Goal: Task Accomplishment & Management: Use online tool/utility

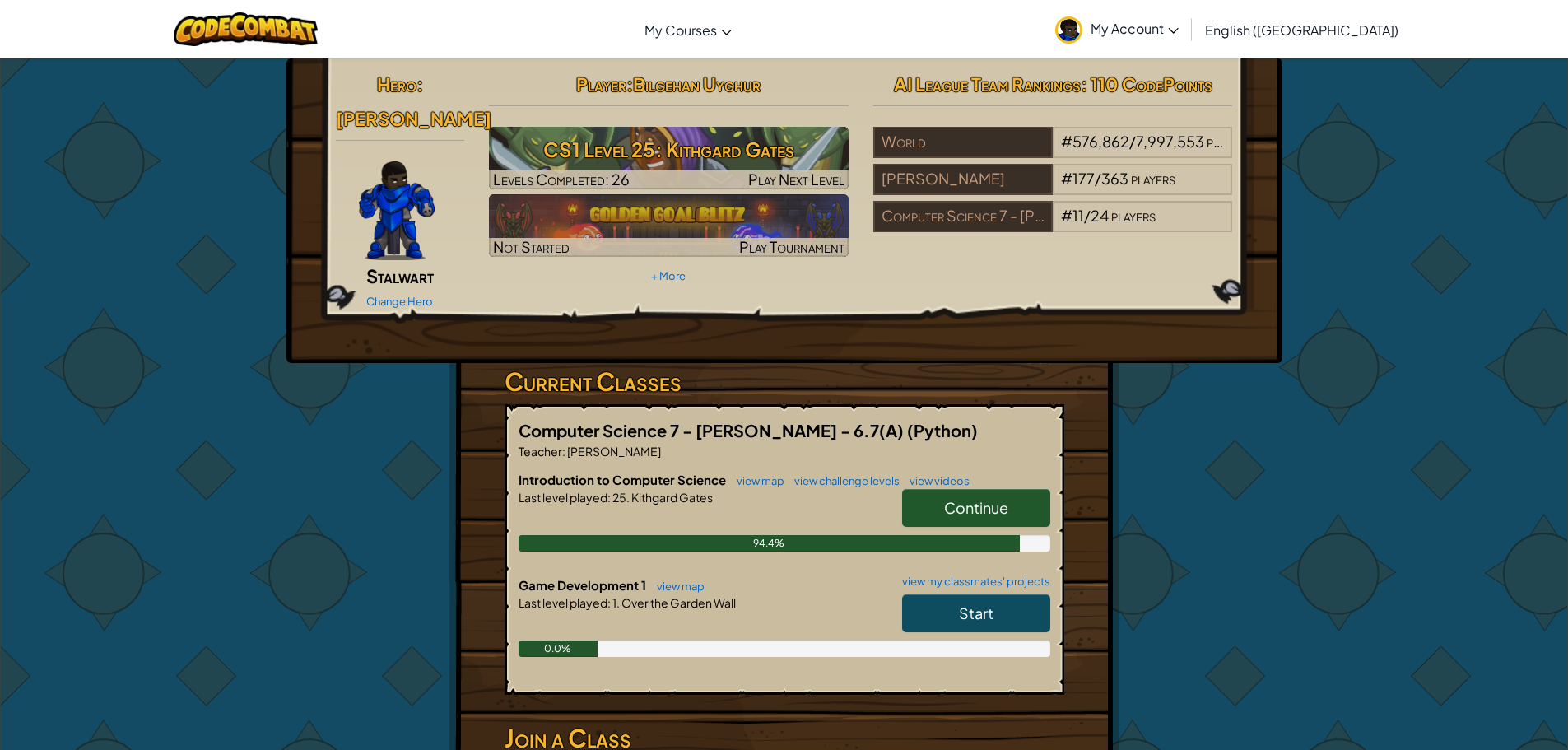
click at [981, 498] on span "Continue" at bounding box center [976, 508] width 65 height 19
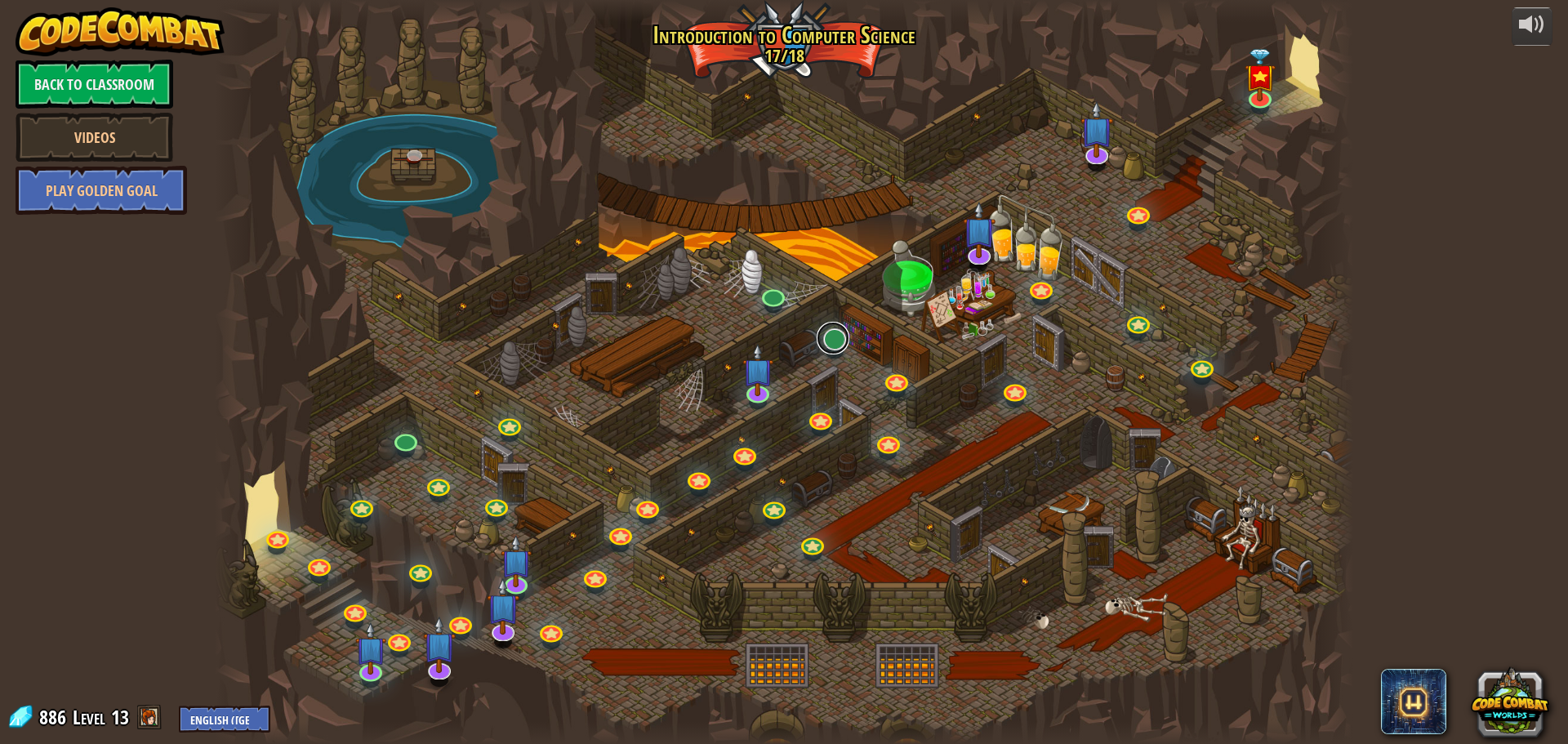
click at [835, 337] on link at bounding box center [833, 338] width 33 height 33
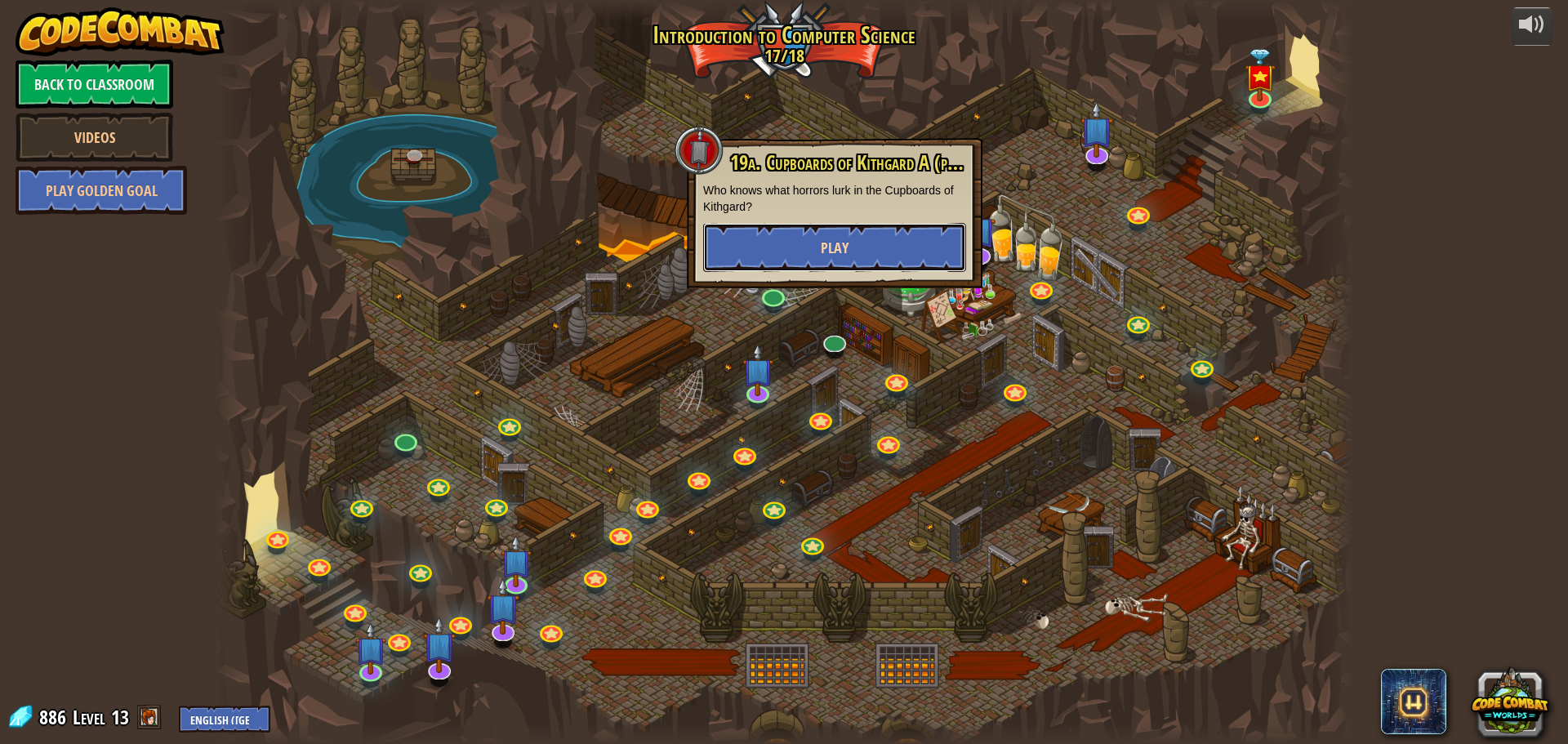
click at [909, 225] on button "Play" at bounding box center [834, 247] width 263 height 49
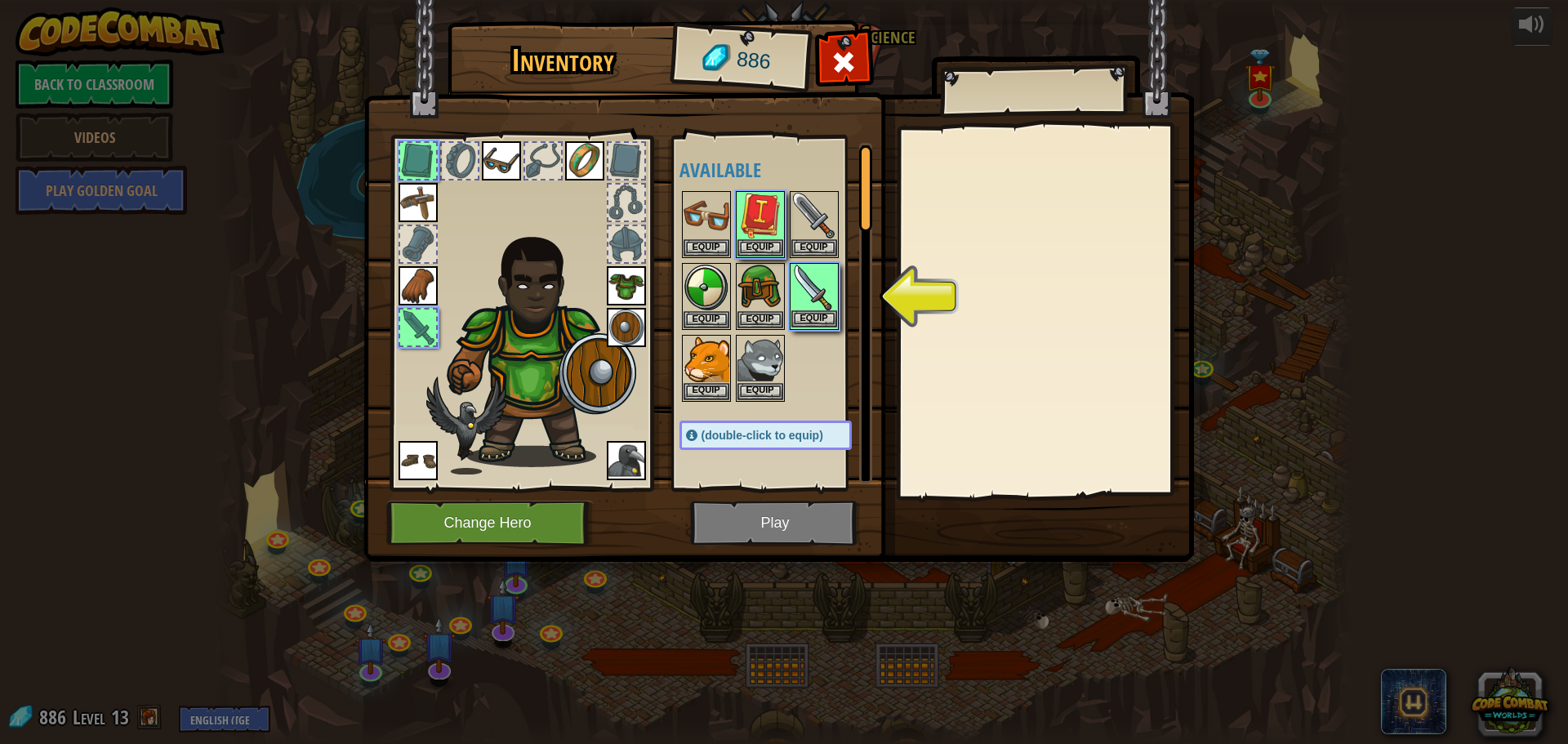
click at [816, 285] on img at bounding box center [814, 287] width 46 height 46
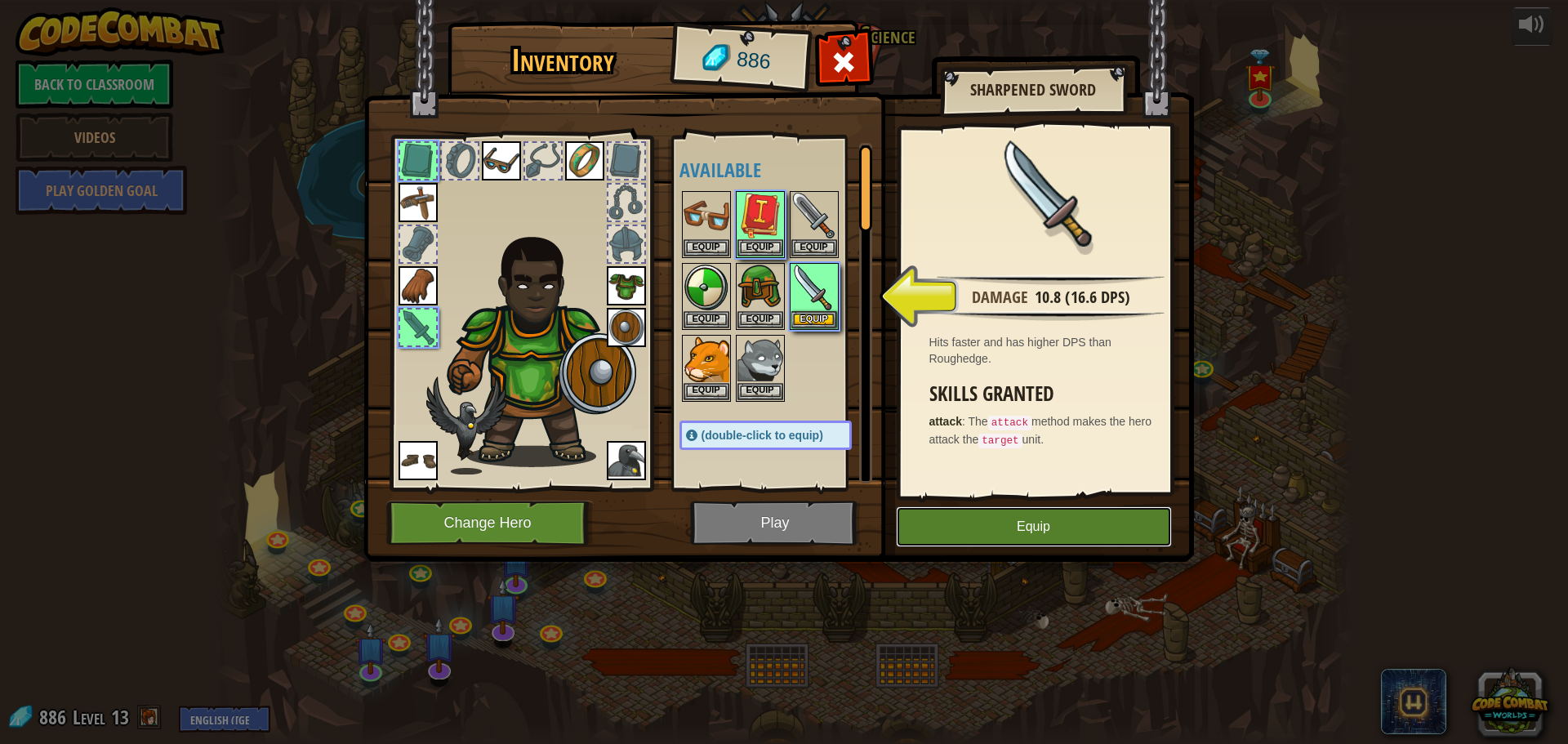
click at [1054, 538] on button "Equip" at bounding box center [1034, 527] width 276 height 41
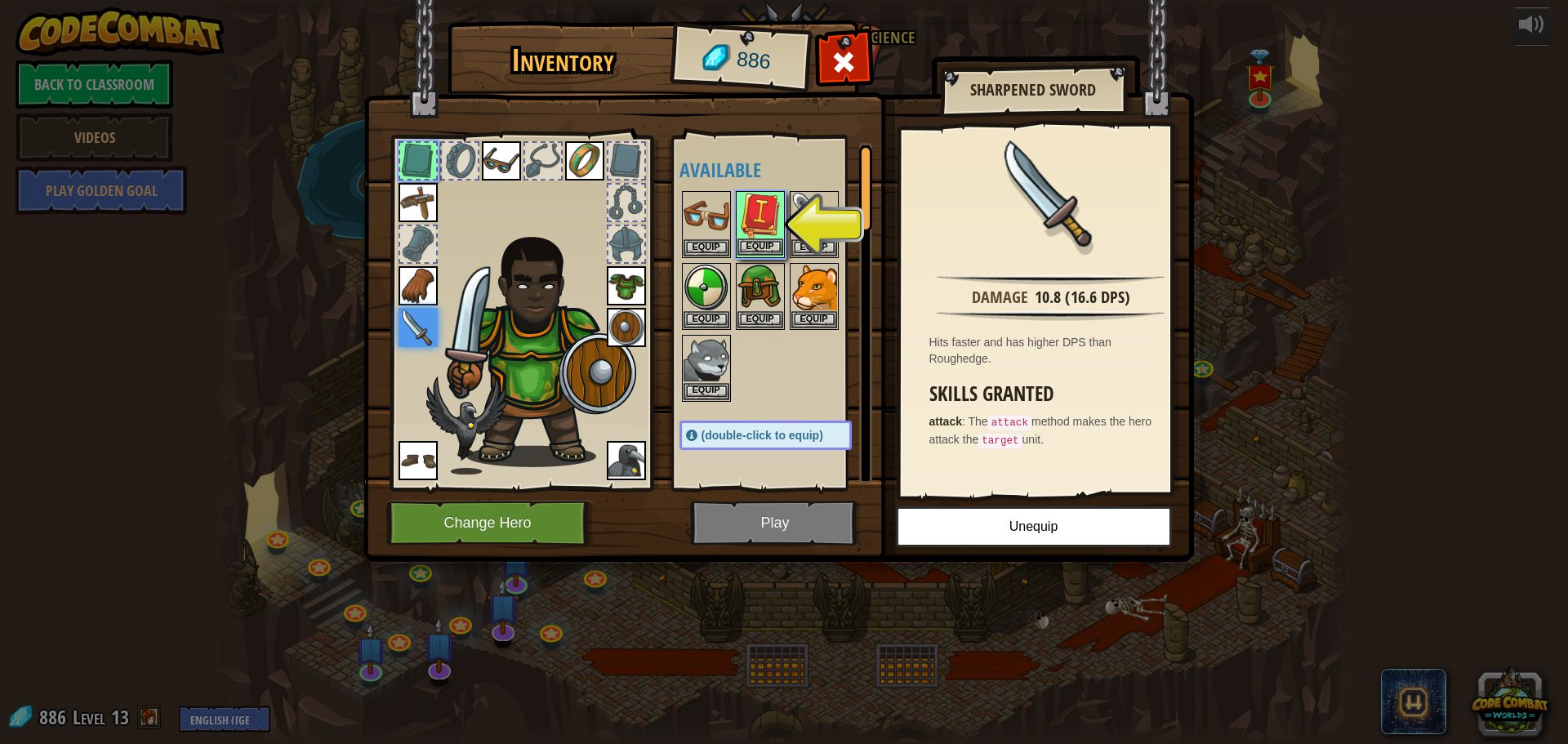
click at [784, 227] on div "Equip" at bounding box center [760, 225] width 49 height 67
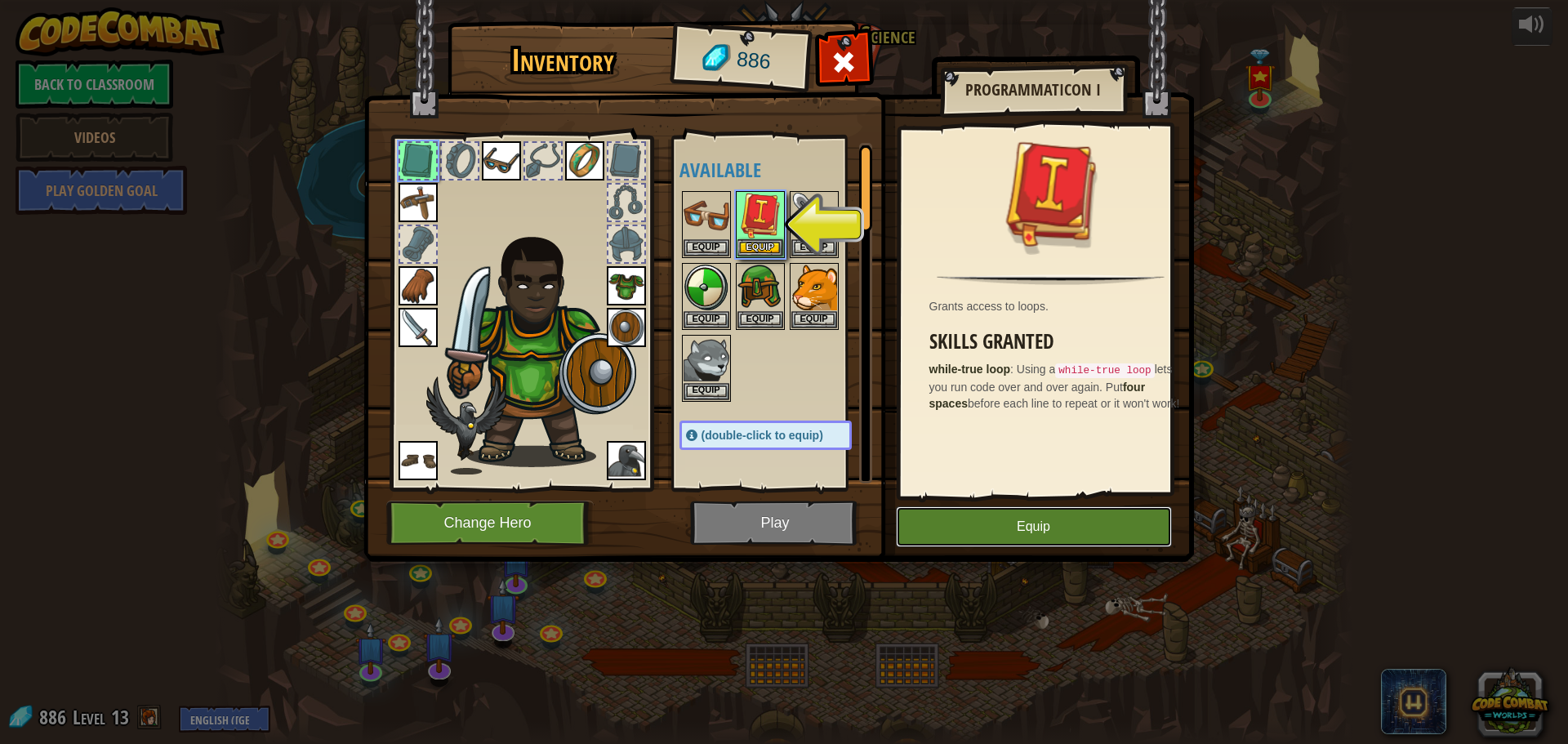
click at [1052, 517] on button "Equip" at bounding box center [1034, 527] width 276 height 41
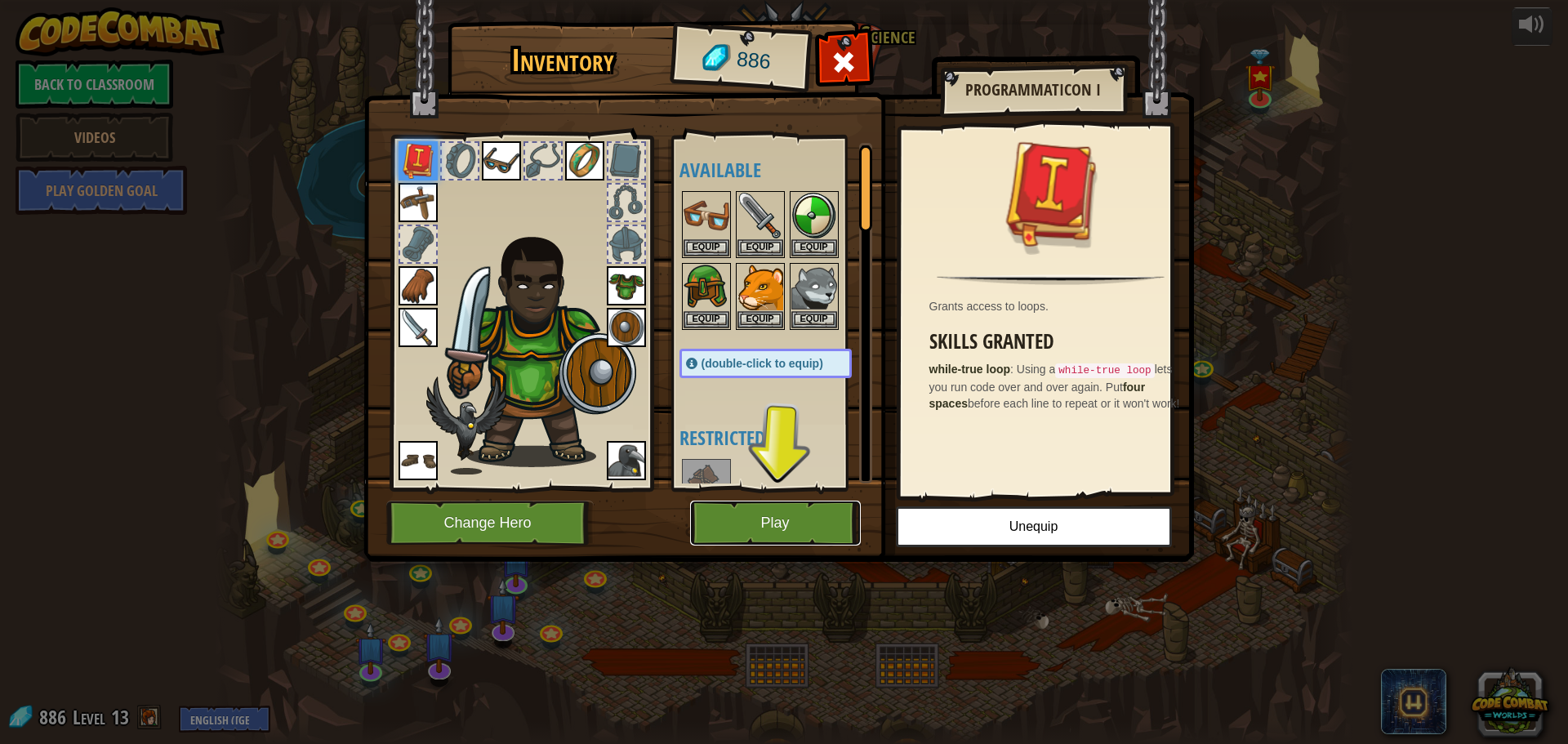
click at [804, 528] on button "Play" at bounding box center [776, 523] width 170 height 45
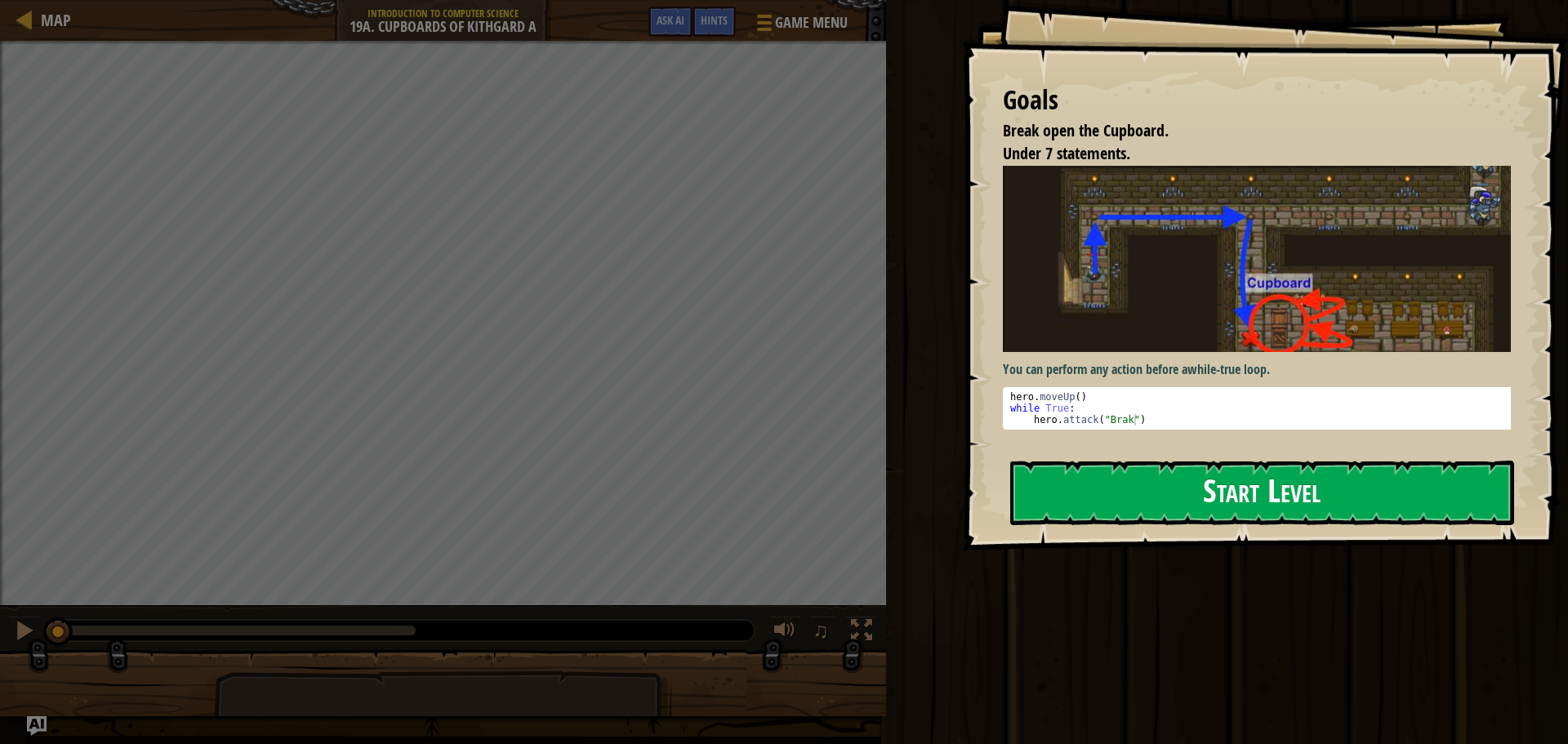
click at [1307, 468] on button "Start Level" at bounding box center [1262, 492] width 504 height 64
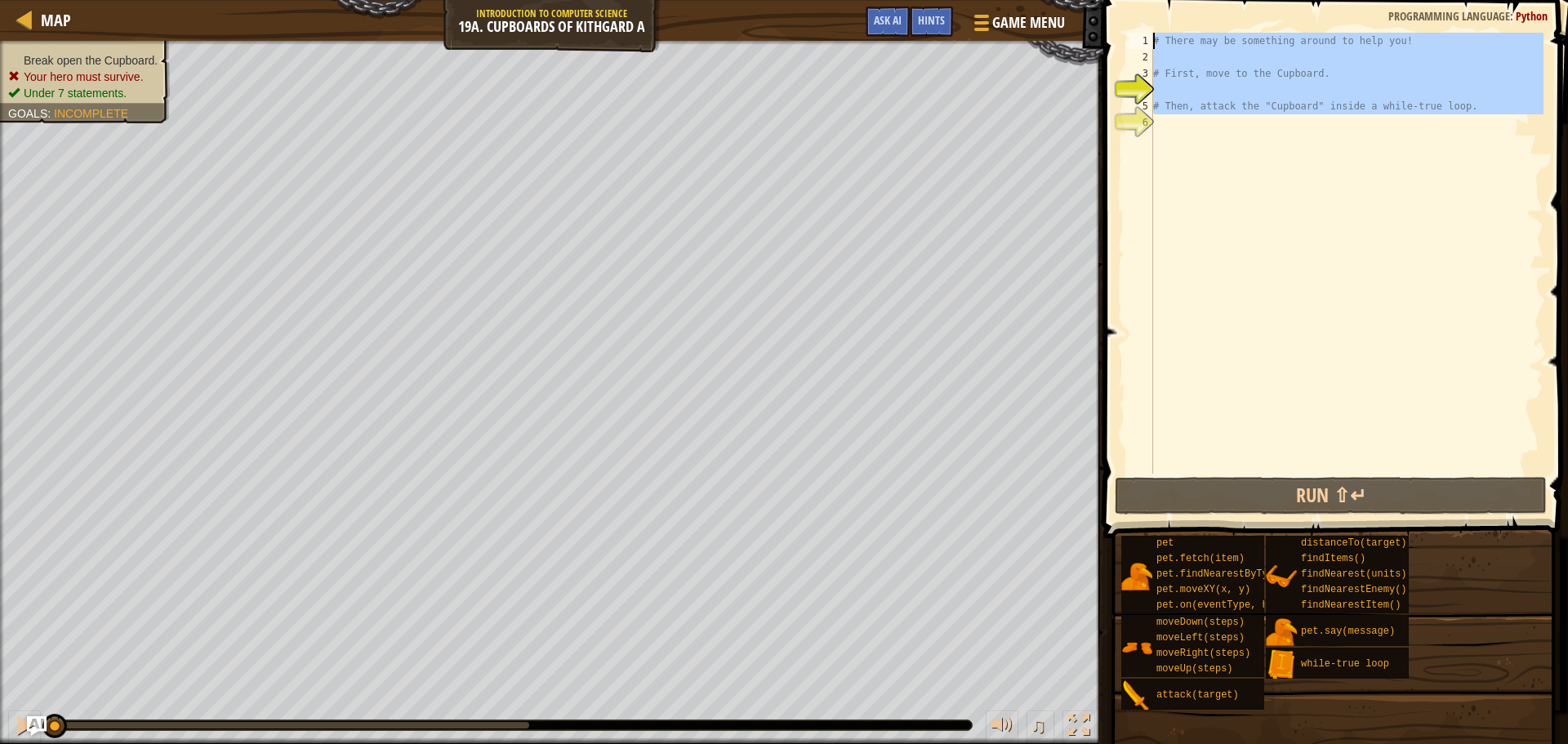
drag, startPoint x: 1533, startPoint y: 136, endPoint x: 892, endPoint y: -18, distance: 659.2
click at [892, 0] on html "Map Introduction to Computer Science 19a. Cupboards of Kithgard A Game Menu Don…" at bounding box center [784, 0] width 1568 height 0
type textarea "# There may be something around to help you!"
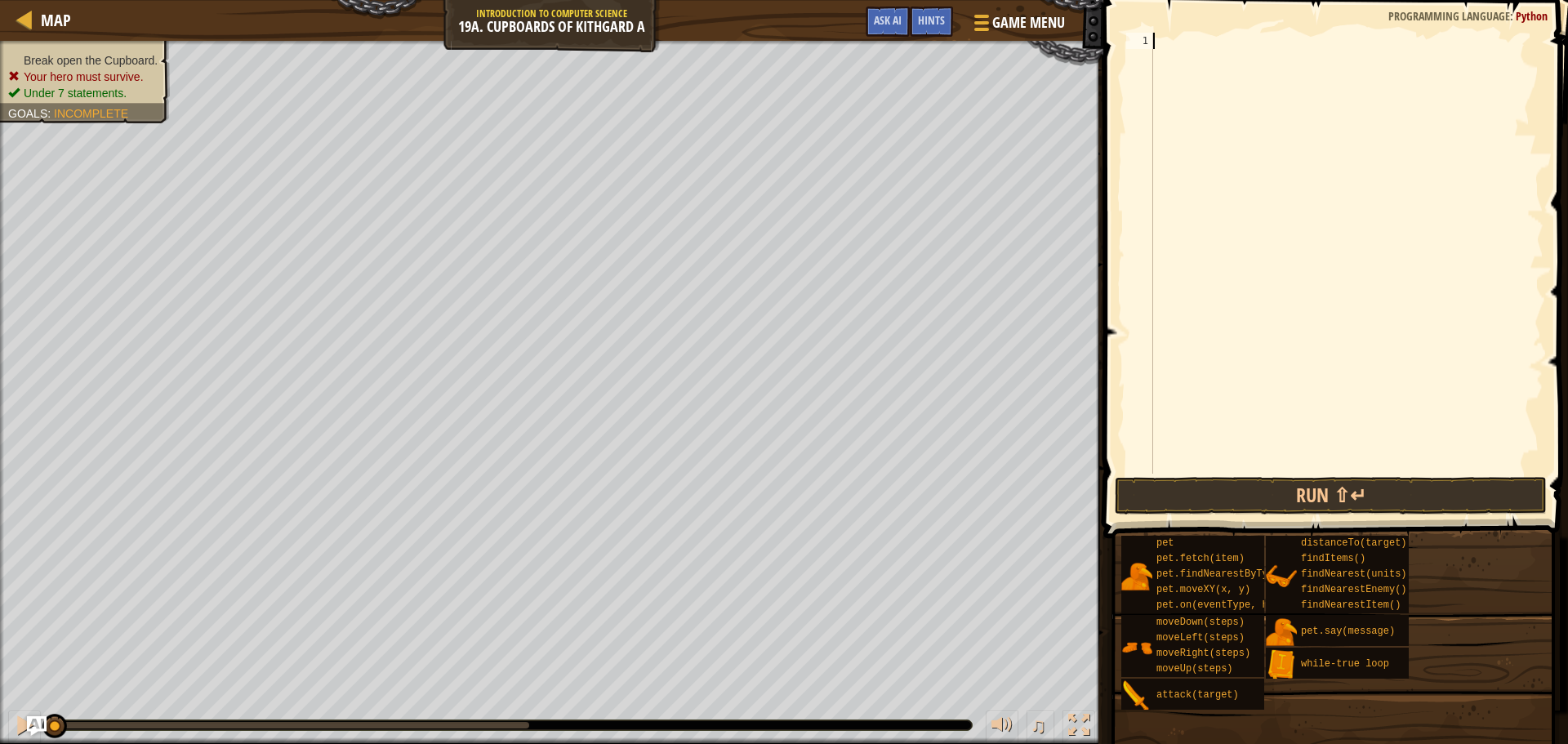
type textarea "h"
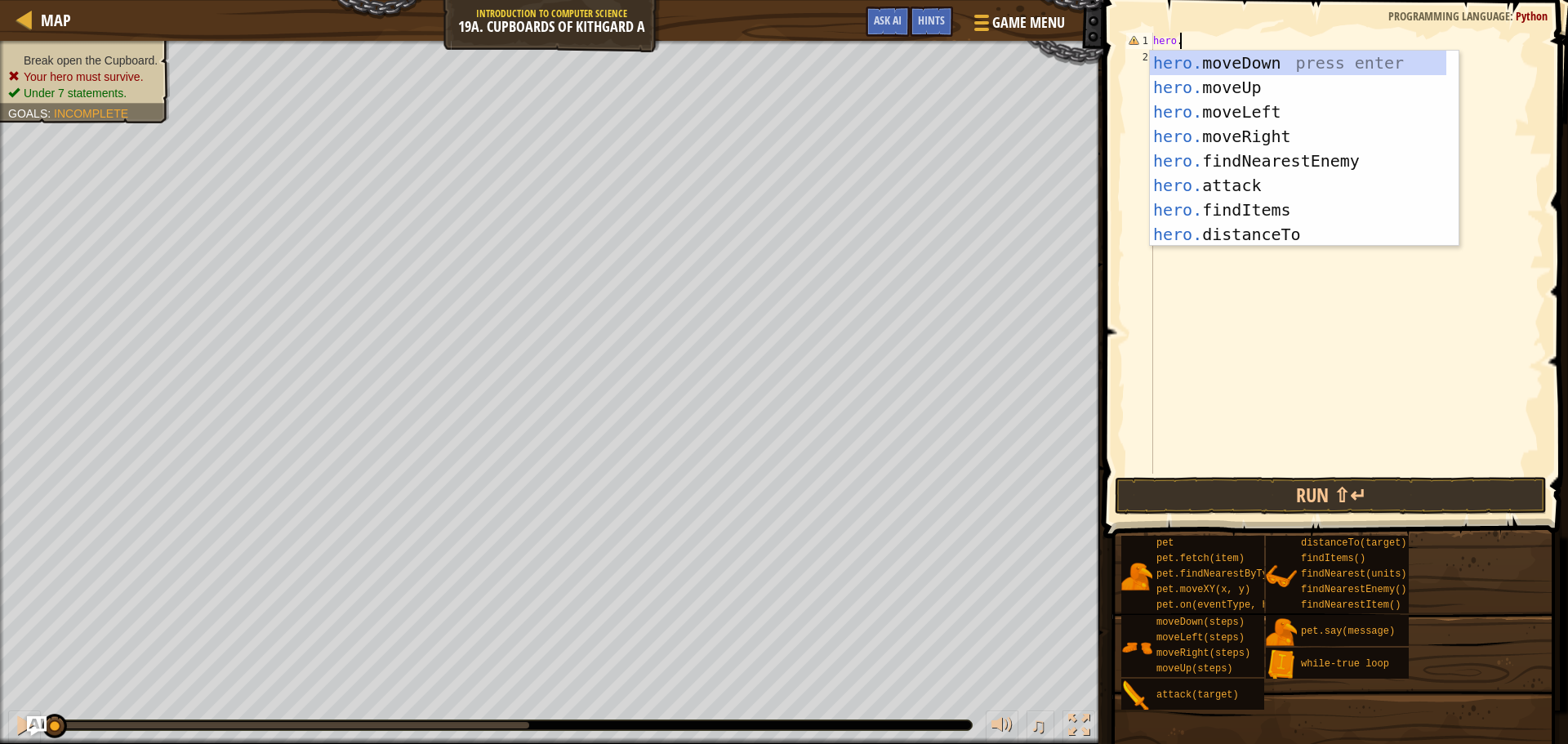
scroll to position [8, 0]
type textarea "h"
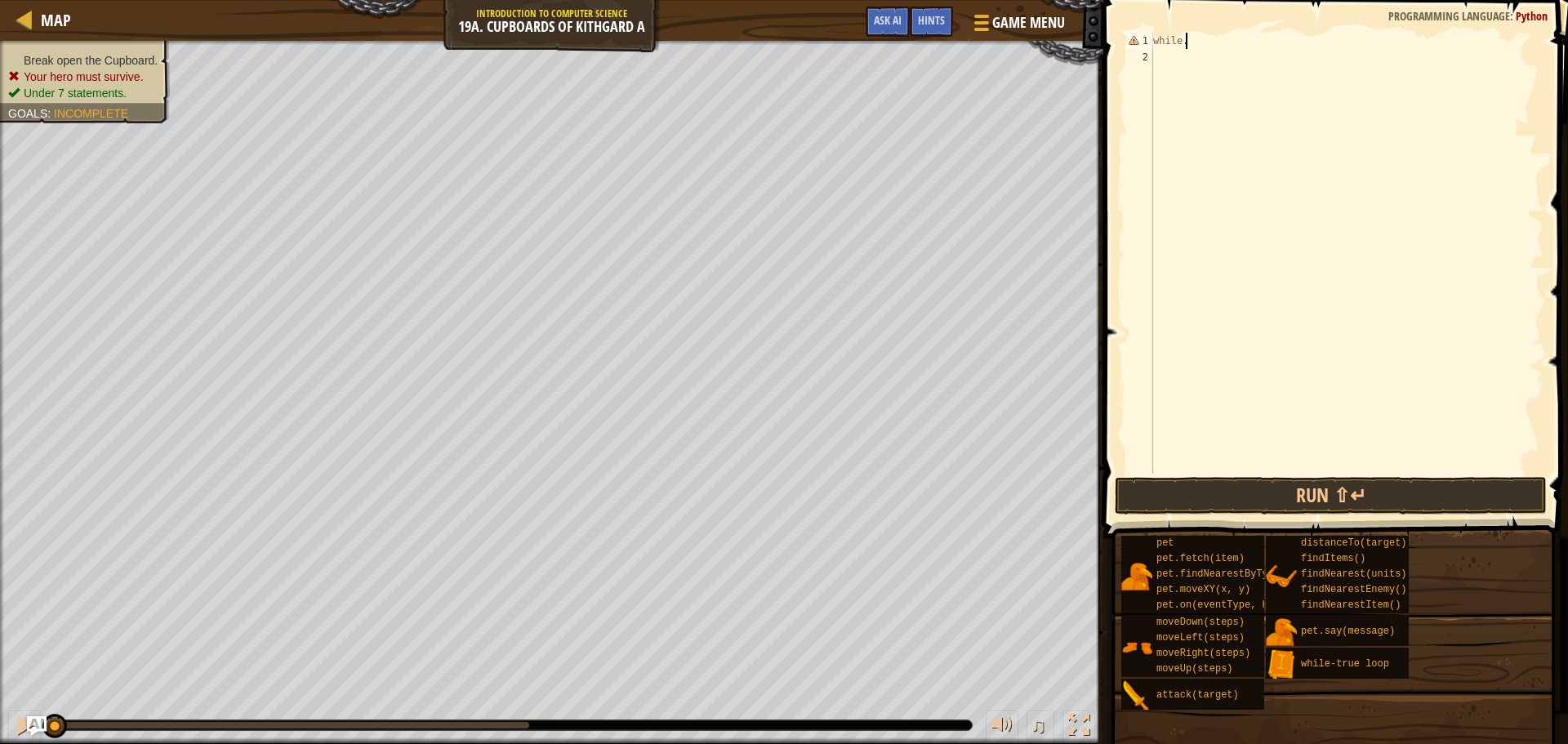
scroll to position [8, 2]
type textarea "w"
type textarea "while"
type textarea "hero.movedown"
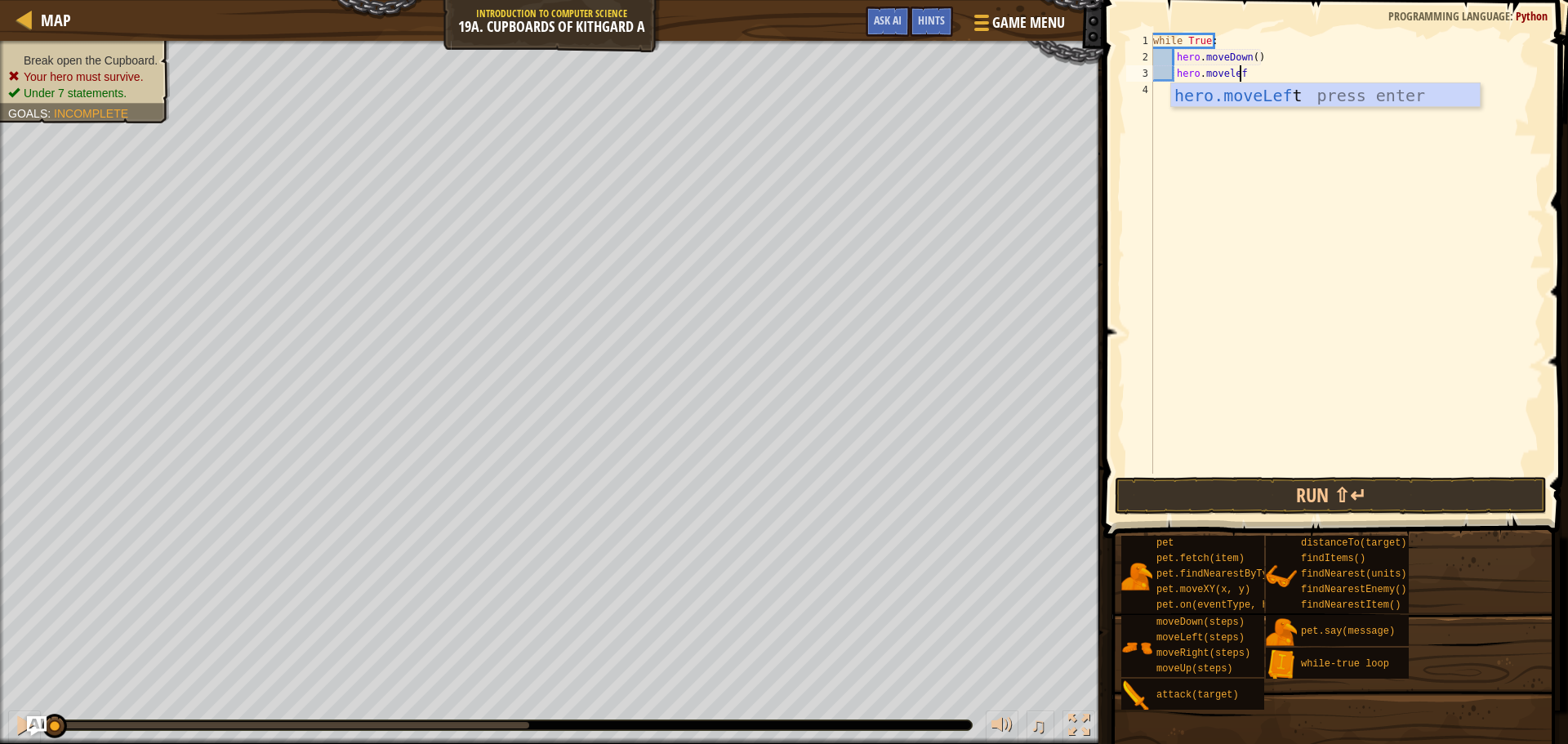
type textarea "hero.moveleft"
click at [1366, 497] on button "Run ⇧↵" at bounding box center [1330, 495] width 432 height 37
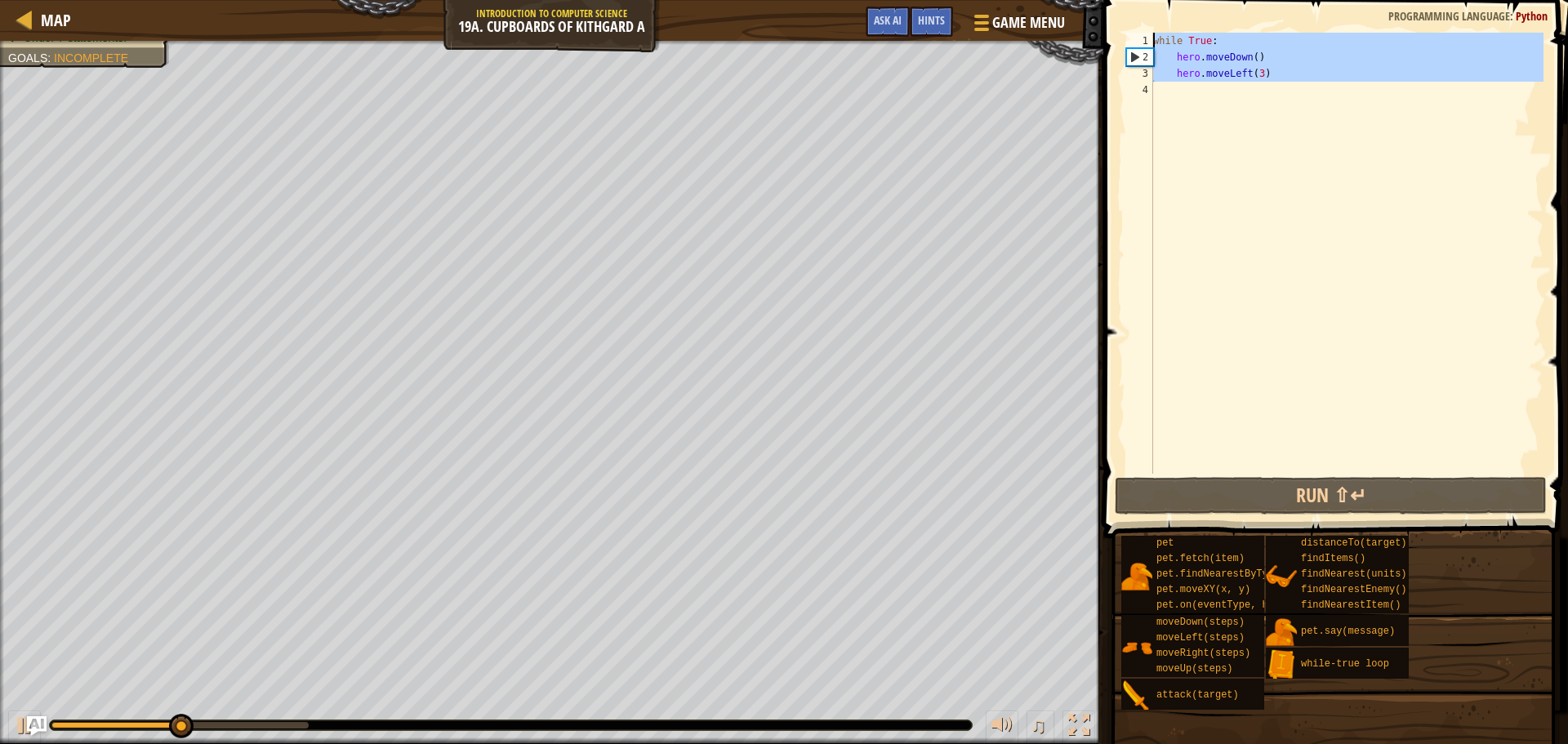
drag, startPoint x: 1285, startPoint y: 94, endPoint x: 1117, endPoint y: 17, distance: 184.8
click at [1117, 17] on div "hero.moveLeft(3) 1 2 3 4 while True : hero . moveDown ( ) hero . moveLeft ( 3 )…" at bounding box center [1333, 302] width 469 height 586
type textarea "while True: hero.moveDown()"
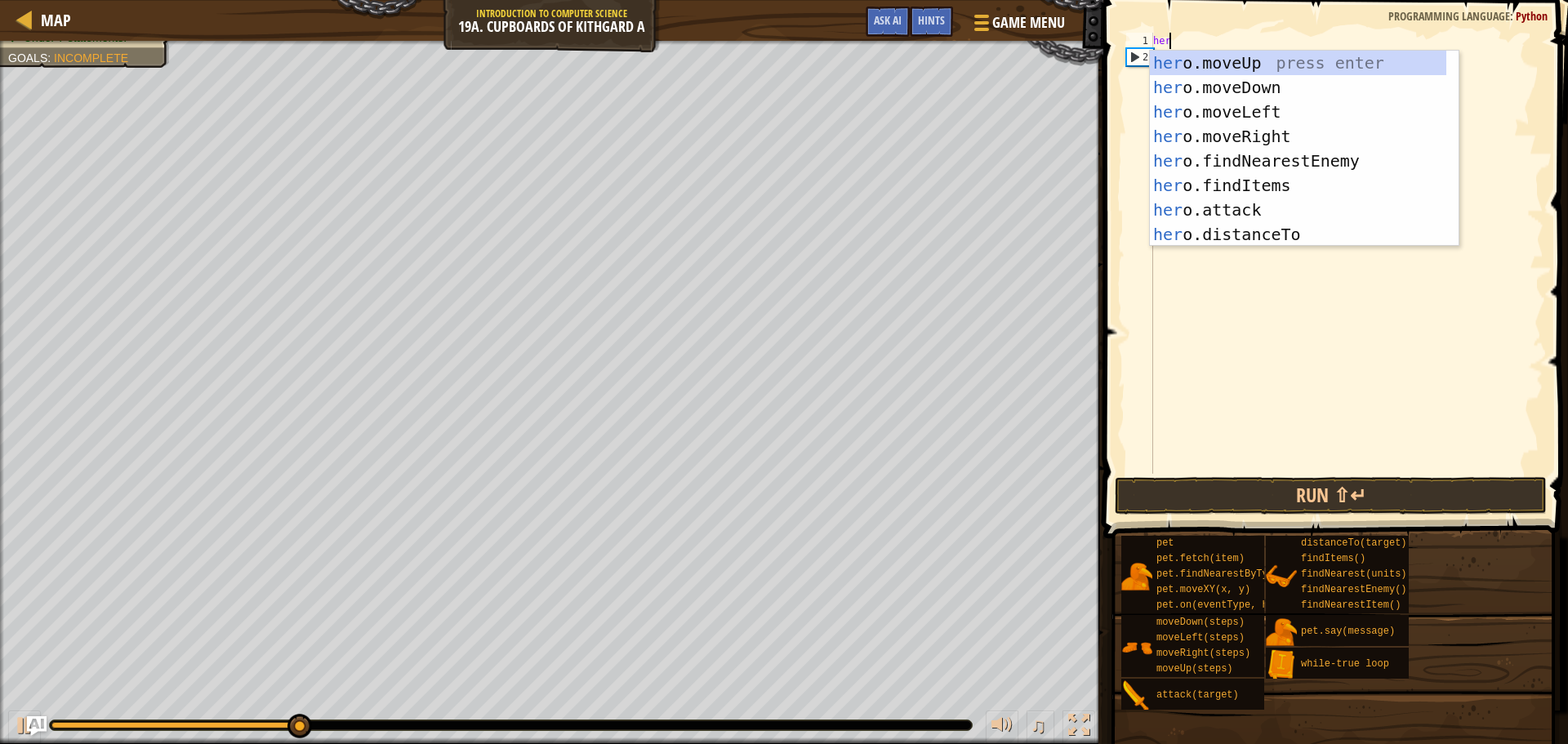
scroll to position [8, 1]
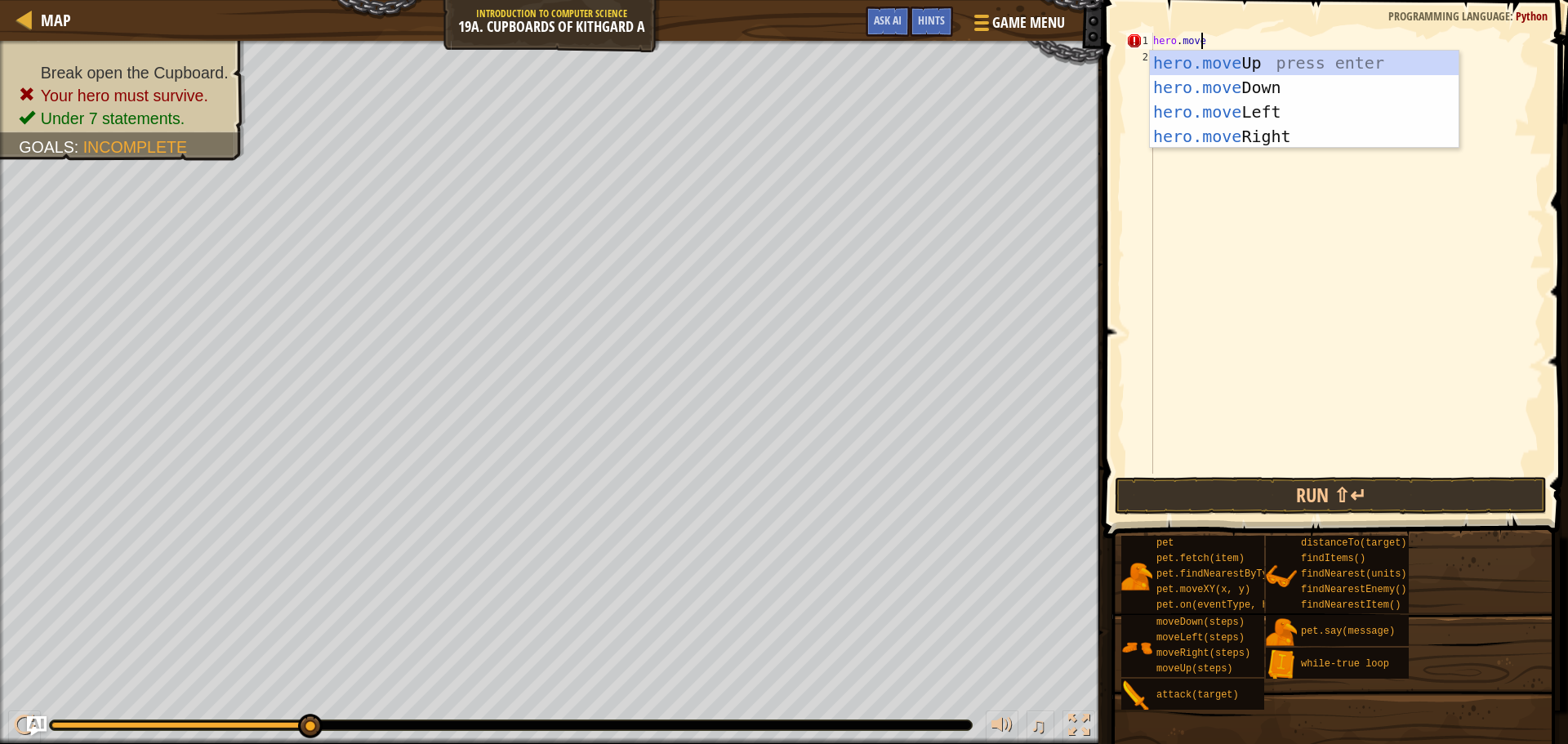
type textarea "hero.movedown"
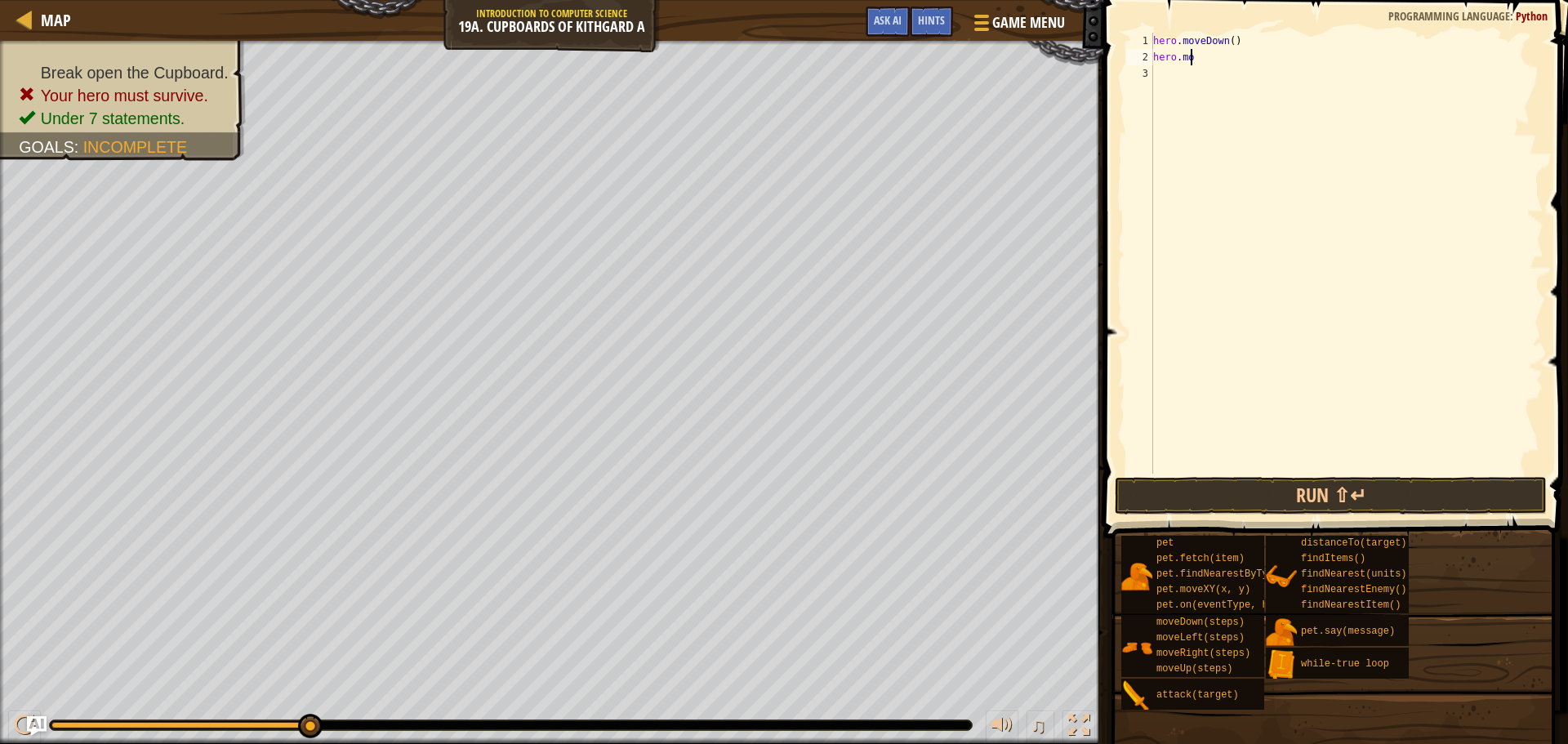
scroll to position [8, 0]
type textarea "h"
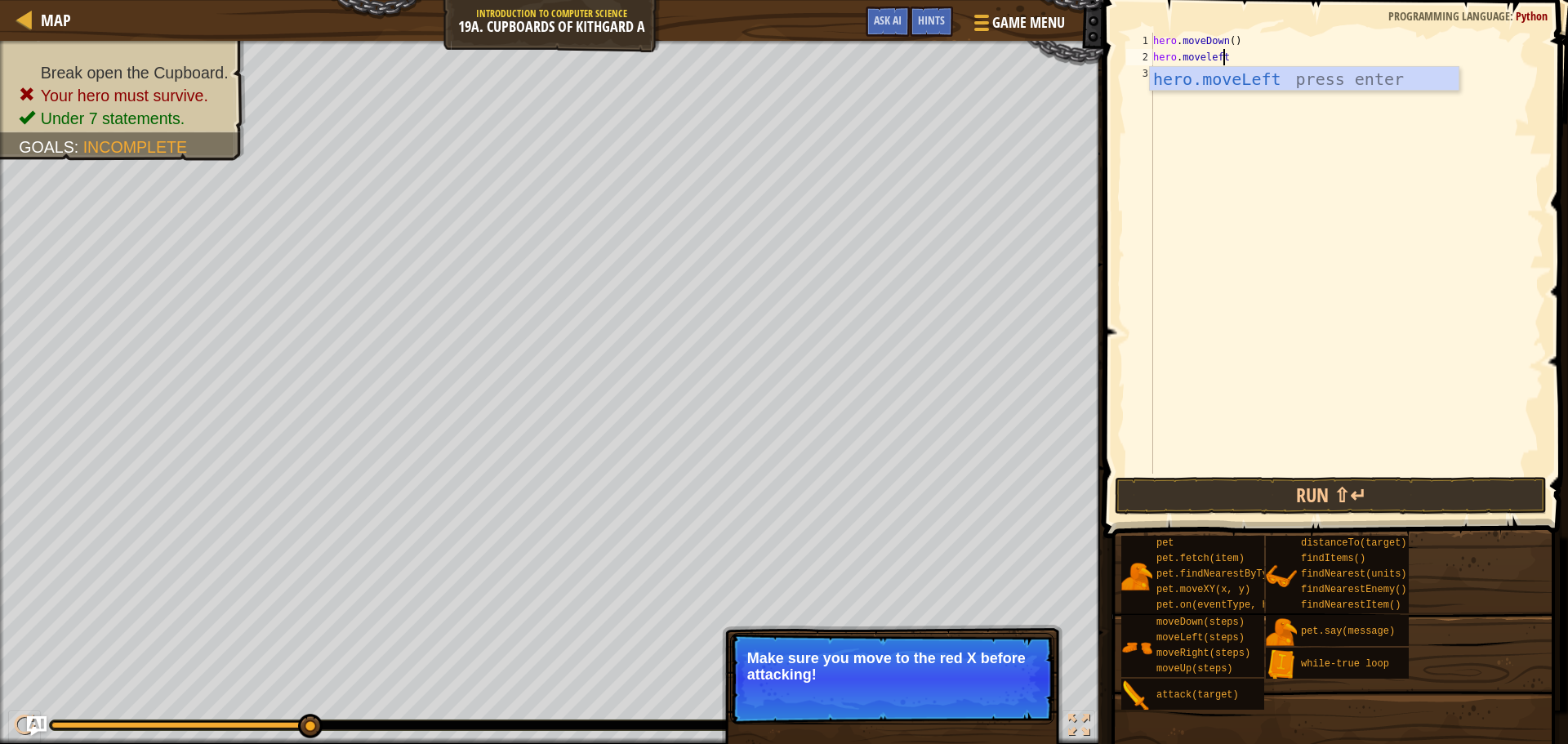
type textarea "hero.moveleft"
type textarea "hero.moveLeft(3)"
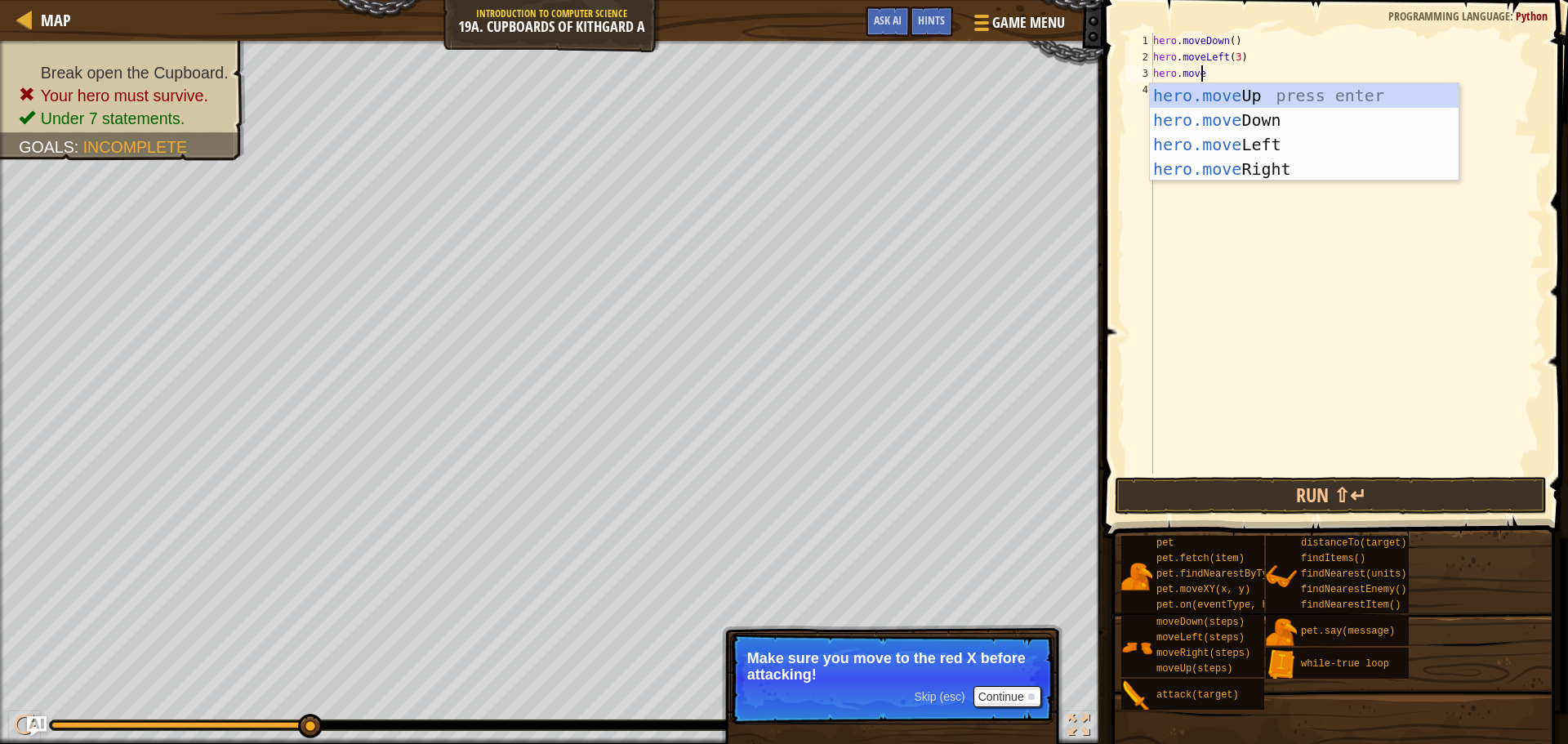
type textarea "hero.moveup"
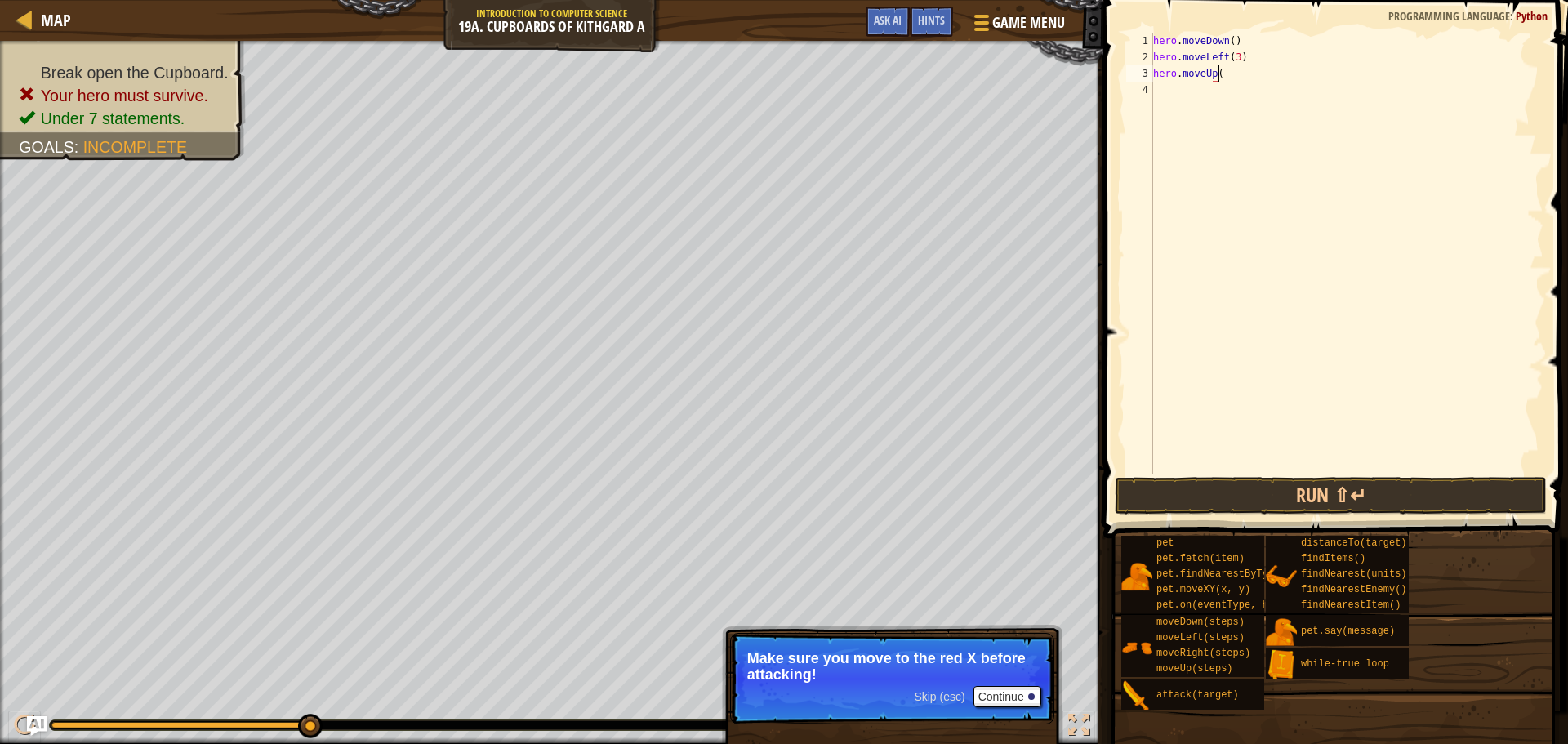
scroll to position [8, 5]
type textarea "hero.moveUp(2)"
click at [1221, 97] on div "hero . moveDown ( ) hero . moveLeft ( 3 ) hero . moveUp ( 2 ) hero . attack ( "…" at bounding box center [1347, 269] width 394 height 474
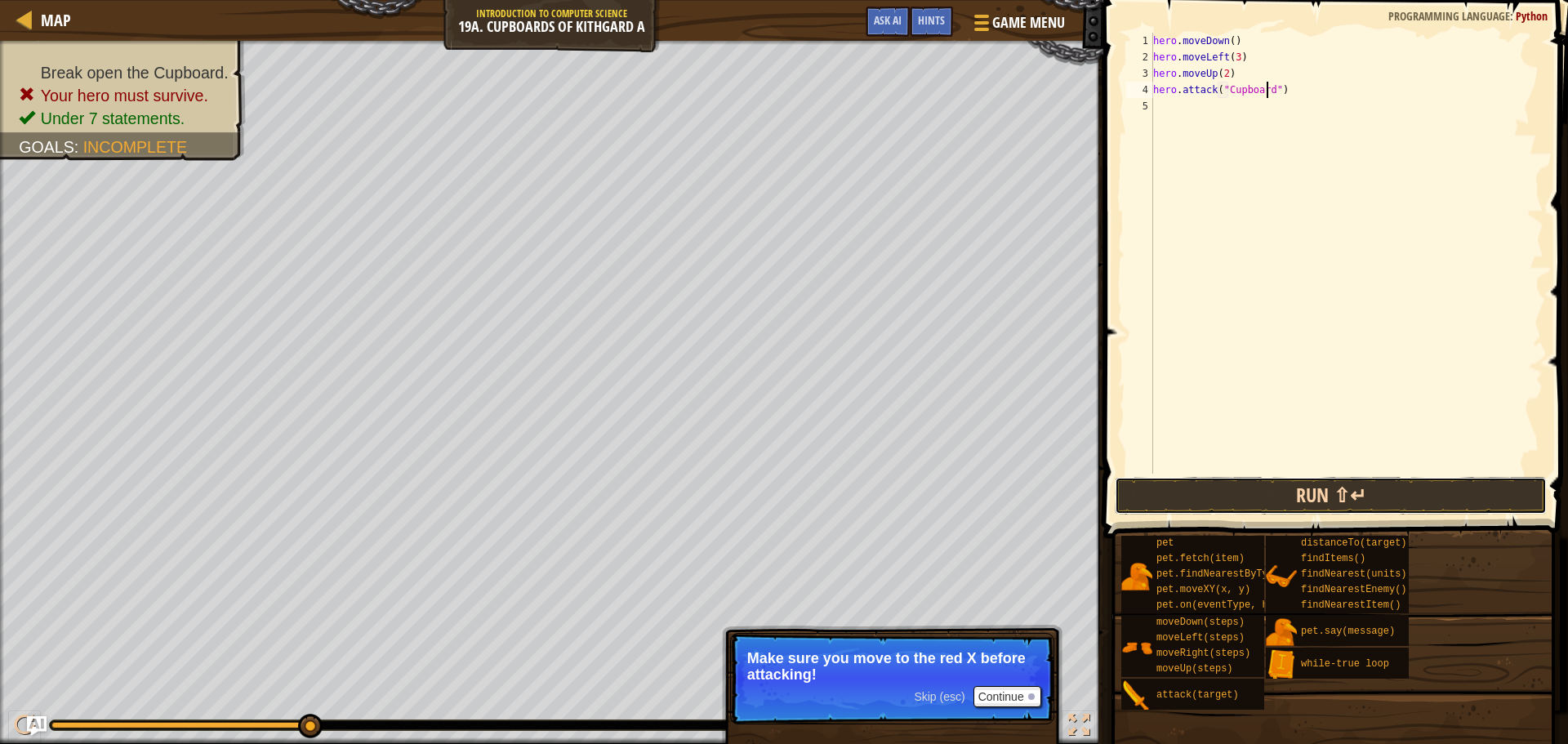
click at [1408, 493] on button "Run ⇧↵" at bounding box center [1330, 495] width 432 height 37
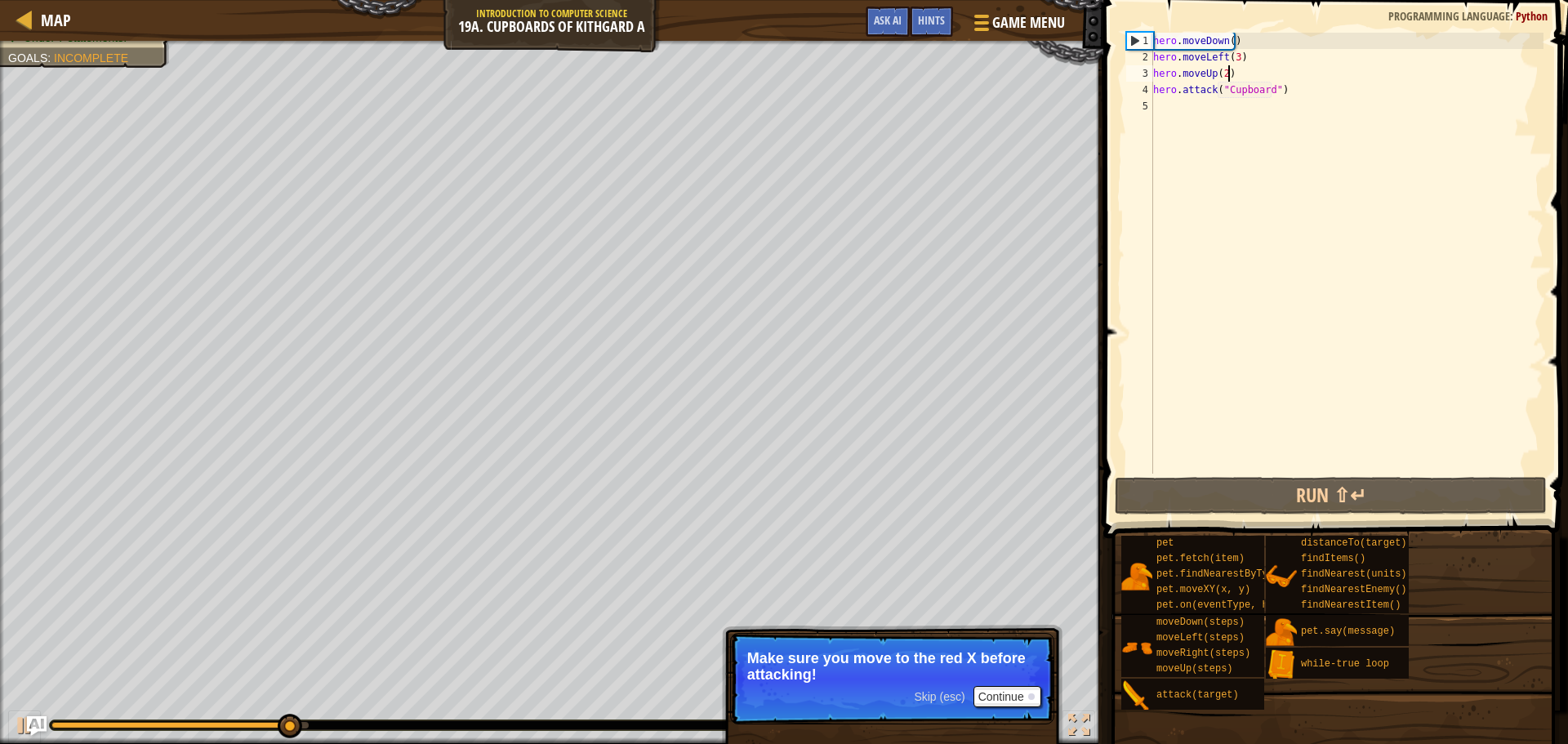
click at [1229, 65] on div "hero . moveDown ( ) hero . moveLeft ( 3 ) hero . moveUp ( 2 ) hero . attack ( "…" at bounding box center [1347, 269] width 394 height 474
click at [1229, 64] on div "hero . moveDown ( ) hero . moveLeft ( 3 ) hero . moveUp ( 2 ) hero . attack ( "…" at bounding box center [1347, 269] width 394 height 474
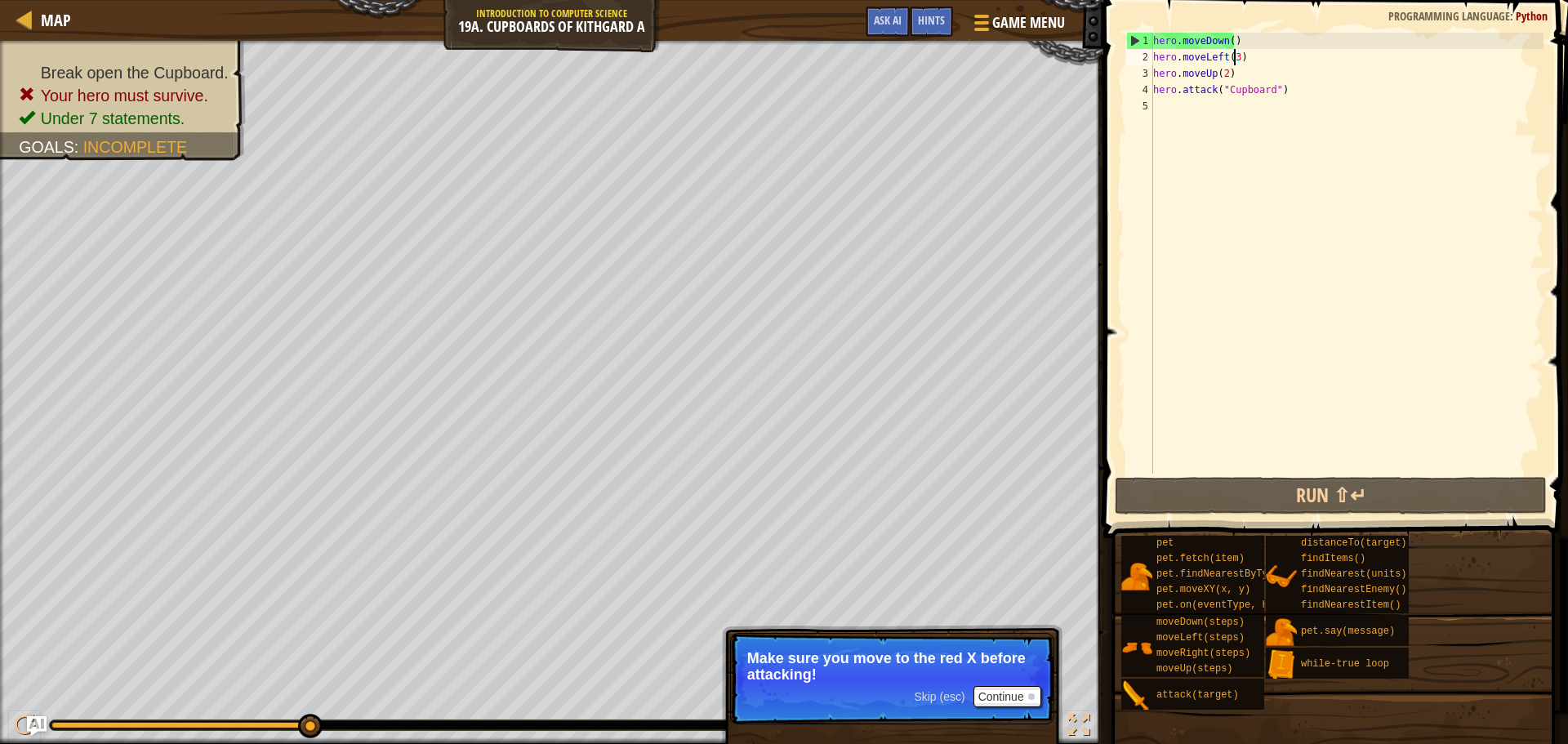
click at [1234, 62] on div "hero . moveDown ( ) hero . moveLeft ( 3 ) hero . moveUp ( 2 ) hero . attack ( "…" at bounding box center [1347, 269] width 394 height 474
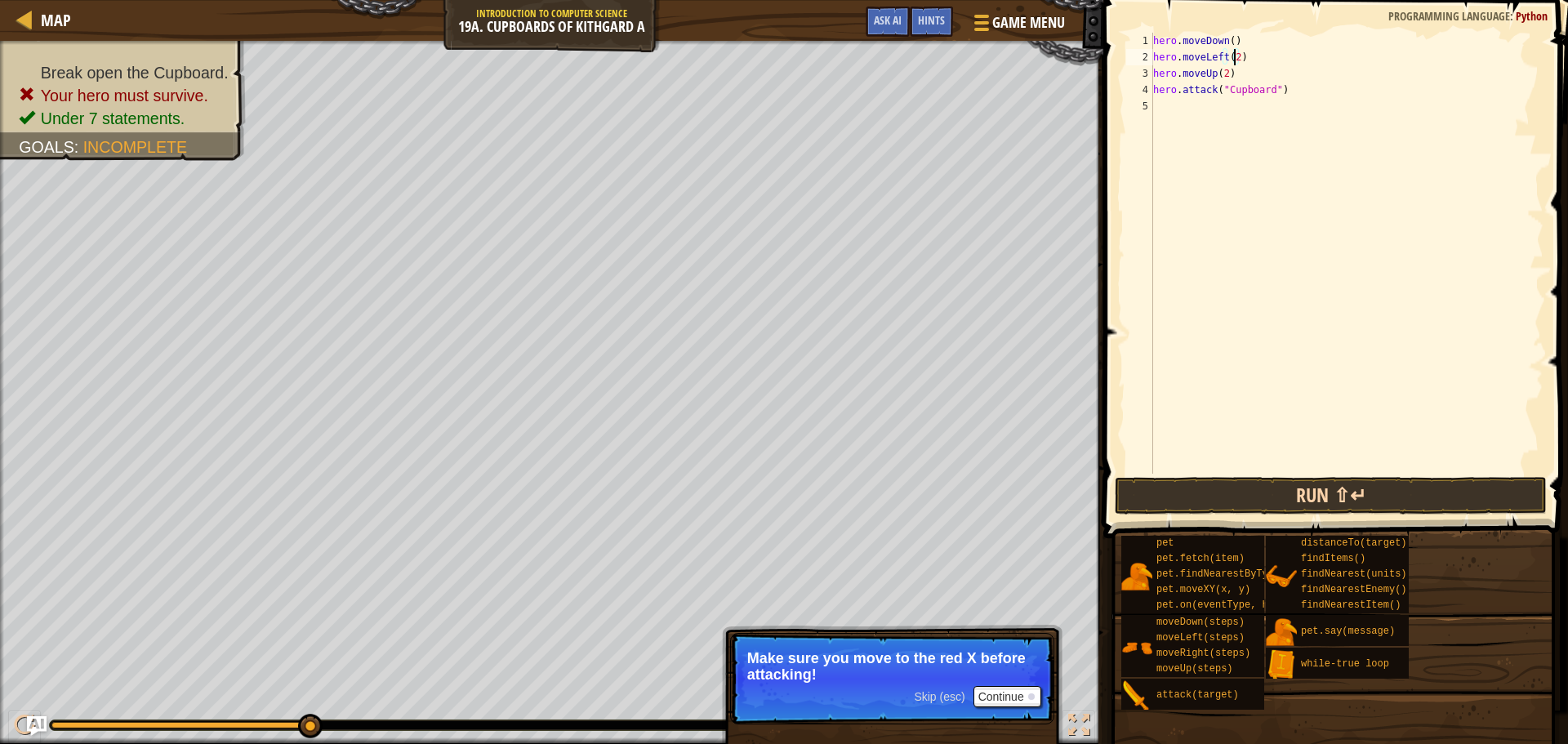
type textarea "hero.moveLeft(2)"
click at [1365, 488] on button "Run ⇧↵" at bounding box center [1330, 495] width 432 height 37
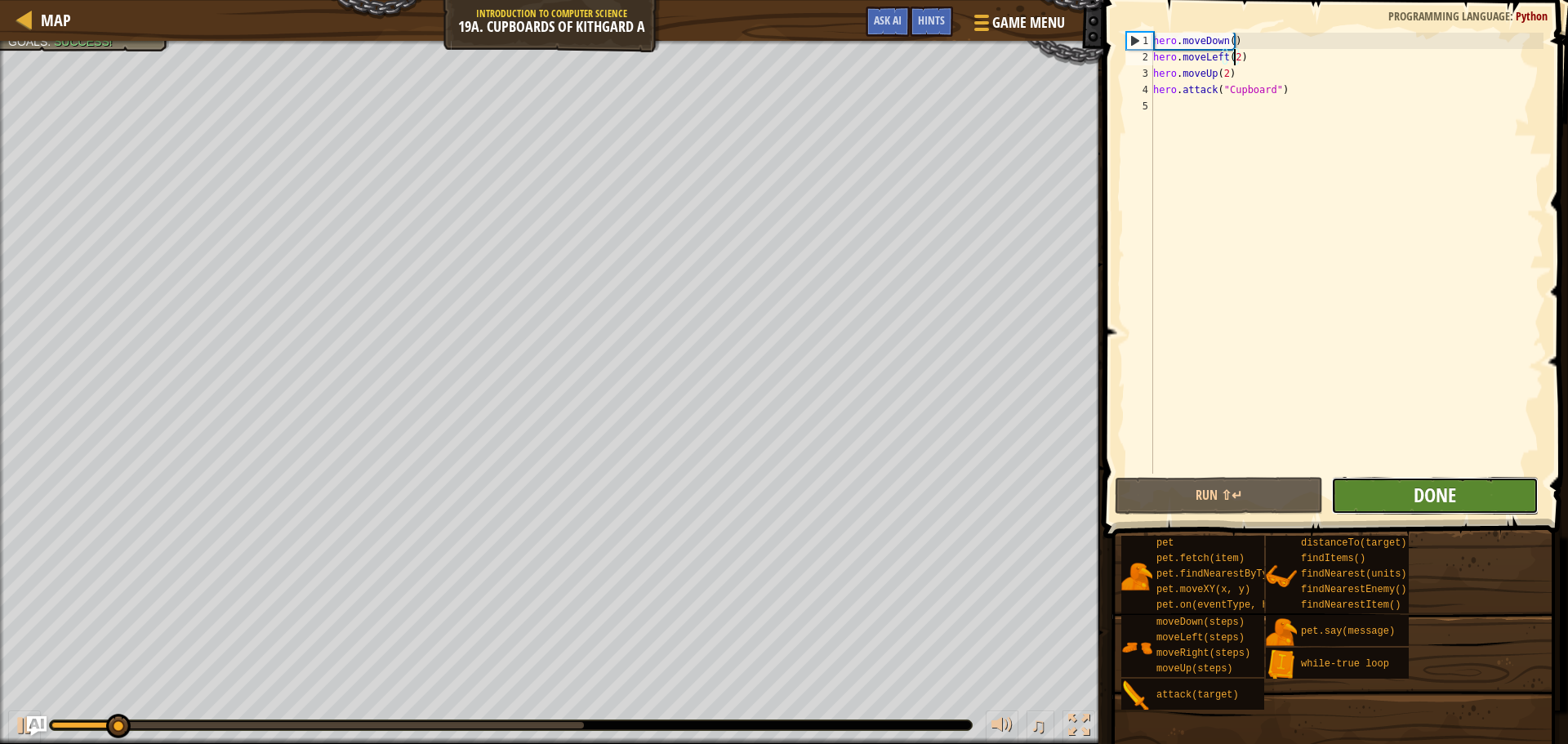
click at [1449, 485] on span "Done" at bounding box center [1435, 494] width 42 height 26
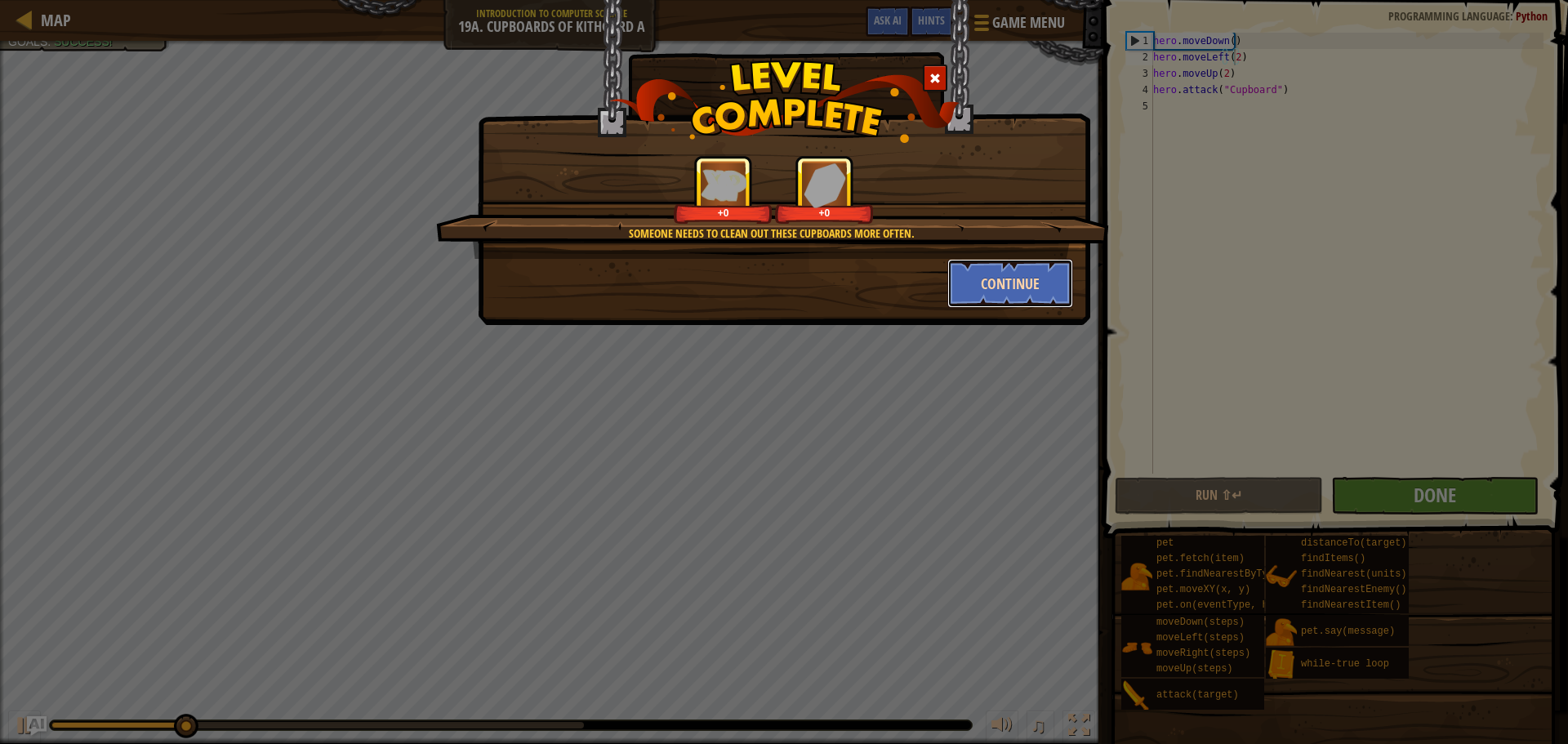
click at [1028, 279] on button "Continue" at bounding box center [1011, 282] width 126 height 49
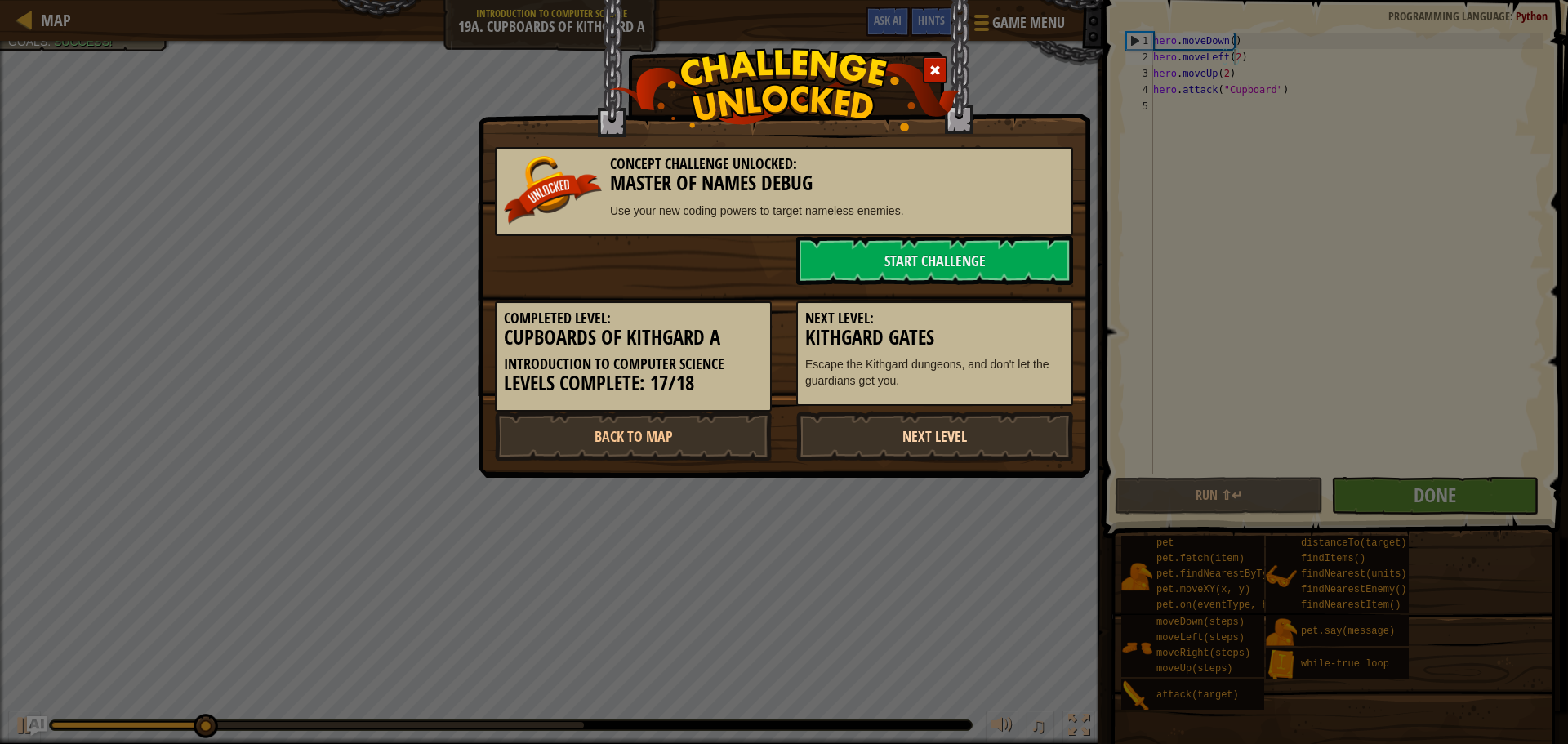
drag, startPoint x: 979, startPoint y: 446, endPoint x: 988, endPoint y: 432, distance: 16.6
click at [985, 436] on link "Next Level" at bounding box center [934, 436] width 277 height 49
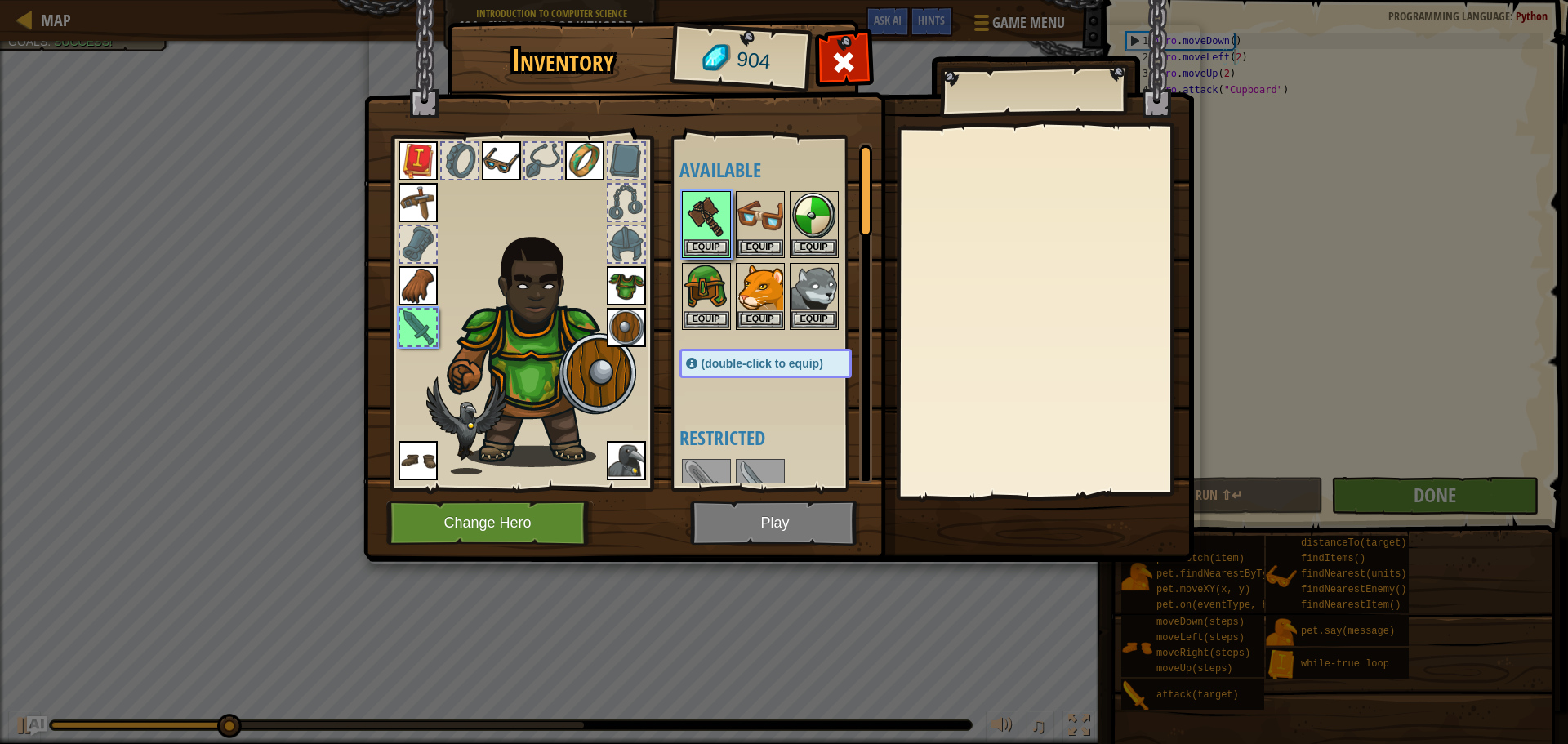
click at [811, 535] on img at bounding box center [778, 265] width 830 height 593
click at [702, 215] on img at bounding box center [707, 215] width 46 height 46
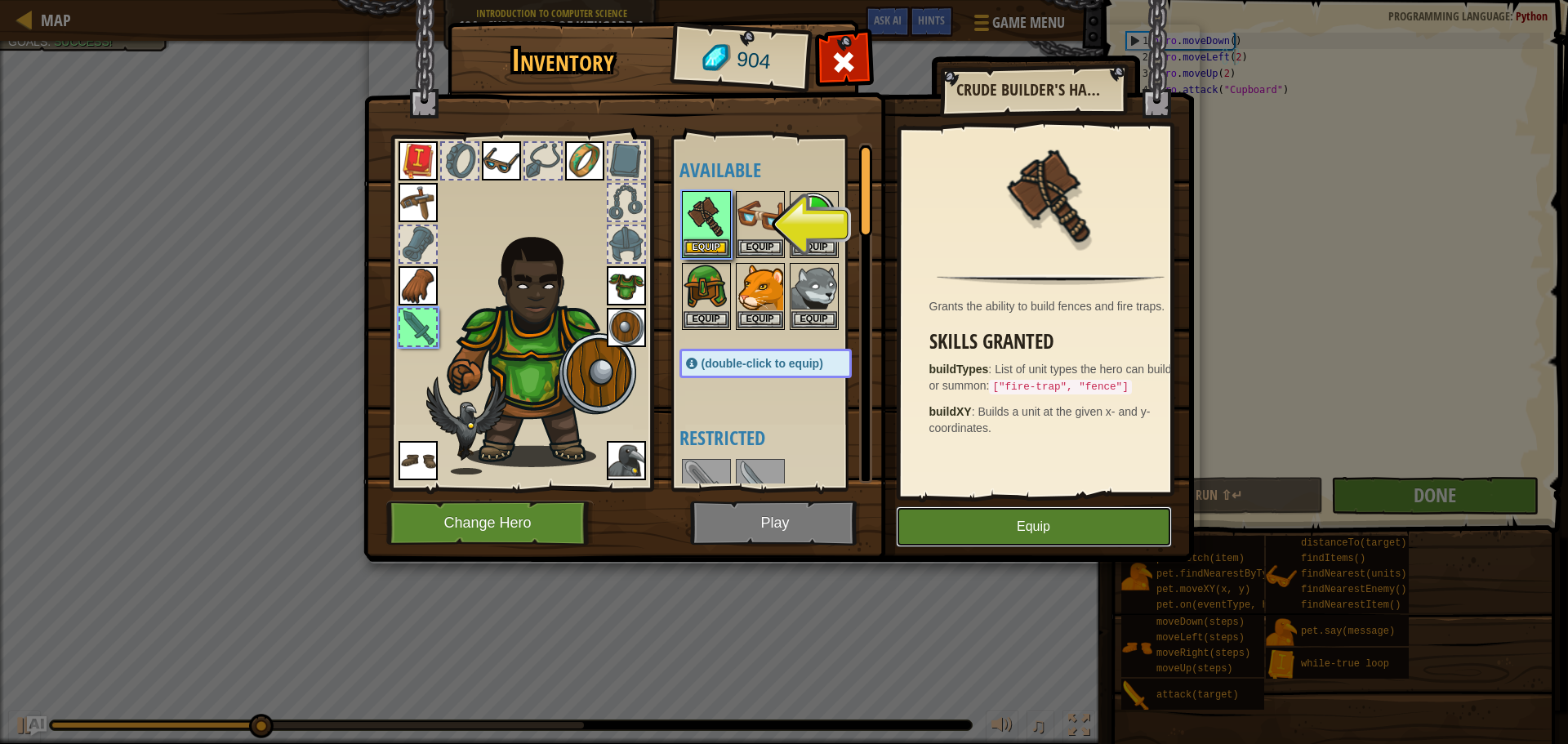
click at [1066, 527] on button "Equip" at bounding box center [1034, 527] width 276 height 41
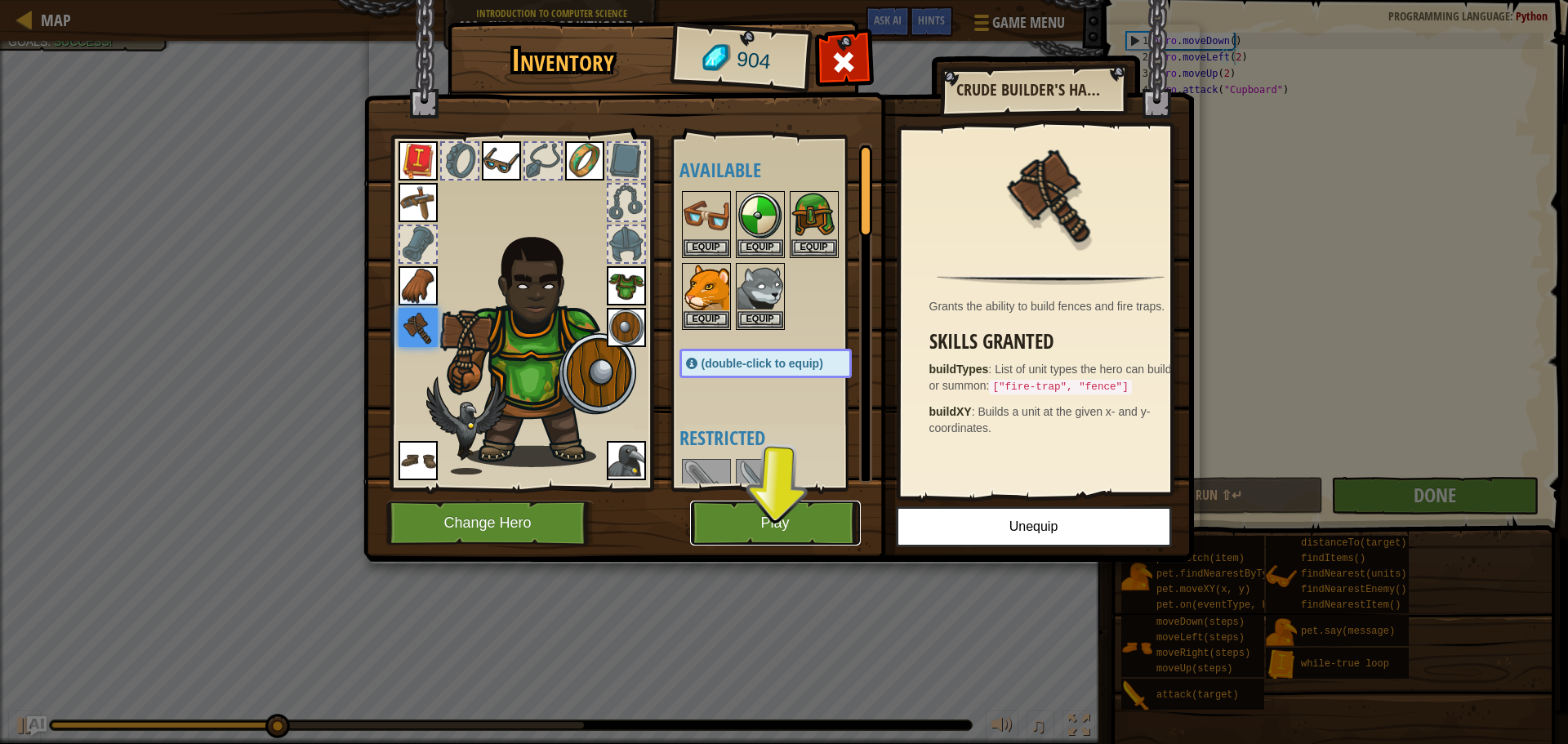
click at [814, 524] on button "Play" at bounding box center [776, 523] width 170 height 45
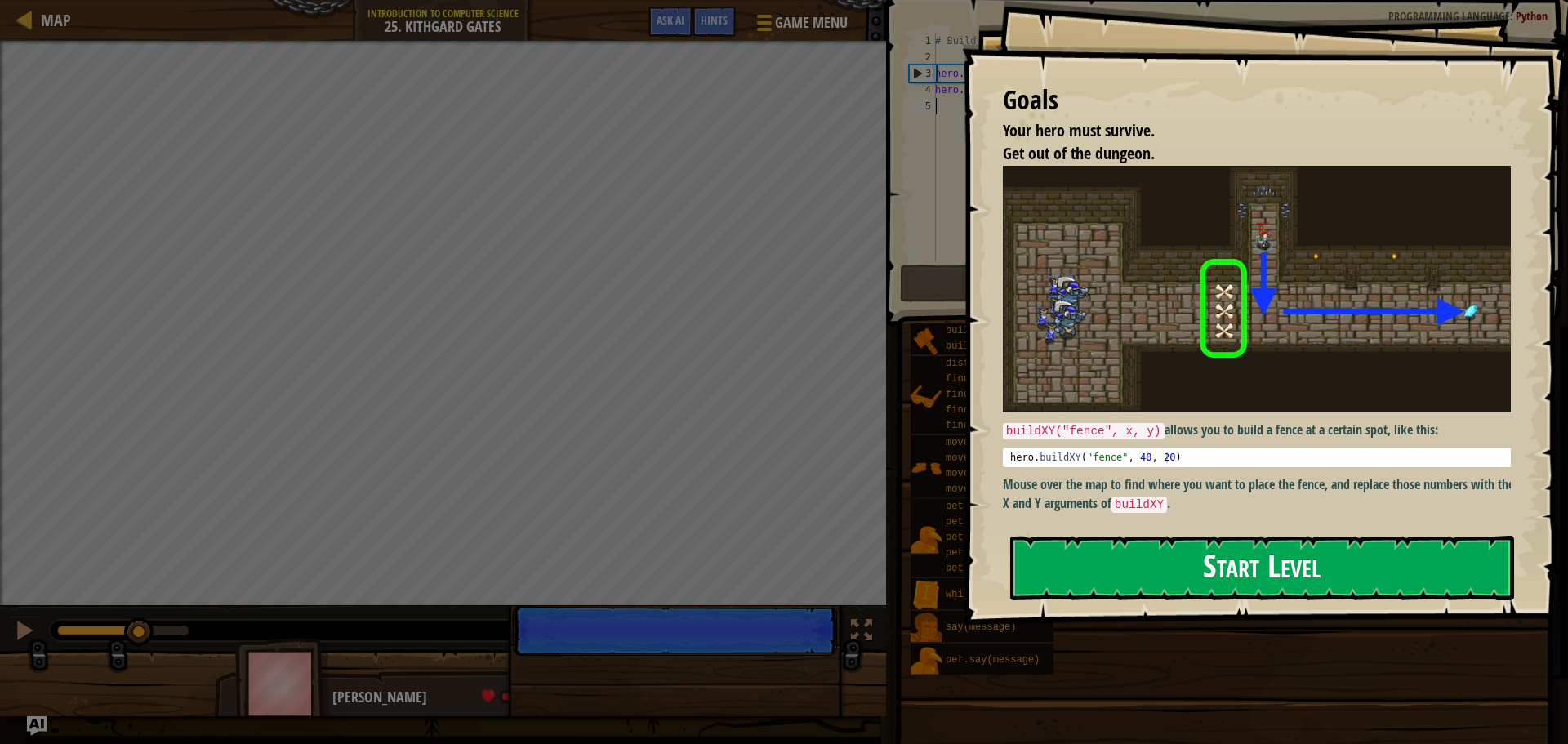
click at [1333, 535] on button "Start Level" at bounding box center [1262, 567] width 504 height 64
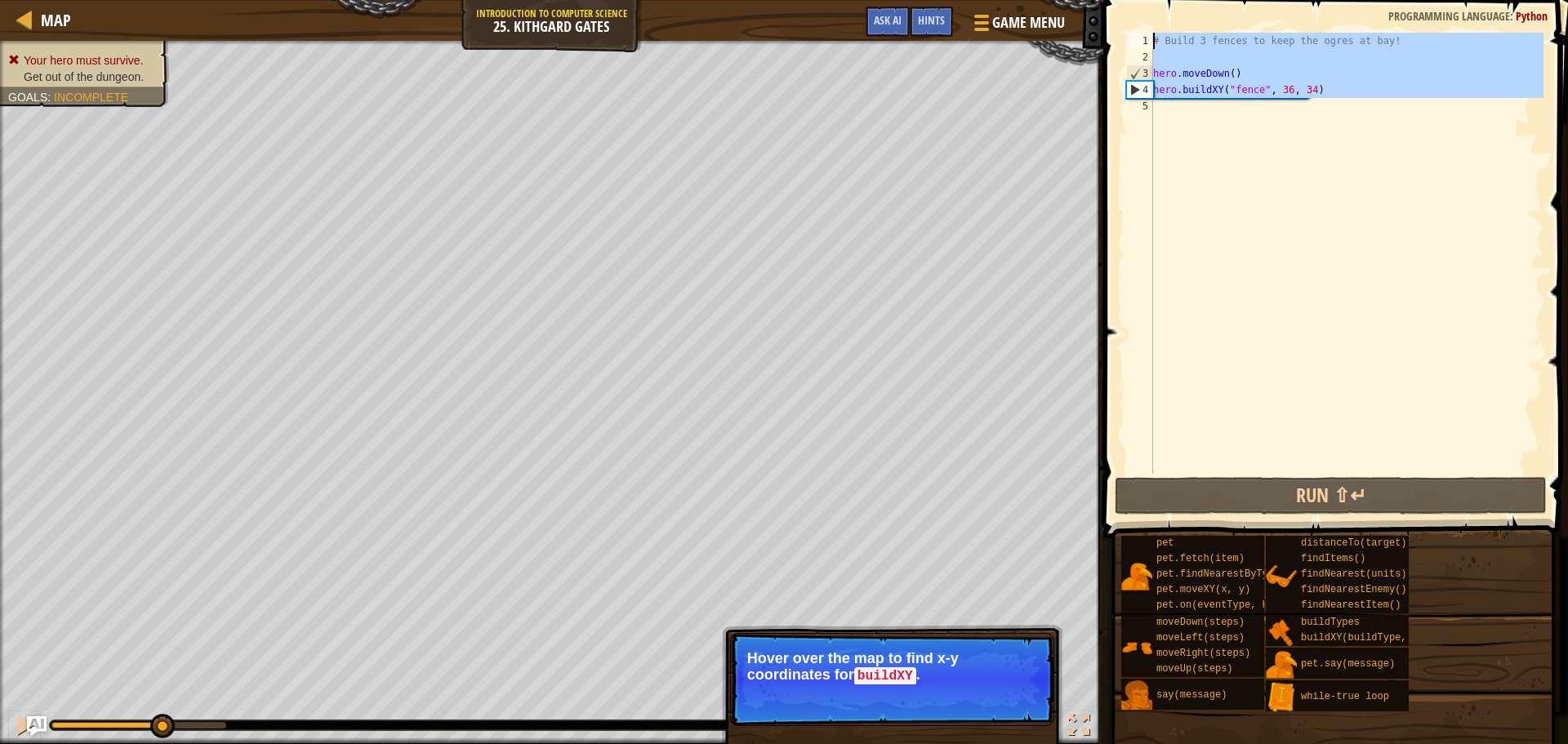
drag, startPoint x: 1300, startPoint y: 101, endPoint x: 1116, endPoint y: 17, distance: 202.3
click at [1116, 17] on div "1 2 3 4 5 # Build 3 fences to keep the ogres at bay! hero . moveDown ( ) hero .…" at bounding box center [1333, 302] width 469 height 586
type textarea "# Build 3 fences to keep the ogres at bay!"
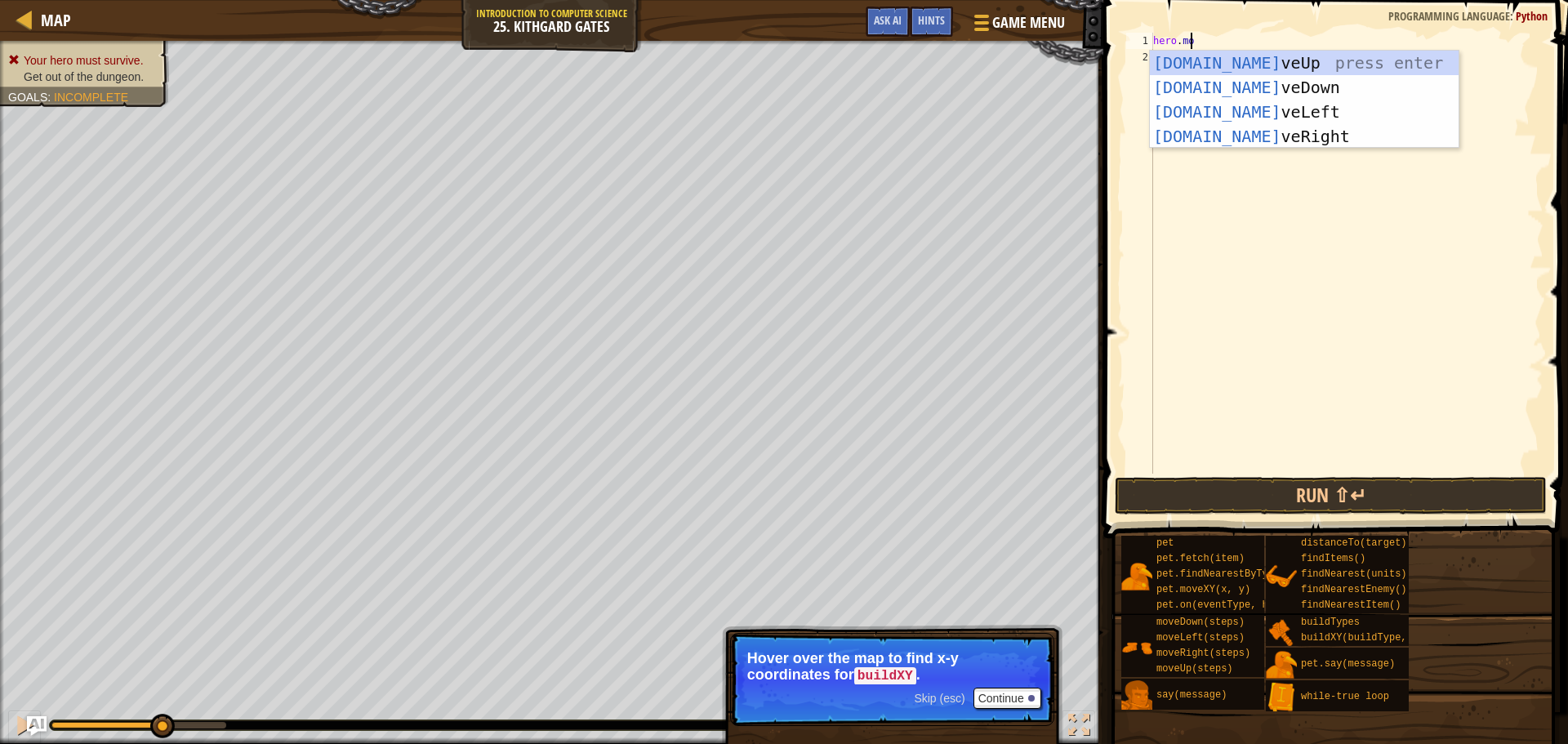
scroll to position [8, 3]
type textarea "hero.move"
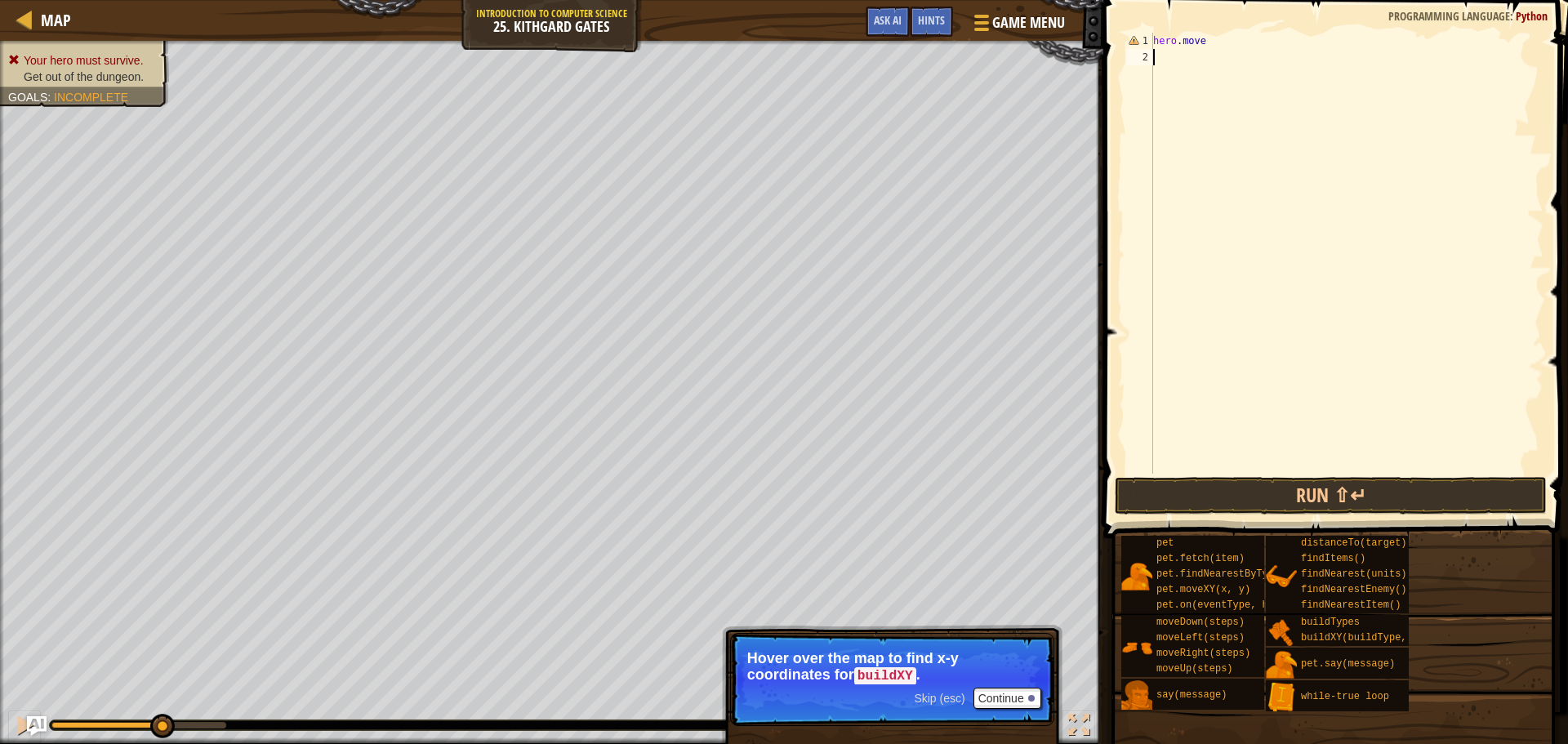
drag, startPoint x: 1201, startPoint y: 255, endPoint x: 1205, endPoint y: 229, distance: 26.3
click at [1201, 244] on div "hero . move" at bounding box center [1347, 269] width 394 height 474
drag, startPoint x: 1236, startPoint y: 45, endPoint x: 1129, endPoint y: 36, distance: 107.4
click at [1129, 36] on div "1 2 hero . move ההההההההההההההההההההההההההההההההההההההההההההההההההההההההההההההה…" at bounding box center [1333, 253] width 420 height 440
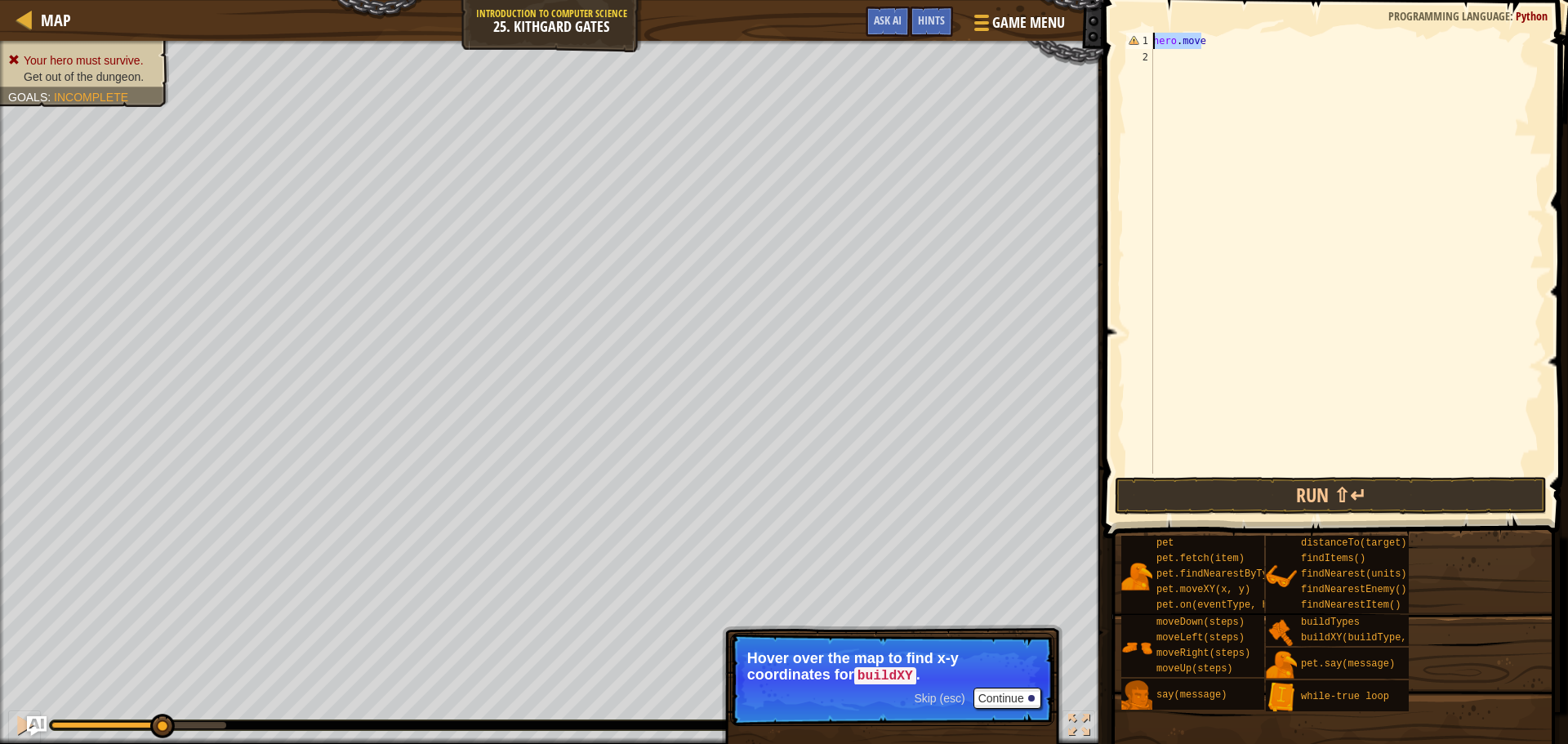
type textarea "hero.move"
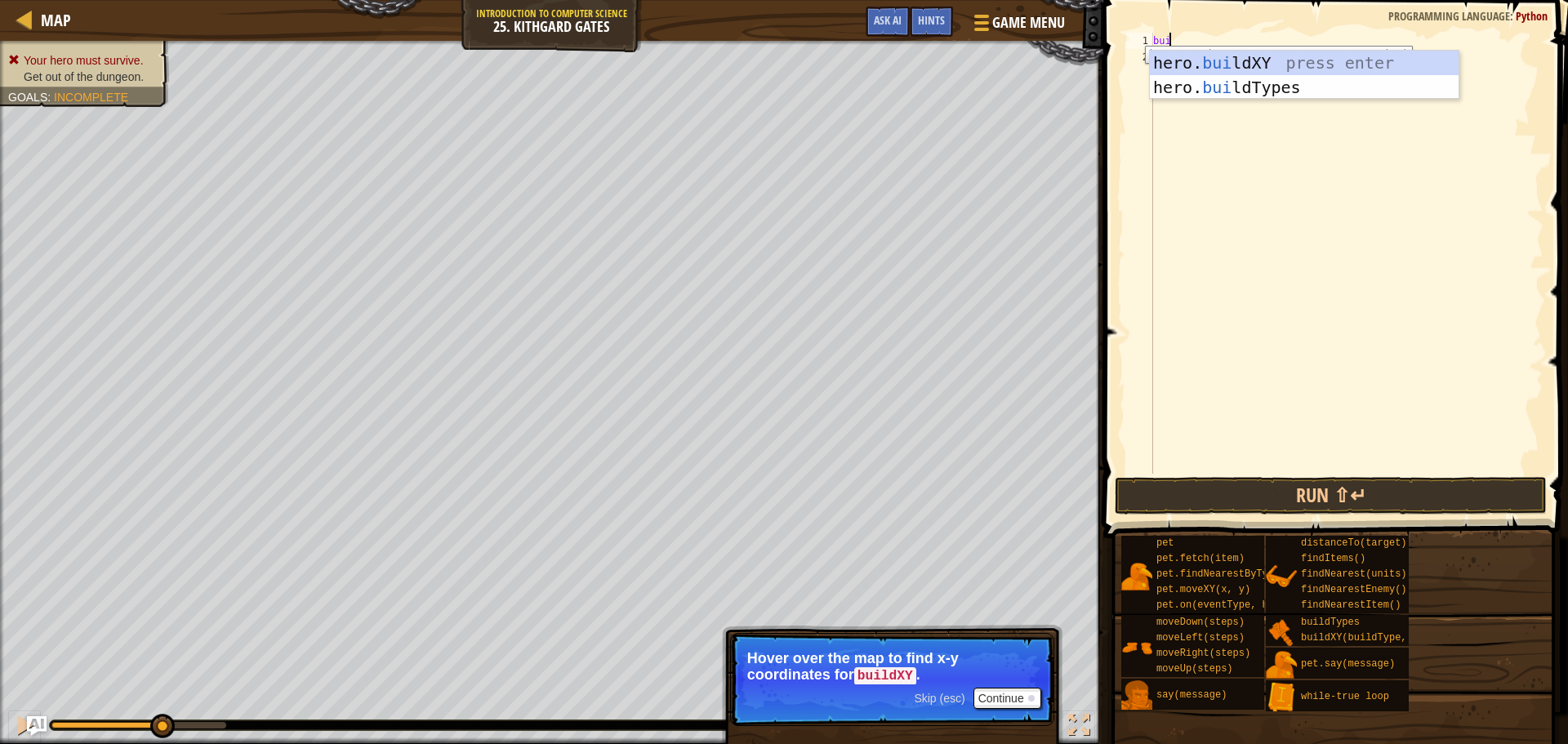
type textarea "b"
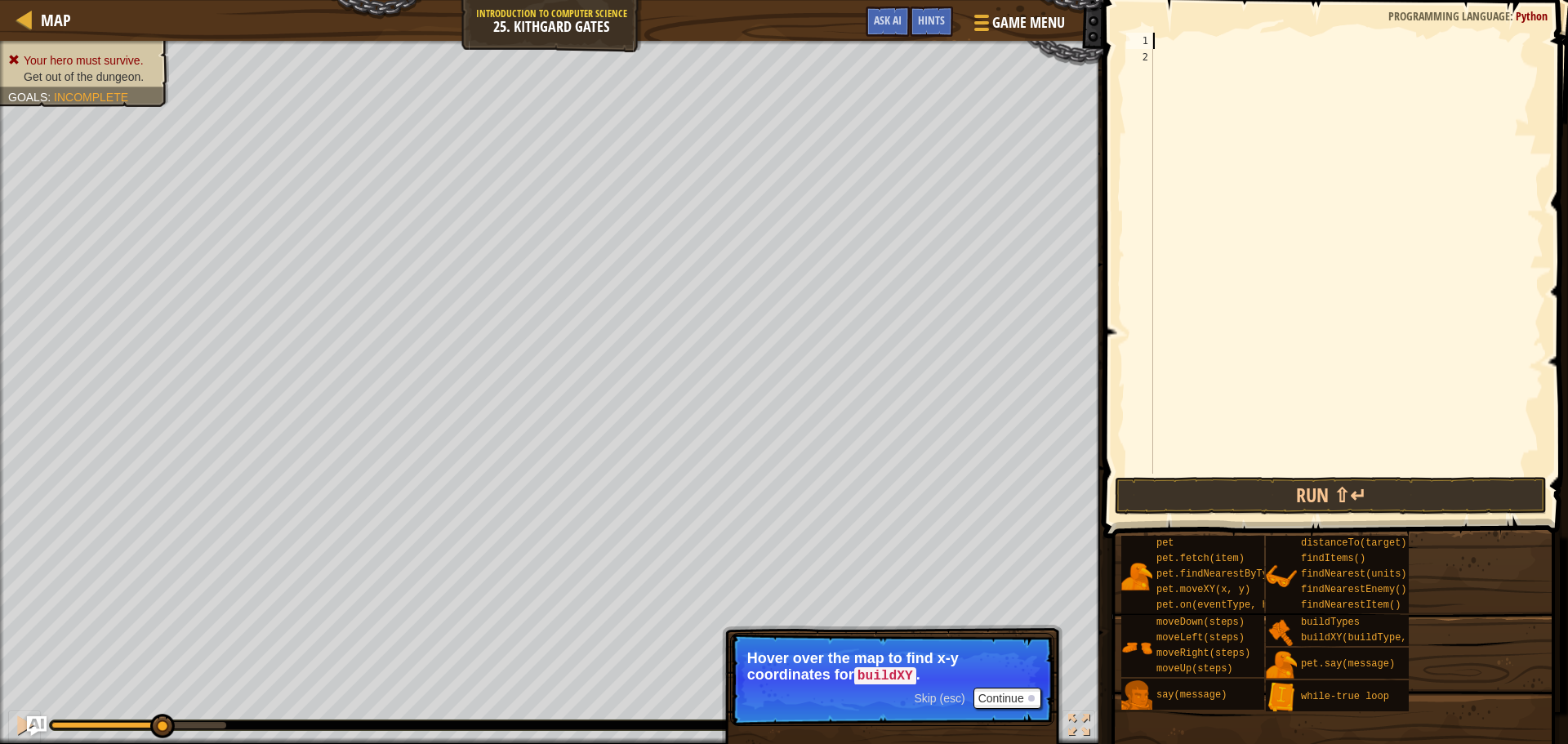
paste textarea "self.moveRight()"
click at [1414, 498] on button "Run ⇧↵" at bounding box center [1330, 495] width 432 height 37
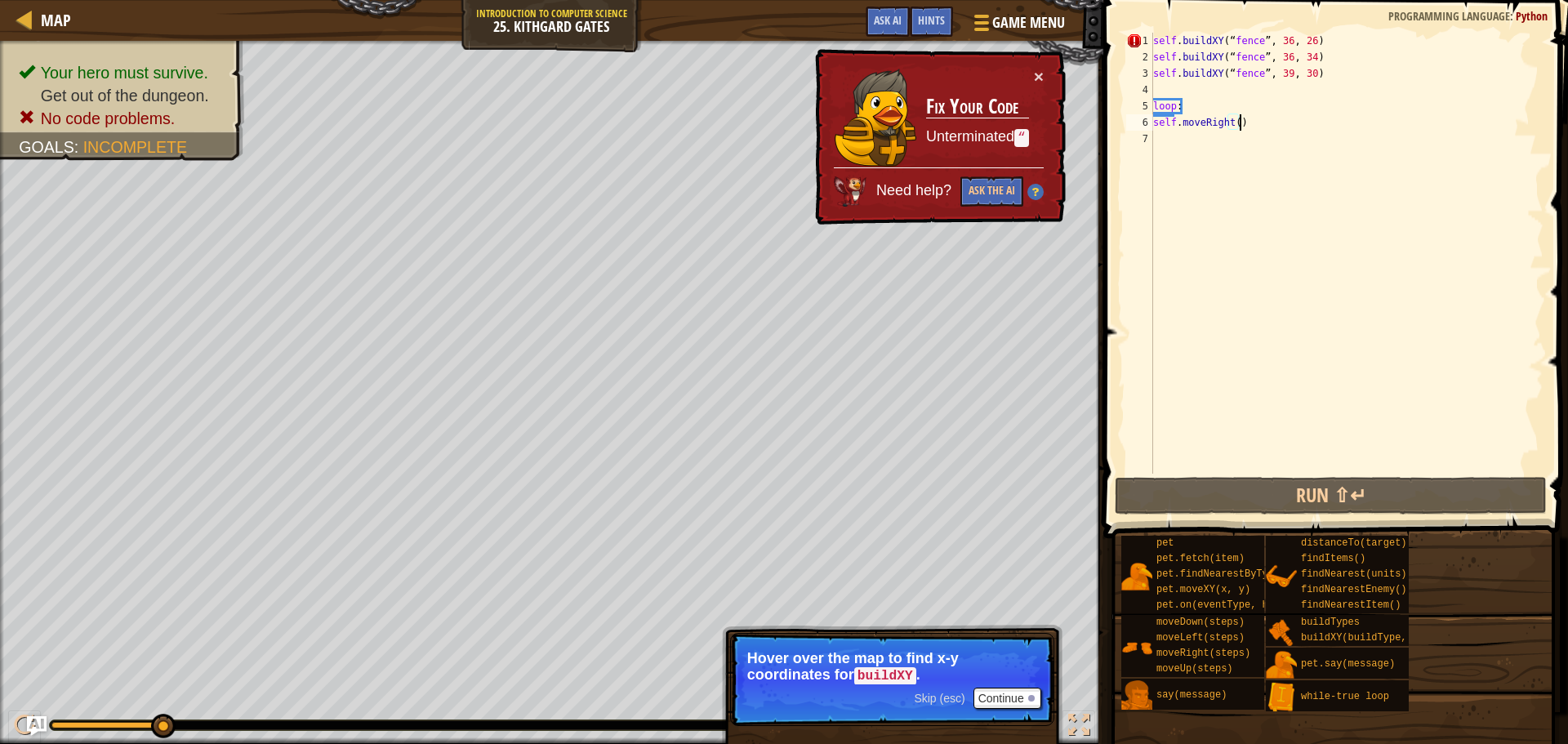
click at [1175, 46] on div "self . buildXY ( “ fence ” , 36 , 26 ) self . buildXY ( “ fence ” , 36 , 34 ) s…" at bounding box center [1347, 269] width 394 height 474
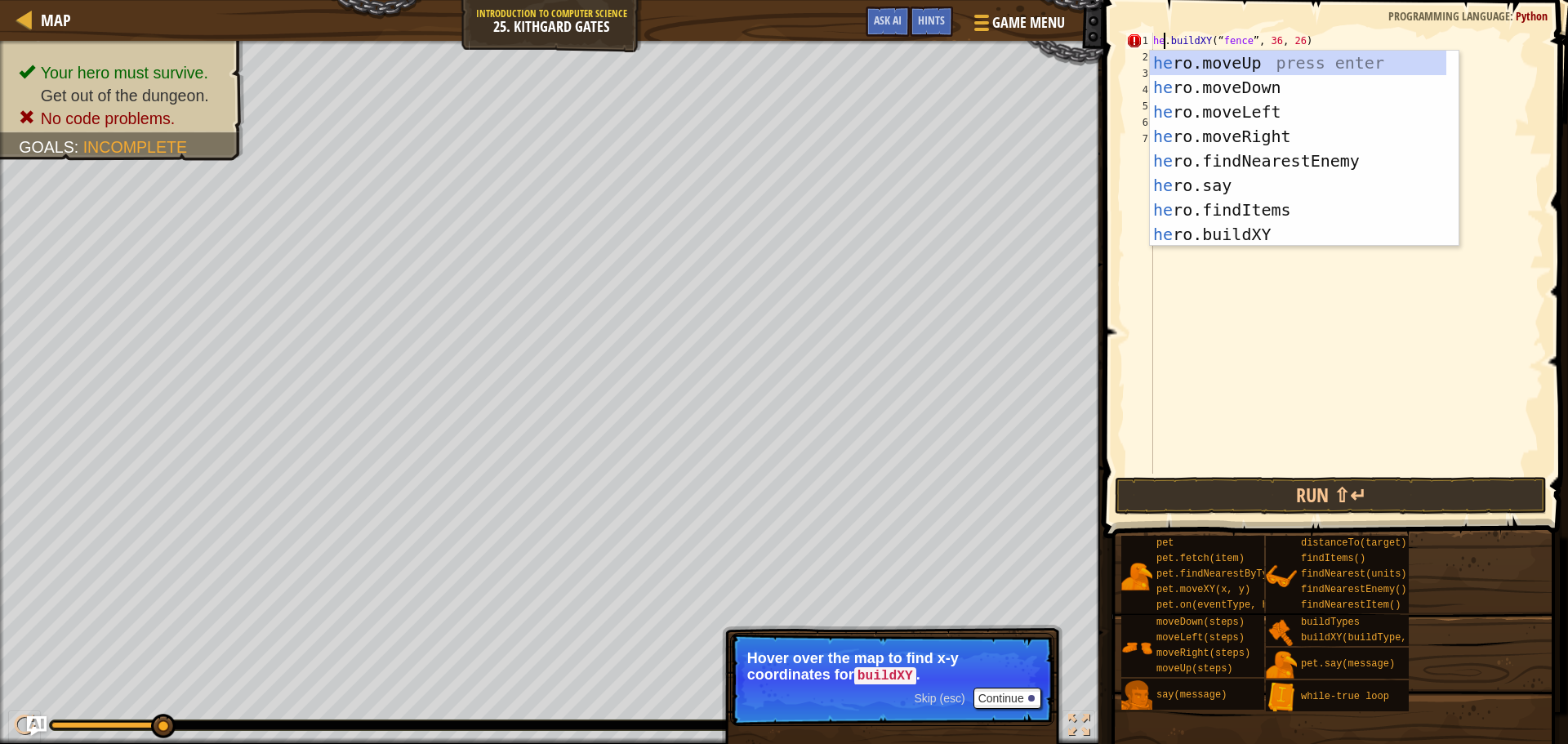
type textarea "hero.buildXY(“fence”, 36, 26)"
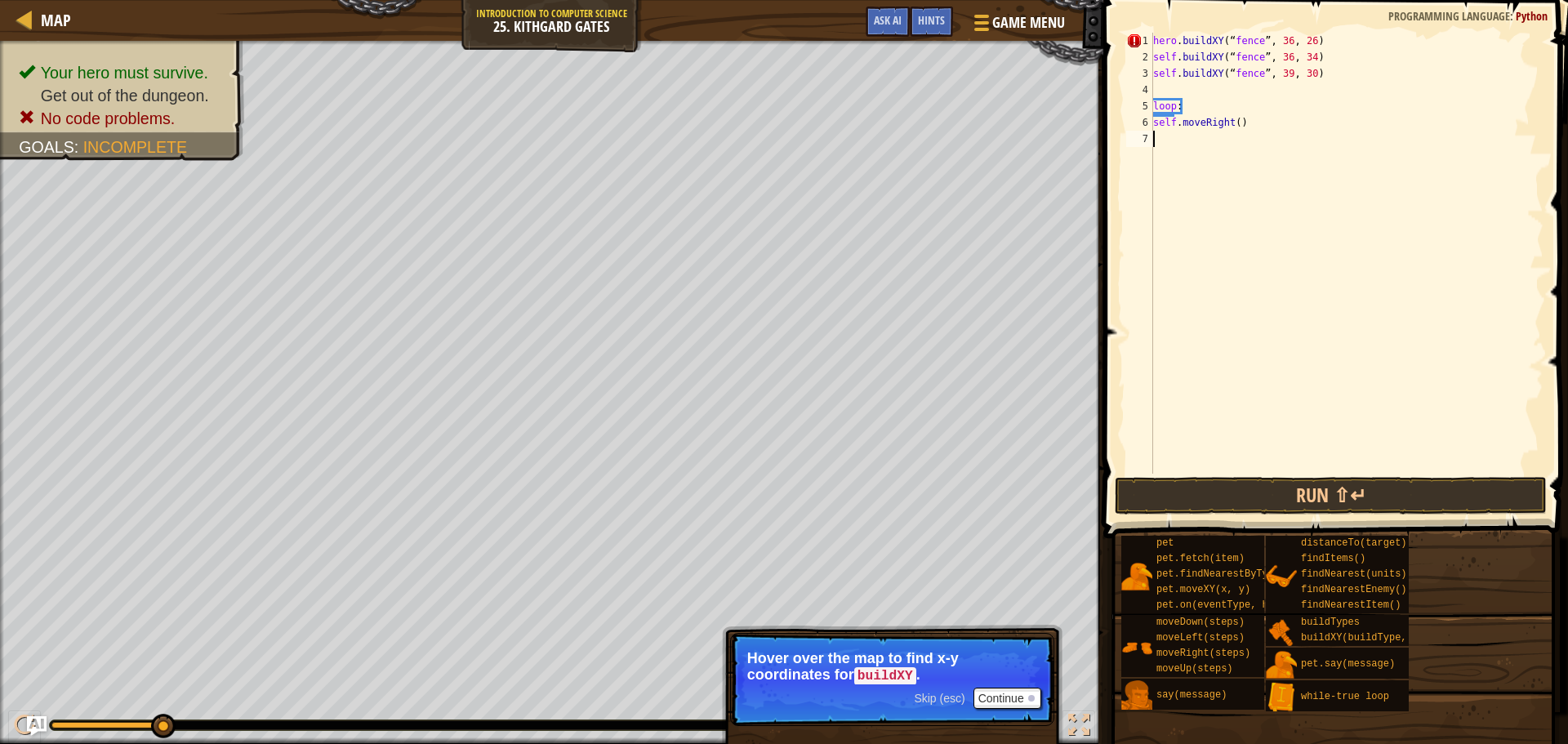
drag, startPoint x: 1261, startPoint y: 391, endPoint x: 1162, endPoint y: 112, distance: 296.0
click at [1261, 390] on div "hero . buildXY ( “ fence ” , 36 , 26 ) self . buildXY ( “ fence ” , 36 , 34 ) s…" at bounding box center [1347, 269] width 394 height 474
click at [1173, 58] on div "hero . buildXY ( “ fence ” , 36 , 26 ) self . buildXY ( “ fence ” , 36 , 34 ) s…" at bounding box center [1347, 269] width 394 height 474
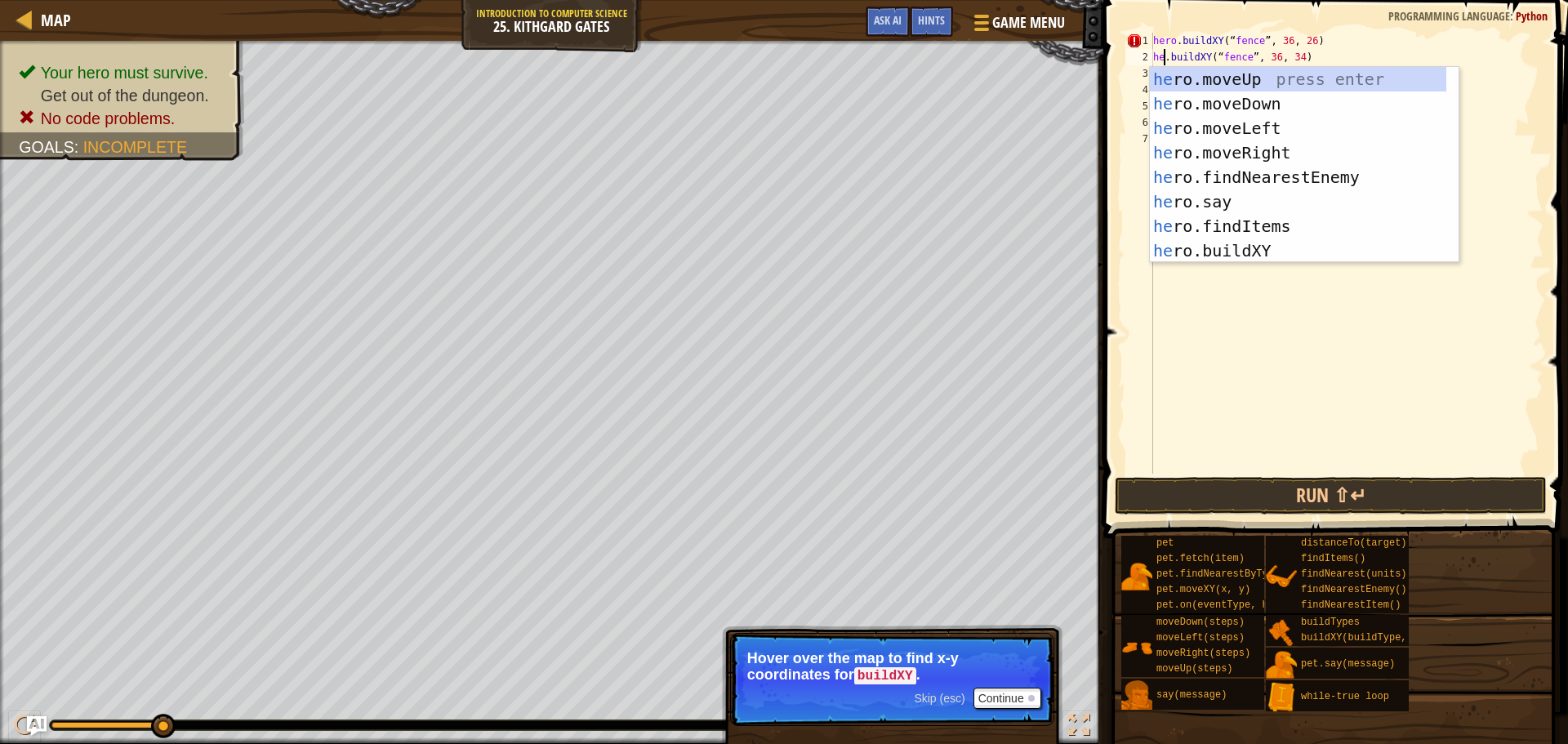
scroll to position [8, 2]
click at [1266, 39] on div "hero . buildXY ( “ fence ” , 36 , 26 ) hero . buildXY ( “ fence ” , 36 , 34 ) s…" at bounding box center [1347, 269] width 394 height 474
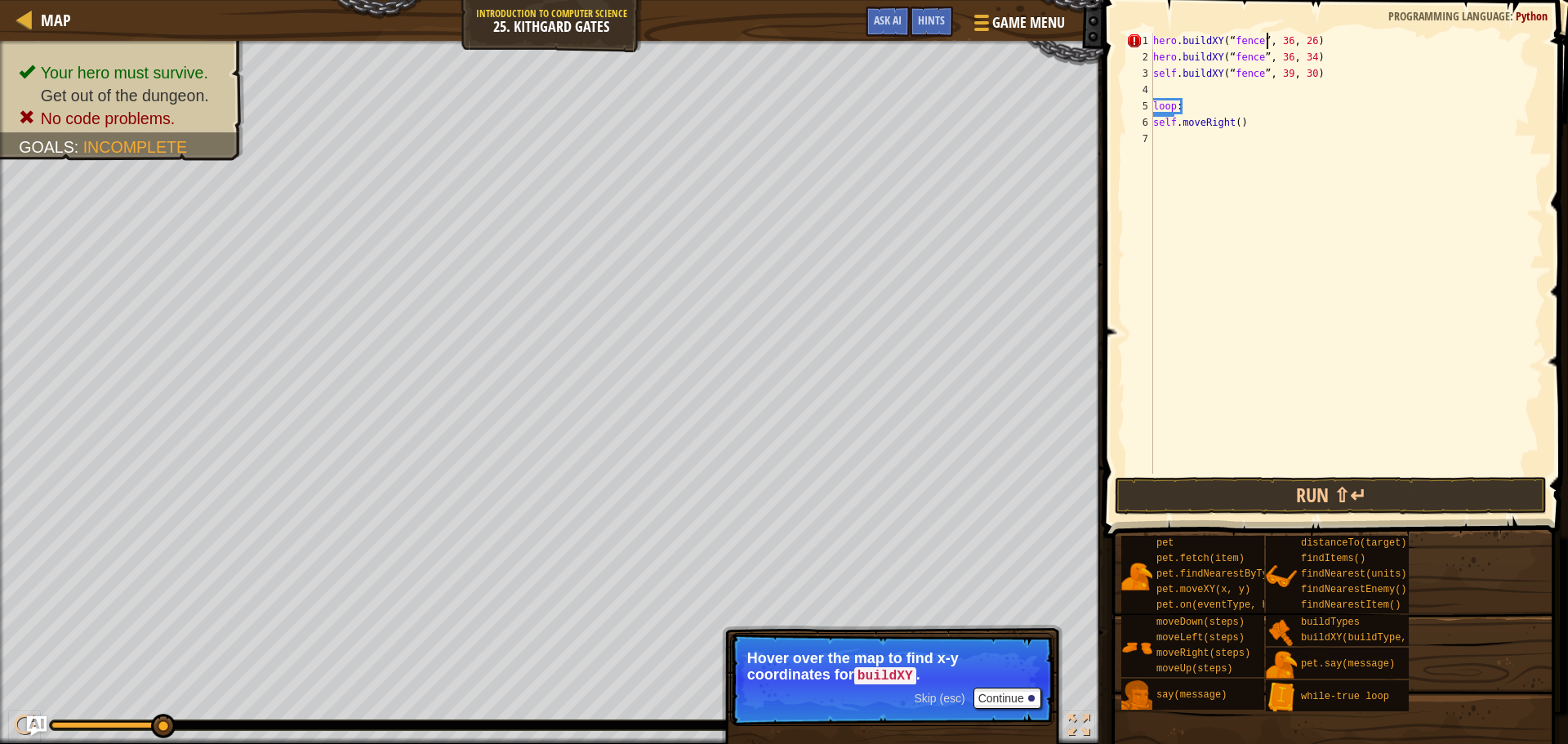
click at [1174, 79] on div "hero . buildXY ( “ fence ” , 36 , 26 ) hero . buildXY ( “ fence ” , 36 , 34 ) s…" at bounding box center [1347, 269] width 394 height 474
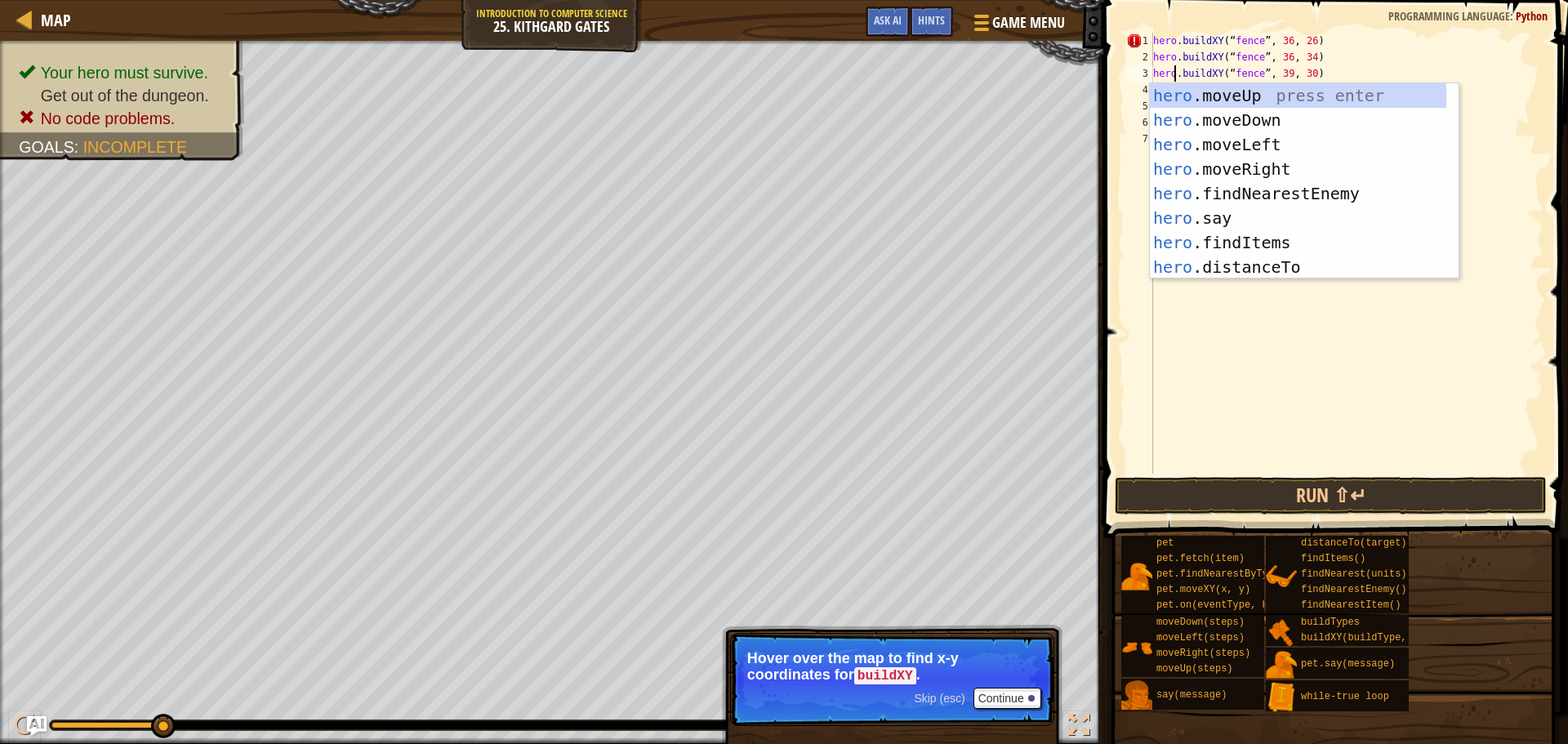
click at [1216, 48] on div "hero . buildXY ( “ fence ” , 36 , 26 ) hero . buildXY ( “ fence ” , 36 , 34 ) h…" at bounding box center [1347, 269] width 394 height 474
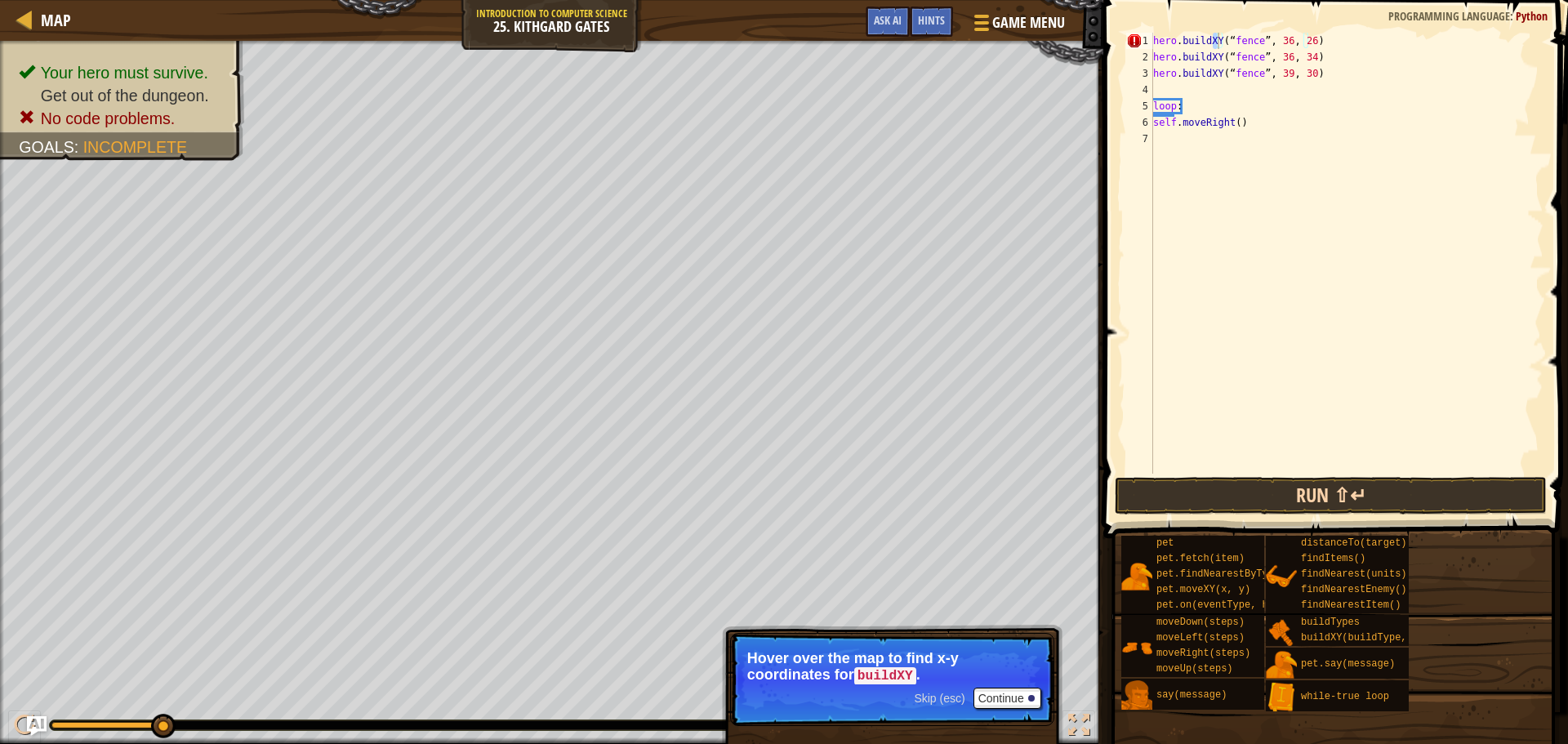
click at [1387, 479] on div "hero.buildXY(“fence”, 36, 26) 1 2 3 4 5 6 7 hero . buildXY ( “ fence ” , 36 , 2…" at bounding box center [1333, 302] width 469 height 586
click at [1389, 496] on button "Run ⇧↵" at bounding box center [1330, 495] width 432 height 37
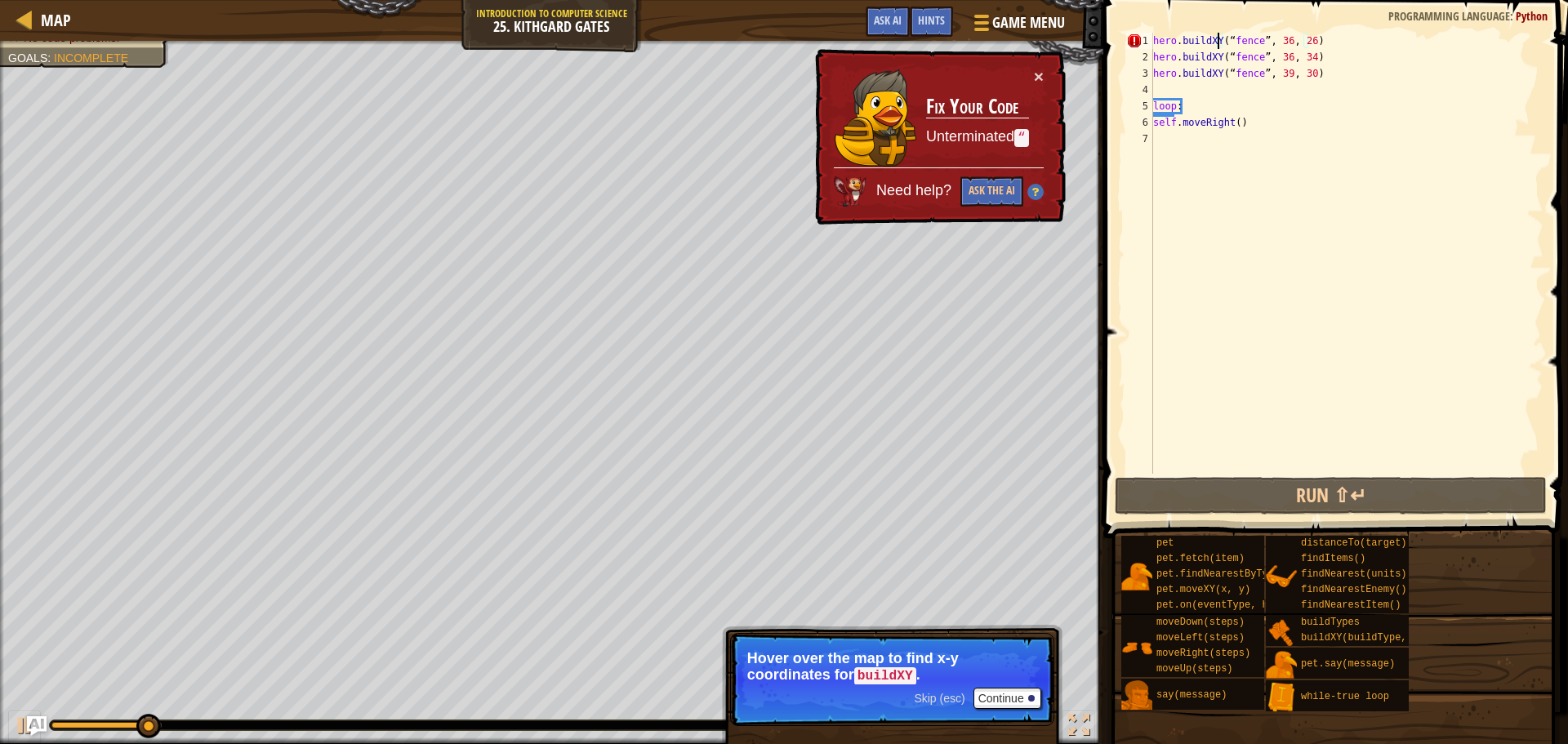
click at [1236, 59] on div "hero . buildXY ( “ fence ” , 36 , 26 ) hero . buildXY ( “ fence ” , 36 , 34 ) h…" at bounding box center [1347, 269] width 394 height 474
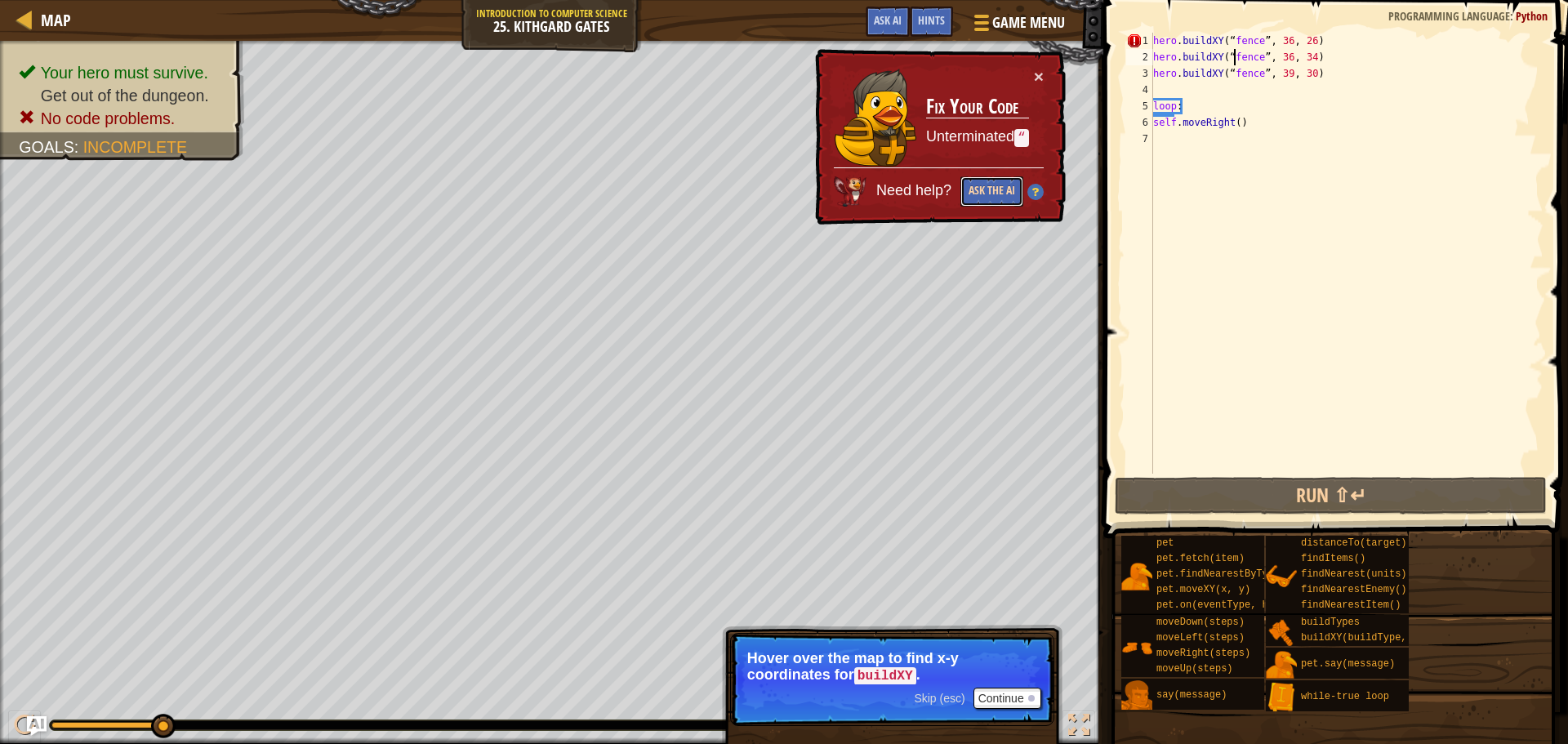
click at [986, 191] on button "Ask the AI" at bounding box center [992, 192] width 63 height 31
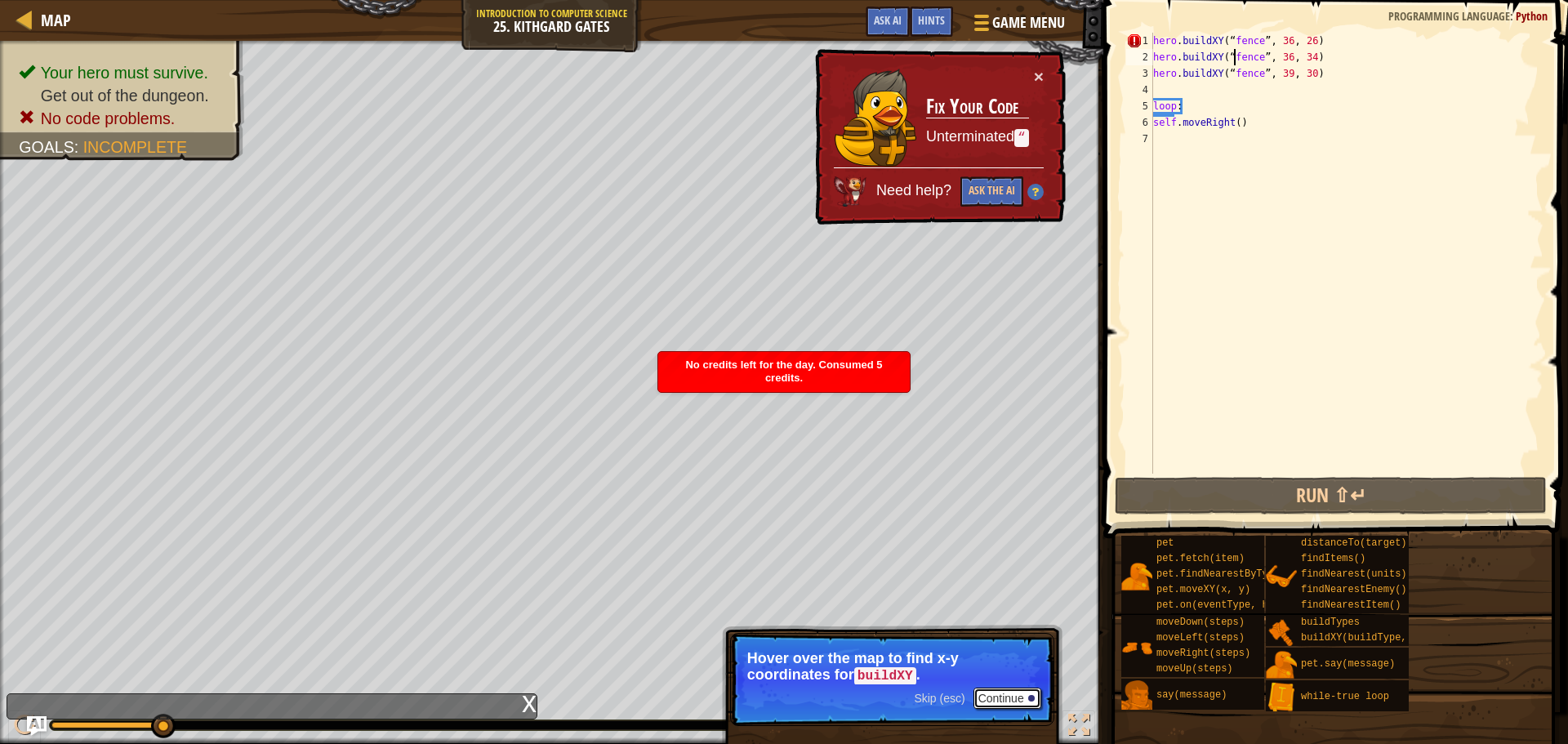
click at [1012, 700] on button "Continue" at bounding box center [1008, 698] width 68 height 21
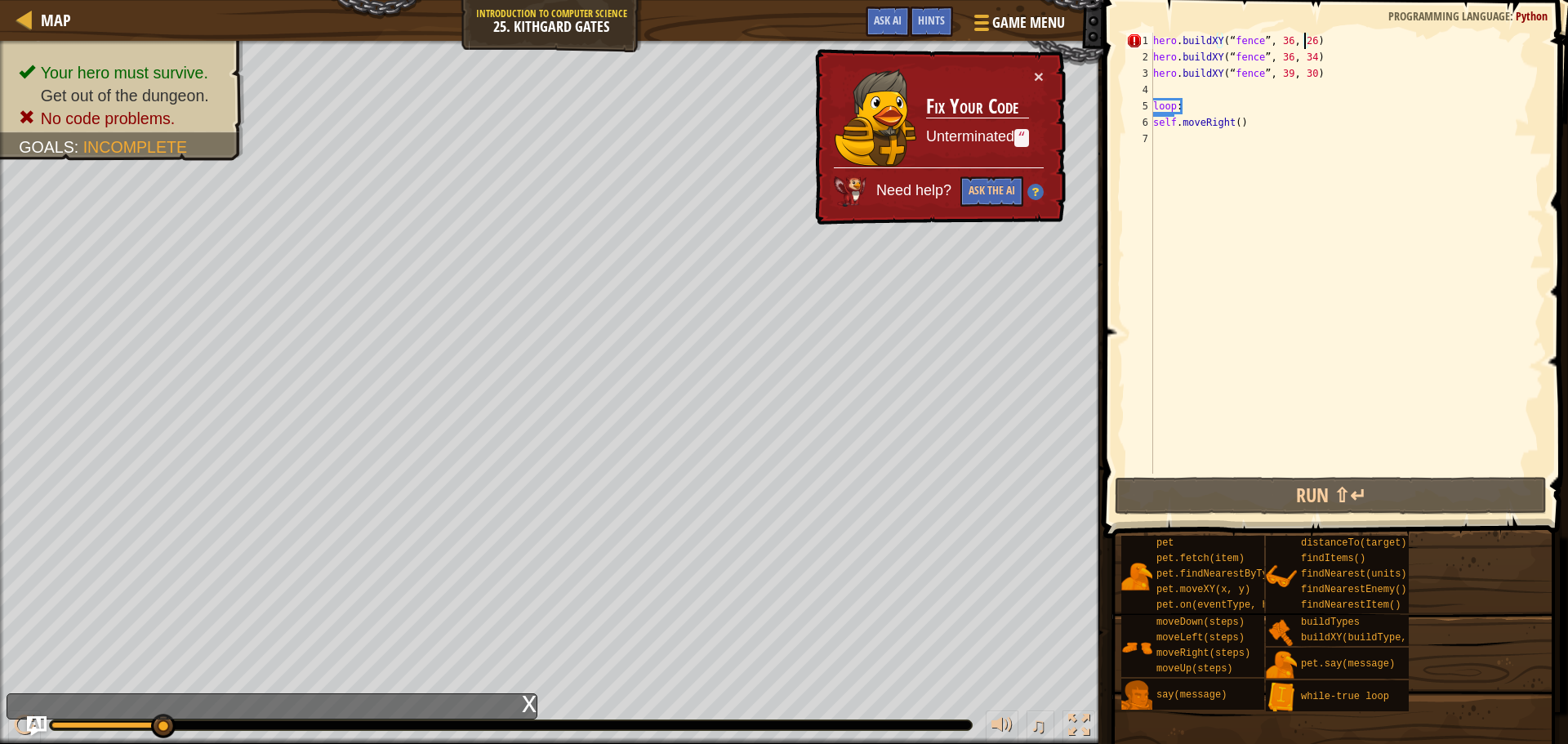
click at [1303, 46] on div "hero . buildXY ( “ fence ” , 36 , 26 ) hero . buildXY ( “ fence ” , 36 , 34 ) h…" at bounding box center [1347, 269] width 394 height 474
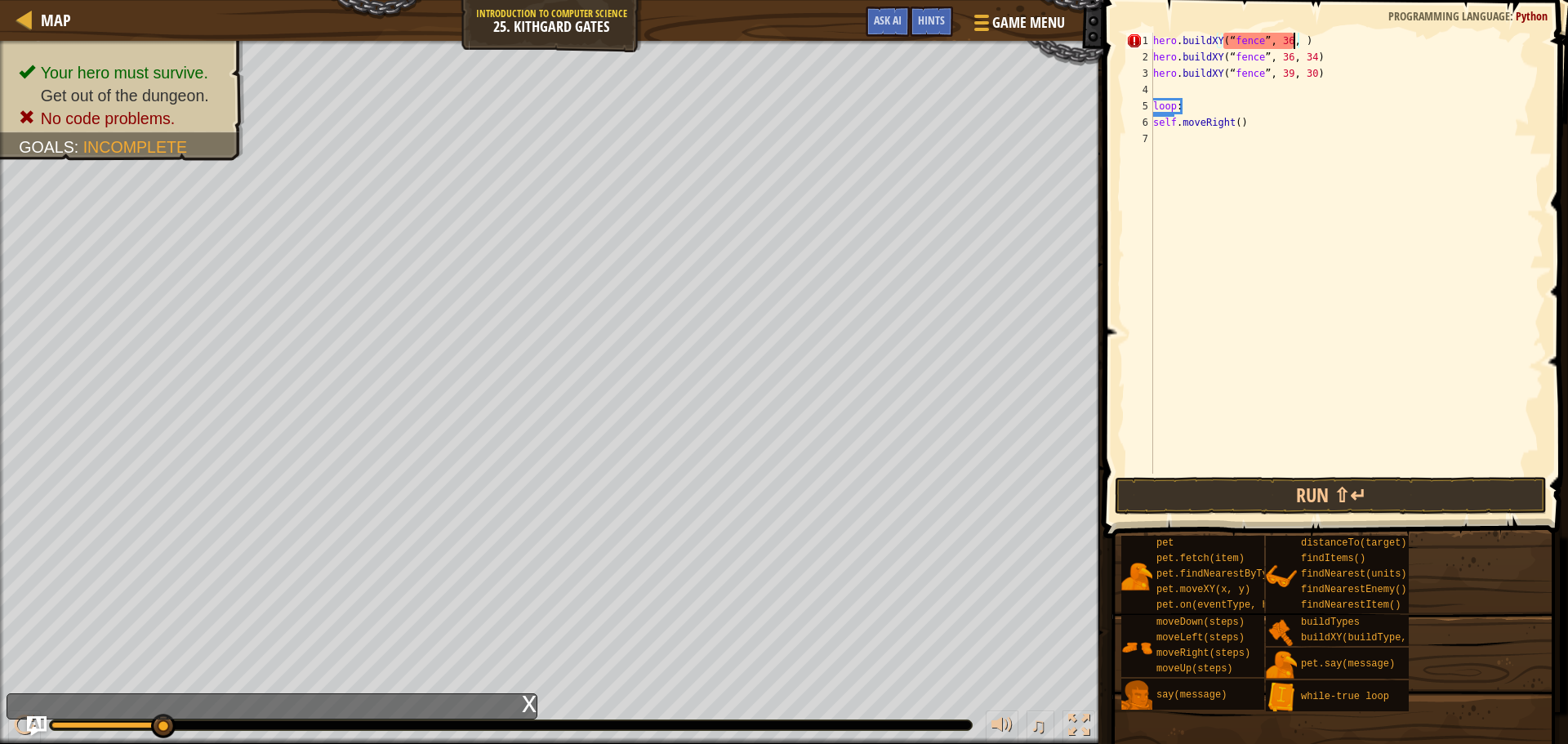
scroll to position [8, 11]
click at [1307, 56] on div "hero . buildXY ( “ fence ” , 36 , 35 ) hero . buildXY ( “ fence ” , 36 , 34 ) h…" at bounding box center [1347, 269] width 394 height 474
click at [1395, 499] on button "Run ⇧↵" at bounding box center [1330, 495] width 432 height 37
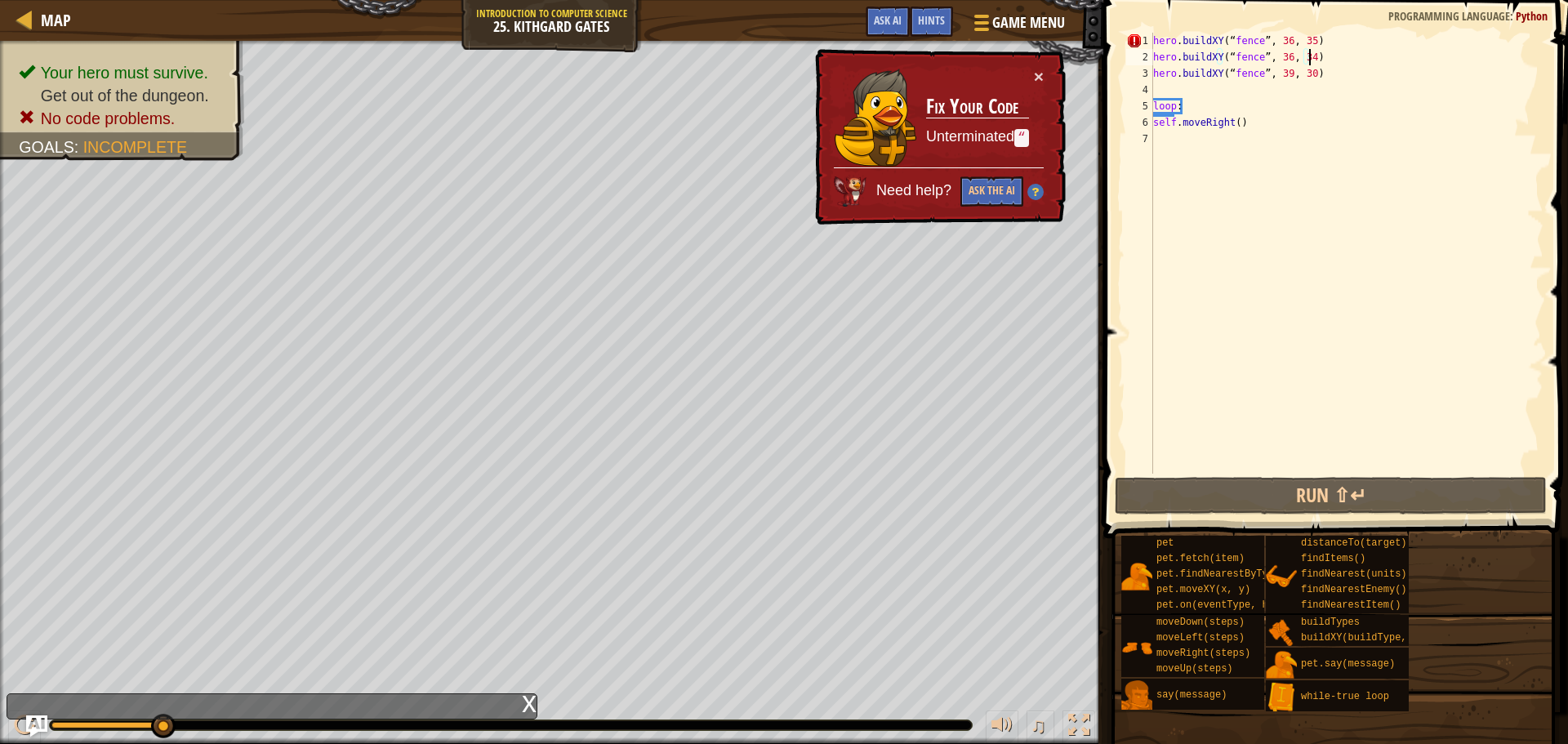
click at [37, 721] on img "Ask AI" at bounding box center [36, 726] width 21 height 21
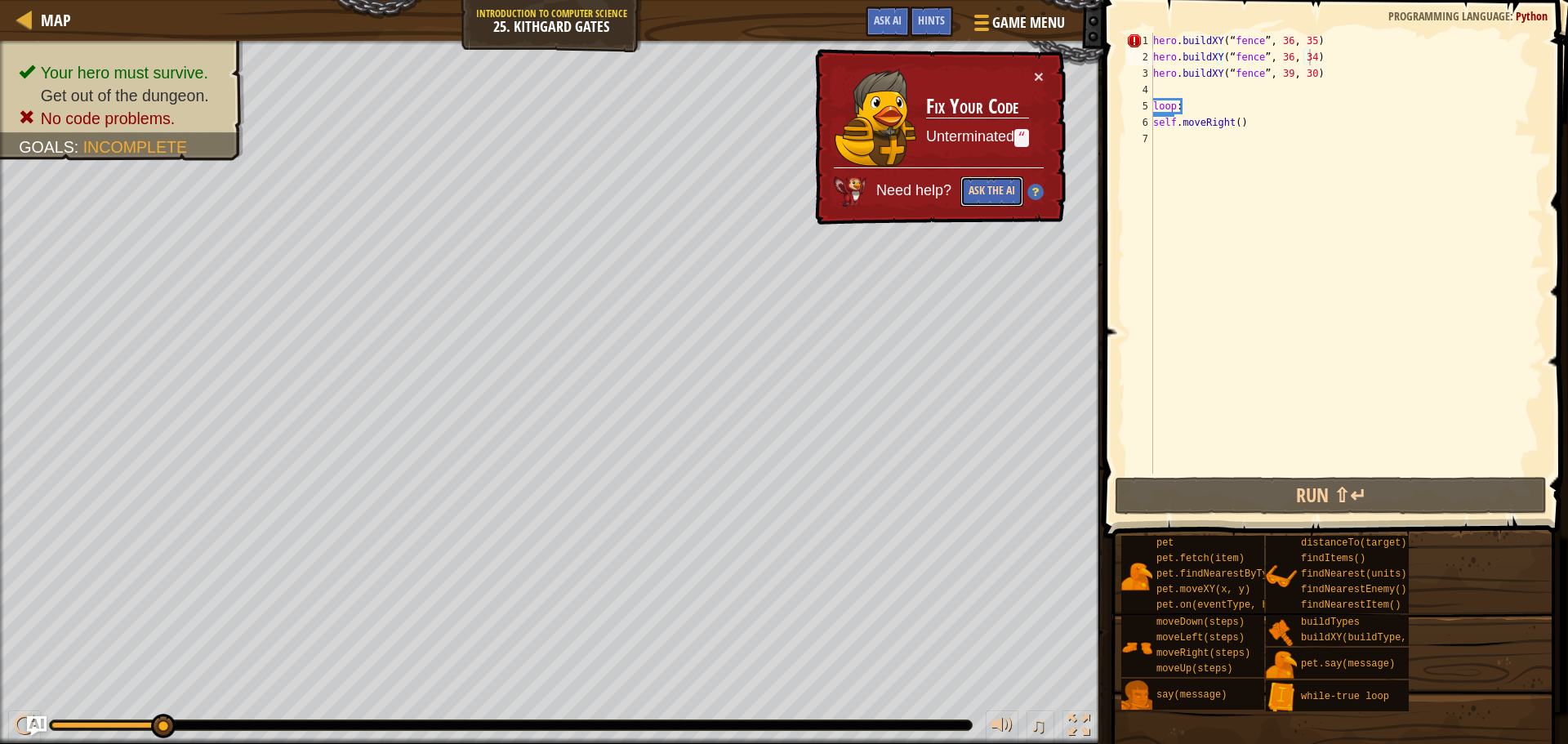
click at [998, 189] on button "Ask the AI" at bounding box center [992, 192] width 63 height 31
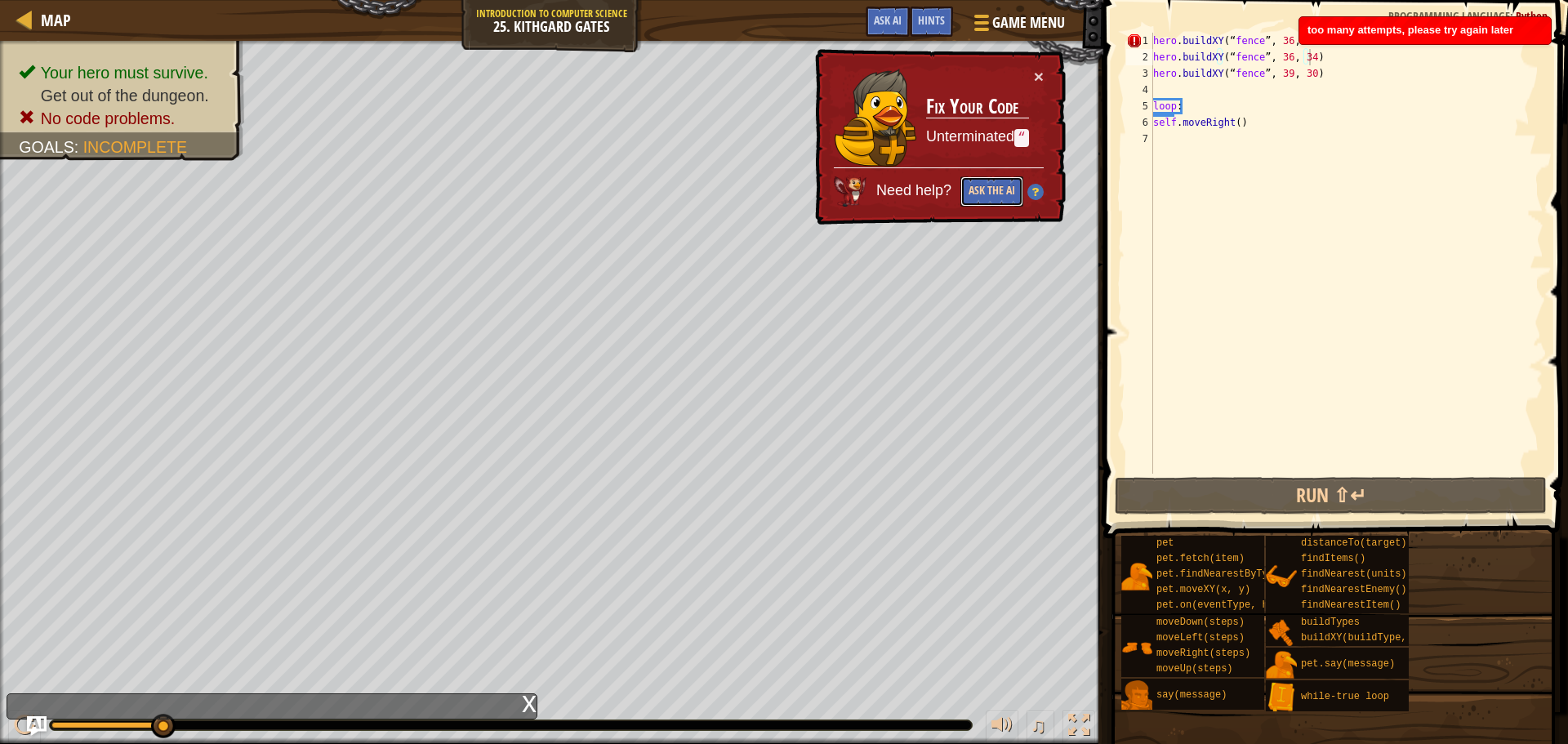
click at [976, 204] on button "Ask the AI" at bounding box center [992, 192] width 63 height 31
click at [977, 204] on button "Ask the AI" at bounding box center [992, 192] width 63 height 31
click at [978, 204] on button "Ask the AI" at bounding box center [992, 192] width 63 height 31
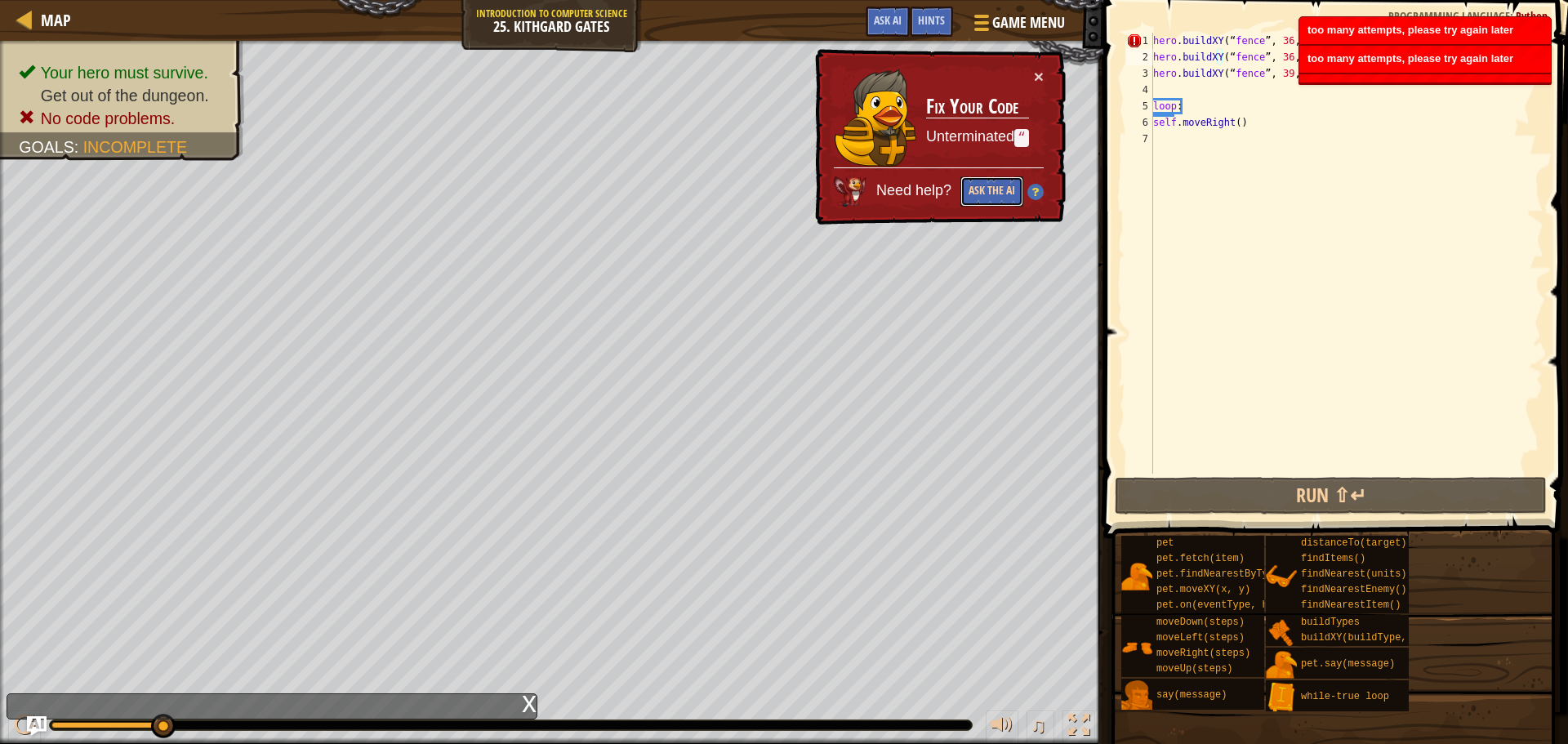
click at [980, 198] on button "Ask the AI" at bounding box center [992, 192] width 63 height 31
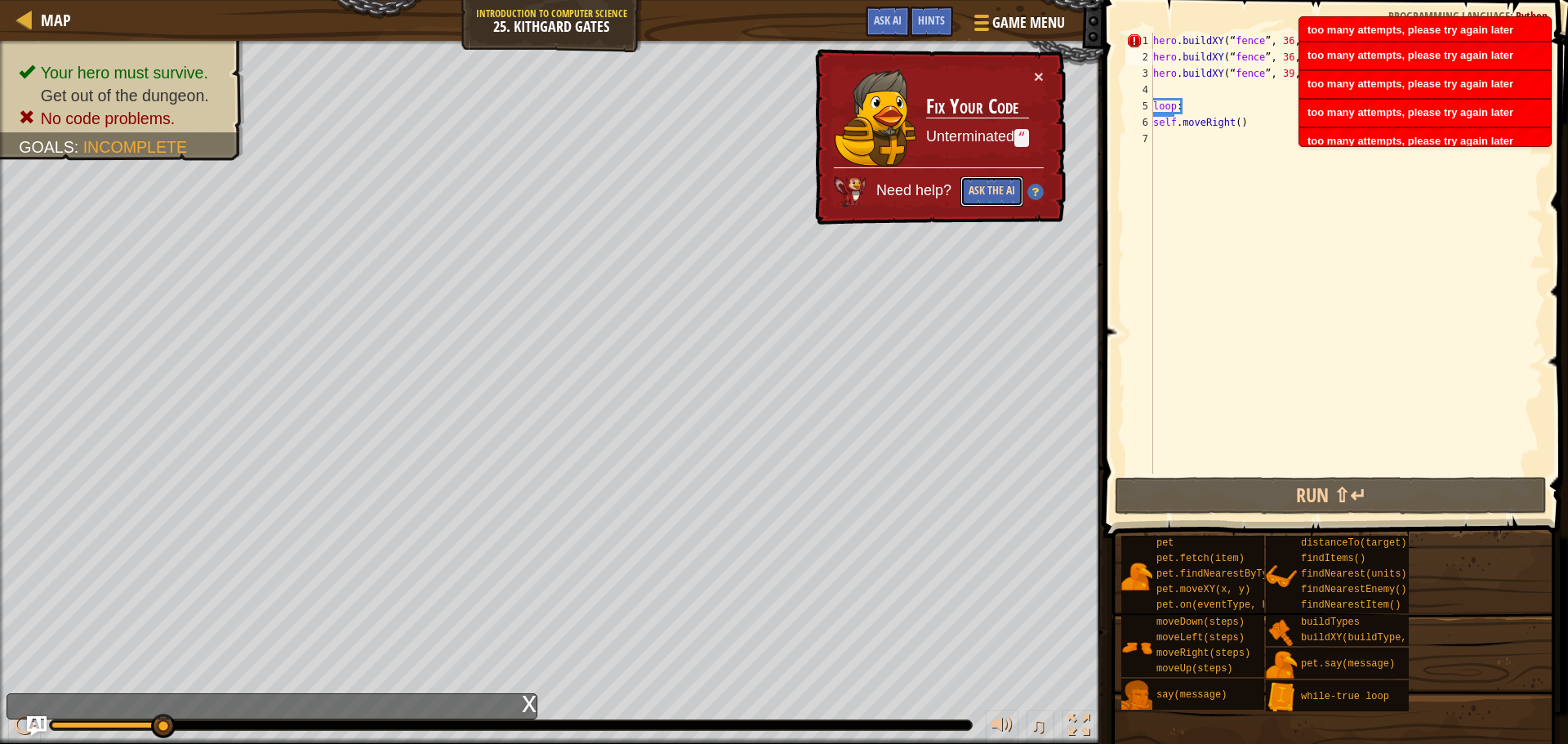
click at [980, 198] on button "Ask the AI" at bounding box center [992, 192] width 63 height 31
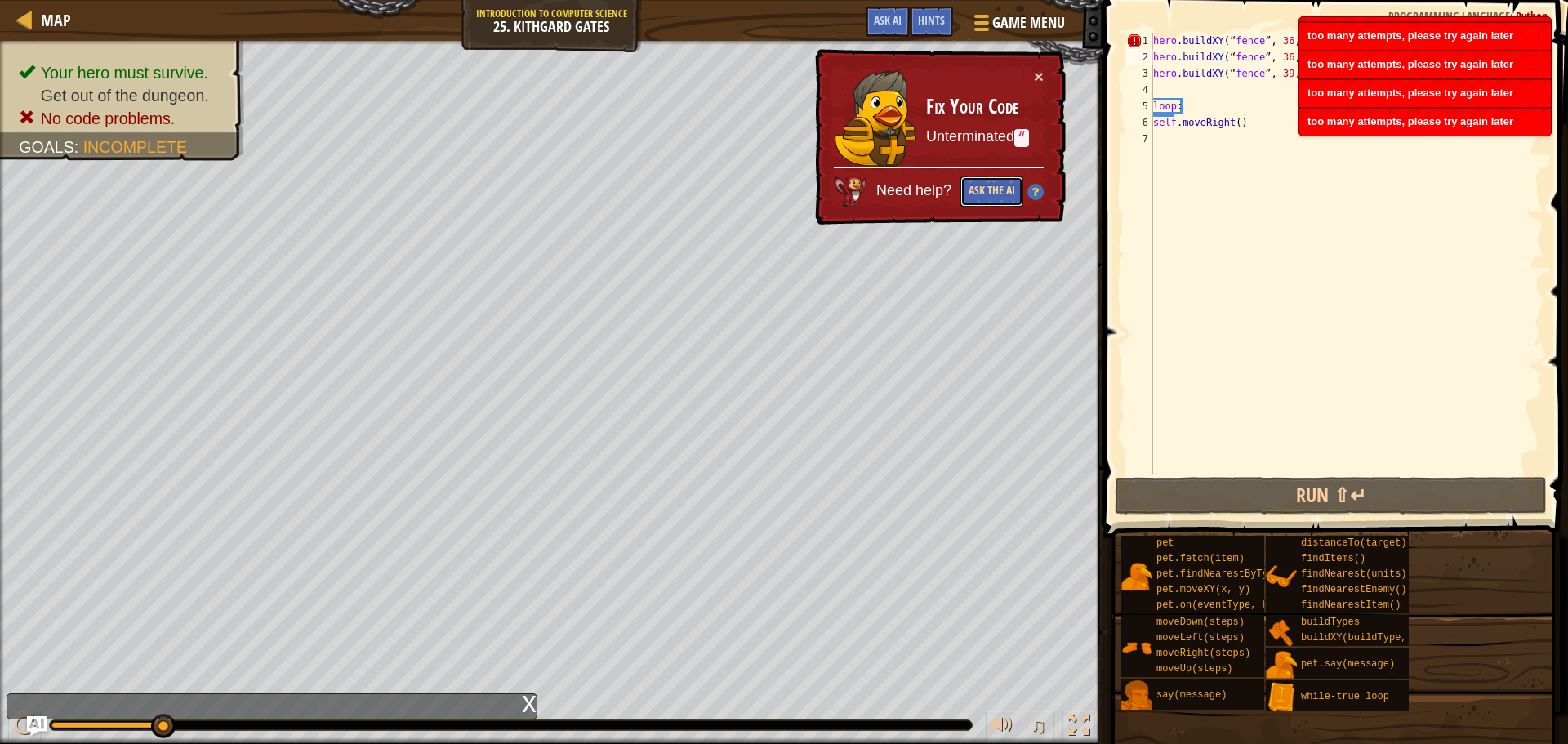
click at [979, 190] on button "Ask the AI" at bounding box center [992, 192] width 63 height 31
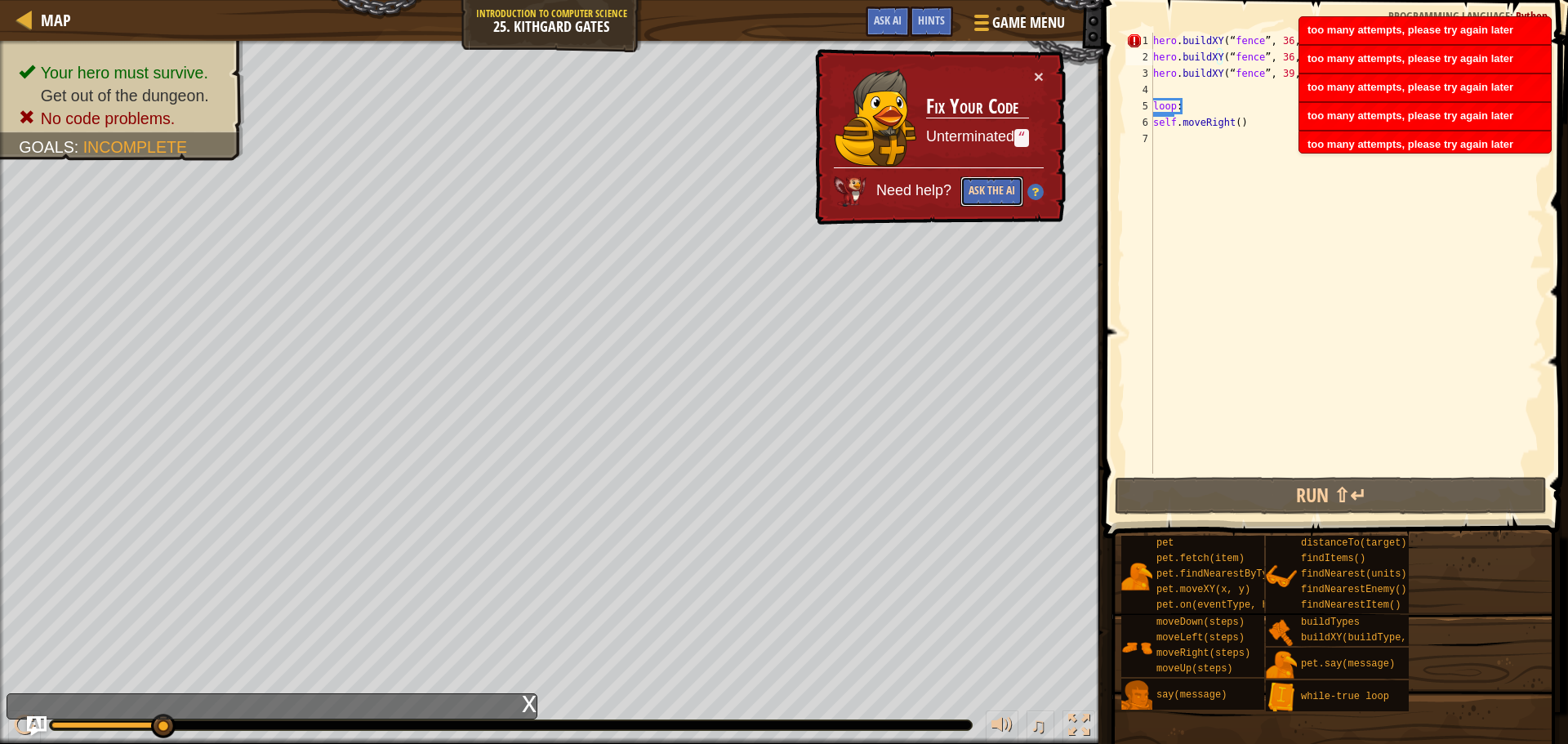
click at [977, 190] on button "Ask the AI" at bounding box center [992, 192] width 63 height 31
click at [976, 191] on button "Ask the AI" at bounding box center [992, 192] width 63 height 31
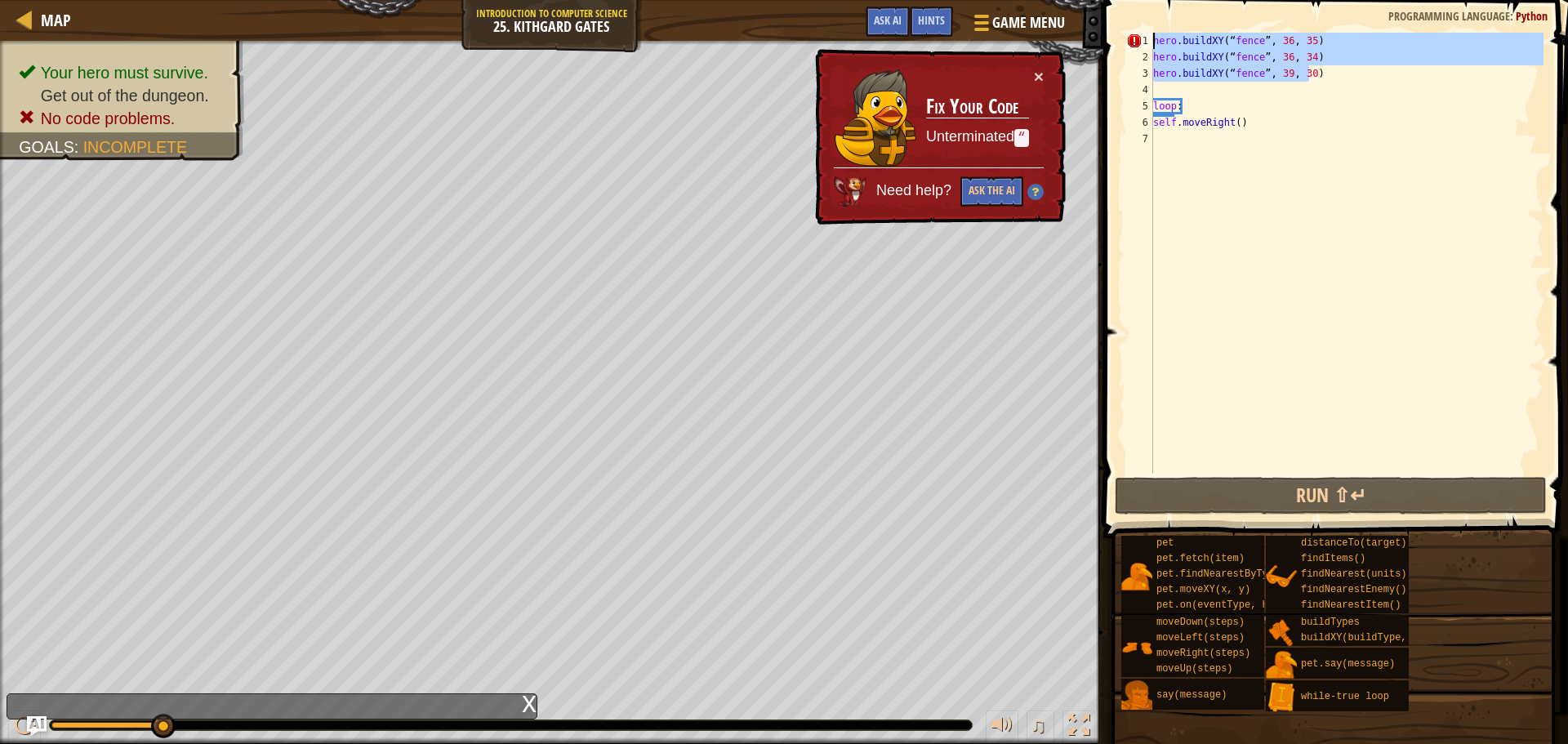
drag, startPoint x: 1324, startPoint y: 80, endPoint x: 1144, endPoint y: 38, distance: 184.8
click at [1144, 38] on div "hero.buildXY(“fence”, 36, 34) 1 2 3 4 5 6 7 hero . buildXY ( “ fence ” , 36 , 3…" at bounding box center [1333, 253] width 420 height 440
click at [1186, 45] on div "hero . buildXY ( “ fence ” , 36 , 35 ) hero . buildXY ( “ fence ” , 36 , 34 ) h…" at bounding box center [1347, 253] width 394 height 440
drag, startPoint x: 1345, startPoint y: 78, endPoint x: 983, endPoint y: -24, distance: 376.1
click at [983, 0] on html "Map Introduction to Computer Science 25. Kithgard Gates Game Menu Done Hints As…" at bounding box center [784, 0] width 1568 height 0
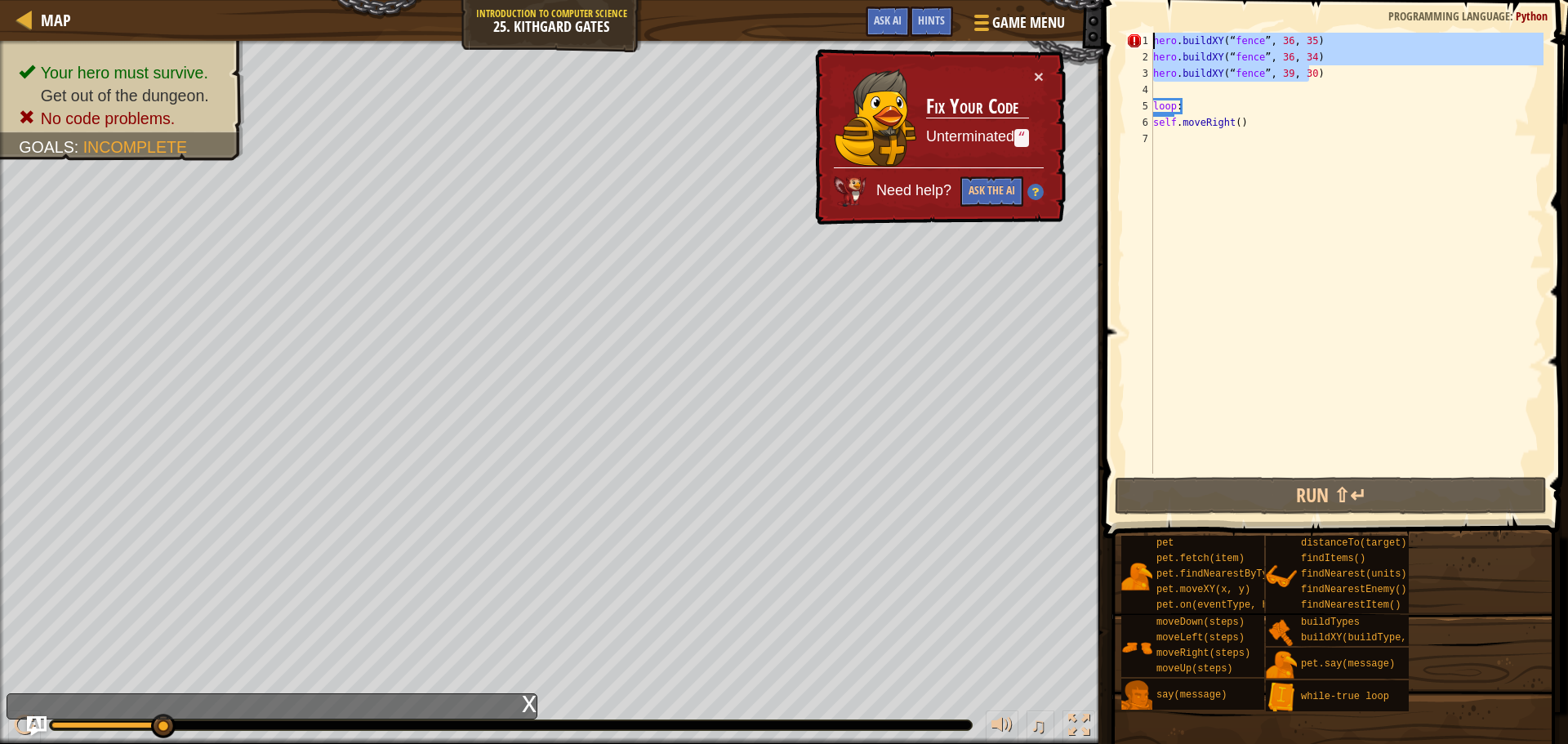
type textarea "hero.buildXY(“fence”, 36, 35) hero.buildXY(“fence”, 36, 34)"
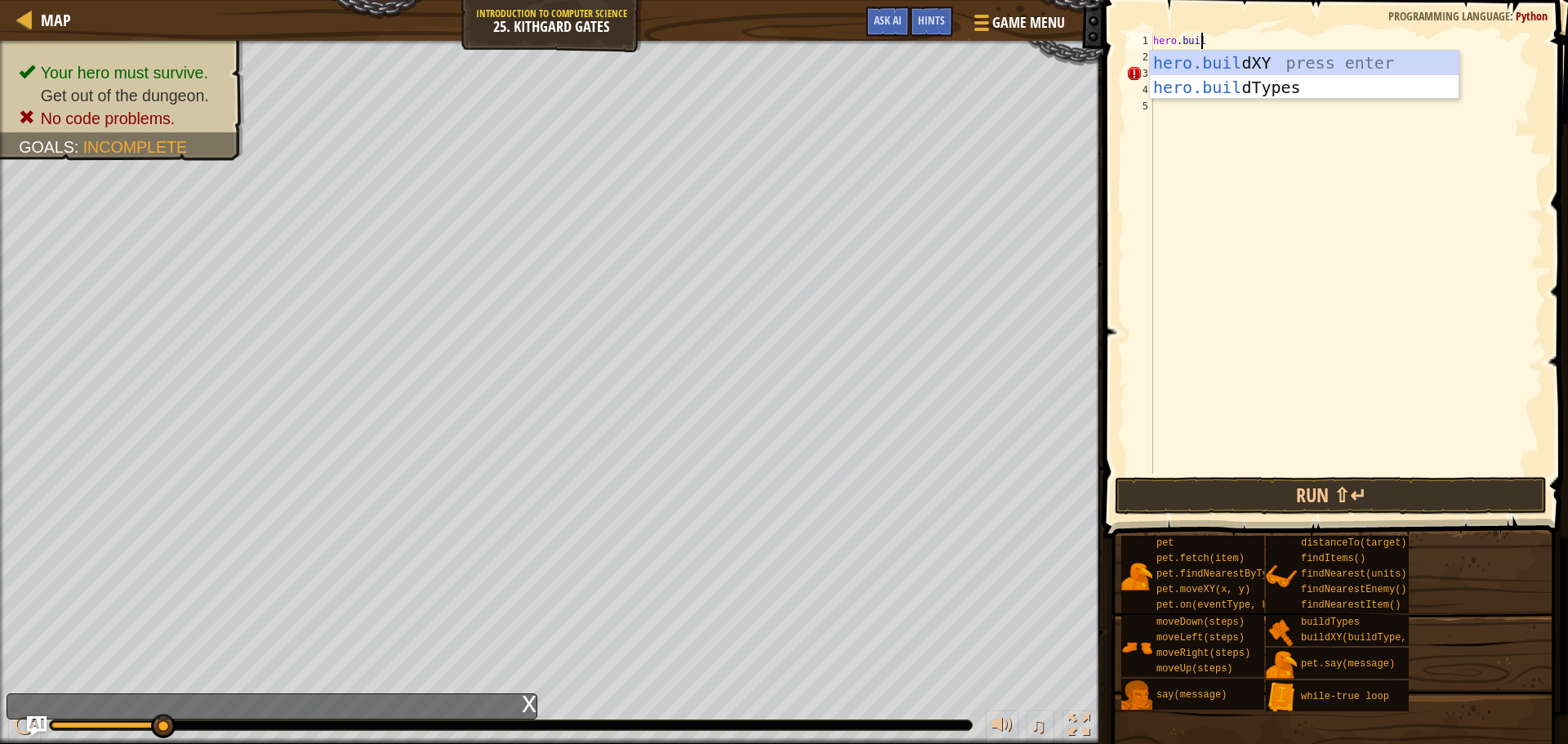
scroll to position [8, 3]
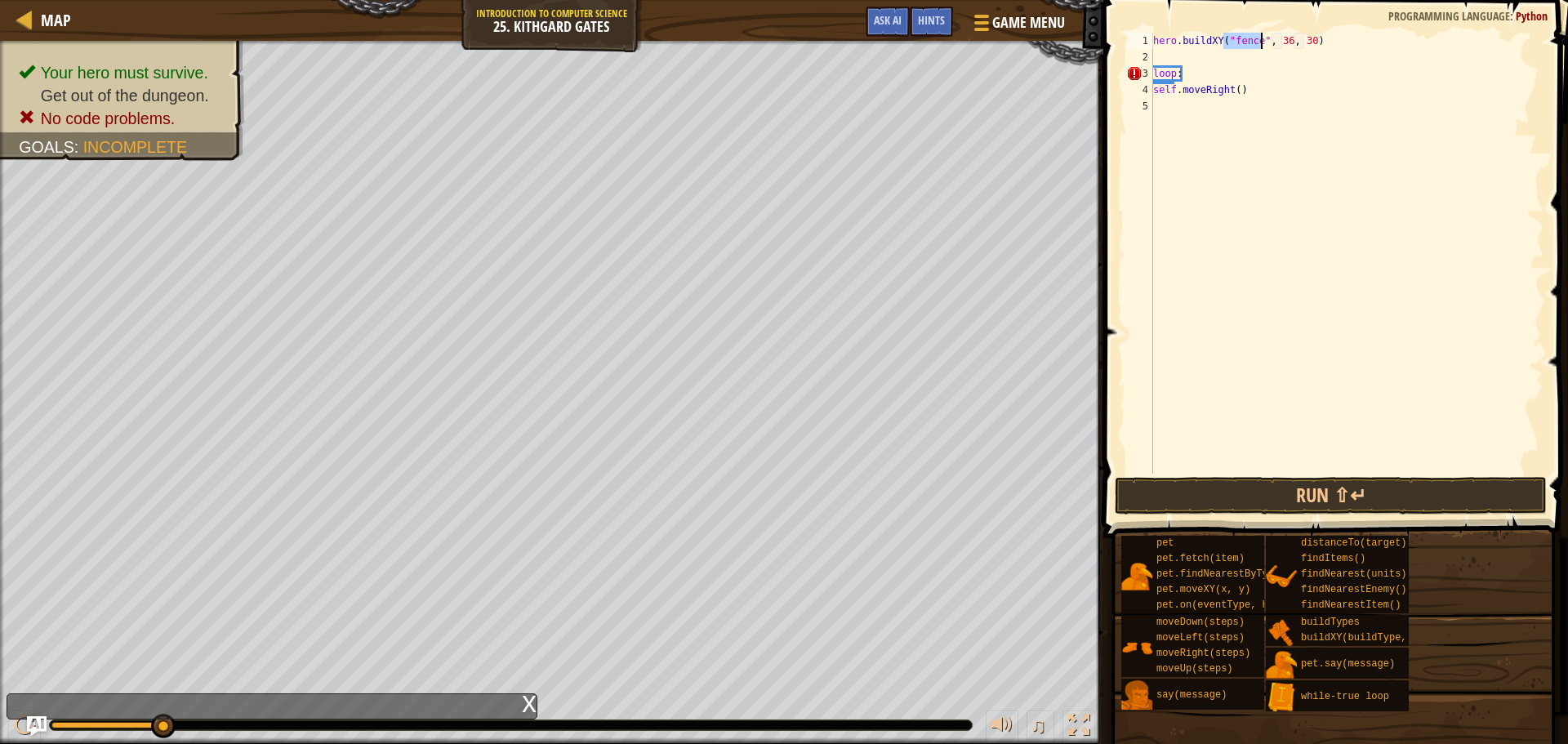
click at [1307, 44] on div "hero . buildXY ( "fence" , 36 , 30 ) loop : self . moveRight ( )" at bounding box center [1347, 269] width 394 height 474
click at [1348, 506] on button "Run ⇧↵" at bounding box center [1330, 495] width 432 height 37
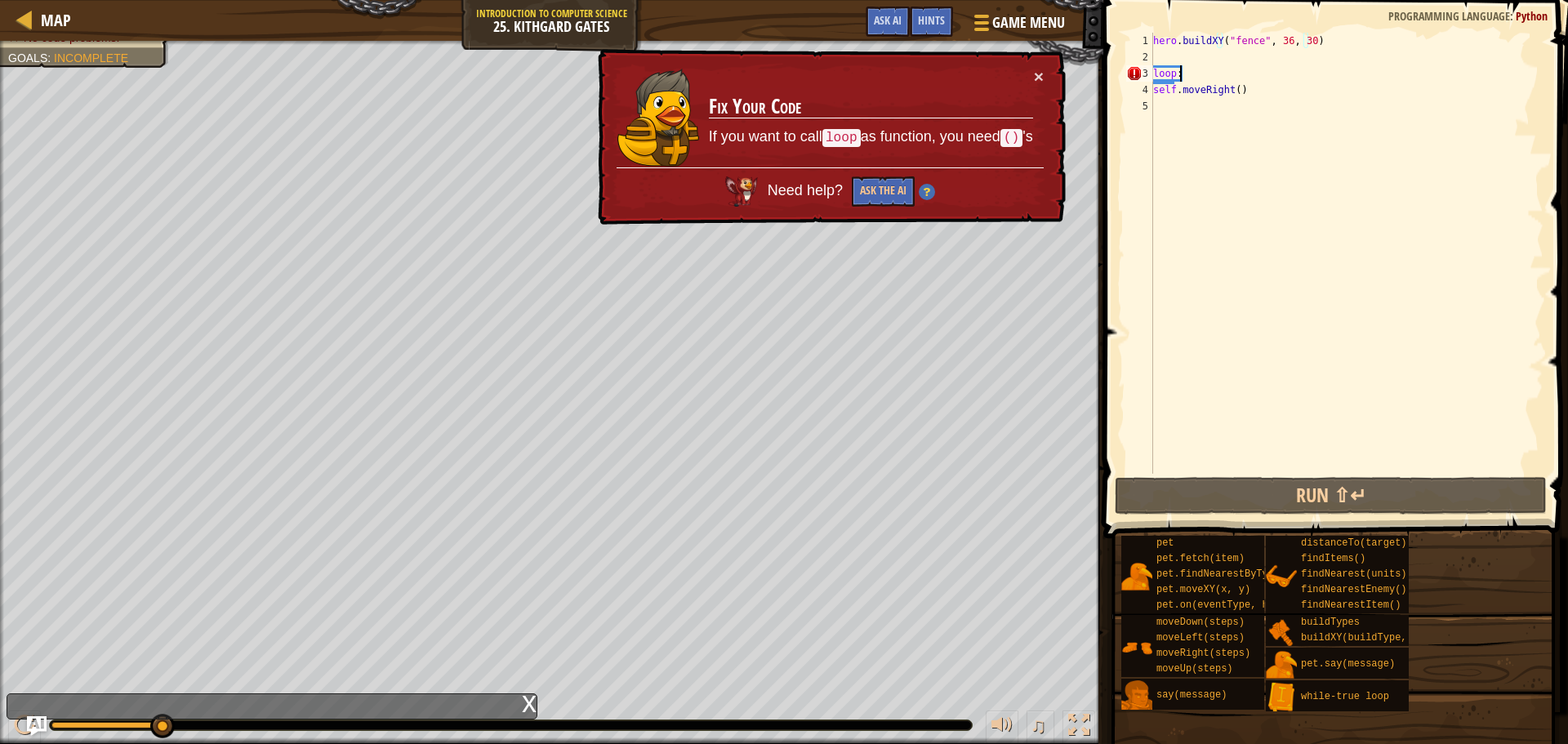
click at [1189, 76] on div "hero . buildXY ( "fence" , 36 , 30 ) loop : self . moveRight ( )" at bounding box center [1347, 269] width 394 height 474
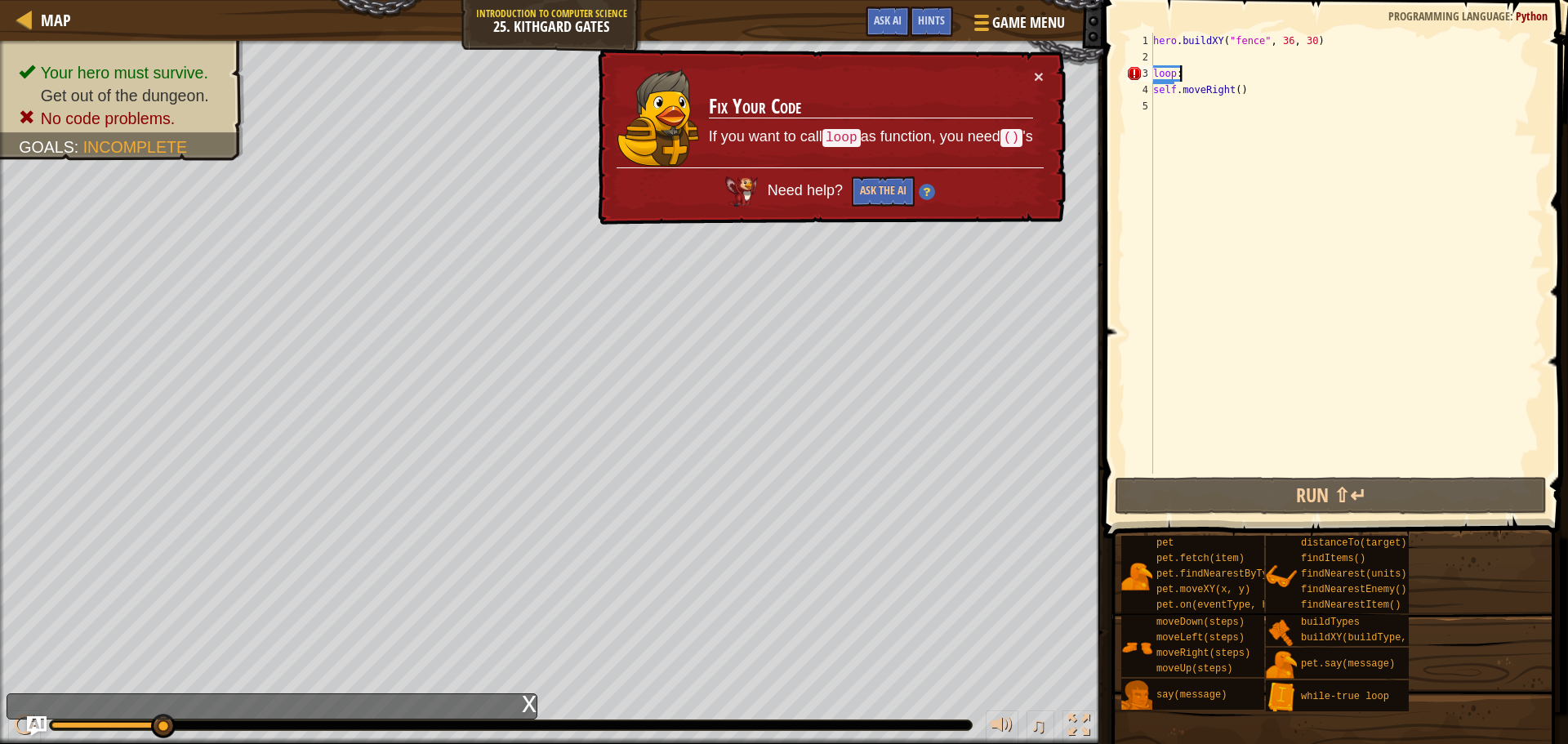
scroll to position [8, 2]
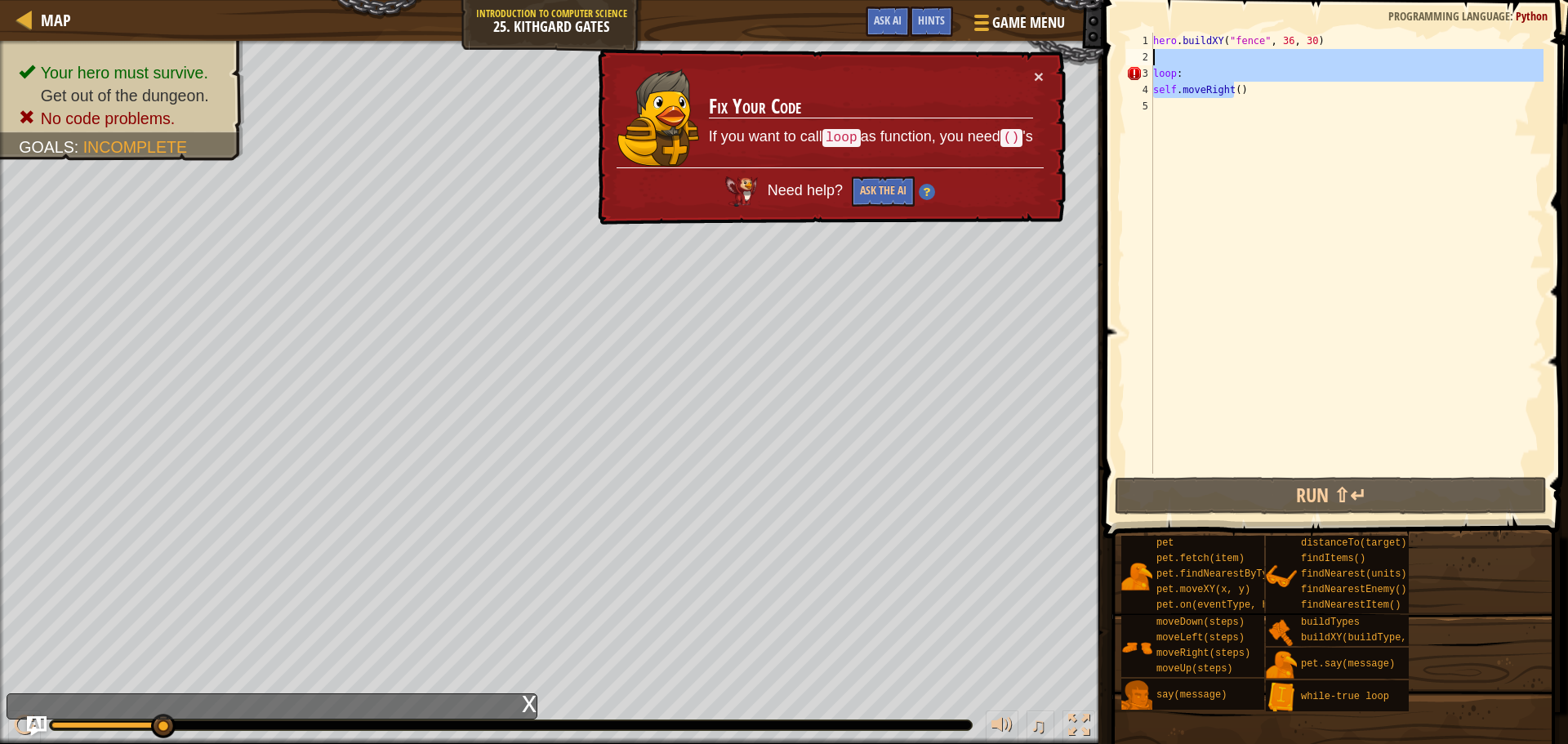
drag, startPoint x: 1234, startPoint y: 93, endPoint x: 1156, endPoint y: 64, distance: 83.2
click at [1156, 64] on div "hero . buildXY ( "fence" , 36 , 30 ) loop : self . moveRight ( )" at bounding box center [1347, 269] width 394 height 474
type textarea "loop:"
click at [1186, 64] on div "hero . buildXY ( "fence" , 36 , 30 ) loop : self . moveRight ( )" at bounding box center [1347, 253] width 394 height 440
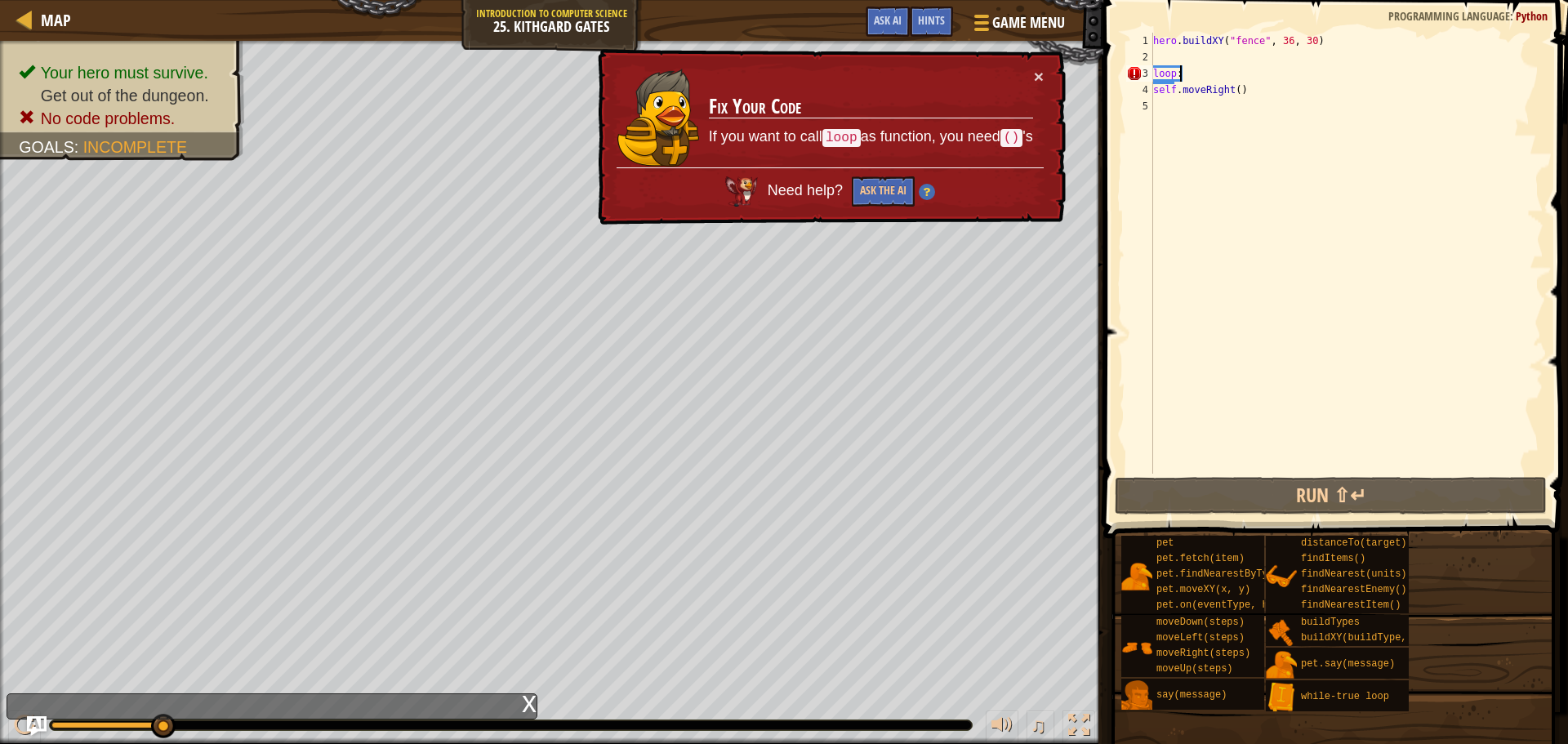
click at [1196, 70] on div "hero . buildXY ( "fence" , 36 , 30 ) loop : self . moveRight ( )" at bounding box center [1347, 269] width 394 height 474
type textarea "loop:"
drag, startPoint x: 1190, startPoint y: 73, endPoint x: 1144, endPoint y: 73, distance: 46.0
click at [1144, 73] on div "loop: 1 2 3 4 5 hero . buildXY ( "fence" , 36 , 30 ) loop : self . moveRight ( …" at bounding box center [1333, 253] width 420 height 440
click at [1165, 62] on div "hero . buildXY ( "fence" , 36 , 30 ) loop : self . moveRight ( )" at bounding box center [1347, 269] width 394 height 474
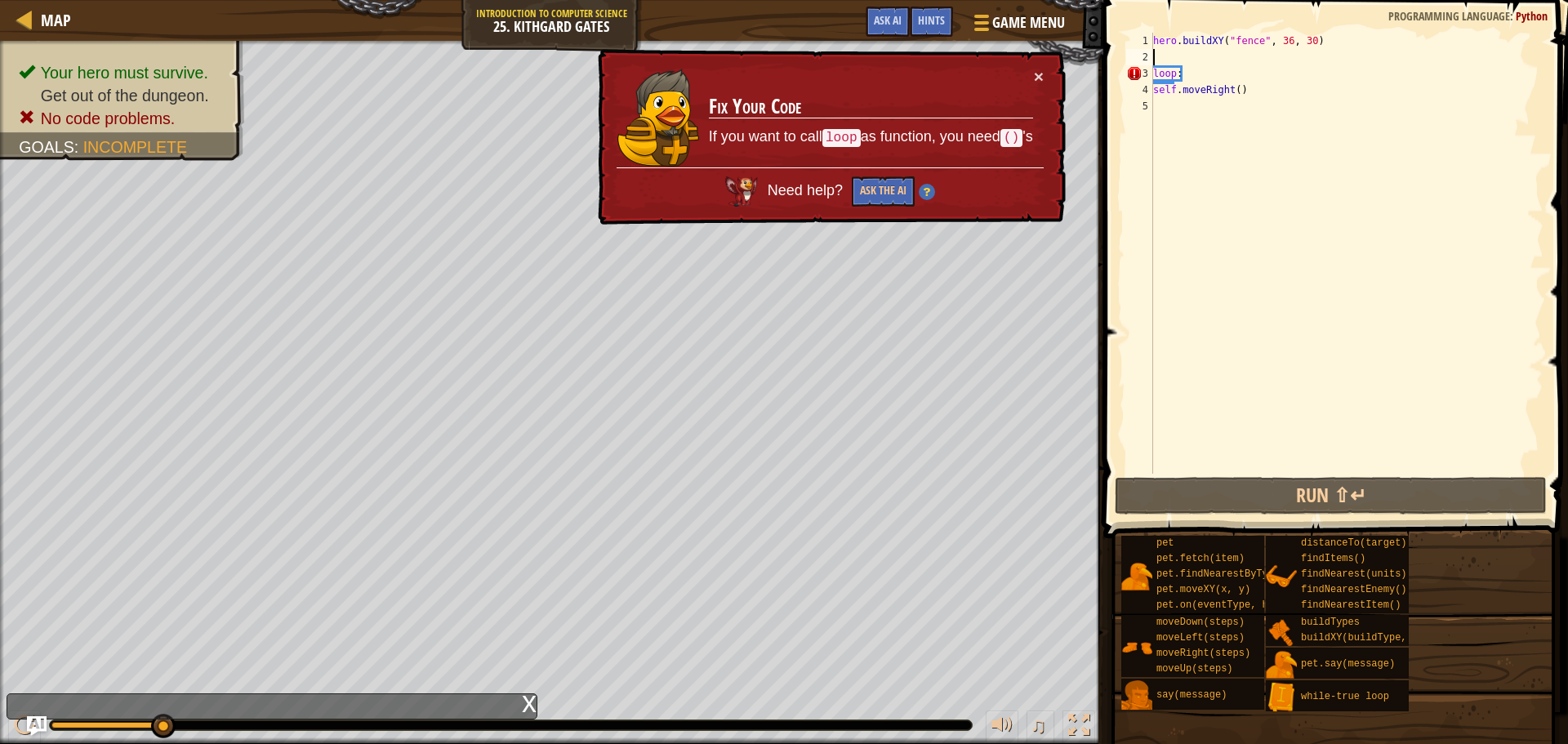
click at [1190, 62] on div "hero . buildXY ( "fence" , 36 , 30 ) loop : self . moveRight ( )" at bounding box center [1347, 269] width 394 height 474
drag, startPoint x: 1179, startPoint y: 68, endPoint x: 1165, endPoint y: 70, distance: 14.1
click at [1166, 70] on div "hero . buildXY ( "fence" , 36 , 30 ) loop : self . moveRight ( )" at bounding box center [1347, 269] width 394 height 474
click at [1165, 70] on div "hero . buildXY ( "fence" , 36 , 30 ) loop : self . moveRight ( )" at bounding box center [1347, 253] width 394 height 440
click at [1154, 72] on div "hero . buildXY ( "fence" , 36 , 30 ) loop : self . moveRight ( )" at bounding box center [1347, 269] width 394 height 474
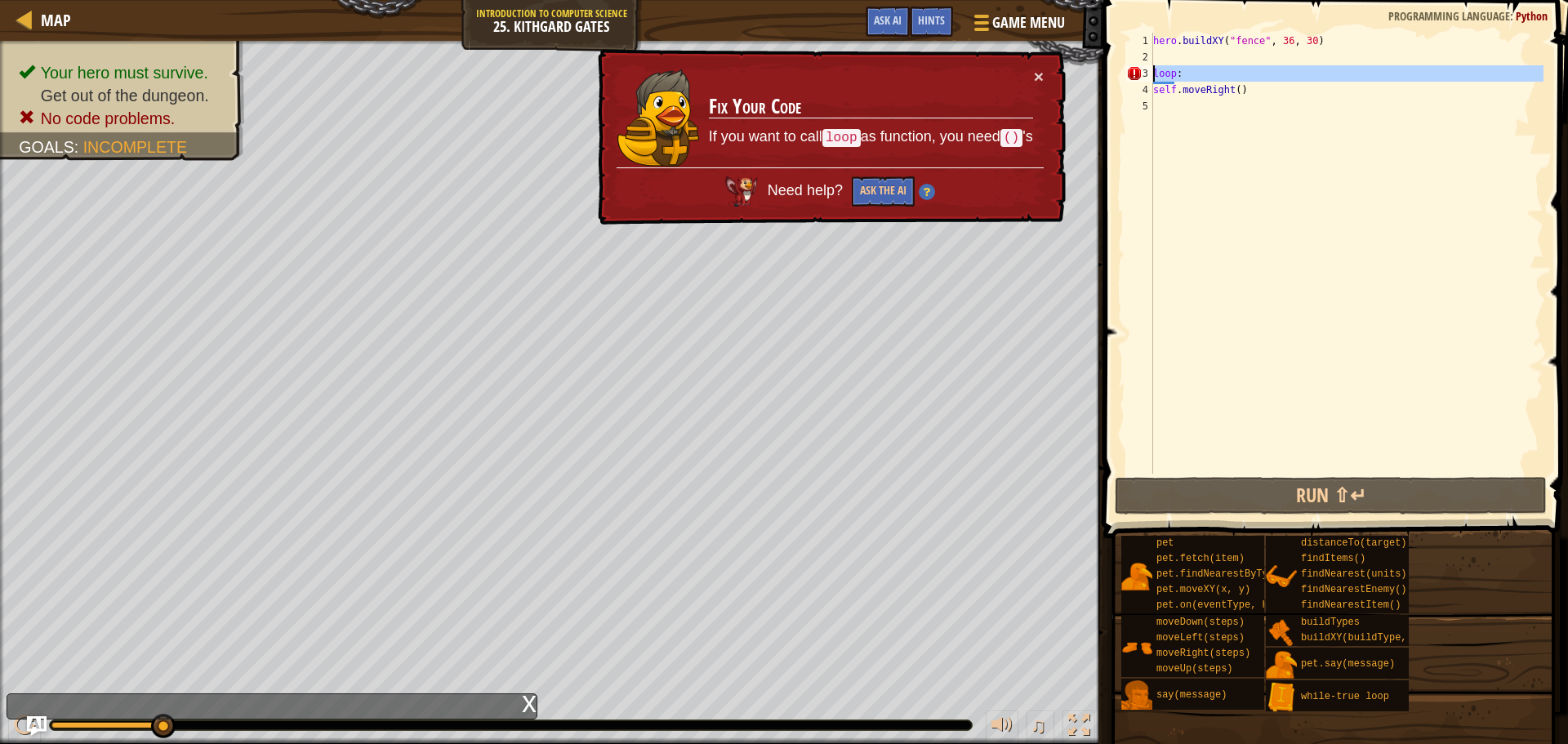
click at [1150, 72] on div "3" at bounding box center [1140, 73] width 27 height 16
type textarea "loop:"
click at [1155, 69] on div "hero . buildXY ( "fence" , 36 , 30 ) loop : self . moveRight ( )" at bounding box center [1347, 269] width 394 height 474
drag, startPoint x: 1194, startPoint y: 69, endPoint x: 1142, endPoint y: 72, distance: 52.1
click at [1142, 72] on div "loop: 1 2 3 4 5 hero . buildXY ( "fence" , 36 , 30 ) loop : self . moveRight ( …" at bounding box center [1333, 253] width 420 height 440
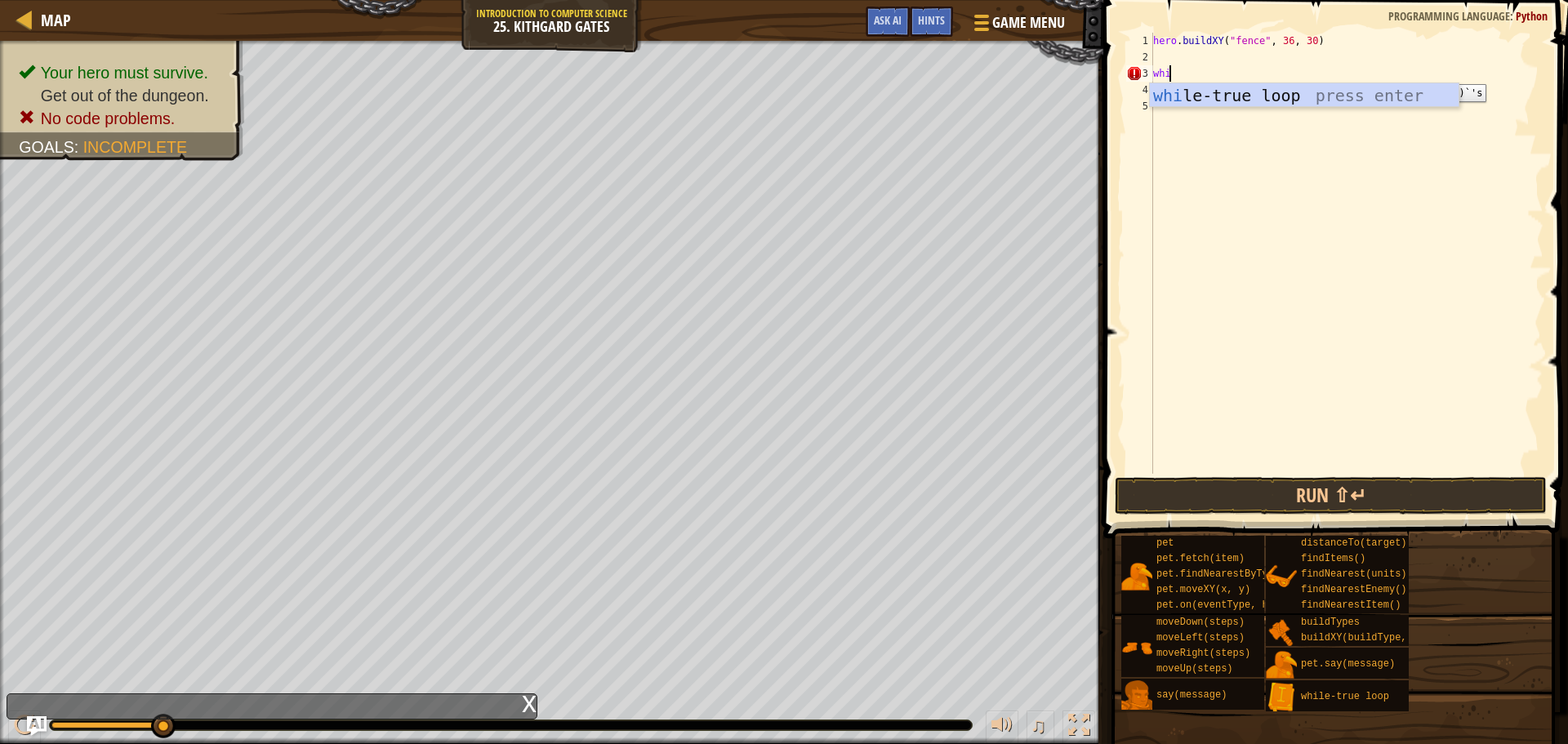
type textarea "while"
drag, startPoint x: 1284, startPoint y: 120, endPoint x: 1205, endPoint y: 121, distance: 79.0
click at [1205, 121] on div "hero . buildXY ( "fence" , 36 , 30 ) while True : self . moveRight ( )" at bounding box center [1347, 269] width 394 height 474
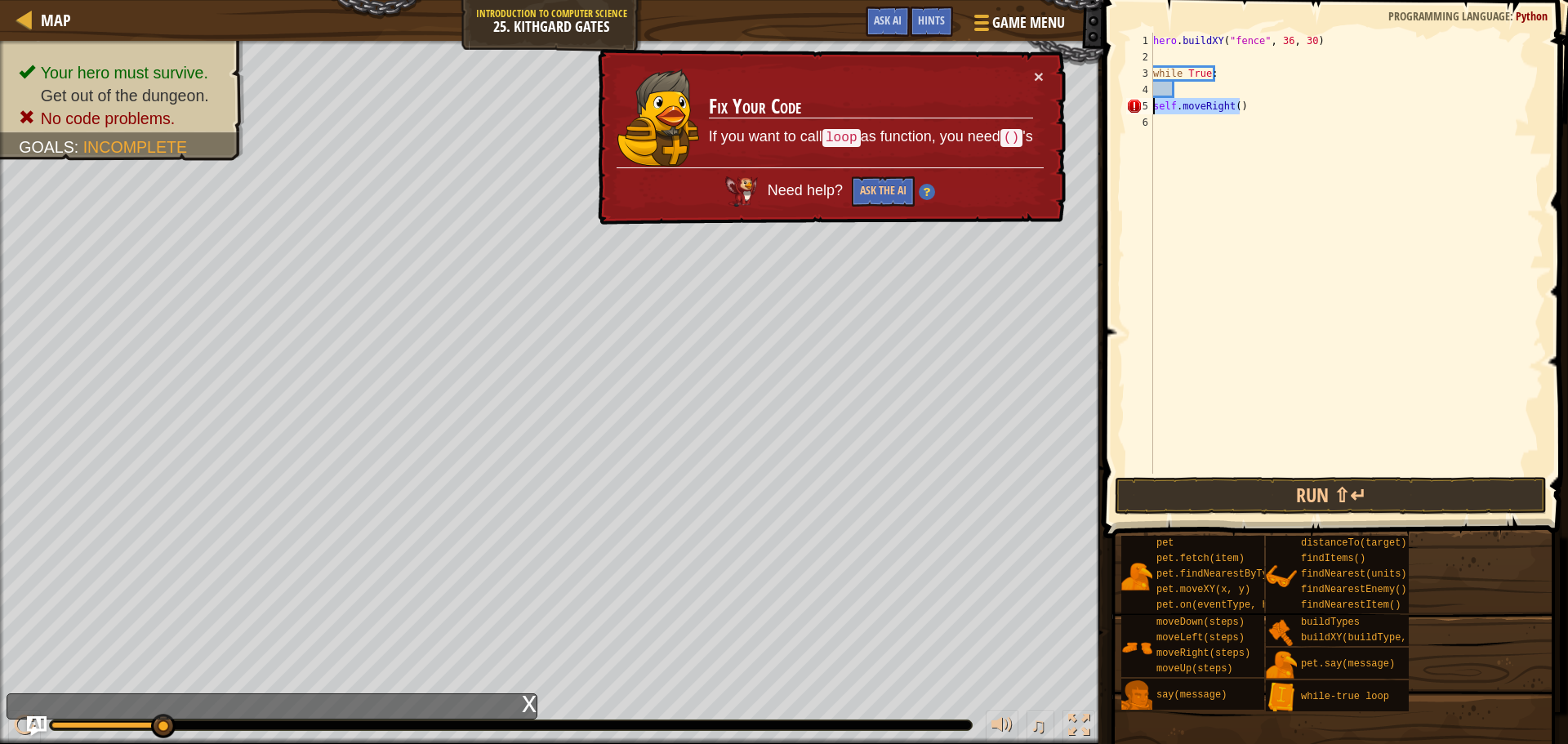
drag, startPoint x: 1249, startPoint y: 98, endPoint x: 1152, endPoint y: 112, distance: 98.0
click at [1152, 112] on div "1 2 3 4 5 6 hero . buildXY ( "fence" , 36 , 30 ) while True : self . moveRight …" at bounding box center [1333, 253] width 420 height 440
type textarea "self.moveRight()"
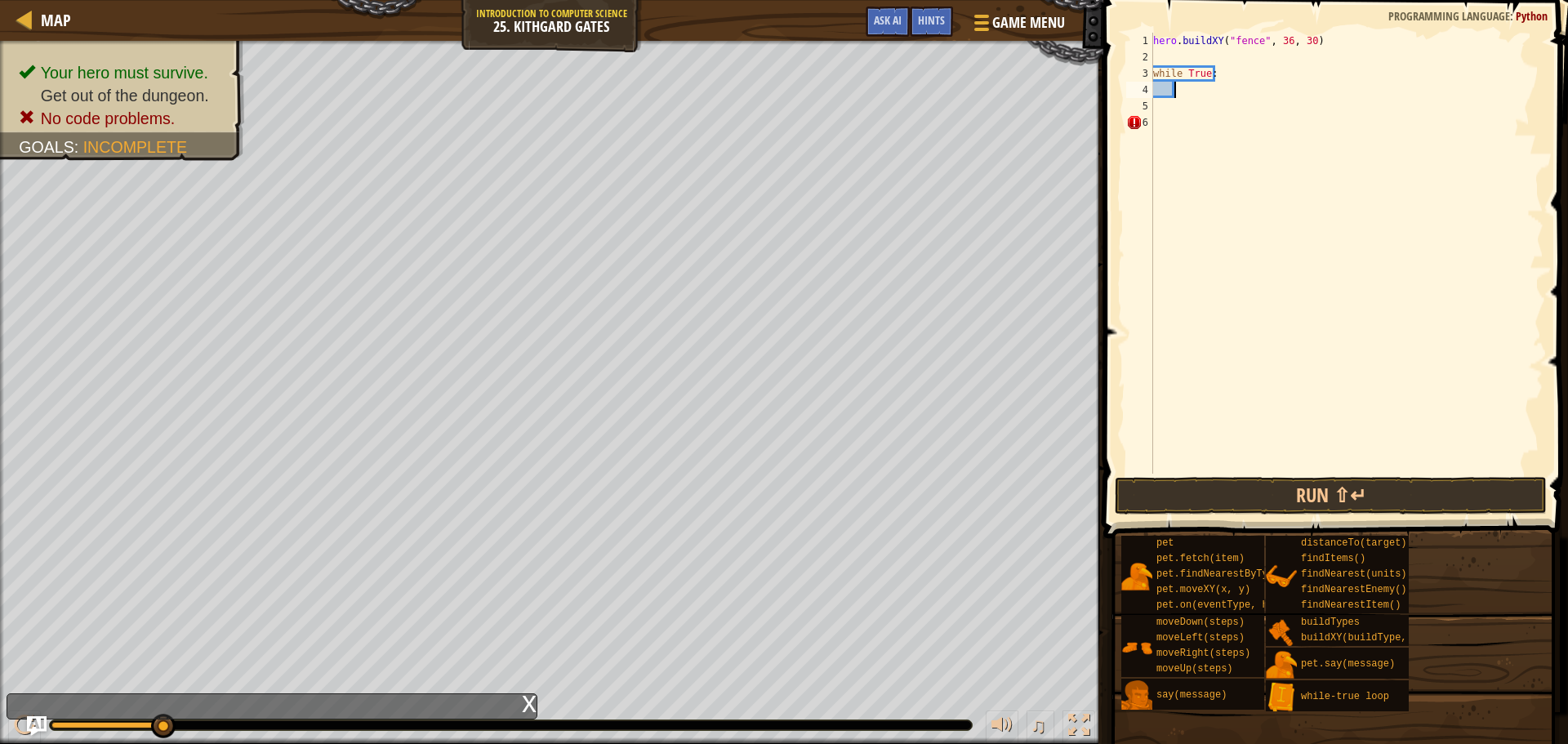
click at [1185, 94] on div "hero . buildXY ( "fence" , 36 , 30 ) while True :" at bounding box center [1347, 269] width 394 height 474
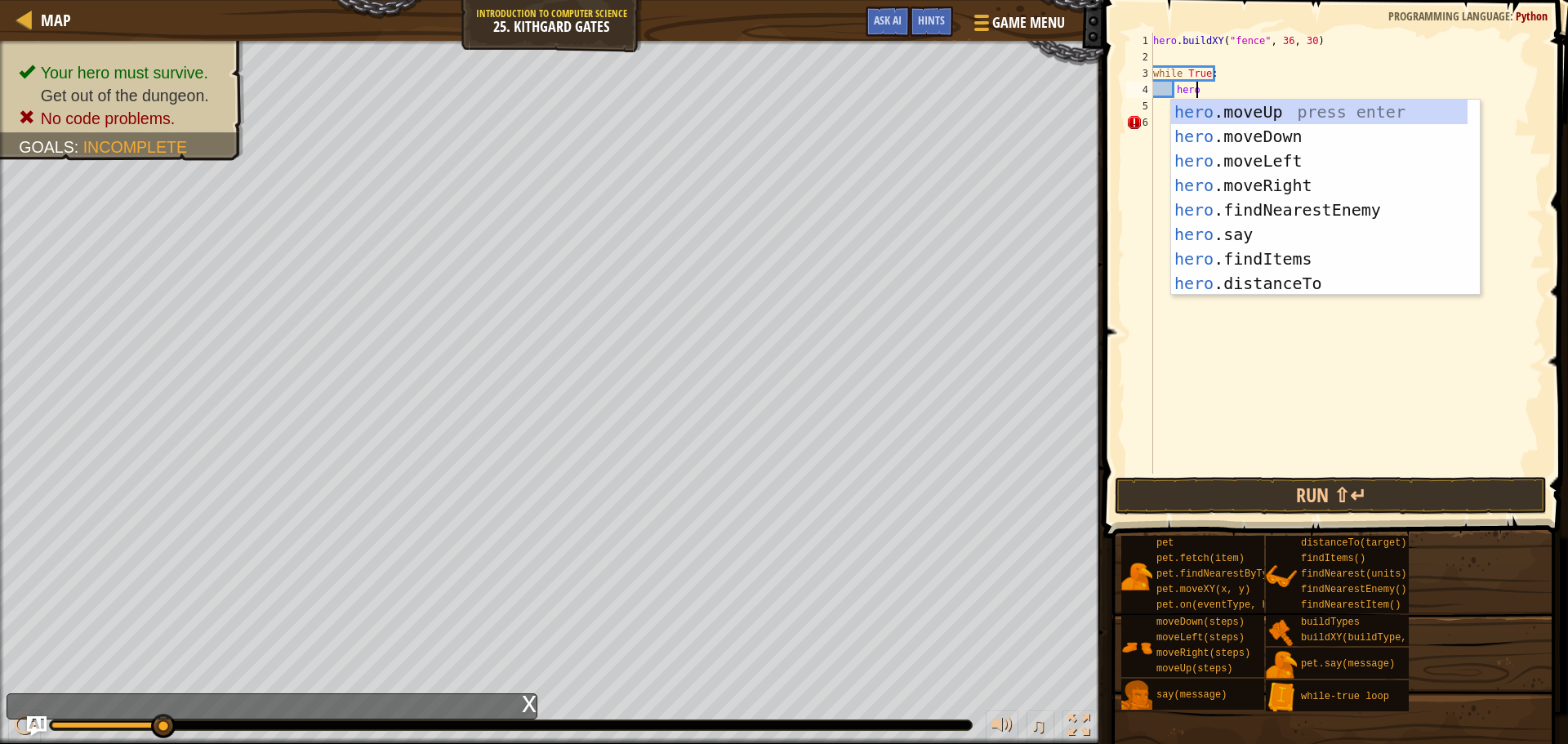
scroll to position [8, 3]
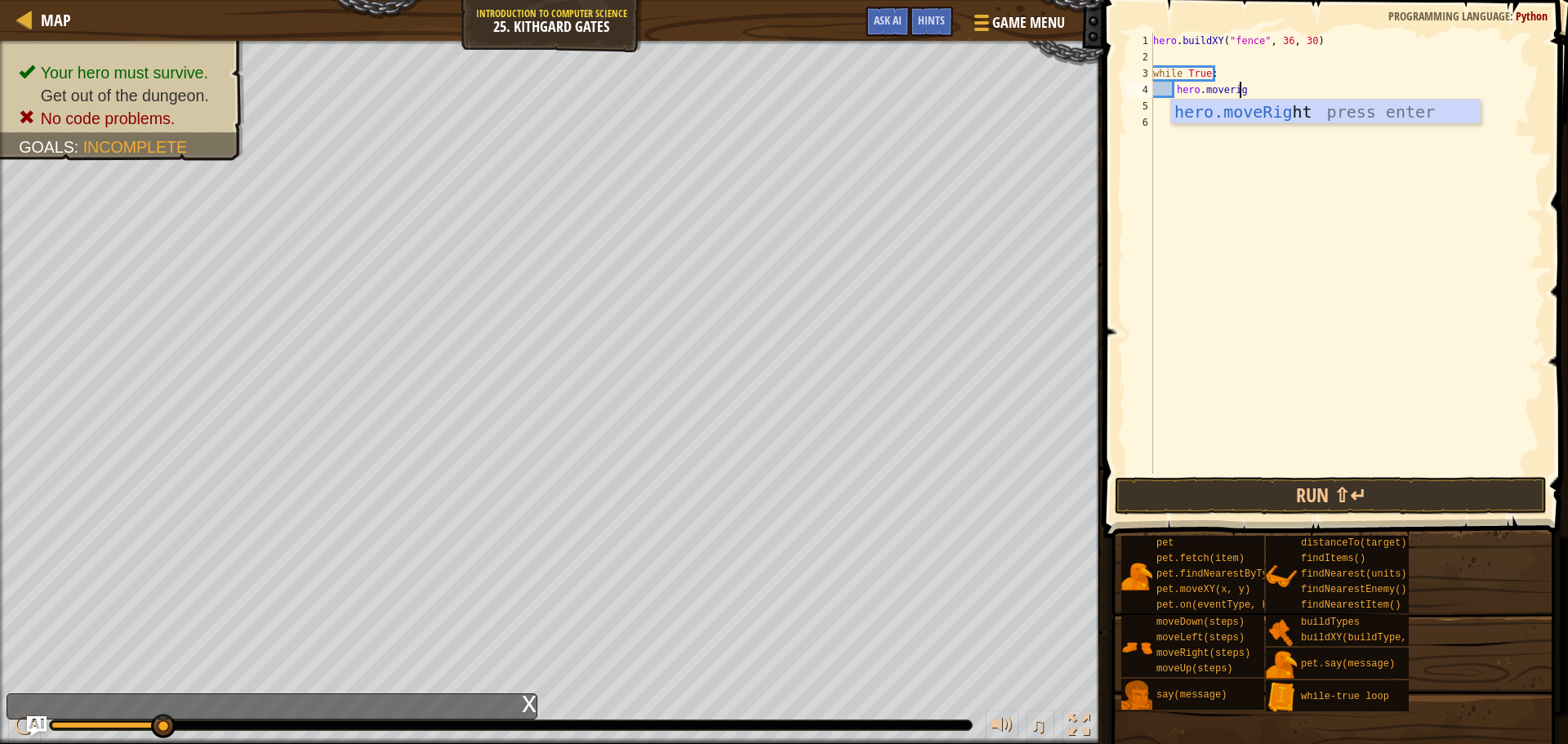
type textarea "hero.moveright"
click at [1197, 50] on div "hero . buildXY ( "fence" , 36 , 30 ) while True : hero . moveRight ( )" at bounding box center [1347, 269] width 394 height 474
click at [1431, 493] on button "Run ⇧↵" at bounding box center [1330, 495] width 432 height 37
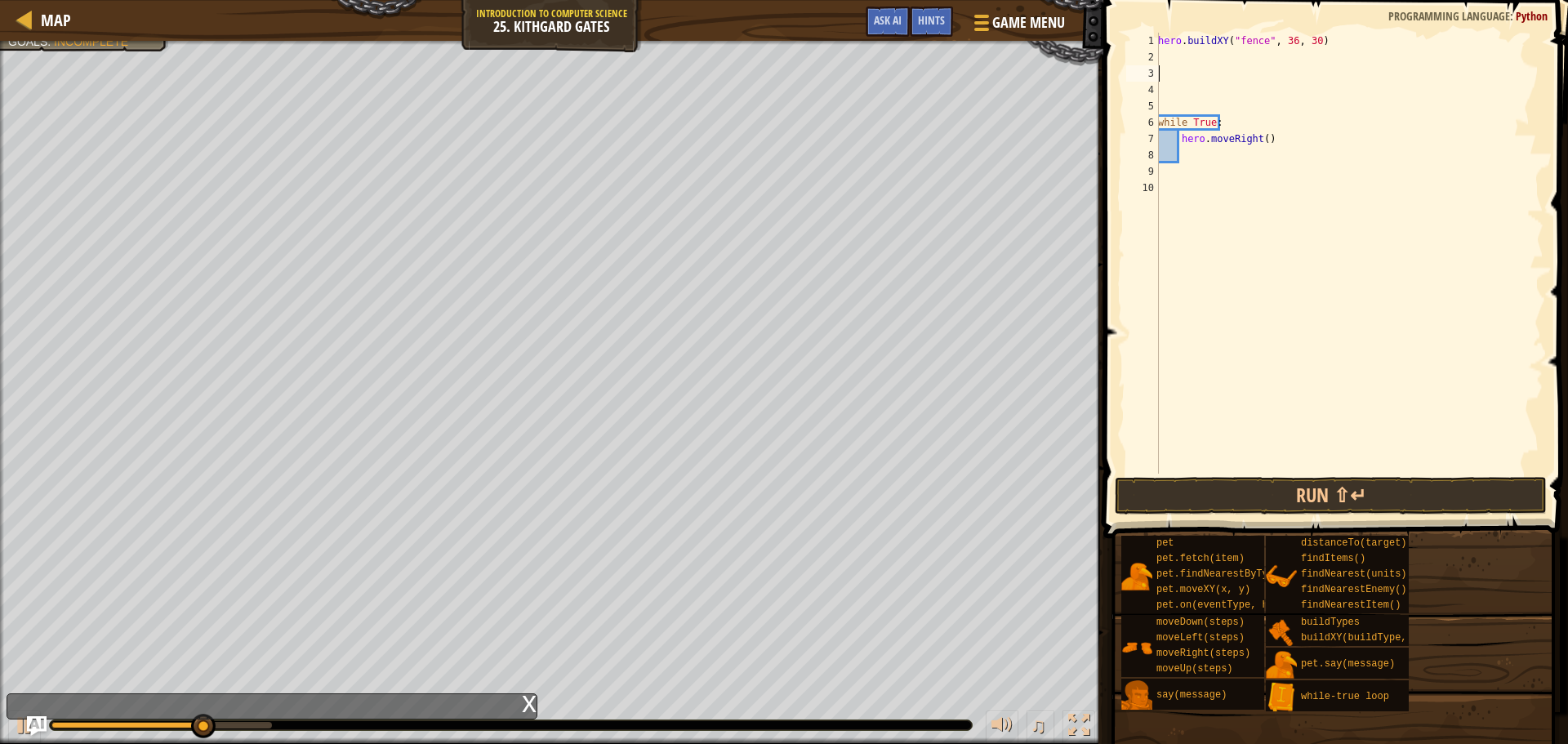
click at [1190, 67] on div "hero . buildXY ( "fence" , 36 , 30 ) while True : hero . moveRight ( )" at bounding box center [1350, 269] width 389 height 474
click at [1184, 58] on div "hero . buildXY ( "fence" , 36 , 30 ) while True : hero . moveRight ( )" at bounding box center [1350, 269] width 389 height 474
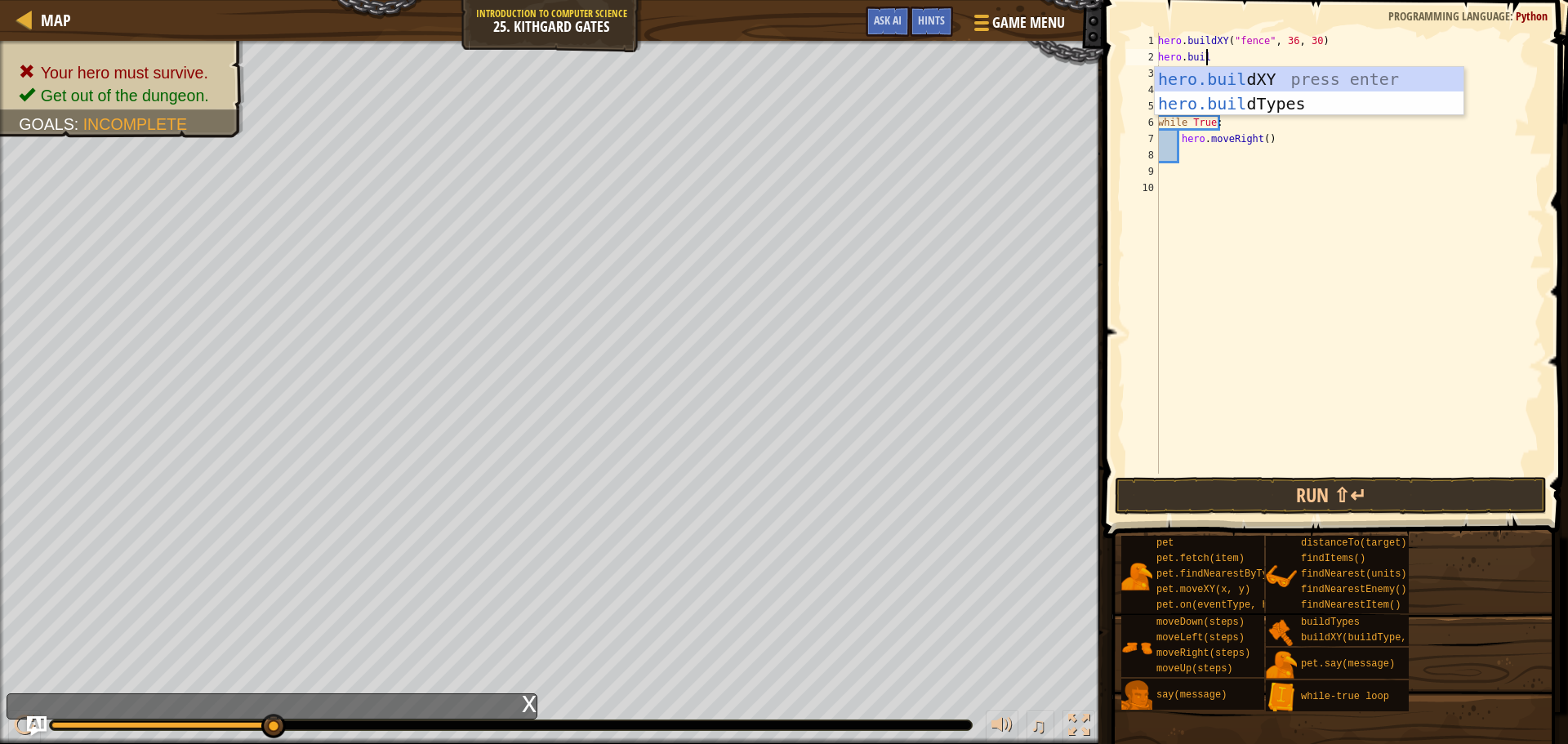
scroll to position [8, 3]
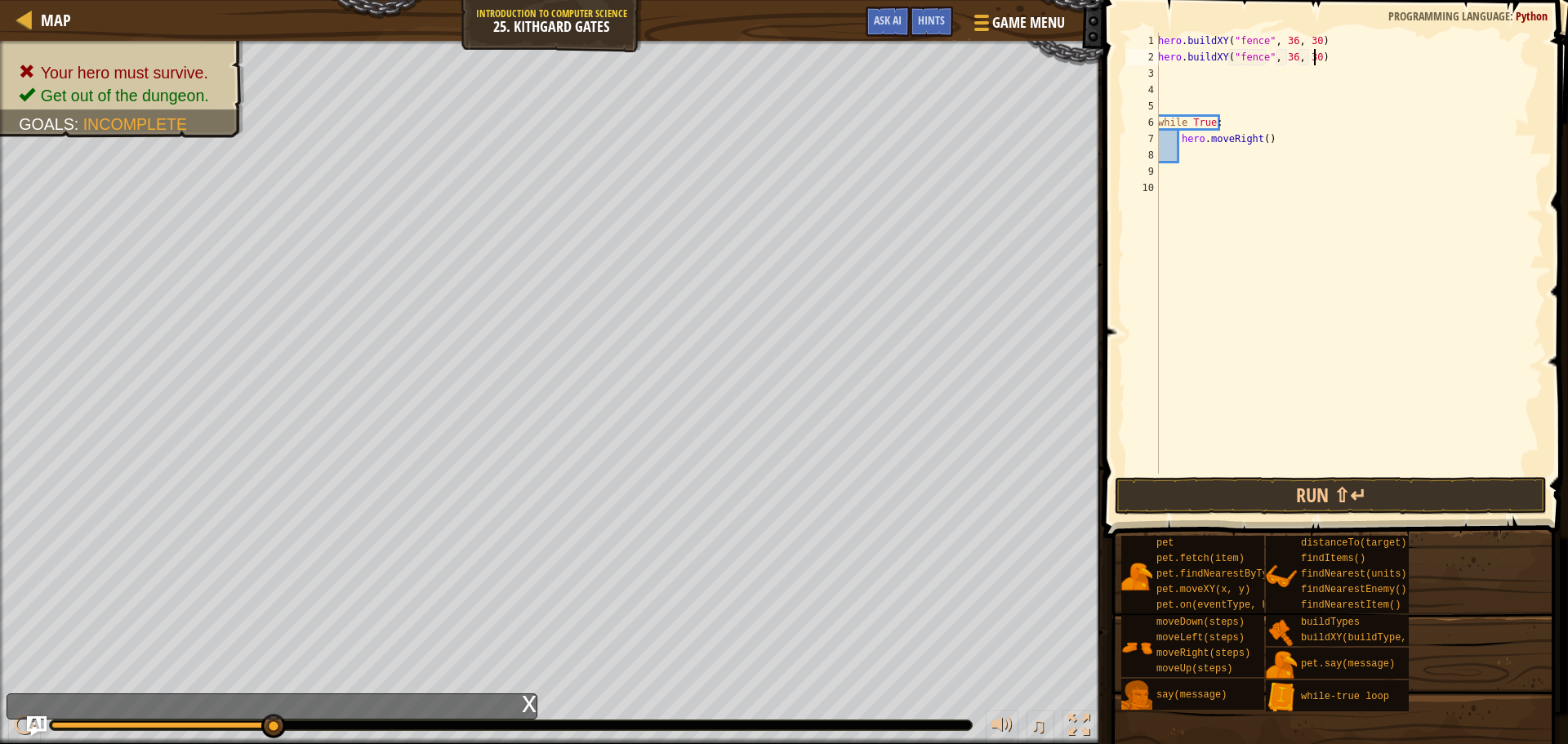
click at [1312, 62] on div "hero . buildXY ( "fence" , 36 , 30 ) hero . buildXY ( "fence" , 36 , 30 ) while…" at bounding box center [1350, 269] width 389 height 474
click at [1307, 61] on div "hero . buildXY ( "fence" , 36 , 30 ) hero . buildXY ( "fence" , 36 , 30 ) while…" at bounding box center [1350, 269] width 389 height 474
type textarea "hero.buildXY("fence", 36, 26)"
click at [1402, 480] on button "Run ⇧↵" at bounding box center [1330, 495] width 432 height 37
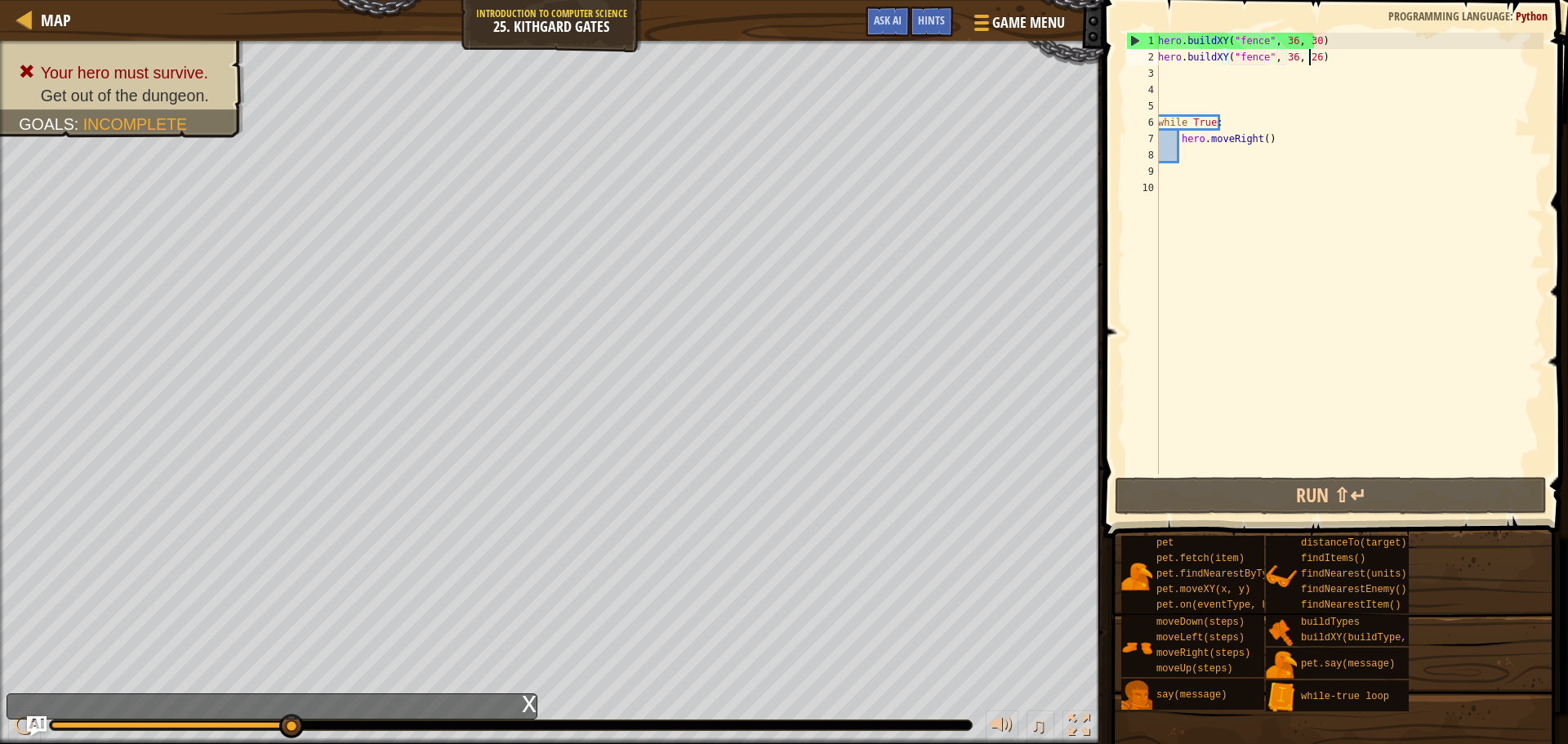
click at [1280, 73] on div "hero . buildXY ( "fence" , 36 , 30 ) hero . buildXY ( "fence" , 36 , 26 ) while…" at bounding box center [1350, 269] width 389 height 474
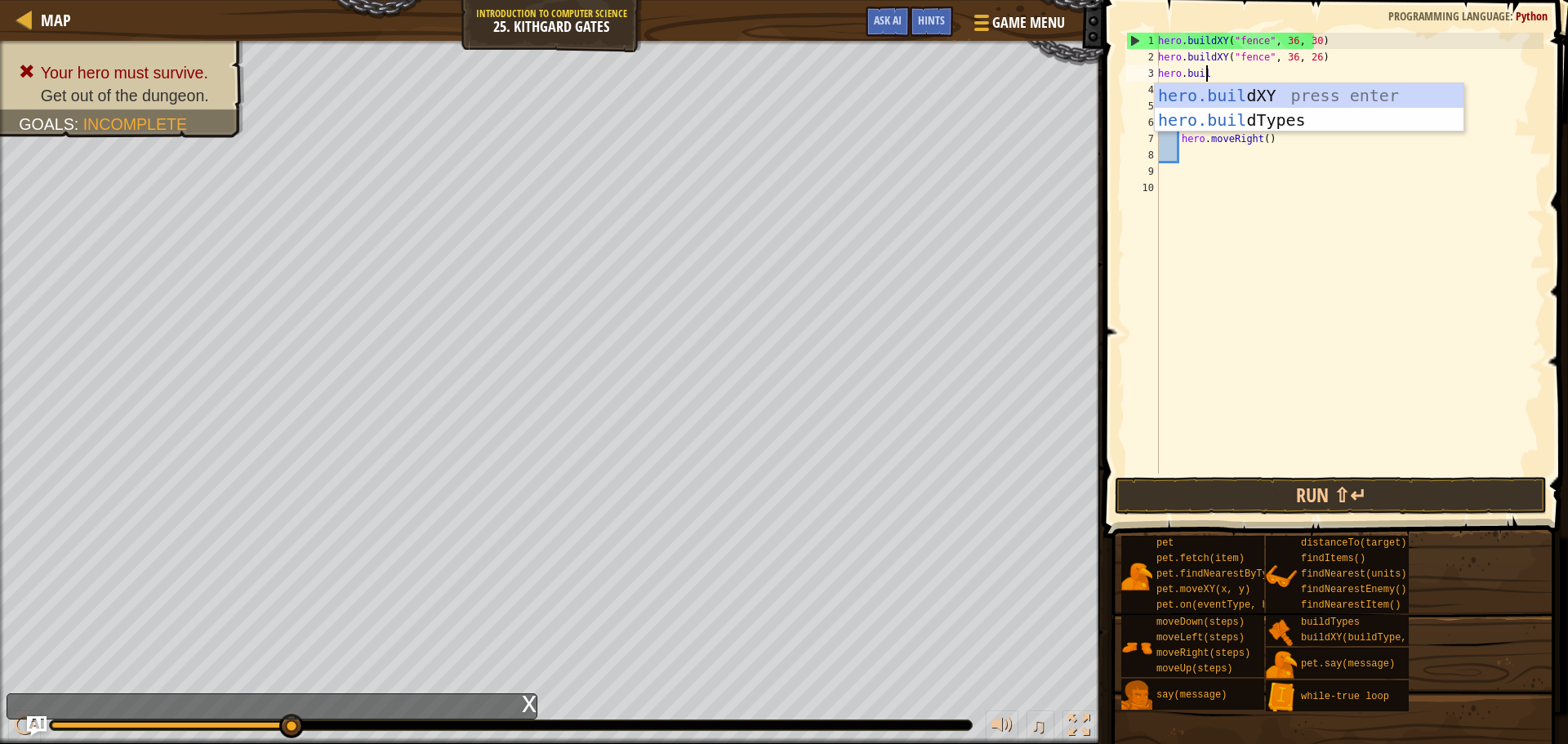
scroll to position [8, 3]
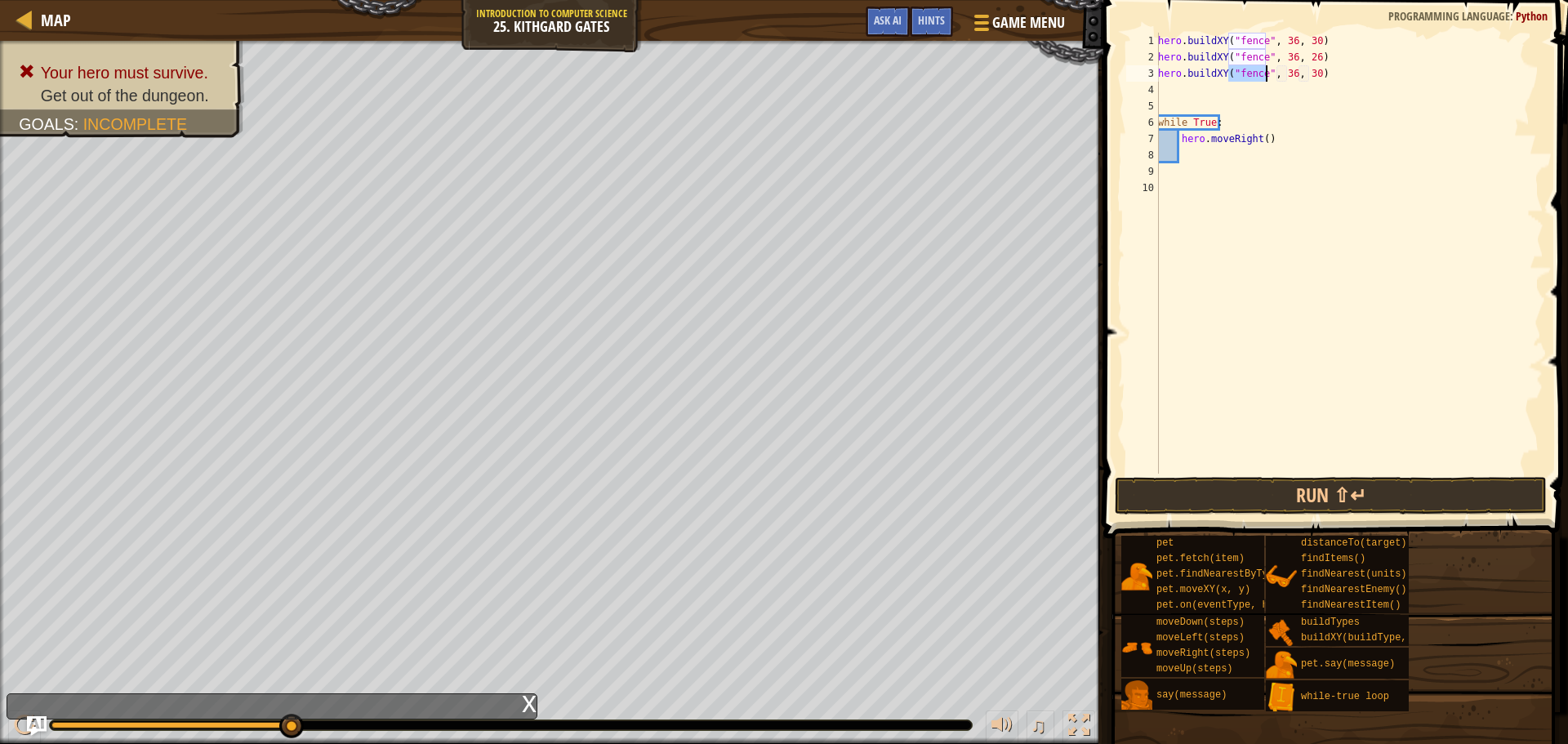
click at [1307, 80] on div "hero . buildXY ( "fence" , 36 , 30 ) hero . buildXY ( "fence" , 36 , 26 ) hero …" at bounding box center [1350, 269] width 389 height 474
type textarea "hero.buildXY("fence", 36, 35)"
click at [1348, 493] on button "Run ⇧↵" at bounding box center [1330, 495] width 432 height 37
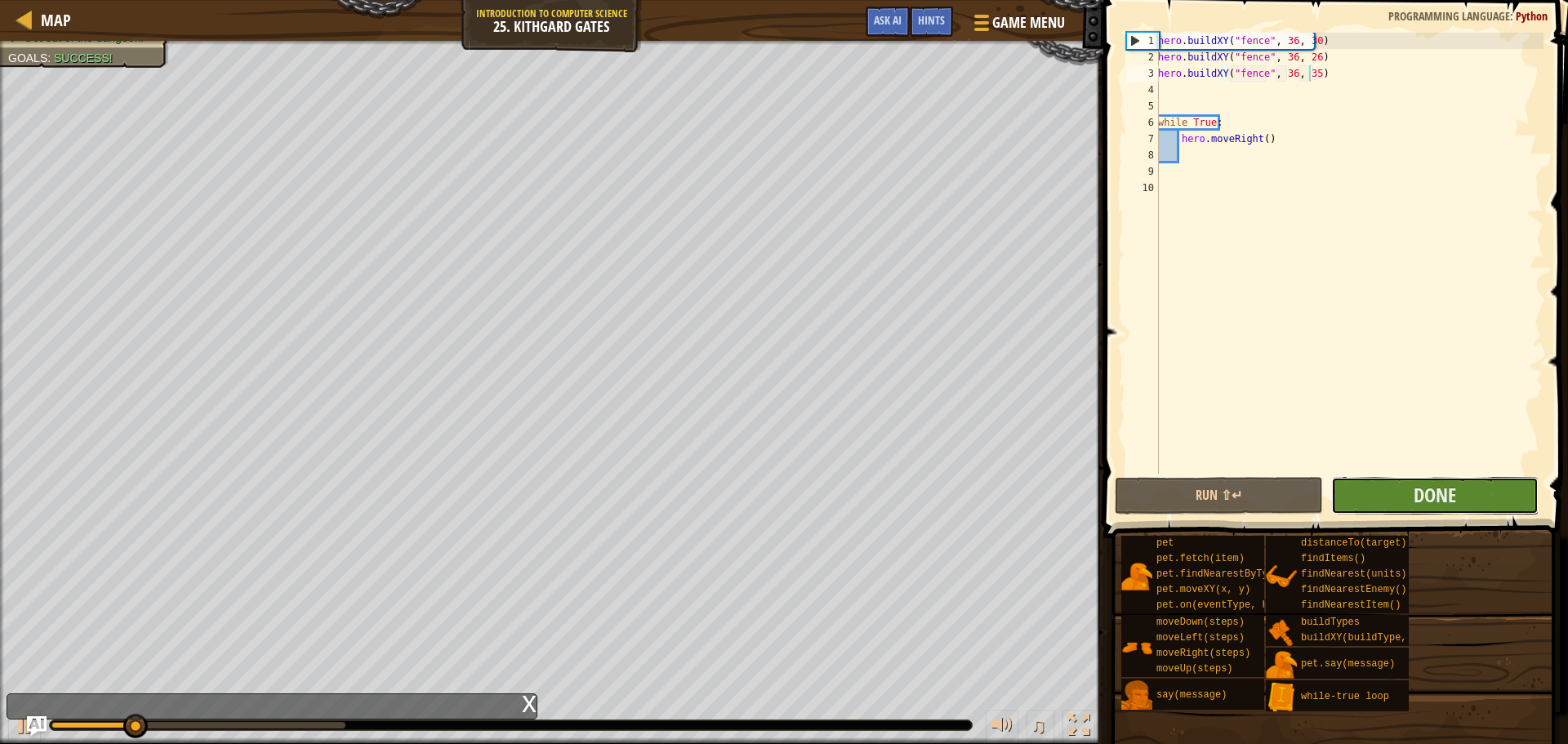
click at [1465, 488] on button "Done" at bounding box center [1435, 495] width 208 height 37
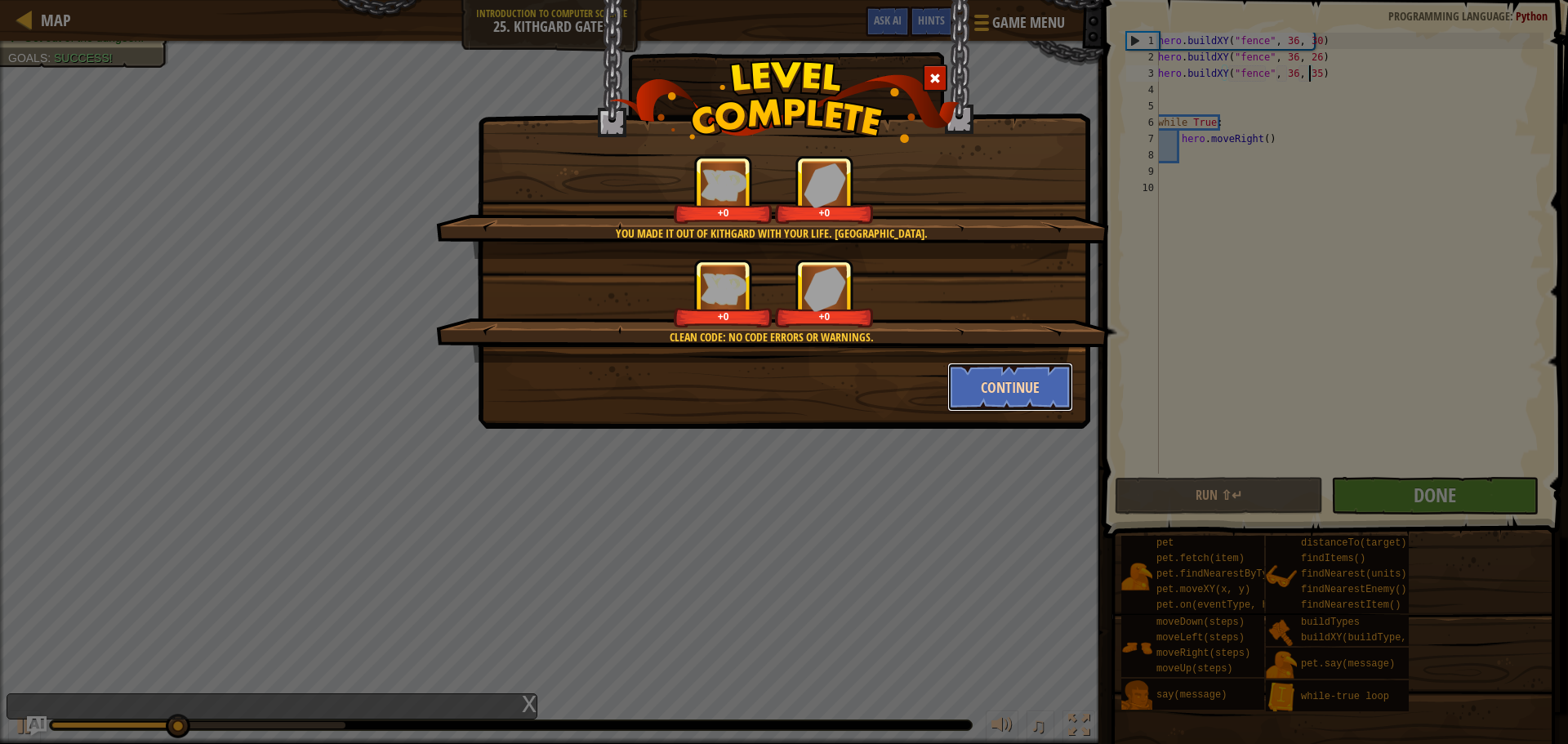
click at [1057, 391] on button "Continue" at bounding box center [1011, 387] width 126 height 49
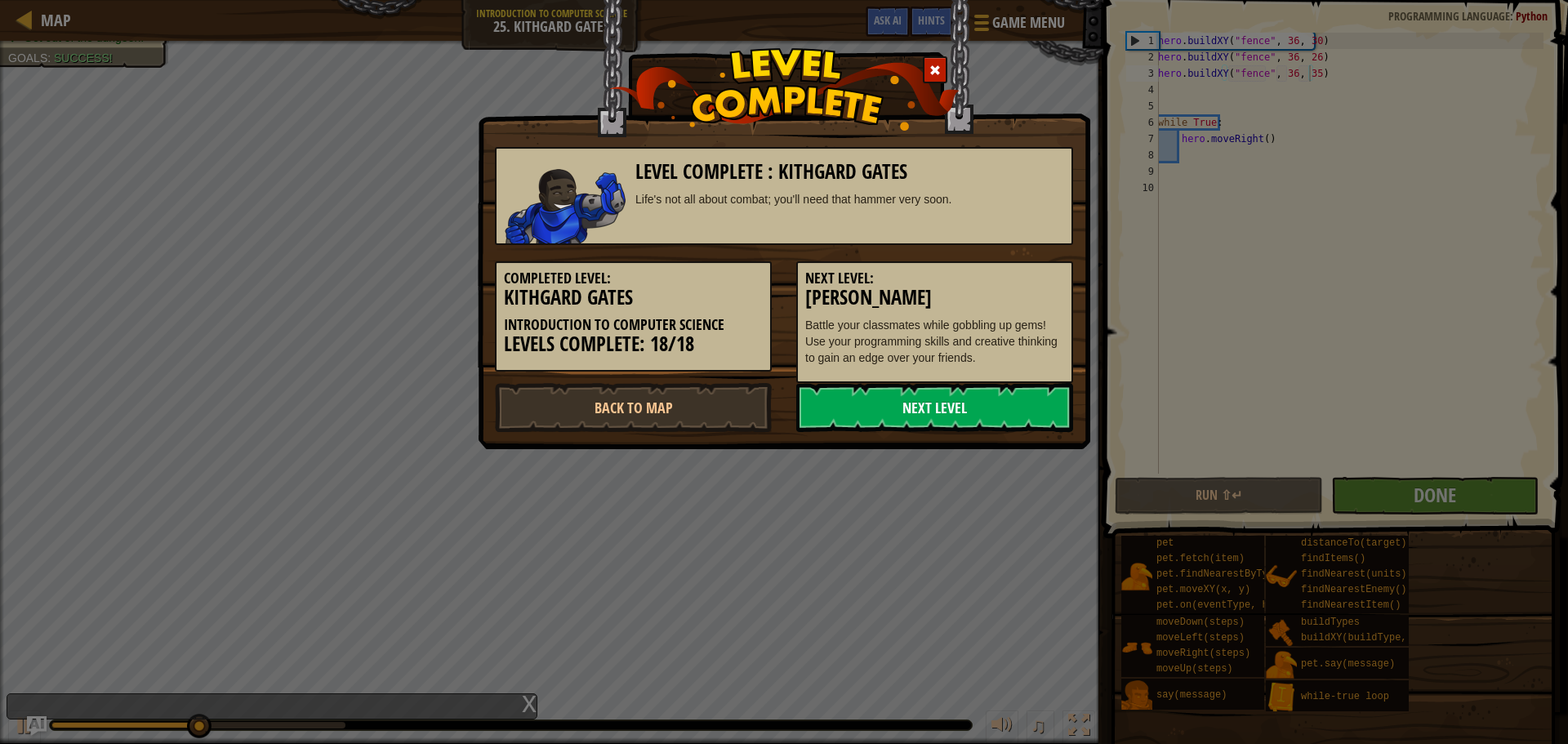
click at [972, 405] on link "Next Level" at bounding box center [934, 407] width 277 height 49
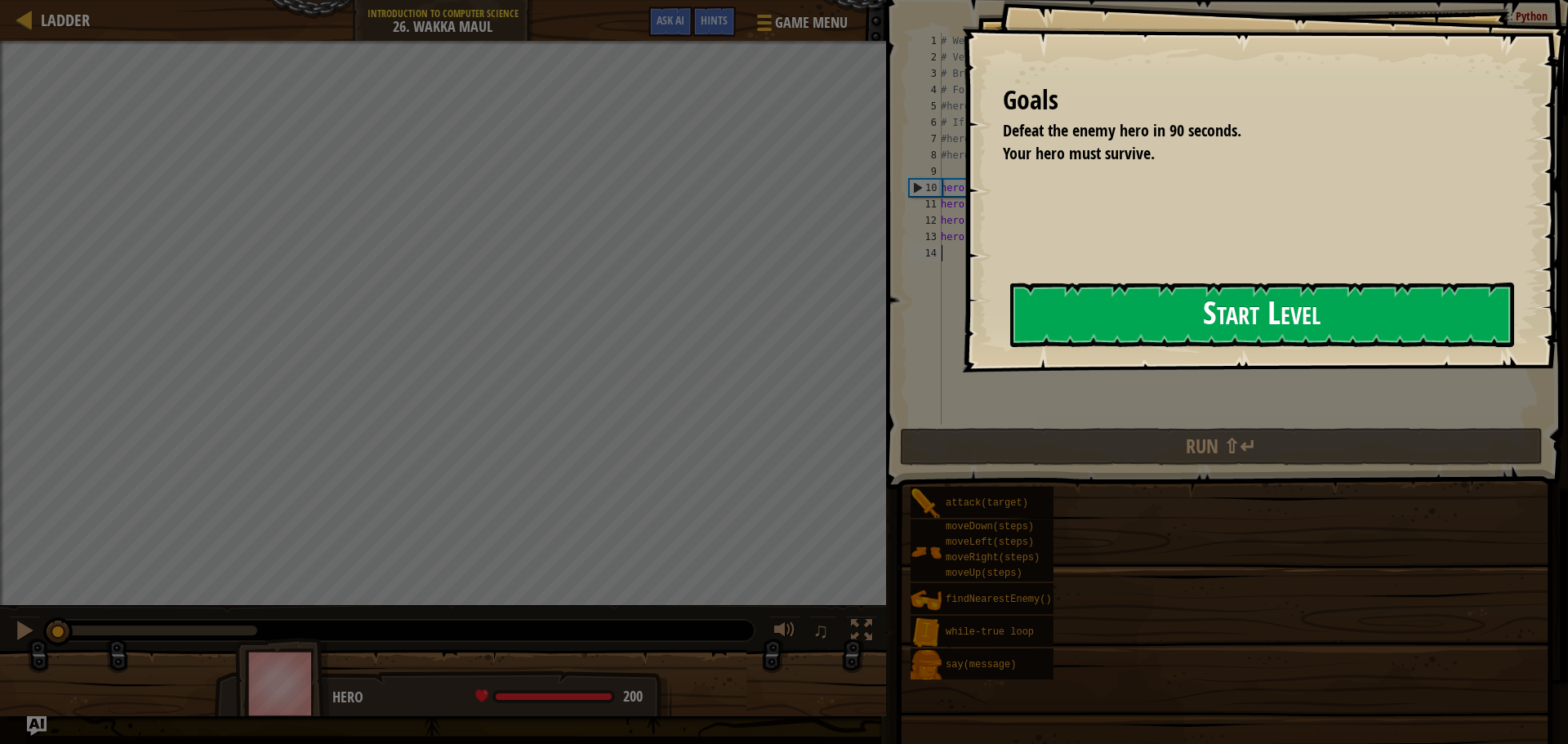
click at [1206, 317] on button "Start Level" at bounding box center [1262, 314] width 504 height 64
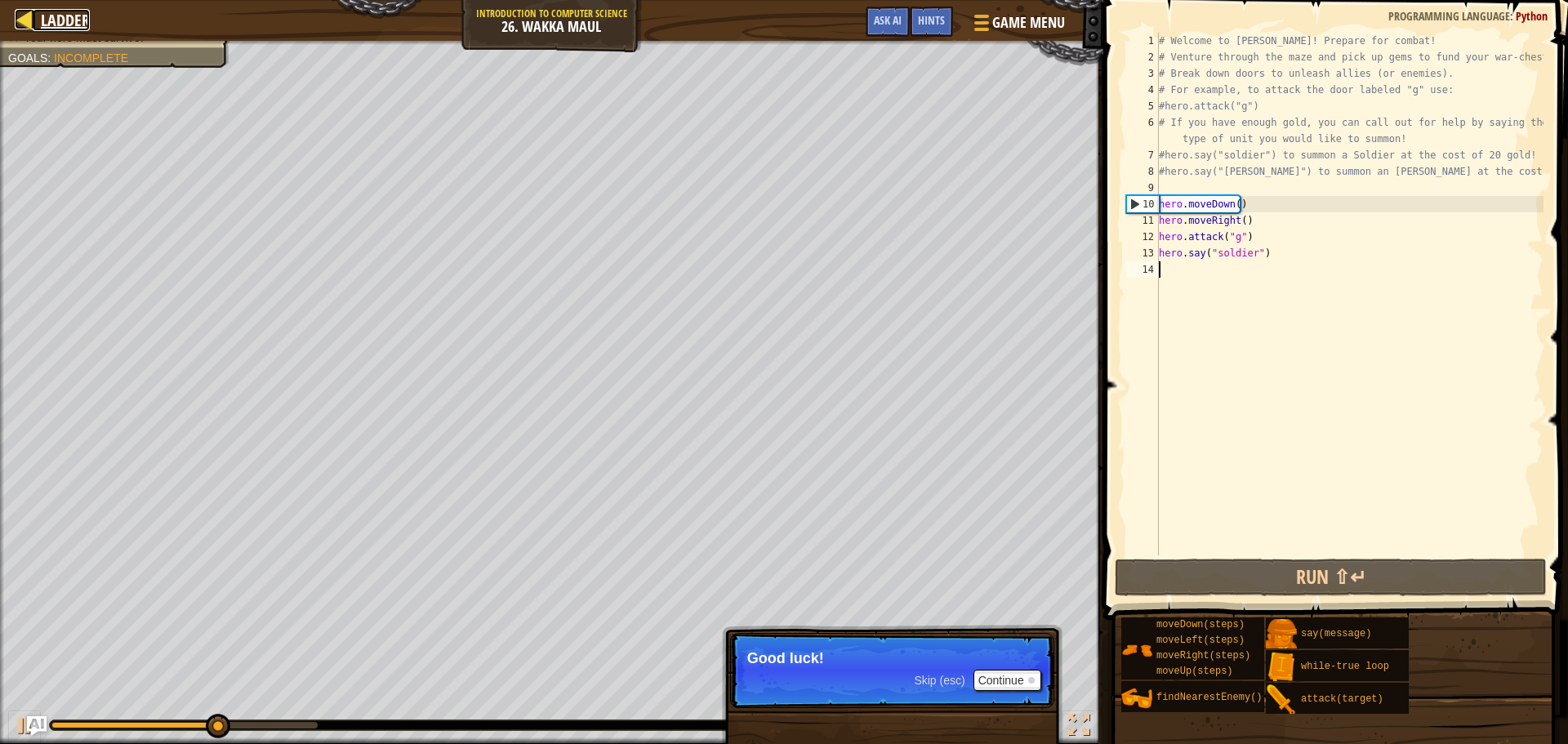
click at [15, 17] on div at bounding box center [24, 18] width 20 height 20
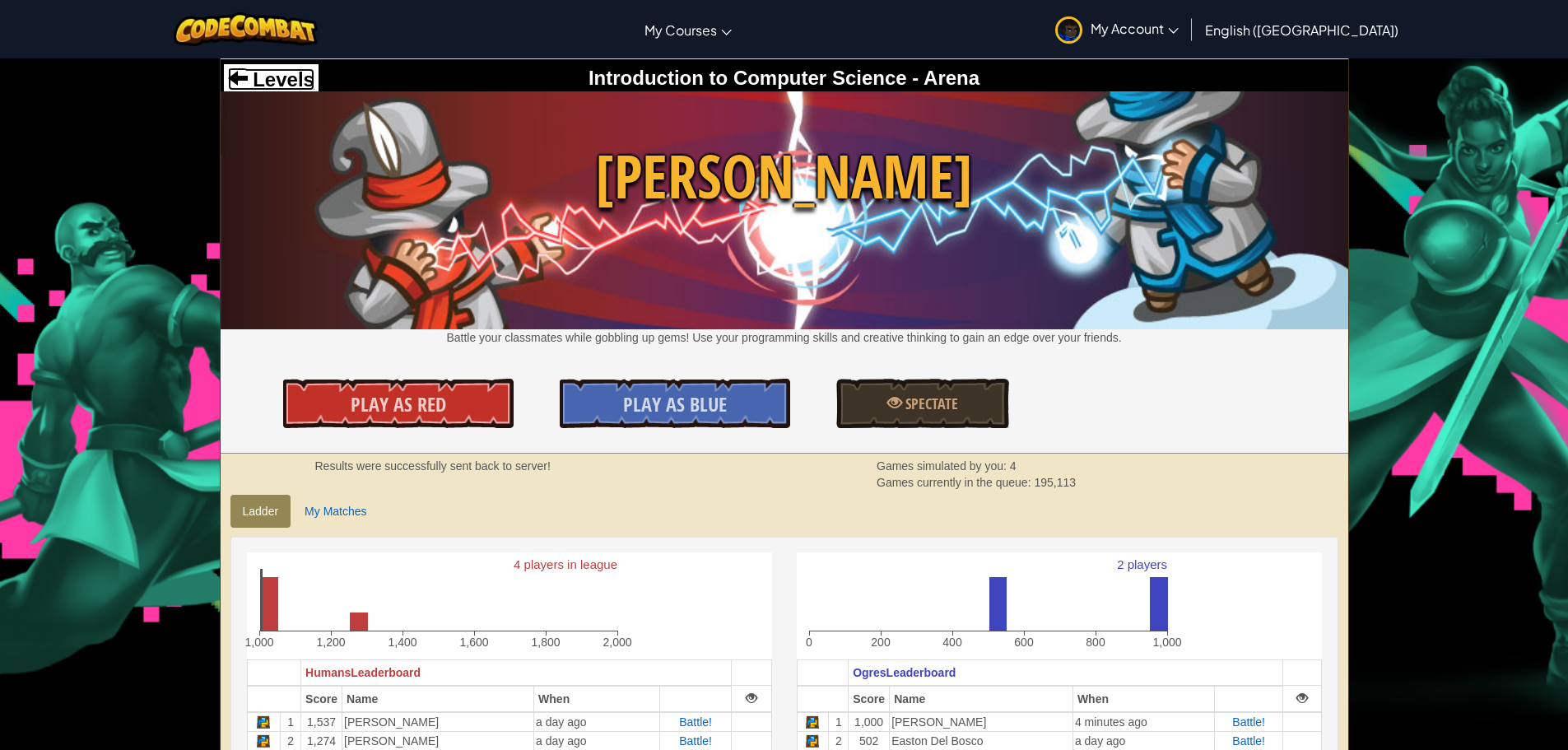
click at [258, 86] on span "Levels" at bounding box center [281, 79] width 67 height 22
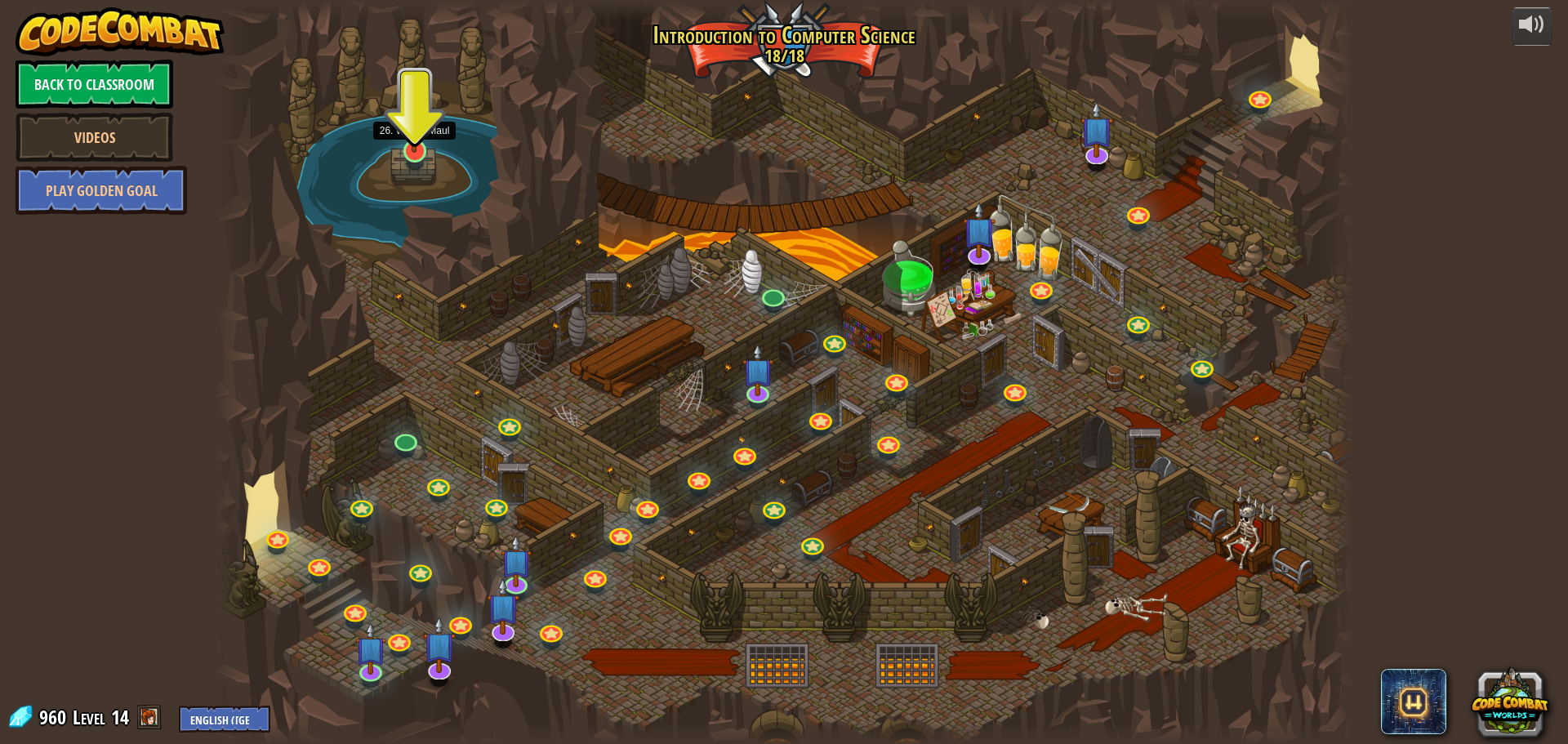
click at [424, 142] on img at bounding box center [415, 113] width 31 height 80
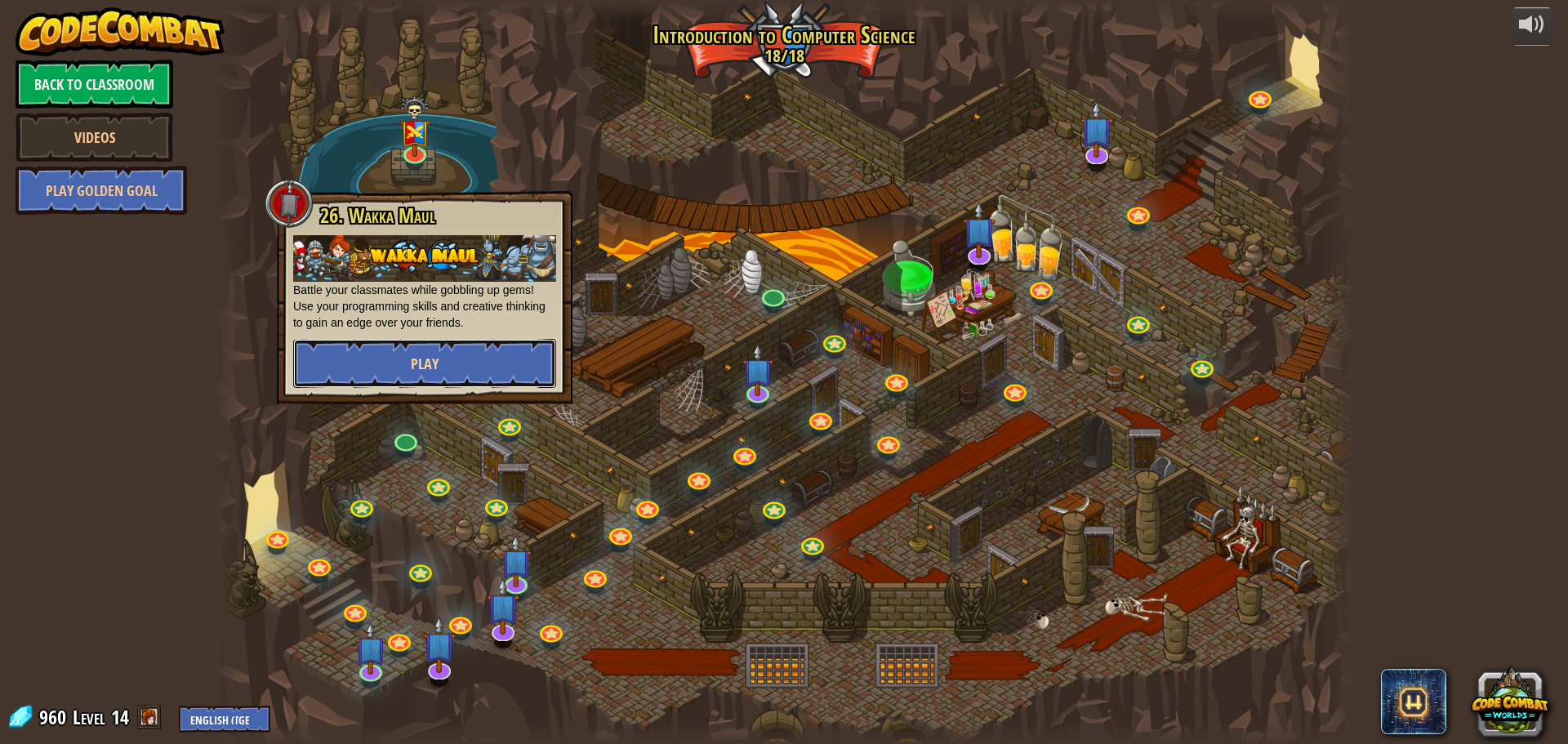
click at [501, 374] on button "Play" at bounding box center [424, 363] width 263 height 49
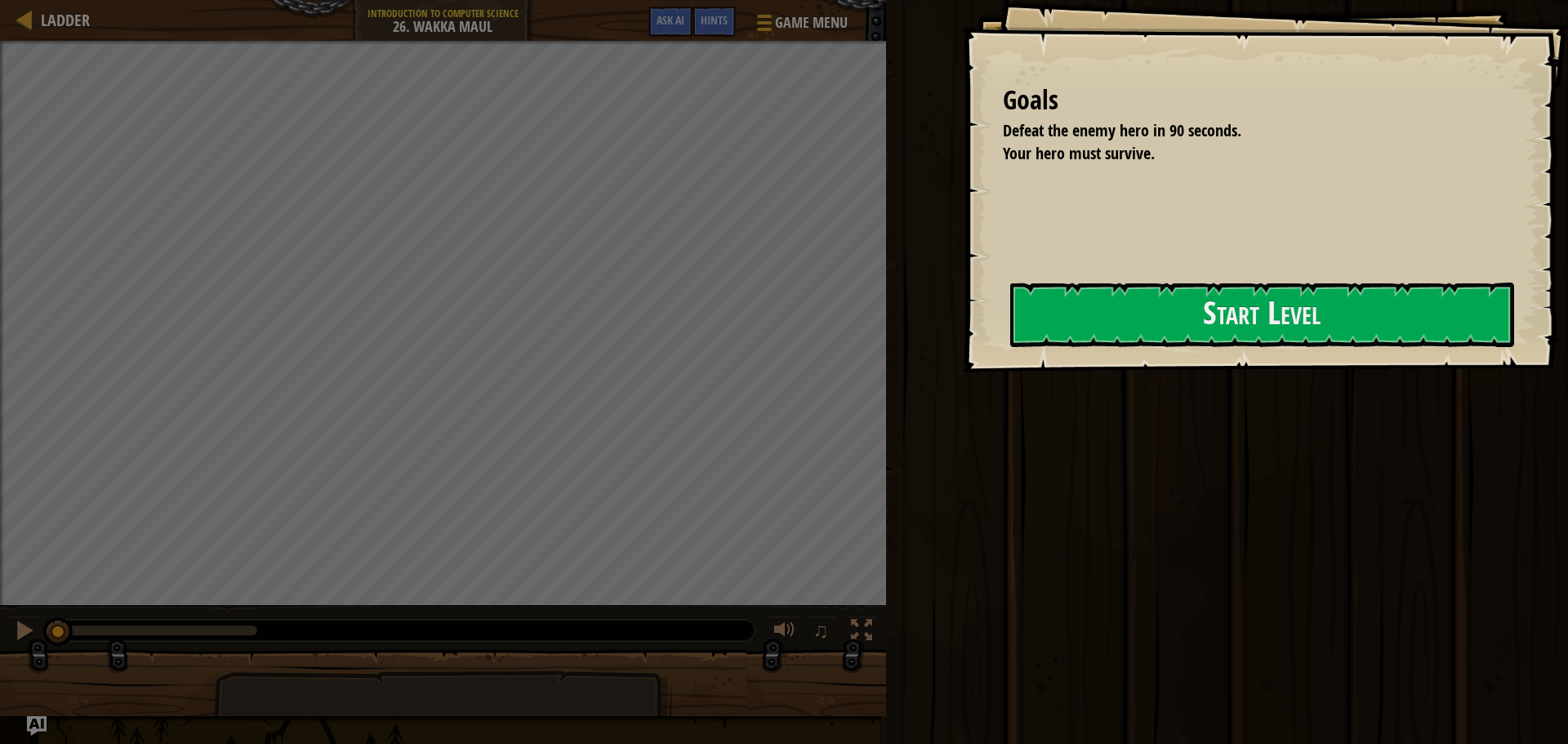
click at [1241, 282] on div "Goals Defeat the enemy hero in 90 seconds. Your hero must survive. Start Level …" at bounding box center [1265, 186] width 606 height 372
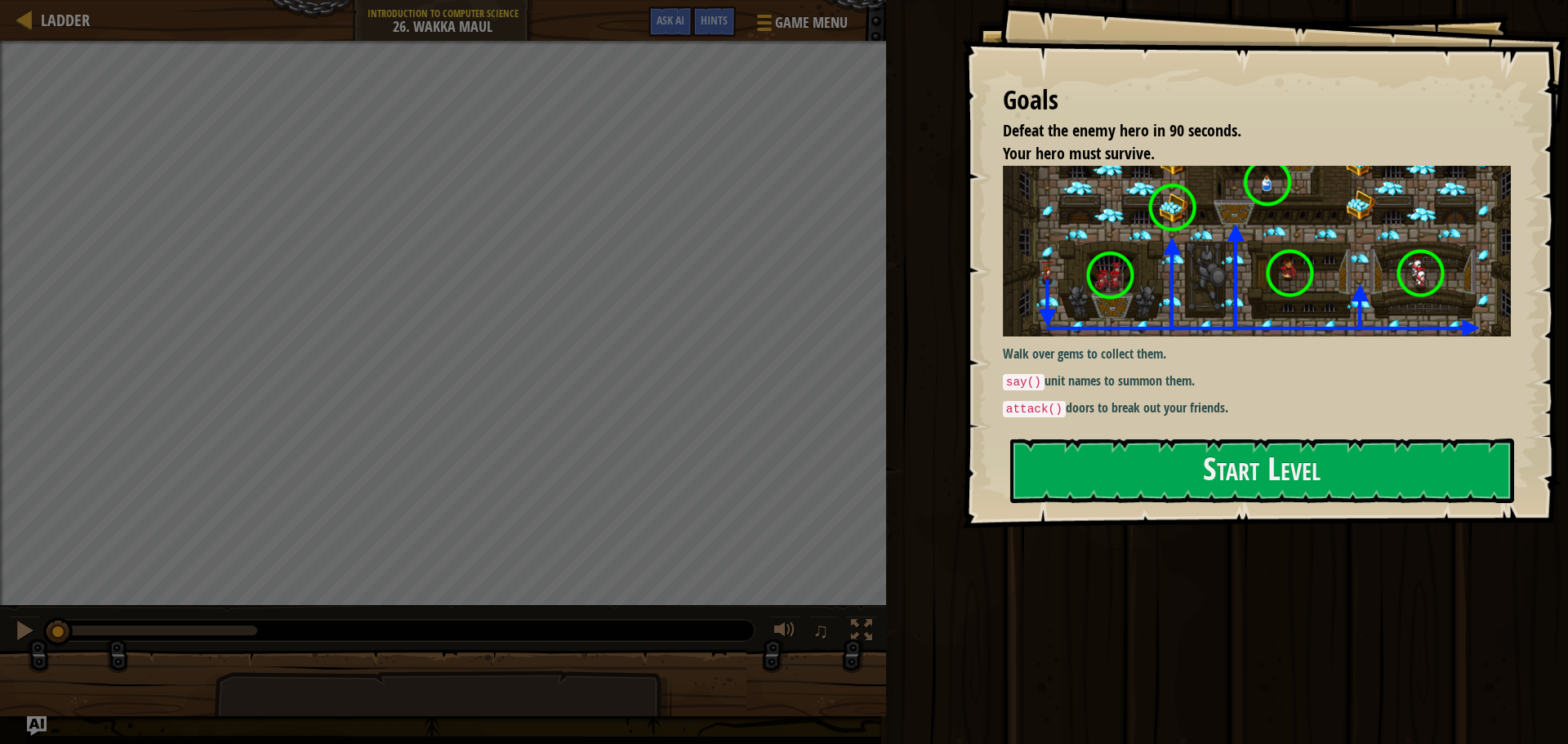
drag, startPoint x: 1223, startPoint y: 271, endPoint x: 1227, endPoint y: 309, distance: 38.2
click at [1223, 272] on img at bounding box center [1262, 251] width 520 height 170
click at [1238, 336] on div "Walk over gems to collect them. say() unit names to summon them. attack() doors…" at bounding box center [1262, 292] width 520 height 253
click at [1241, 372] on p "say() unit names to summon them." at bounding box center [1262, 381] width 520 height 19
click at [1489, 493] on button "Start Level" at bounding box center [1262, 470] width 504 height 64
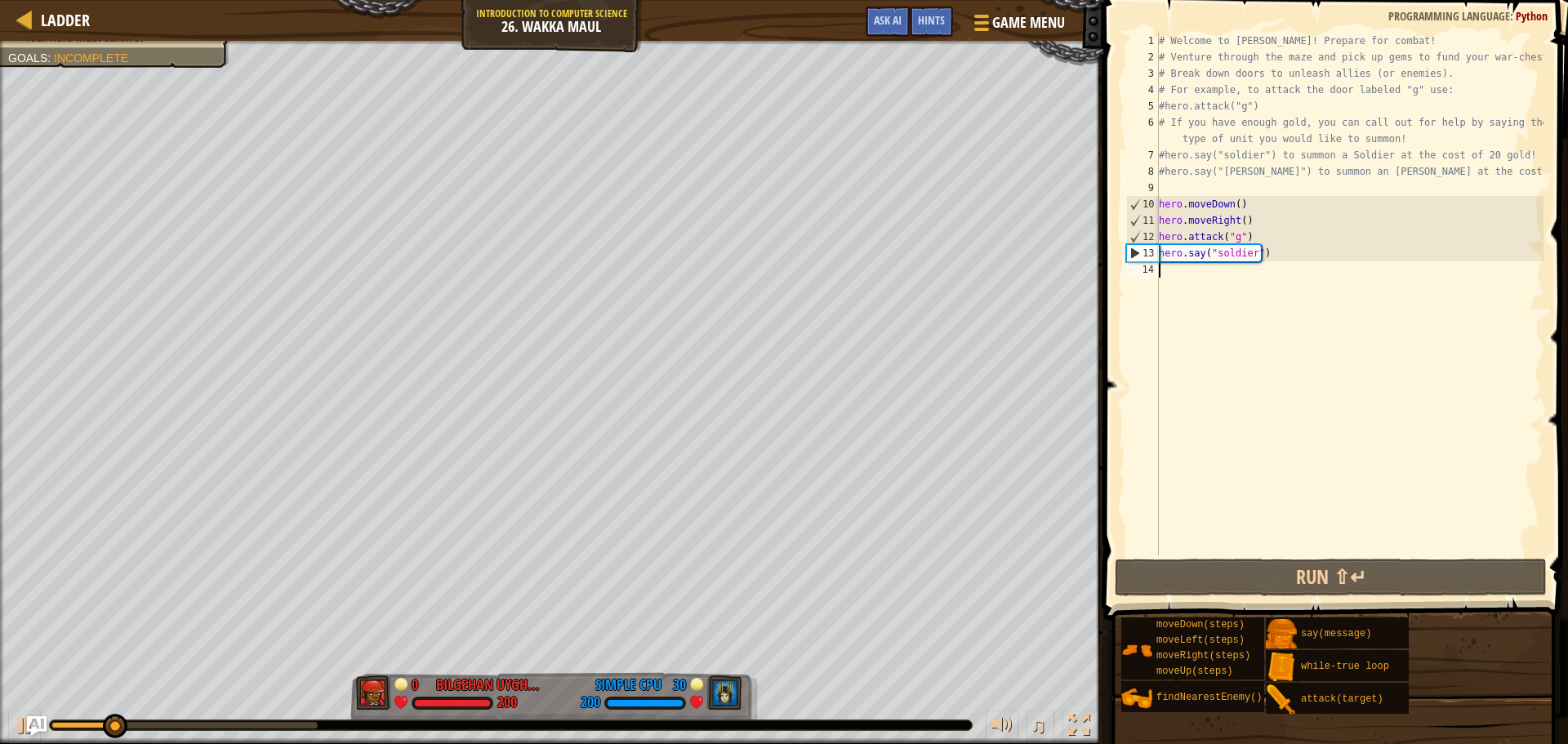
paste textarea "}"
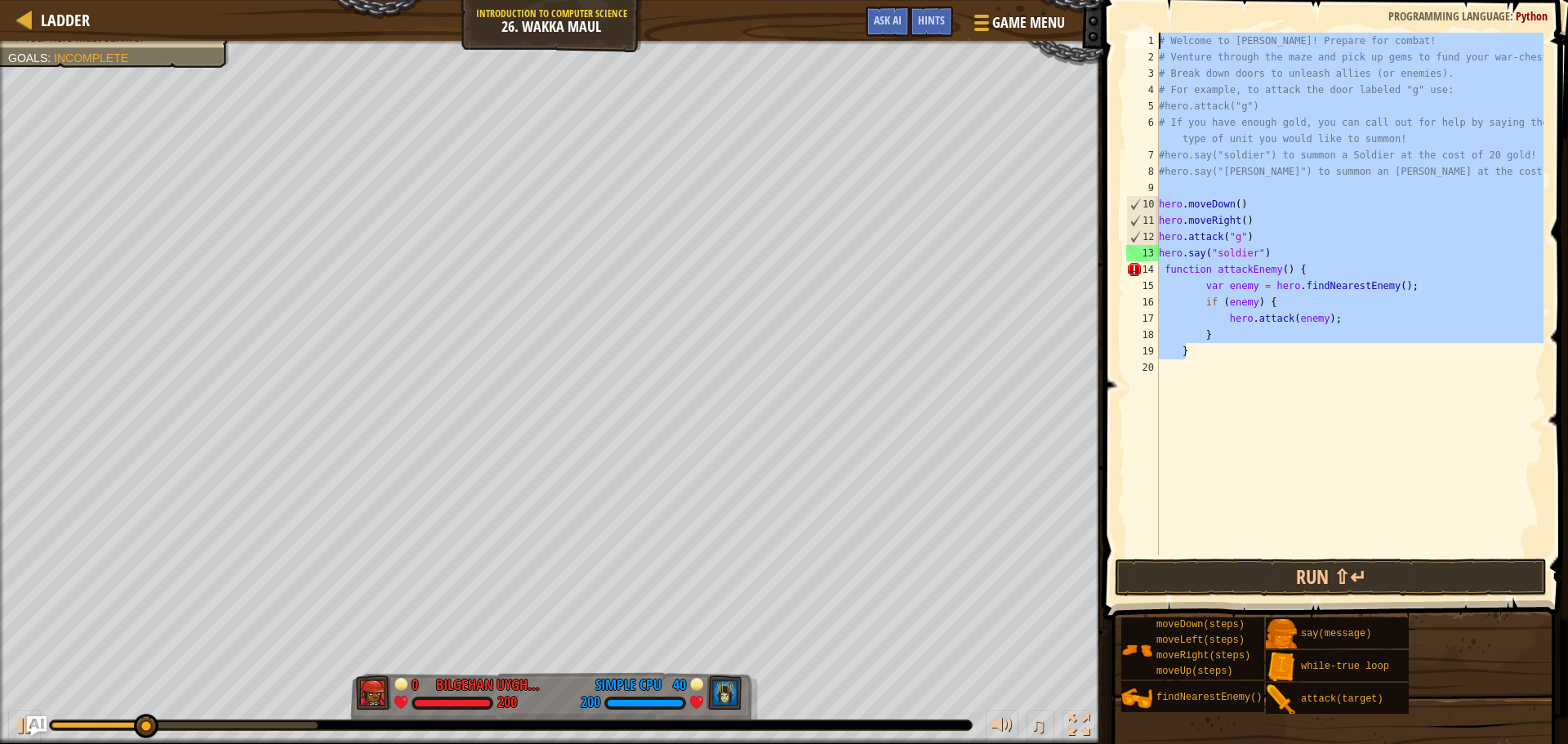
drag, startPoint x: 1247, startPoint y: 349, endPoint x: 1149, endPoint y: 42, distance: 322.3
click at [1149, 42] on div "} 1 2 3 4 5 6 7 8 9 10 11 12 13 14 15 16 17 18 19 20 # Welcome to Wakka Maul! P…" at bounding box center [1333, 294] width 420 height 523
click at [1392, 589] on button "Run ⇧↵" at bounding box center [1330, 576] width 432 height 37
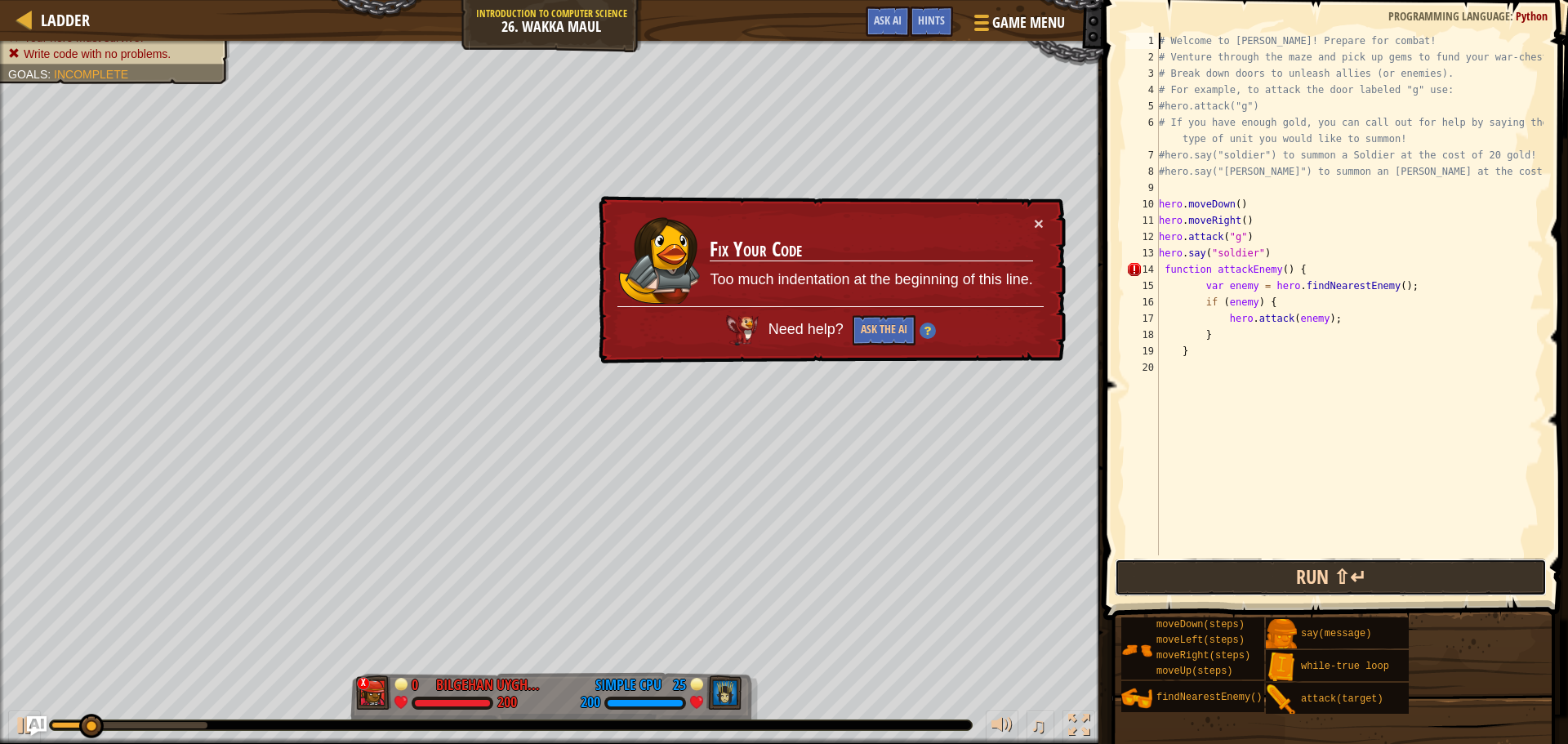
click at [1330, 574] on button "Run ⇧↵" at bounding box center [1330, 576] width 432 height 37
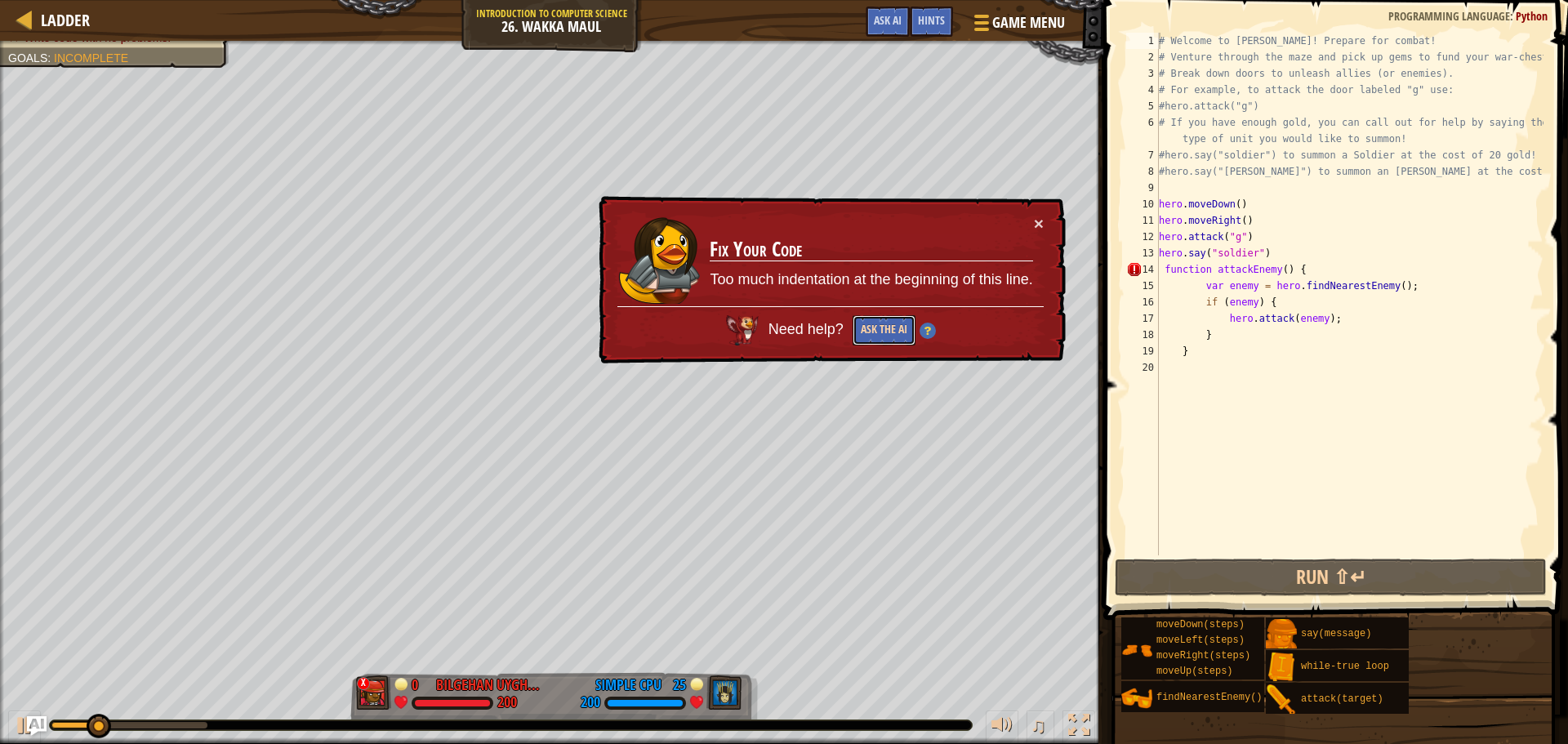
click at [907, 331] on button "Ask the AI" at bounding box center [884, 330] width 63 height 31
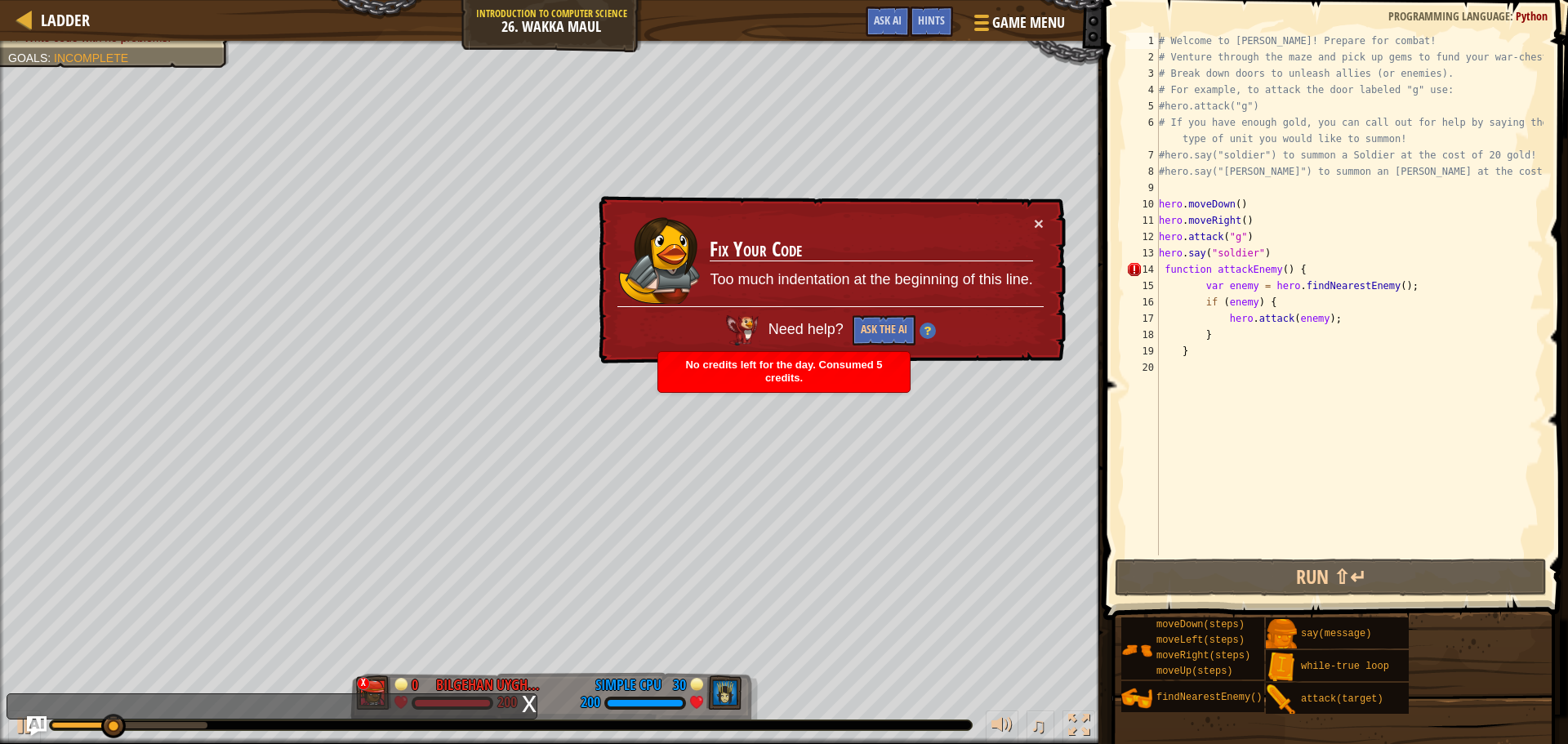
click at [926, 330] on img at bounding box center [927, 330] width 16 height 16
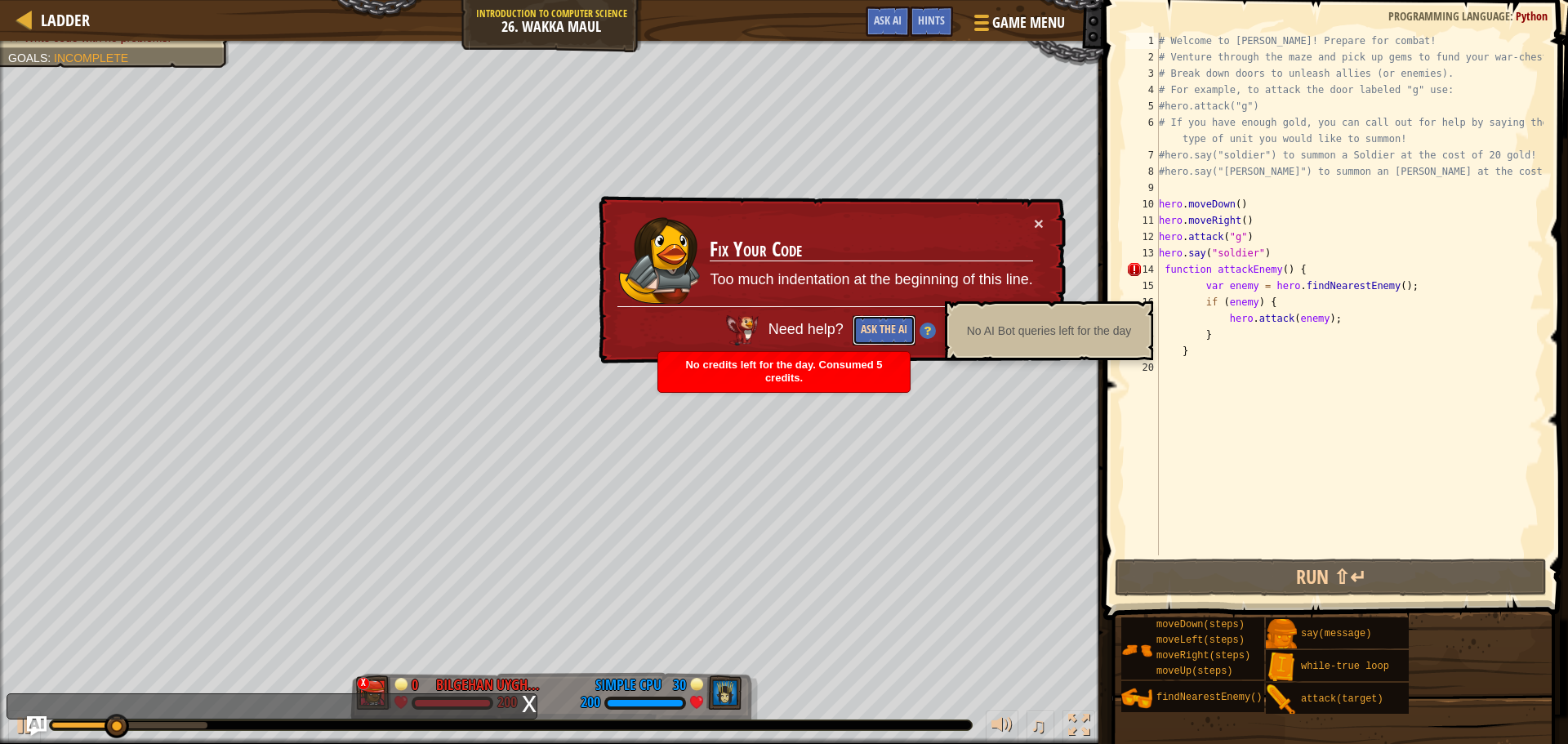
click at [873, 326] on button "Ask the AI" at bounding box center [884, 330] width 63 height 31
click at [1048, 204] on div "× Fix Your Code Too much indentation at the beginning of this line. Need help? …" at bounding box center [830, 281] width 470 height 169
click at [1035, 215] on button "×" at bounding box center [1039, 223] width 10 height 17
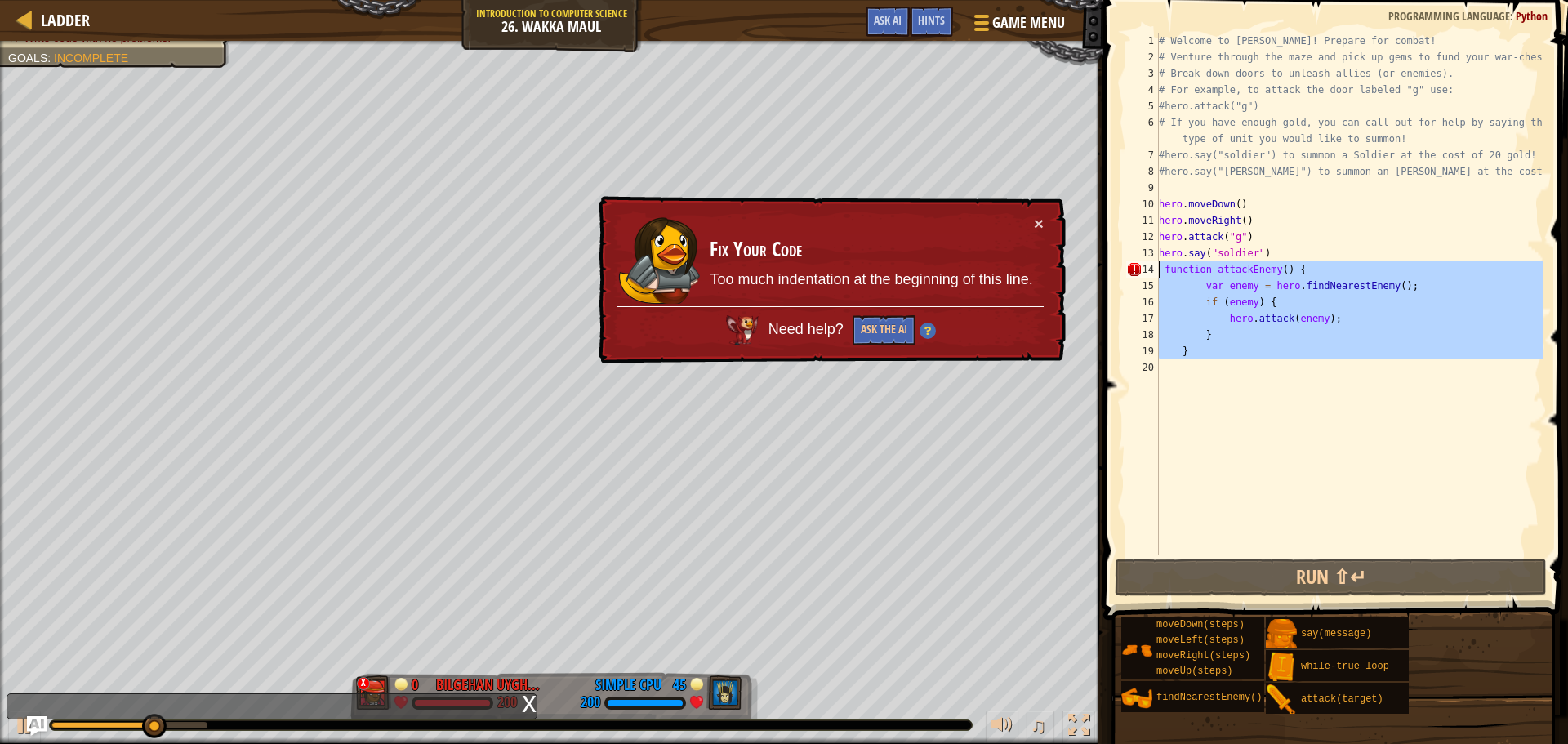
drag, startPoint x: 1278, startPoint y: 381, endPoint x: 1151, endPoint y: 262, distance: 174.0
click at [1151, 262] on div "# Welcome to [PERSON_NAME]! Prepare for combat! 1 2 3 4 5 6 7 8 9 10 11 12 13 1…" at bounding box center [1333, 294] width 420 height 523
type textarea "function attackEnemy() { var enemy = hero.findNearestEnemy();"
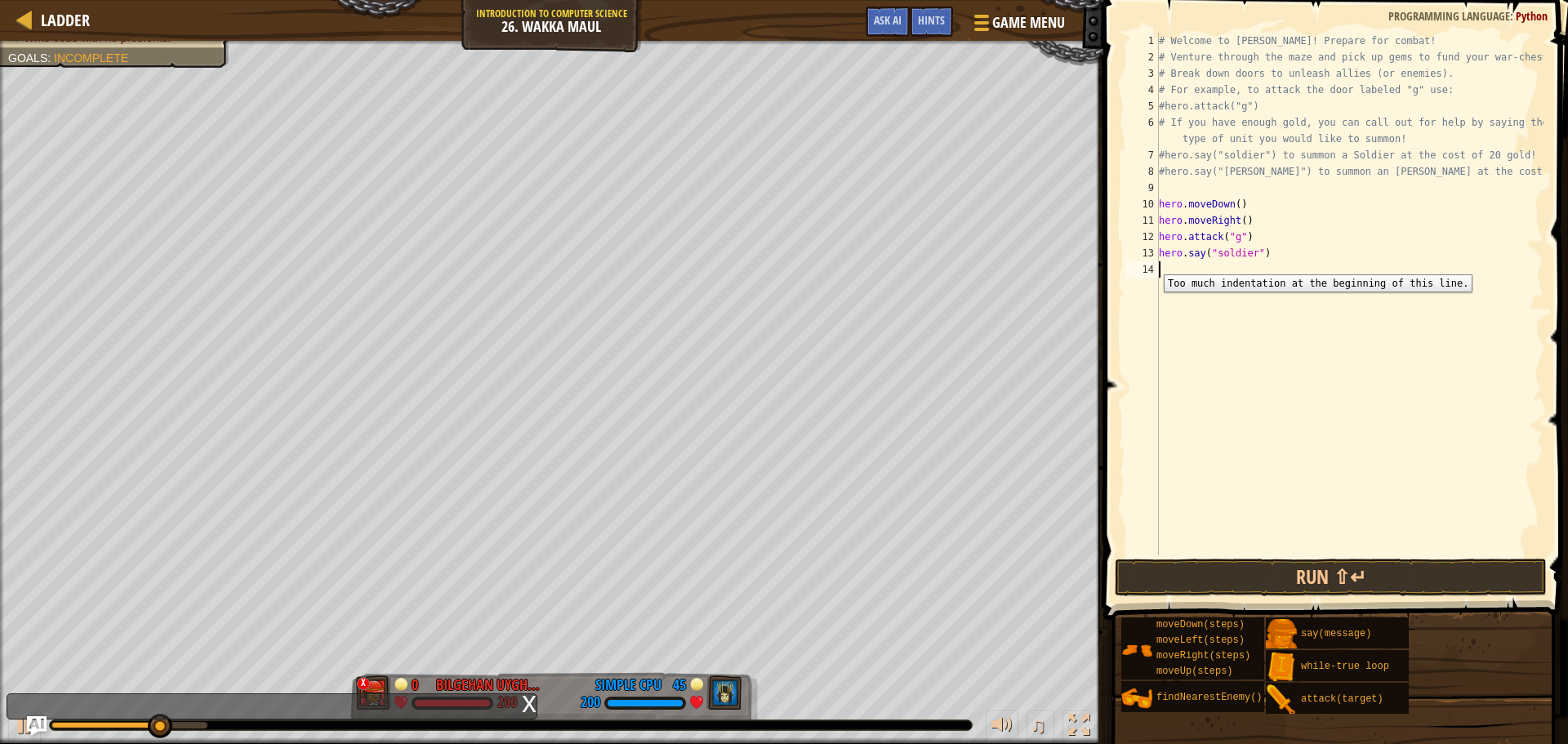
paste textarea "}"
click at [1385, 583] on button "Run ⇧↵" at bounding box center [1330, 576] width 432 height 37
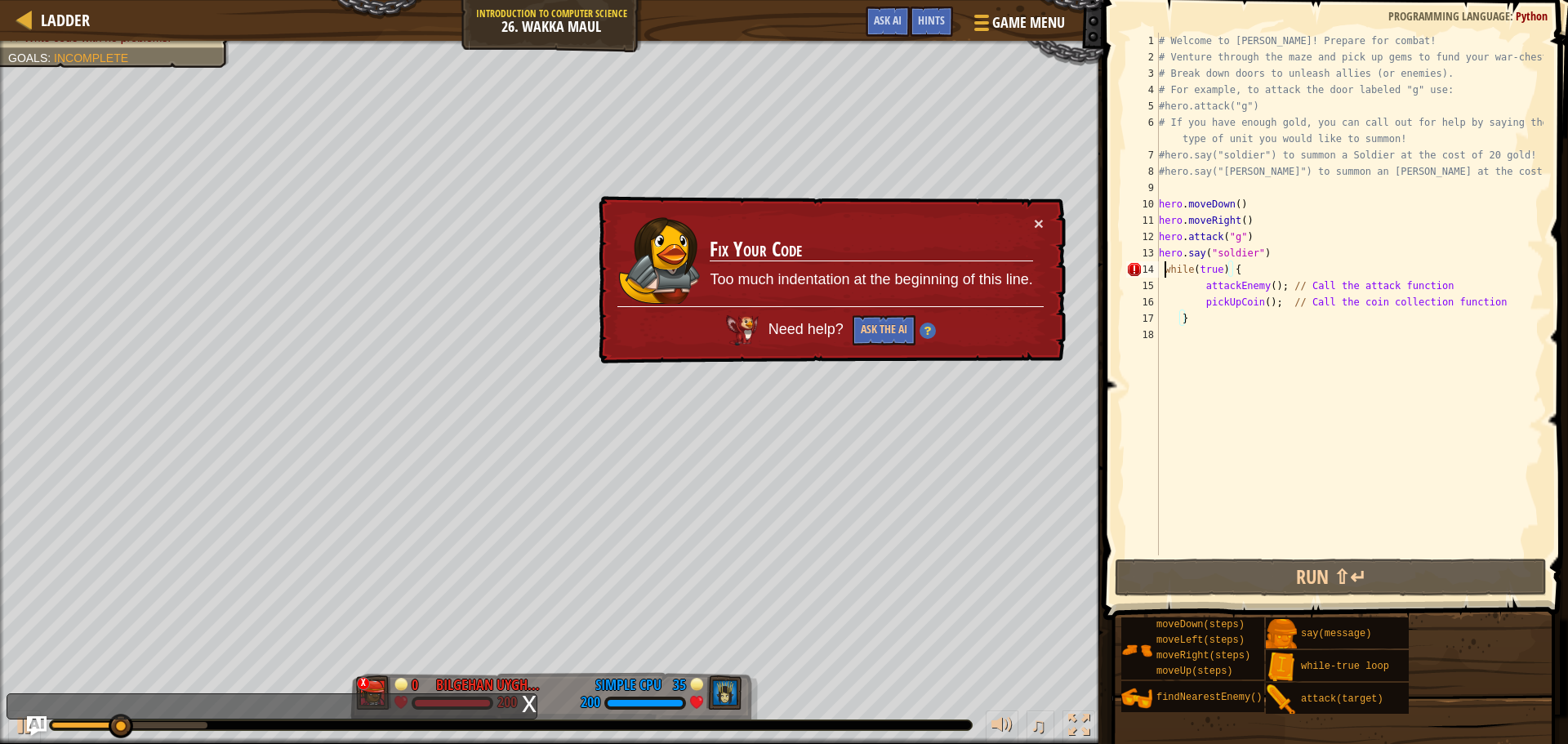
click at [1162, 263] on div "# Welcome to [PERSON_NAME]! Prepare for combat! # Venture through the maze and …" at bounding box center [1350, 310] width 388 height 555
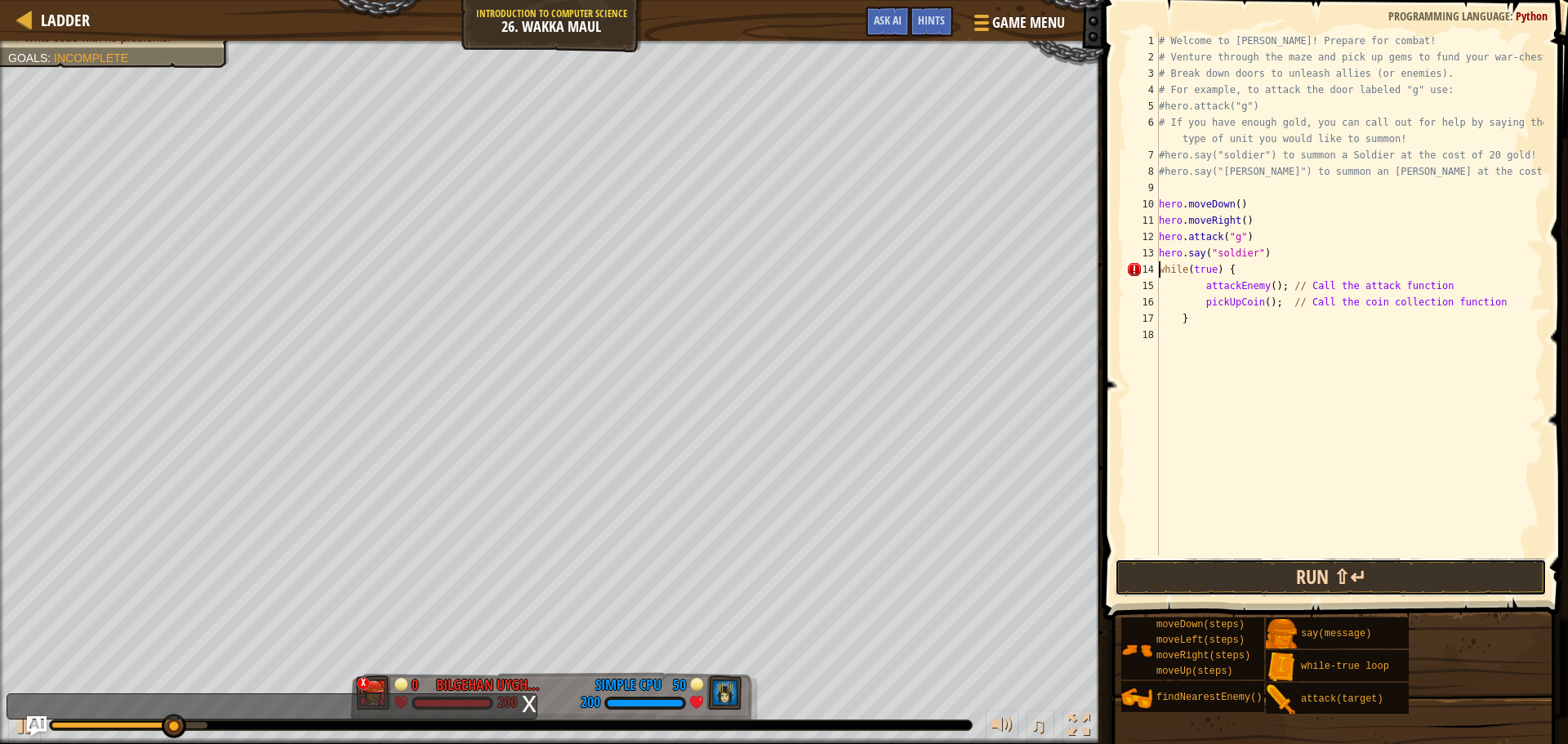
click at [1307, 571] on button "Run ⇧↵" at bounding box center [1330, 576] width 432 height 37
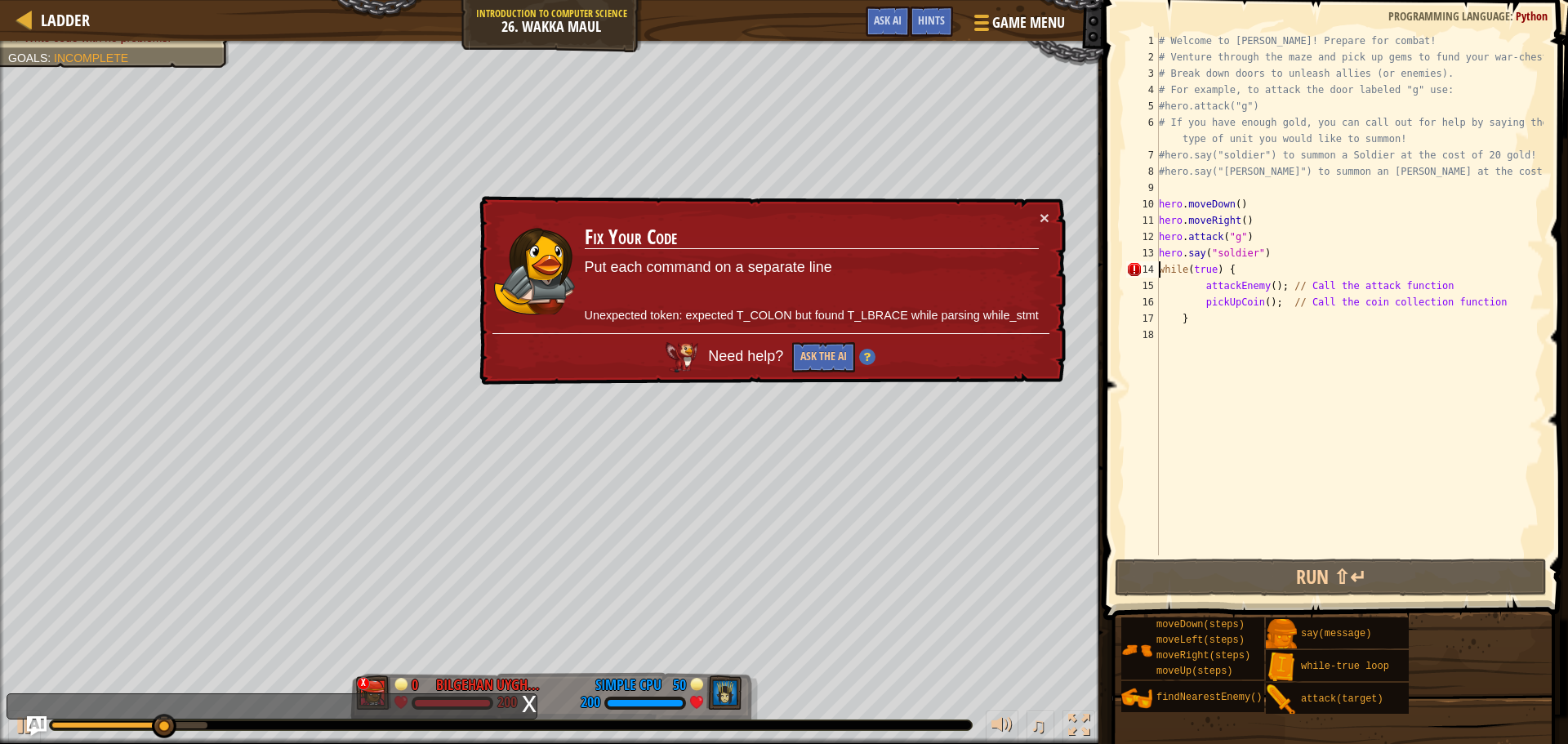
type textarea "while(true) {"
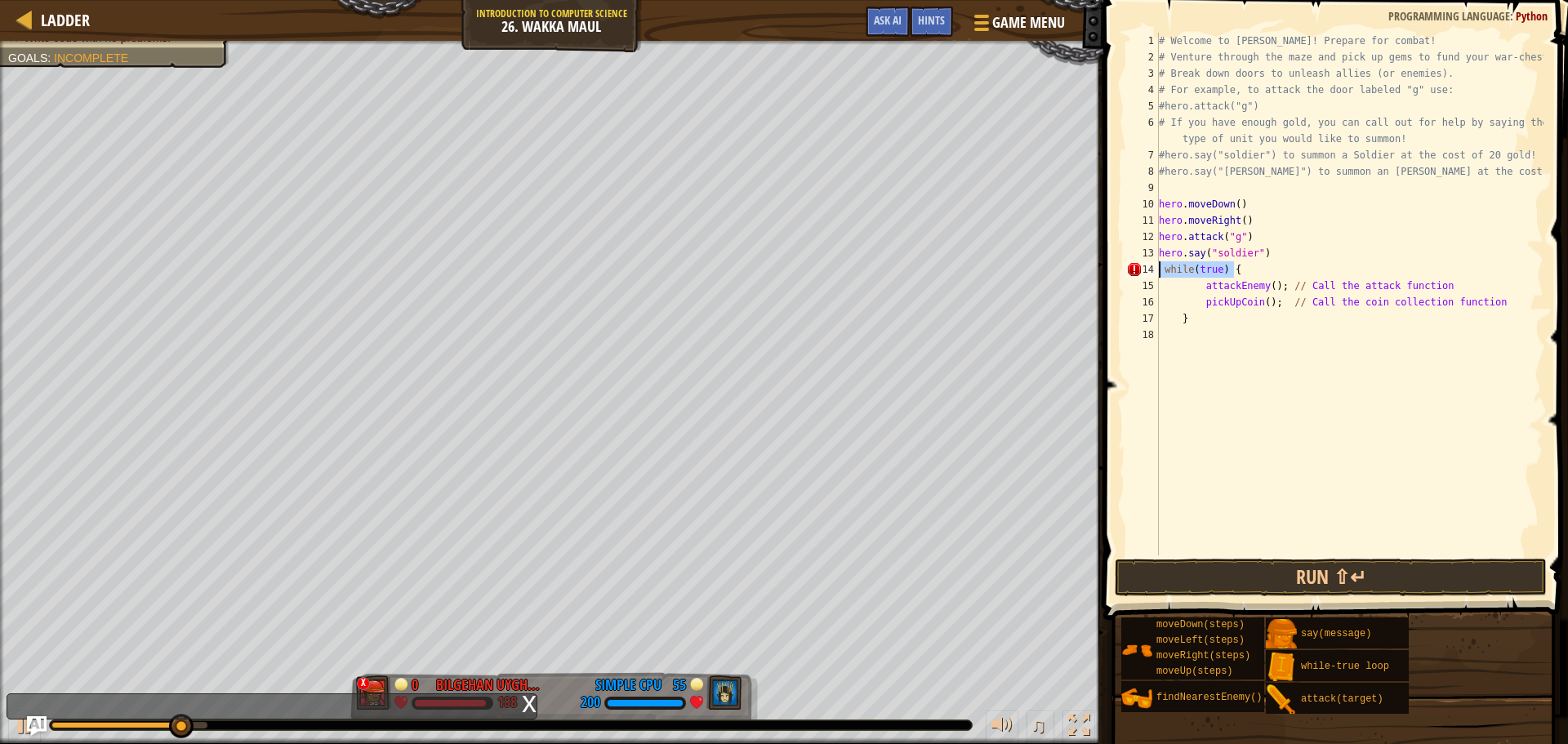
drag, startPoint x: 1235, startPoint y: 269, endPoint x: 1162, endPoint y: 275, distance: 73.2
click at [1162, 275] on div "# Welcome to [PERSON_NAME]! Prepare for combat! # Venture through the maze and …" at bounding box center [1350, 310] width 388 height 555
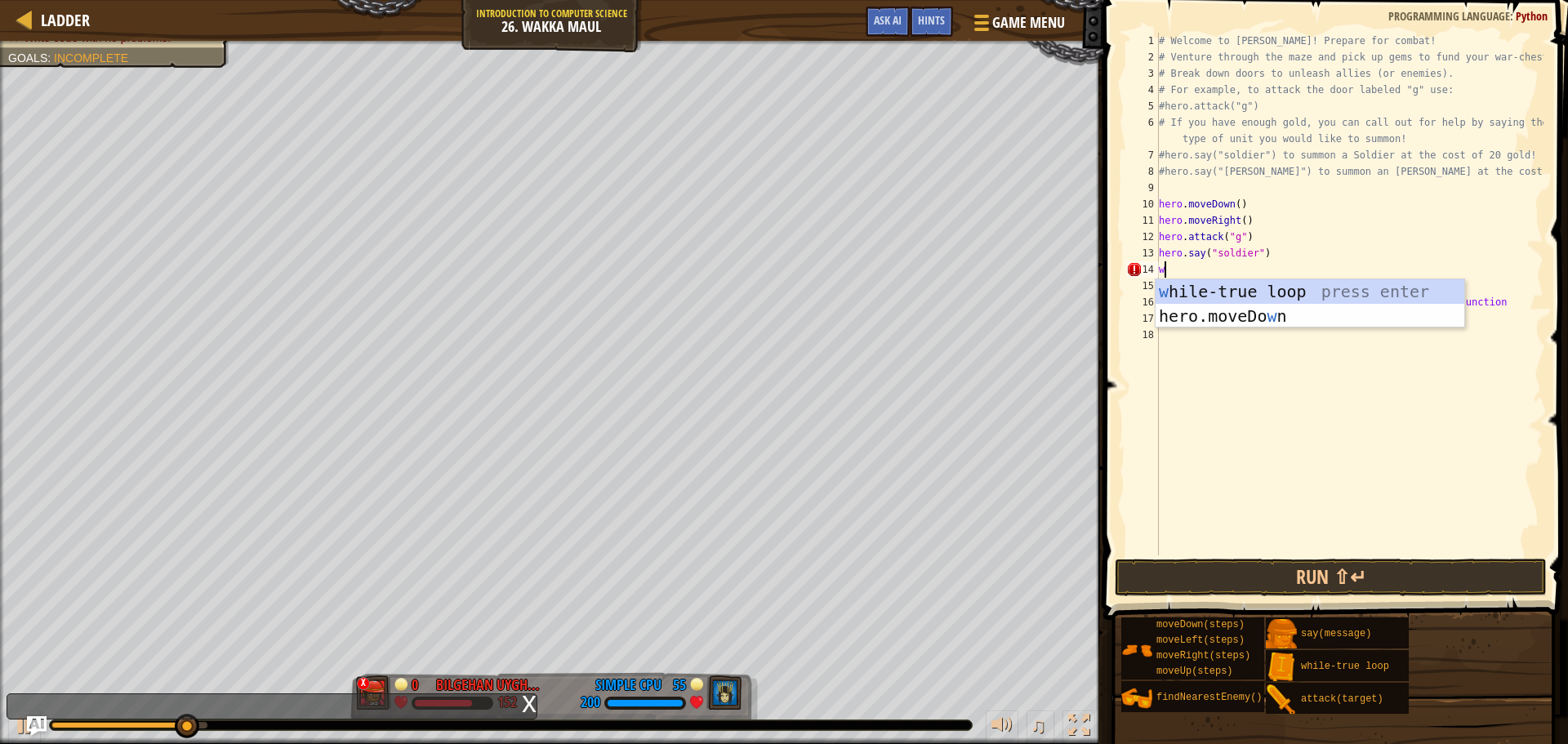
scroll to position [8, 0]
type textarea "while"
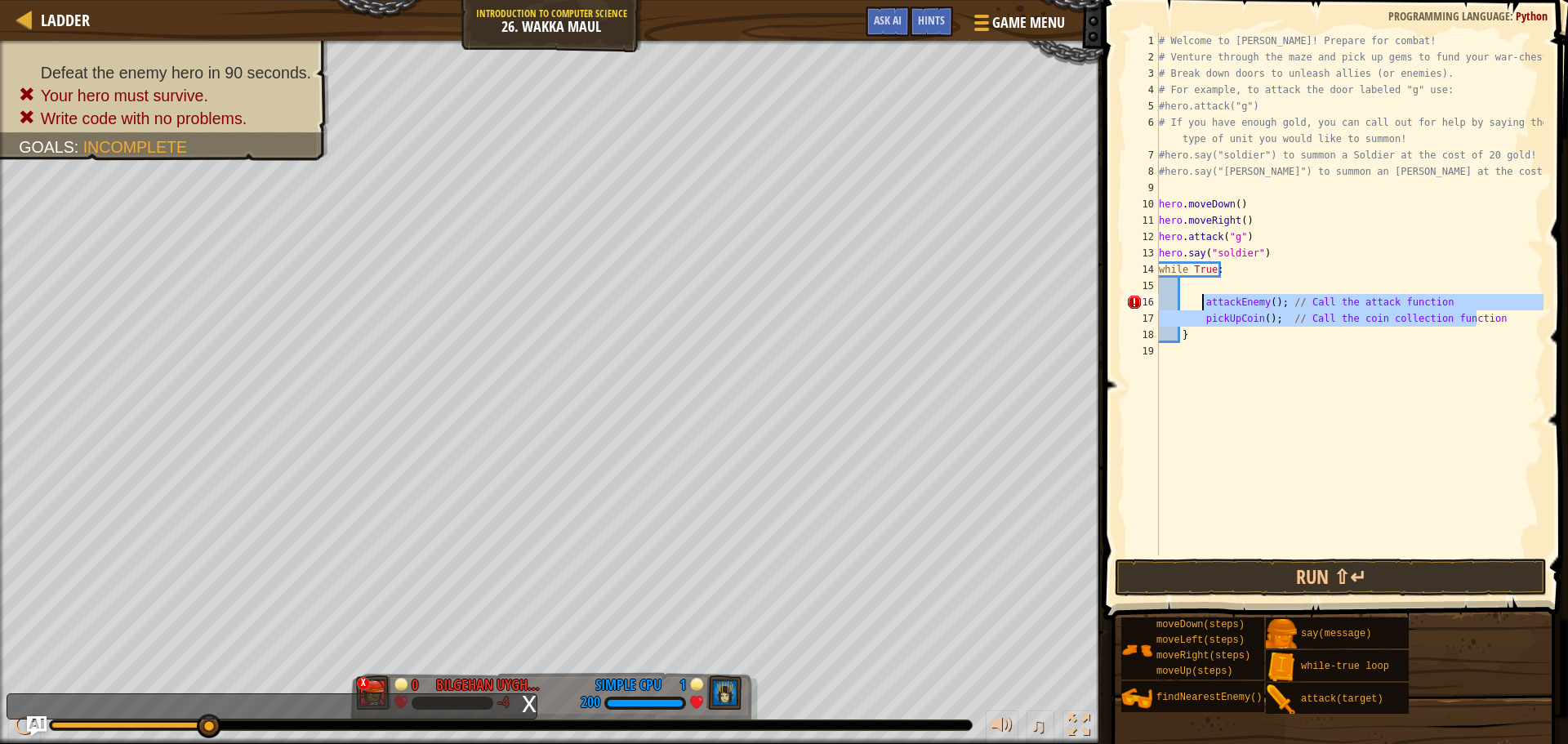
drag, startPoint x: 1496, startPoint y: 322, endPoint x: 1200, endPoint y: 303, distance: 296.6
click at [1200, 303] on div "# Welcome to [PERSON_NAME]! Prepare for combat! # Venture through the maze and …" at bounding box center [1350, 310] width 388 height 555
type textarea "attackEnemy(); // Call the attack function pickUpCoin(); // Call the coin colle…"
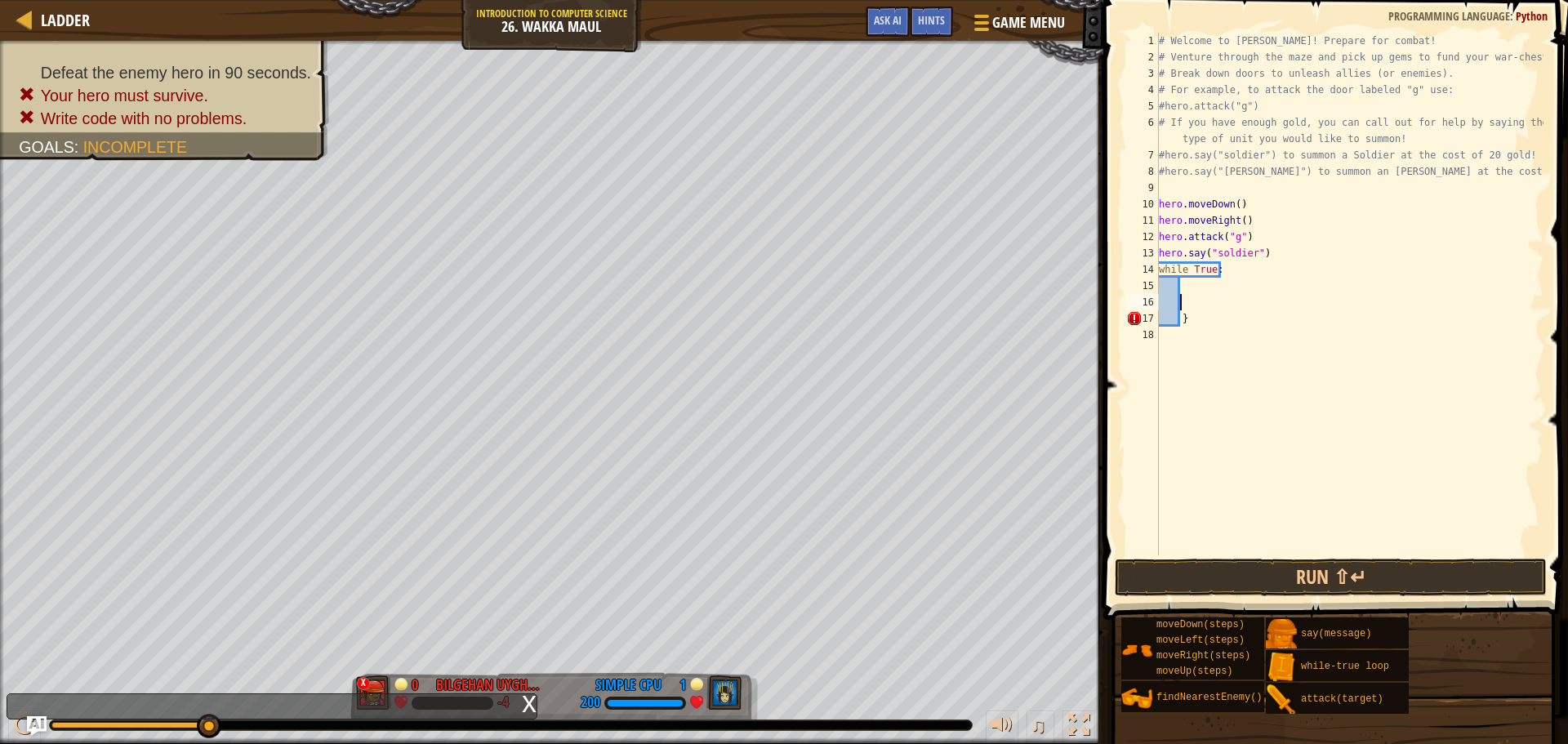
click at [1195, 285] on div "# Welcome to [PERSON_NAME]! Prepare for combat! # Venture through the maze and …" at bounding box center [1350, 310] width 388 height 555
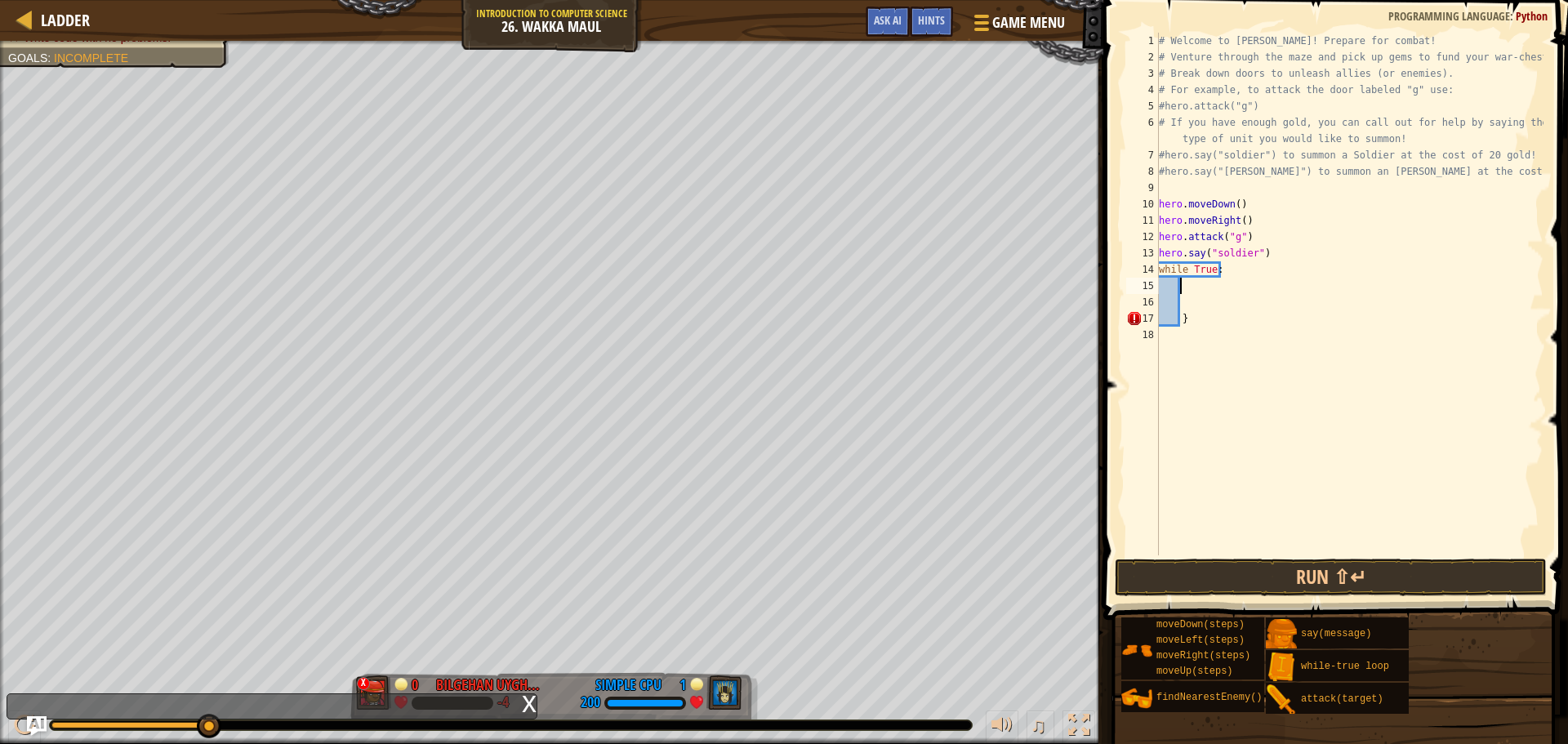
paste textarea "}"
type textarea "}"
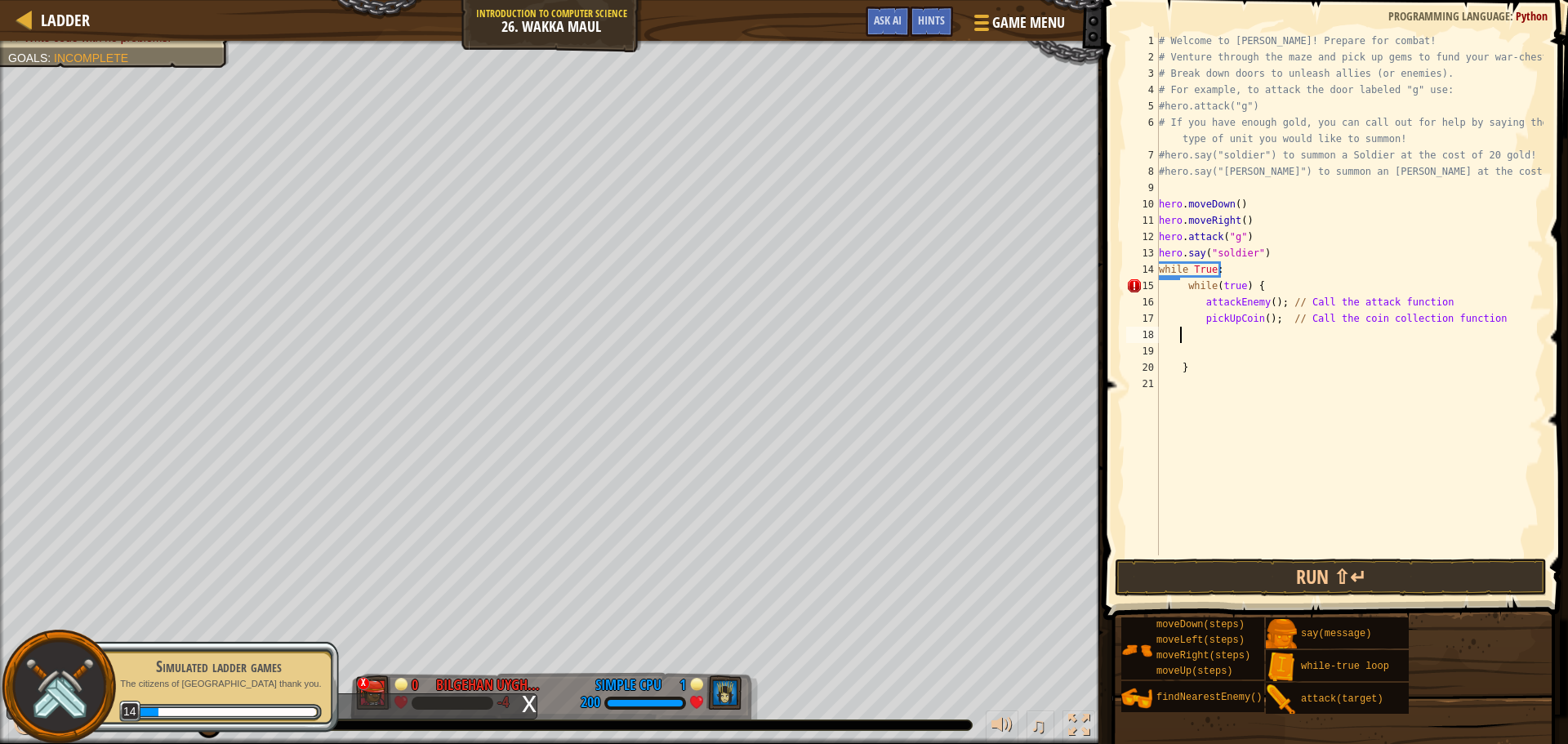
click at [1195, 370] on div "# Welcome to [PERSON_NAME]! Prepare for combat! # Venture through the maze and …" at bounding box center [1350, 310] width 388 height 555
type textarea "}"
click at [1273, 337] on div "# Welcome to [PERSON_NAME]! Prepare for combat! # Venture through the maze and …" at bounding box center [1350, 310] width 388 height 555
click at [1331, 569] on button "Run ⇧↵" at bounding box center [1330, 576] width 432 height 37
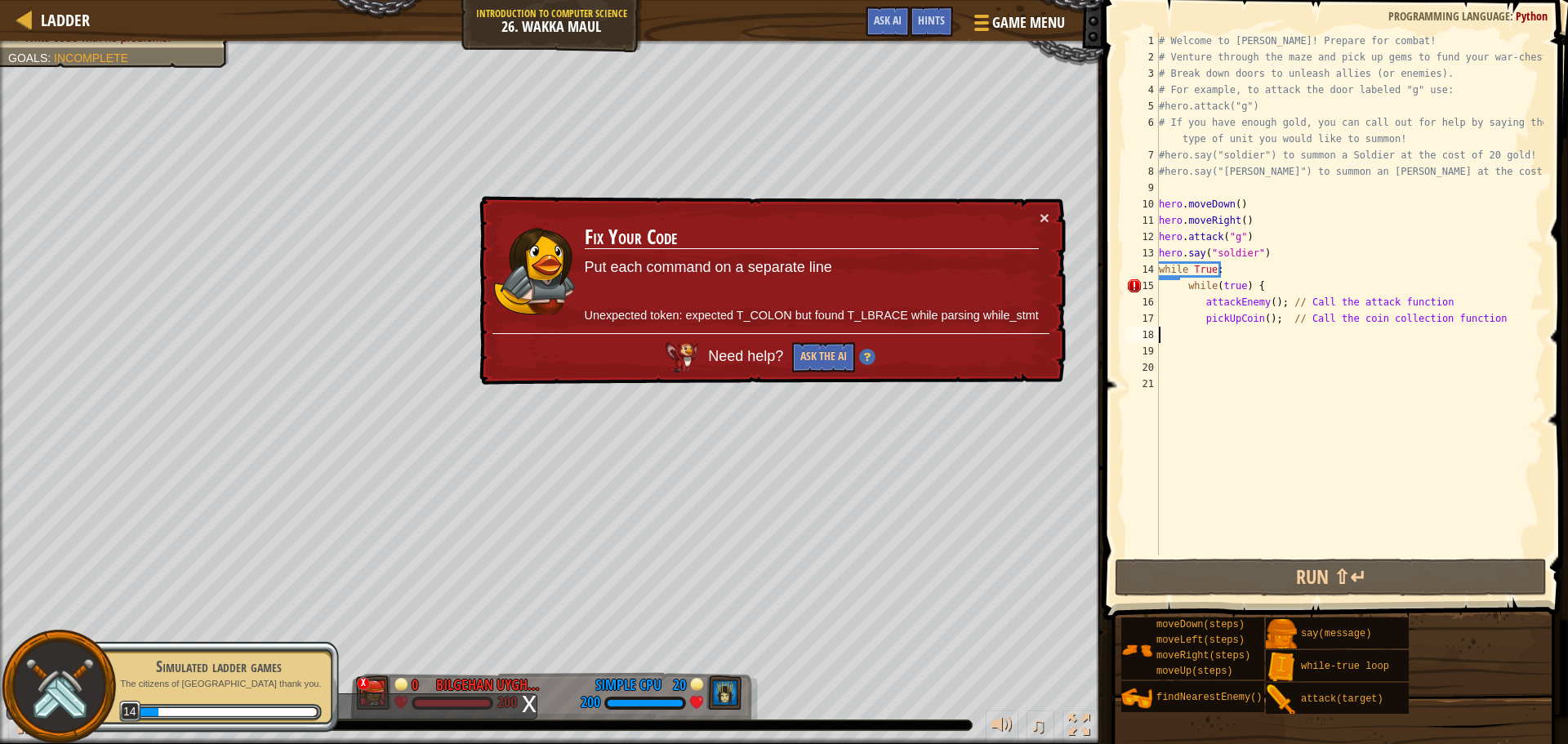
click at [1307, 352] on div "# Welcome to [PERSON_NAME]! Prepare for combat! # Venture through the maze and …" at bounding box center [1350, 310] width 388 height 555
click at [1315, 346] on div "# Welcome to [PERSON_NAME]! Prepare for combat! # Venture through the maze and …" at bounding box center [1350, 310] width 388 height 555
click at [1195, 297] on div "# Welcome to [PERSON_NAME]! Prepare for combat! # Venture through the maze and …" at bounding box center [1350, 310] width 388 height 555
click at [1191, 290] on div "# Welcome to [PERSON_NAME]! Prepare for combat! # Venture through the maze and …" at bounding box center [1350, 310] width 388 height 555
click at [1180, 289] on div "# Welcome to [PERSON_NAME]! Prepare for combat! # Venture through the maze and …" at bounding box center [1350, 310] width 388 height 555
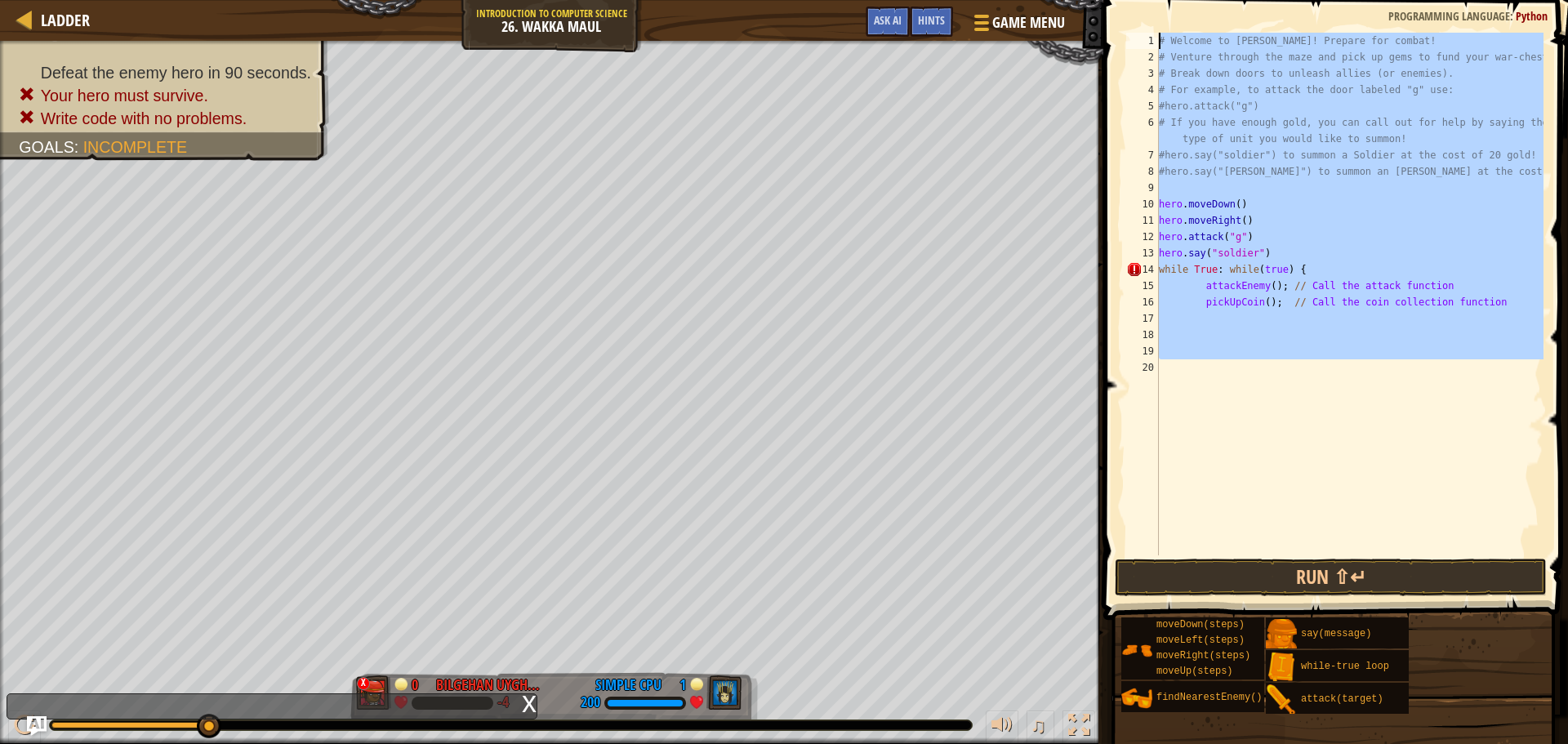
drag, startPoint x: 1476, startPoint y: 369, endPoint x: 1157, endPoint y: 10, distance: 480.3
click at [1157, 10] on div "while True: while(true) { 1 2 3 4 5 6 7 8 9 10 11 12 13 14 15 16 17 18 19 20 # …" at bounding box center [1333, 343] width 469 height 668
click at [1308, 258] on div "# Welcome to [PERSON_NAME]! Prepare for combat! # Venture through the maze and …" at bounding box center [1350, 294] width 388 height 523
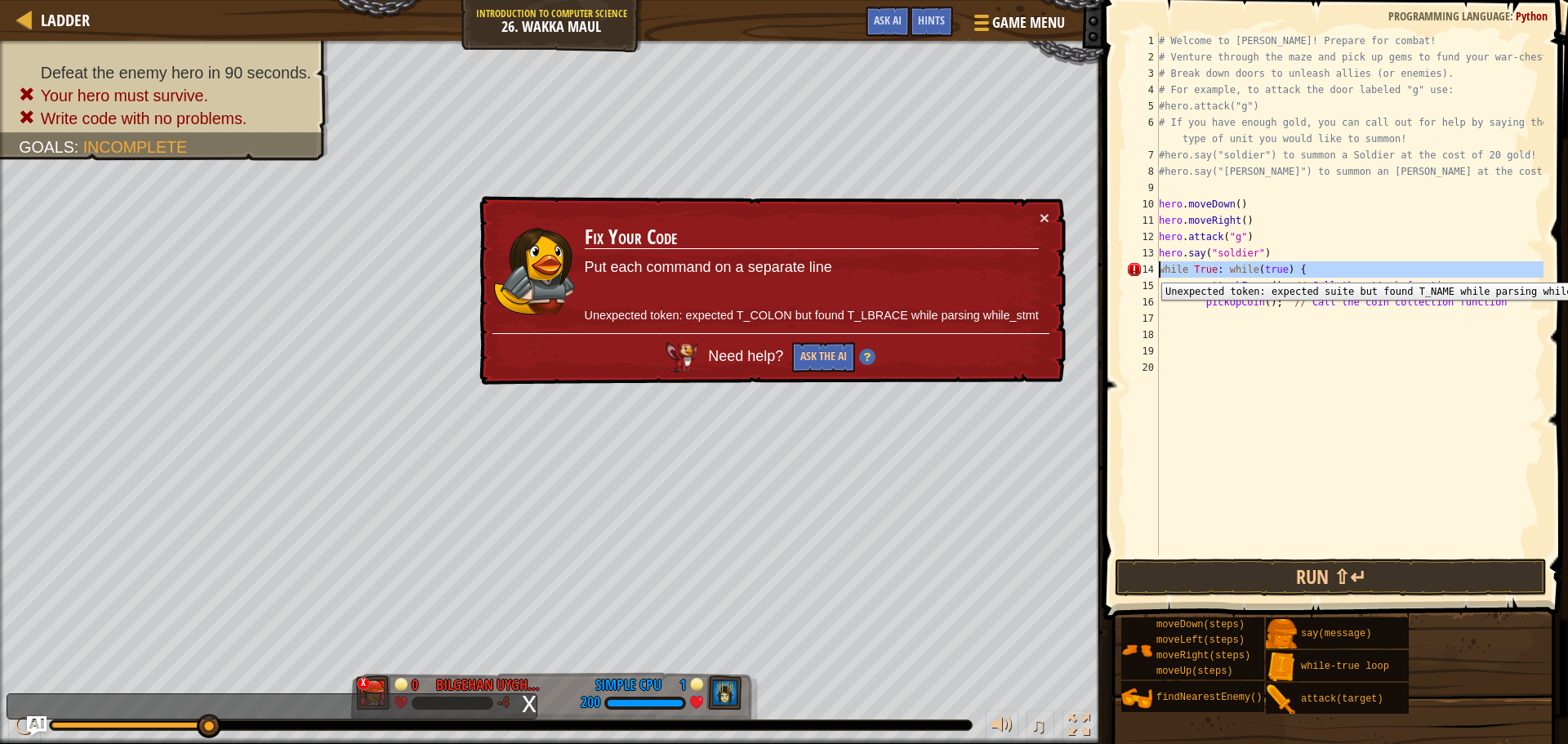
click at [1157, 270] on div "14" at bounding box center [1143, 269] width 33 height 16
type textarea "while True: while(true) {"
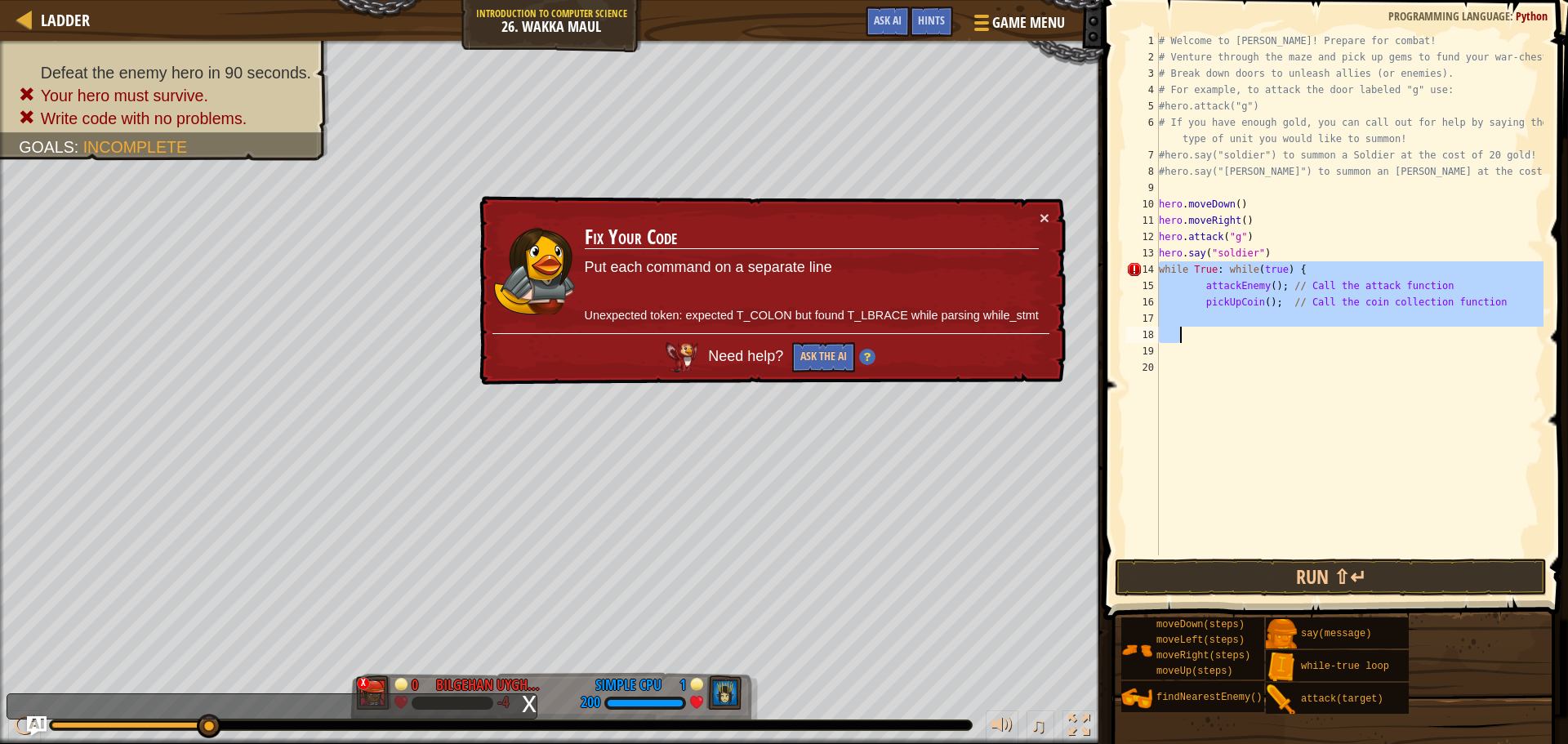
drag, startPoint x: 1160, startPoint y: 268, endPoint x: 1466, endPoint y: 331, distance: 312.4
click at [1466, 331] on div "# Welcome to [PERSON_NAME]! Prepare for combat! # Venture through the maze and …" at bounding box center [1350, 310] width 388 height 555
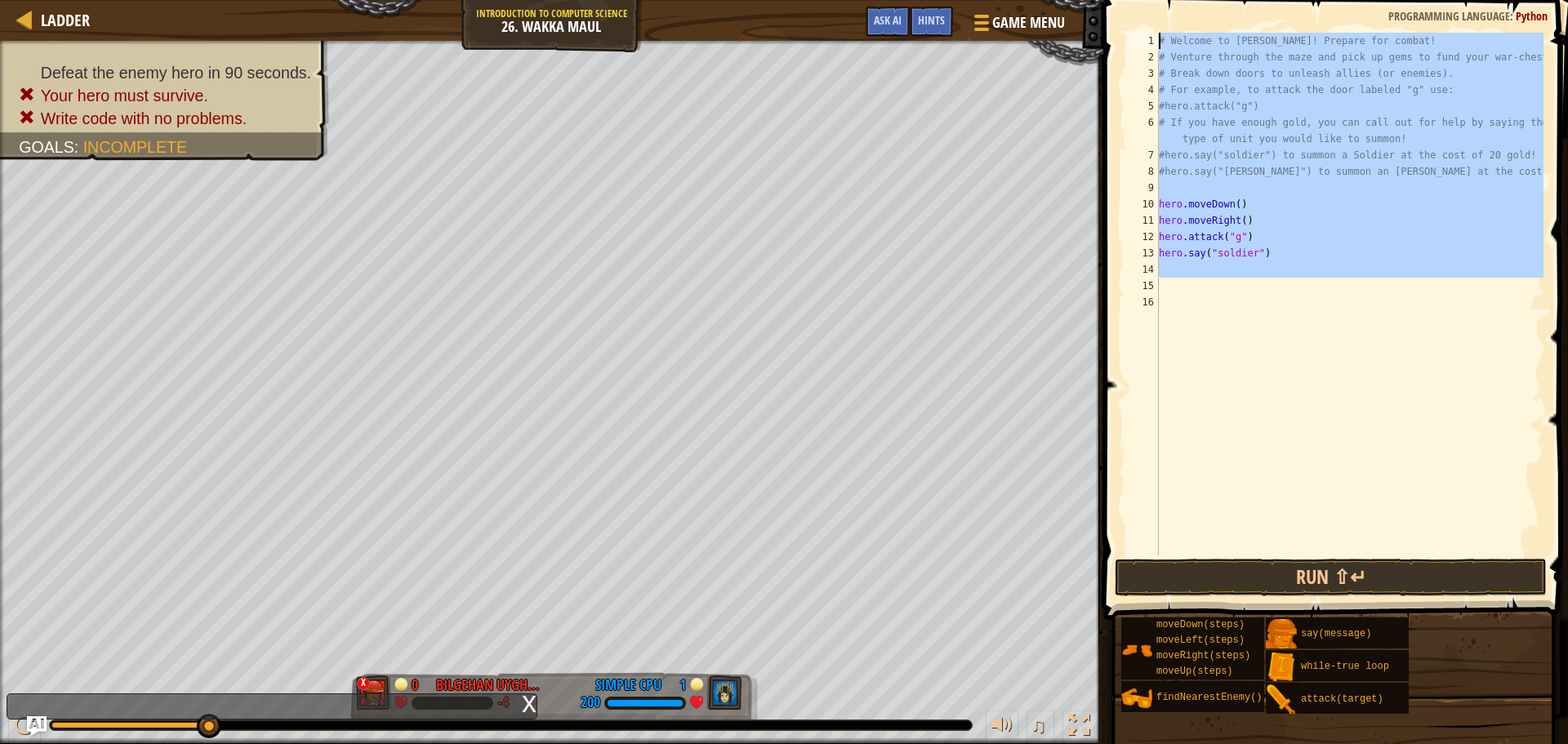
drag, startPoint x: 1379, startPoint y: 289, endPoint x: 1130, endPoint y: -18, distance: 395.3
click at [1130, 0] on html "Ladder Introduction to Computer Science 26. Wakka Maul Game Menu Done Hints Ask…" at bounding box center [784, 0] width 1568 height 0
type textarea "# Welcome to [PERSON_NAME]! Prepare for combat! # Venture through the maze and …"
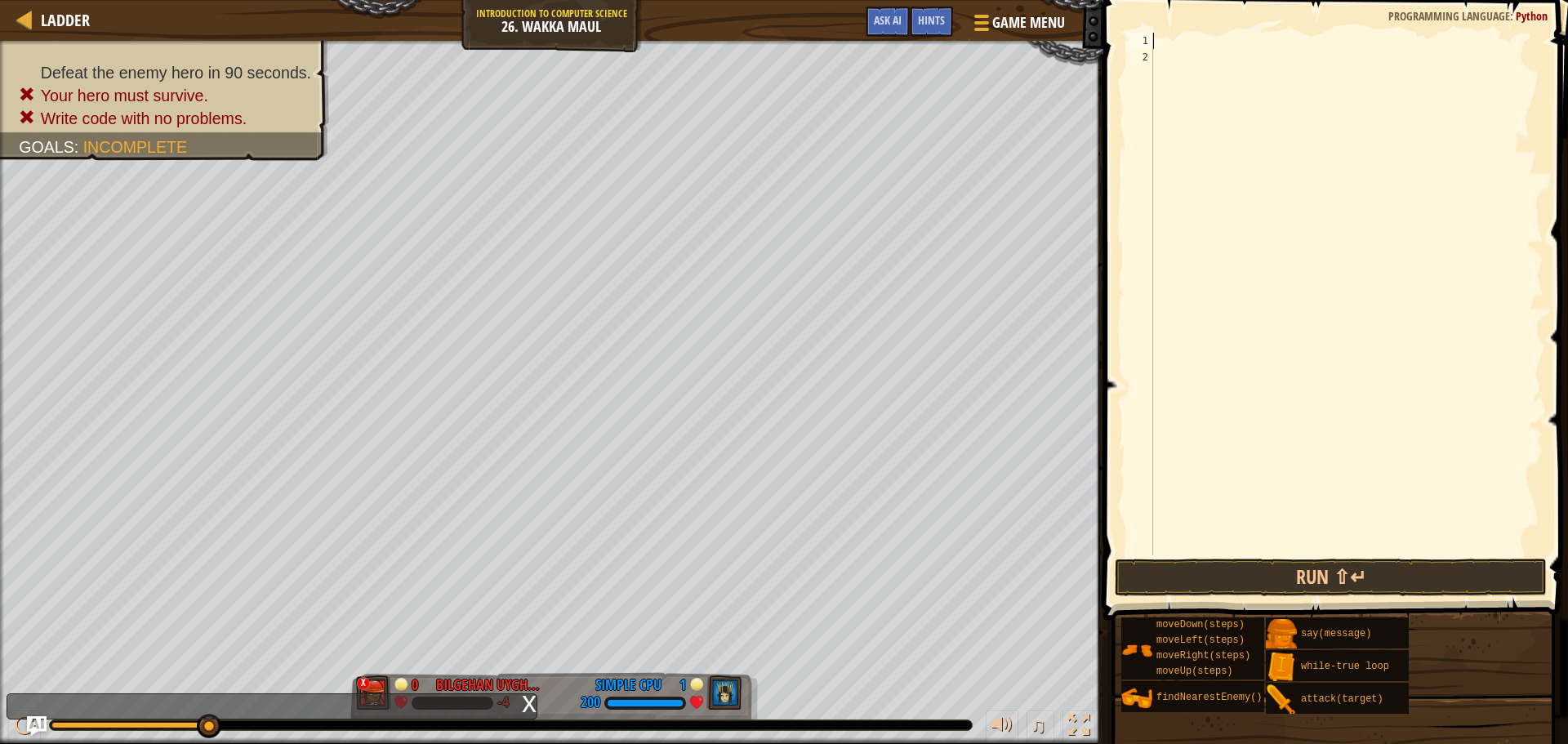
paste textarea "pickUpCoin()"
type textarea "pickUpCoin()"
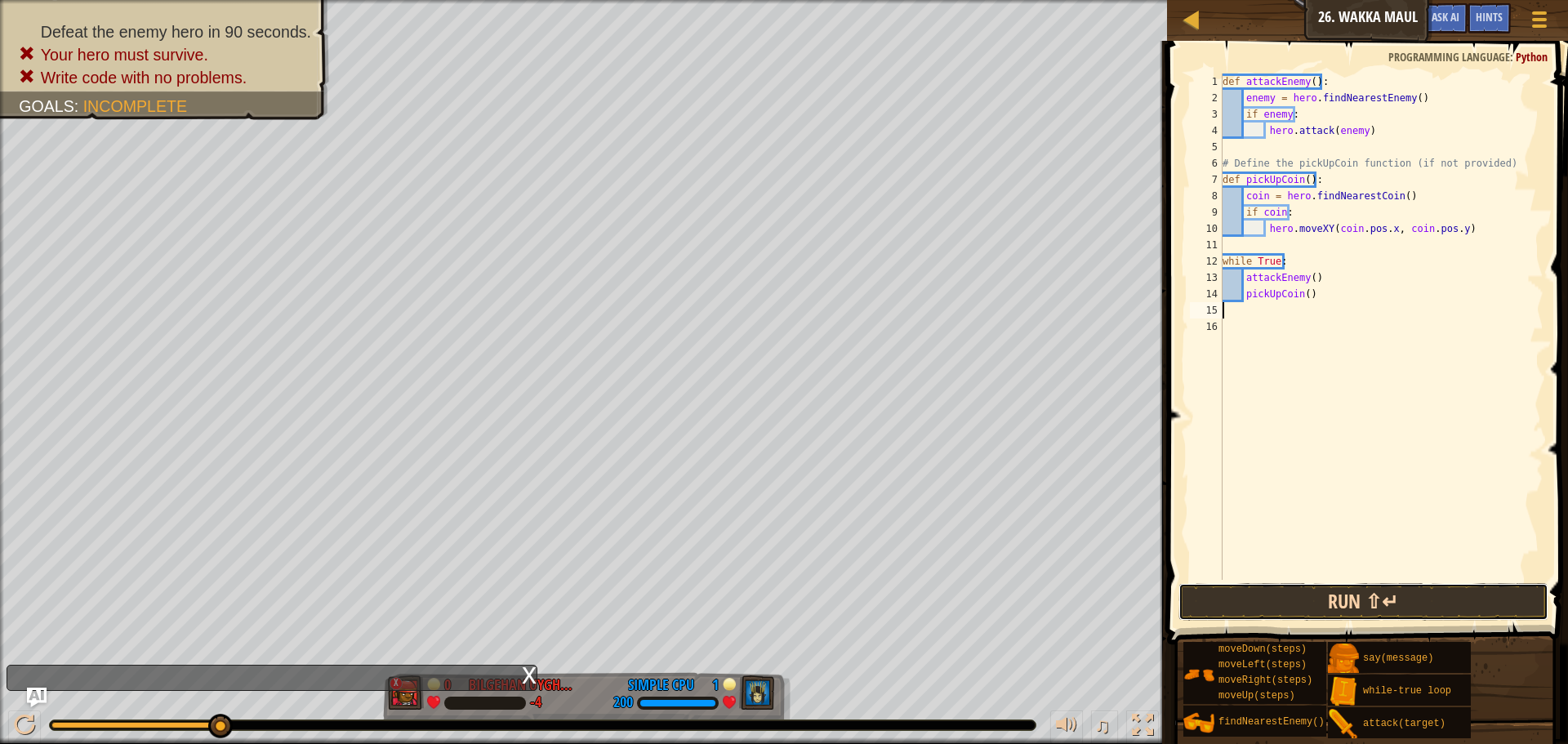
click at [1365, 604] on button "Run ⇧↵" at bounding box center [1364, 601] width 370 height 37
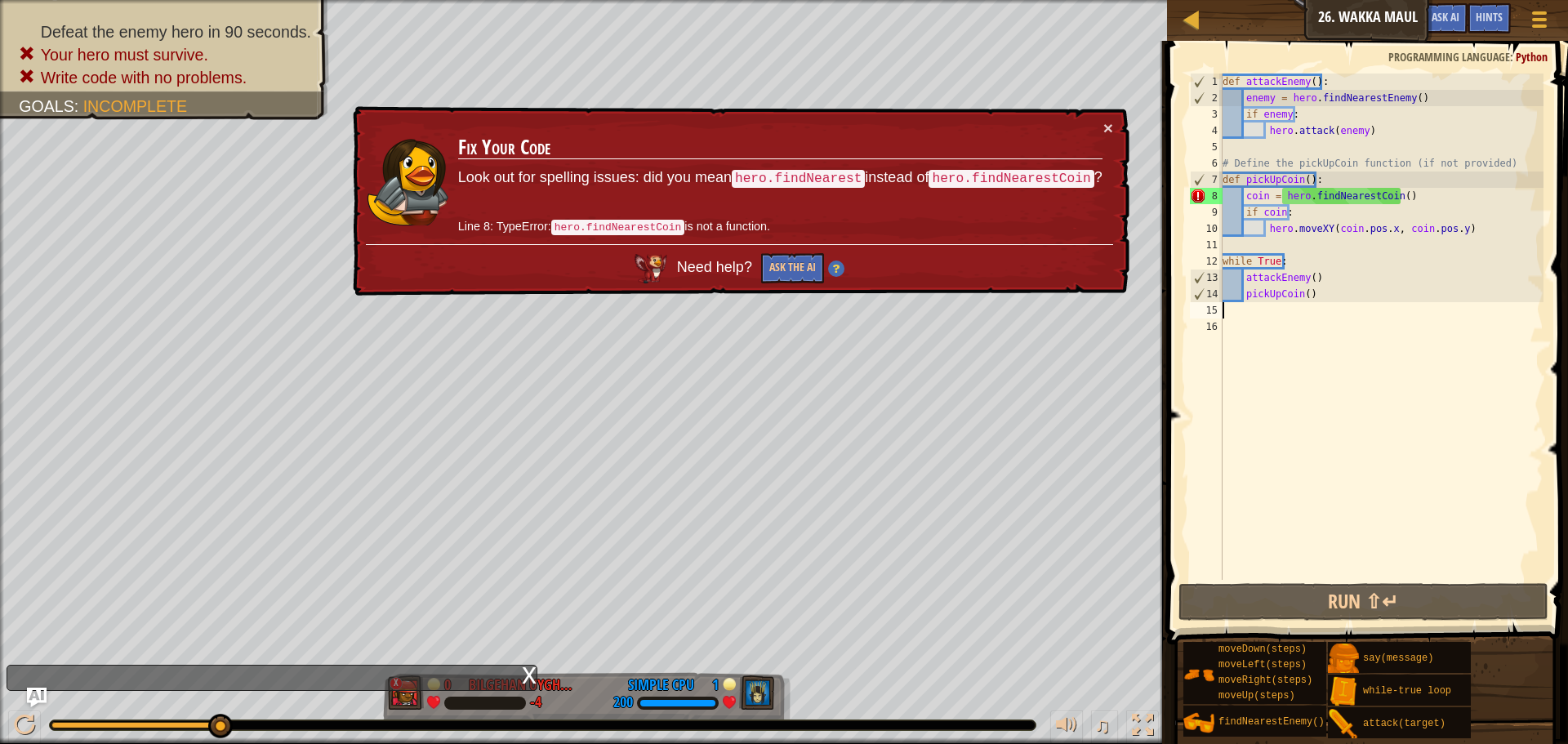
click at [1383, 203] on div "def attackEnemy ( ) : enemy = hero . findNearestEnemy ( ) if enemy : hero . att…" at bounding box center [1381, 343] width 325 height 539
click at [1390, 198] on div "def attackEnemy ( ) : enemy = hero . findNearestEnemy ( ) if enemy : hero . att…" at bounding box center [1381, 343] width 325 height 539
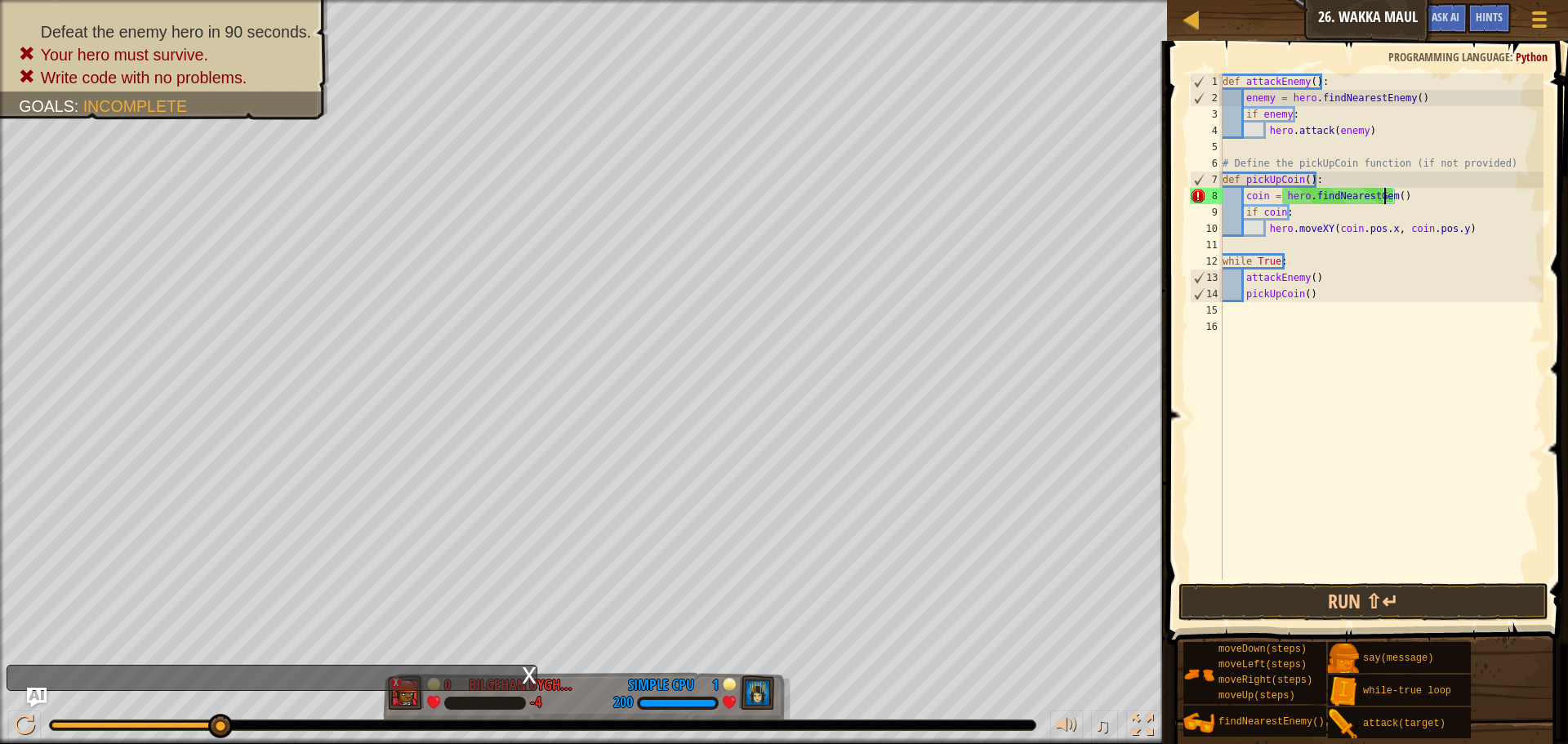
scroll to position [8, 13]
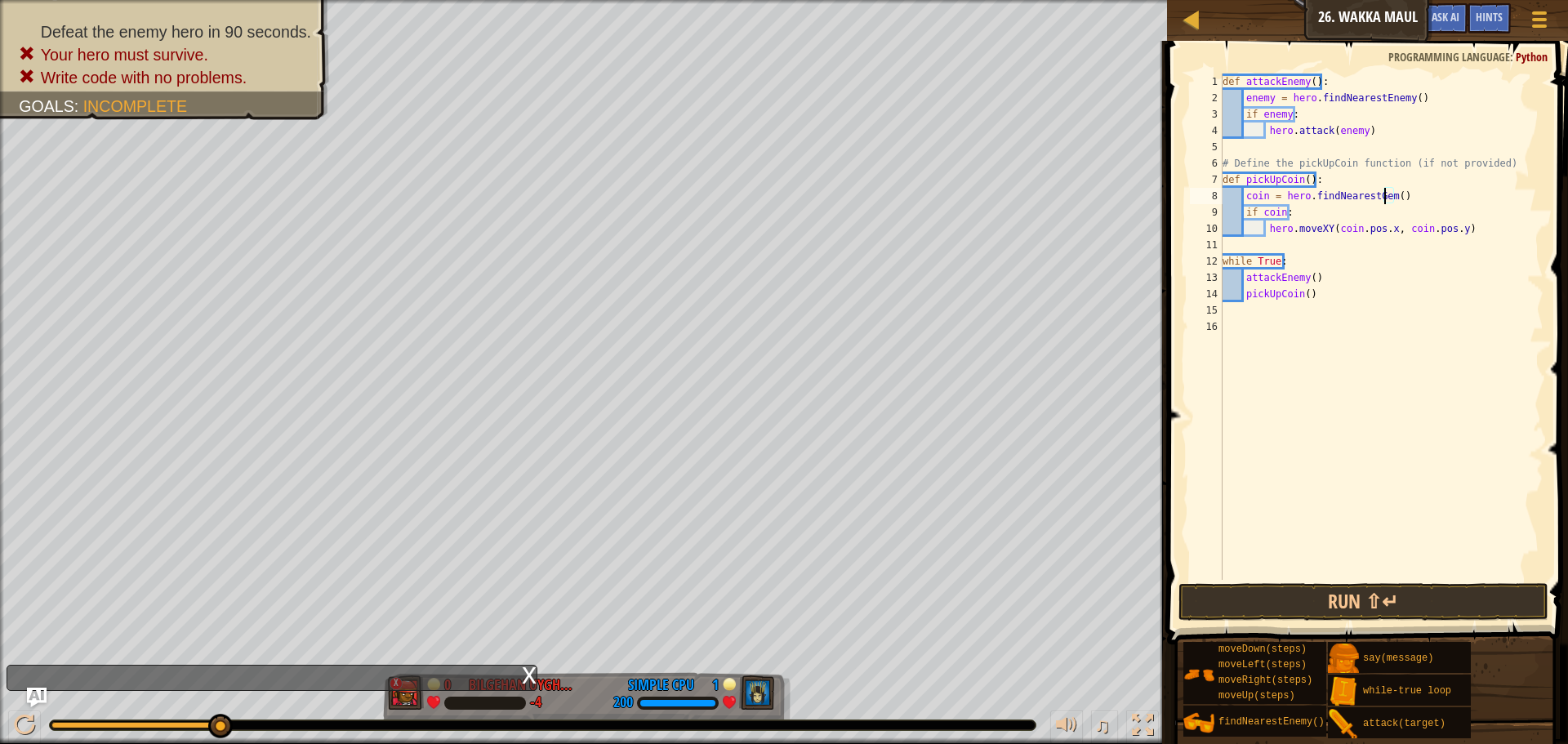
click at [1264, 200] on div "def attackEnemy ( ) : enemy = hero . findNearestEnemy ( ) if enemy : hero . att…" at bounding box center [1381, 343] width 325 height 539
click at [1304, 183] on div "def attackEnemy ( ) : enemy = hero . findNearestEnemy ( ) if enemy : hero . att…" at bounding box center [1381, 343] width 325 height 539
click at [1300, 185] on div "def attackEnemy ( ) : enemy = hero . findNearestEnemy ( ) if enemy : hero . att…" at bounding box center [1381, 343] width 325 height 539
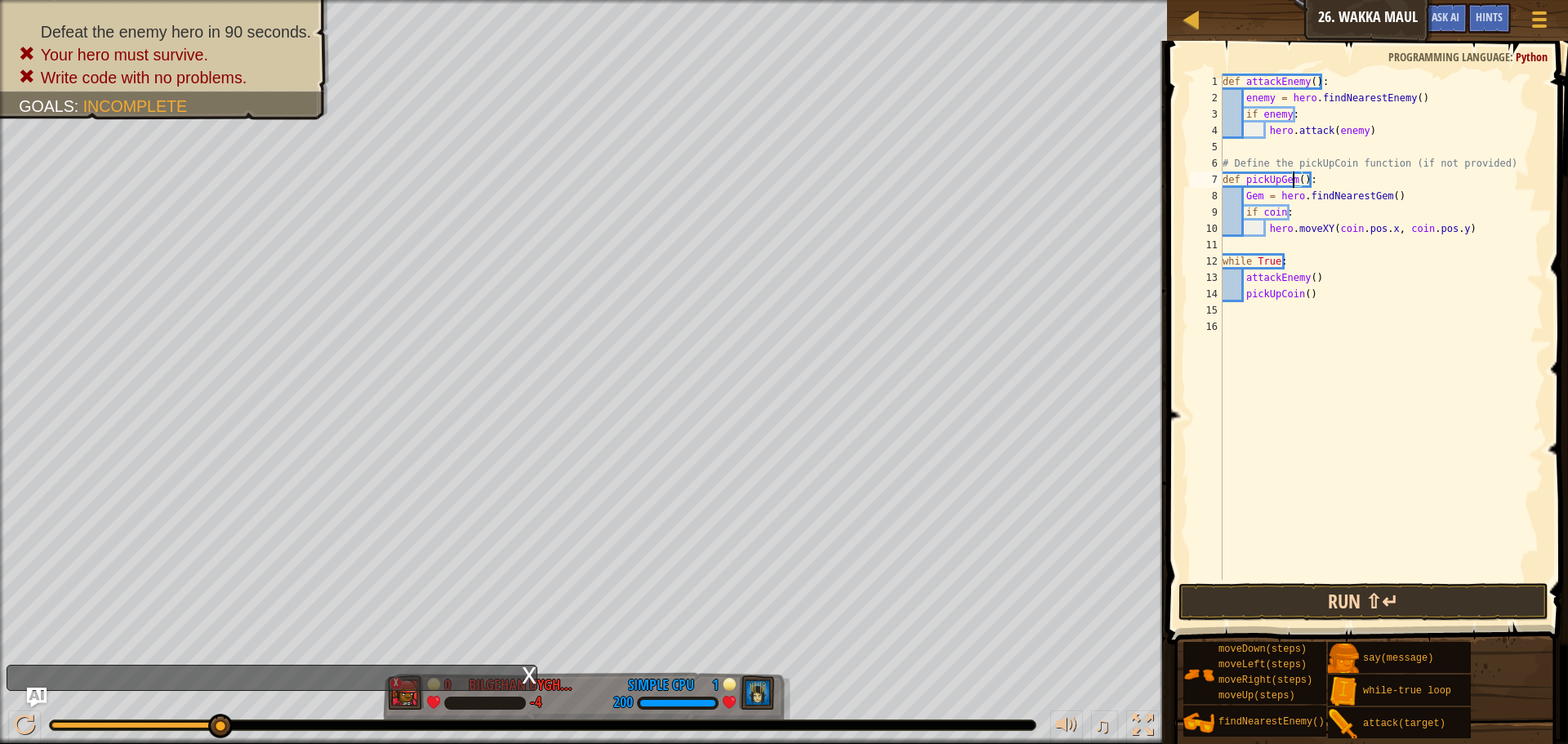
type textarea "def pickUpGem():"
click at [1374, 597] on button "Run ⇧↵" at bounding box center [1364, 601] width 370 height 37
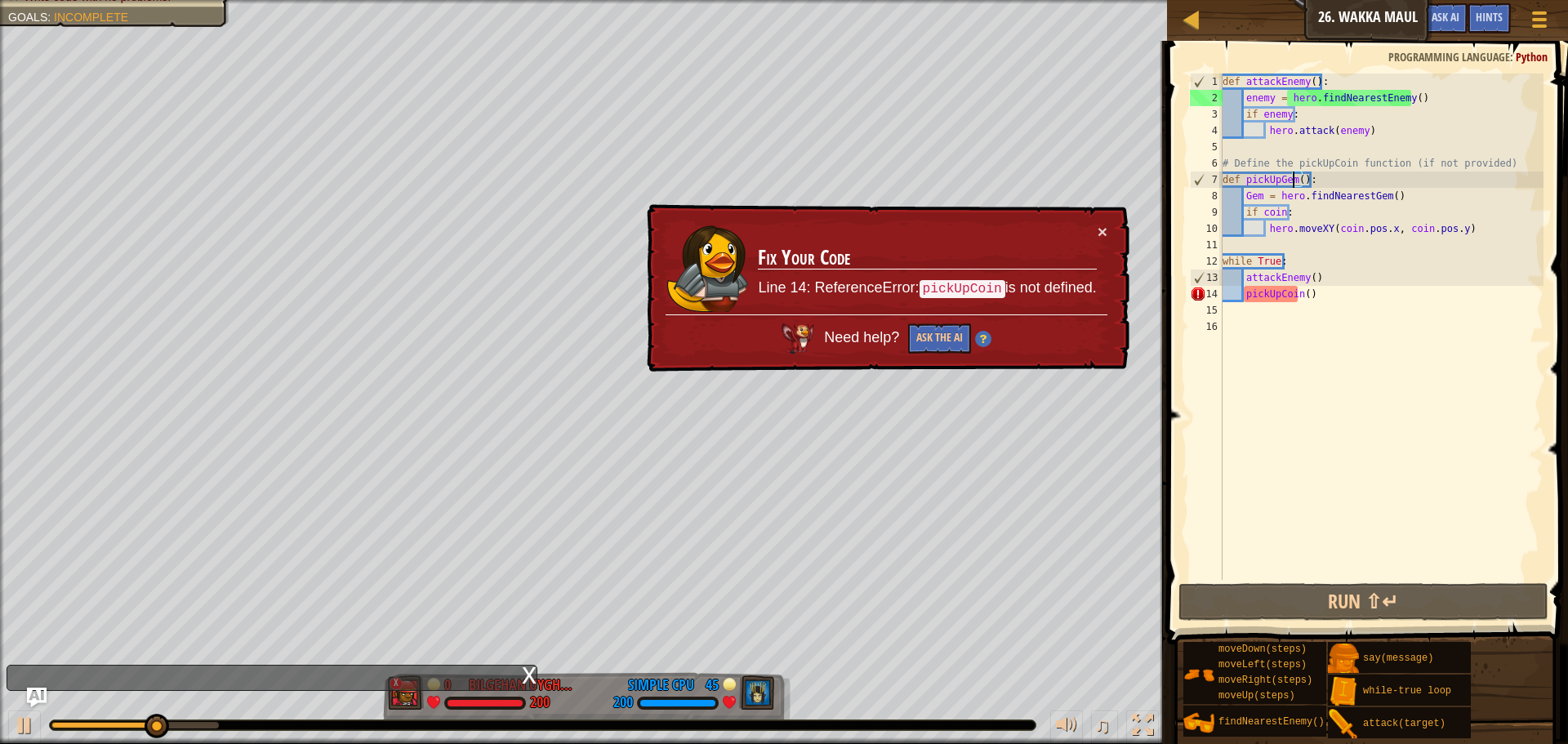
click at [1292, 303] on div "def attackEnemy ( ) : enemy = hero . findNearestEnemy ( ) if enemy : hero . att…" at bounding box center [1381, 343] width 325 height 539
click at [1299, 299] on div "def attackEnemy ( ) : enemy = hero . findNearestEnemy ( ) if enemy : hero . att…" at bounding box center [1381, 343] width 325 height 539
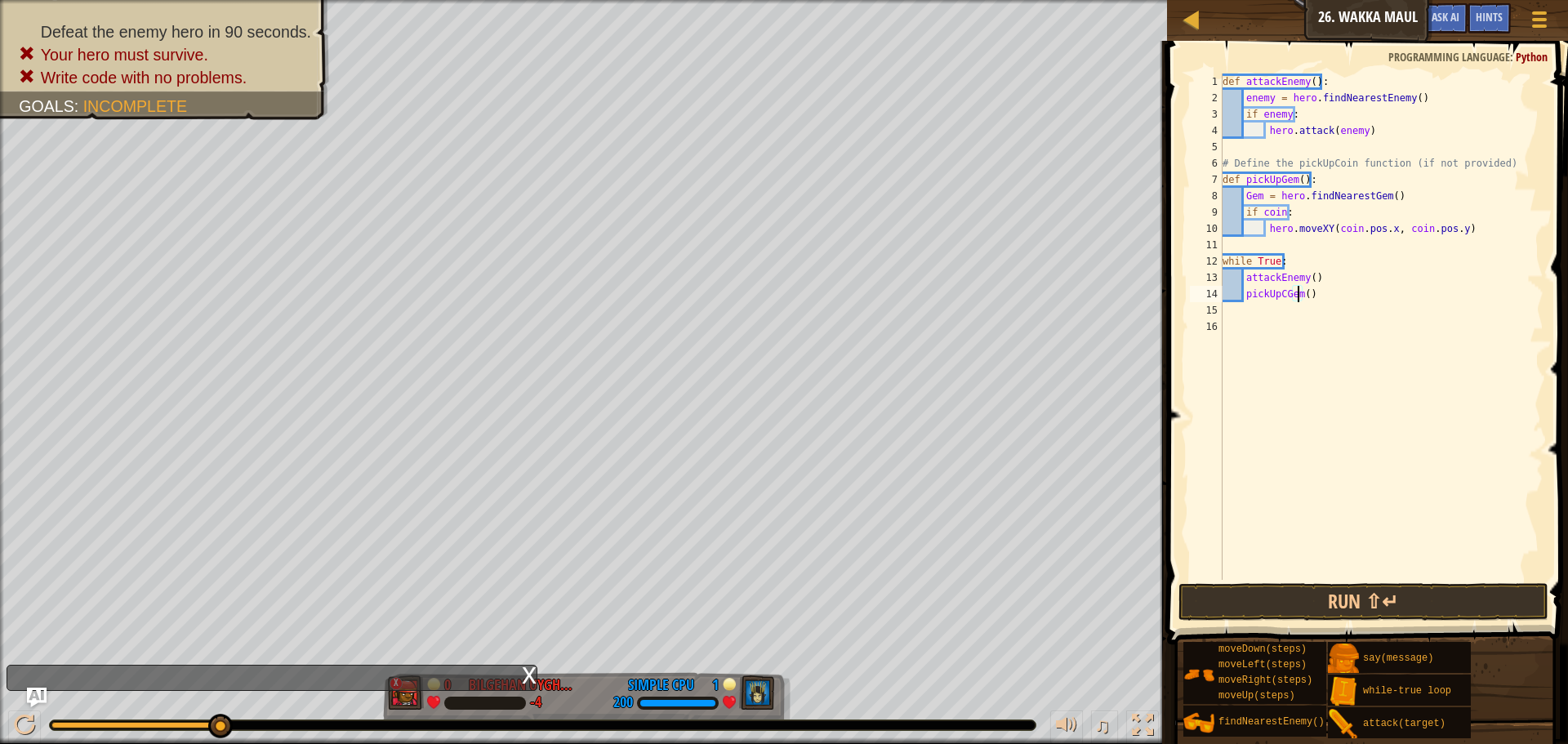
scroll to position [8, 7]
click at [1402, 609] on button "Run ⇧↵" at bounding box center [1364, 601] width 370 height 37
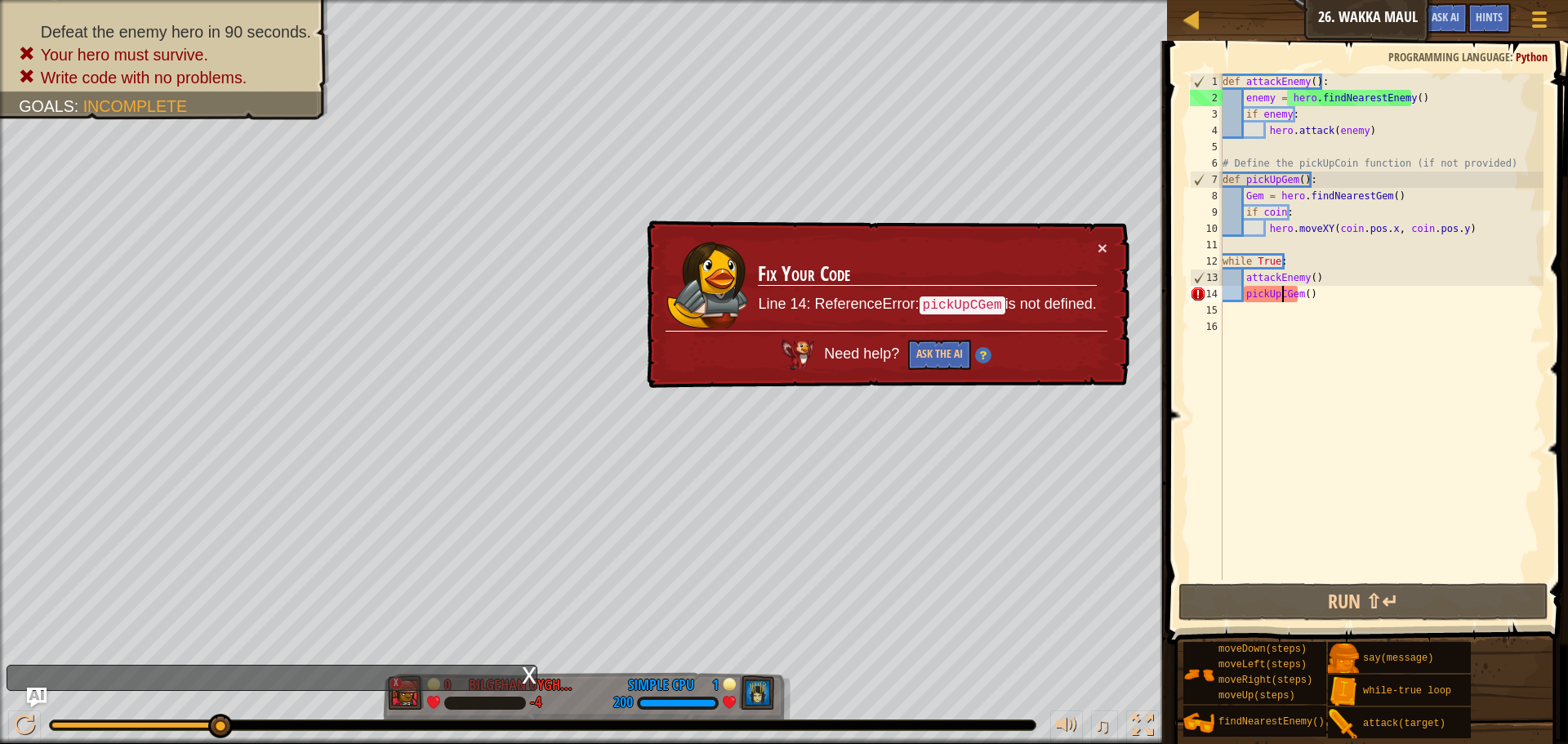
click at [1284, 298] on div "def attackEnemy ( ) : enemy = hero . findNearestEnemy ( ) if enemy : hero . att…" at bounding box center [1381, 343] width 325 height 539
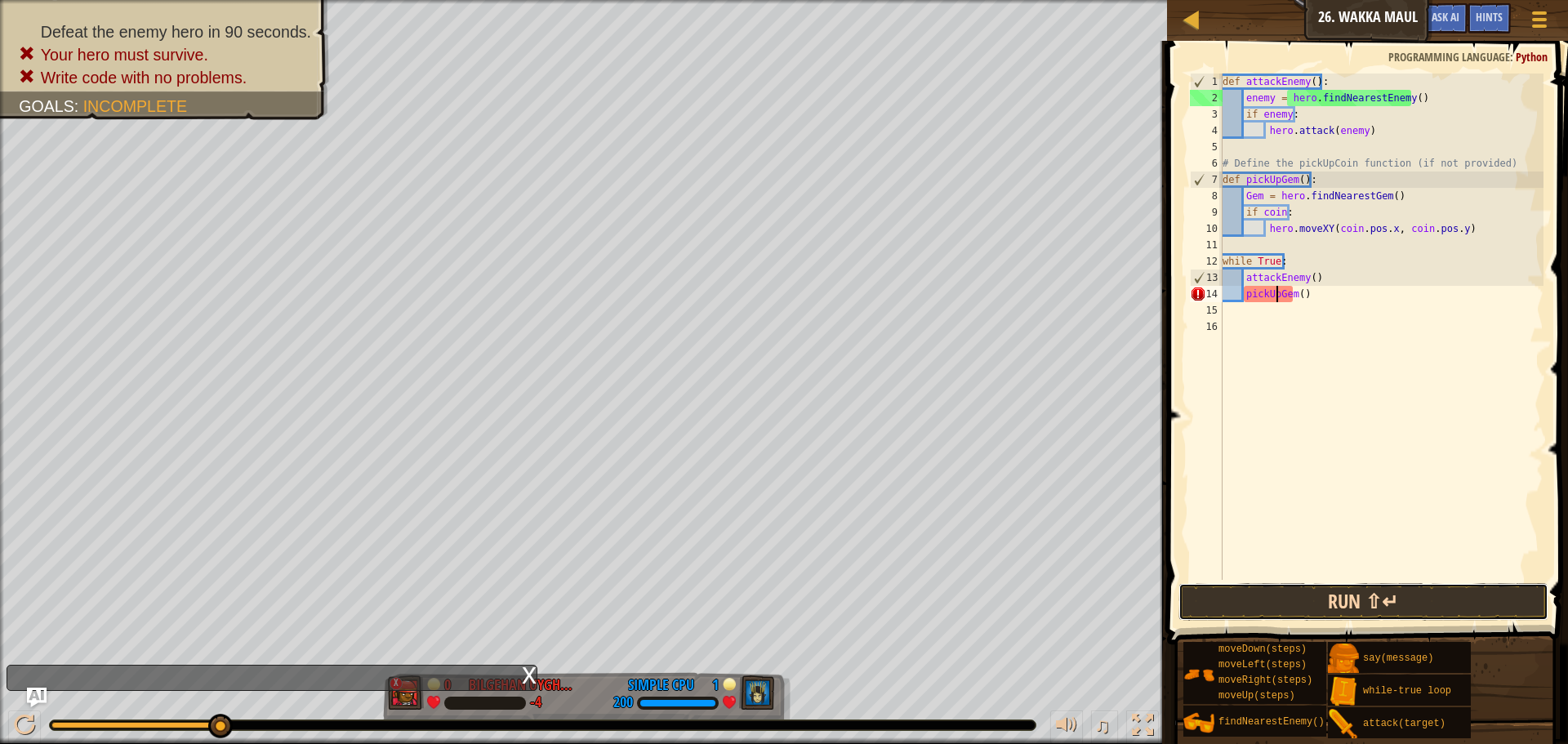
click at [1351, 586] on button "Run ⇧↵" at bounding box center [1364, 601] width 370 height 37
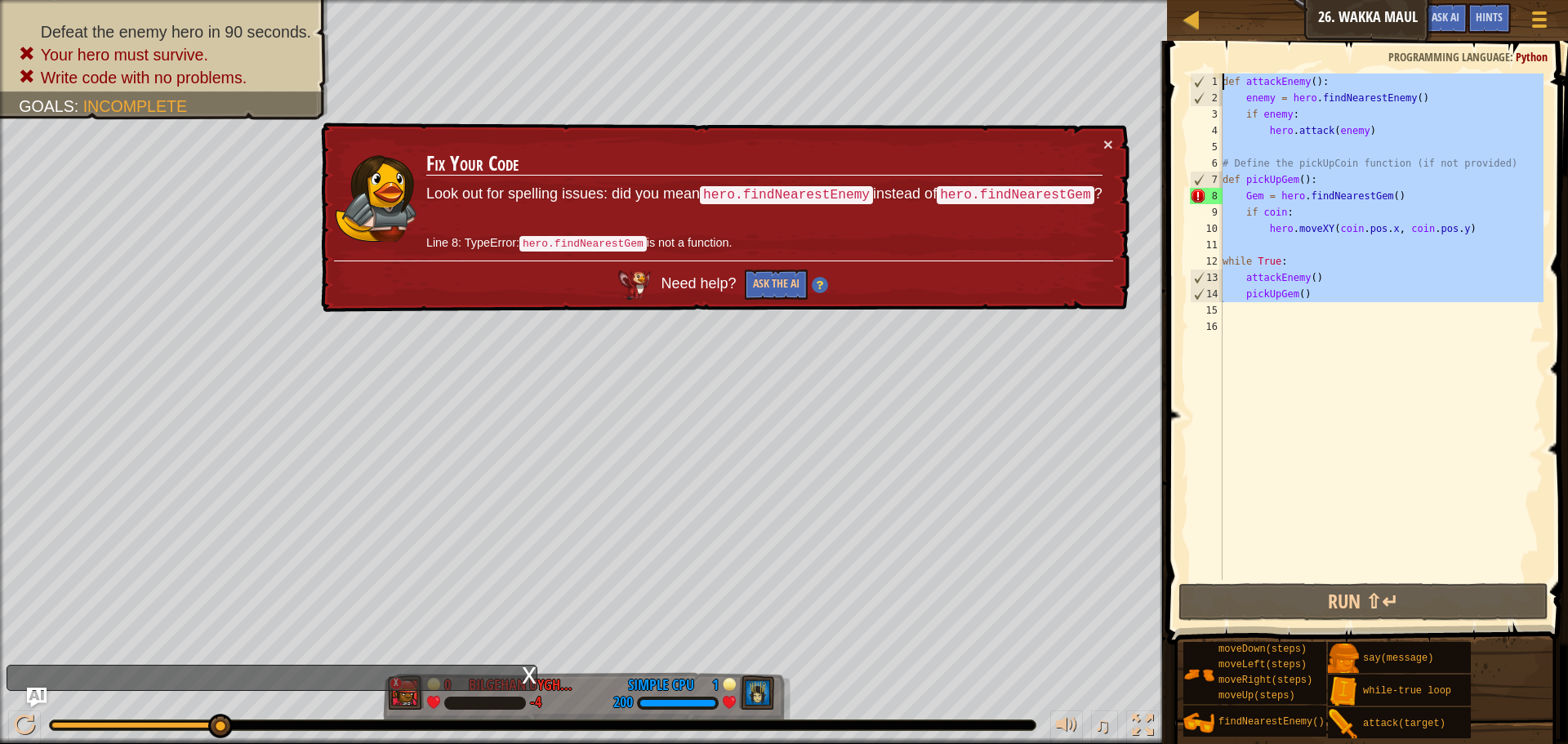
click at [1148, 7] on div "Ladder Introduction to Computer Science 26. Wakka Maul Game Menu Done Hints Ask…" at bounding box center [784, 372] width 1568 height 744
type textarea "def attackEnemy(): enemy = hero.findNearestEnemy()"
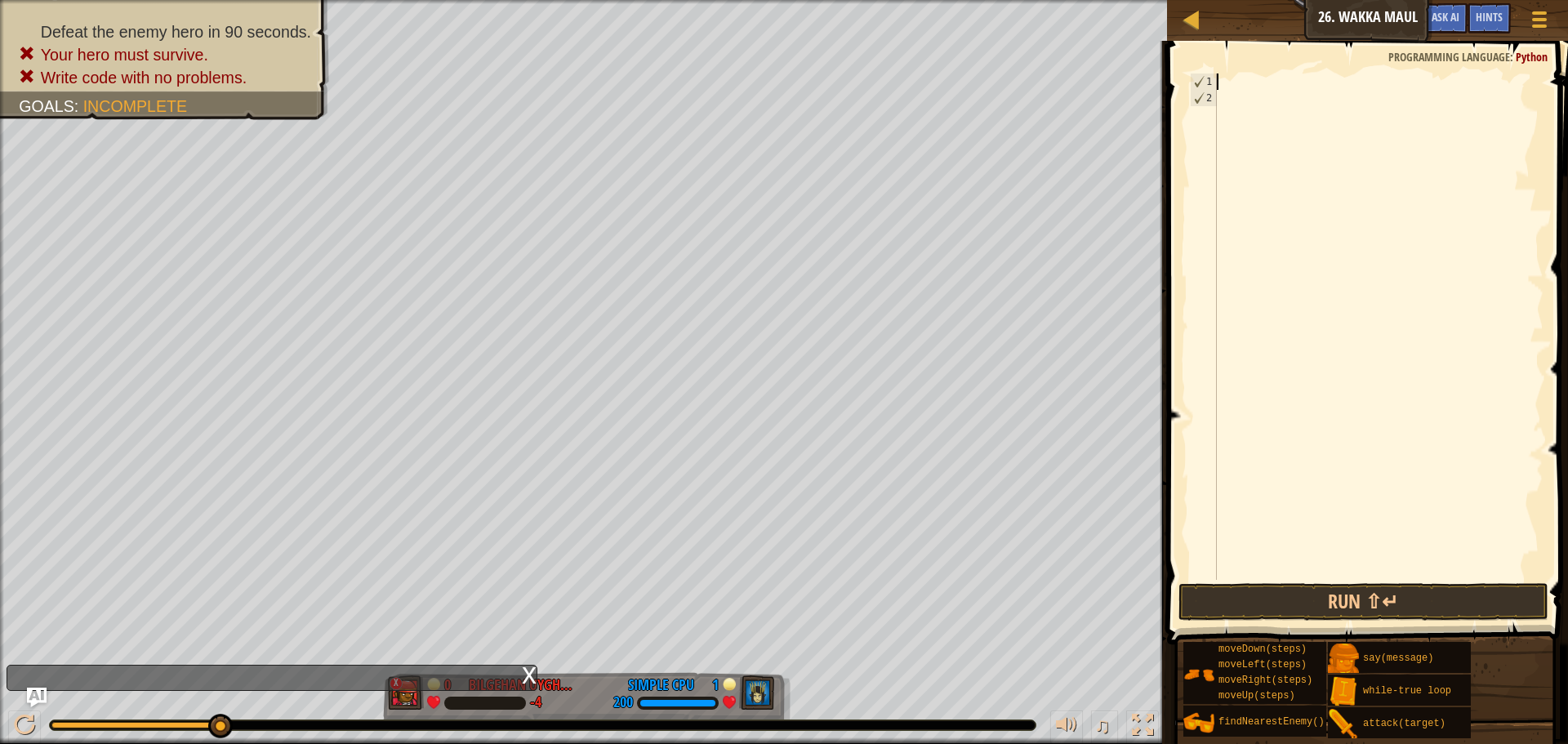
scroll to position [8, 0]
paste textarea "pickUpCoin()"
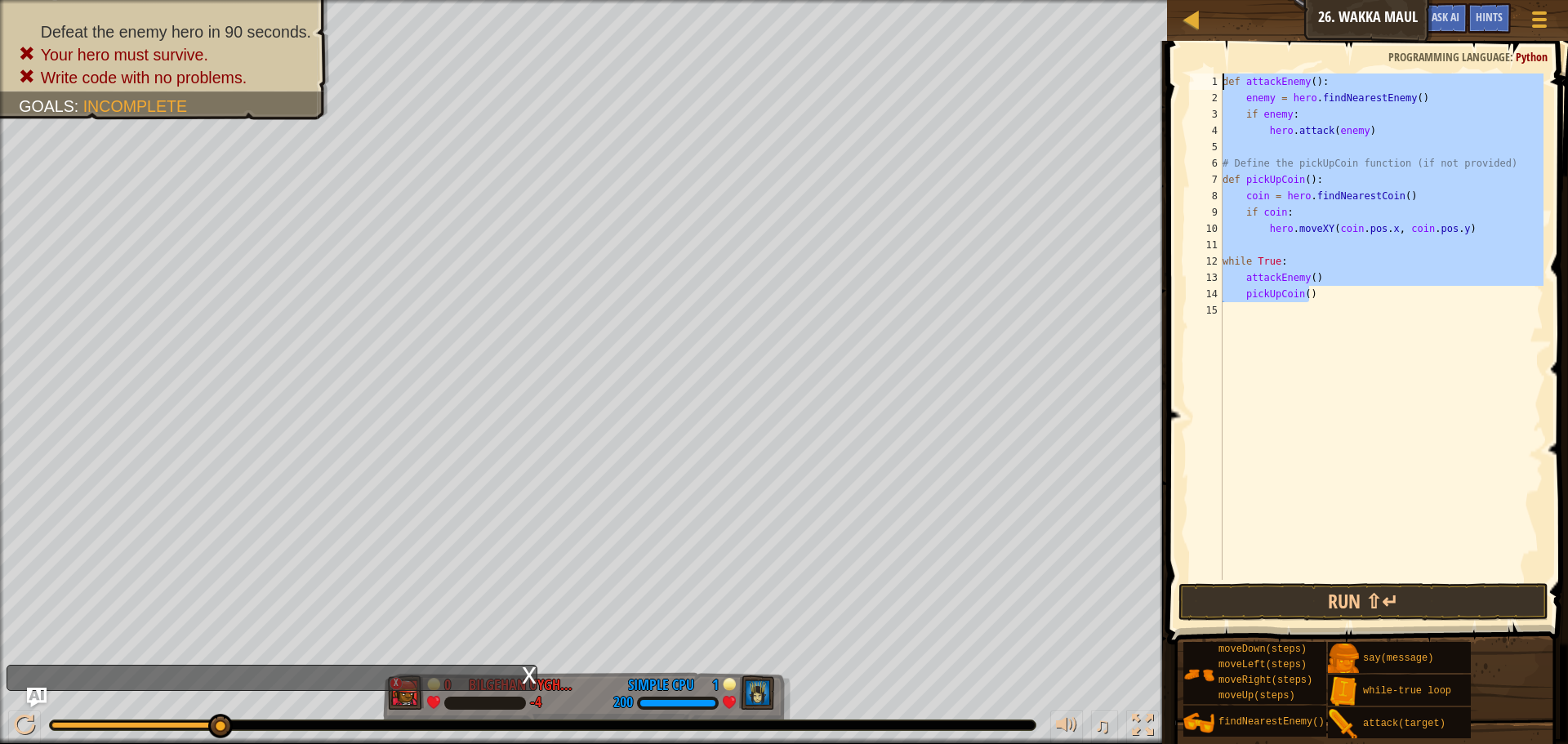
drag, startPoint x: 1362, startPoint y: 297, endPoint x: 1117, endPoint y: -51, distance: 425.6
click at [1117, 0] on html "Ladder Introduction to Computer Science 26. Wakka Maul Game Menu Done Hints Ask…" at bounding box center [784, 0] width 1568 height 0
type textarea "def attackEnemy(): enemy = hero.findNearestEnemy()"
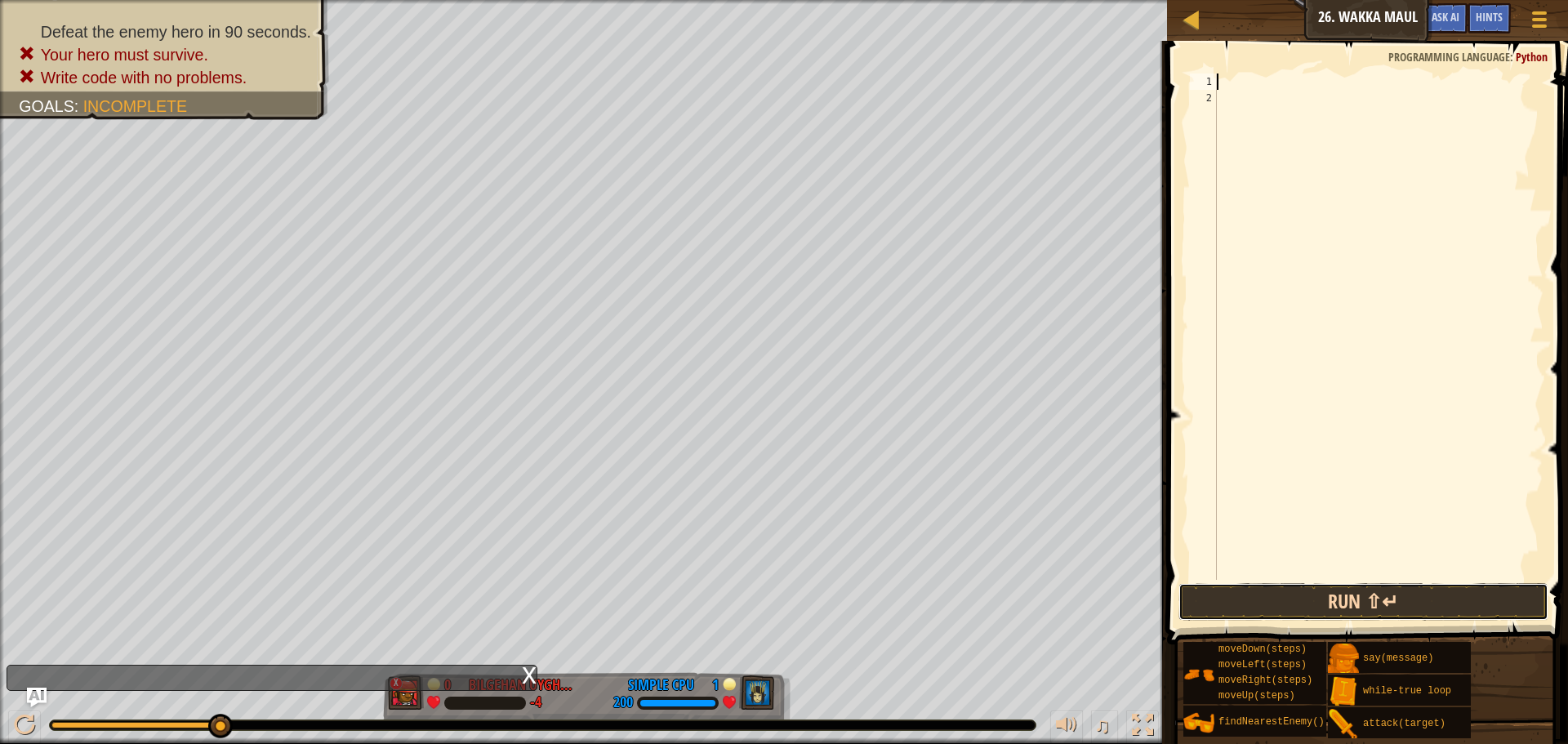
click at [1493, 599] on button "Run ⇧↵" at bounding box center [1364, 601] width 370 height 37
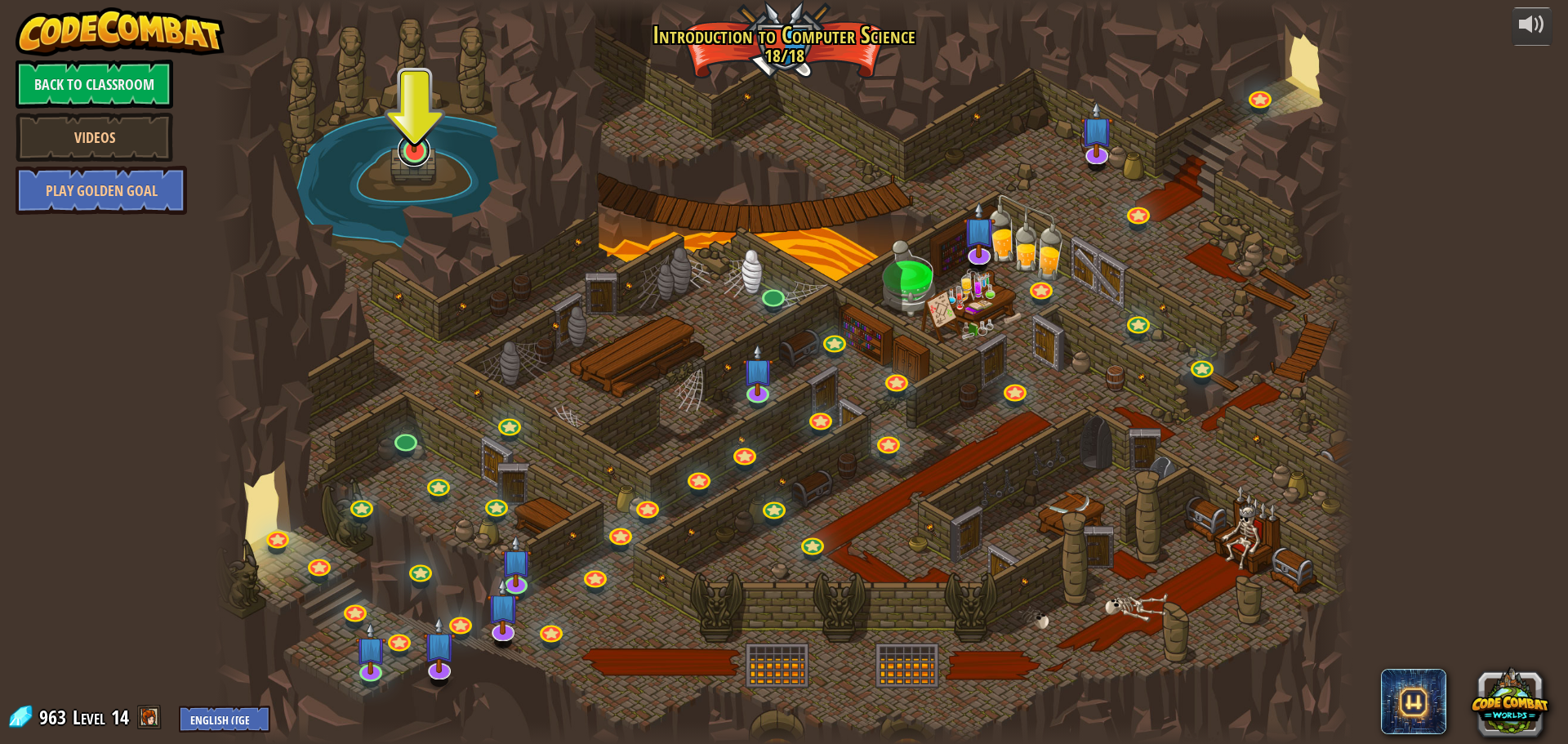
click at [414, 159] on link at bounding box center [414, 150] width 33 height 33
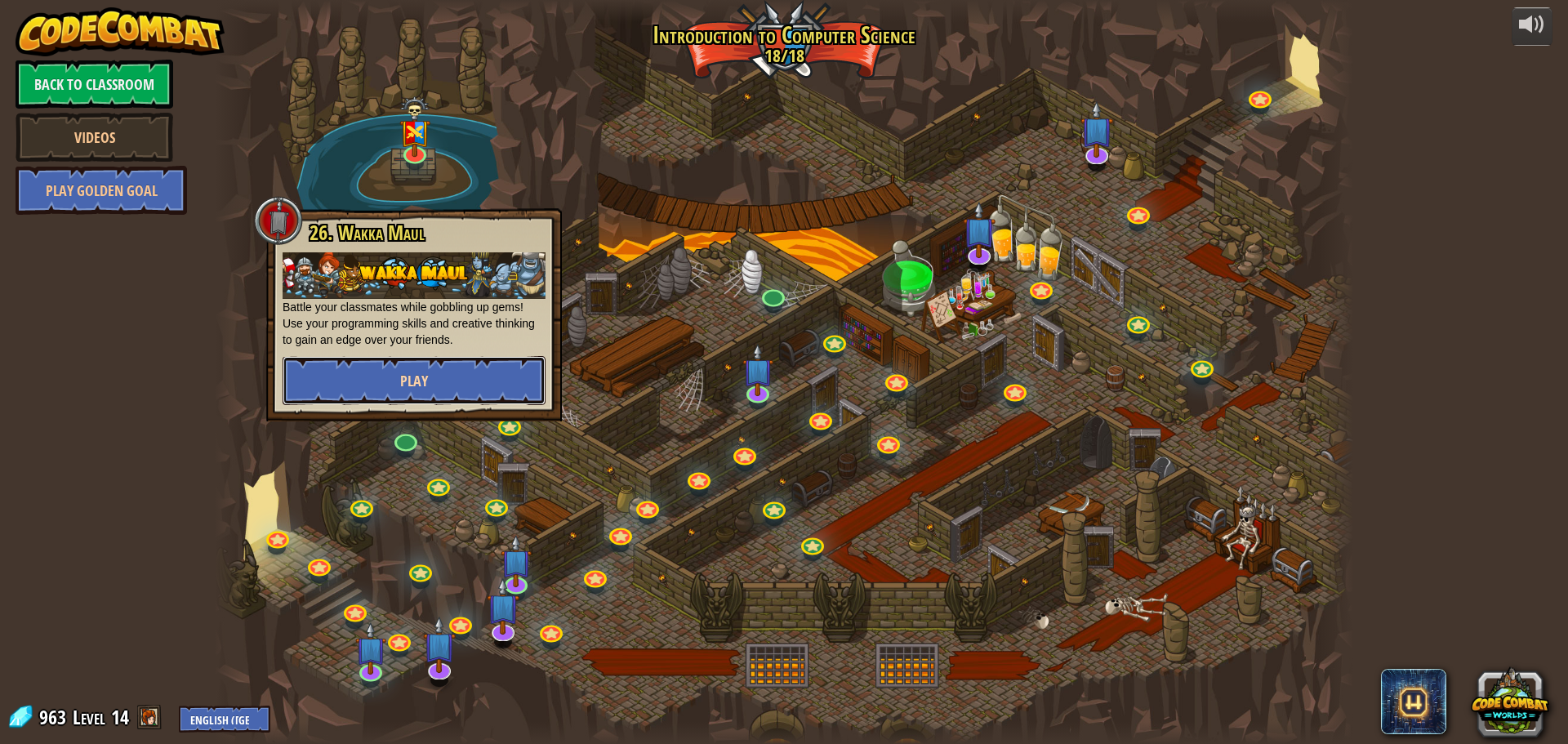
click at [464, 373] on button "Play" at bounding box center [414, 380] width 263 height 49
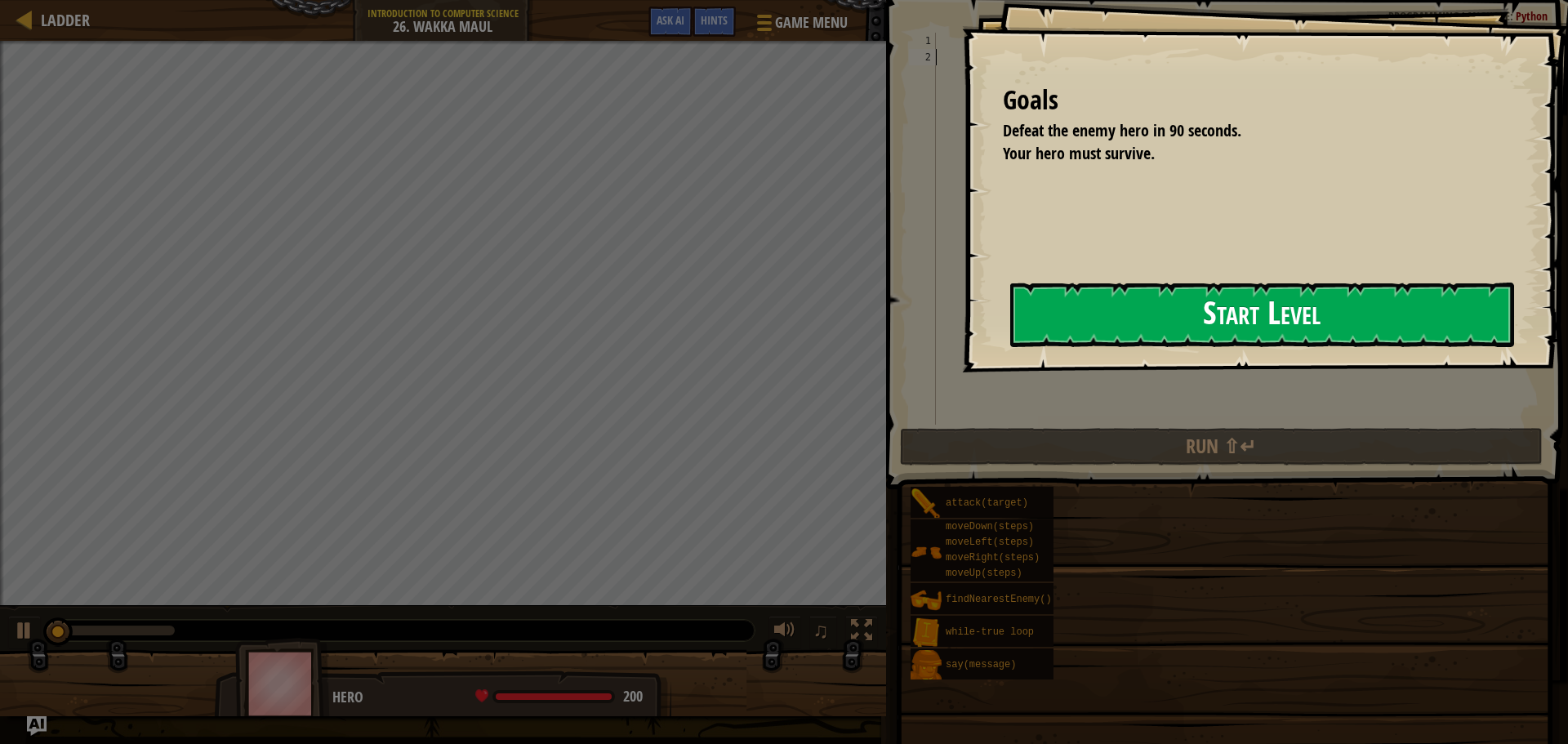
click at [1338, 313] on button "Start Level" at bounding box center [1262, 314] width 504 height 64
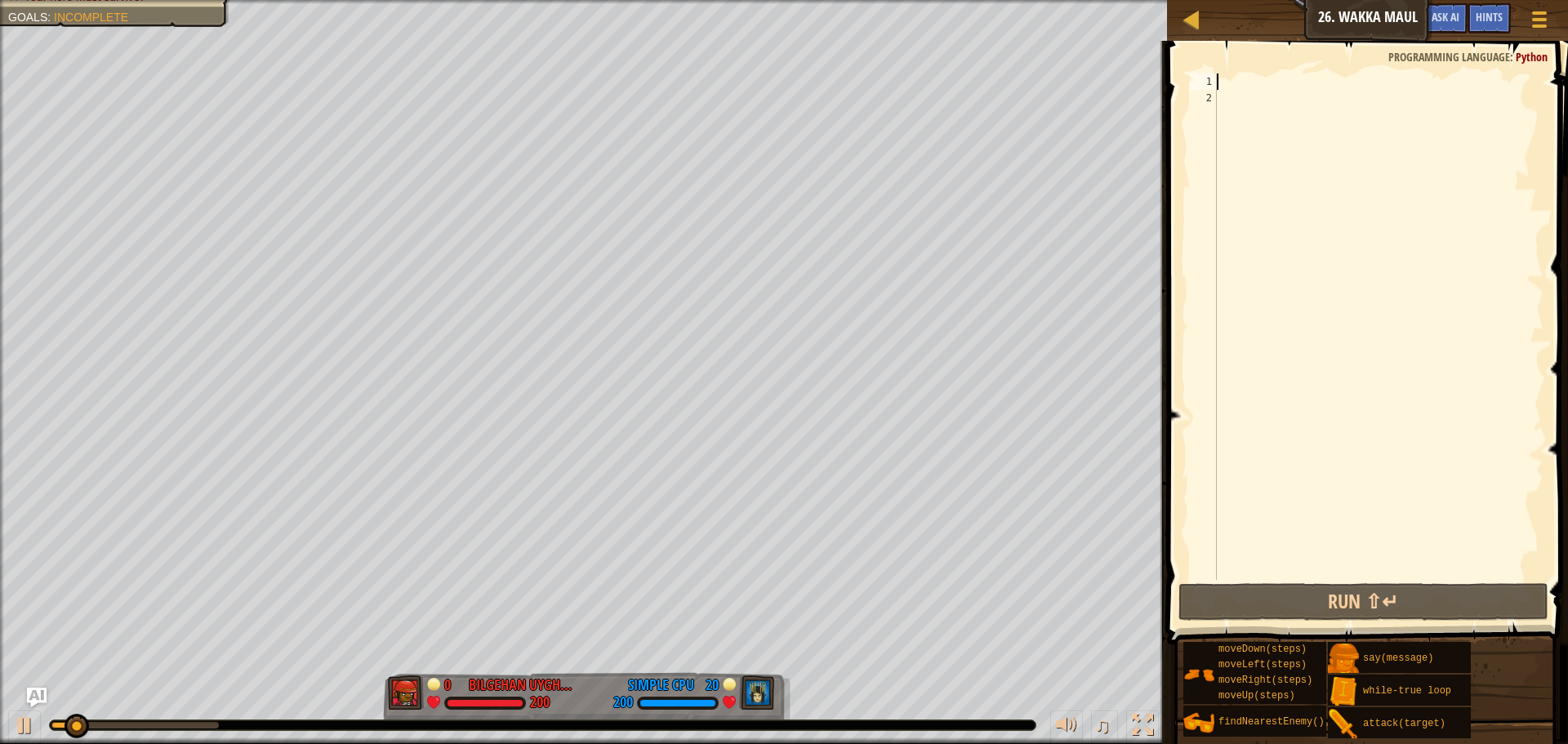
click at [1256, 86] on div at bounding box center [1378, 343] width 330 height 539
click at [1447, 19] on span "Ask AI" at bounding box center [1445, 16] width 28 height 15
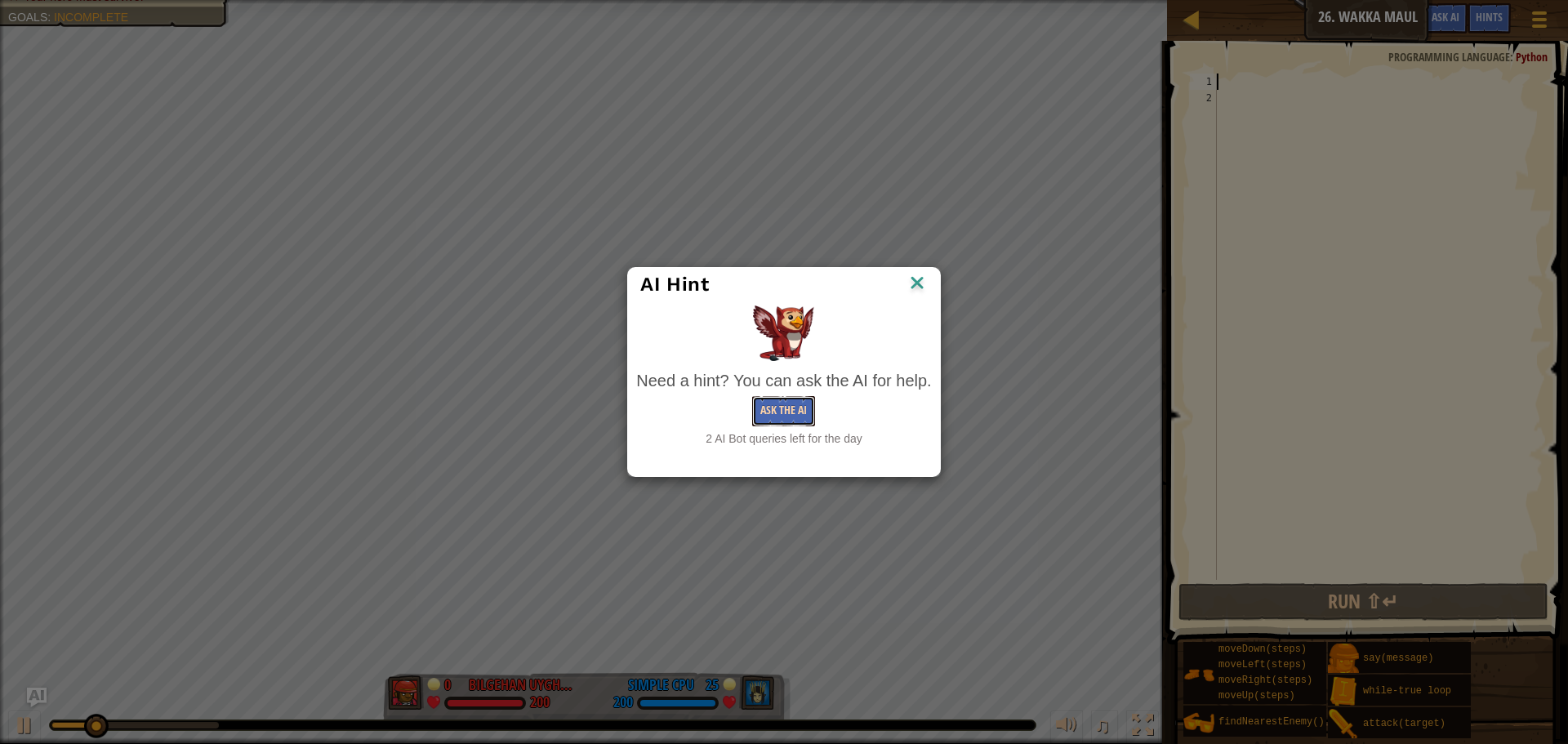
click at [793, 408] on button "Ask the AI" at bounding box center [784, 412] width 63 height 31
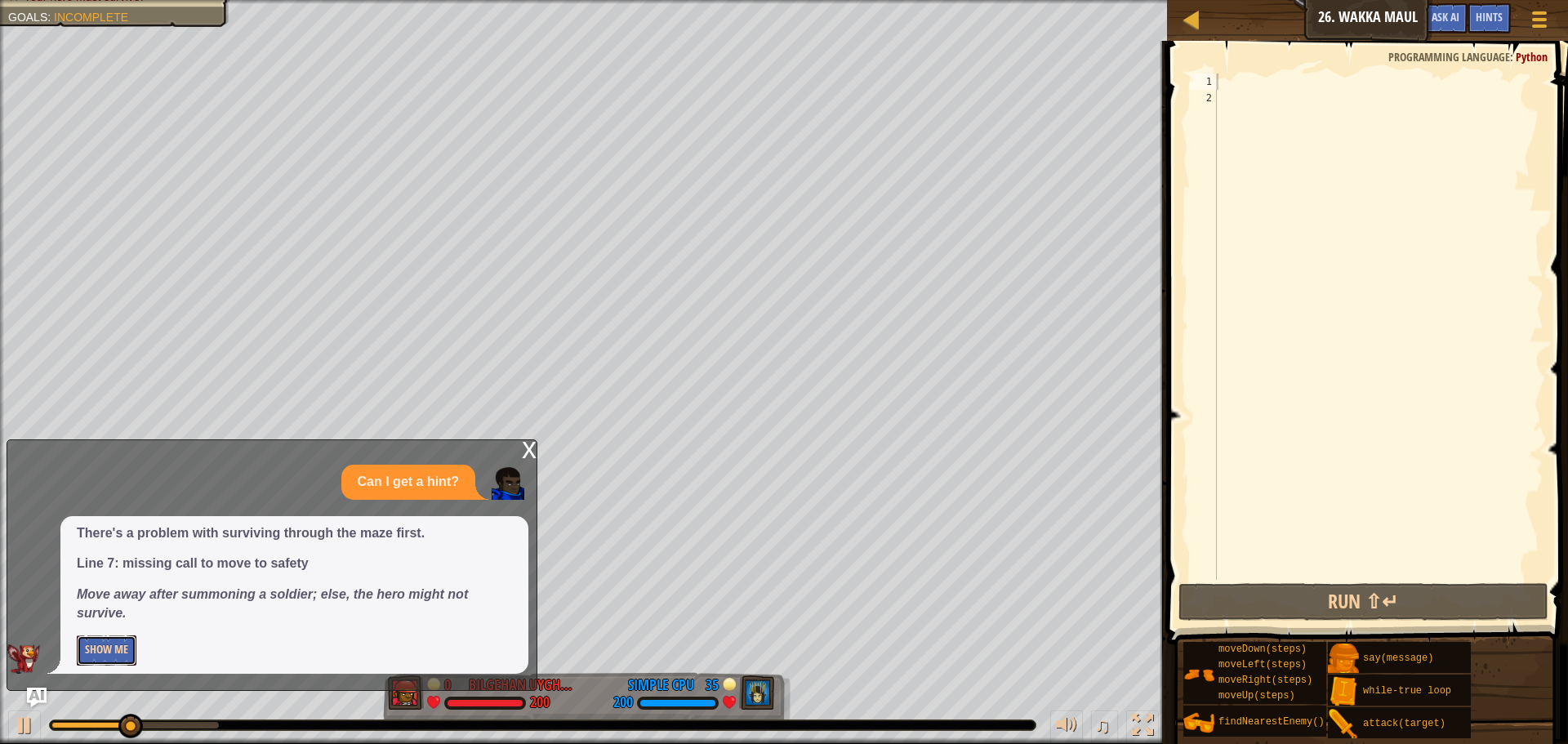
drag, startPoint x: 83, startPoint y: 636, endPoint x: 95, endPoint y: 640, distance: 12.6
click at [86, 636] on button "Show Me" at bounding box center [106, 650] width 59 height 31
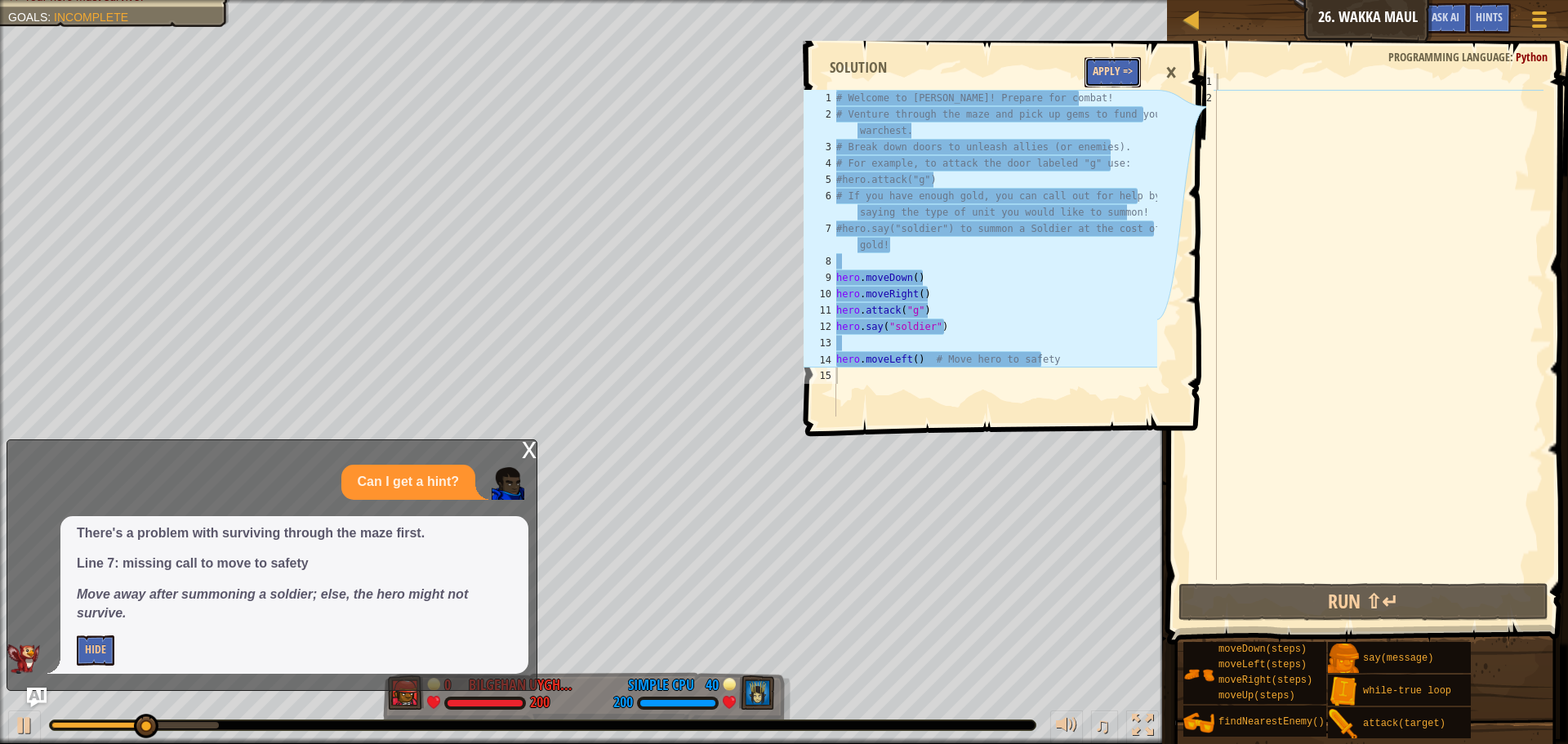
click at [1117, 73] on button "Apply =>" at bounding box center [1112, 73] width 57 height 31
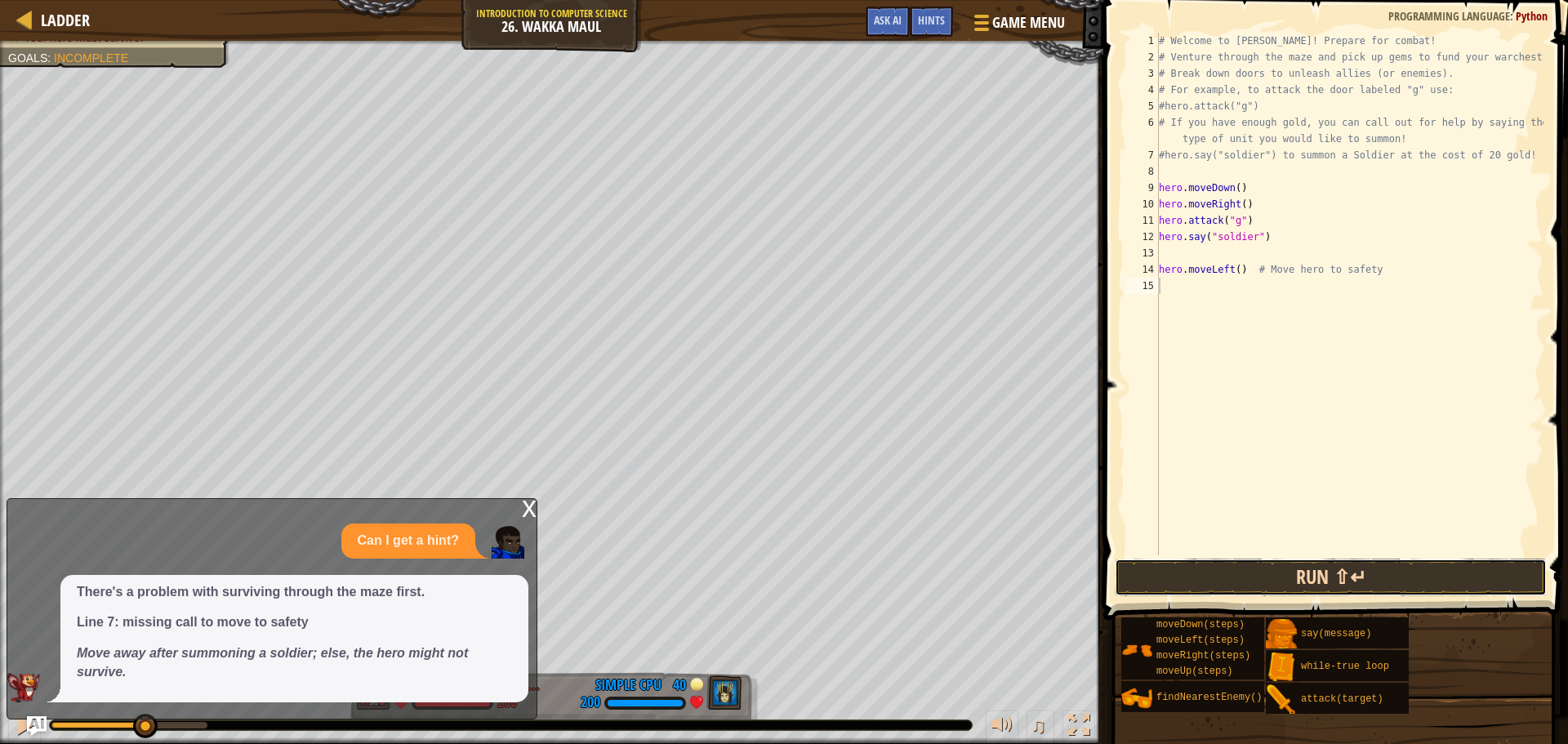
click at [1361, 577] on button "Run ⇧↵" at bounding box center [1330, 576] width 432 height 37
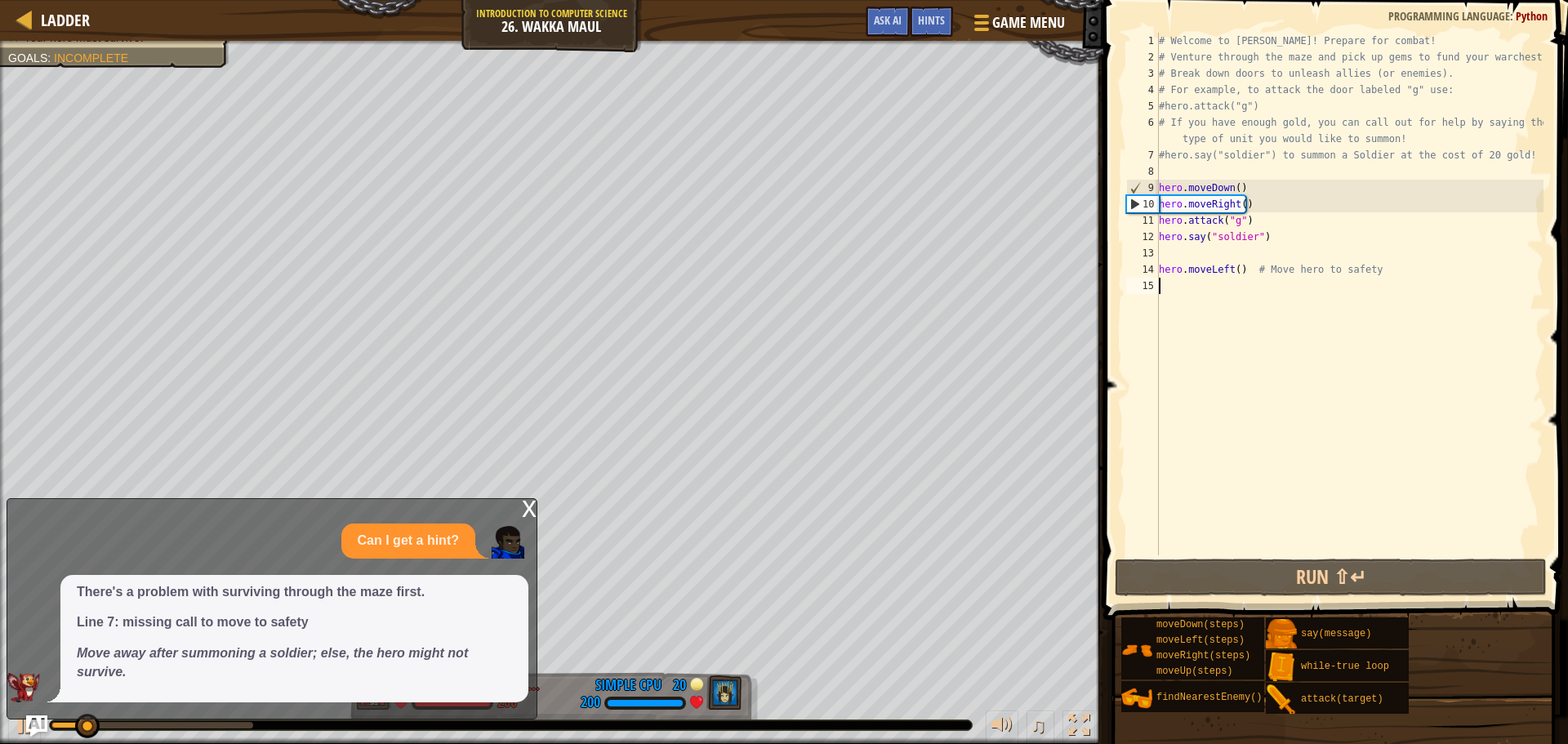
click at [44, 718] on img "Ask AI" at bounding box center [36, 726] width 21 height 21
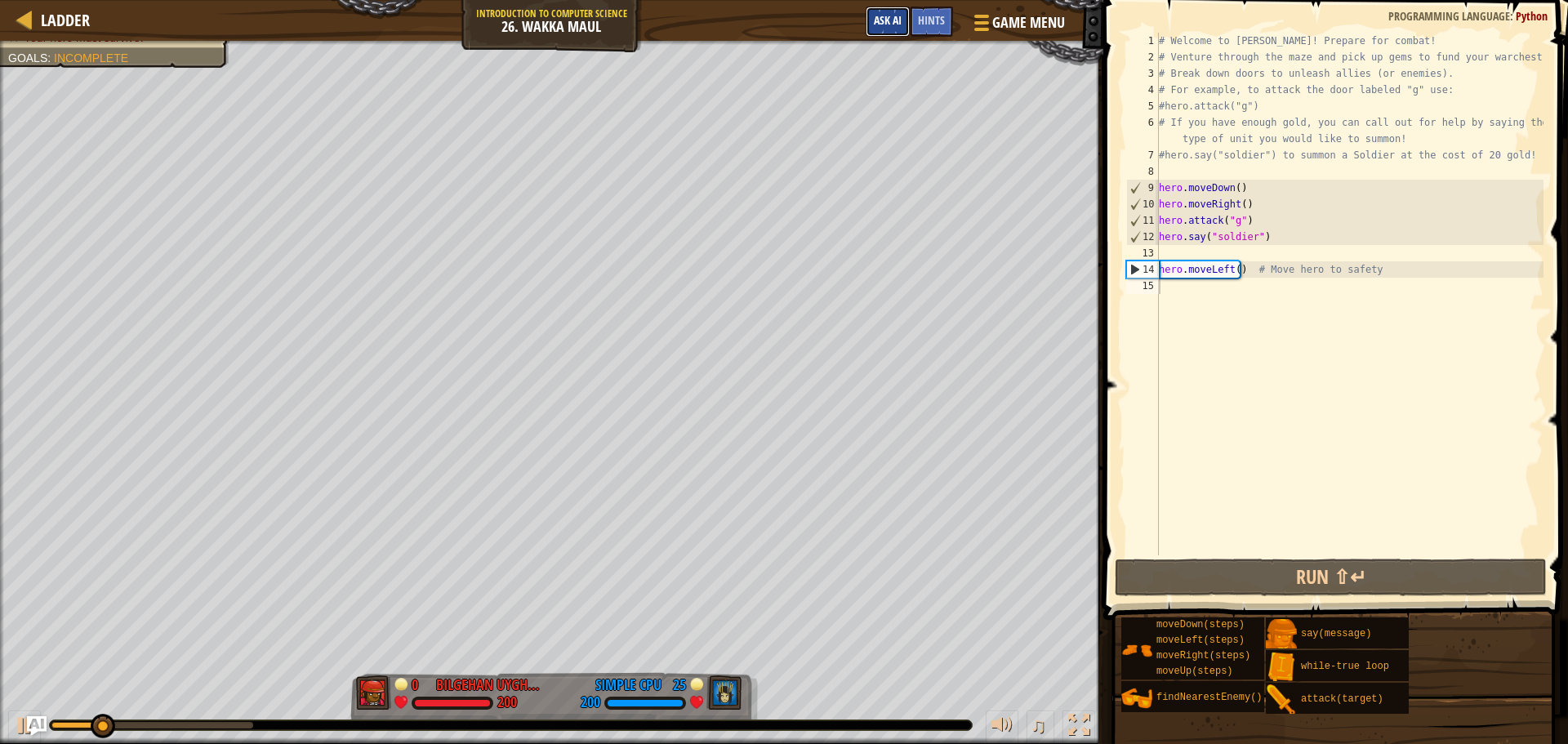
click at [898, 23] on span "Ask AI" at bounding box center [887, 20] width 28 height 15
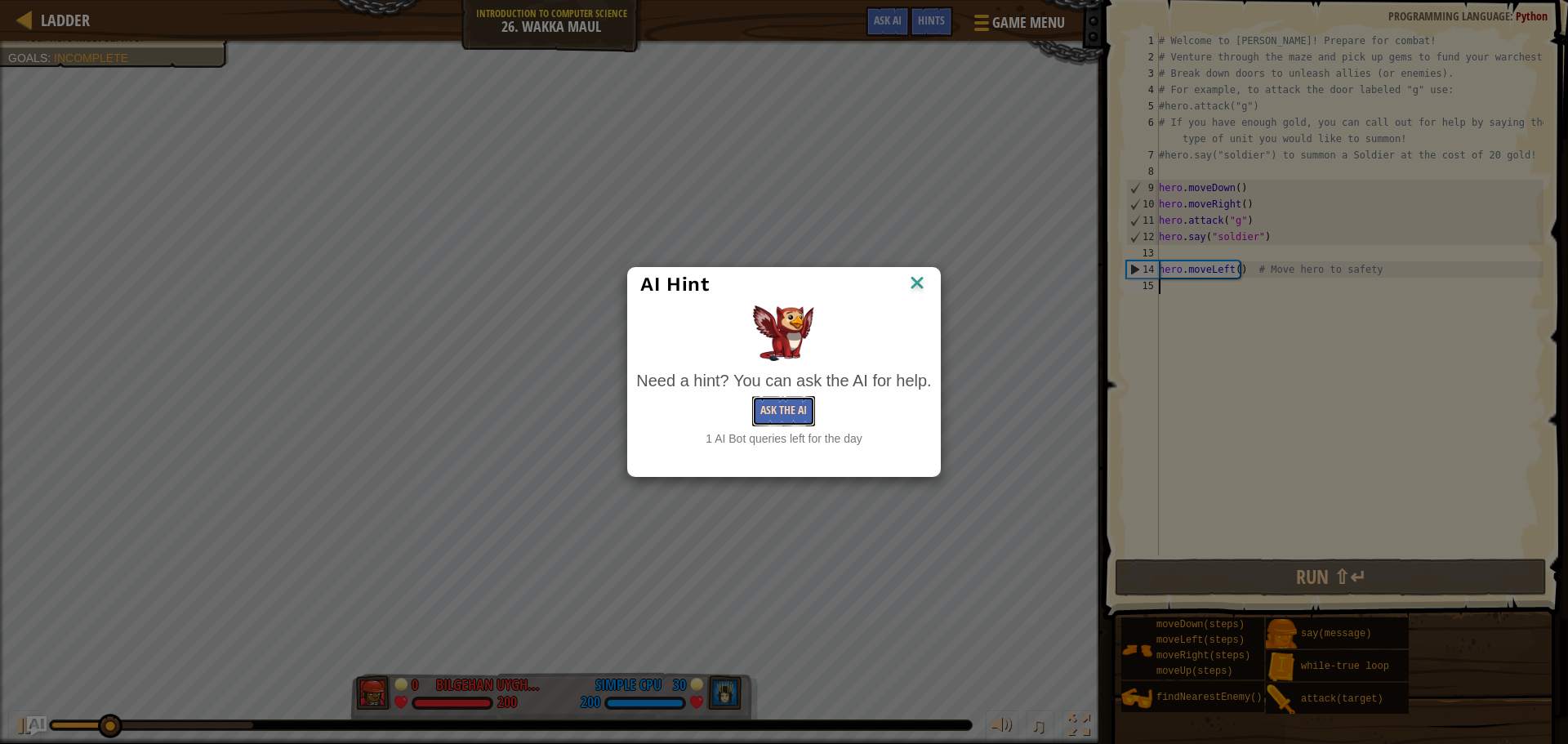
click at [814, 416] on button "Ask the AI" at bounding box center [784, 412] width 63 height 31
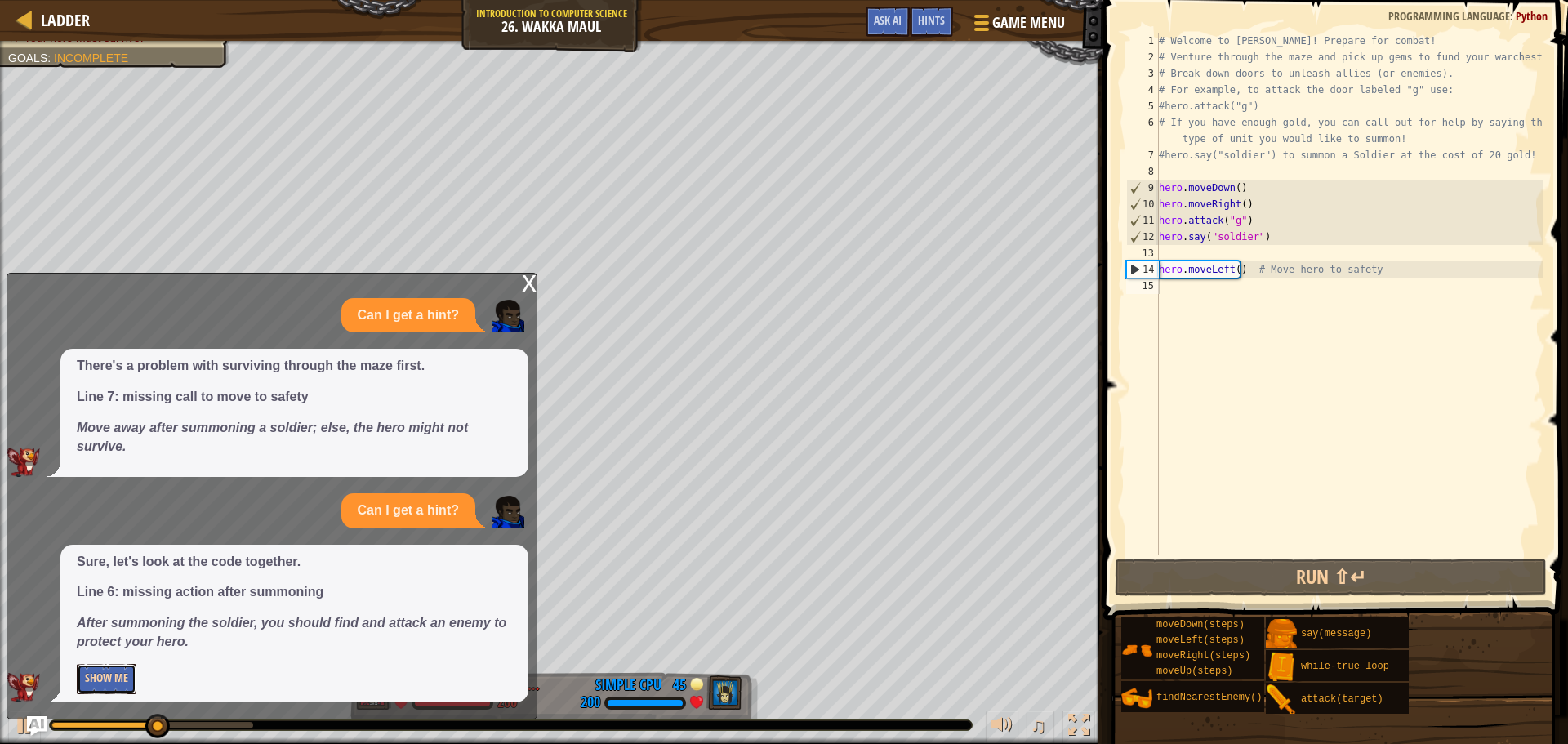
click at [99, 672] on button "Show Me" at bounding box center [106, 679] width 59 height 31
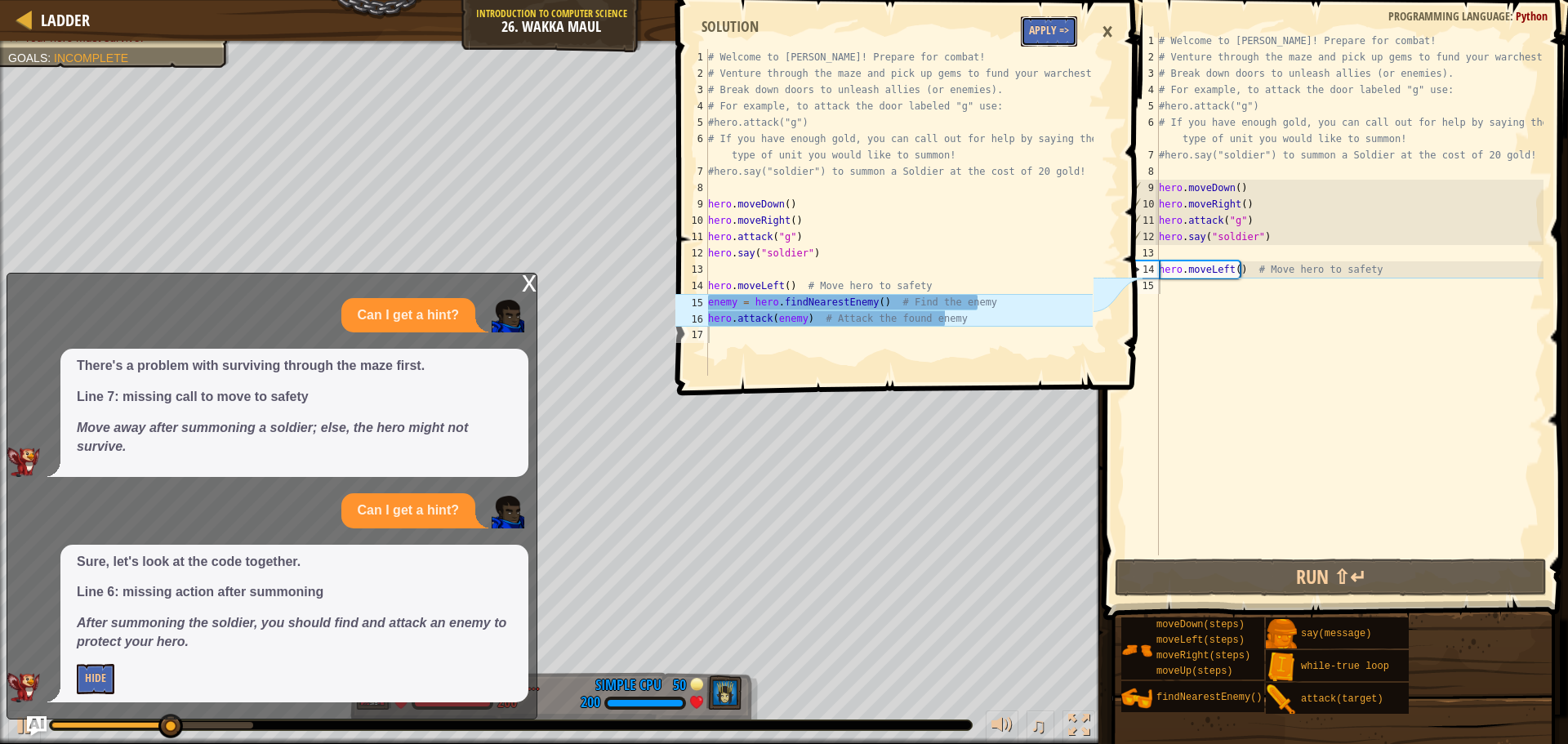
click at [1057, 29] on button "Apply =>" at bounding box center [1049, 32] width 57 height 31
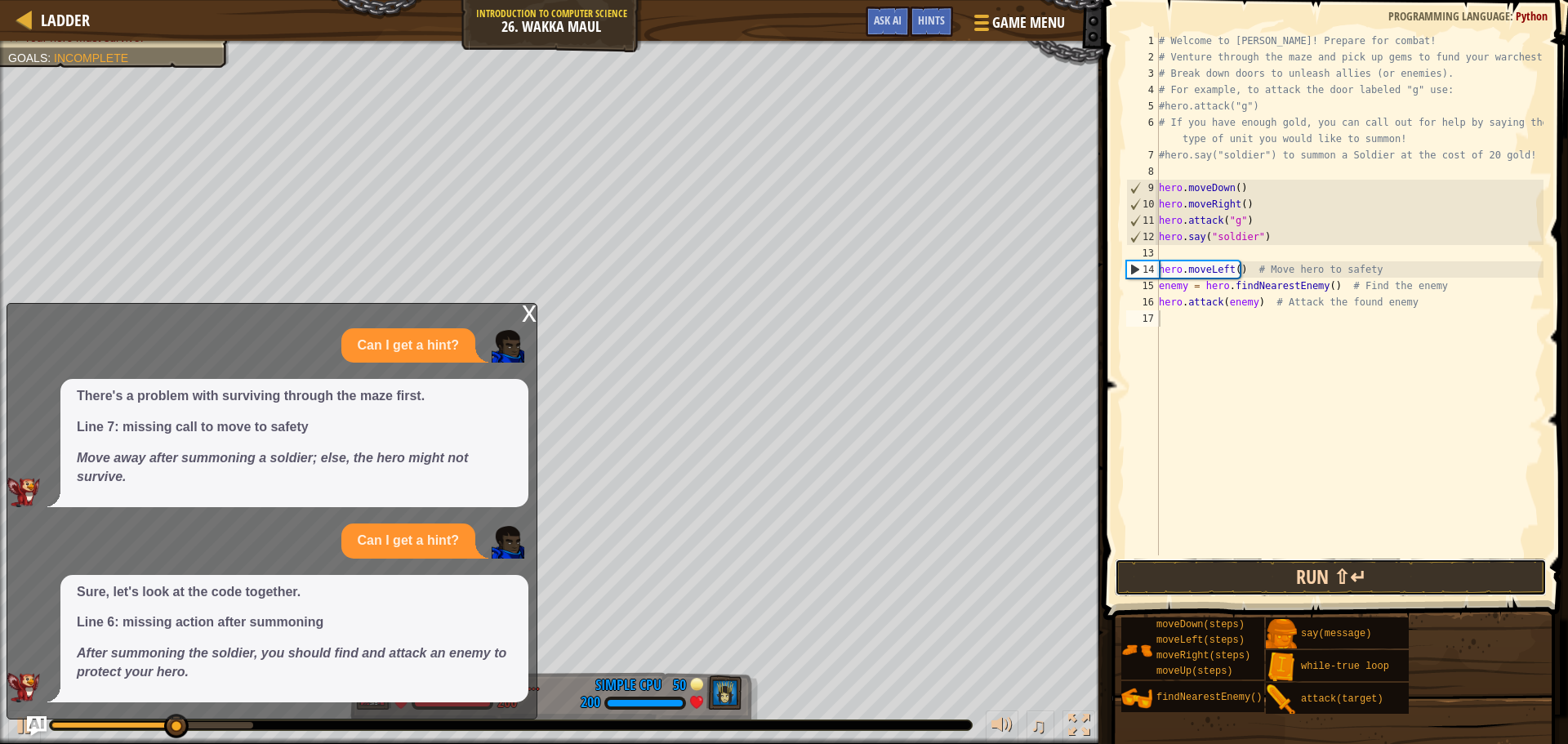
click at [1434, 587] on button "Run ⇧↵" at bounding box center [1330, 576] width 432 height 37
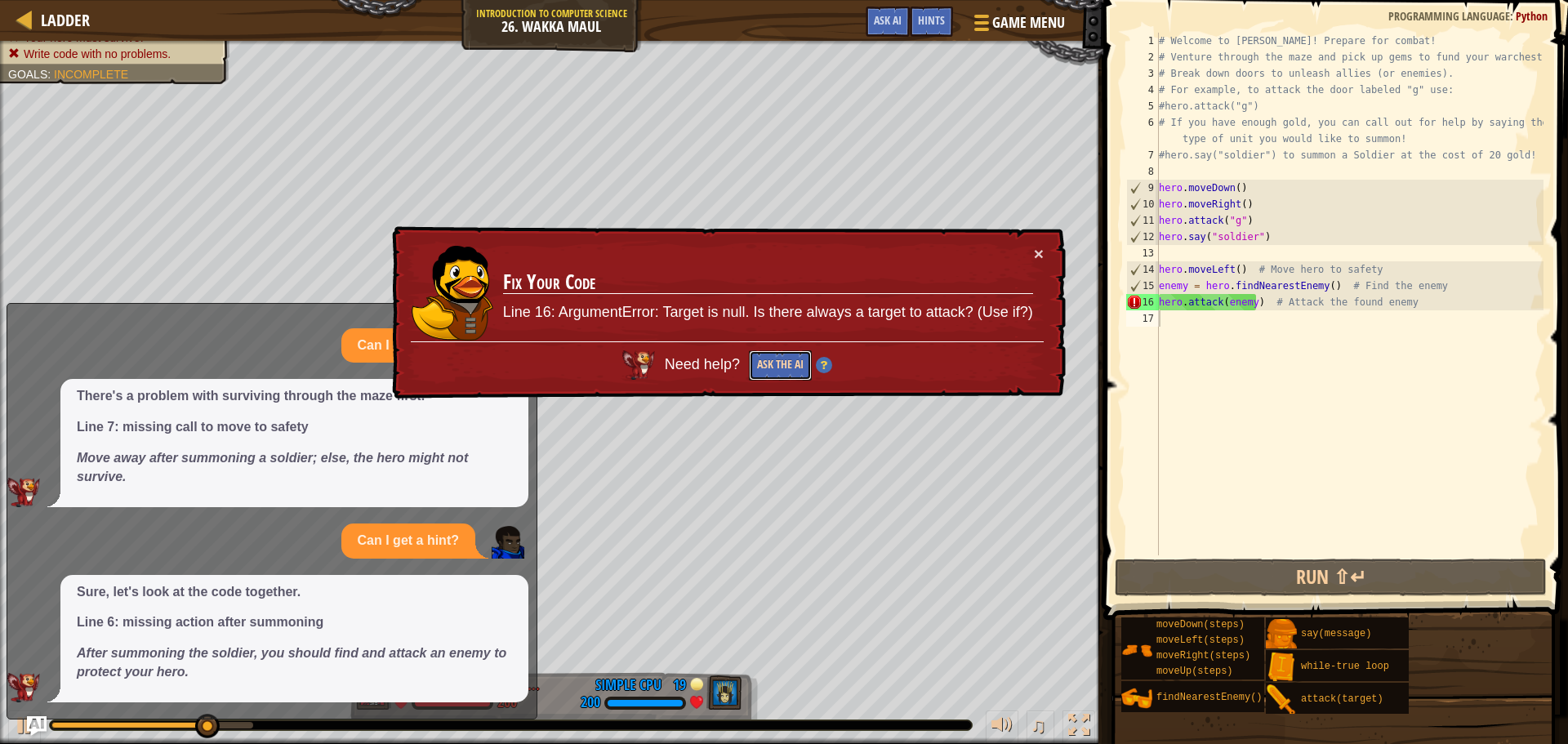
click at [773, 362] on button "Ask the AI" at bounding box center [781, 366] width 63 height 31
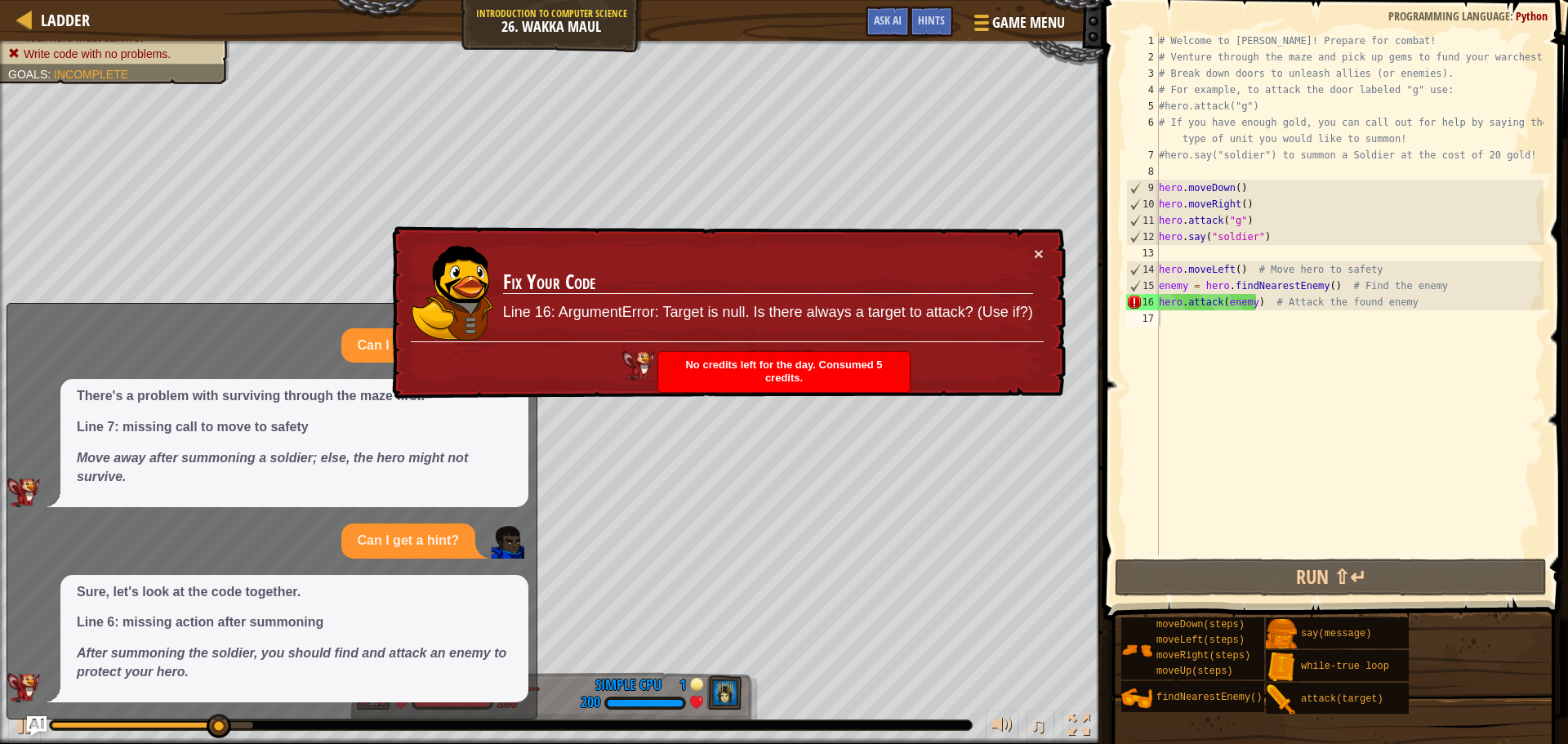
click at [1049, 254] on div "× Fix Your Code Line 16: ArgumentError: Target is null. Is there always a targe…" at bounding box center [727, 312] width 677 height 173
click at [1046, 246] on div "× Fix Your Code Line 16: ArgumentError: Target is null. Is there always a targe…" at bounding box center [727, 312] width 677 height 173
click at [1040, 249] on button "×" at bounding box center [1039, 254] width 10 height 17
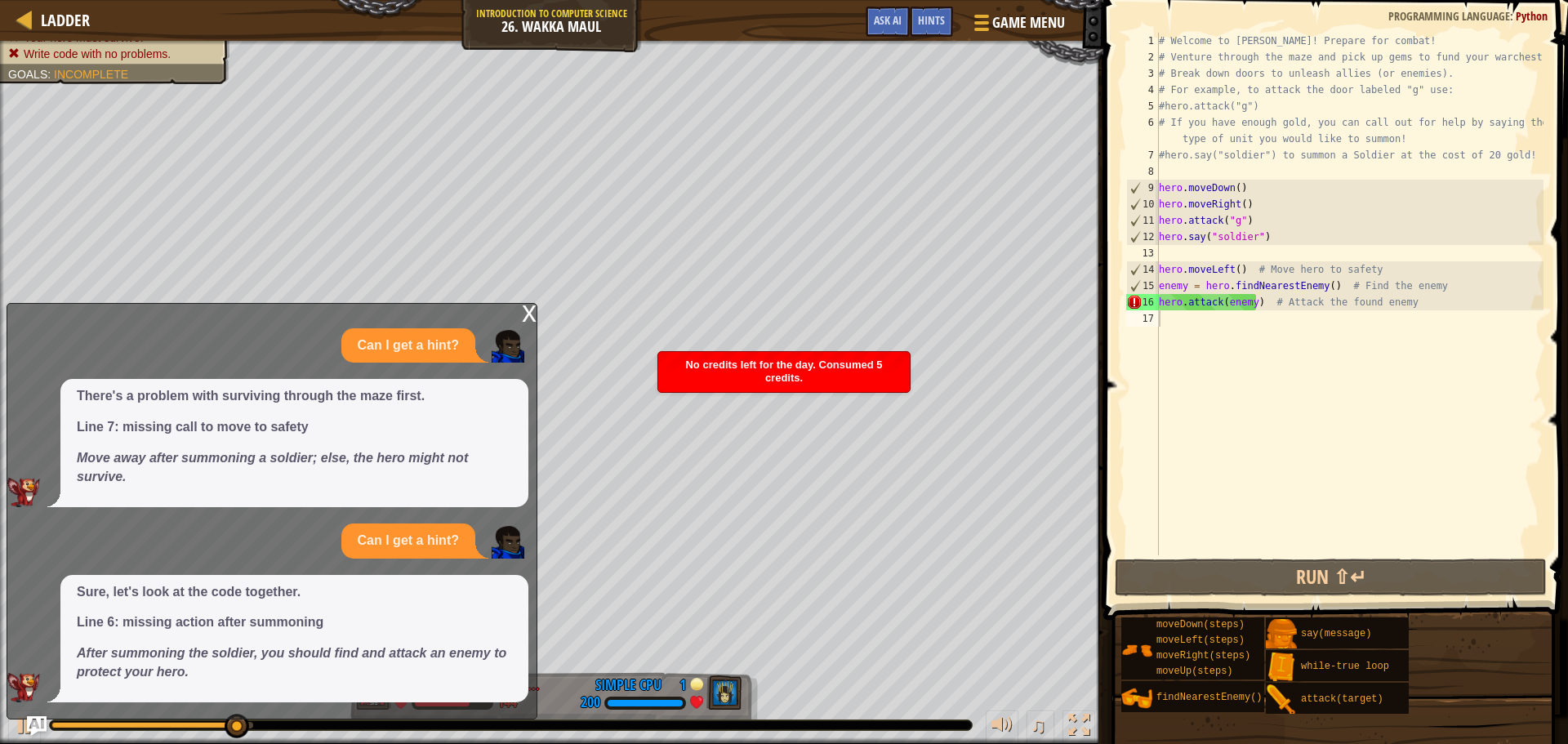
click at [524, 313] on div "x" at bounding box center [529, 311] width 14 height 16
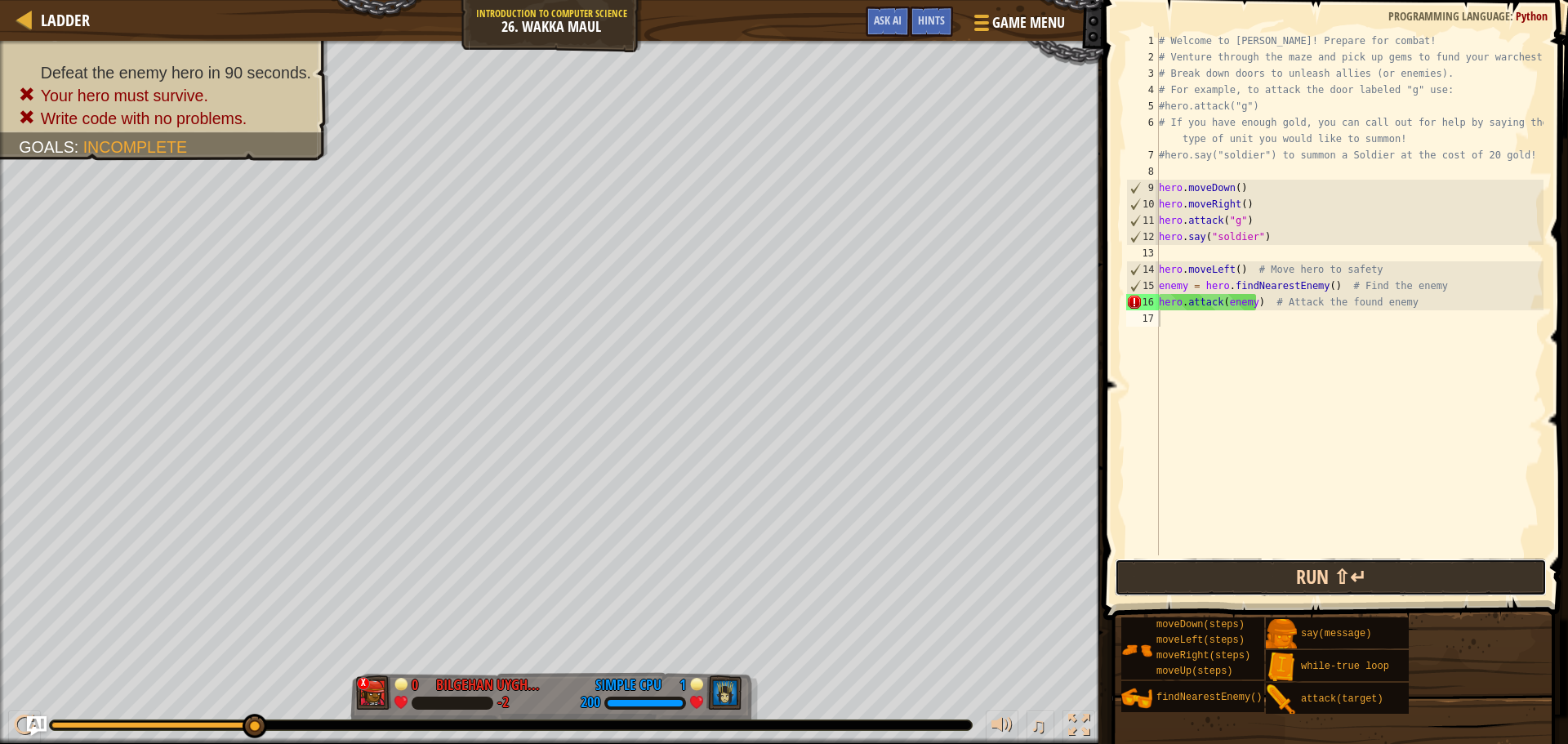
click at [1338, 580] on button "Run ⇧↵" at bounding box center [1330, 576] width 432 height 37
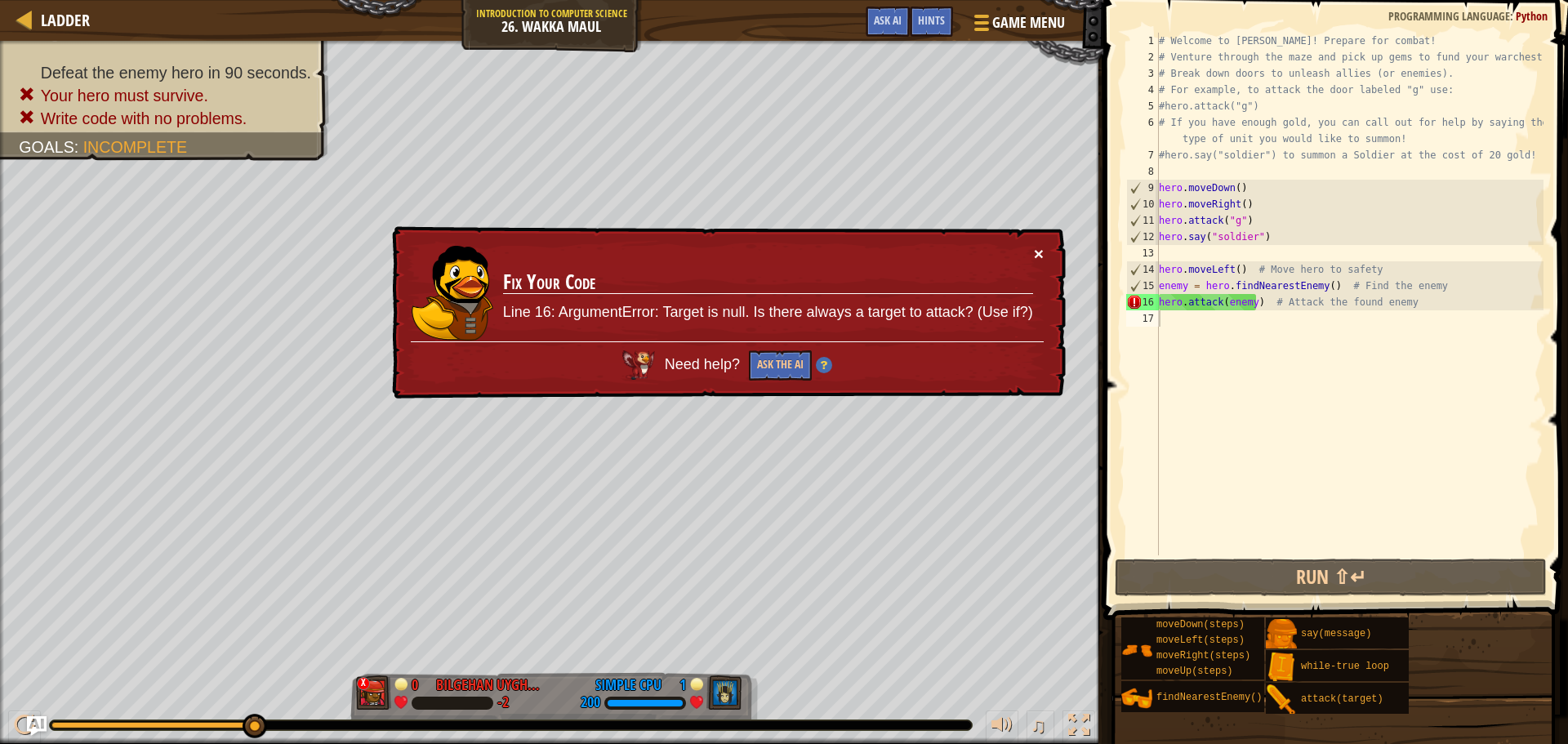
click at [1037, 257] on button "×" at bounding box center [1039, 254] width 10 height 17
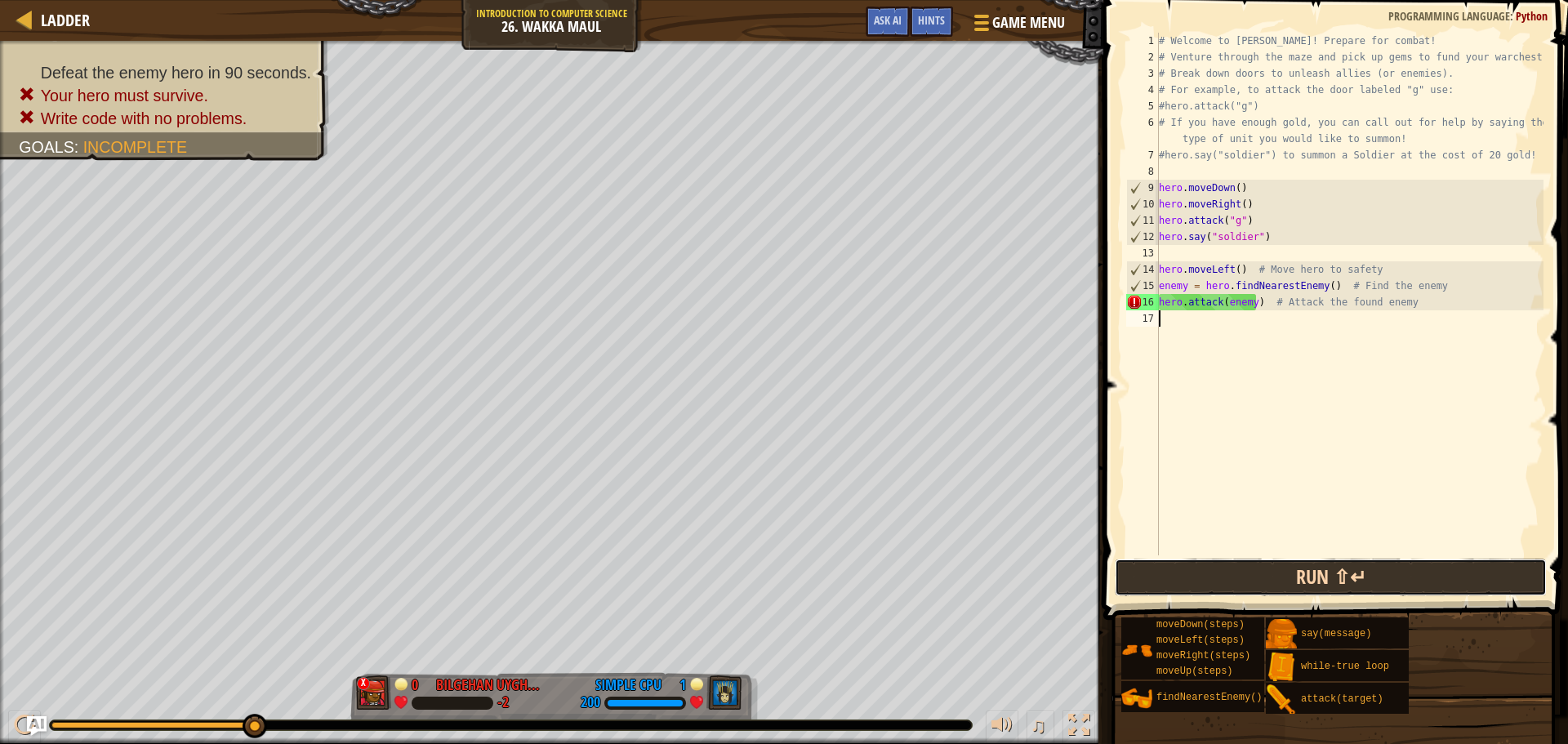
click at [1365, 567] on button "Run ⇧↵" at bounding box center [1330, 576] width 432 height 37
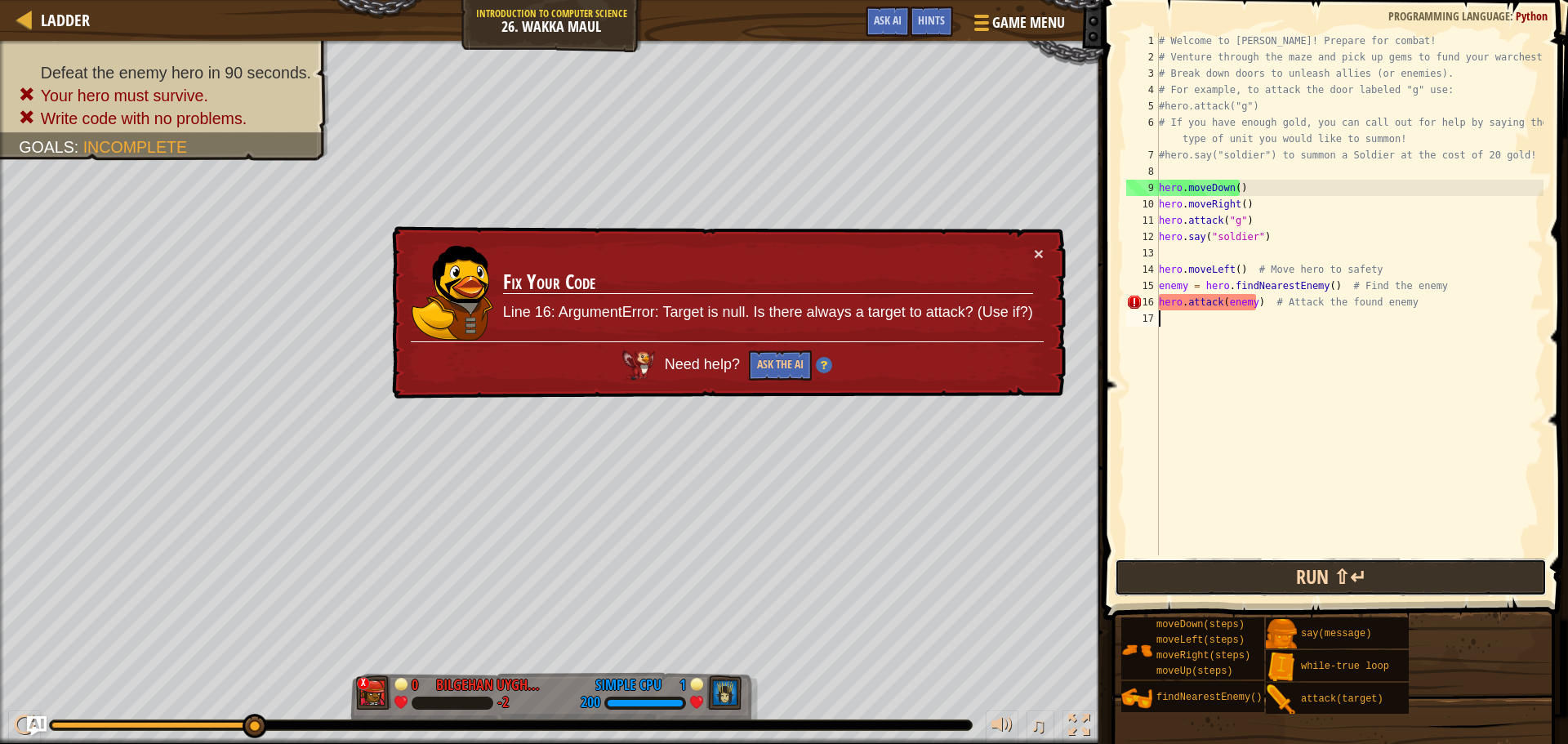
click at [1388, 569] on button "Run ⇧↵" at bounding box center [1330, 576] width 432 height 37
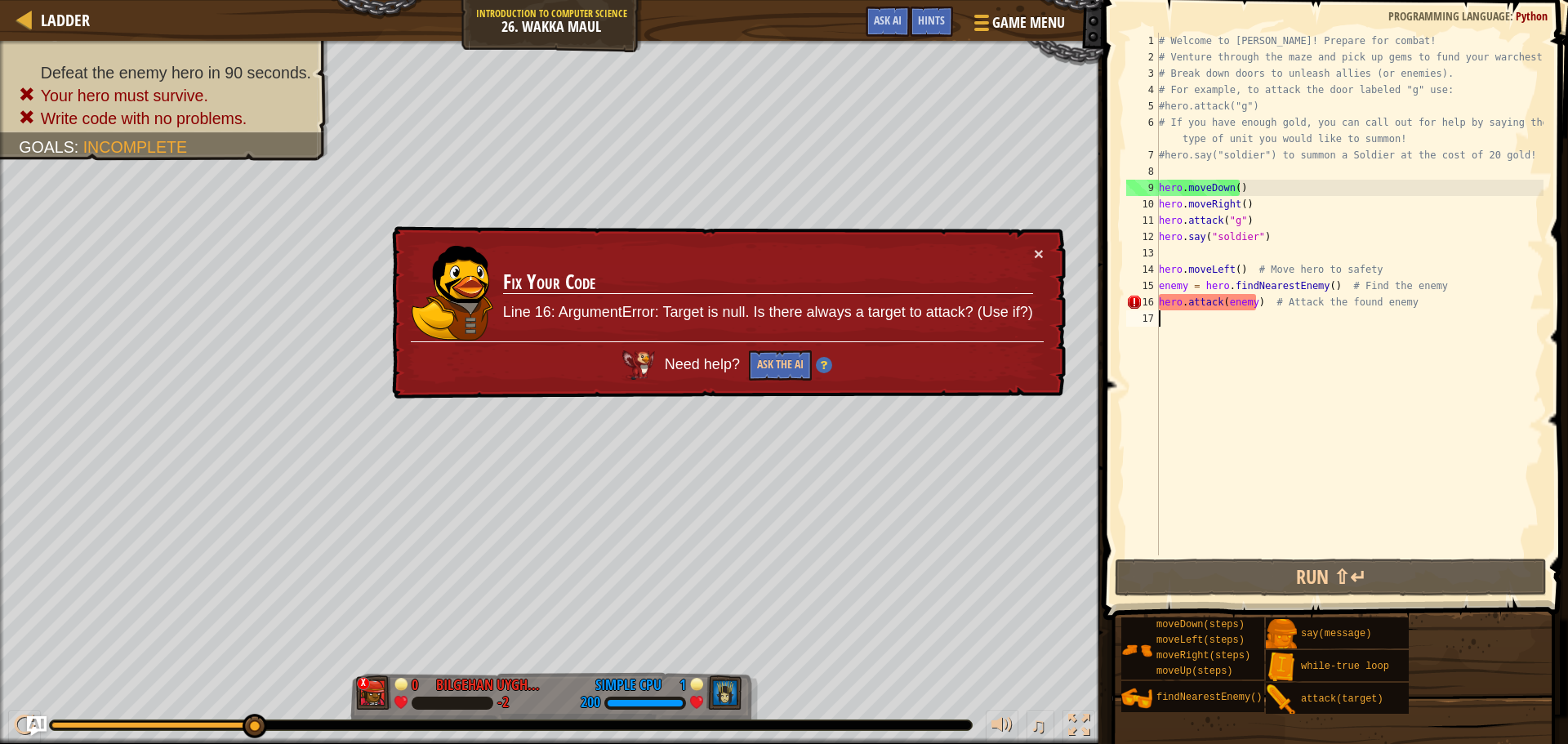
scroll to position [8, 0]
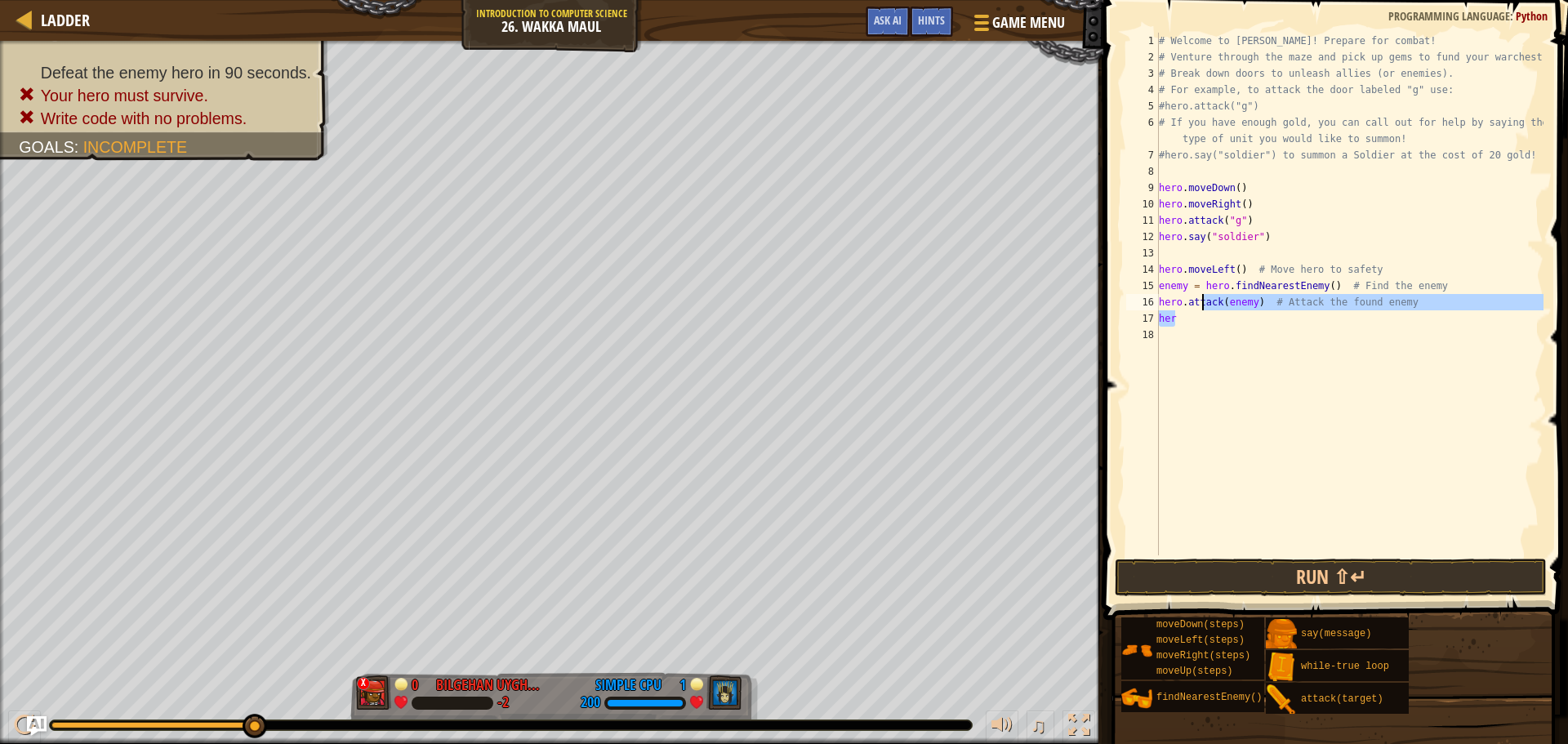
drag, startPoint x: 1444, startPoint y: 311, endPoint x: 1165, endPoint y: 299, distance: 279.3
click at [1186, 304] on div "# Welcome to [PERSON_NAME]! Prepare for combat! # Venture through the maze and …" at bounding box center [1350, 310] width 388 height 555
click at [1157, 297] on div "16" at bounding box center [1143, 302] width 33 height 16
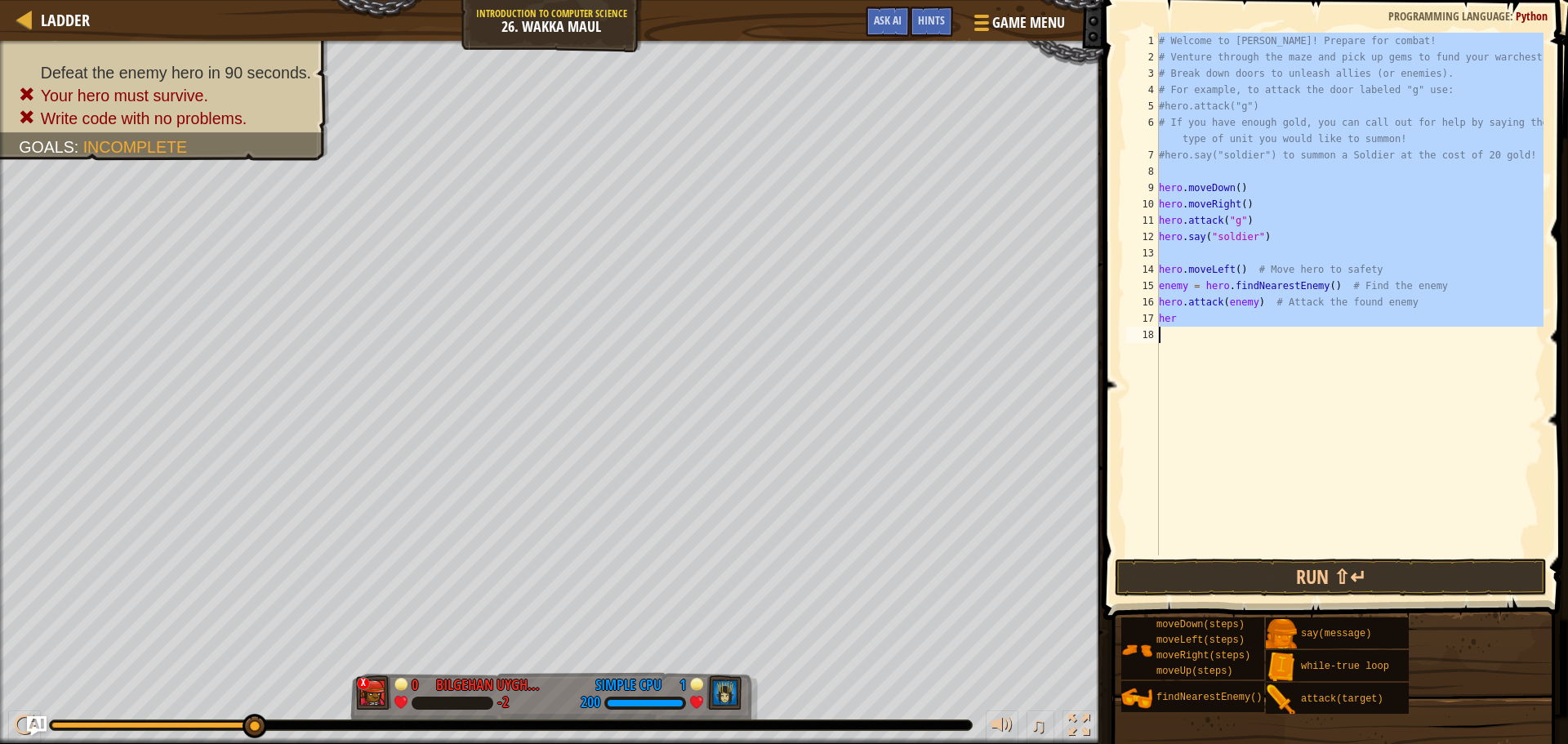
drag, startPoint x: 1157, startPoint y: 297, endPoint x: 1184, endPoint y: 317, distance: 33.6
click at [1184, 317] on div "her 1 2 3 4 5 6 7 8 9 10 11 12 13 14 15 16 17 18 # Welcome to [PERSON_NAME]! Pr…" at bounding box center [1333, 294] width 420 height 523
click at [1181, 317] on div "# Welcome to [PERSON_NAME]! Prepare for combat! # Venture through the maze and …" at bounding box center [1350, 294] width 388 height 523
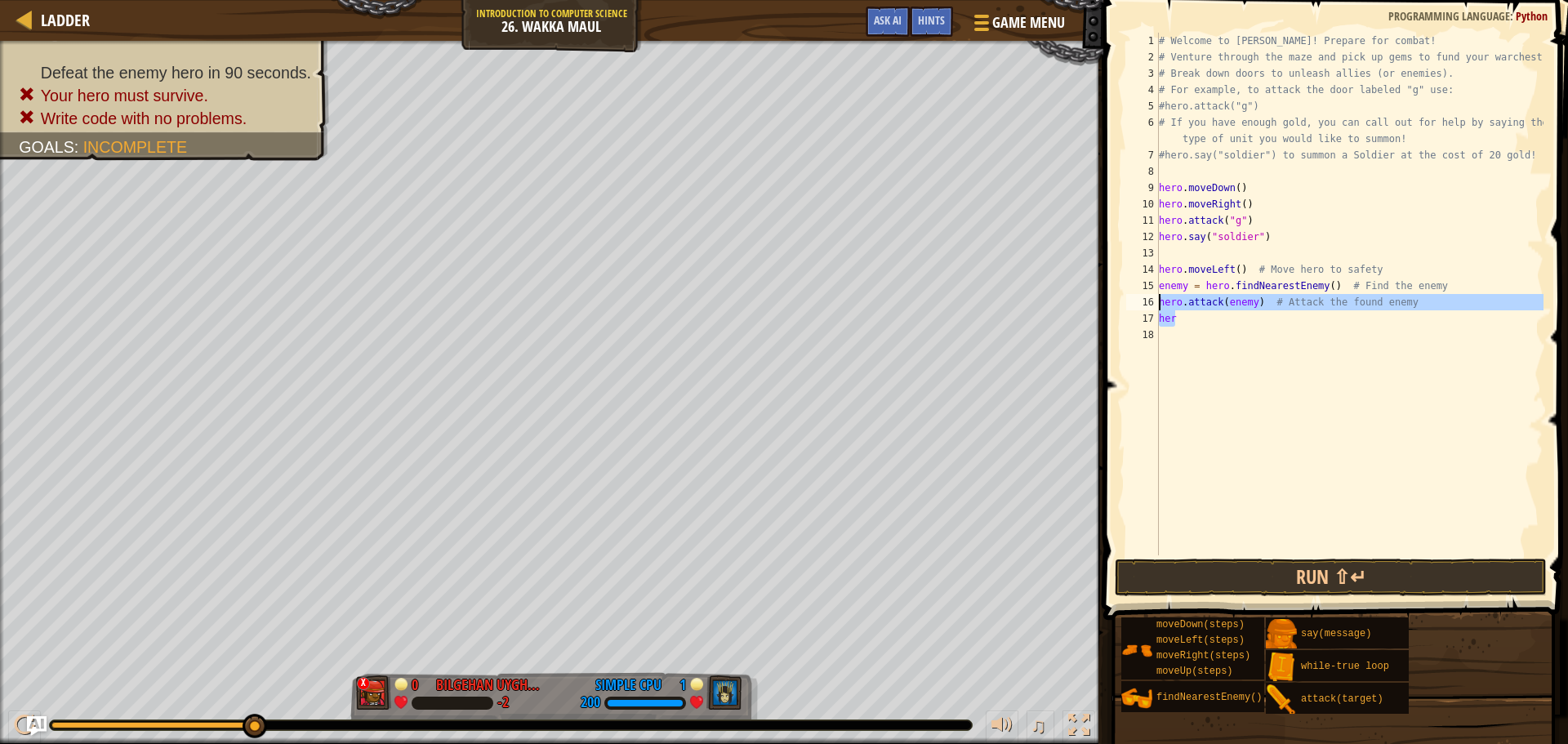
drag, startPoint x: 1173, startPoint y: 317, endPoint x: 1157, endPoint y: 300, distance: 23.3
click at [1157, 300] on div "her 1 2 3 4 5 6 7 8 9 10 11 12 13 14 15 16 17 18 # Welcome to [PERSON_NAME]! Pr…" at bounding box center [1333, 294] width 420 height 523
type textarea "hero.attack(enemy) # Attack the found enemy her"
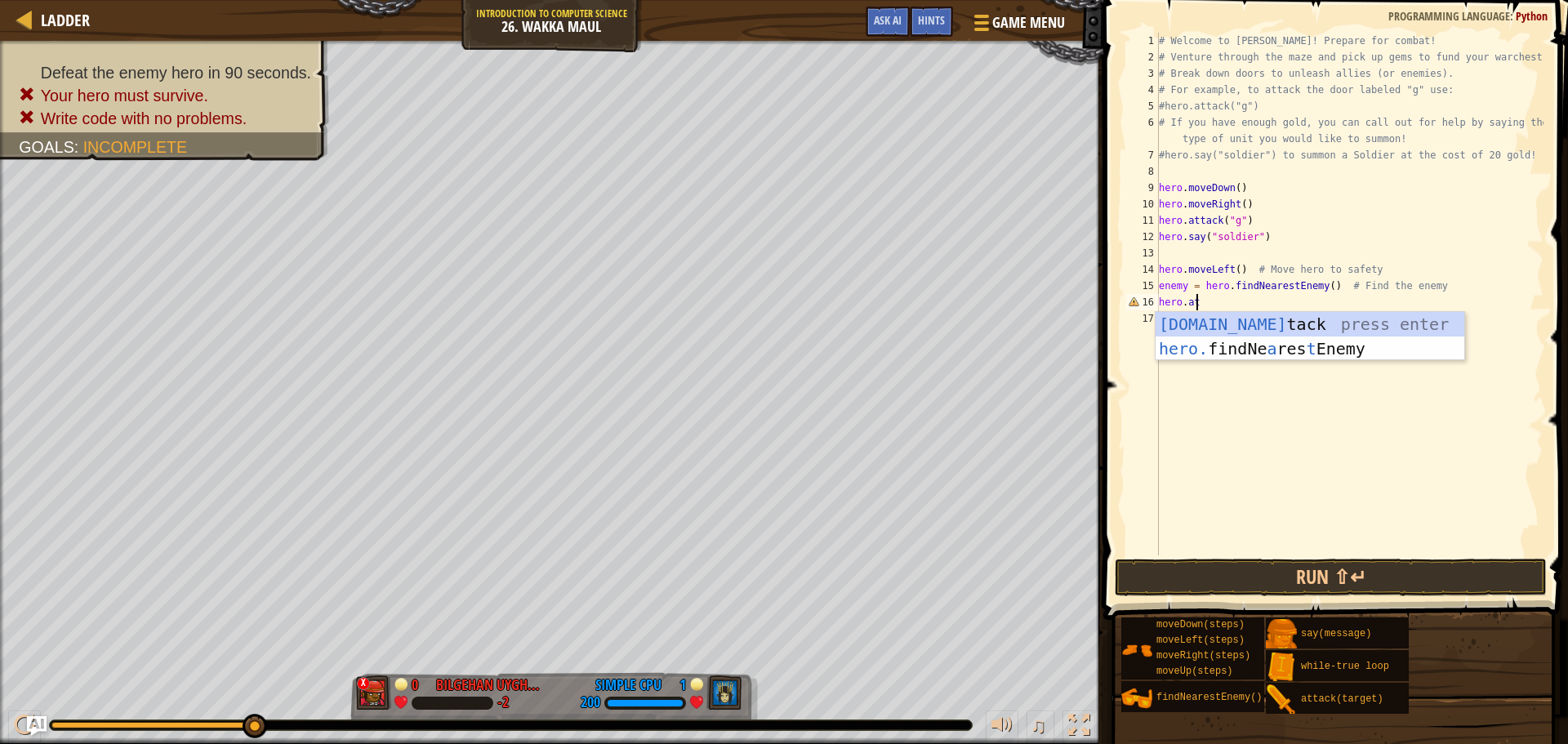
type textarea "h"
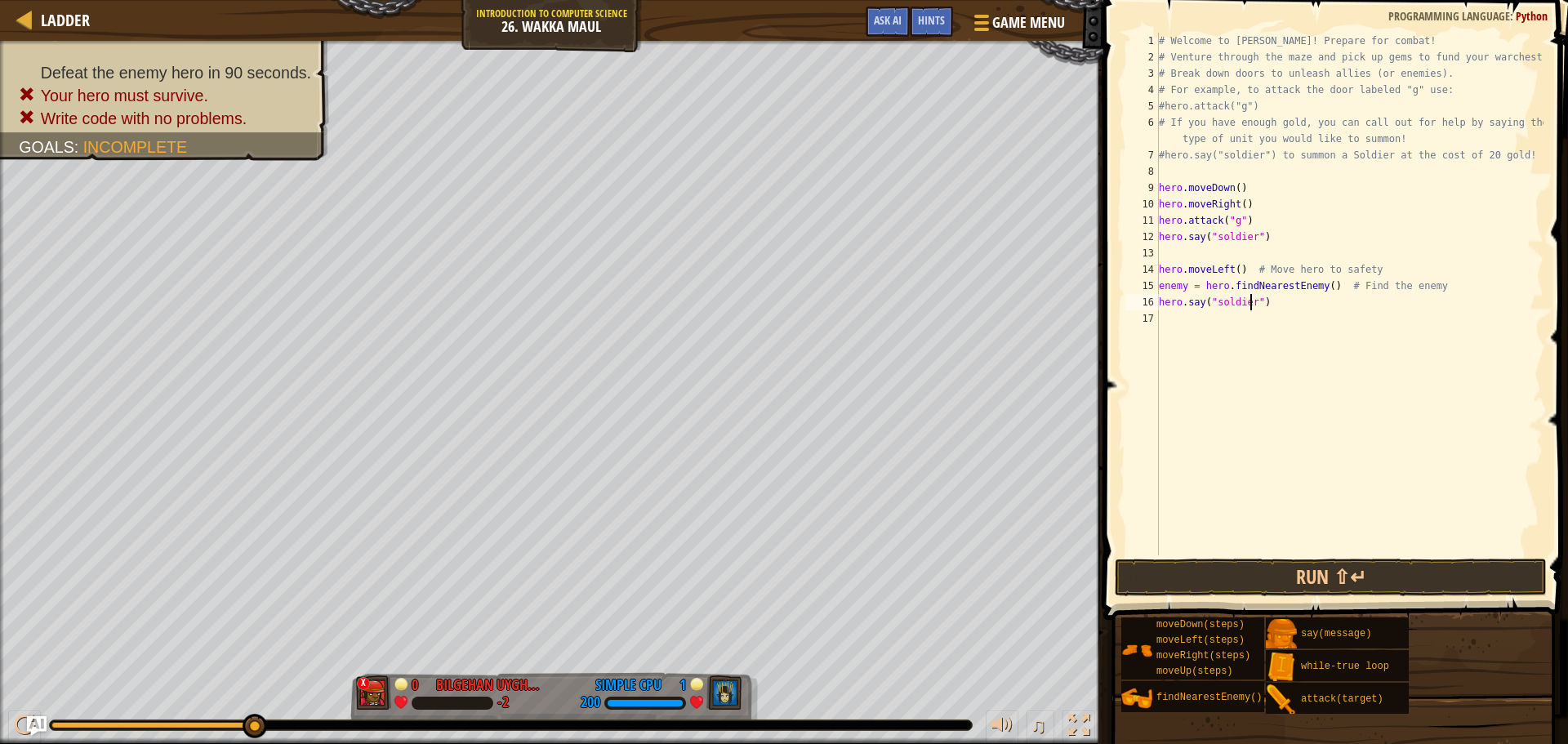
scroll to position [8, 8]
click at [1346, 579] on button "Run ⇧↵" at bounding box center [1330, 576] width 432 height 37
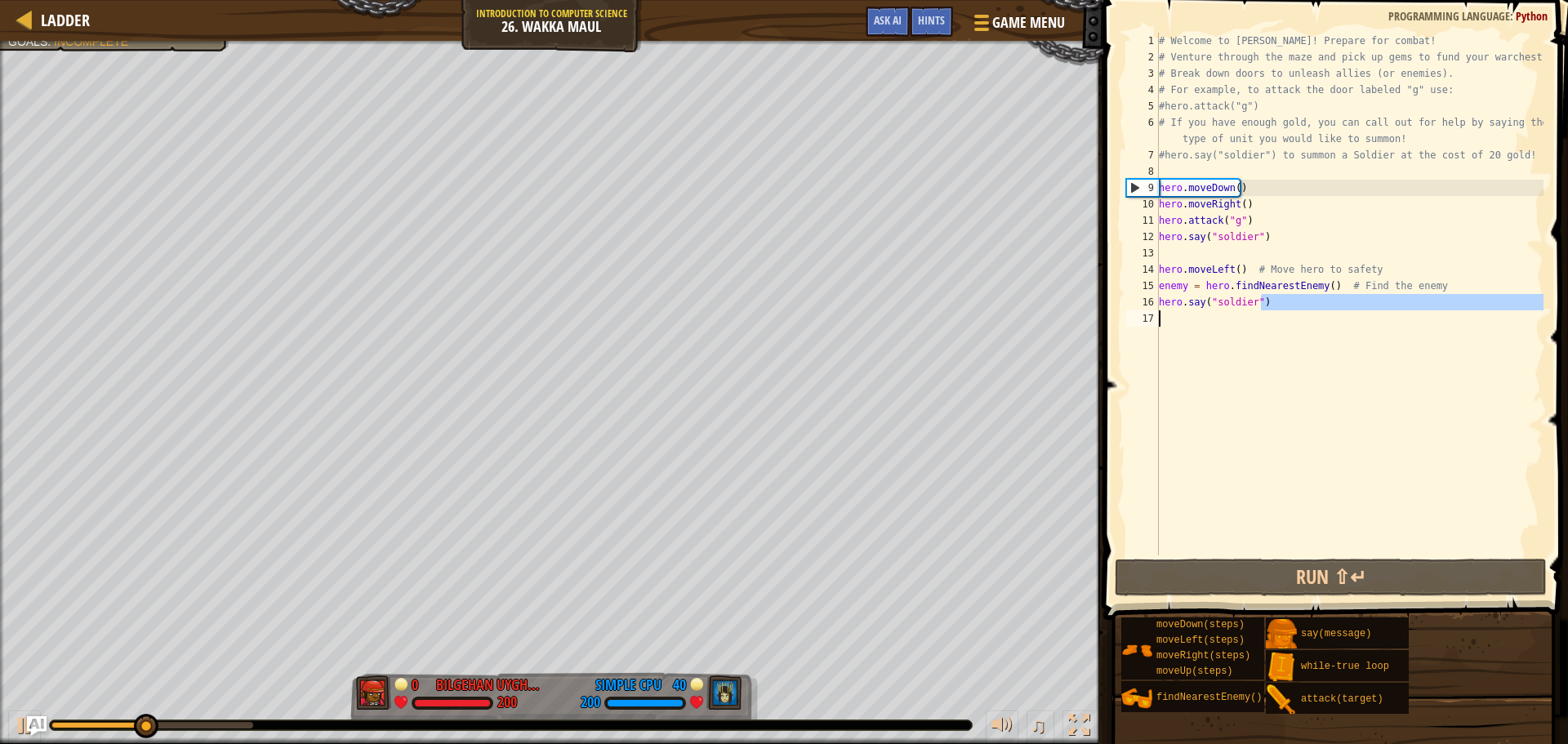
drag, startPoint x: 1268, startPoint y: 303, endPoint x: 1156, endPoint y: 311, distance: 112.3
click at [1156, 311] on div "hero.say("soldier") 1 2 3 4 5 6 7 8 9 10 11 12 13 14 15 16 17 # Welcome to [PER…" at bounding box center [1333, 294] width 420 height 523
type textarea "hero.say("soldier")"
click at [1156, 311] on div "17" at bounding box center [1143, 318] width 33 height 16
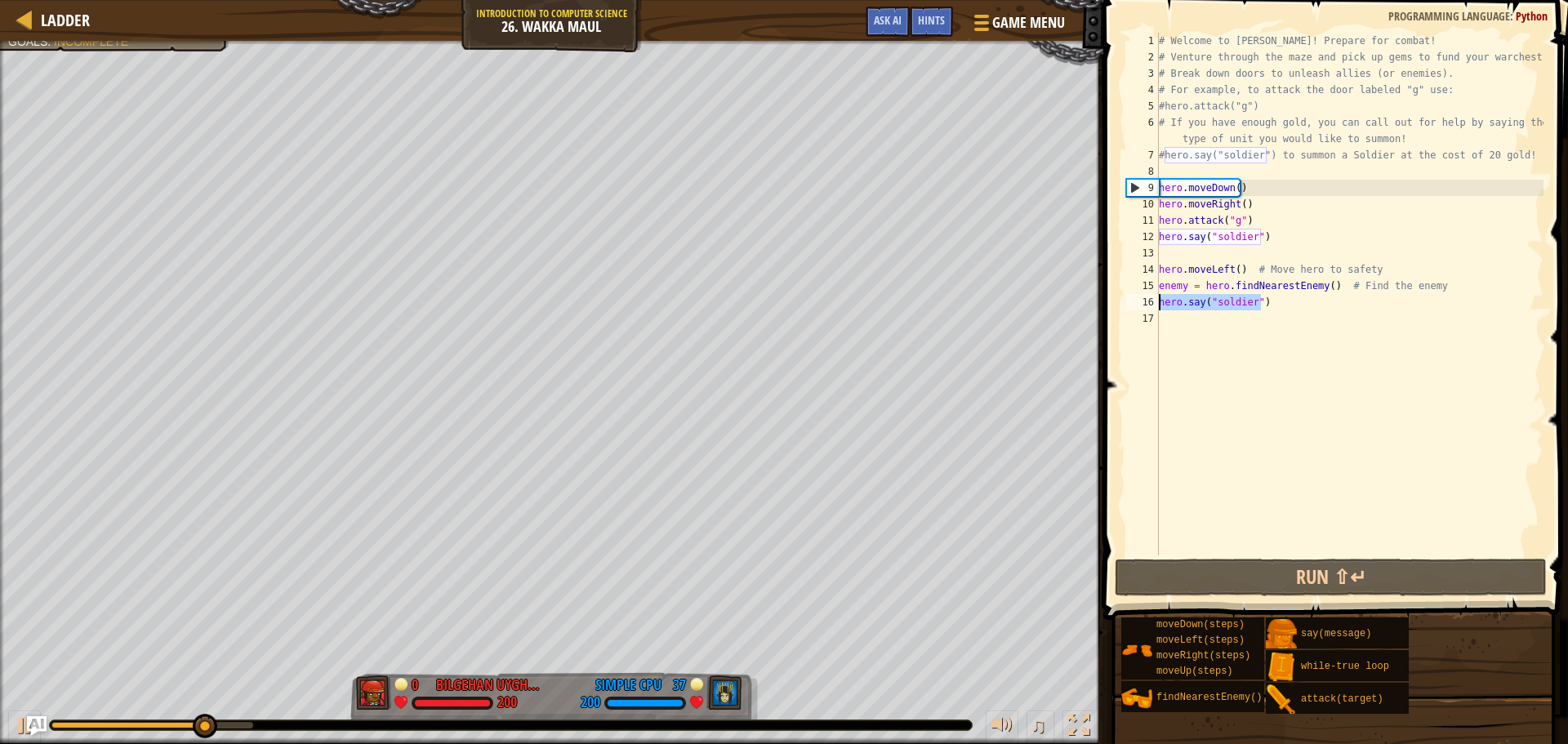
drag, startPoint x: 1272, startPoint y: 304, endPoint x: 1152, endPoint y: 307, distance: 120.0
click at [1152, 307] on div "1 2 3 4 5 6 7 8 9 10 11 12 13 14 15 16 17 # Welcome to Wakka Maul! Prepare for …" at bounding box center [1333, 294] width 420 height 523
type textarea "hero.say("soldier")"
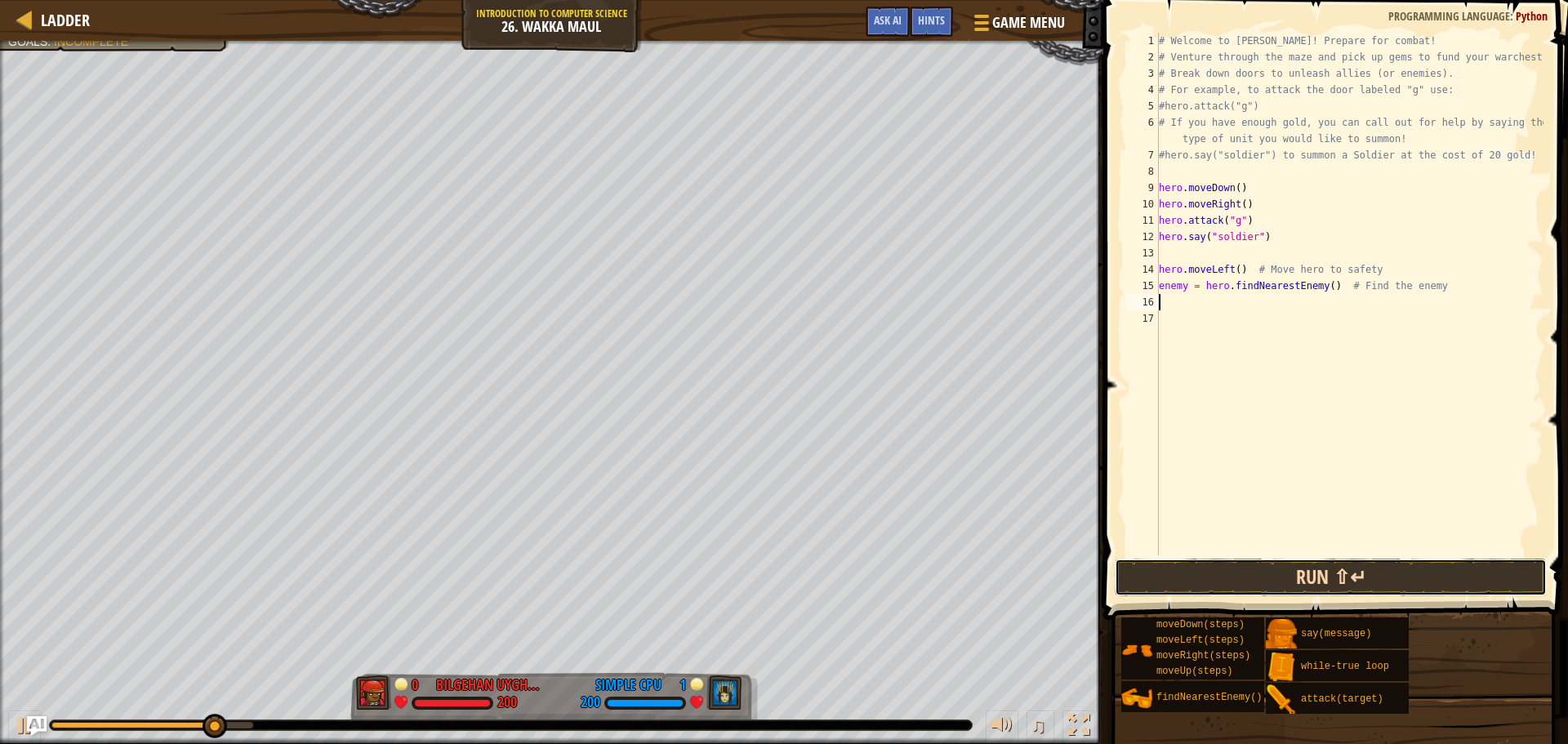
click at [1323, 581] on button "Run ⇧↵" at bounding box center [1330, 576] width 432 height 37
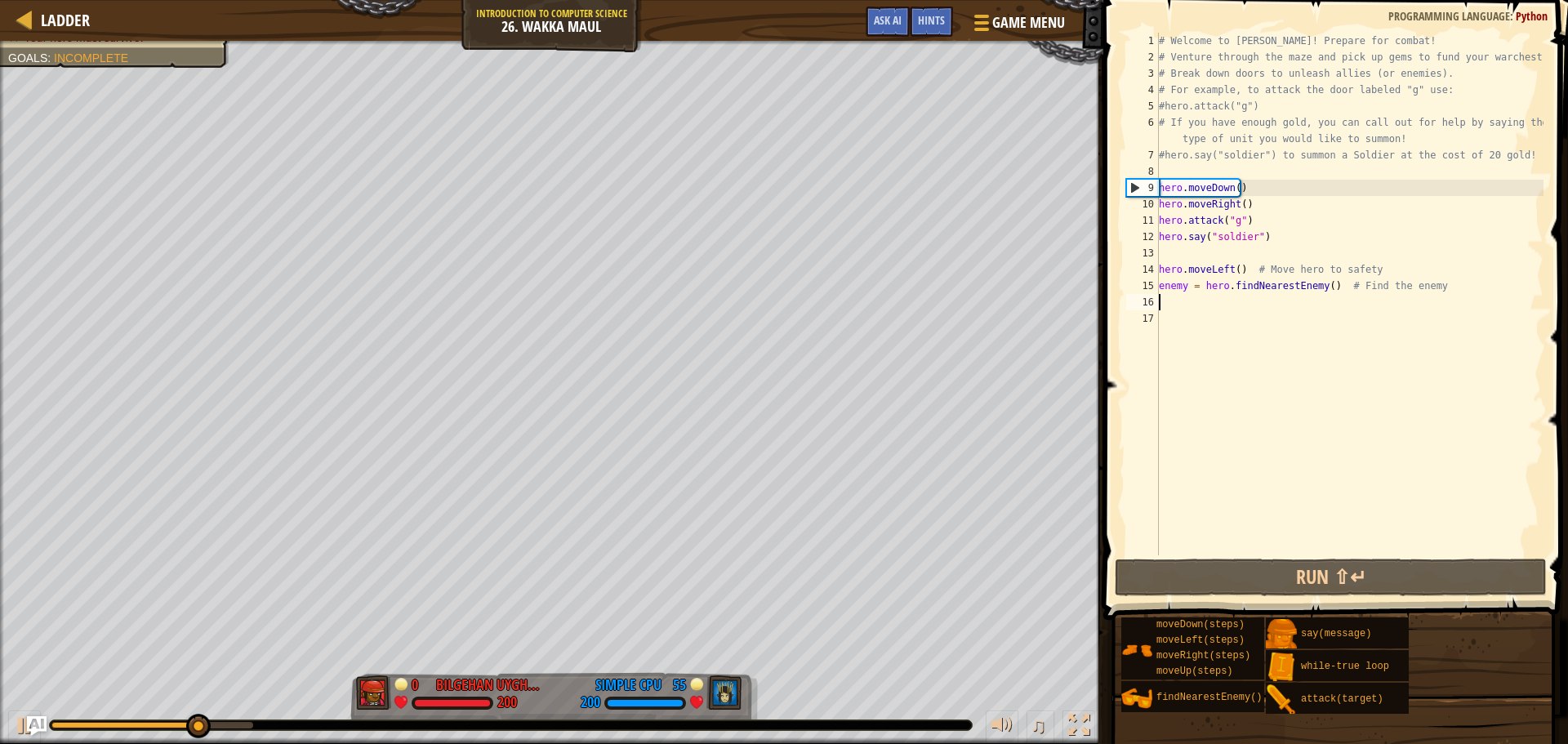
type textarea "h"
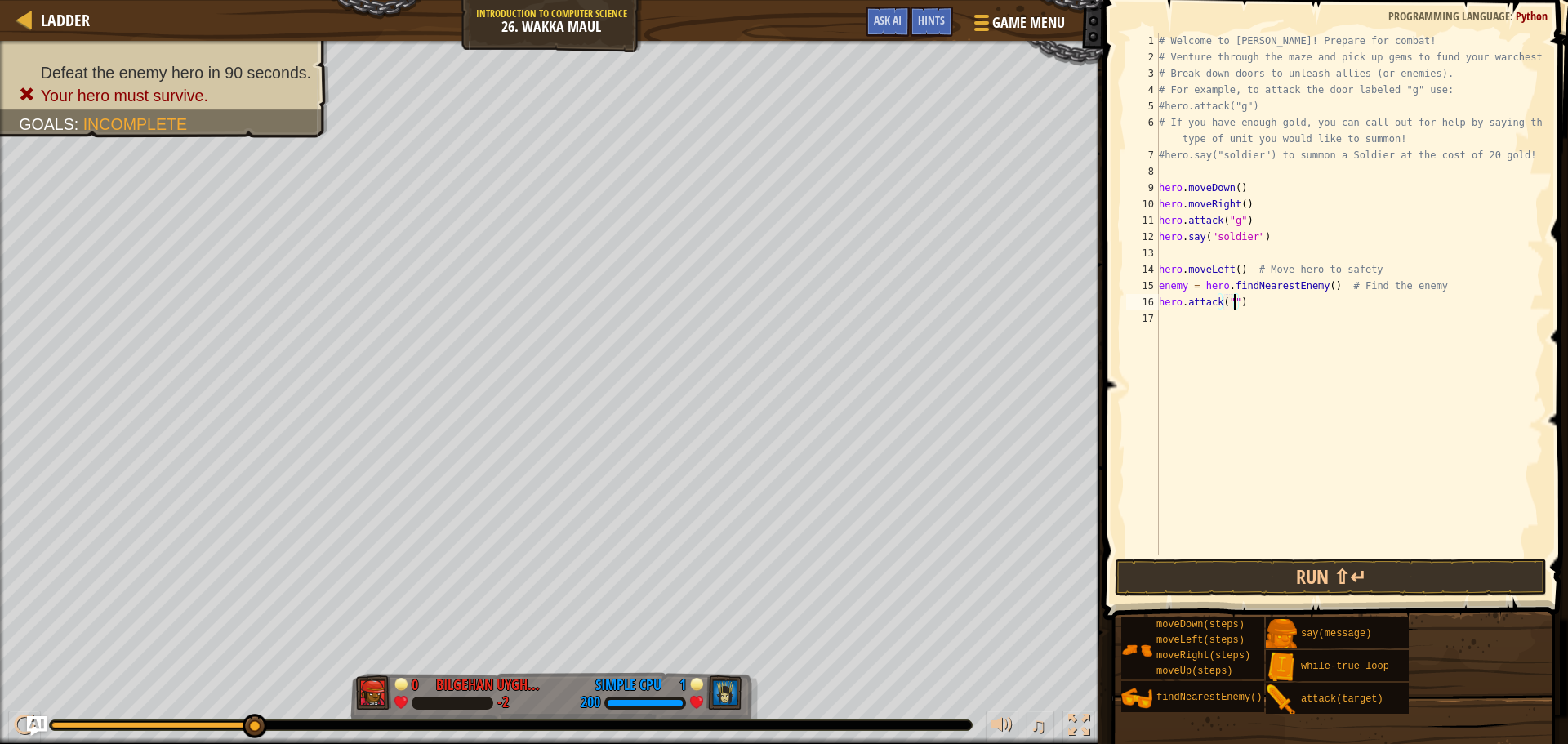
scroll to position [8, 6]
click at [1229, 307] on div "# Welcome to [PERSON_NAME]! Prepare for combat! # Venture through the maze and …" at bounding box center [1350, 310] width 388 height 555
click at [1371, 578] on button "Run ⇧↵" at bounding box center [1330, 576] width 432 height 37
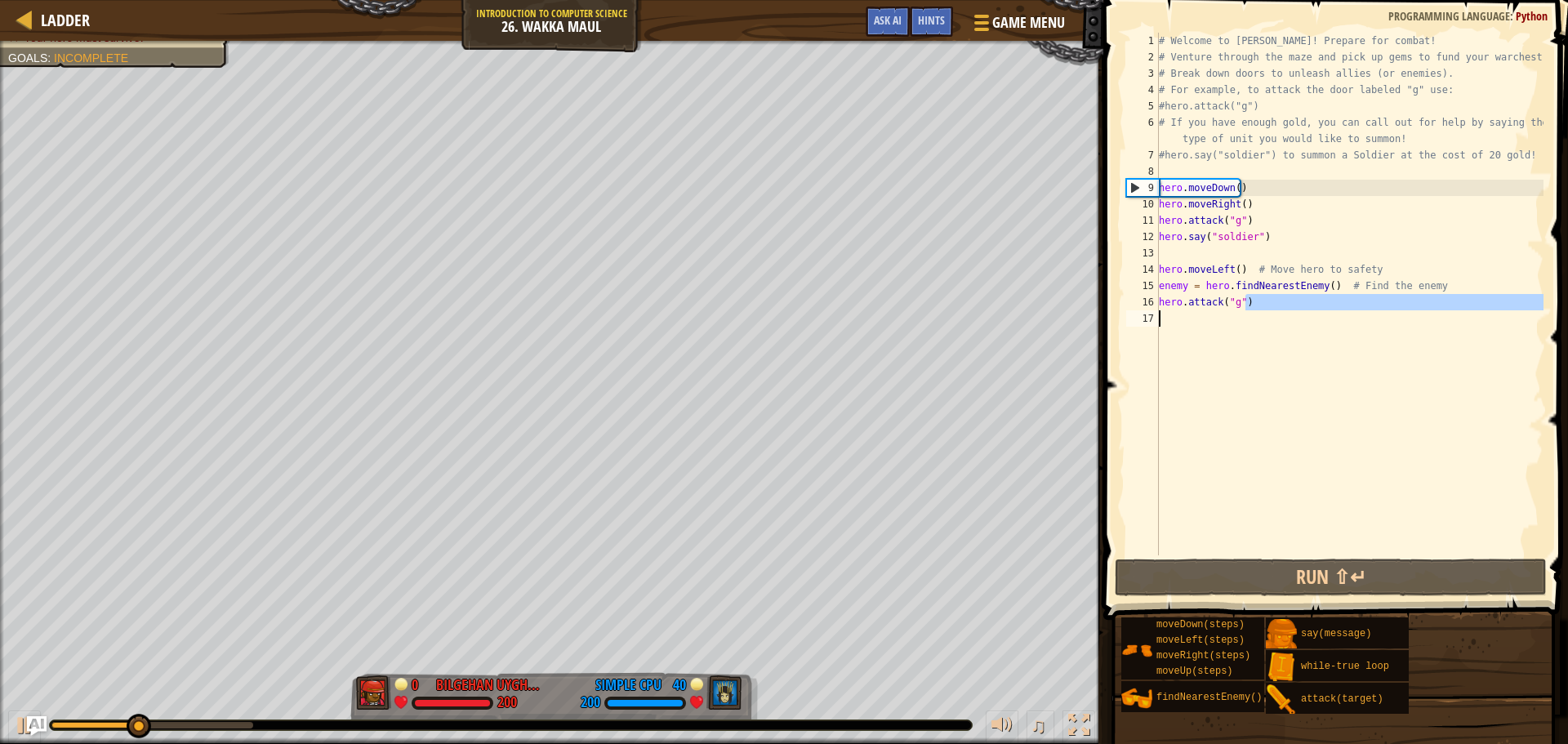
drag, startPoint x: 1265, startPoint y: 304, endPoint x: 1169, endPoint y: 311, distance: 96.3
click at [1169, 311] on div "# Welcome to [PERSON_NAME]! Prepare for combat! # Venture through the maze and …" at bounding box center [1350, 310] width 388 height 555
click at [1245, 293] on div "# Welcome to [PERSON_NAME]! Prepare for combat! # Venture through the maze and …" at bounding box center [1350, 310] width 388 height 555
drag, startPoint x: 1249, startPoint y: 304, endPoint x: 1223, endPoint y: 307, distance: 26.2
click at [1223, 307] on div "# Welcome to [PERSON_NAME]! Prepare for combat! # Venture through the maze and …" at bounding box center [1350, 310] width 388 height 555
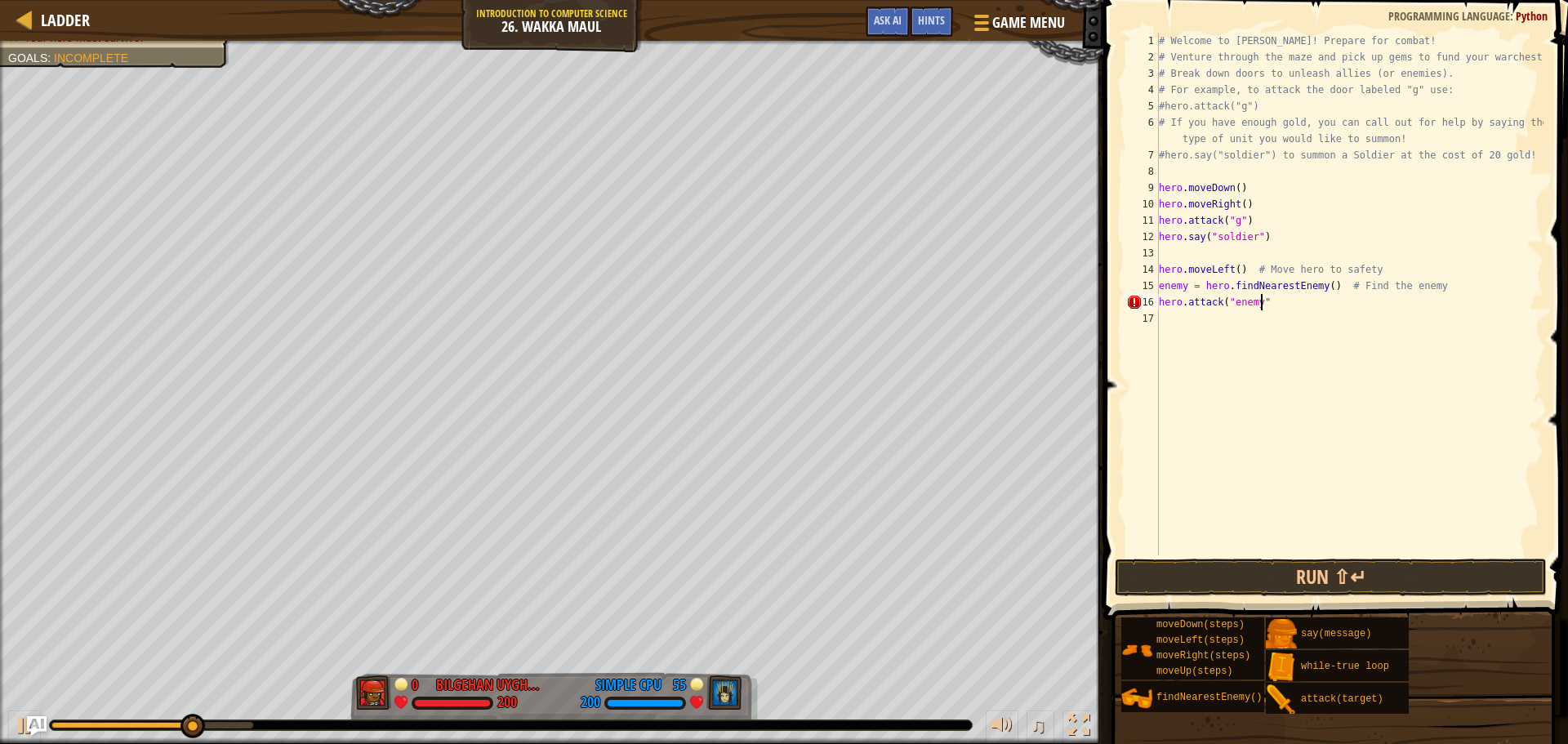
scroll to position [8, 9]
type textarea "hero.attack("enemy")"
click at [1447, 561] on button "Run ⇧↵" at bounding box center [1330, 576] width 432 height 37
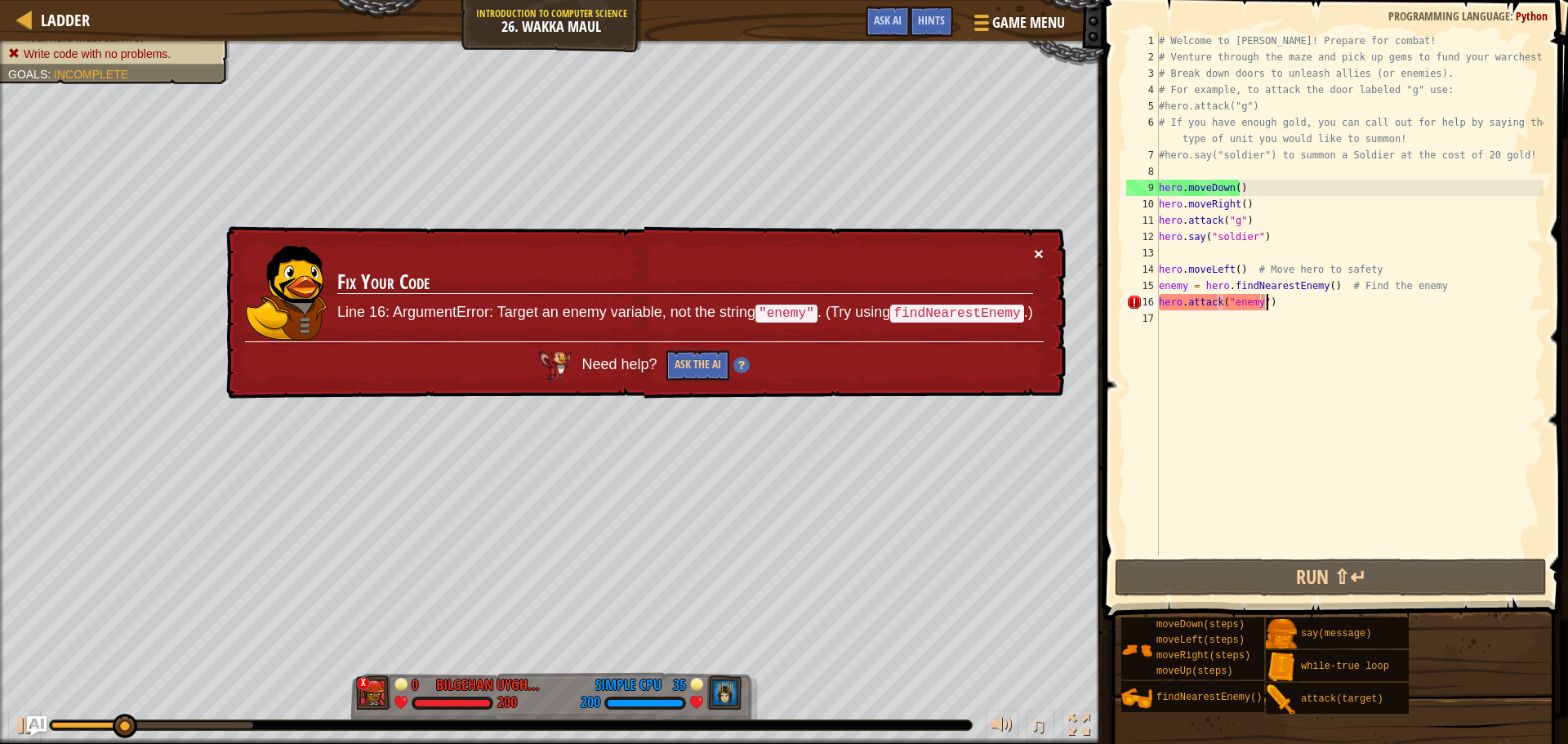
click at [1040, 248] on button "×" at bounding box center [1039, 254] width 10 height 17
drag, startPoint x: 1269, startPoint y: 302, endPoint x: 1150, endPoint y: 309, distance: 119.2
click at [1150, 309] on div "hero.attack("enemy") 1 2 3 4 5 6 7 8 9 10 11 12 13 14 15 16 17 # Welcome to [PE…" at bounding box center [1333, 294] width 420 height 523
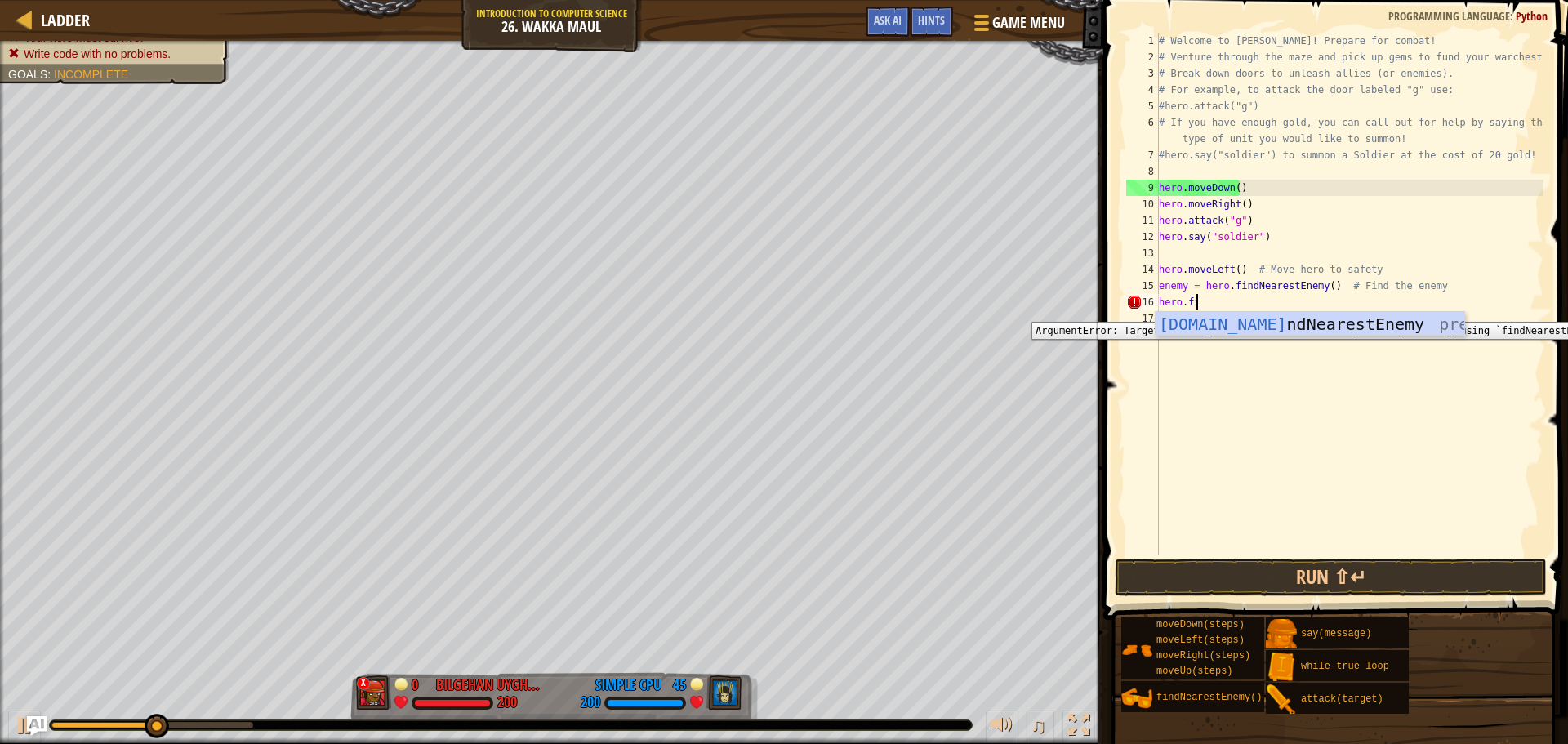
scroll to position [8, 3]
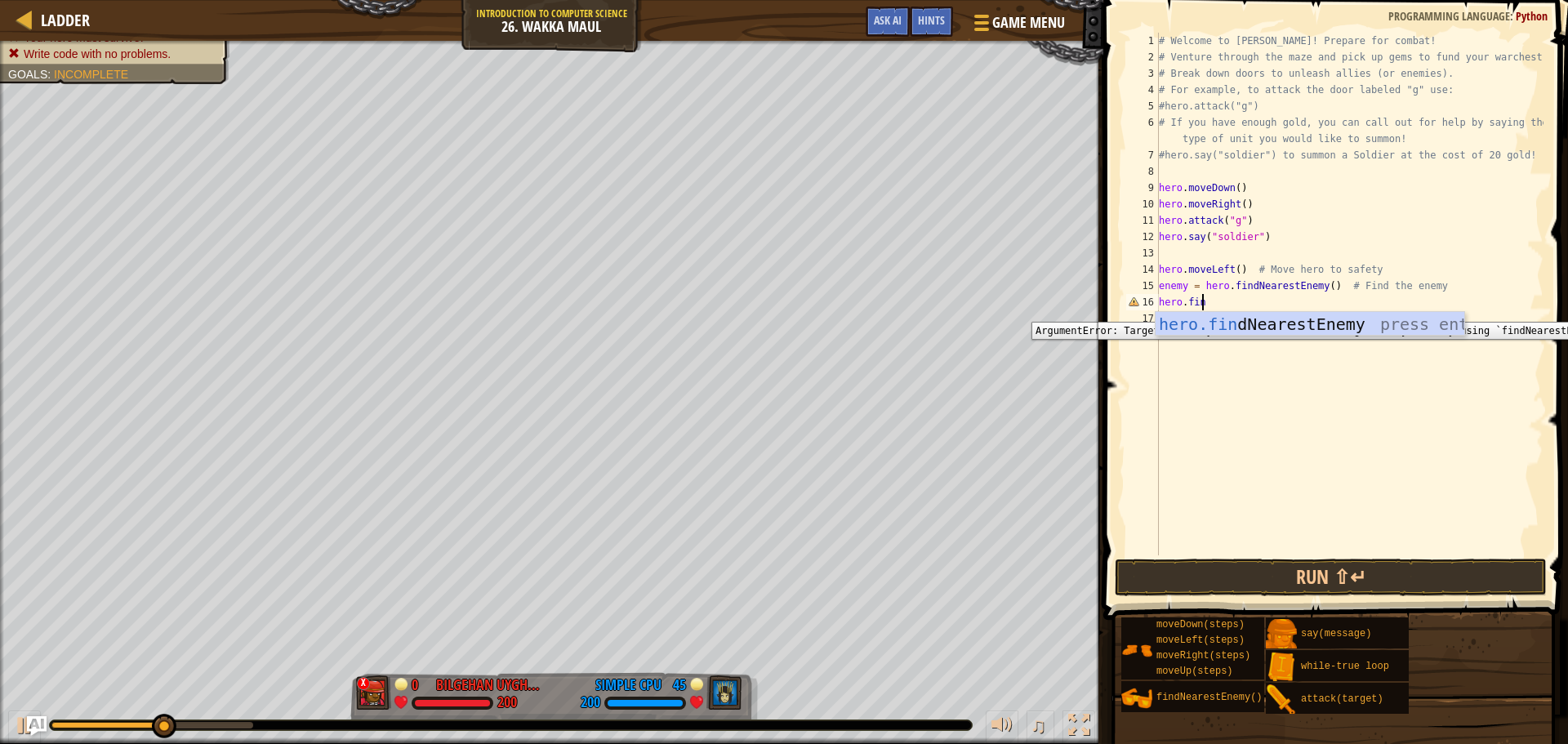
type textarea "hero.find"
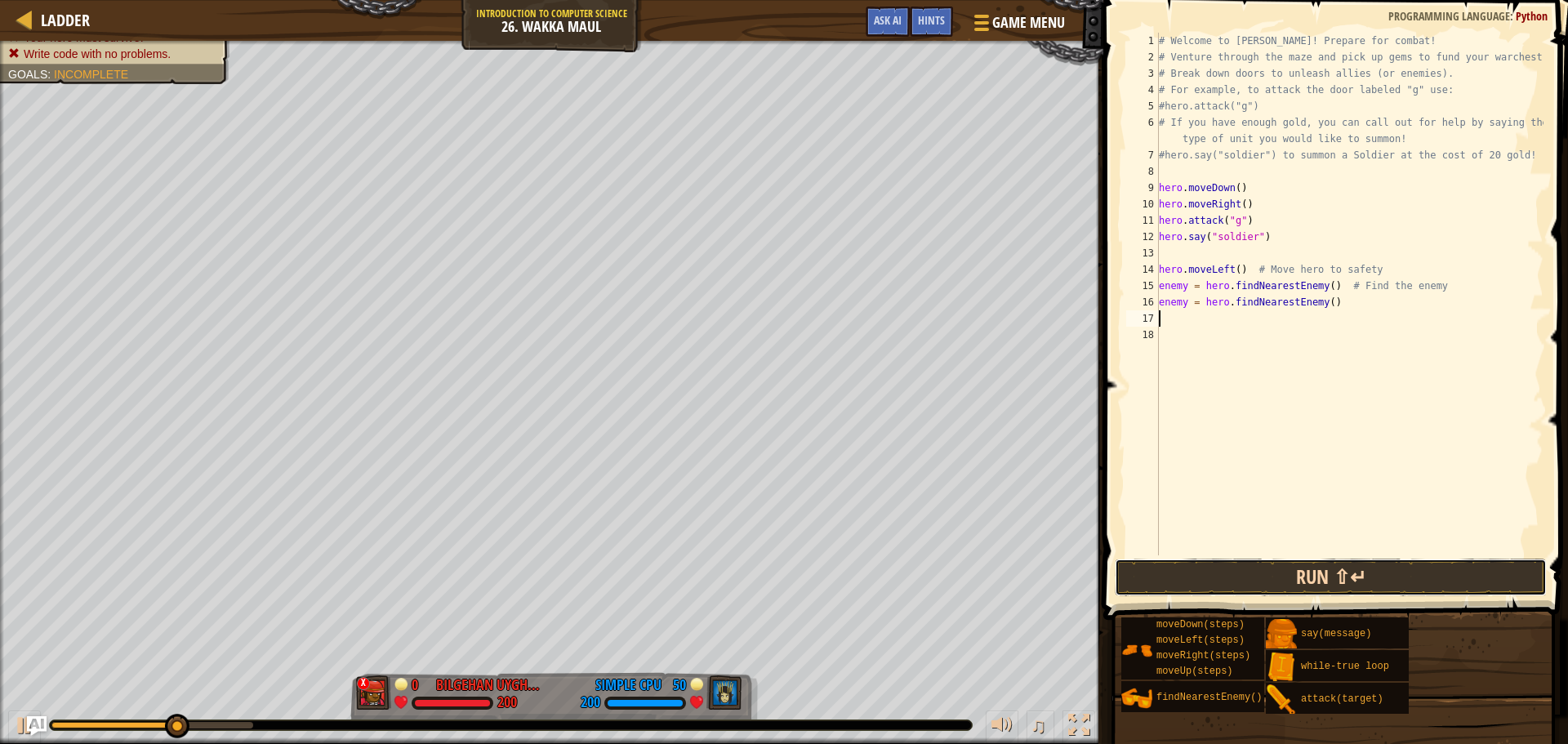
click at [1434, 566] on button "Run ⇧↵" at bounding box center [1330, 576] width 432 height 37
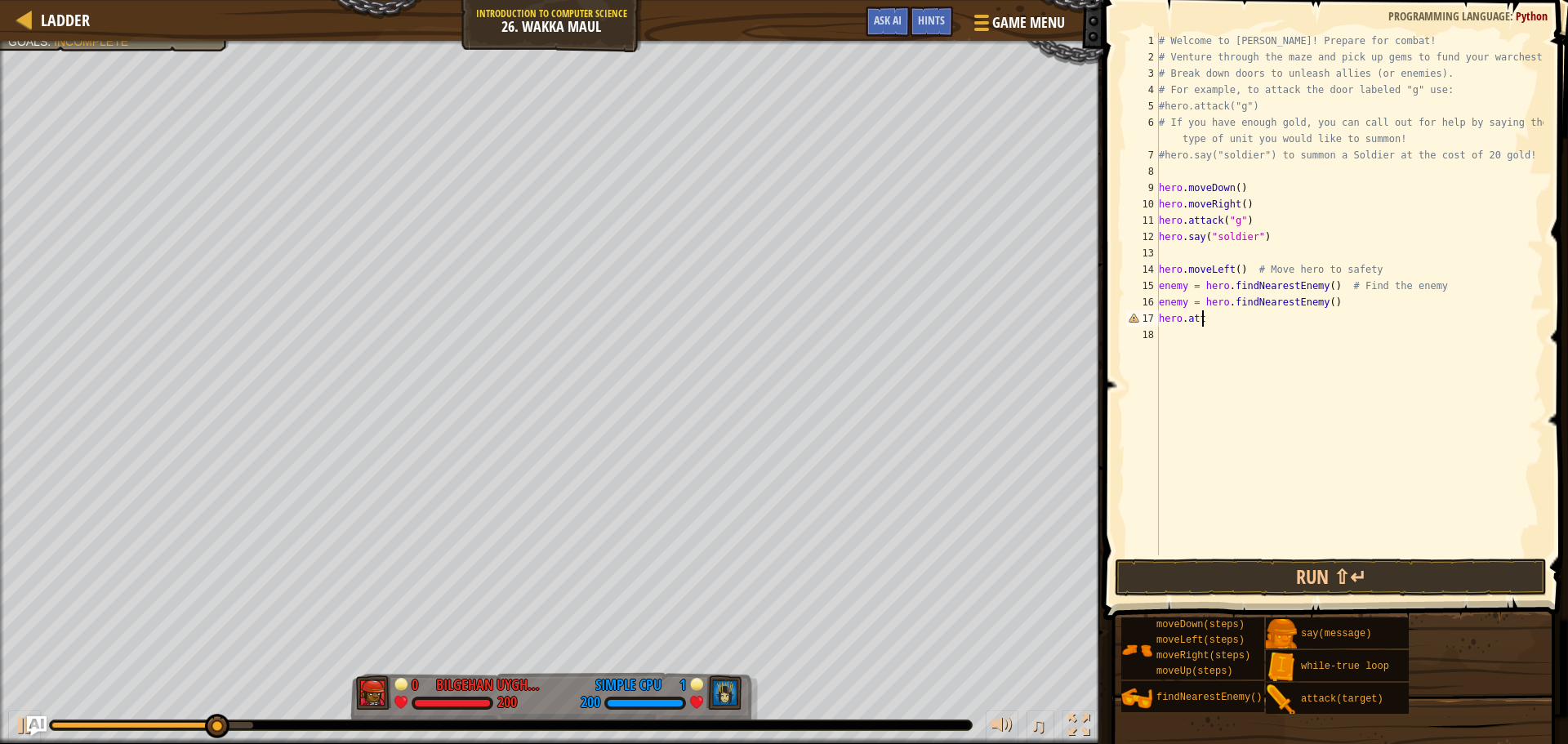
scroll to position [8, 1]
type textarea "h"
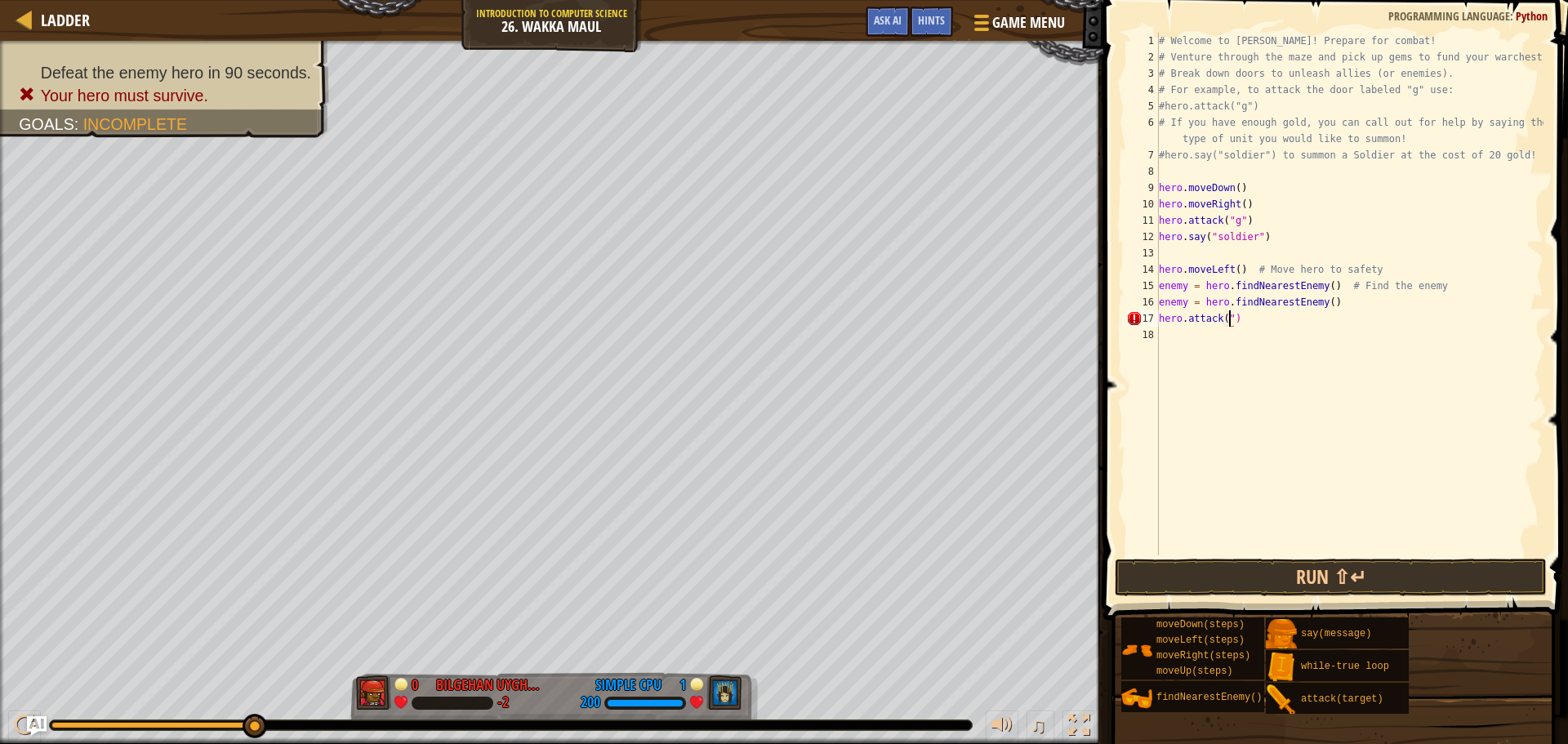
scroll to position [8, 6]
click at [1229, 321] on div "# Welcome to [PERSON_NAME]! Prepare for combat! # Venture through the maze and …" at bounding box center [1350, 310] width 388 height 555
drag, startPoint x: 1347, startPoint y: 560, endPoint x: 1342, endPoint y: 568, distance: 9.4
click at [1342, 568] on button "Run ⇧↵" at bounding box center [1330, 576] width 432 height 37
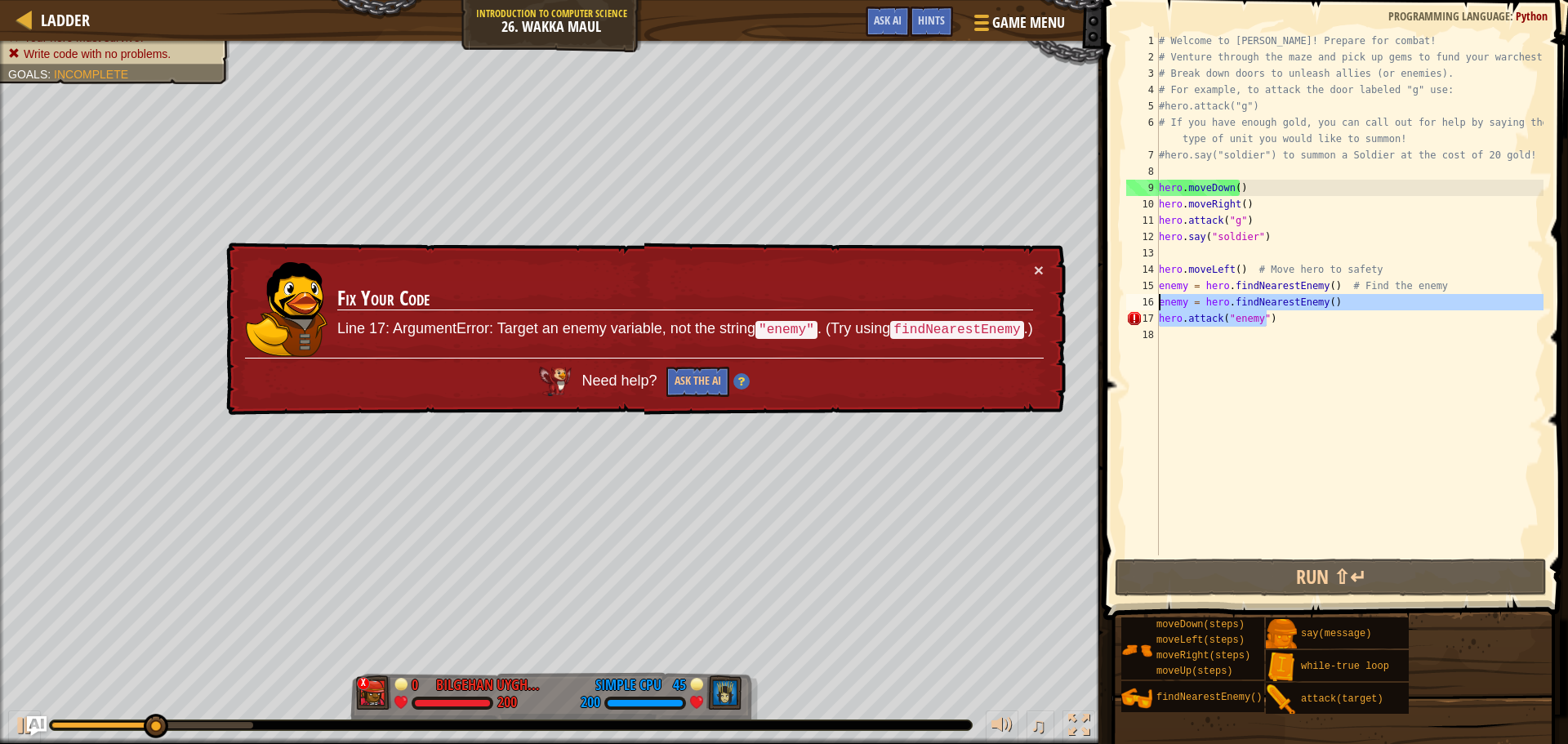
drag, startPoint x: 1302, startPoint y: 323, endPoint x: 1138, endPoint y: 303, distance: 165.2
click at [1138, 303] on div "hero.attack("enemy") 1 2 3 4 5 6 7 8 9 10 11 12 13 14 15 16 17 18 # Welcome to …" at bounding box center [1333, 294] width 420 height 523
type textarea "enemy = hero.findNearestEnemy() hero.attack("enemy")"
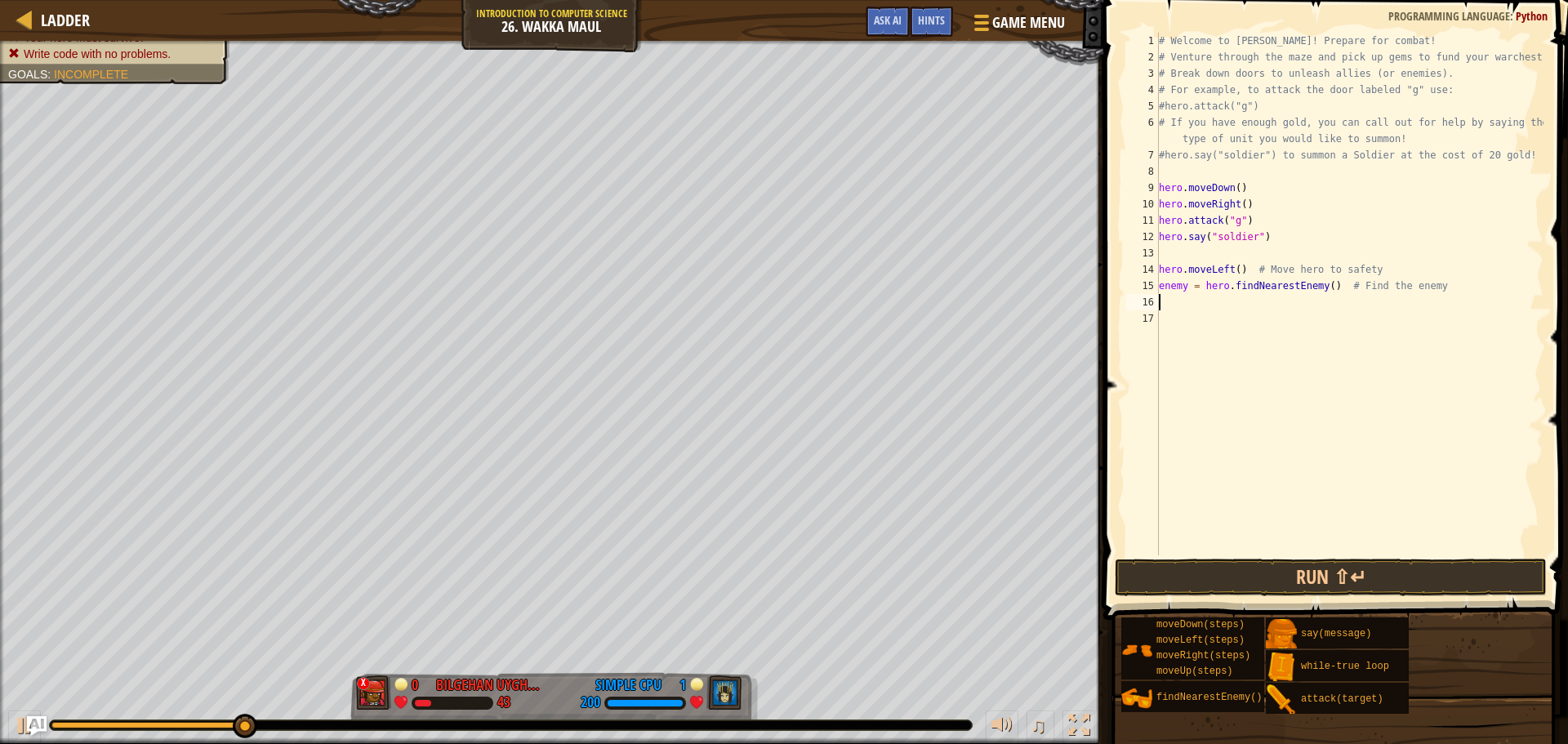
click at [1368, 341] on div "# Welcome to [PERSON_NAME]! Prepare for combat! # Venture through the maze and …" at bounding box center [1350, 310] width 388 height 555
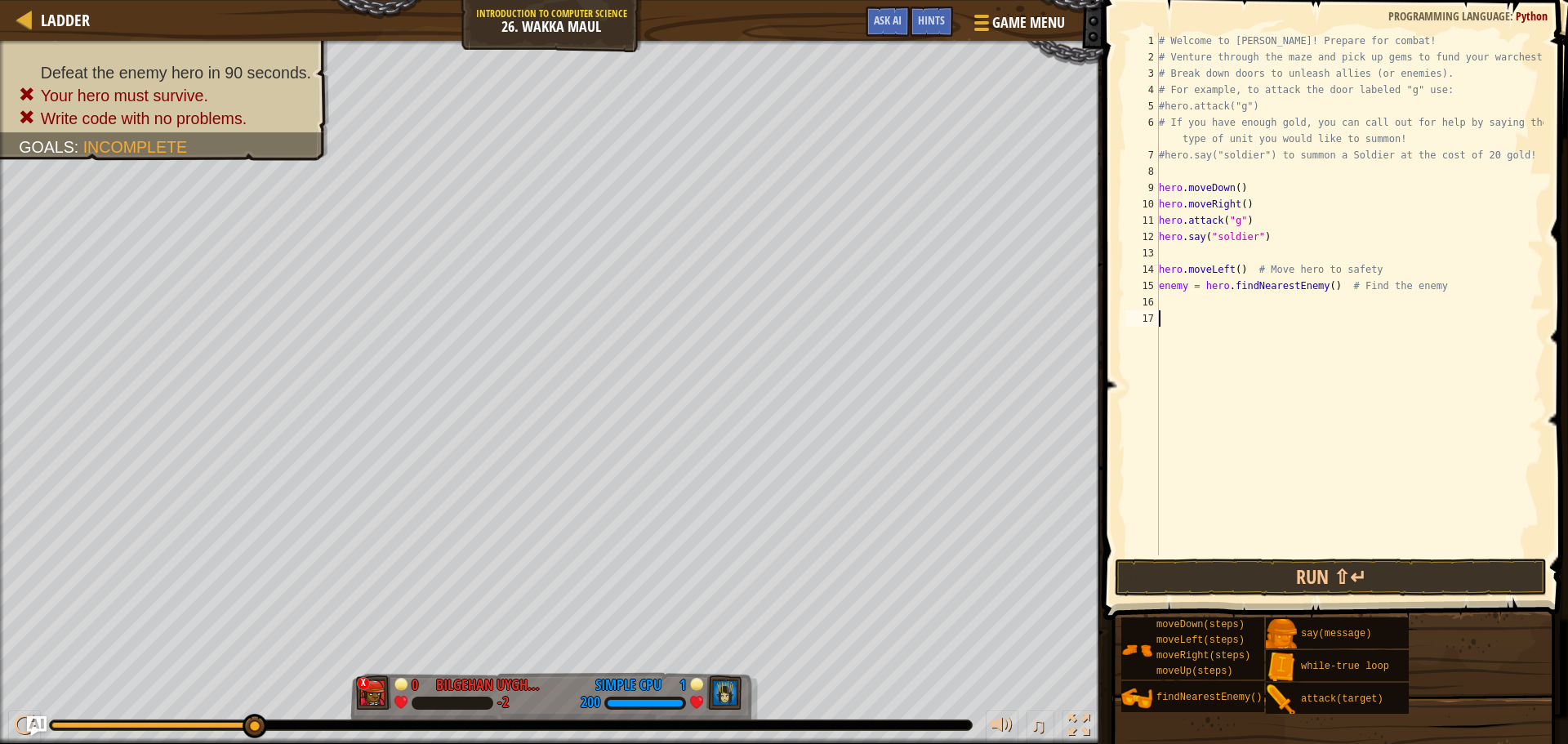
click at [1221, 275] on div "# Welcome to [PERSON_NAME]! Prepare for combat! # Venture through the maze and …" at bounding box center [1350, 310] width 388 height 555
type textarea "hero.moveLeft() # Move hero to safety"
click at [12, 9] on div "Ladder Introduction to Computer Science 26. Wakka Maul Game Menu Done Hints Ask…" at bounding box center [552, 20] width 1103 height 41
click at [26, 11] on div at bounding box center [24, 18] width 20 height 20
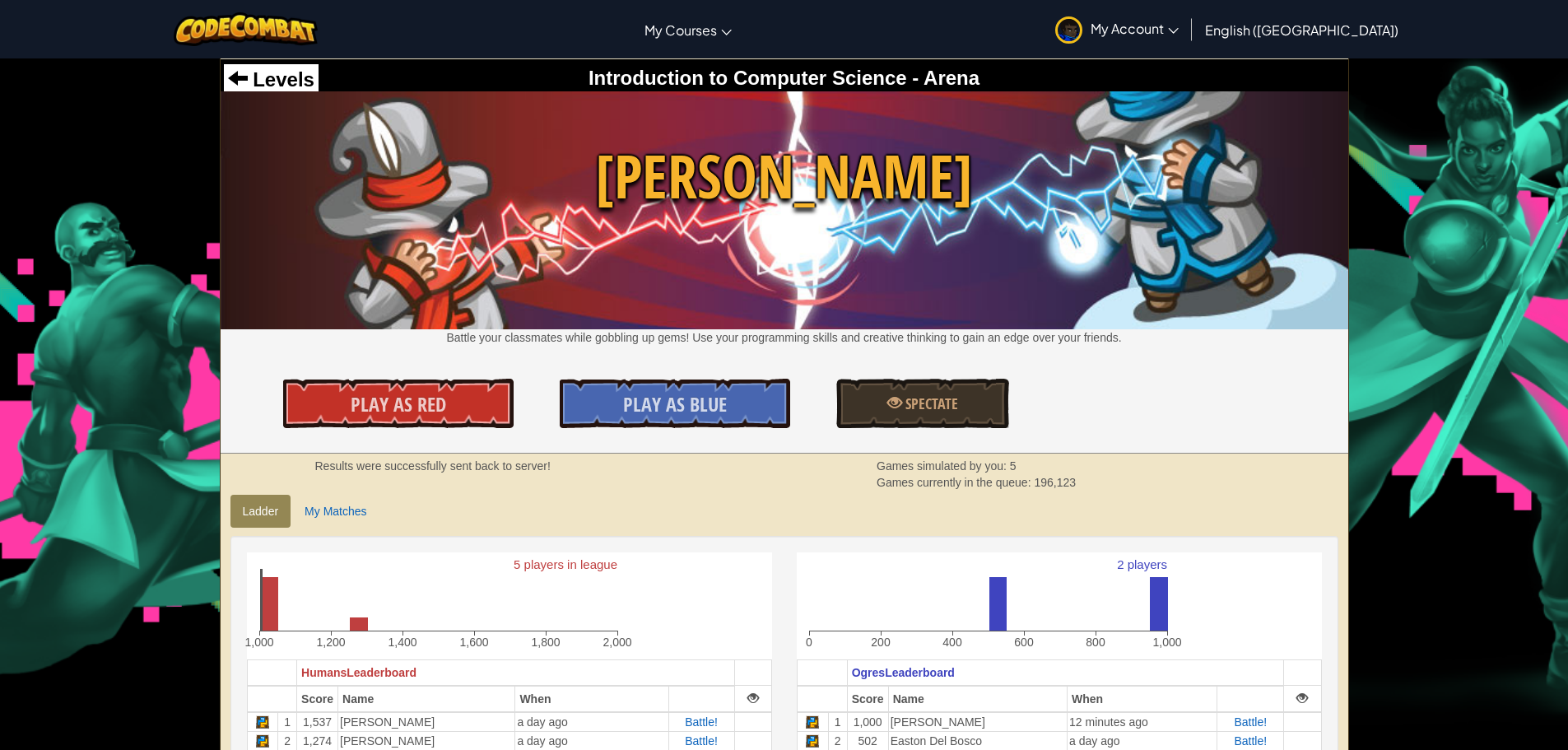
click at [321, 82] on div "Introduction to Computer Science - Arena" at bounding box center [784, 78] width 1120 height 28
click at [305, 87] on span "Levels" at bounding box center [281, 79] width 67 height 22
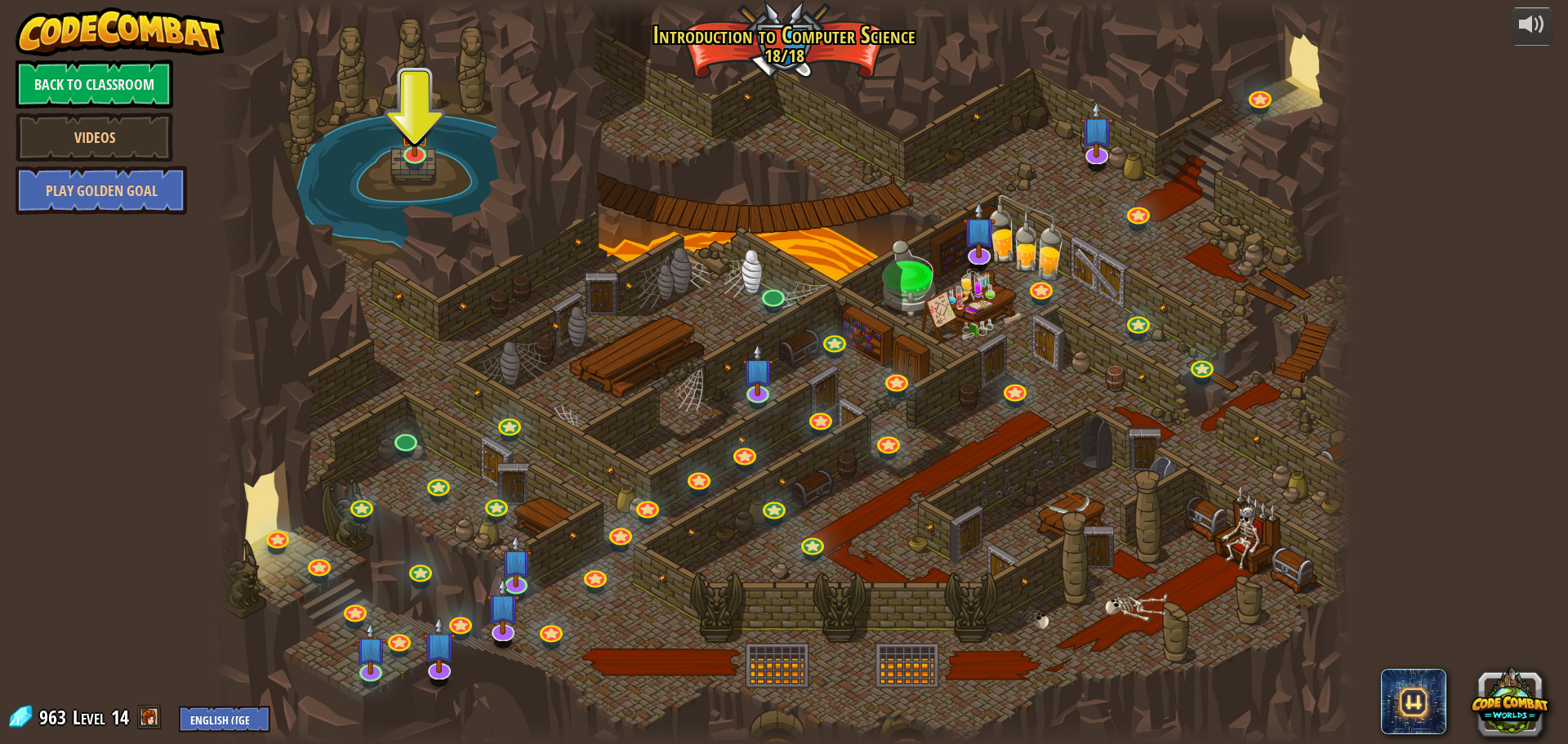
click at [400, 166] on div at bounding box center [784, 372] width 1139 height 744
drag, startPoint x: 413, startPoint y: 156, endPoint x: 447, endPoint y: 176, distance: 39.4
click at [413, 156] on link at bounding box center [414, 154] width 33 height 25
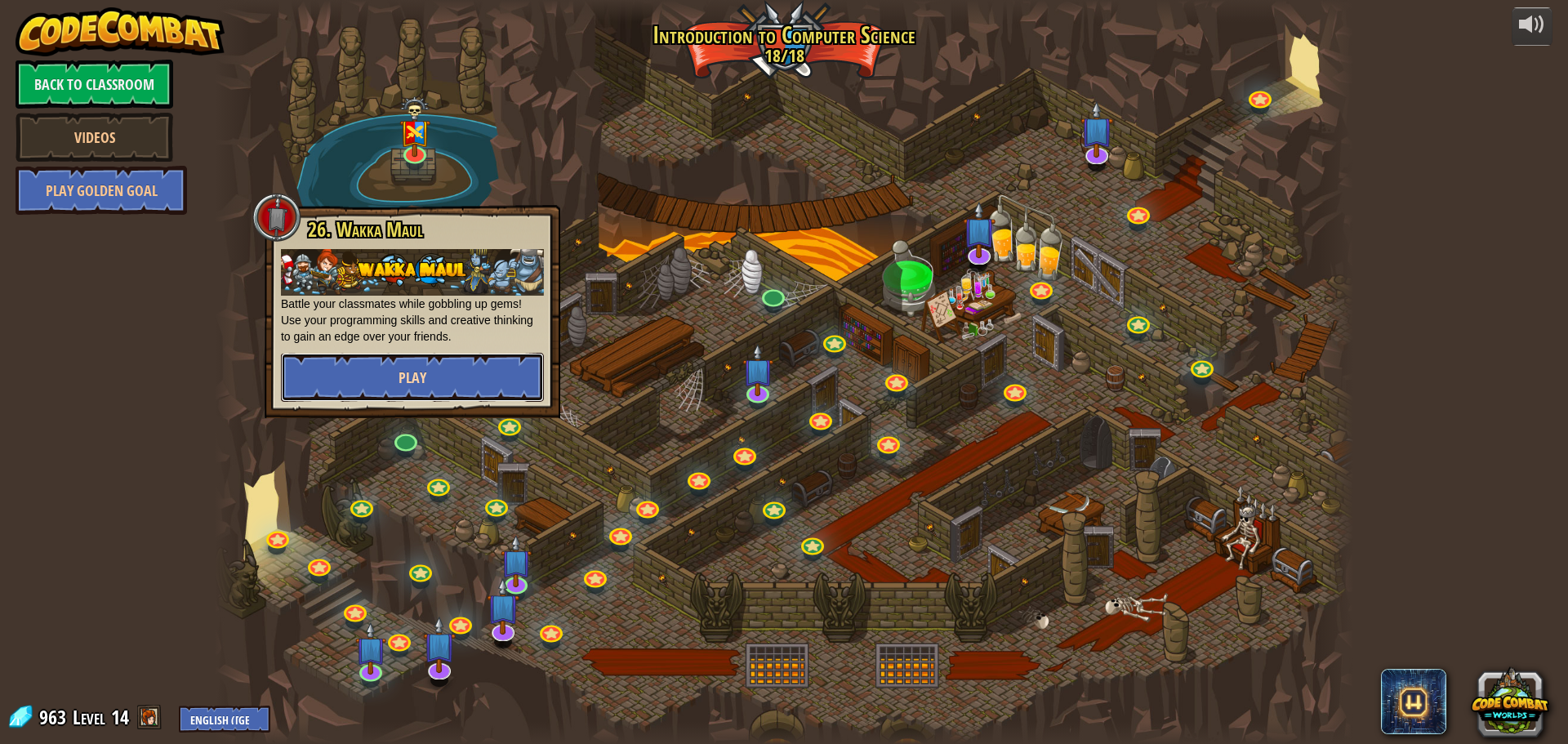
click at [421, 391] on button "Play" at bounding box center [412, 376] width 263 height 49
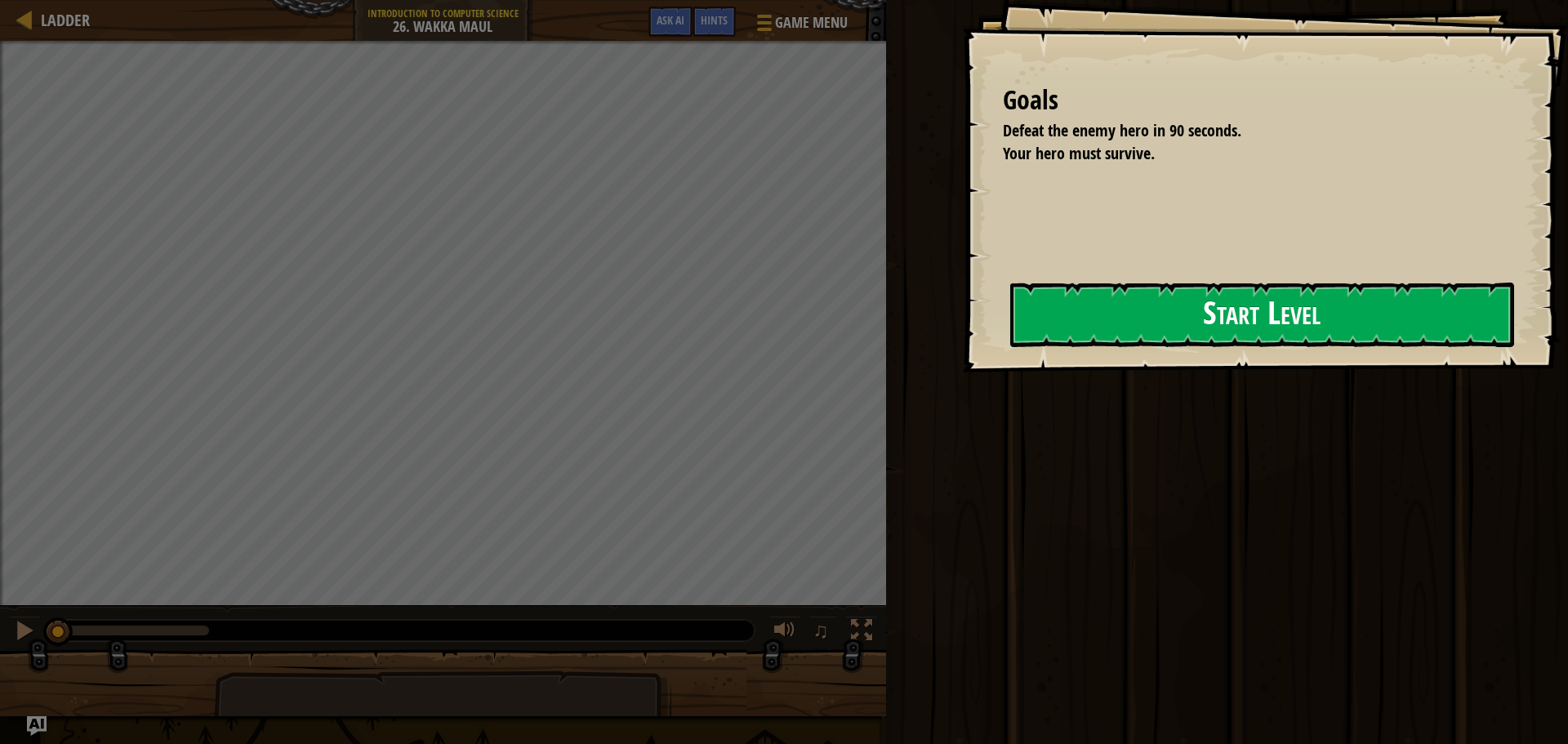
click at [1158, 304] on button "Start Level" at bounding box center [1262, 314] width 504 height 64
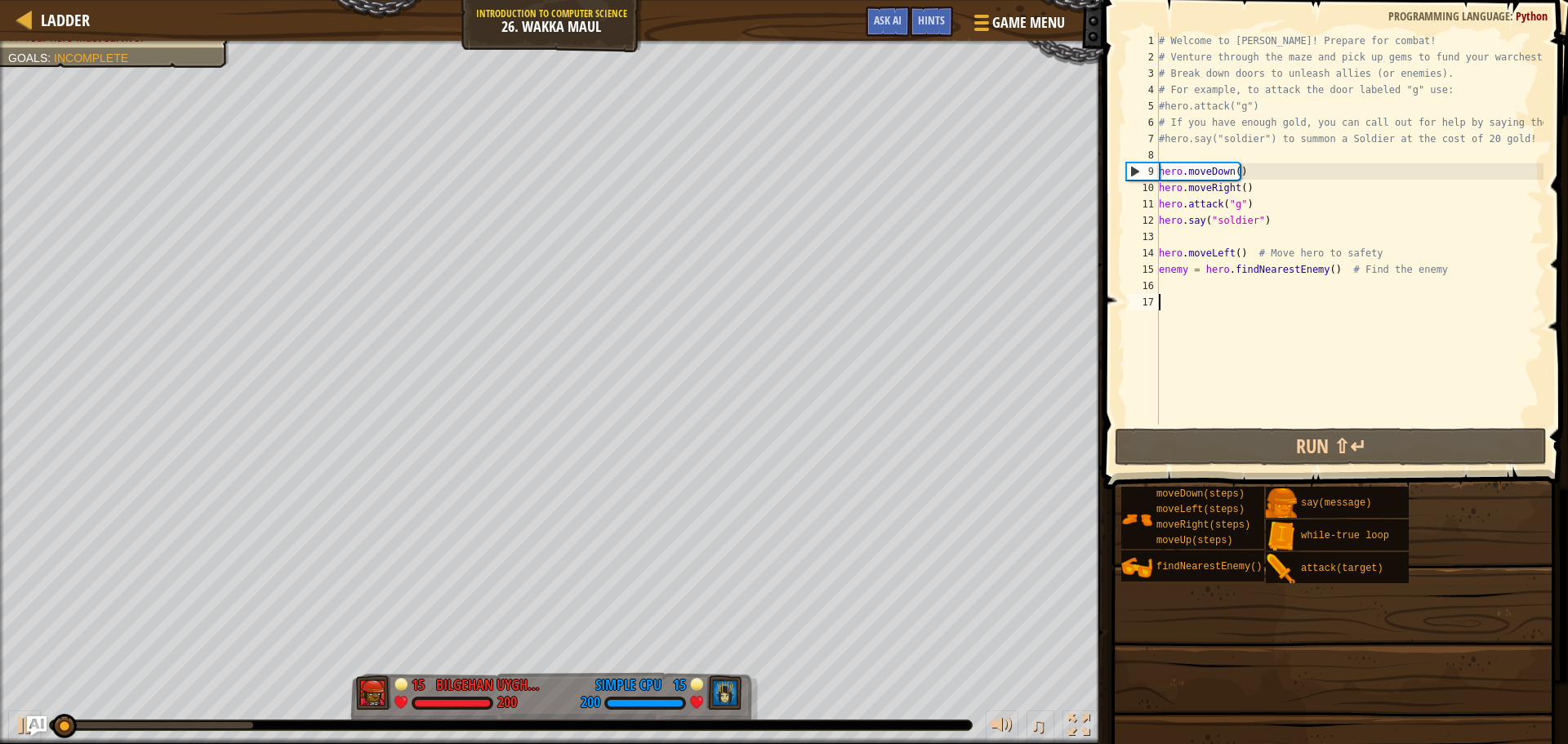
click at [681, 13] on div "Ladder Introduction to Computer Science 26. Wakka Maul Game Menu Done Hints Ask…" at bounding box center [552, 20] width 1103 height 41
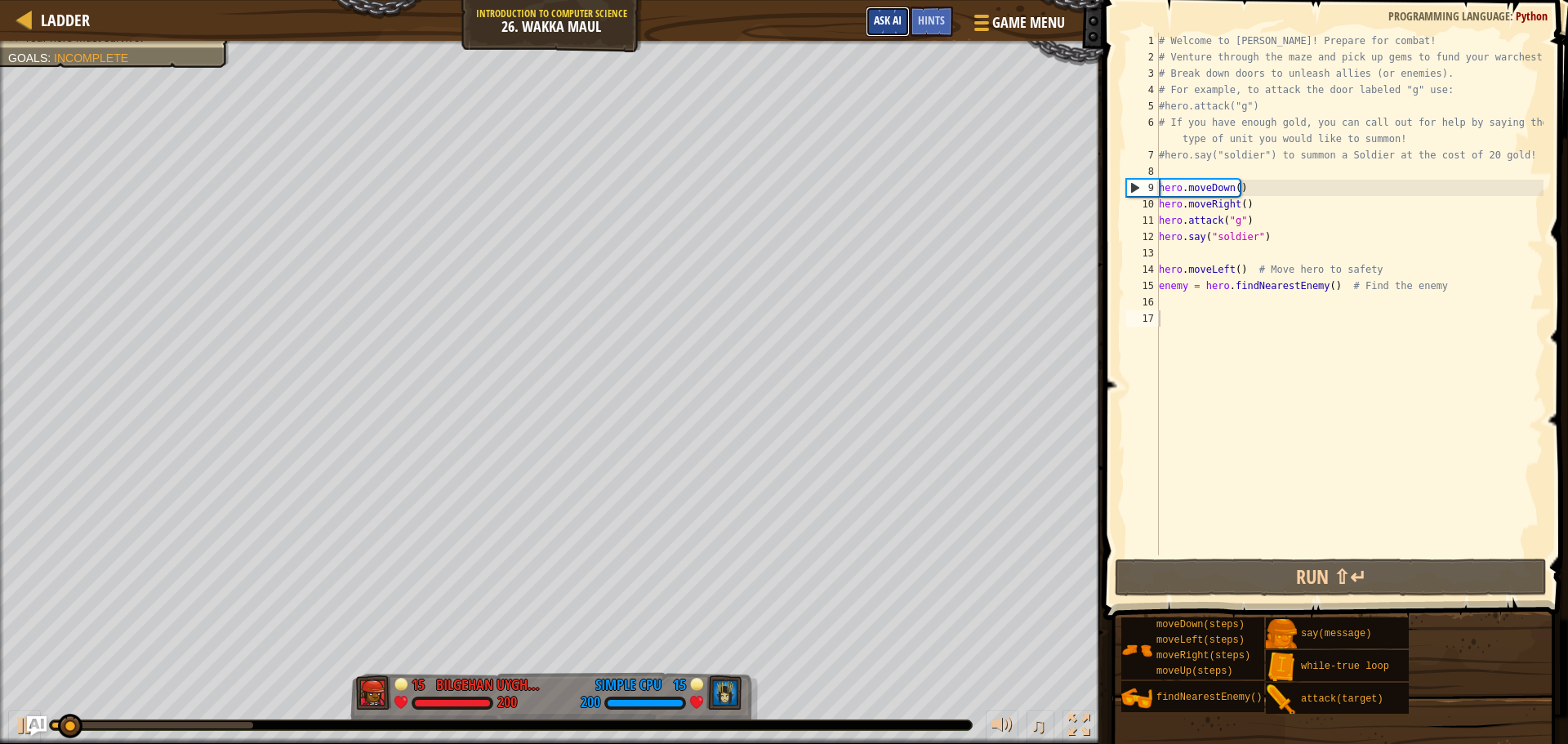
click at [884, 24] on span "Ask AI" at bounding box center [887, 20] width 28 height 15
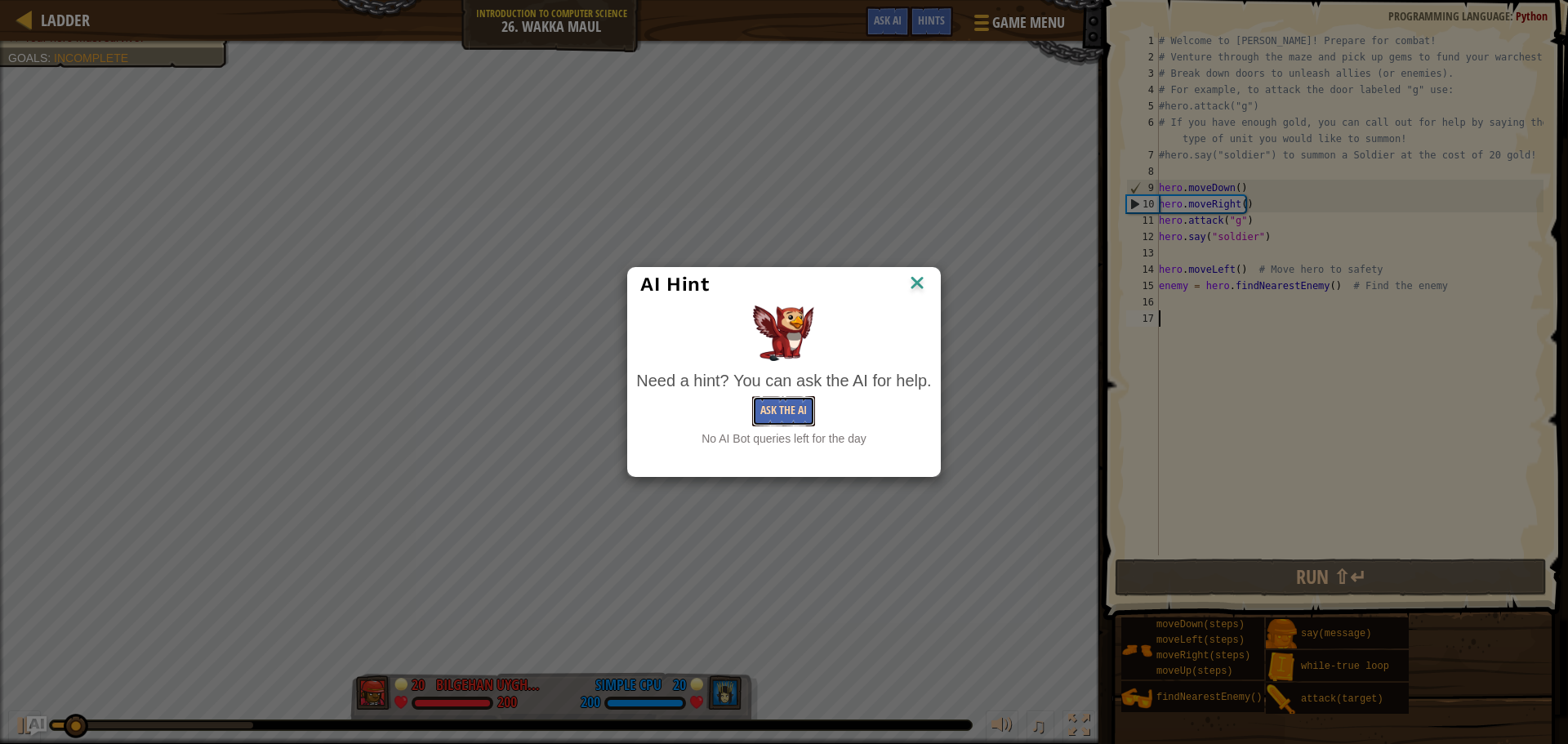
click at [786, 399] on button "Ask the AI" at bounding box center [784, 412] width 63 height 31
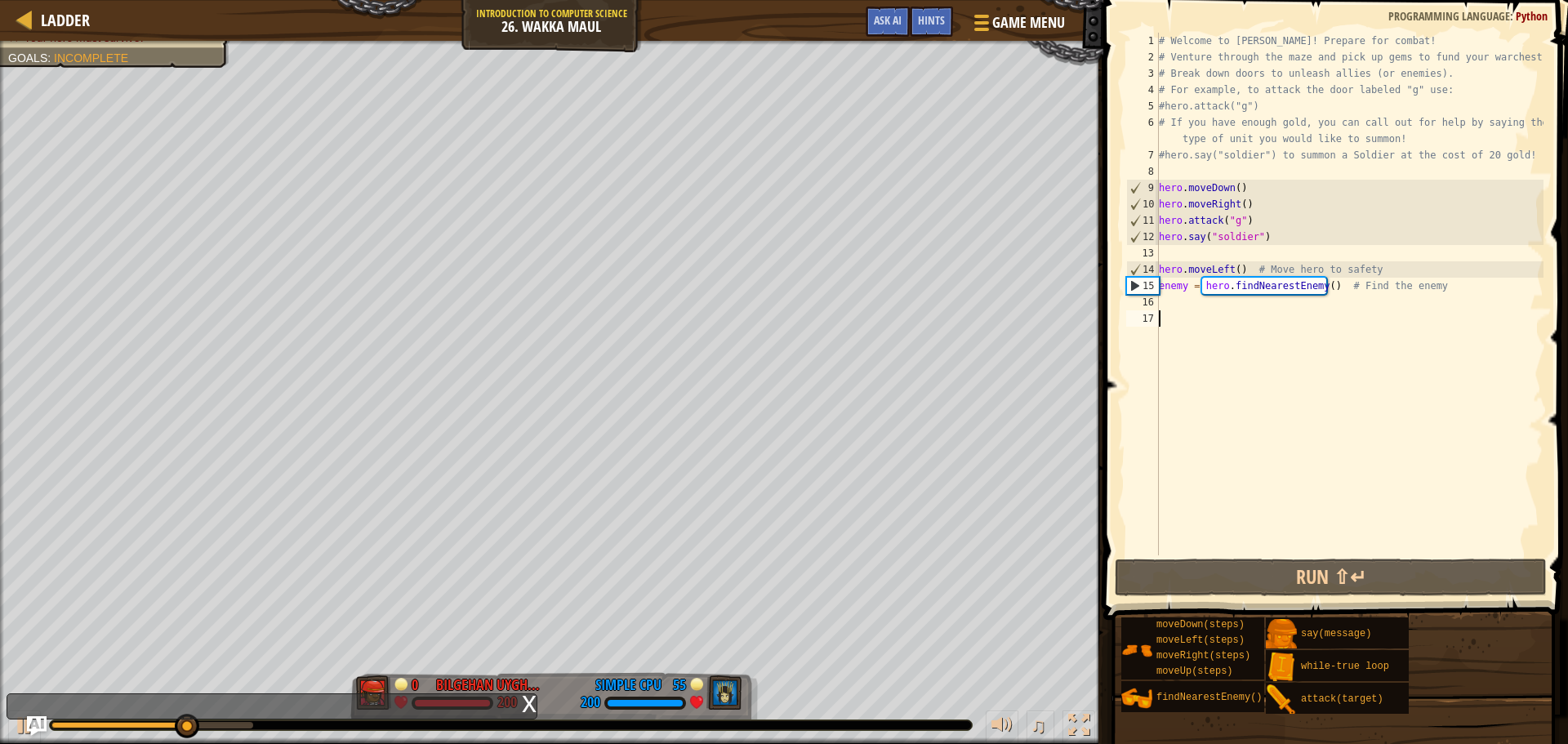
click at [1238, 263] on div "# Welcome to [PERSON_NAME]! Prepare for combat! # Venture through the maze and …" at bounding box center [1350, 310] width 388 height 555
type textarea "hero.moveLeft() # Move hero to safety"
click at [1399, 267] on div "# Welcome to [PERSON_NAME]! Prepare for combat! # Venture through the maze and …" at bounding box center [1350, 310] width 388 height 555
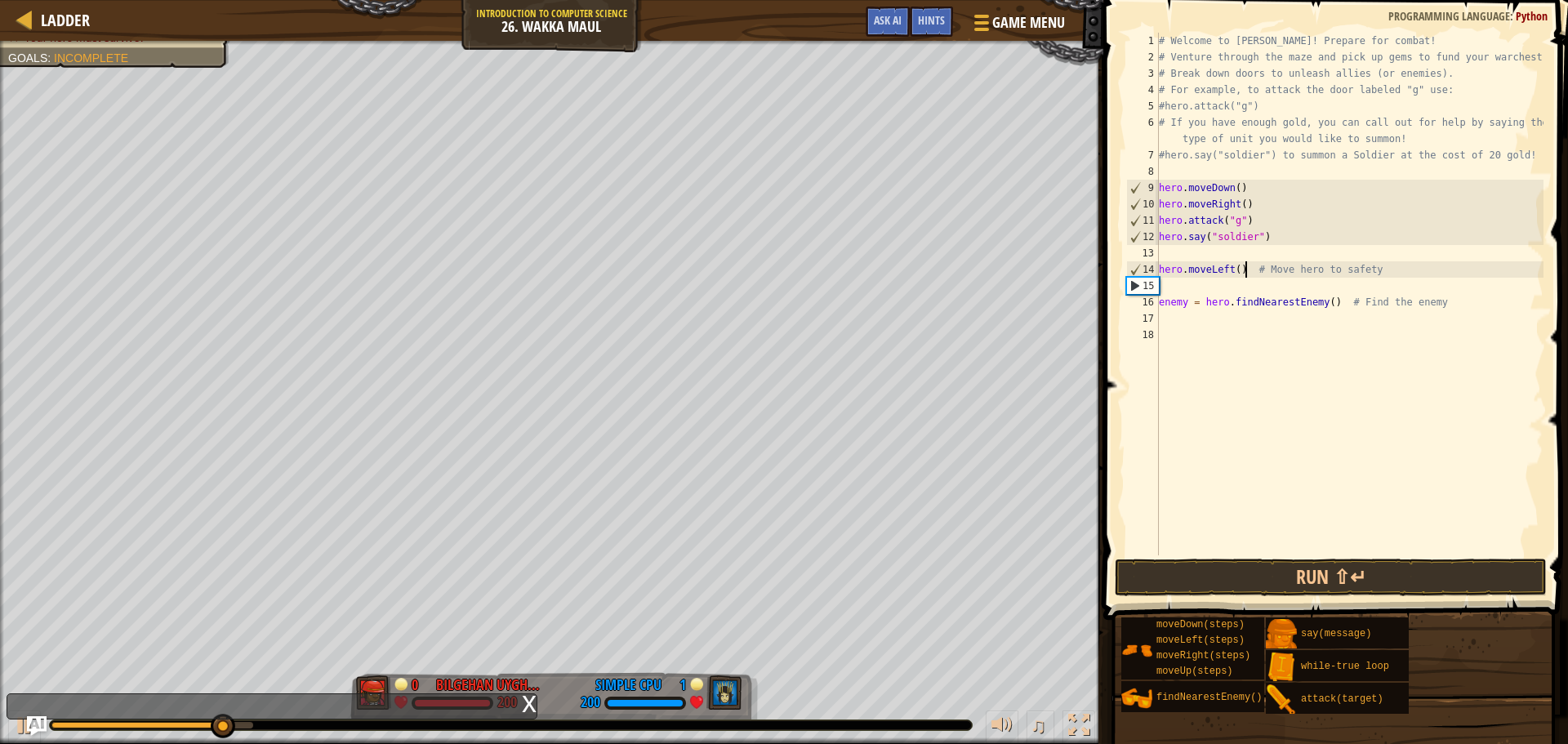
click at [1245, 275] on div "# Welcome to [PERSON_NAME]! Prepare for combat! # Venture through the maze and …" at bounding box center [1350, 310] width 388 height 555
type textarea "hero.moveLeft() # Move hero to safety"
drag, startPoint x: 1241, startPoint y: 275, endPoint x: 1157, endPoint y: 276, distance: 84.0
click at [1157, 276] on div "hero.moveLeft() # Move hero to safety 1 2 3 4 5 6 7 8 9 10 11 12 13 14 15 16 17…" at bounding box center [1333, 294] width 420 height 523
drag, startPoint x: 1330, startPoint y: 258, endPoint x: 1341, endPoint y: 259, distance: 11.0
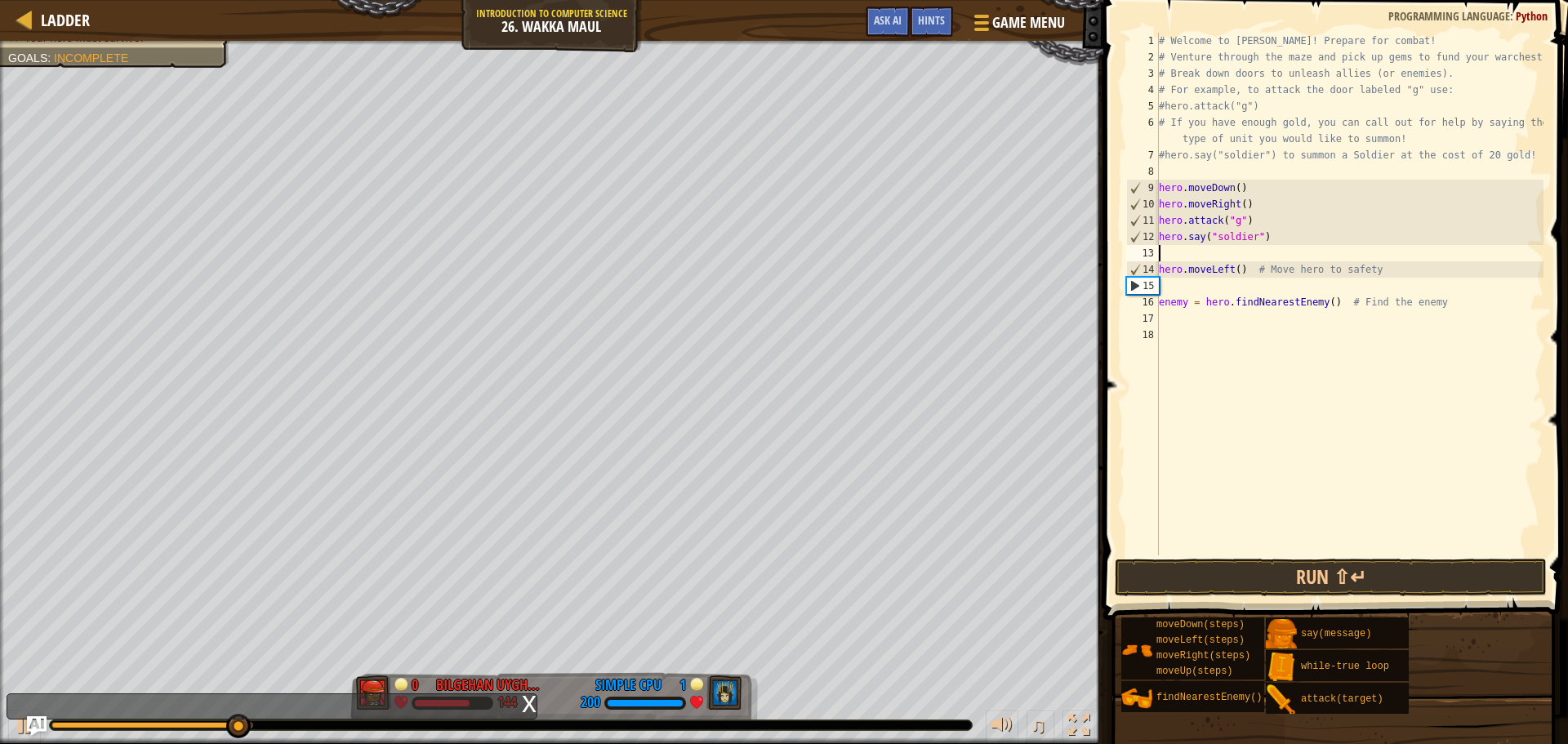
click at [1341, 259] on div "# Welcome to [PERSON_NAME]! Prepare for combat! # Venture through the maze and …" at bounding box center [1350, 310] width 388 height 555
drag, startPoint x: 1387, startPoint y: 275, endPoint x: 1156, endPoint y: 273, distance: 231.0
click at [1156, 273] on div "1 2 3 4 5 6 7 8 9 10 11 12 13 14 15 16 17 18 # Welcome to [PERSON_NAME]! Prepar…" at bounding box center [1333, 294] width 420 height 523
type textarea "hero.moveLeft() # Move hero to safety"
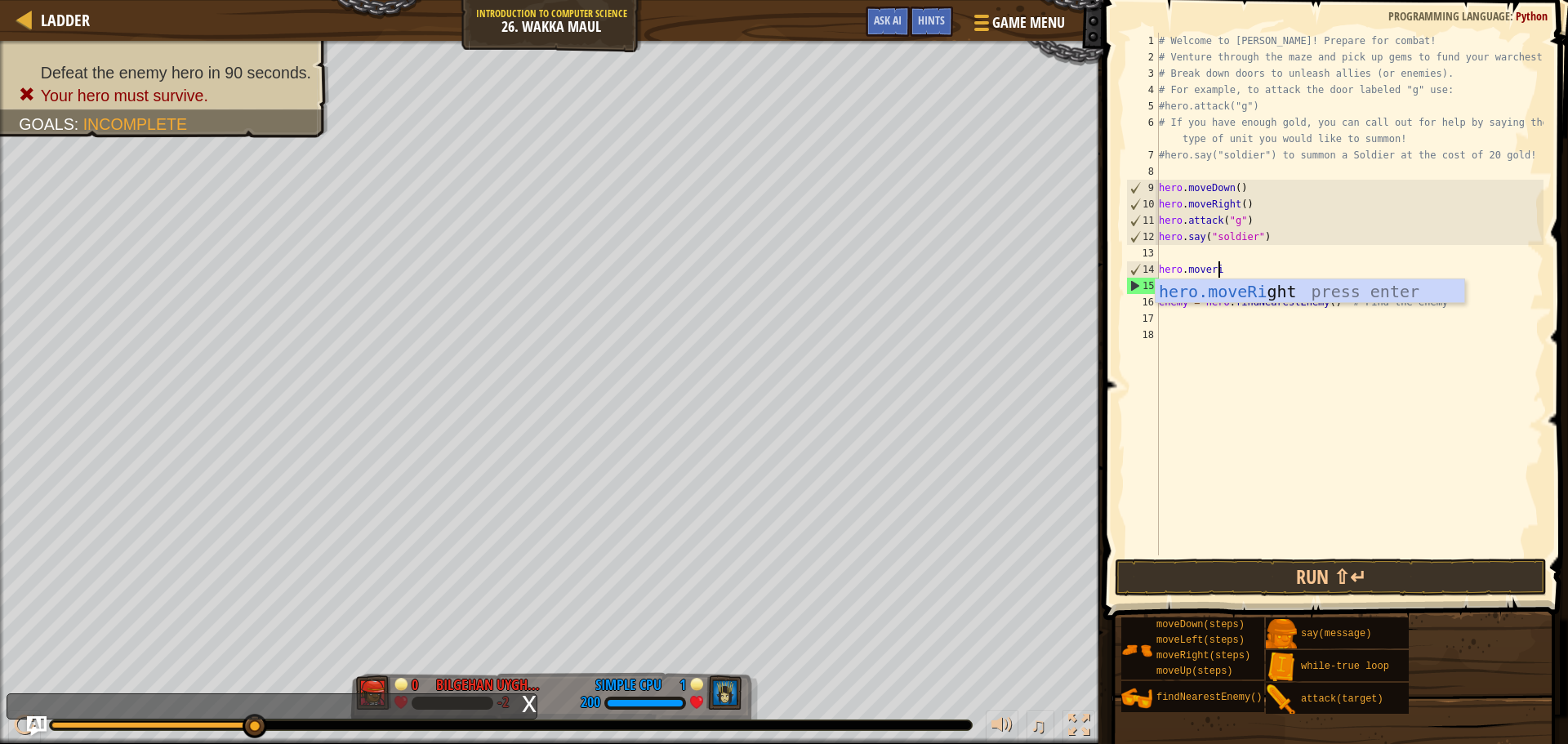
type textarea "hero.moveright"
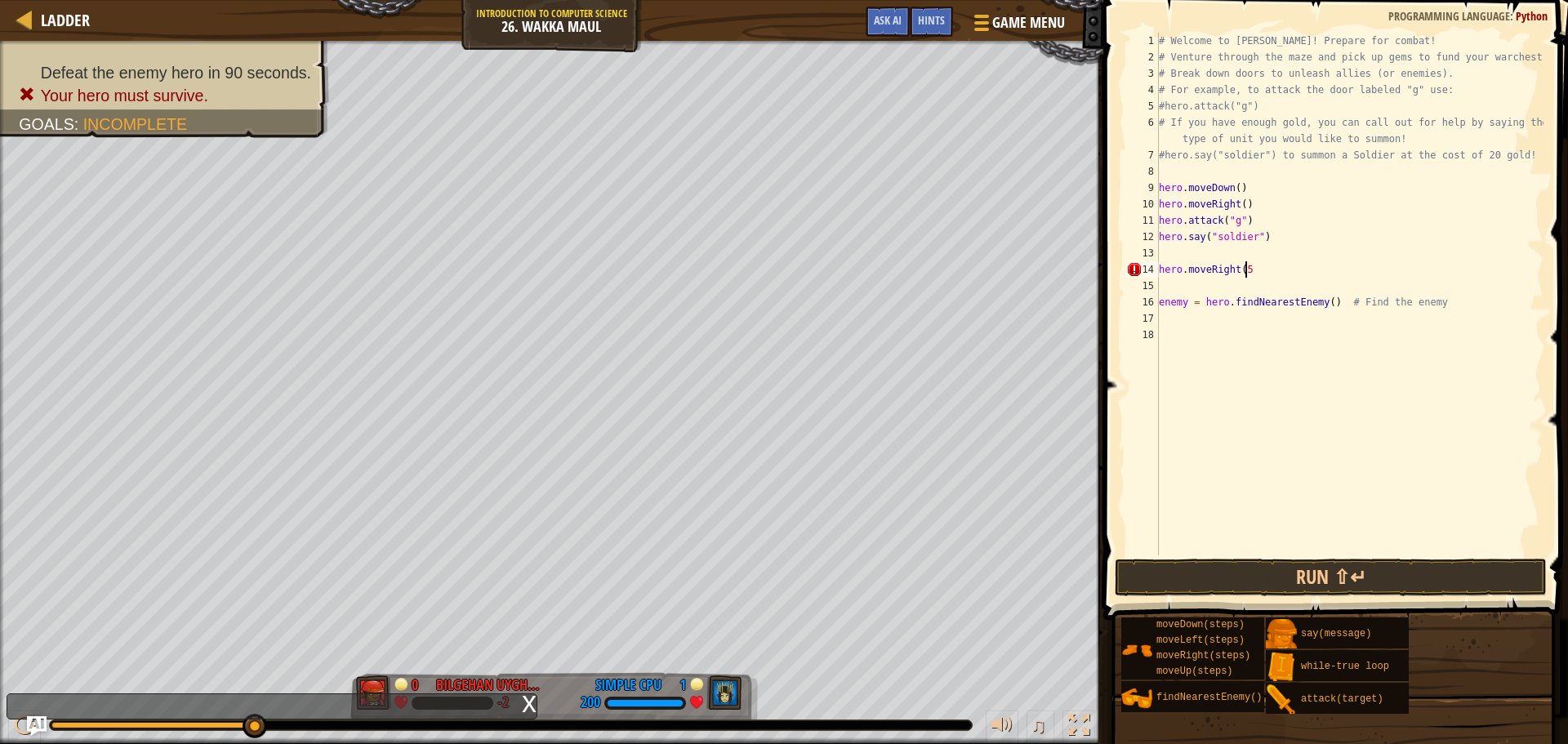
type textarea "hero.moveRight(5)"
click at [1165, 286] on div "# Welcome to [PERSON_NAME]! Prepare for combat! # Venture through the maze and …" at bounding box center [1350, 310] width 388 height 555
click at [1353, 569] on button "Run ⇧↵" at bounding box center [1330, 576] width 432 height 37
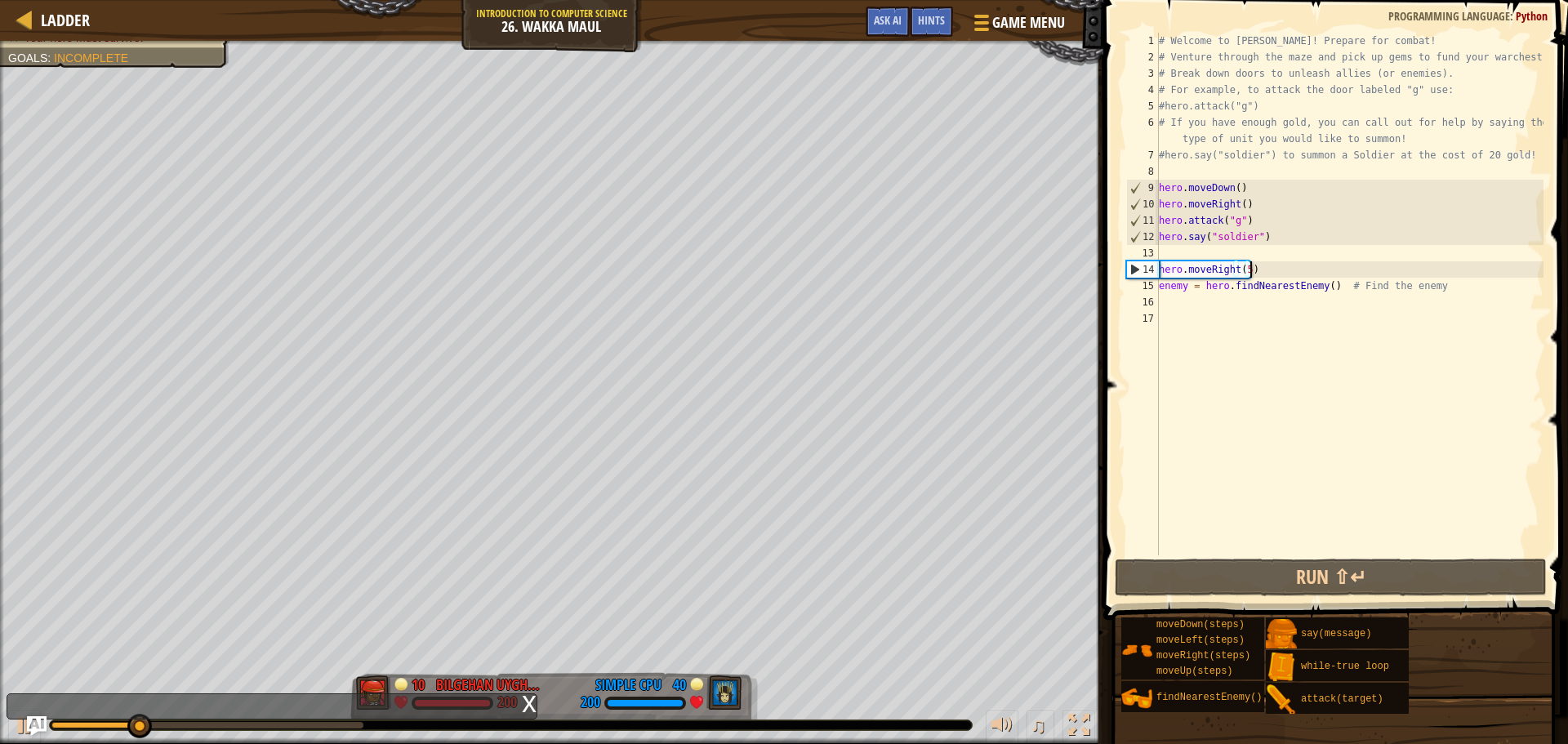
click at [1274, 270] on div "# Welcome to [PERSON_NAME]! Prepare for combat! # Venture through the maze and …" at bounding box center [1350, 310] width 388 height 555
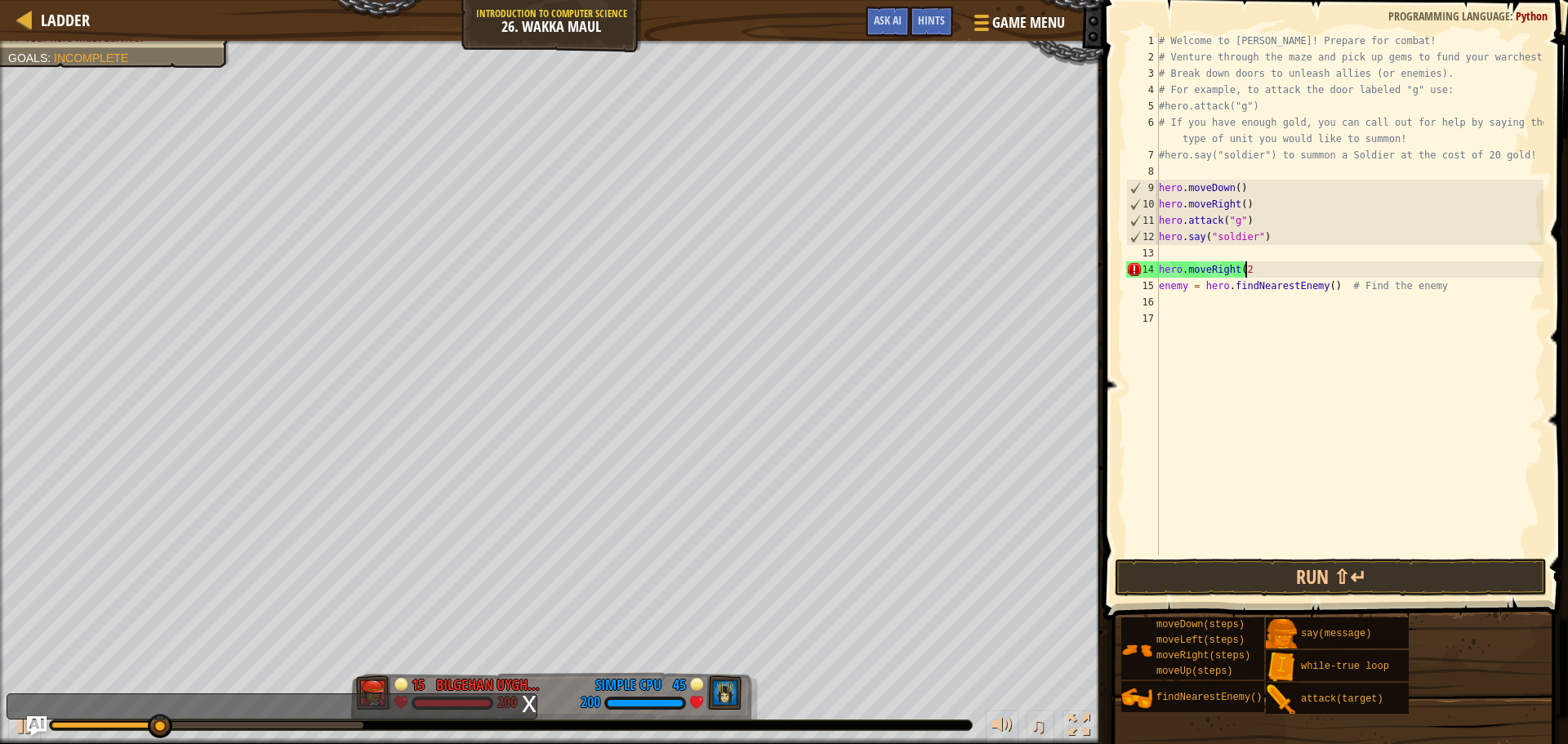
type textarea "hero.moveRight(2)"
type textarea "hero.moveup"
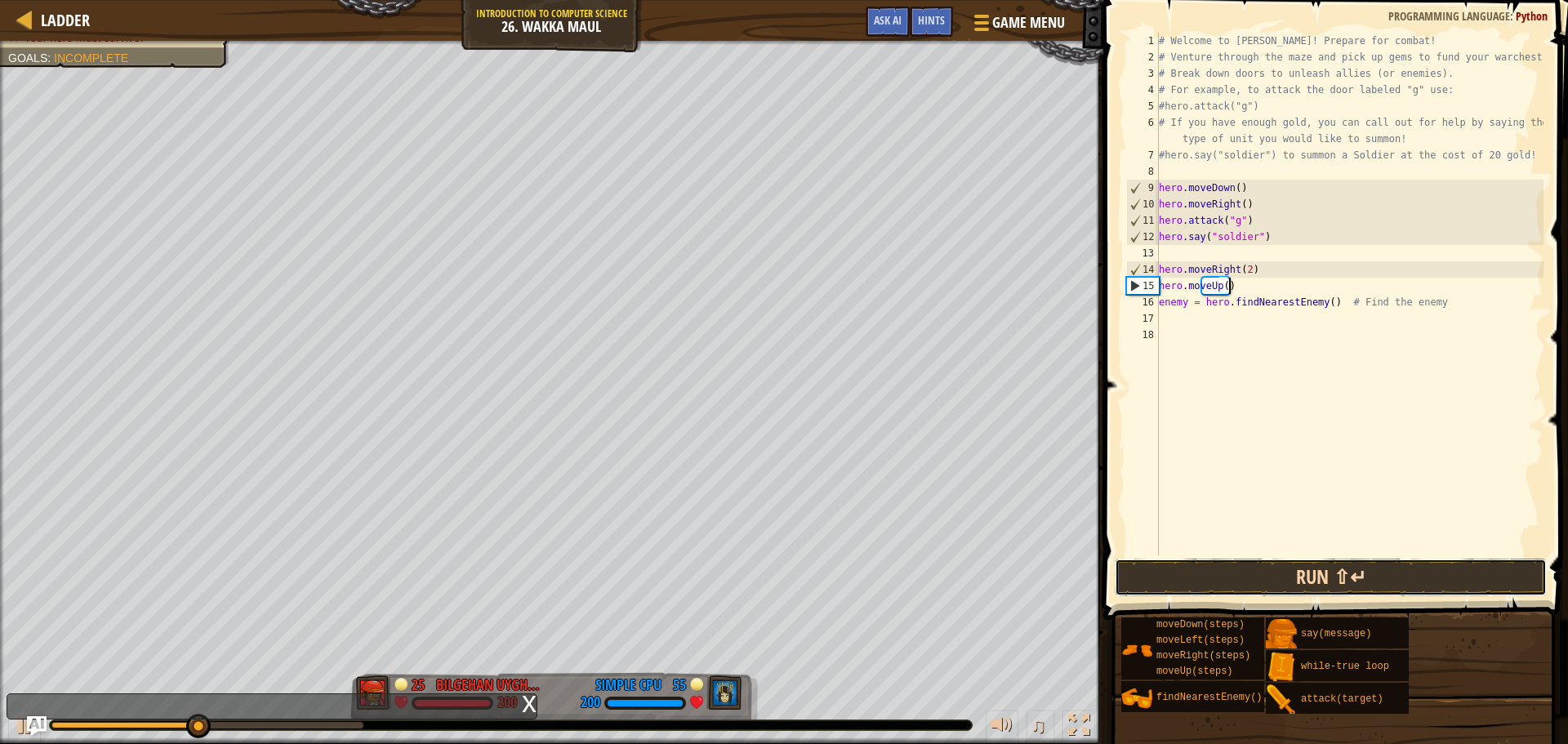
click at [1344, 584] on button "Run ⇧↵" at bounding box center [1330, 576] width 432 height 37
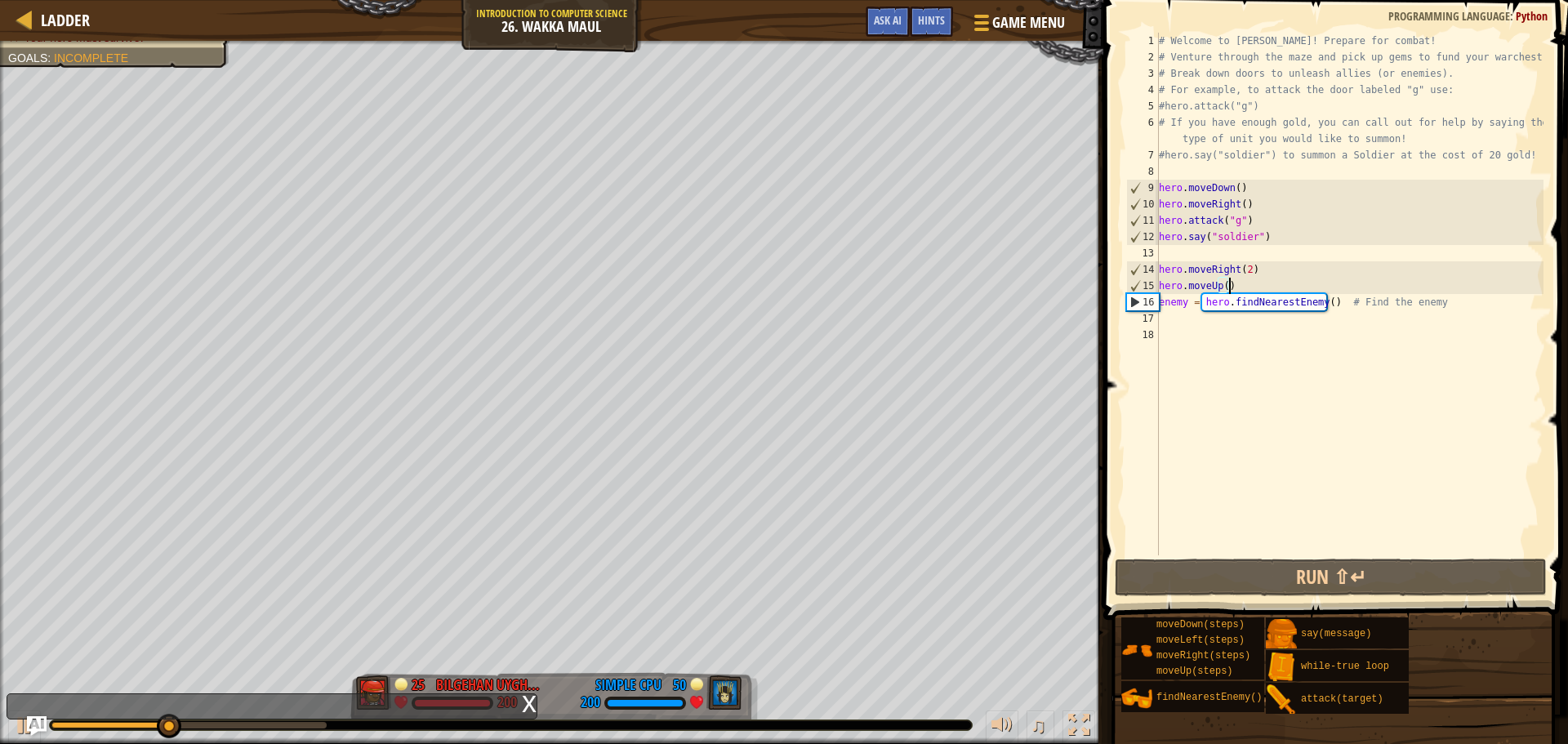
click at [1240, 270] on div "# Welcome to [PERSON_NAME]! Prepare for combat! # Venture through the maze and …" at bounding box center [1350, 310] width 388 height 555
click at [1247, 273] on div "# Welcome to [PERSON_NAME]! Prepare for combat! # Venture through the maze and …" at bounding box center [1350, 310] width 388 height 555
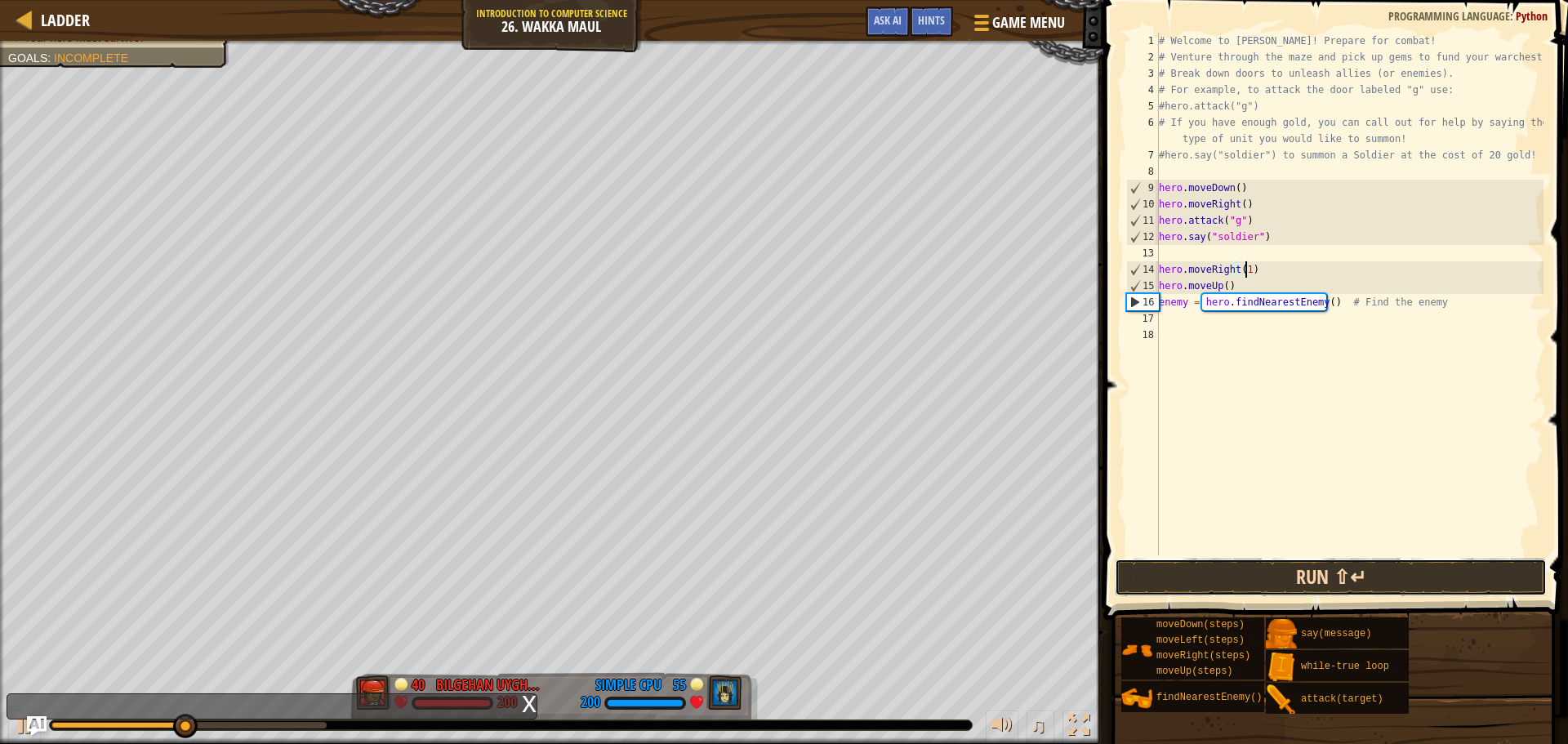
click at [1352, 566] on button "Run ⇧↵" at bounding box center [1330, 576] width 432 height 37
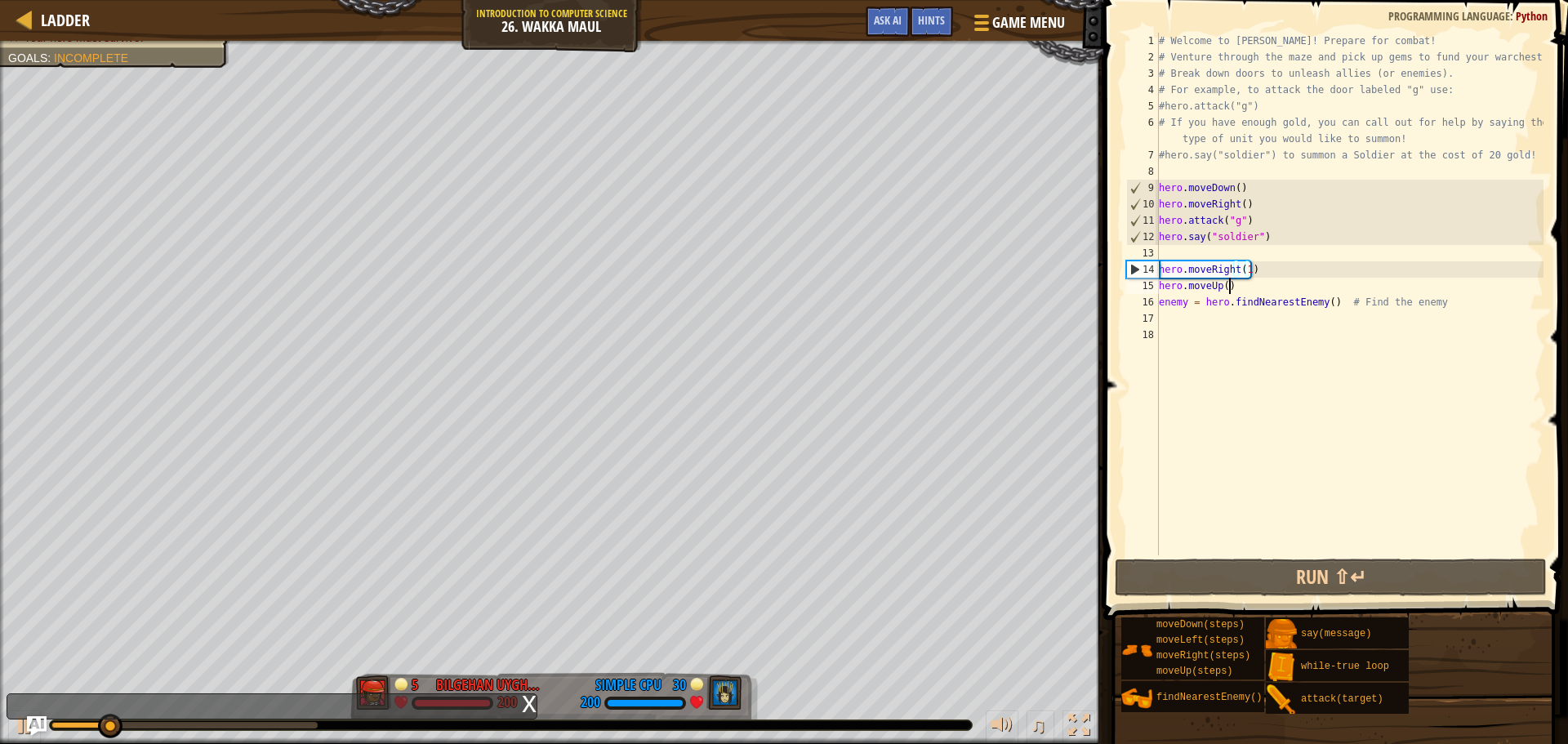
click at [1229, 280] on div "# Welcome to [PERSON_NAME]! Prepare for combat! # Venture through the maze and …" at bounding box center [1350, 310] width 388 height 555
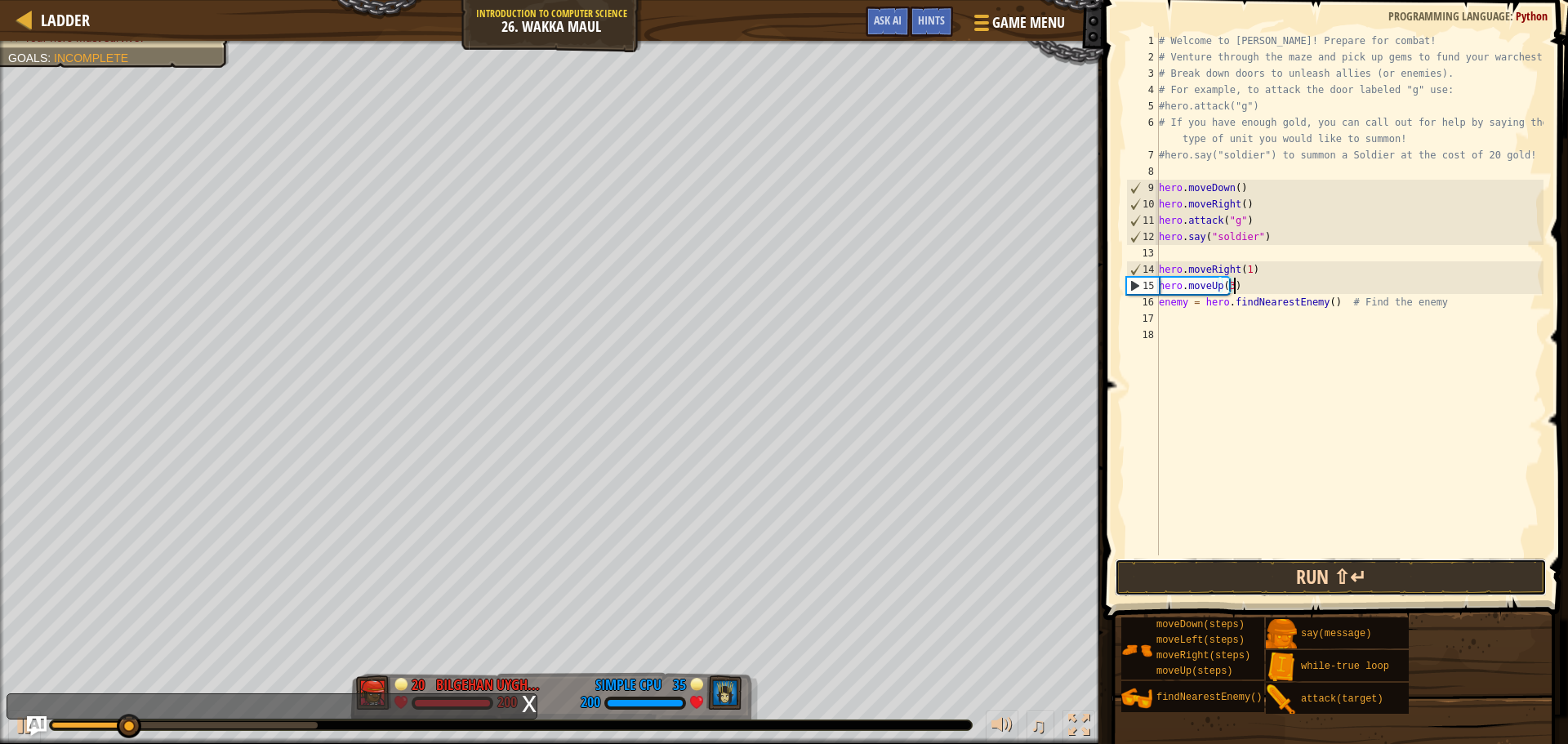
click at [1330, 585] on button "Run ⇧↵" at bounding box center [1330, 576] width 432 height 37
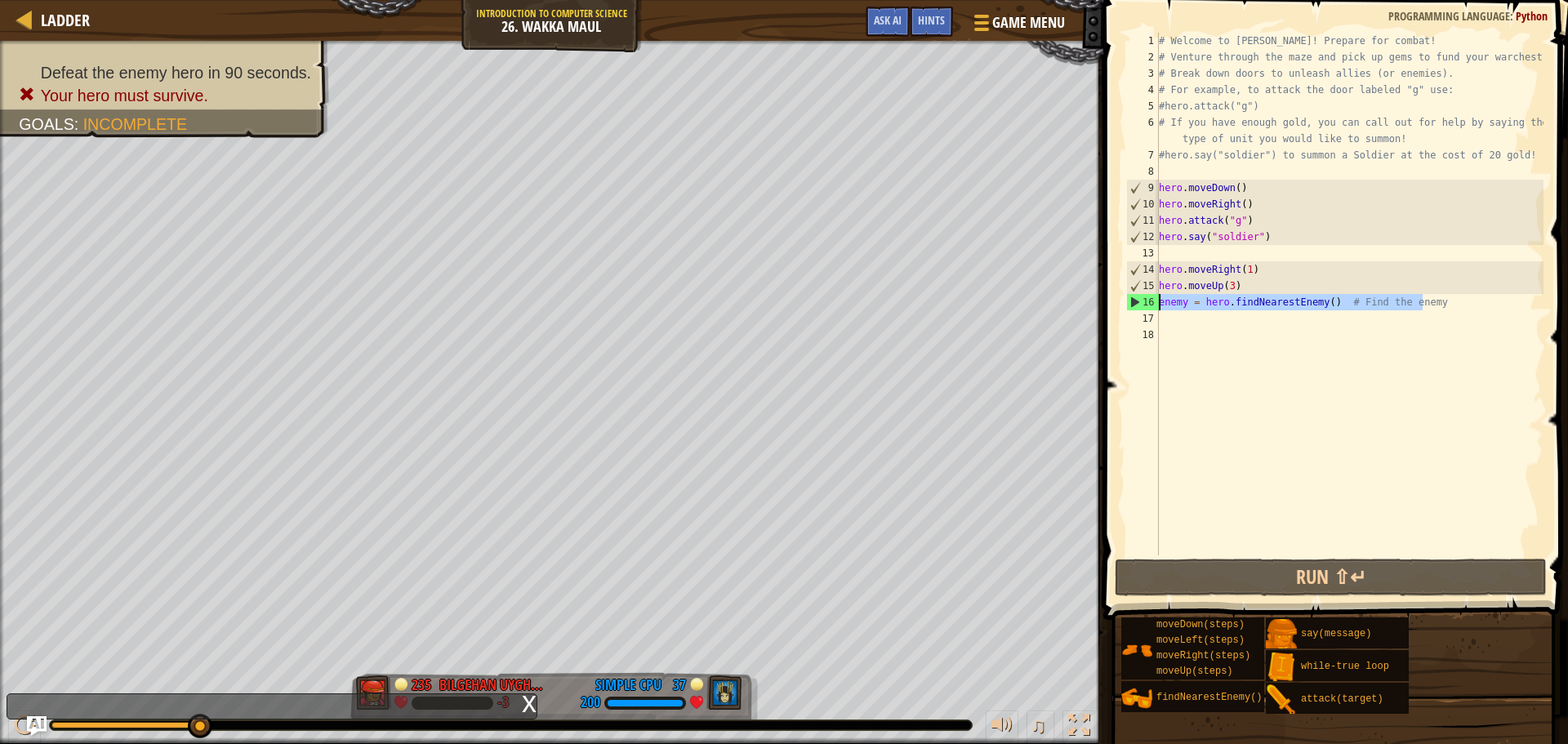
drag, startPoint x: 1448, startPoint y: 303, endPoint x: 1155, endPoint y: 298, distance: 293.0
click at [1155, 298] on div "hero.moveUp(3) 1 2 3 4 5 6 7 8 9 10 11 12 13 14 15 16 17 18 # Welcome to [PERSO…" at bounding box center [1333, 294] width 420 height 523
click at [1191, 272] on div "# Welcome to [PERSON_NAME]! Prepare for combat! # Venture through the maze and …" at bounding box center [1350, 310] width 388 height 555
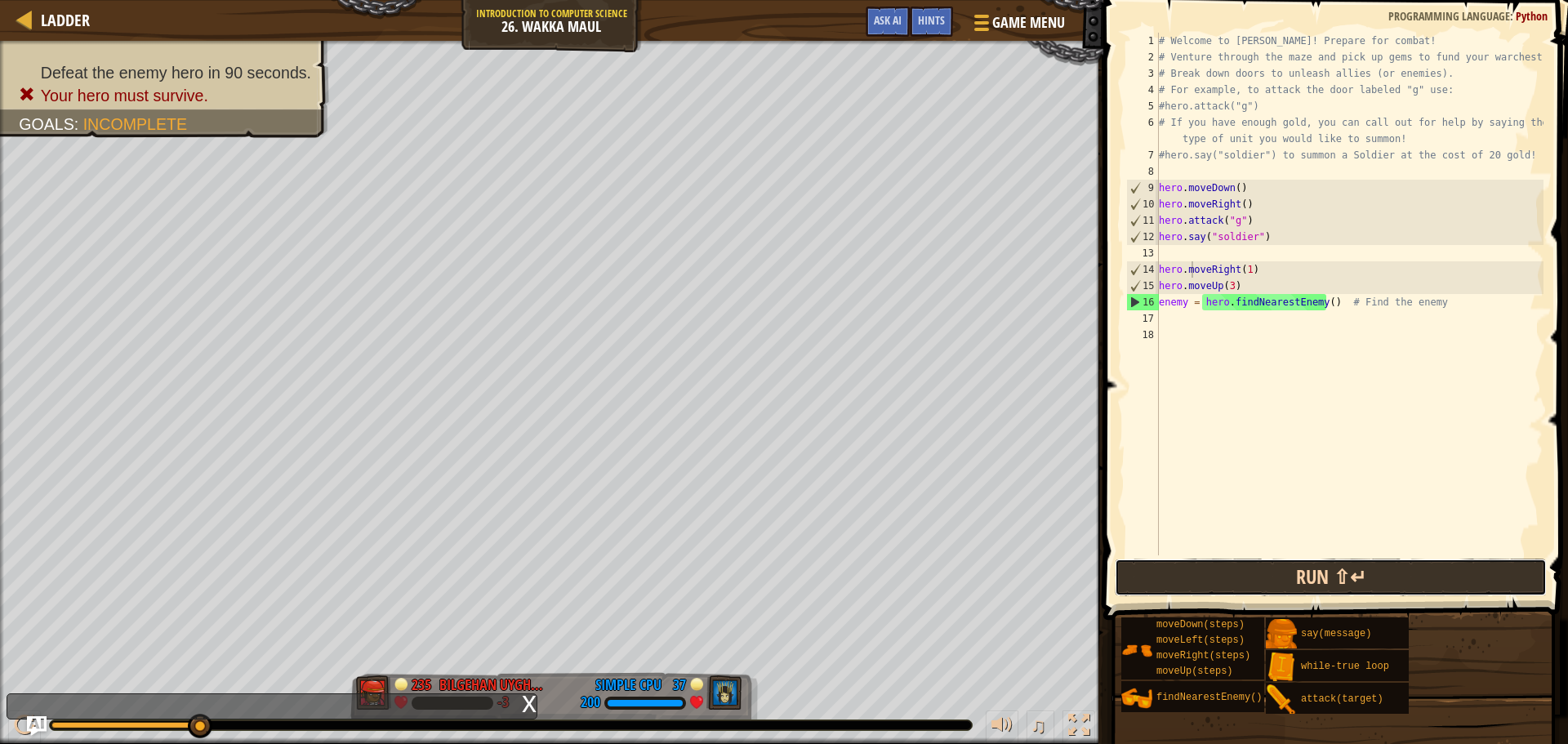
click at [1395, 586] on button "Run ⇧↵" at bounding box center [1330, 576] width 432 height 37
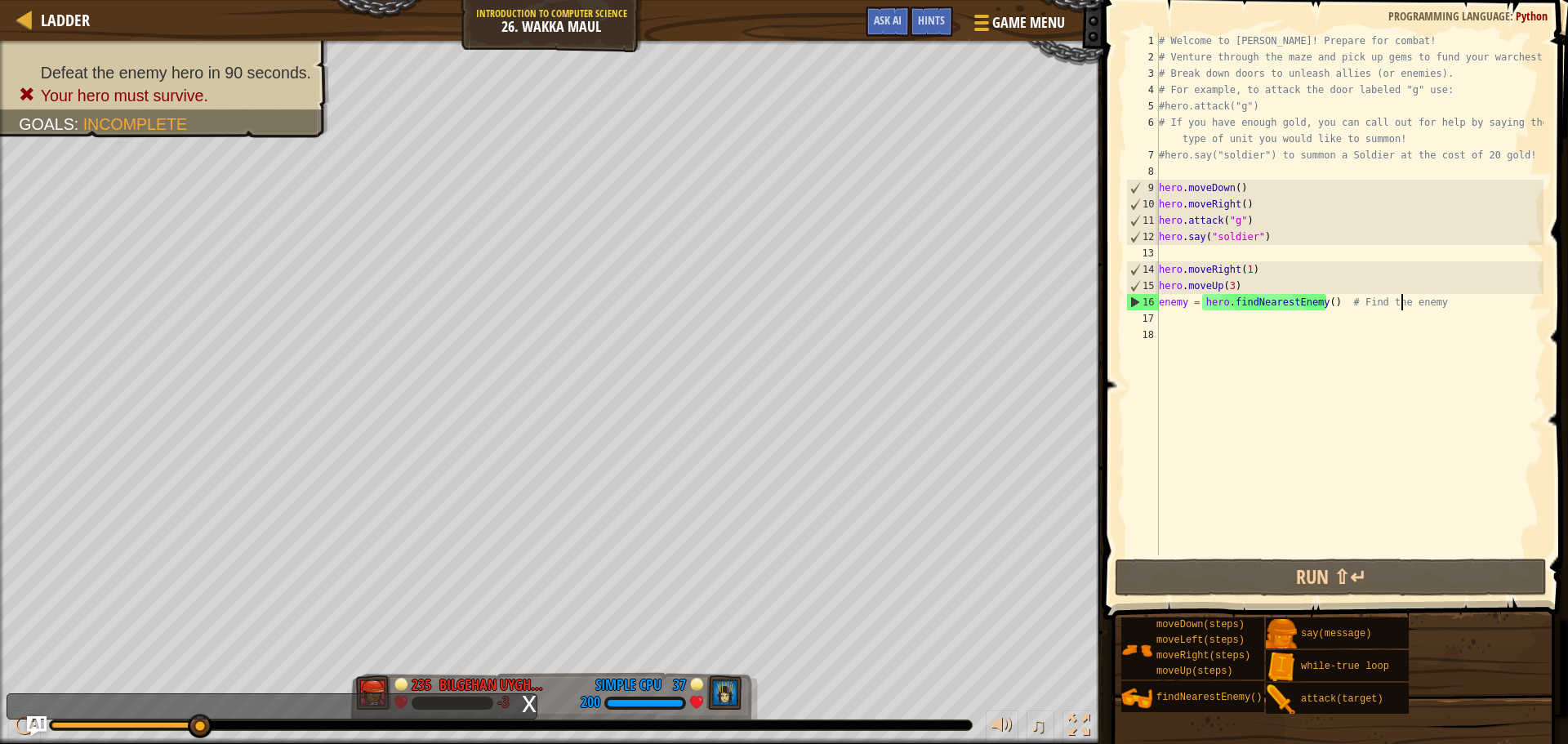
click at [1401, 296] on div "# Welcome to [PERSON_NAME]! Prepare for combat! # Venture through the maze and …" at bounding box center [1350, 310] width 388 height 555
type textarea "enemy = hero.findNearestEnemy() # Find the enemy"
click at [1434, 299] on div "# Welcome to [PERSON_NAME]! Prepare for combat! # Venture through the maze and …" at bounding box center [1350, 310] width 388 height 555
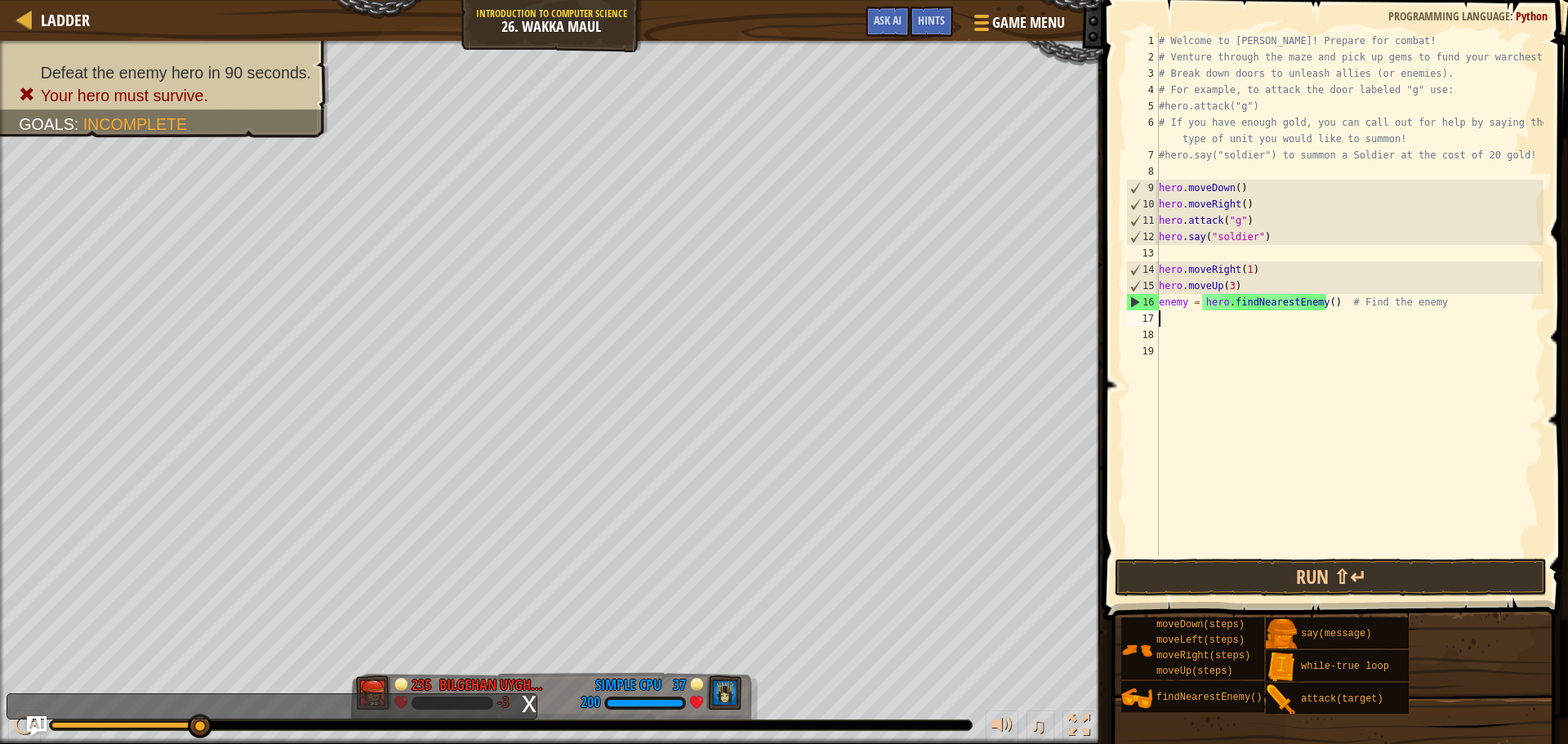
scroll to position [8, 0]
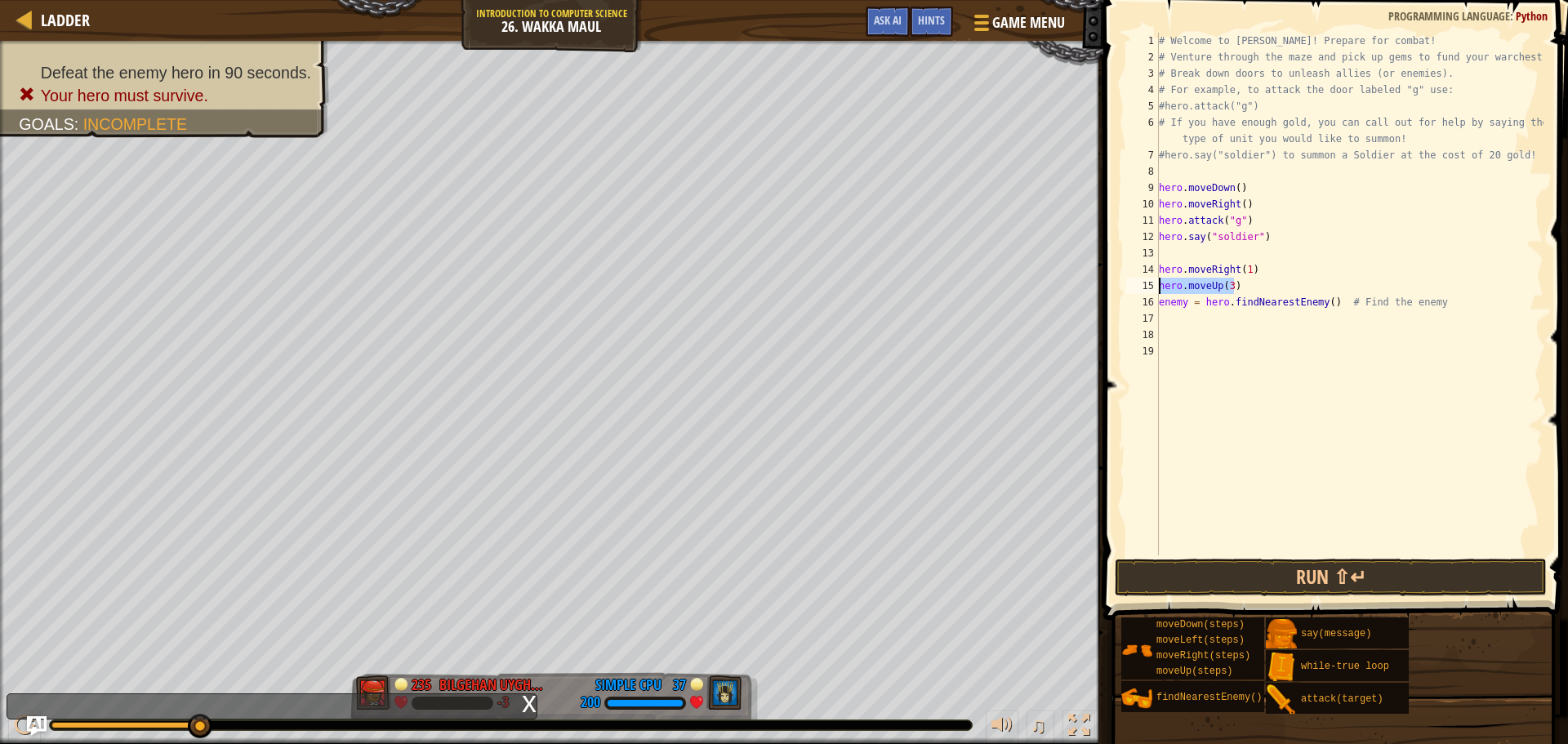
drag, startPoint x: 1235, startPoint y: 281, endPoint x: 1148, endPoint y: 284, distance: 87.1
click at [1148, 284] on div "1 2 3 4 5 6 7 8 9 10 11 12 13 14 15 16 17 18 19 # Welcome to [PERSON_NAME]! Pre…" at bounding box center [1333, 294] width 420 height 523
type textarea "hero.moveUp(3)"
click at [1255, 284] on div "# Welcome to [PERSON_NAME]! Prepare for combat! # Venture through the maze and …" at bounding box center [1350, 294] width 388 height 523
type textarea "hero.moveright"
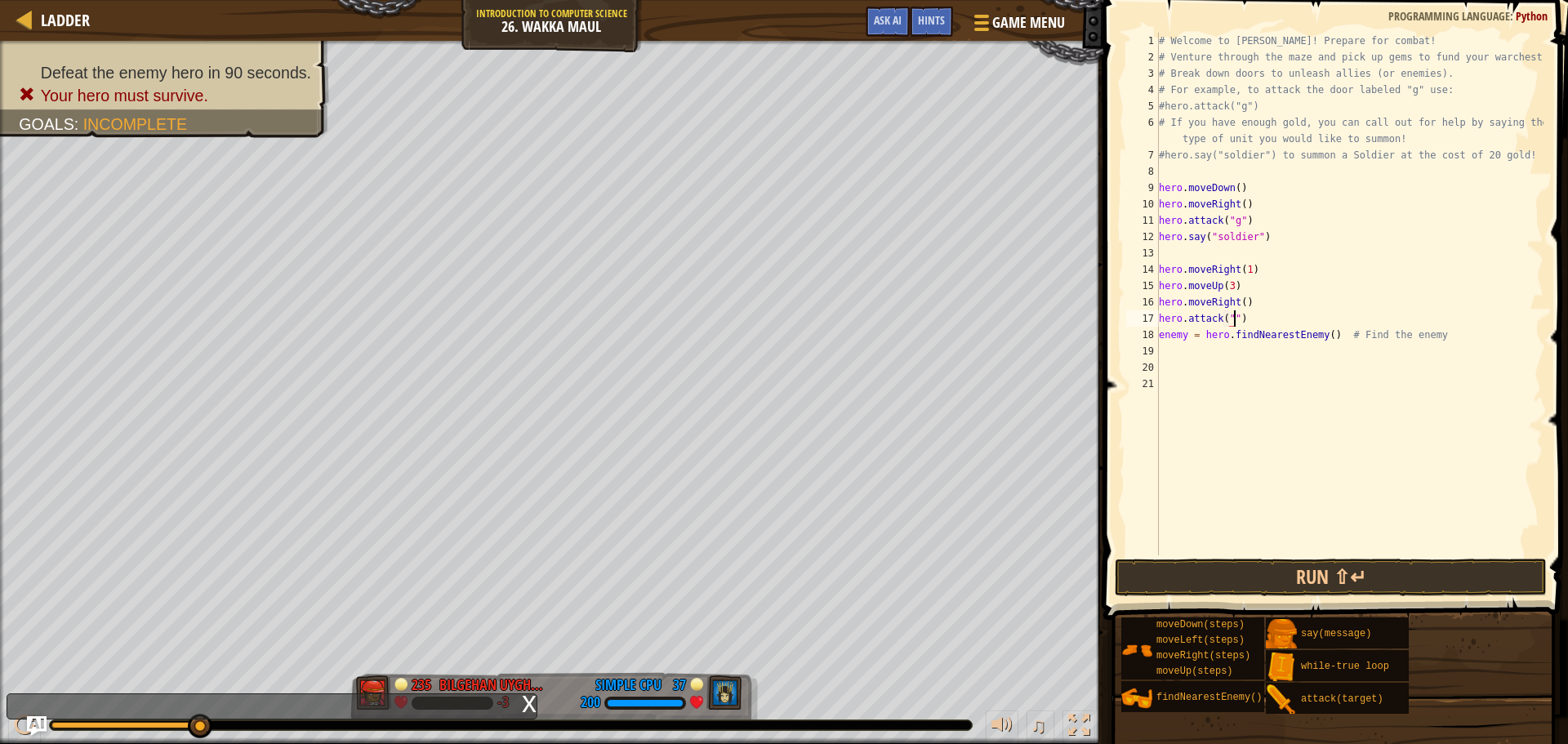
scroll to position [8, 6]
click at [1232, 319] on div "# Welcome to [PERSON_NAME]! Prepare for combat! # Venture through the maze and …" at bounding box center [1350, 310] width 388 height 555
click at [1225, 325] on div "# Welcome to [PERSON_NAME]! Prepare for combat! # Venture through the maze and …" at bounding box center [1350, 310] width 388 height 555
click at [1226, 313] on div "# Welcome to [PERSON_NAME]! Prepare for combat! # Venture through the maze and …" at bounding box center [1350, 310] width 388 height 555
click at [1234, 313] on div "# Welcome to [PERSON_NAME]! Prepare for combat! # Venture through the maze and …" at bounding box center [1350, 310] width 388 height 555
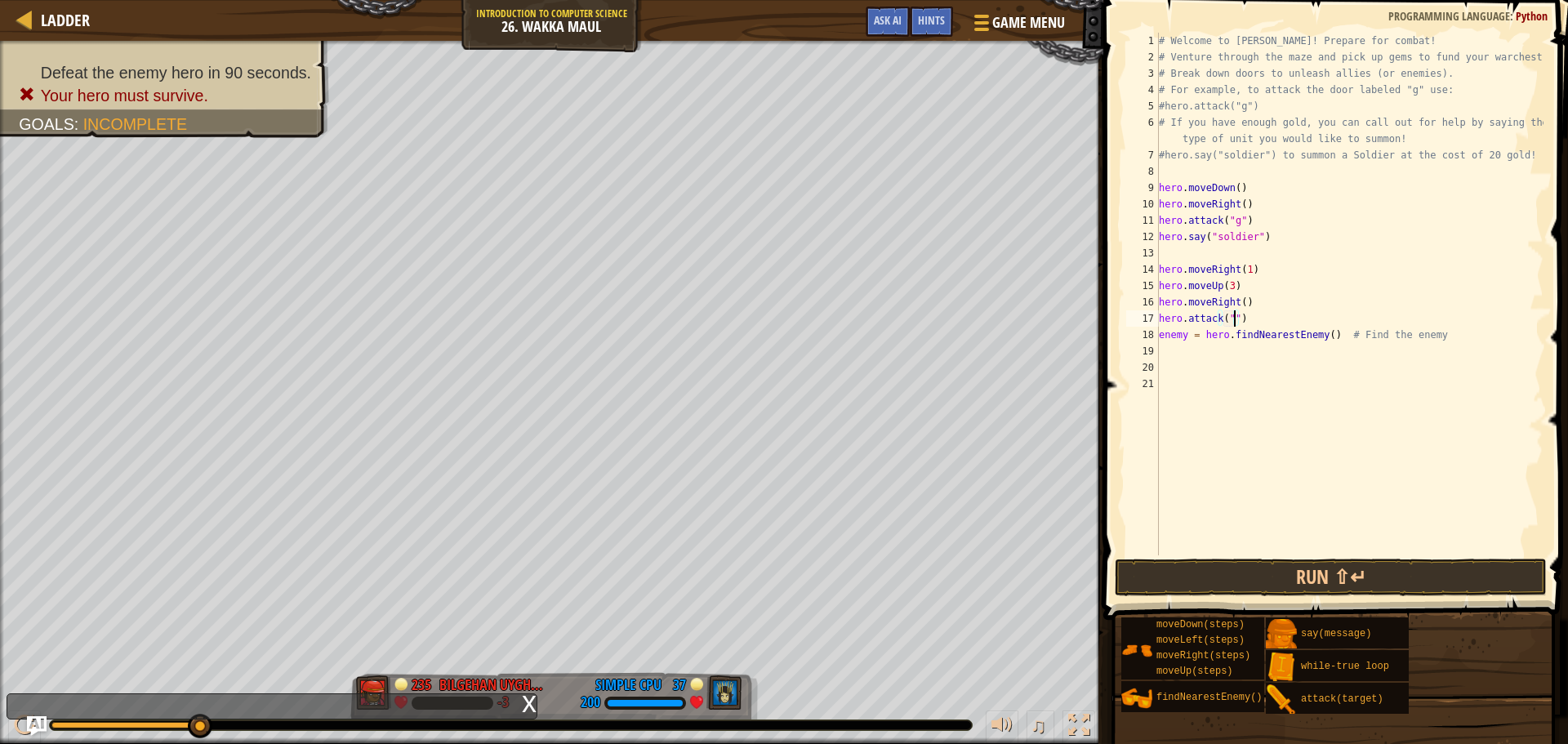
click at [1229, 325] on div "# Welcome to [PERSON_NAME]! Prepare for combat! # Venture through the maze and …" at bounding box center [1350, 310] width 388 height 555
click at [1390, 571] on button "Run ⇧↵" at bounding box center [1330, 576] width 432 height 37
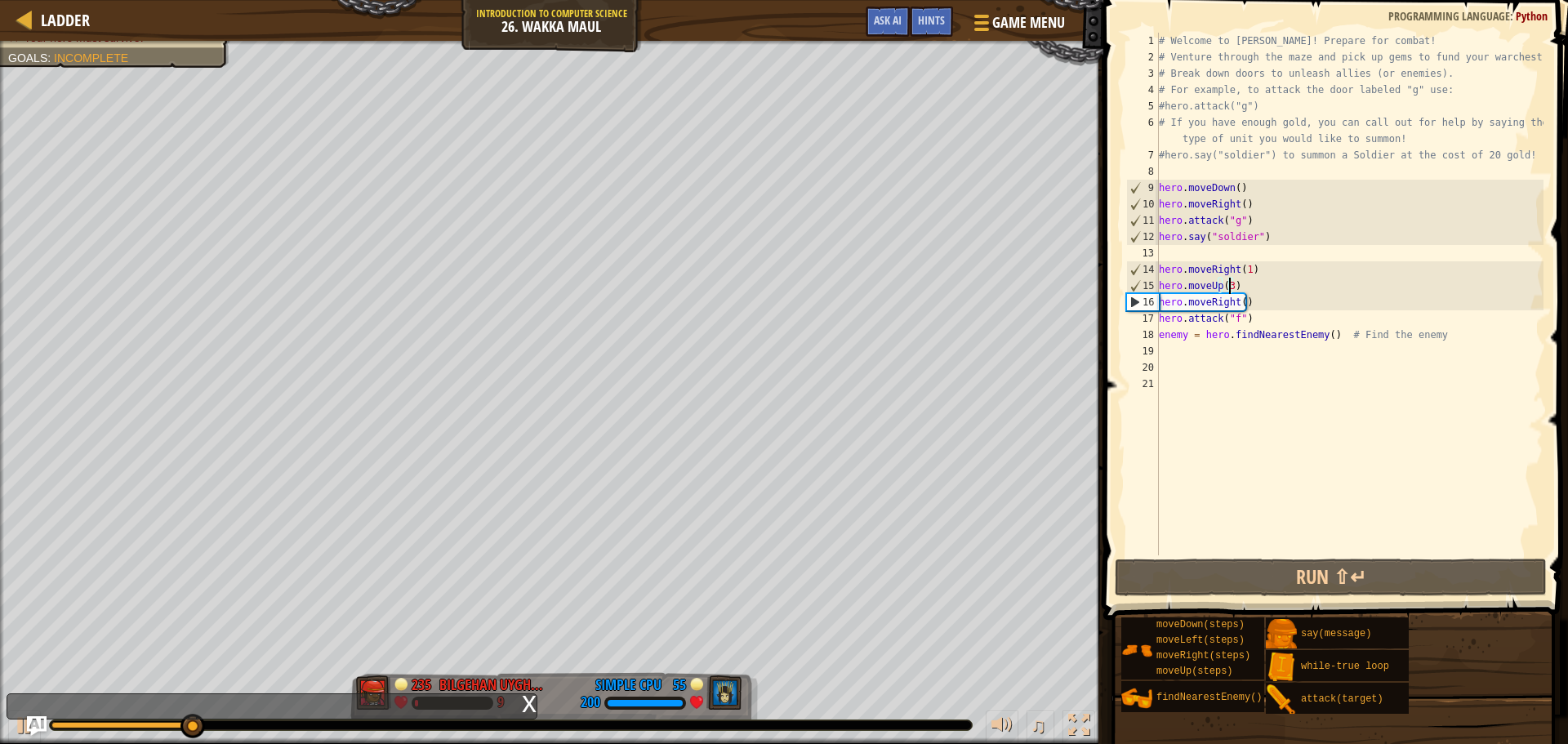
click at [1228, 286] on div "# Welcome to [PERSON_NAME]! Prepare for combat! # Venture through the maze and …" at bounding box center [1350, 310] width 388 height 555
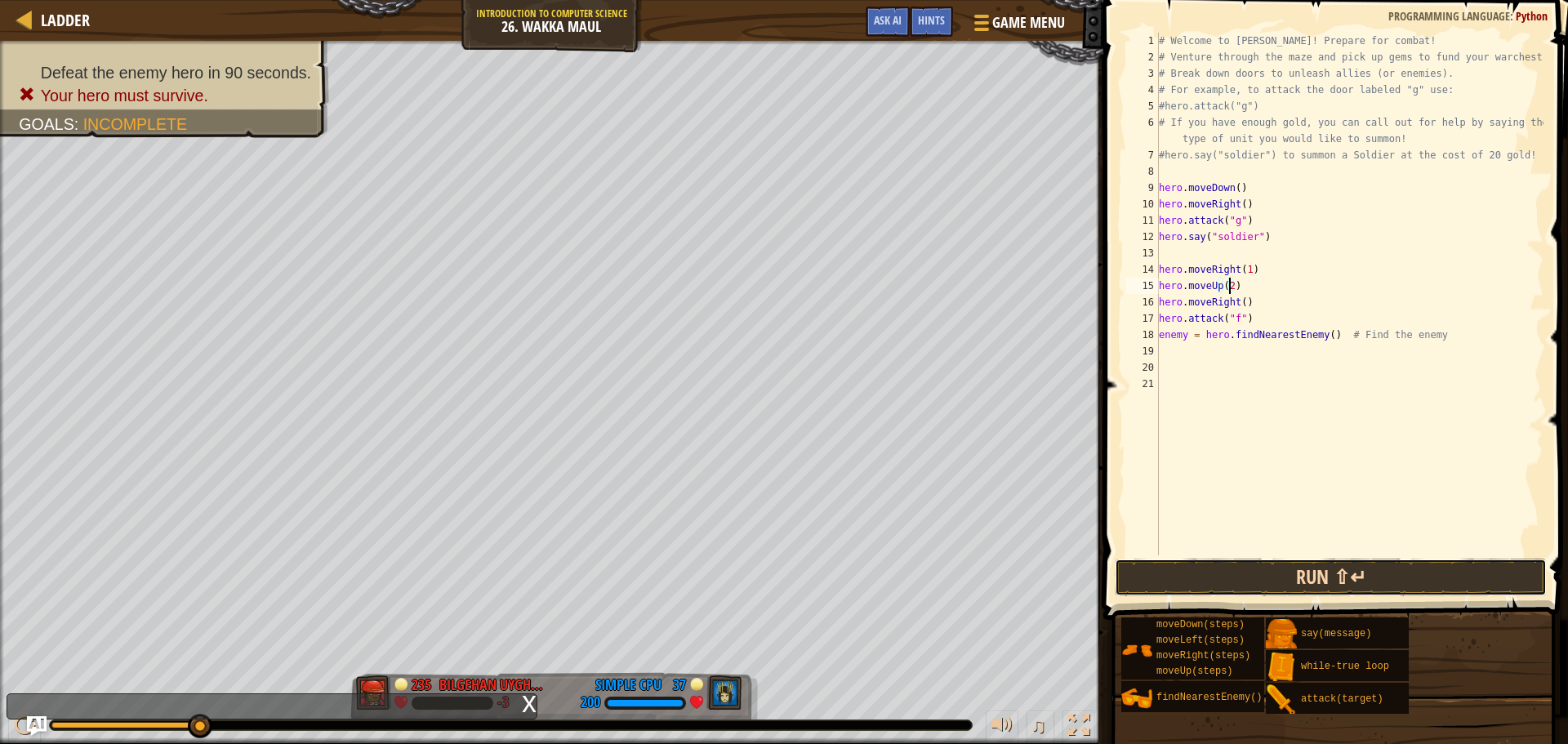
click at [1392, 575] on button "Run ⇧↵" at bounding box center [1330, 576] width 432 height 37
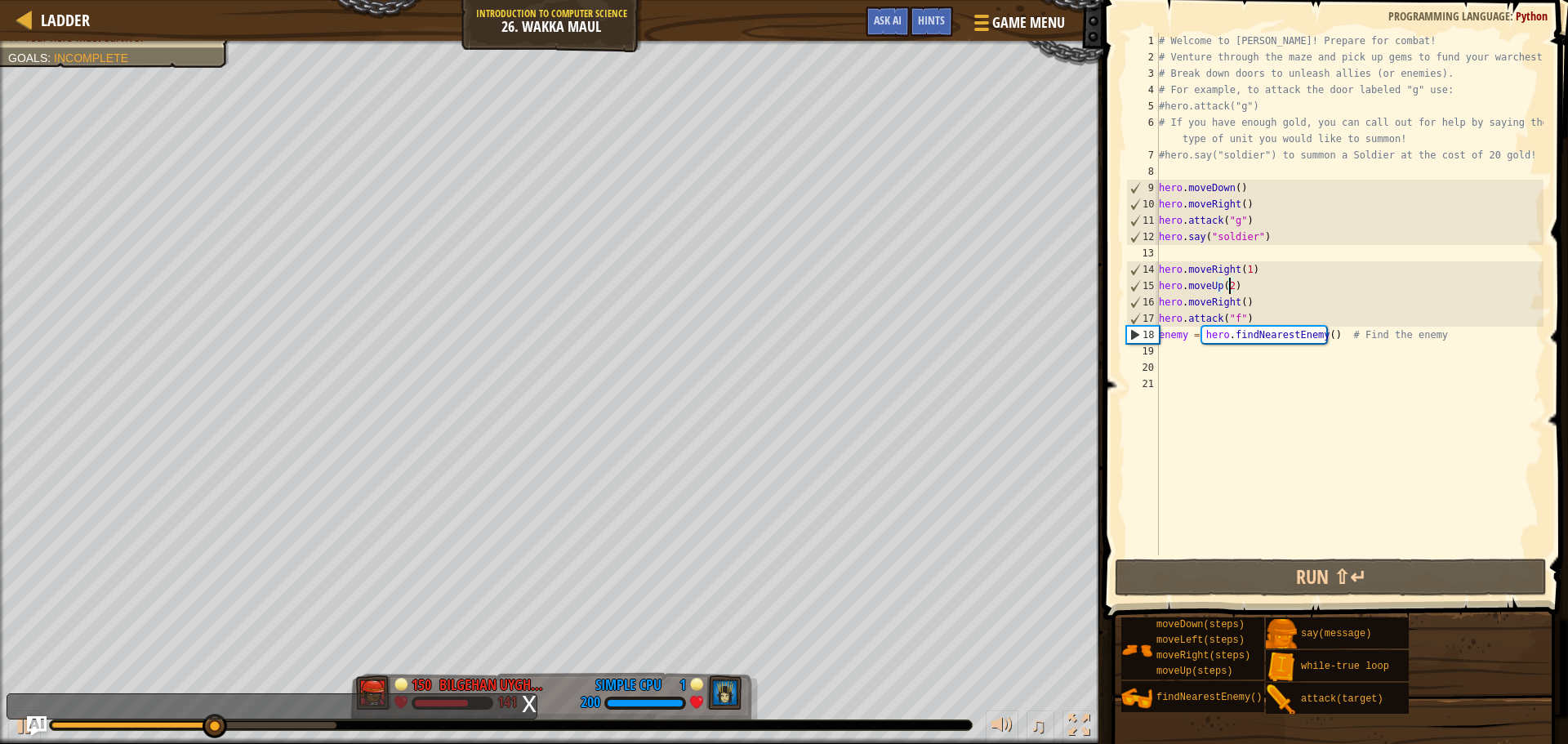
click at [1260, 317] on div "# Welcome to [PERSON_NAME]! Prepare for combat! # Venture through the maze and …" at bounding box center [1350, 310] width 388 height 555
type textarea "hero.attack("f")"
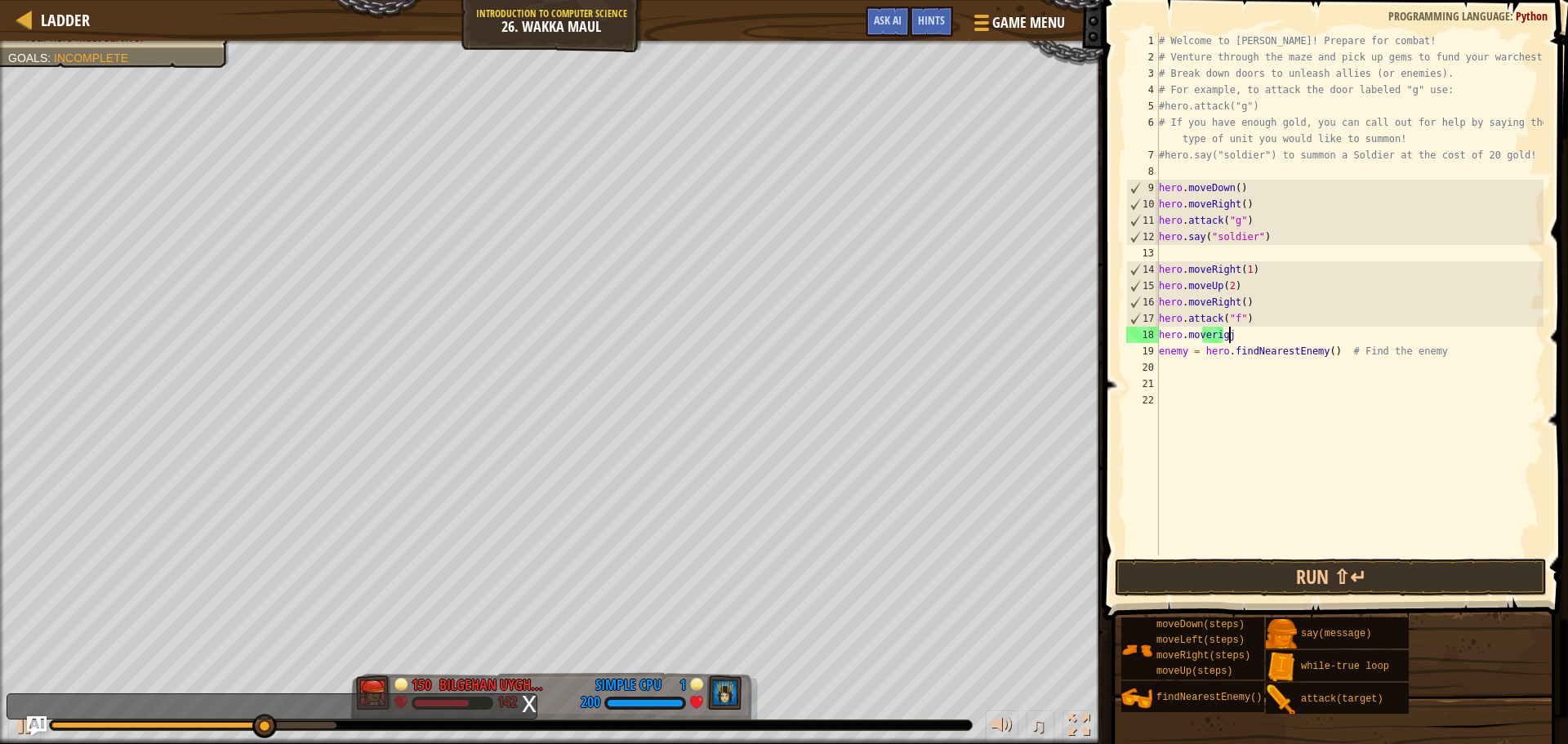
type textarea "hero.moverigjt"
type textarea "hero.moveright"
type textarea "h"
type textarea "hero.moveright"
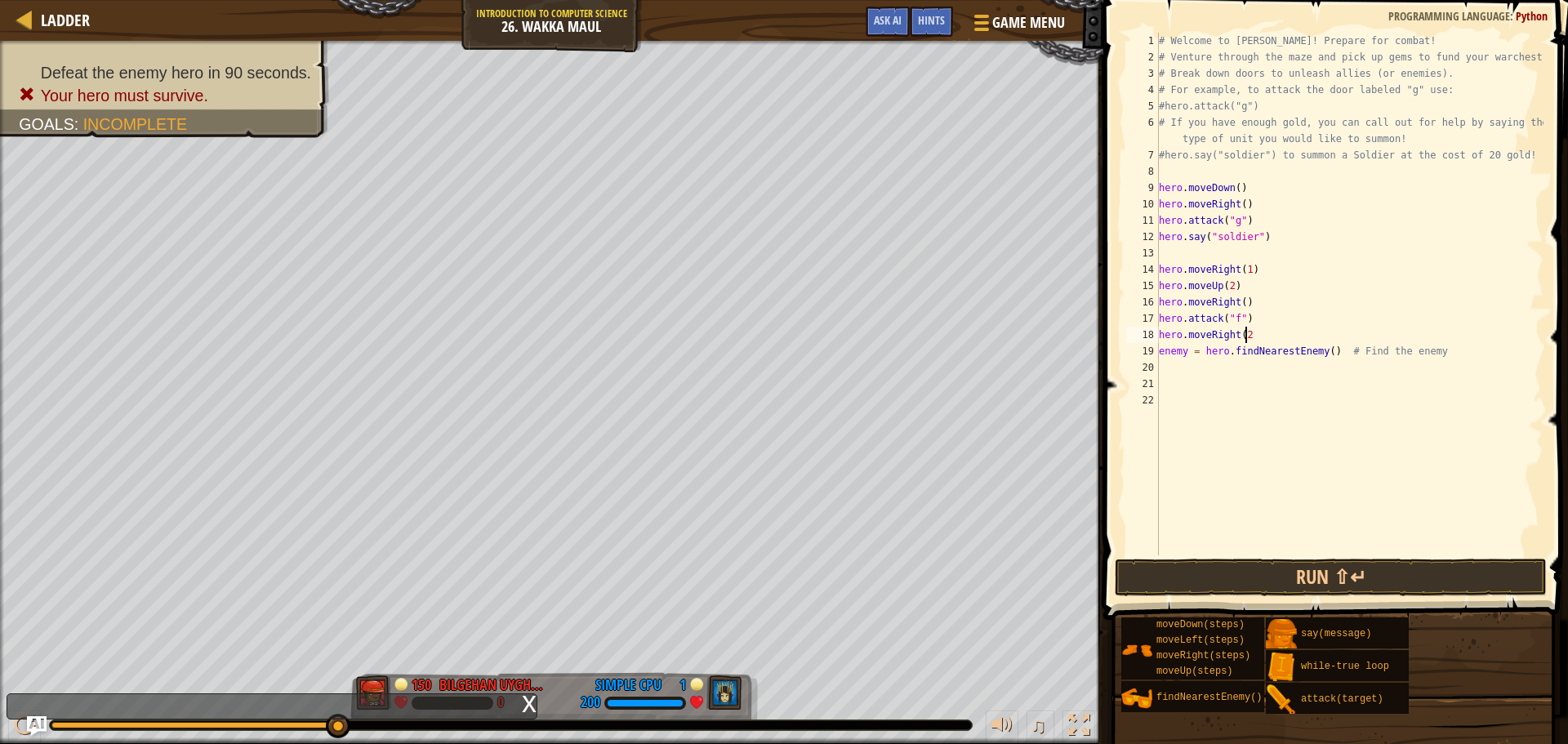
scroll to position [8, 6]
type textarea "hero.moveRight(2)"
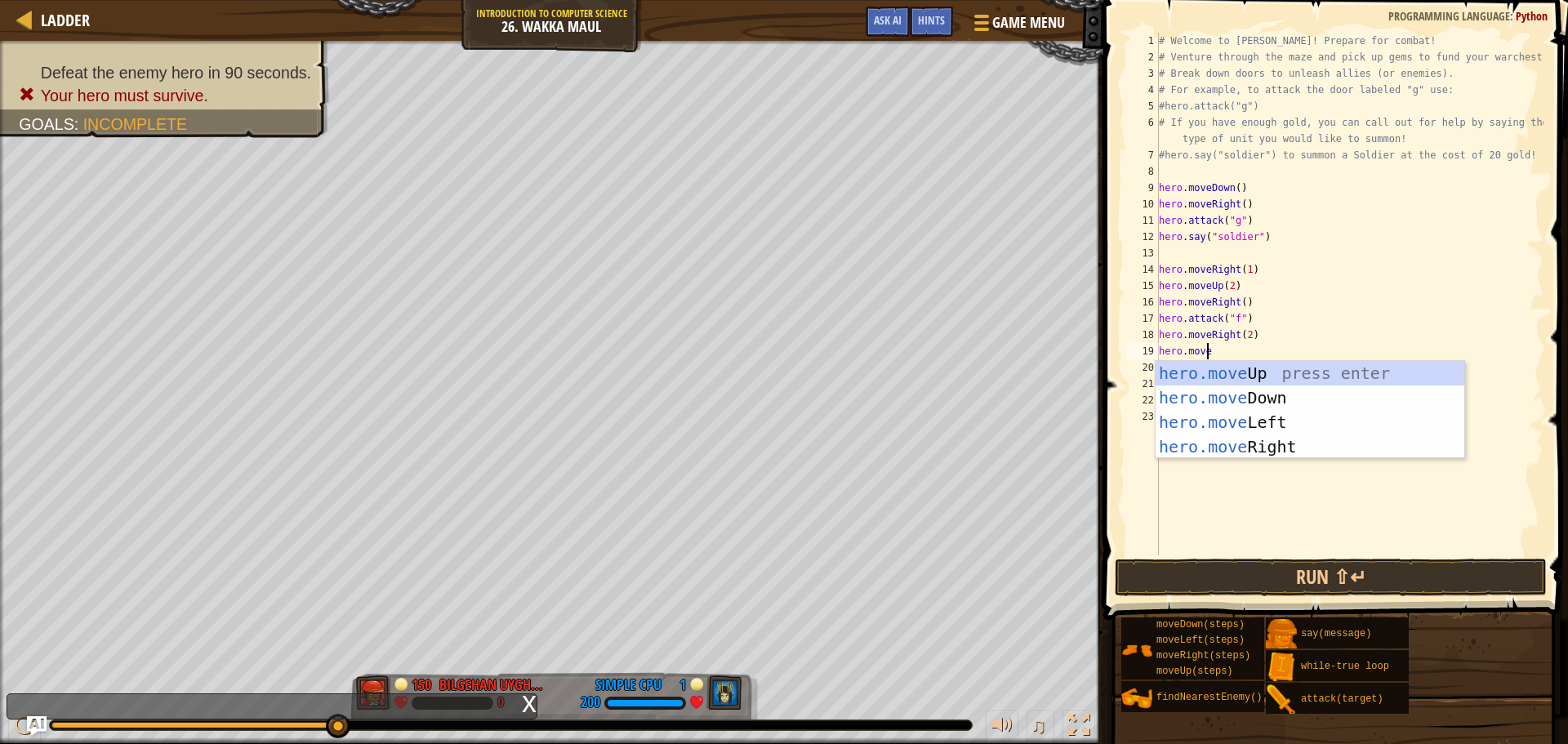
scroll to position [8, 4]
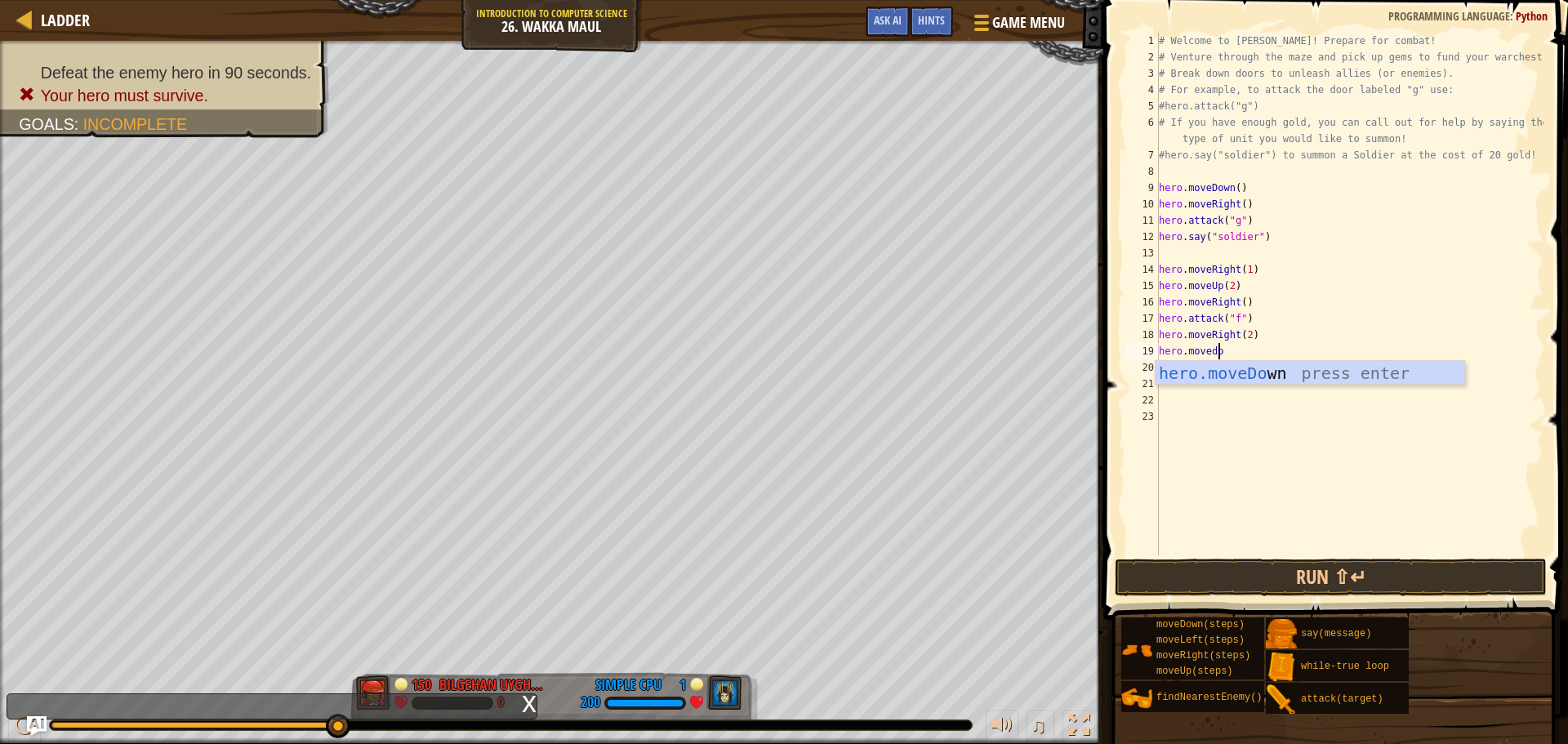
type textarea "hero.movedow"
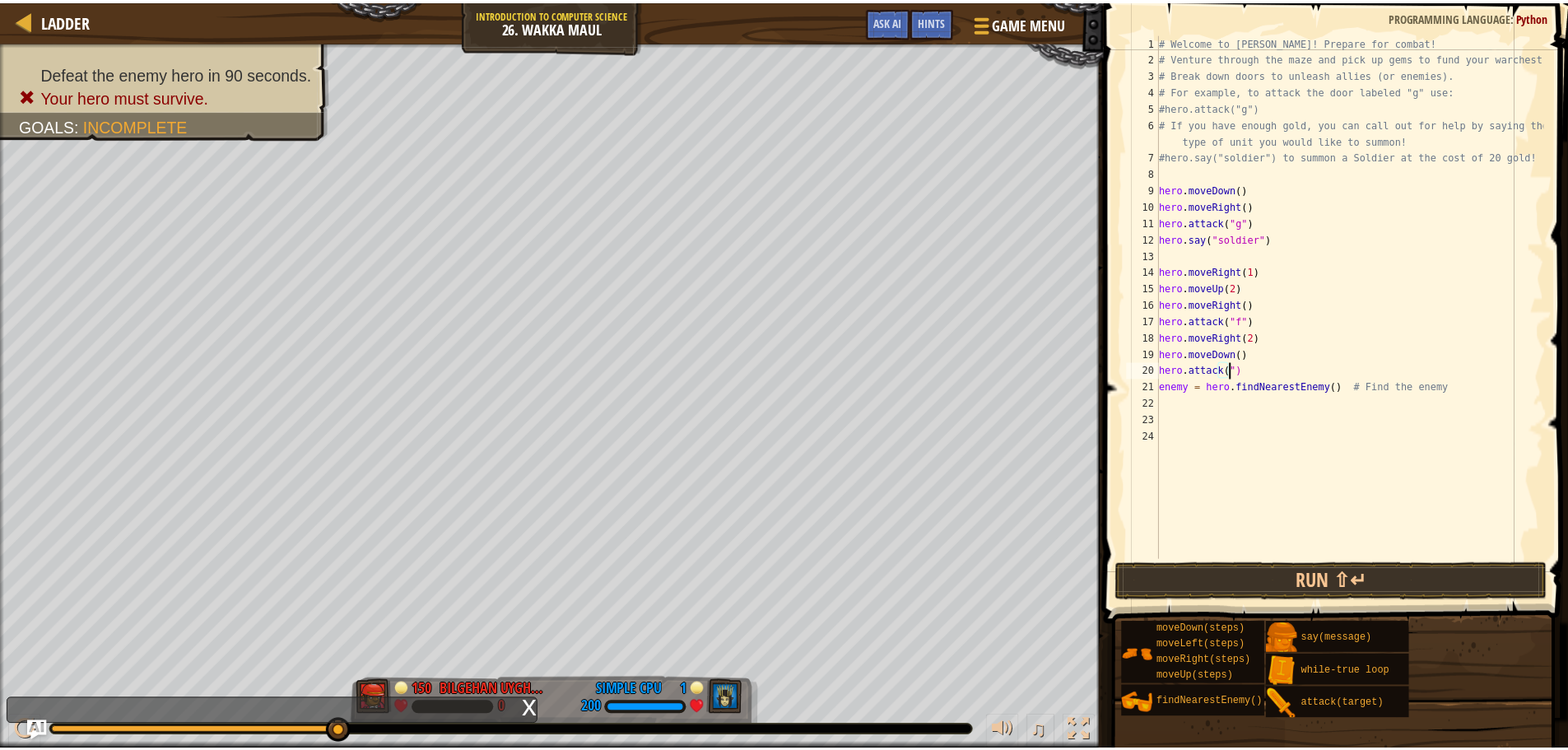
scroll to position [8, 6]
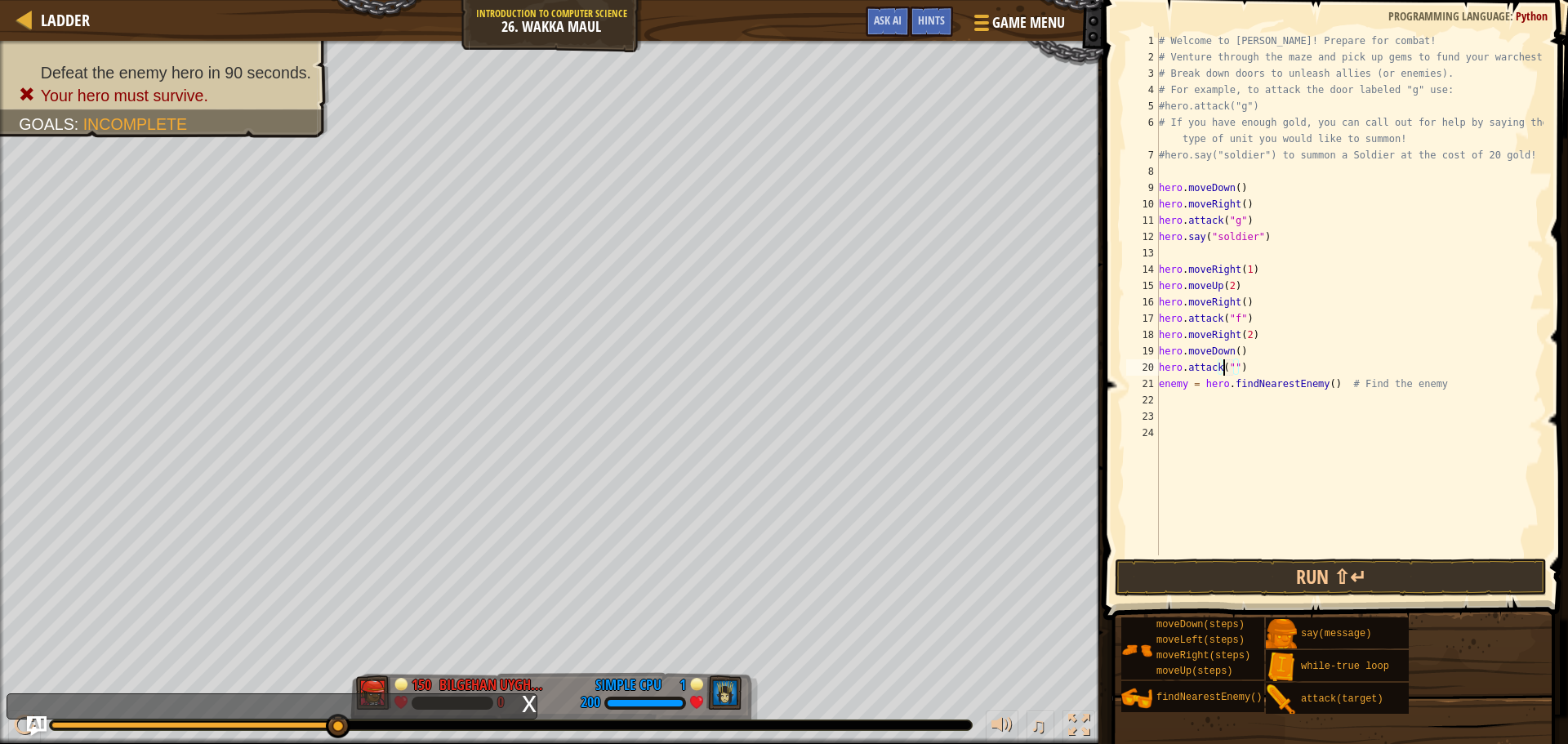
click at [1226, 367] on div "# Welcome to [PERSON_NAME]! Prepare for combat! # Venture through the maze and …" at bounding box center [1350, 310] width 388 height 555
click at [1232, 369] on div "# Welcome to [PERSON_NAME]! Prepare for combat! # Venture through the maze and …" at bounding box center [1350, 310] width 388 height 555
click at [1230, 372] on div "# Welcome to [PERSON_NAME]! Prepare for combat! # Venture through the maze and …" at bounding box center [1350, 310] width 388 height 555
type textarea "hero.attack("h")"
click at [1361, 581] on button "Run ⇧↵" at bounding box center [1330, 576] width 432 height 37
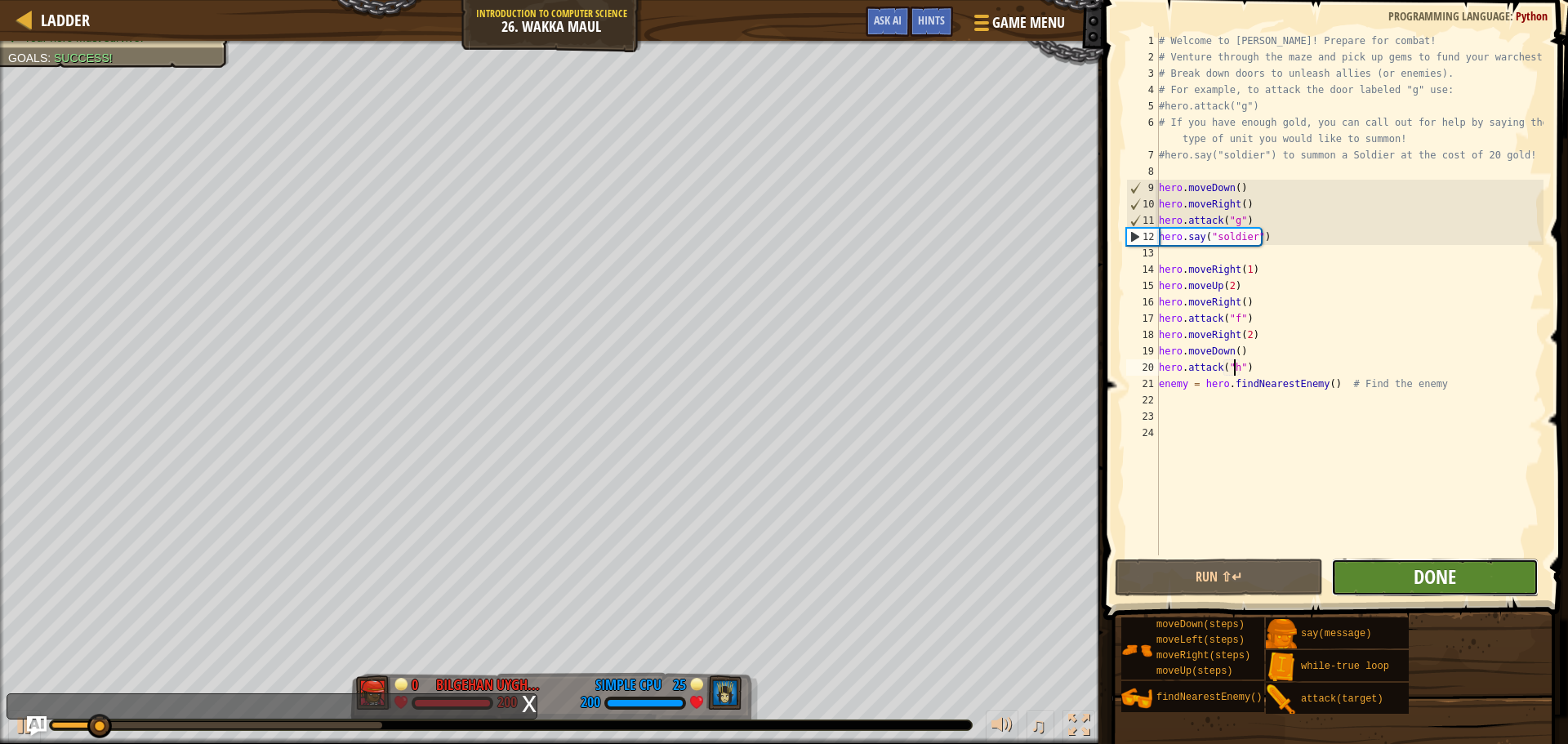
click at [1429, 573] on span "Done" at bounding box center [1435, 575] width 42 height 26
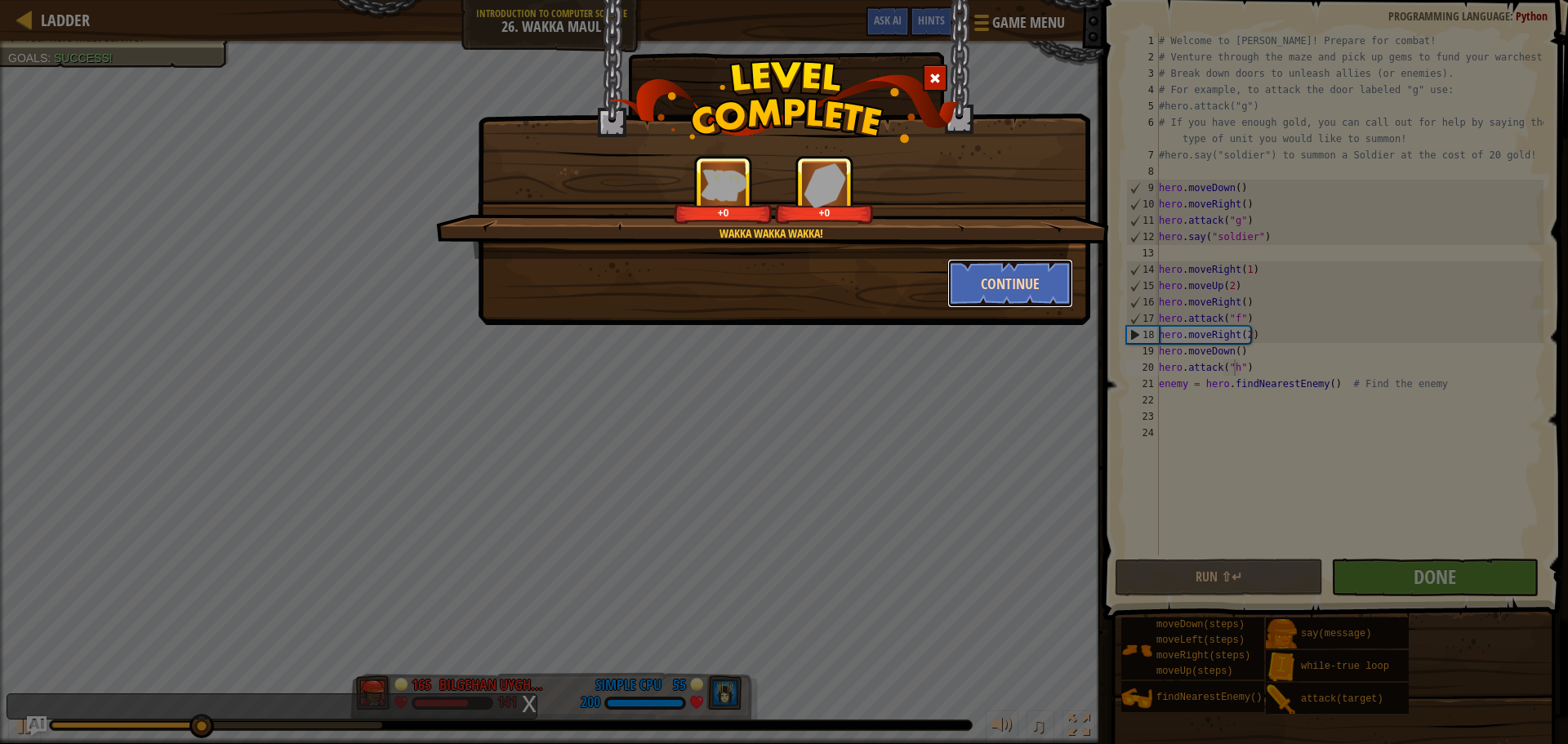
click at [1034, 285] on button "Continue" at bounding box center [1011, 282] width 126 height 49
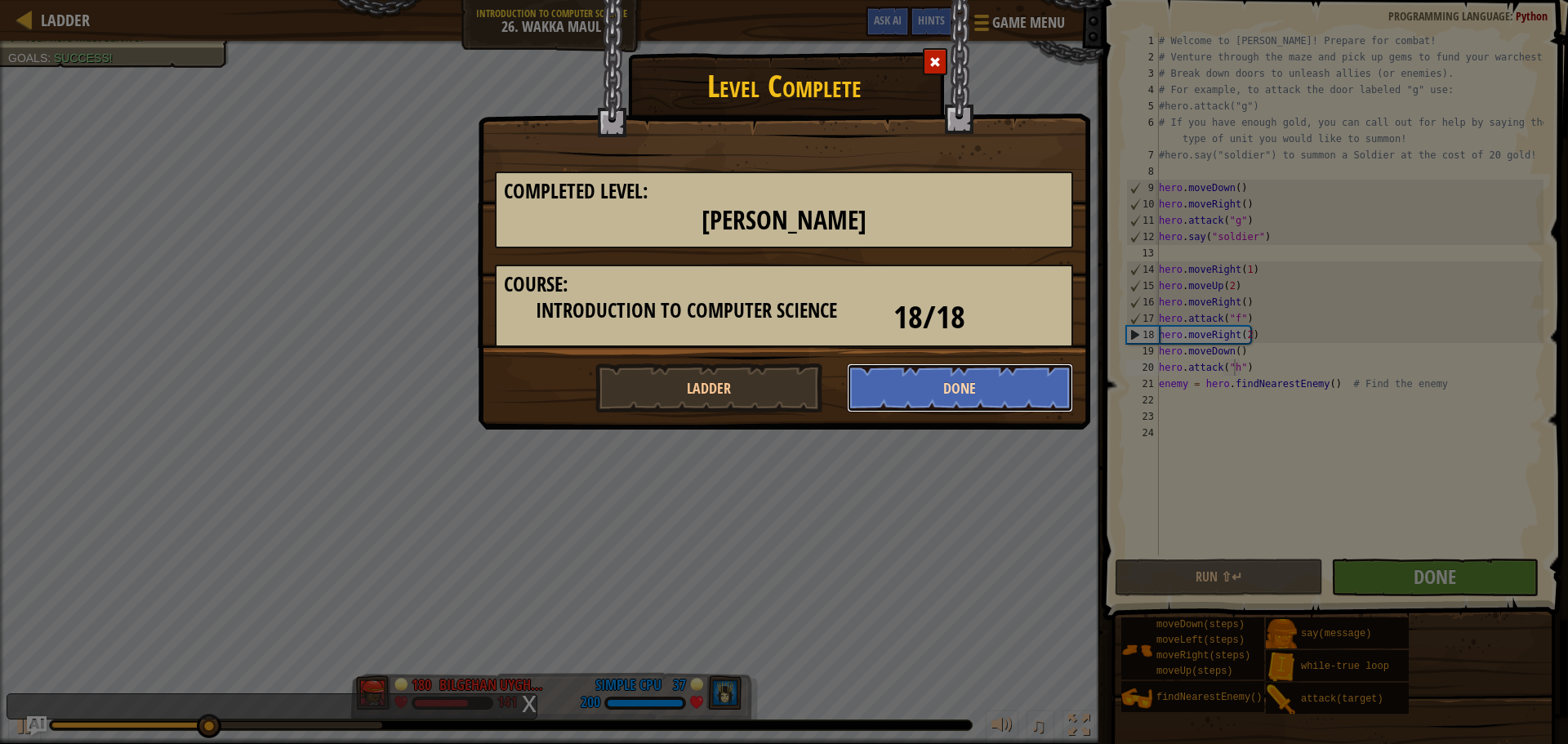
click at [1028, 394] on button "Done" at bounding box center [960, 387] width 227 height 49
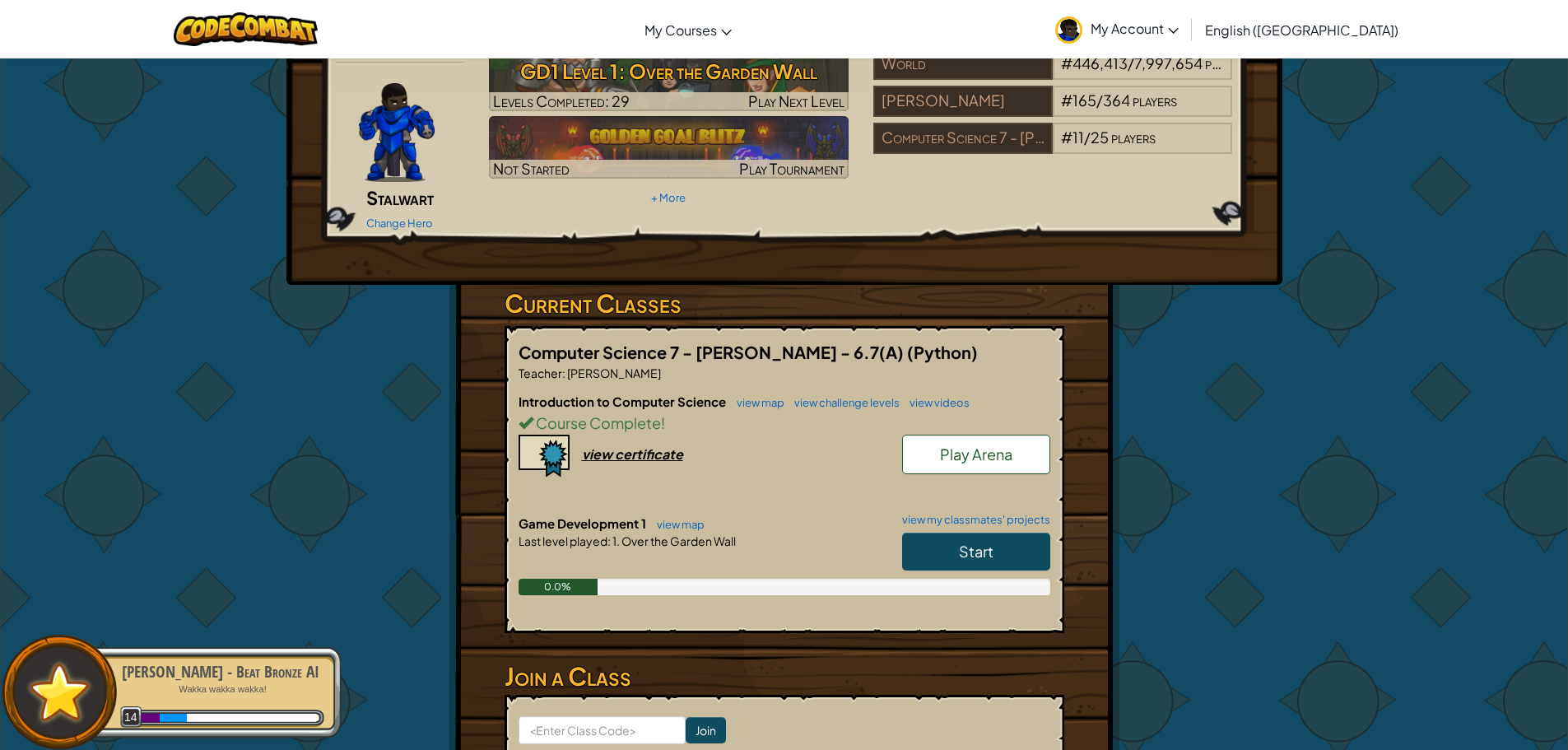
scroll to position [82, 0]
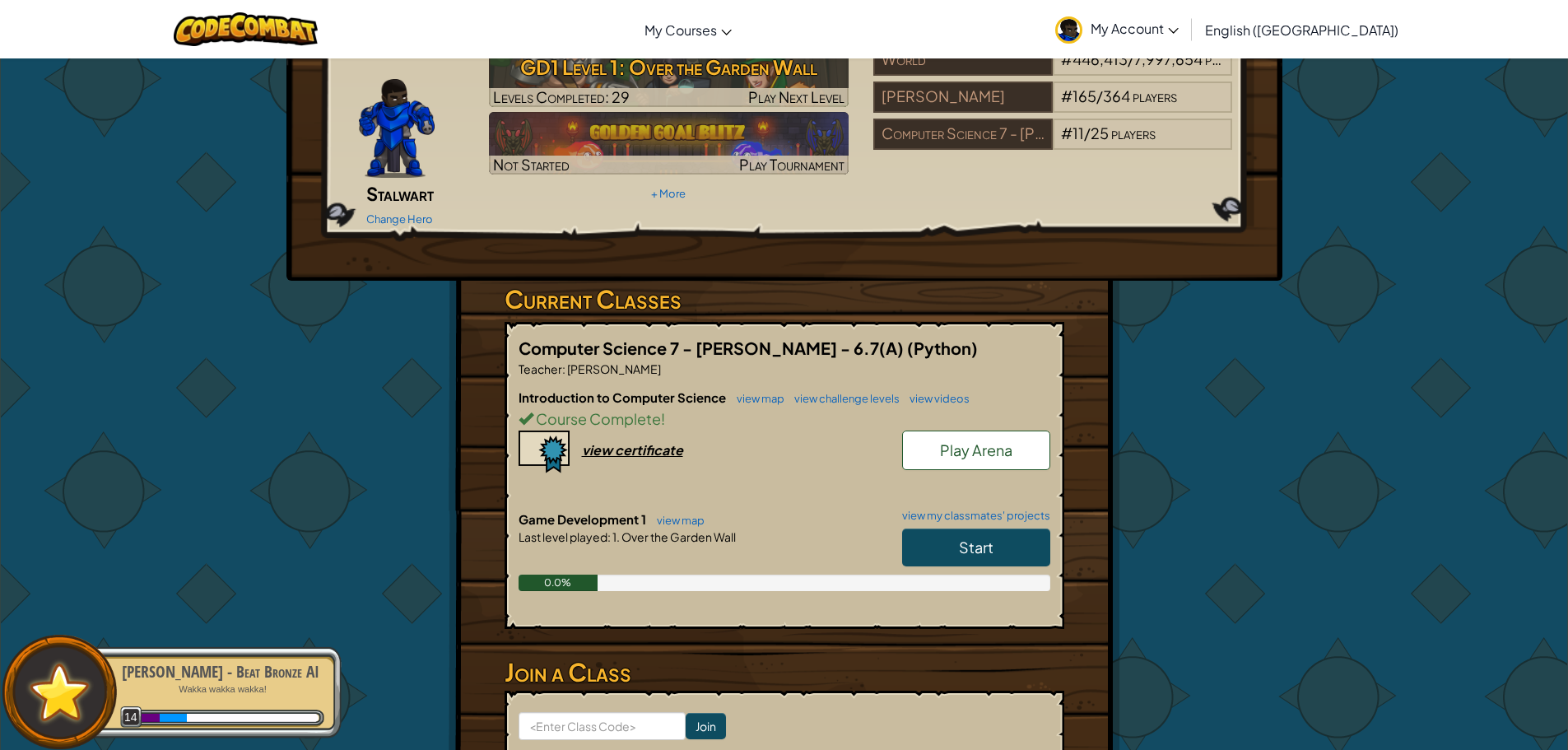
click at [1020, 528] on link "Start" at bounding box center [976, 546] width 148 height 38
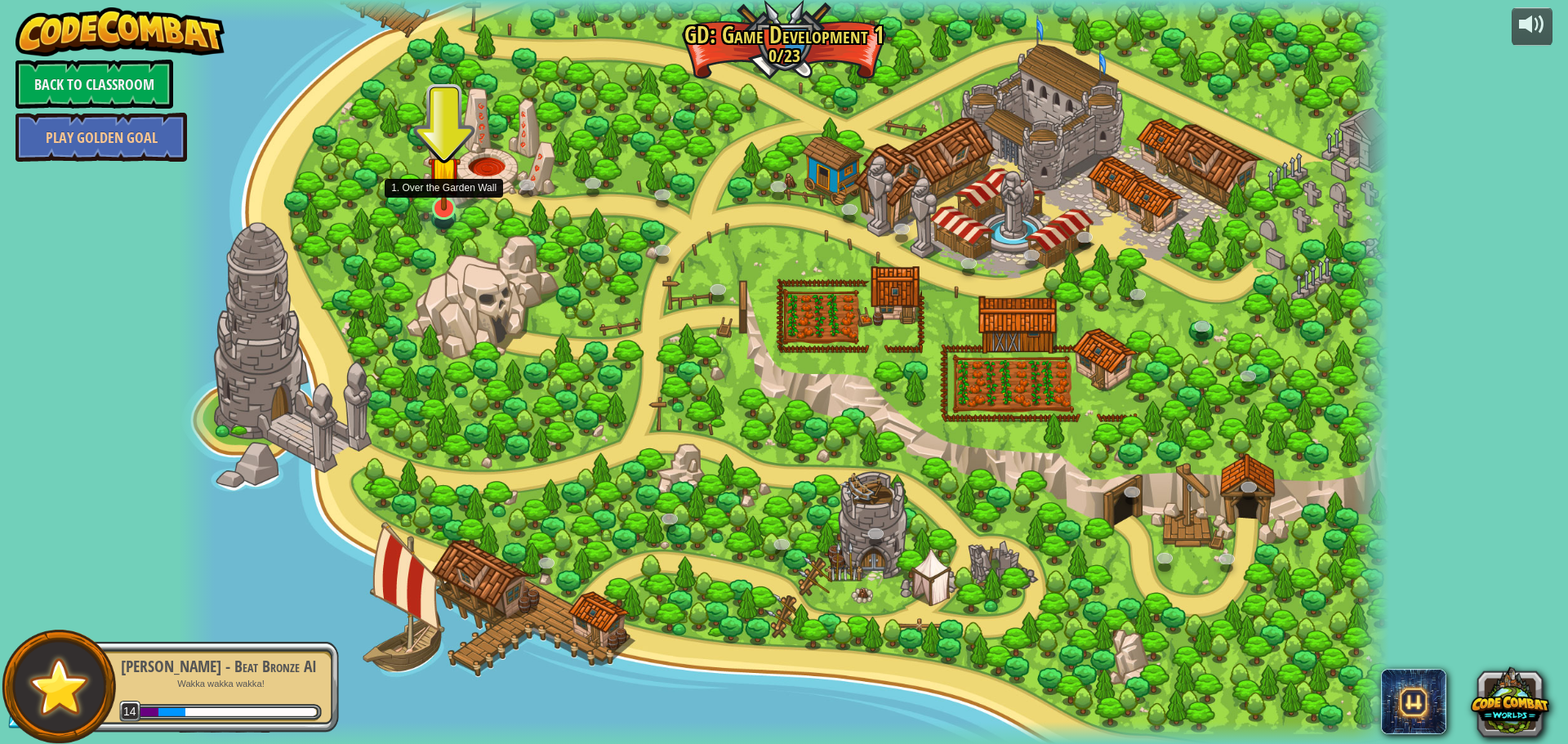
click at [448, 196] on img at bounding box center [444, 172] width 33 height 75
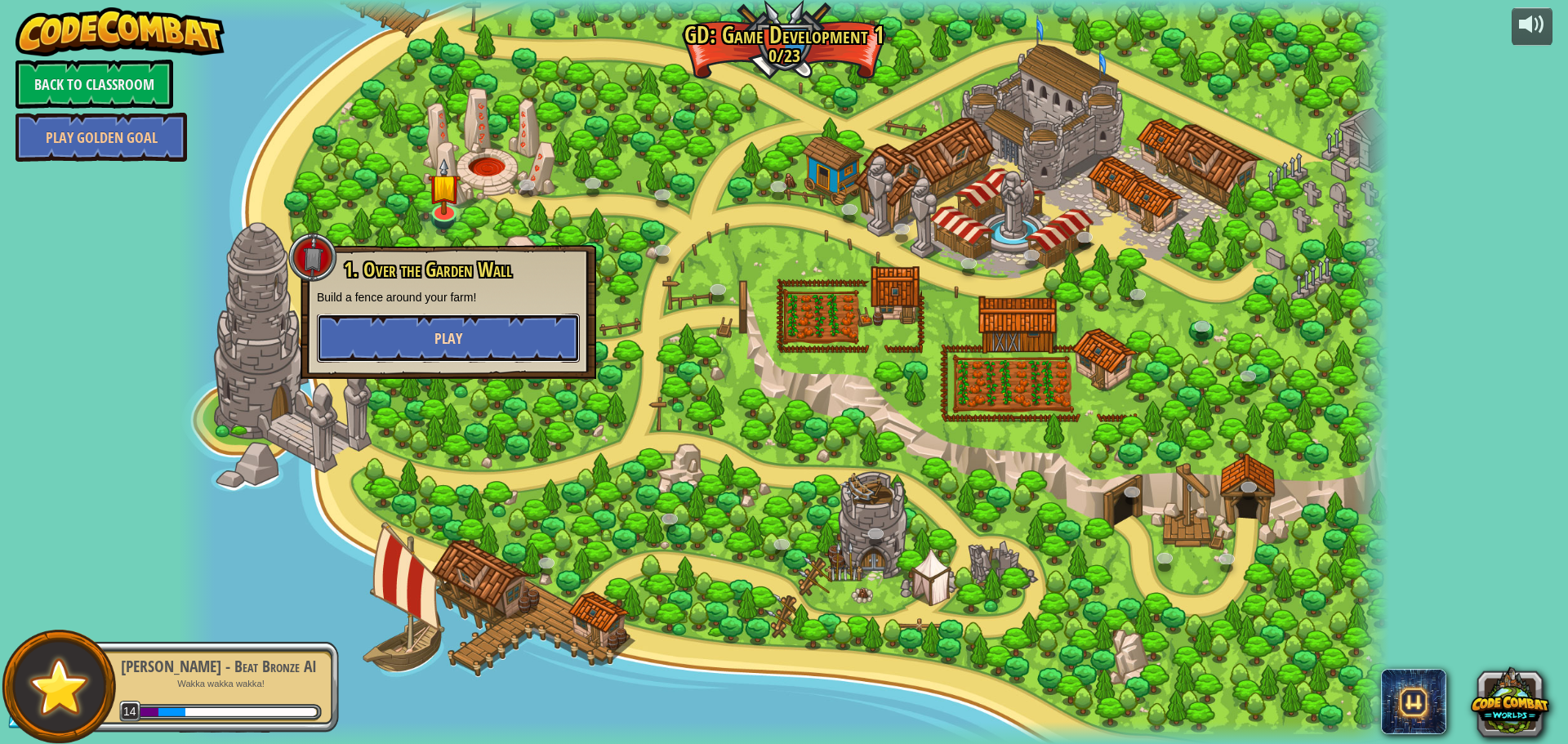
click at [496, 336] on button "Play" at bounding box center [448, 337] width 263 height 49
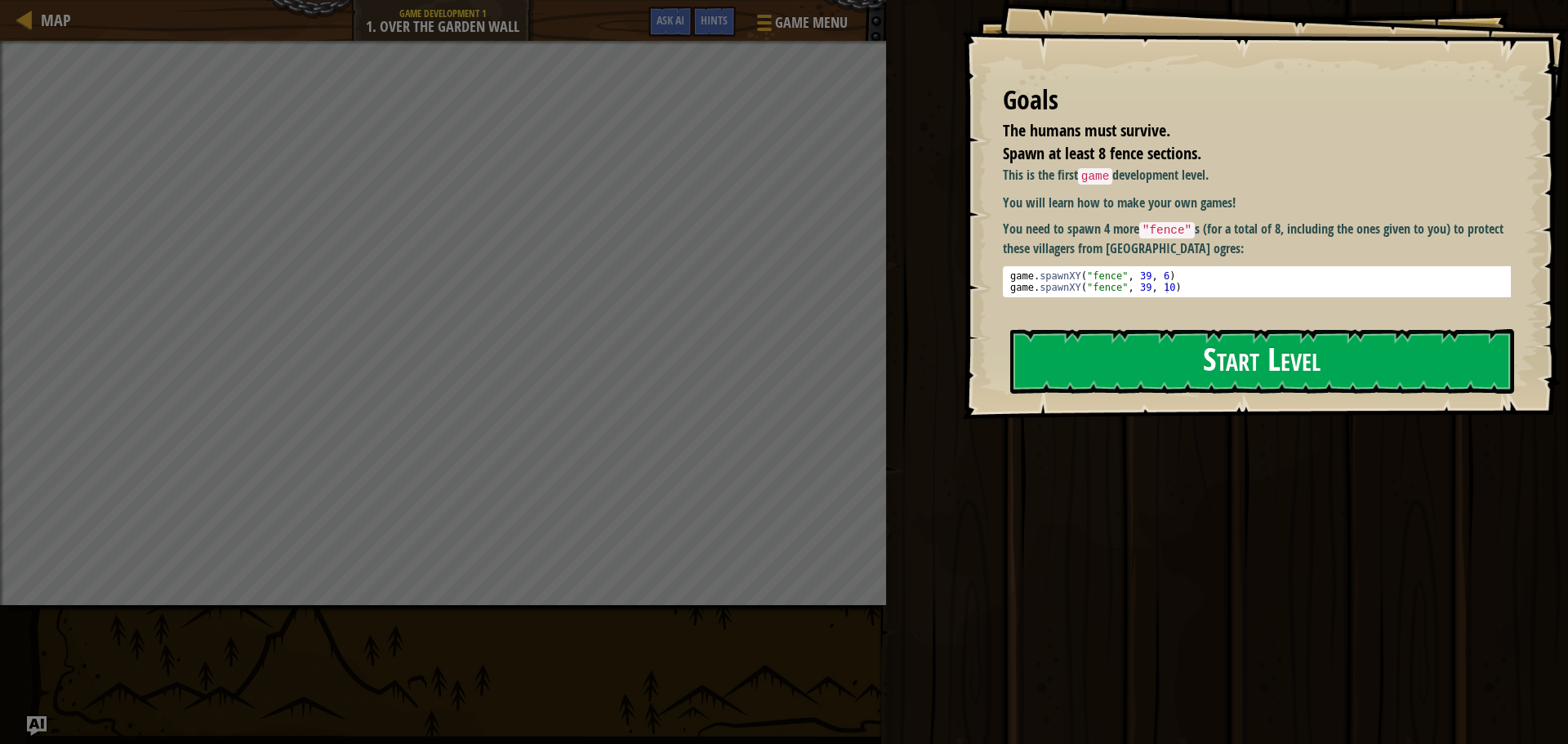
click at [1374, 353] on button "Start Level" at bounding box center [1262, 361] width 504 height 64
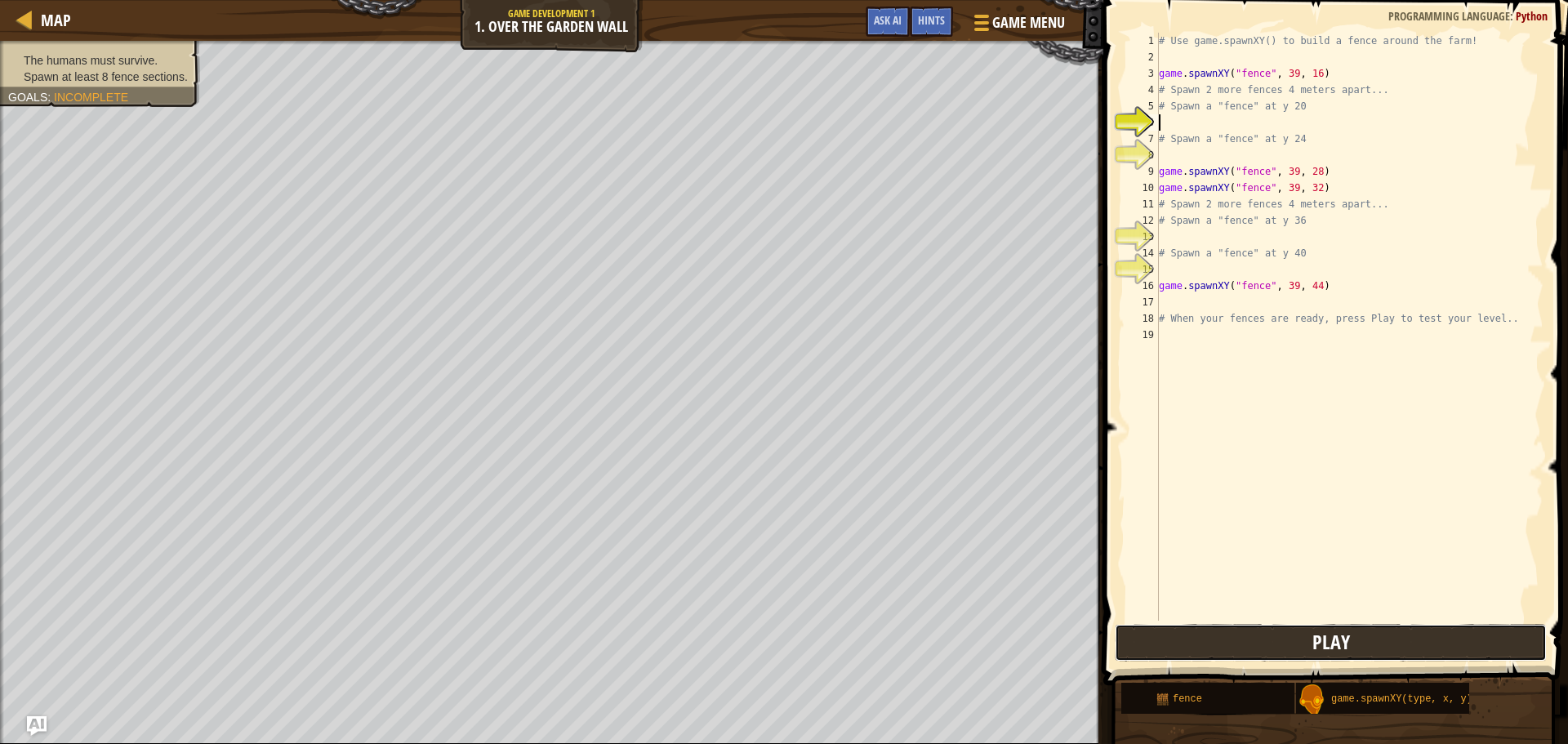
click at [1388, 635] on button "Play" at bounding box center [1330, 643] width 432 height 37
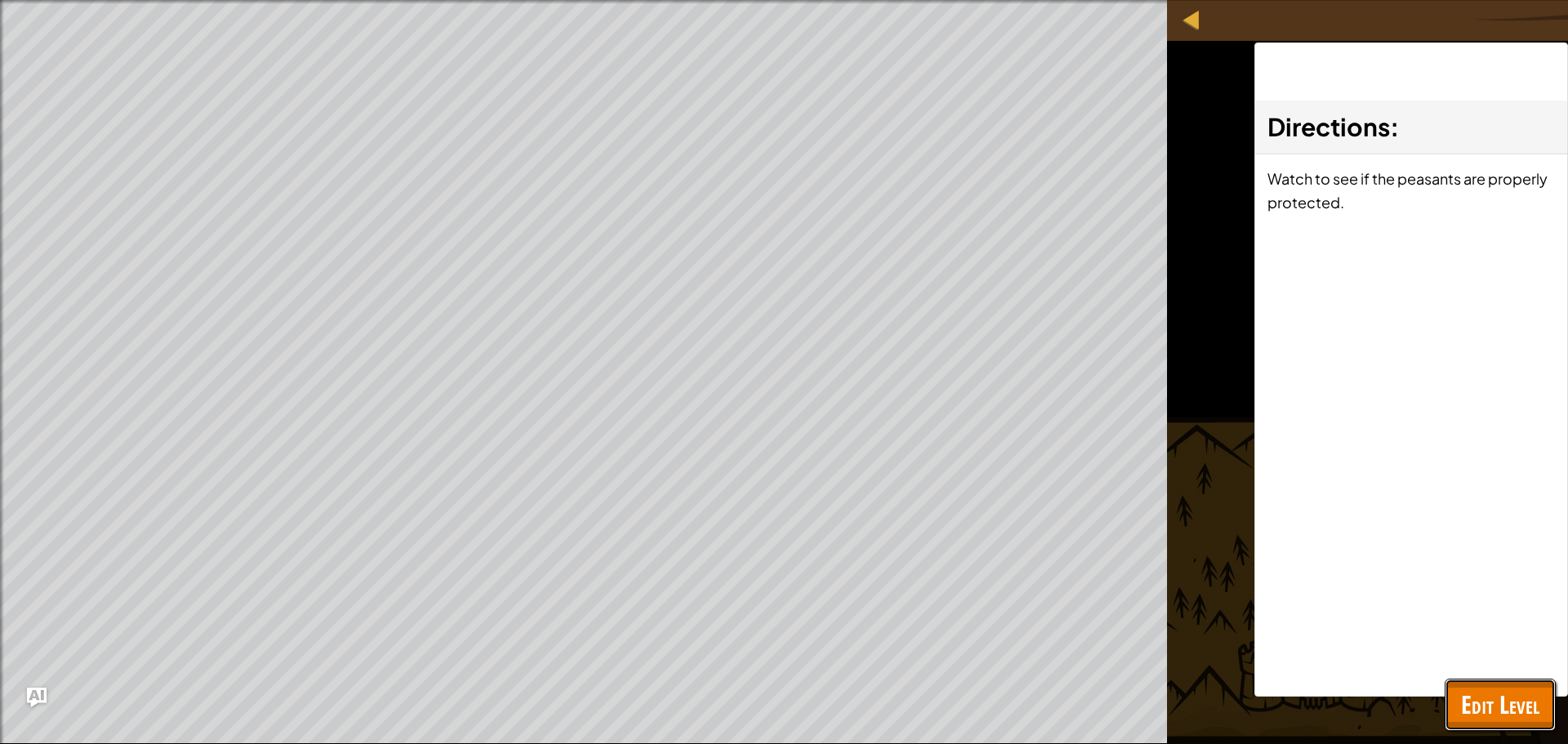
click at [1508, 694] on span "Edit Level" at bounding box center [1501, 704] width 79 height 34
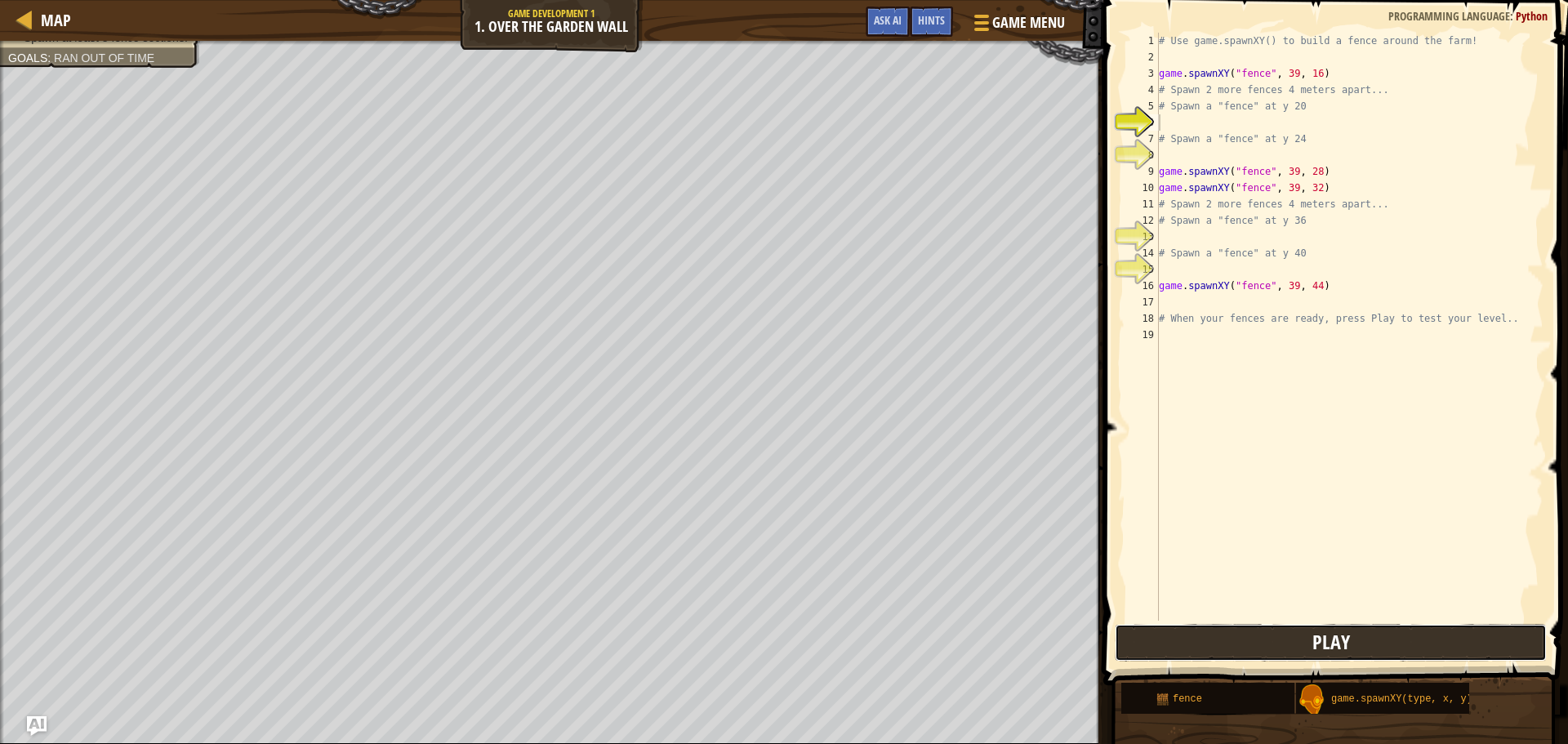
click at [1423, 648] on button "Play" at bounding box center [1330, 643] width 432 height 37
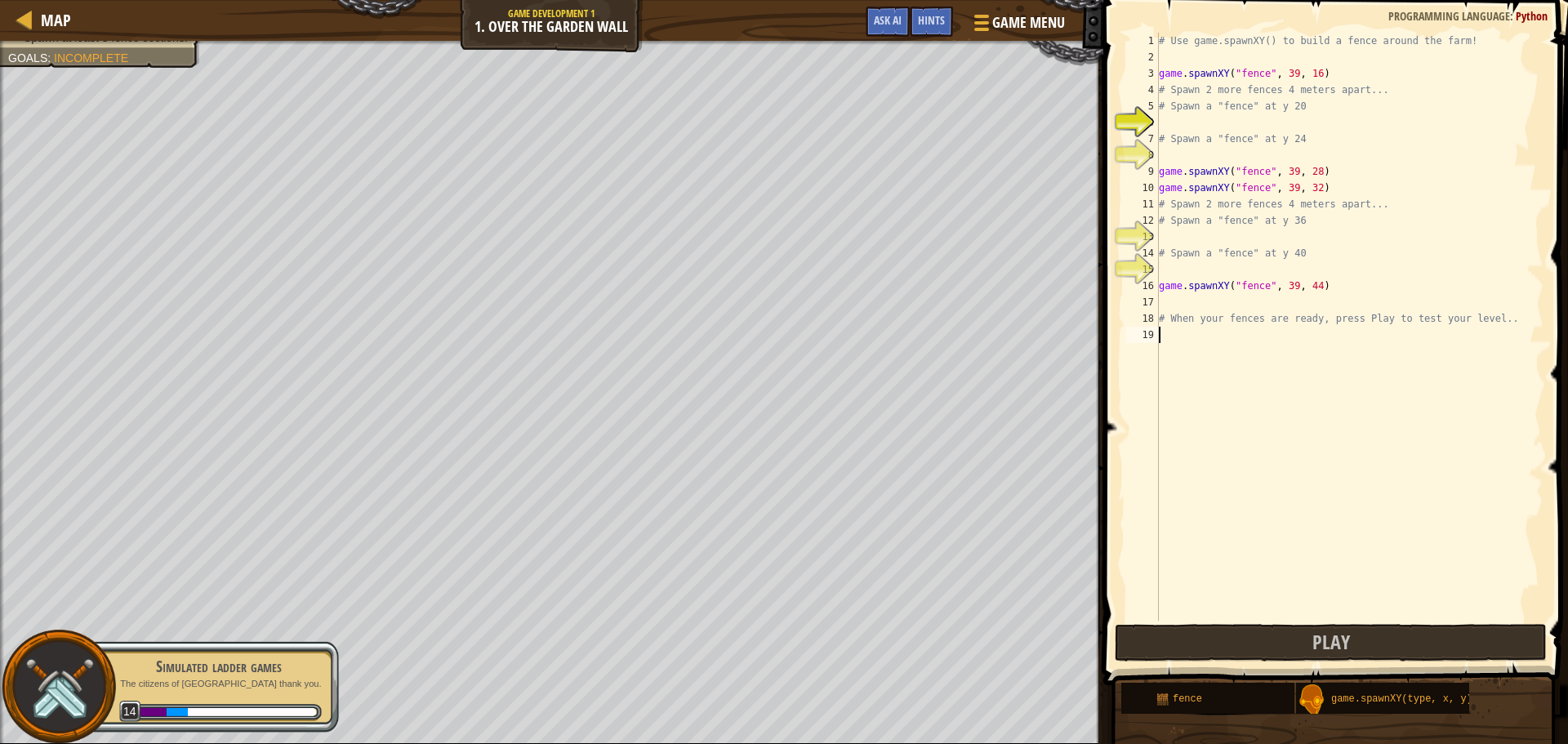
click at [1507, 335] on div "# Use game.spawnXY() to build a fence around the farm! game . spawnXY ( "fence"…" at bounding box center [1350, 343] width 388 height 620
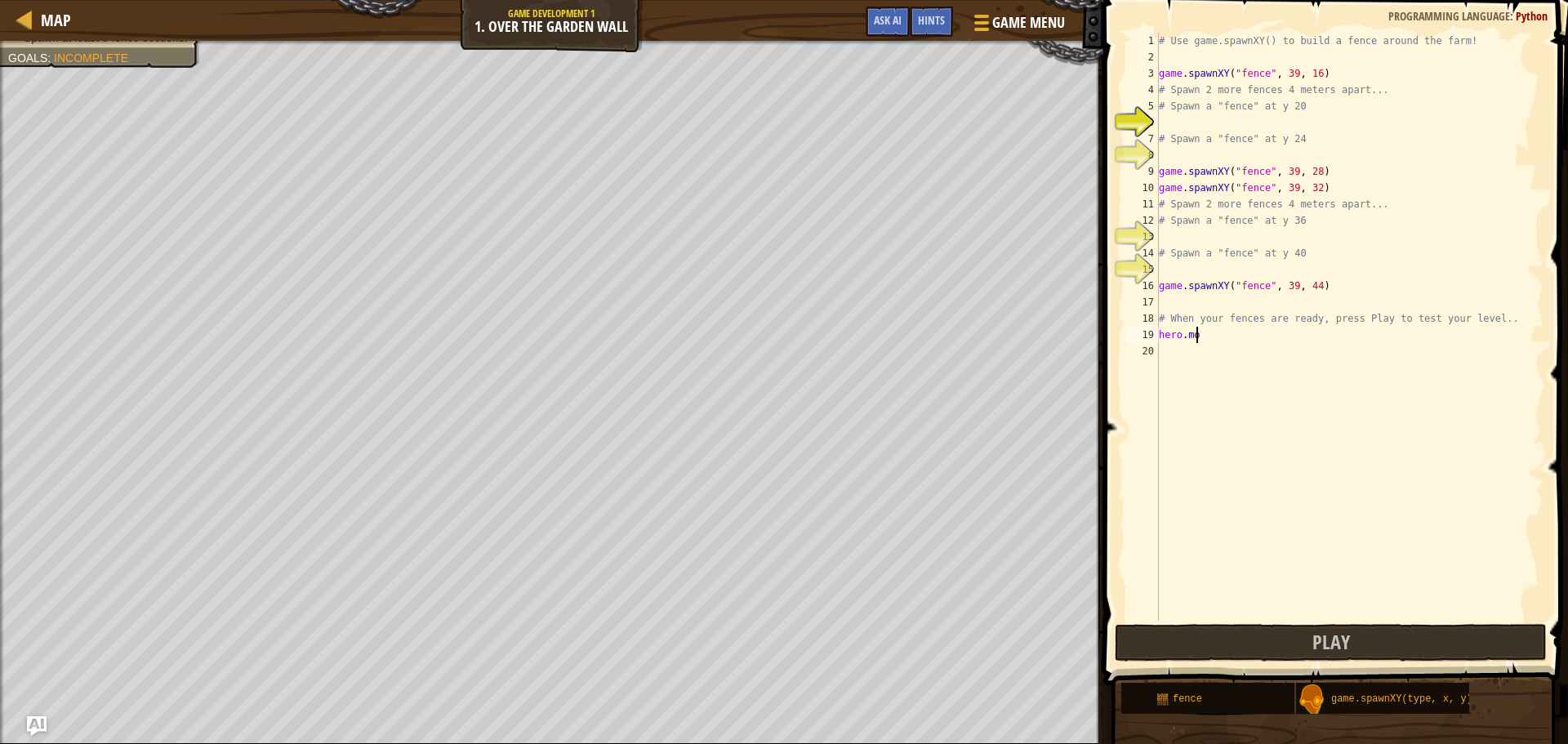
scroll to position [8, 1]
type textarea "h"
click at [1390, 658] on button "Play" at bounding box center [1330, 643] width 432 height 37
type textarea "# Spawn a "fence" at y 40"
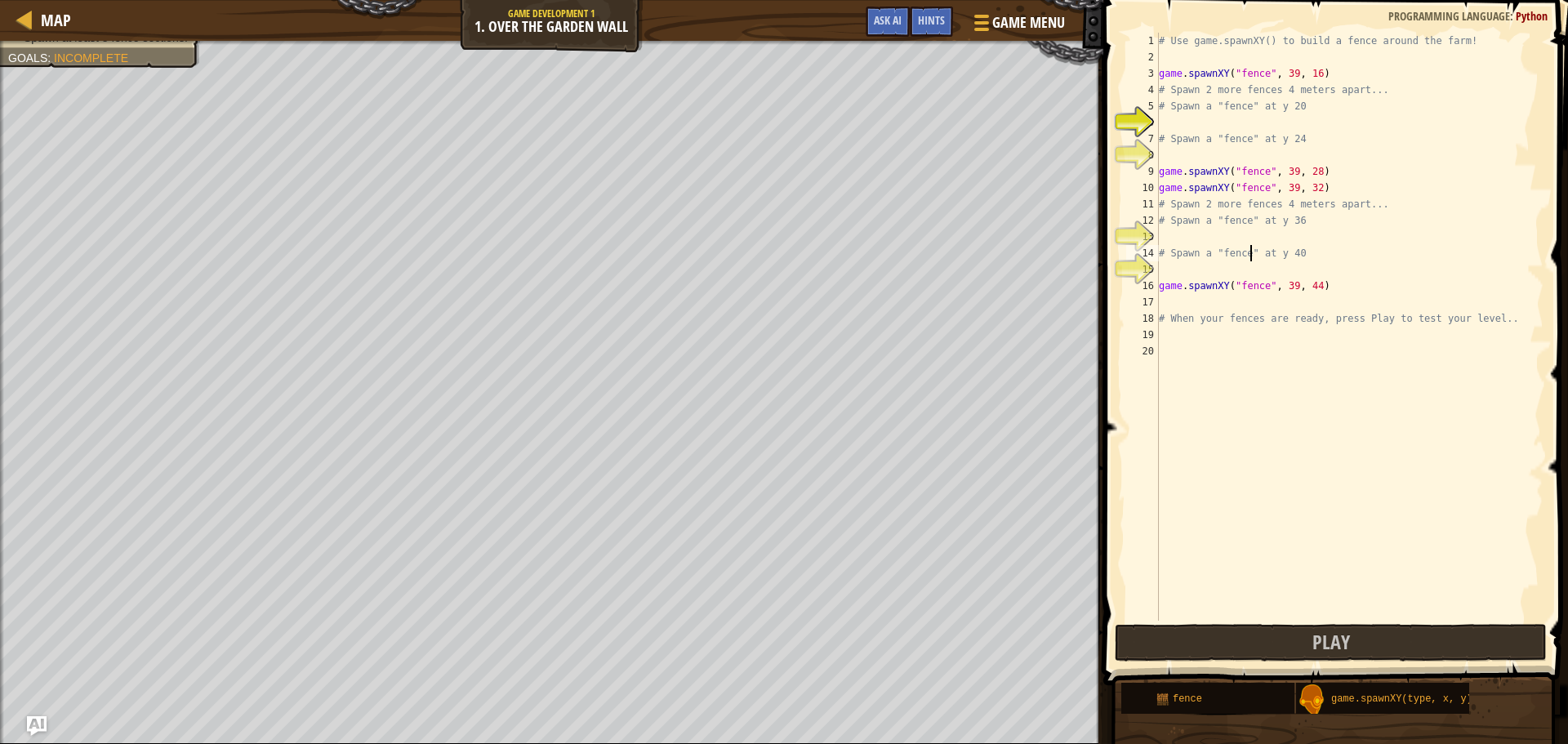
click at [1250, 256] on div "# Use game.spawnXY() to build a fence around the farm! game . spawnXY ( "fence"…" at bounding box center [1350, 343] width 388 height 620
click at [1194, 363] on div "# Use game.spawnXY() to build a fence around the farm! game . spawnXY ( "fence"…" at bounding box center [1350, 343] width 388 height 620
click at [1208, 348] on div "# Use game.spawnXY() to build a fence around the farm! game . spawnXY ( "fence"…" at bounding box center [1350, 343] width 388 height 620
click at [1290, 352] on div "# Use game.spawnXY() to build a fence around the farm! game . spawnXY ( "fence"…" at bounding box center [1350, 343] width 388 height 620
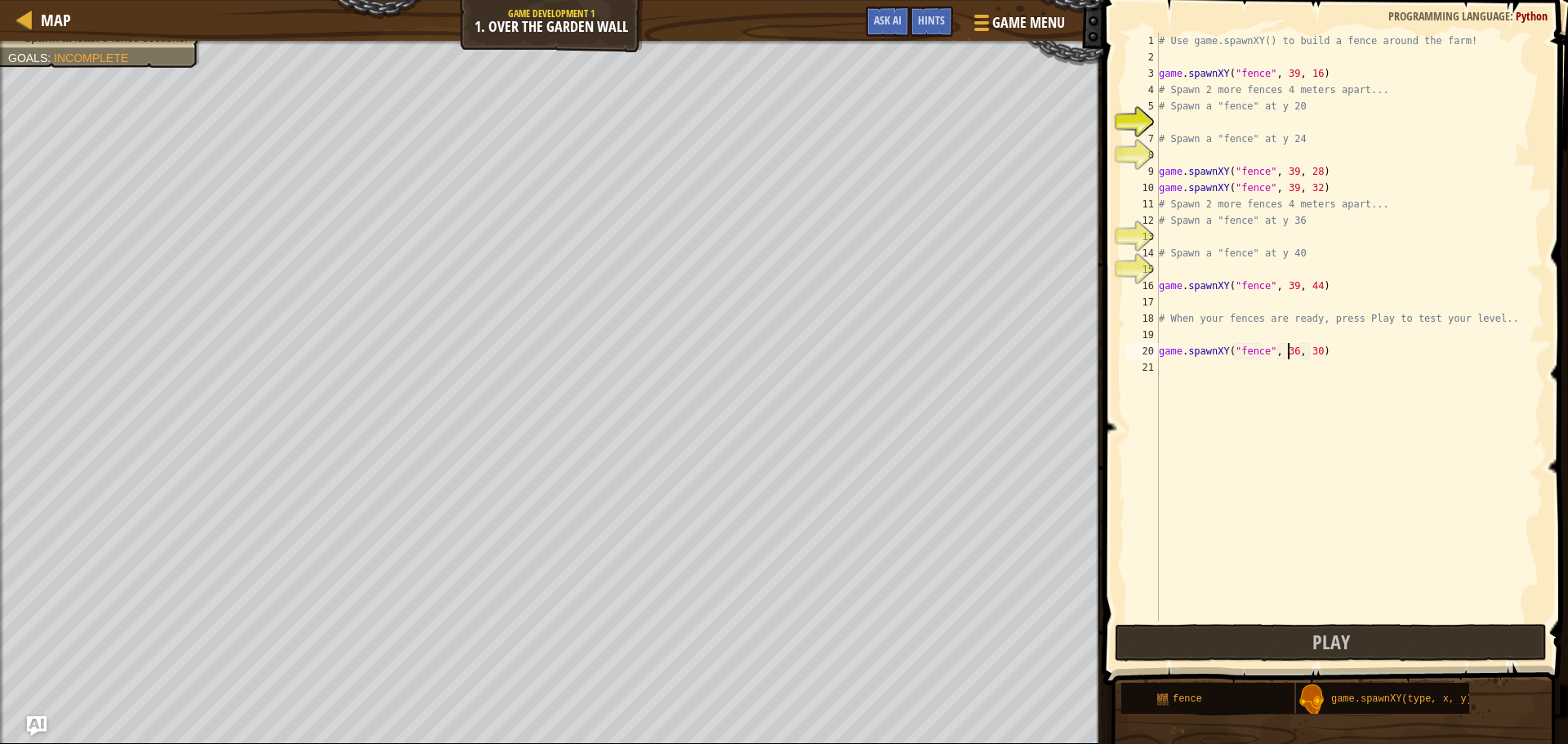
click at [1285, 356] on div "# Use game.spawnXY() to build a fence around the farm! game . spawnXY ( "fence"…" at bounding box center [1350, 343] width 388 height 620
click at [1308, 349] on div "# Use game.spawnXY() to build a fence around the farm! game . spawnXY ( "fence"…" at bounding box center [1350, 343] width 388 height 620
type textarea "game.spawnXY("fence", 39, 22)"
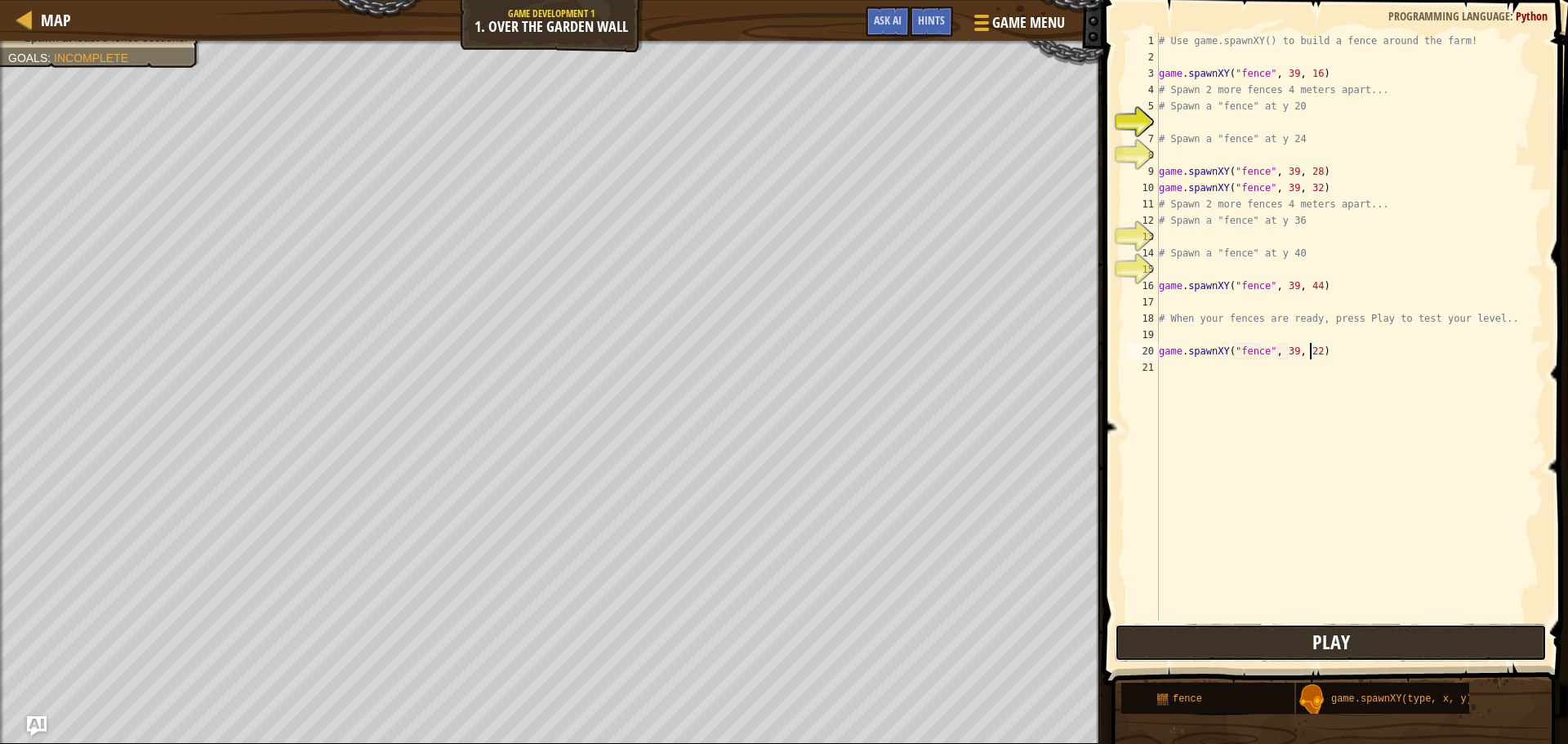
click at [1410, 641] on button "Play" at bounding box center [1330, 643] width 432 height 37
drag, startPoint x: 1340, startPoint y: 349, endPoint x: 1160, endPoint y: 351, distance: 180.0
click at [1160, 351] on div "# Use game.spawnXY() to build a fence around the farm! game . spawnXY ( "fence"…" at bounding box center [1350, 343] width 388 height 620
click at [1387, 630] on button "Play" at bounding box center [1330, 643] width 432 height 37
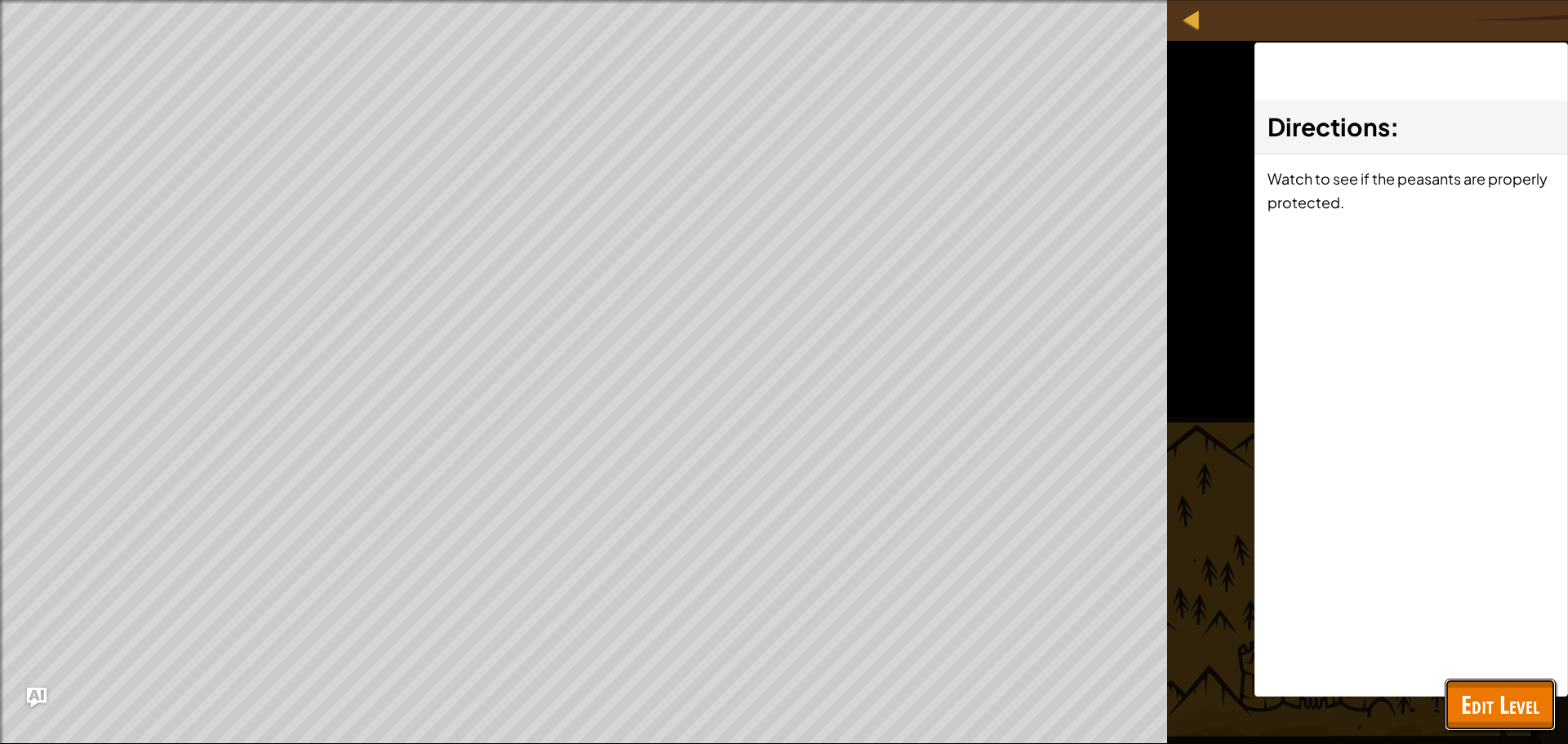
click at [1482, 708] on span "Edit Level" at bounding box center [1501, 704] width 79 height 34
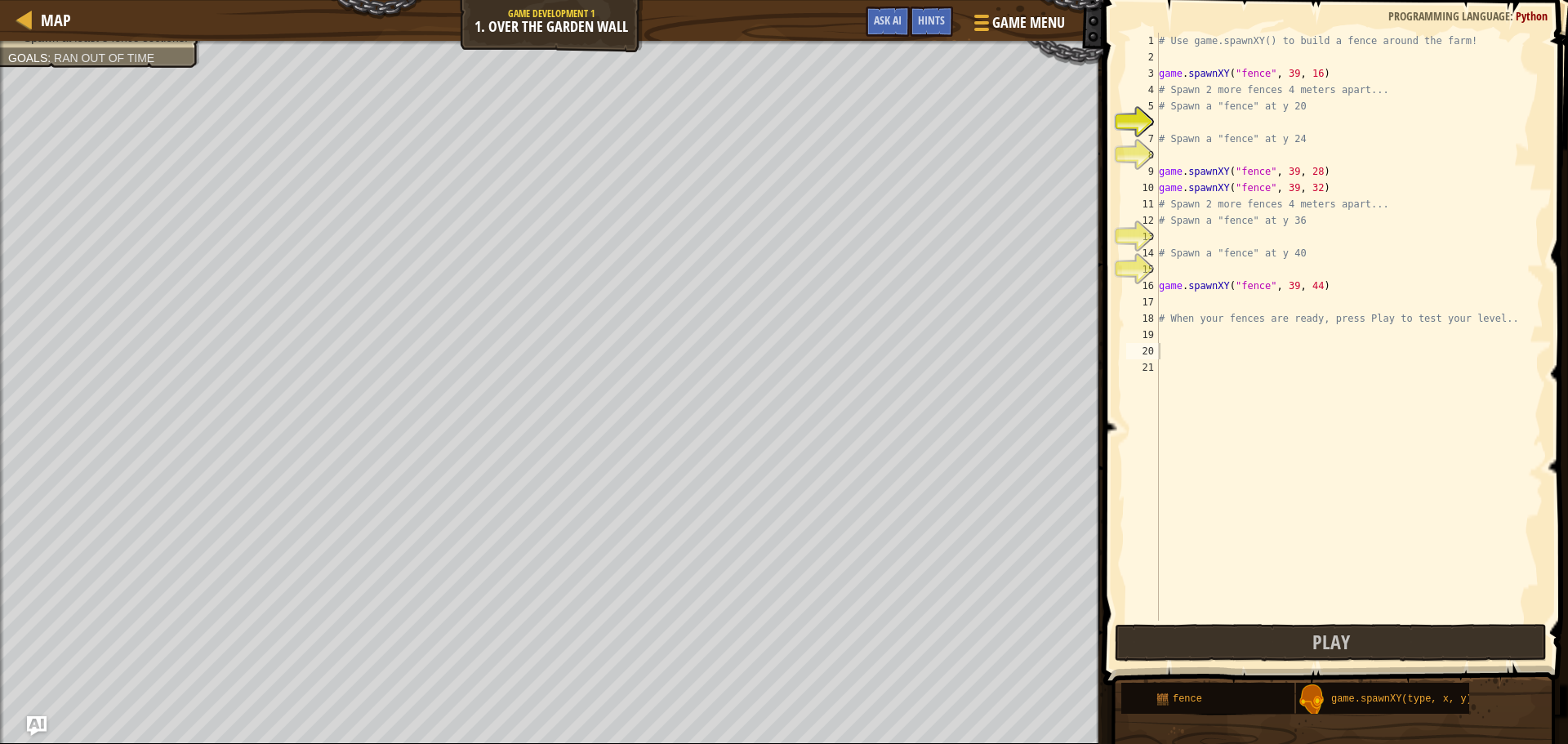
type textarea "game.spawnXY("fence", 39, 44)"
drag, startPoint x: 1326, startPoint y: 284, endPoint x: 1154, endPoint y: 289, distance: 172.1
click at [1154, 289] on div "game.spawnXY("fence", 39, 44) 1 2 3 4 5 6 7 8 9 10 11 12 13 14 15 16 17 18 19 2…" at bounding box center [1333, 327] width 420 height 588
drag, startPoint x: 1357, startPoint y: 621, endPoint x: 1346, endPoint y: 639, distance: 21.1
click at [1346, 639] on div "1 2 3 4 5 6 7 8 9 10 11 12 13 14 15 16 17 18 19 20 21 # Use game.spawnXY() to b…" at bounding box center [1333, 375] width 469 height 733
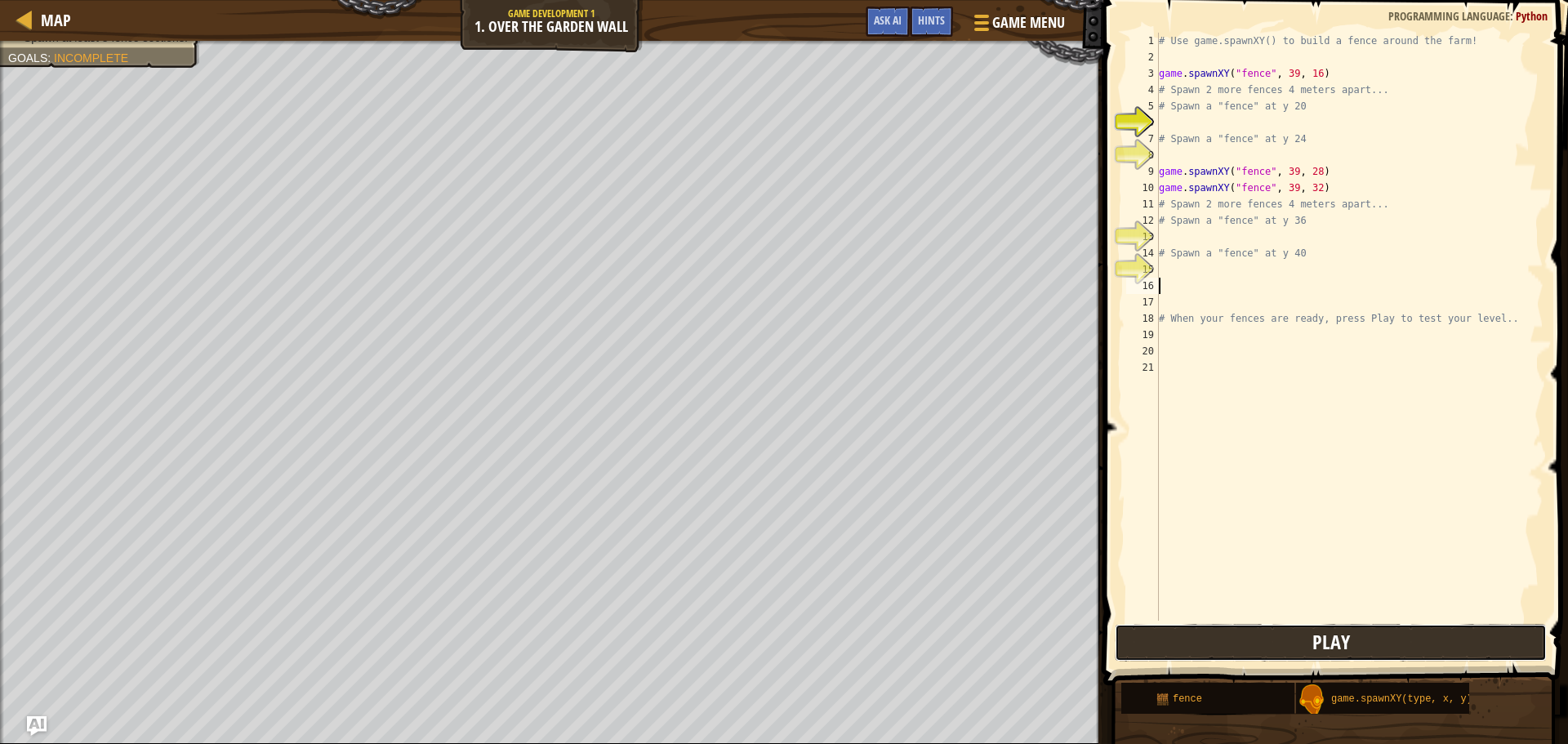
click at [1346, 639] on span "Play" at bounding box center [1330, 642] width 37 height 26
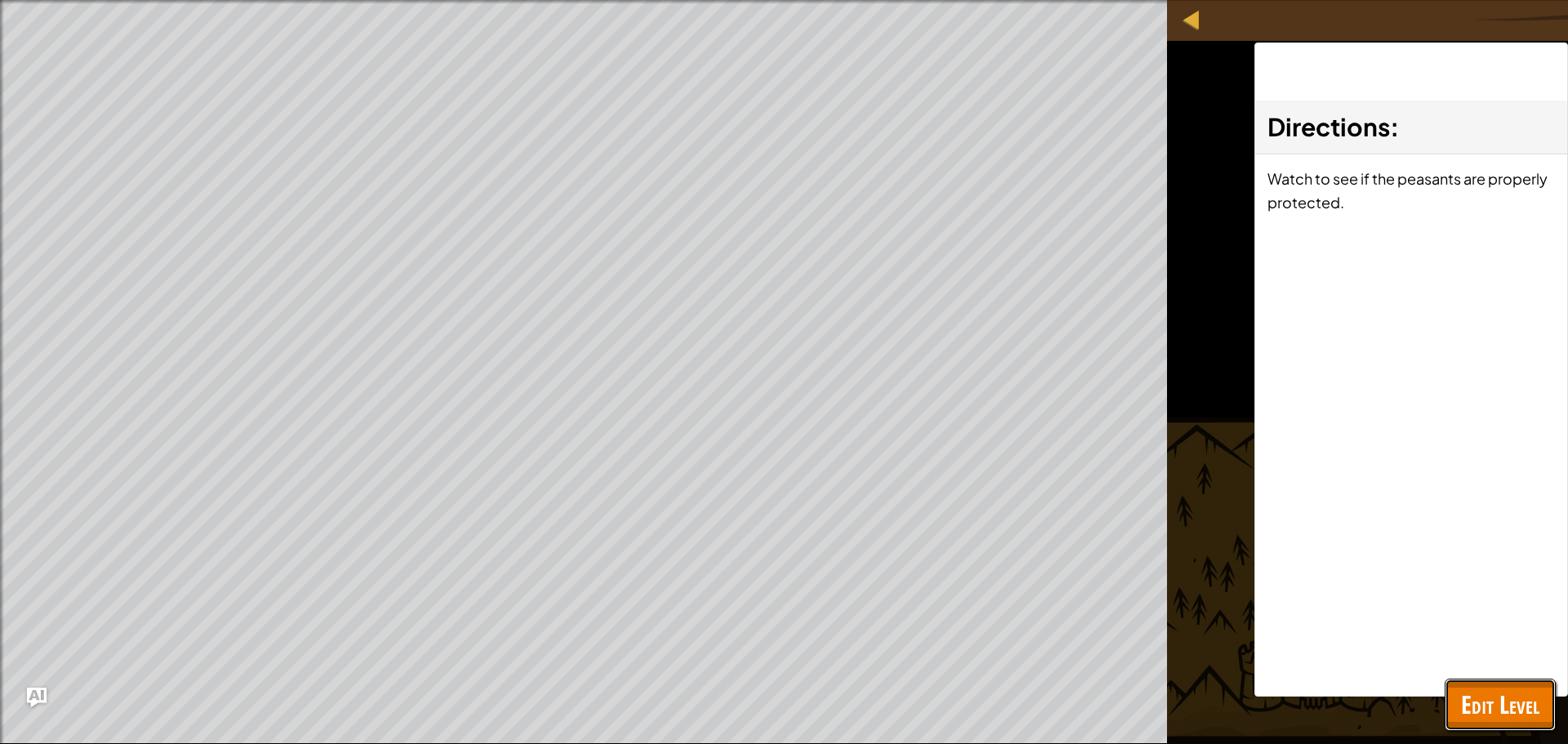
click at [1486, 694] on span "Edit Level" at bounding box center [1501, 704] width 79 height 34
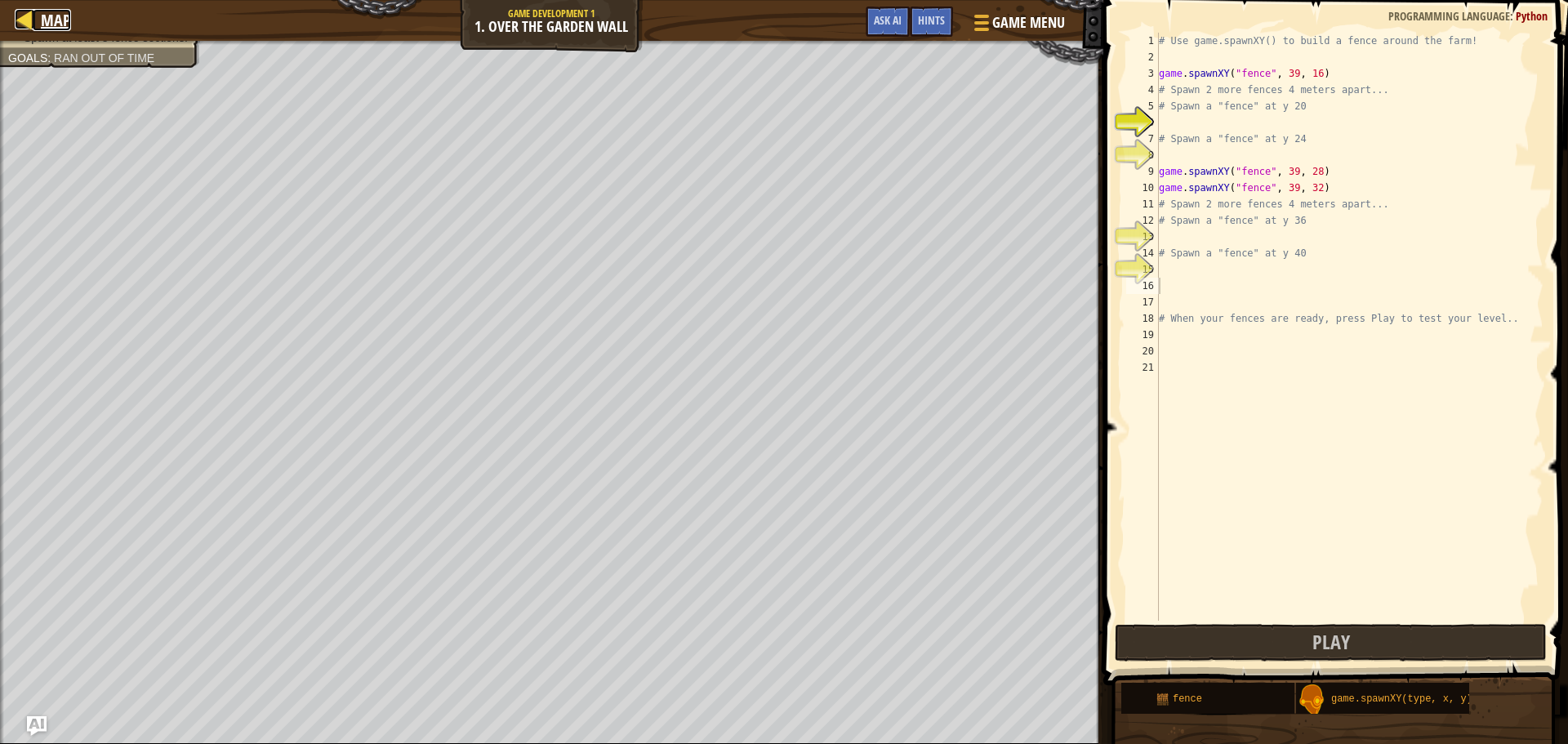
click at [36, 23] on link "Map" at bounding box center [52, 19] width 38 height 22
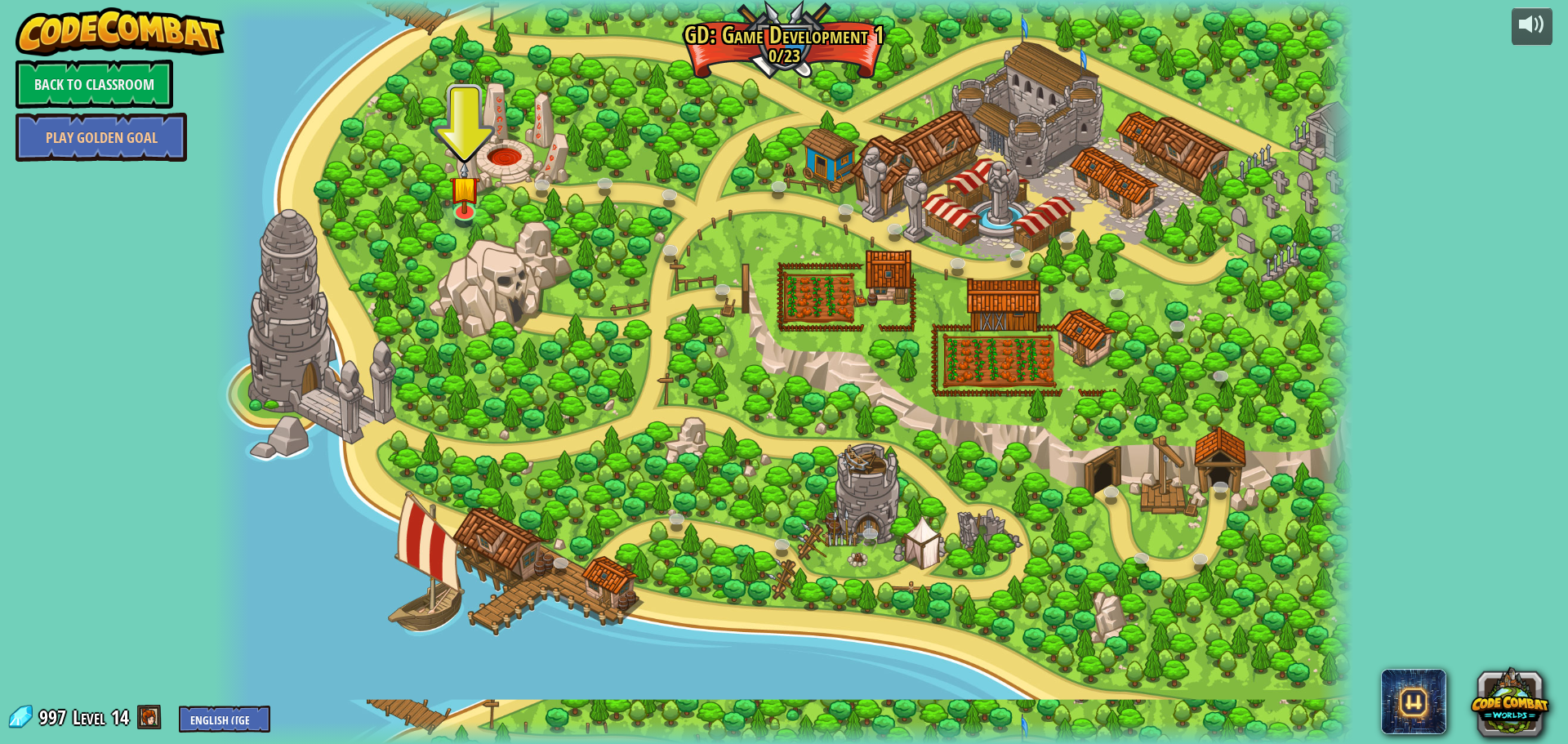
click at [830, 292] on div at bounding box center [784, 372] width 1139 height 744
click at [465, 214] on link at bounding box center [464, 208] width 33 height 33
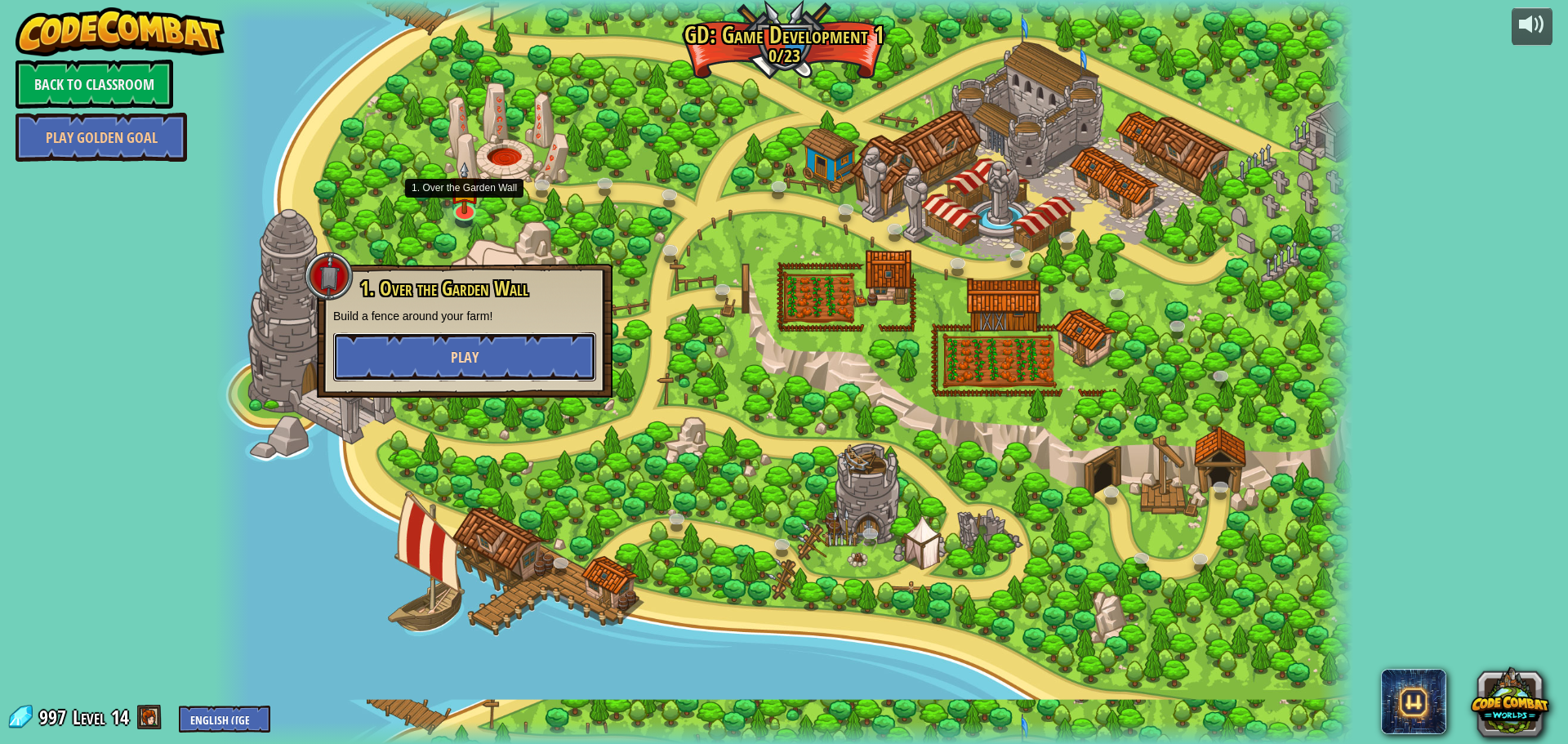
click at [535, 354] on button "Play" at bounding box center [465, 356] width 263 height 49
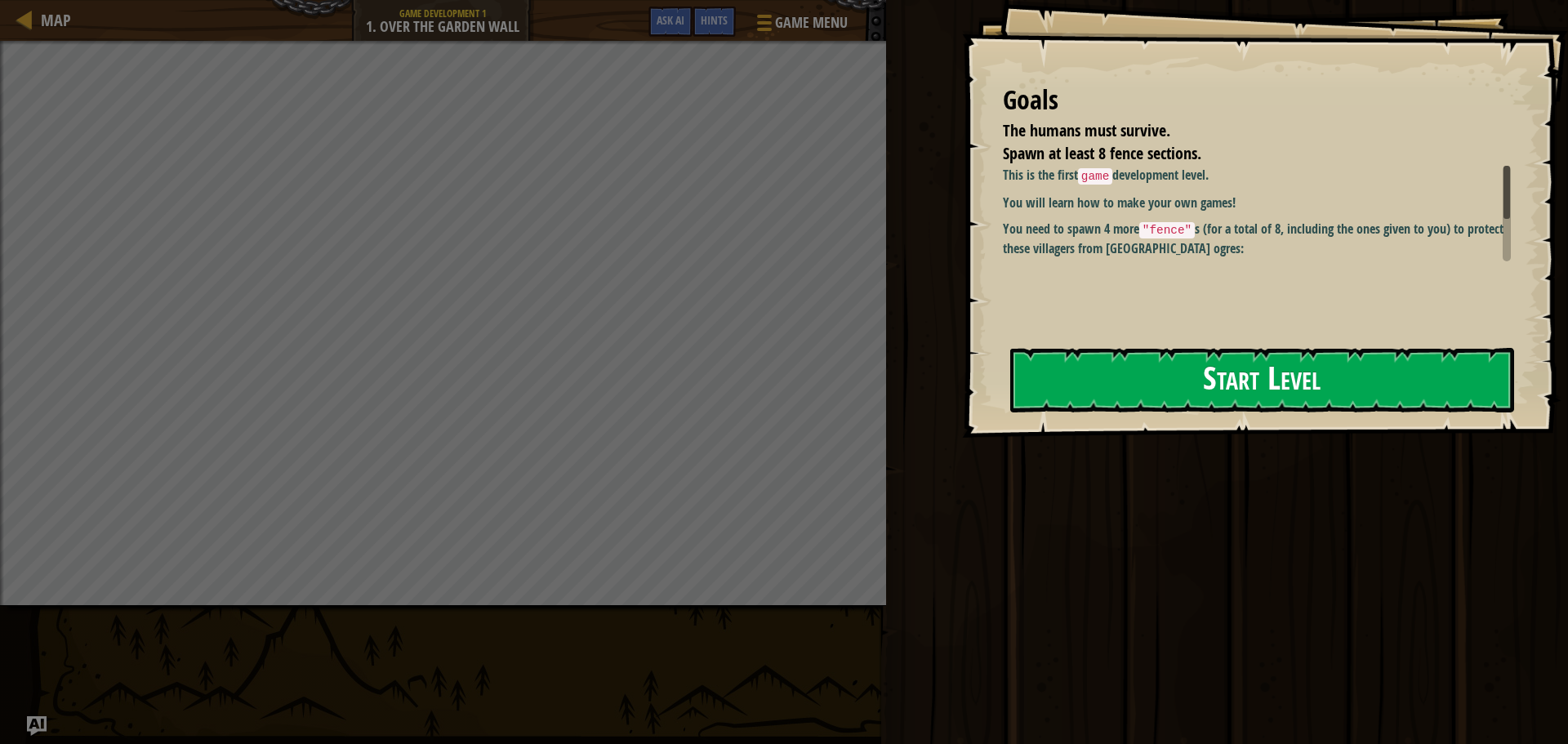
click at [1333, 385] on button "Start Level" at bounding box center [1262, 379] width 504 height 64
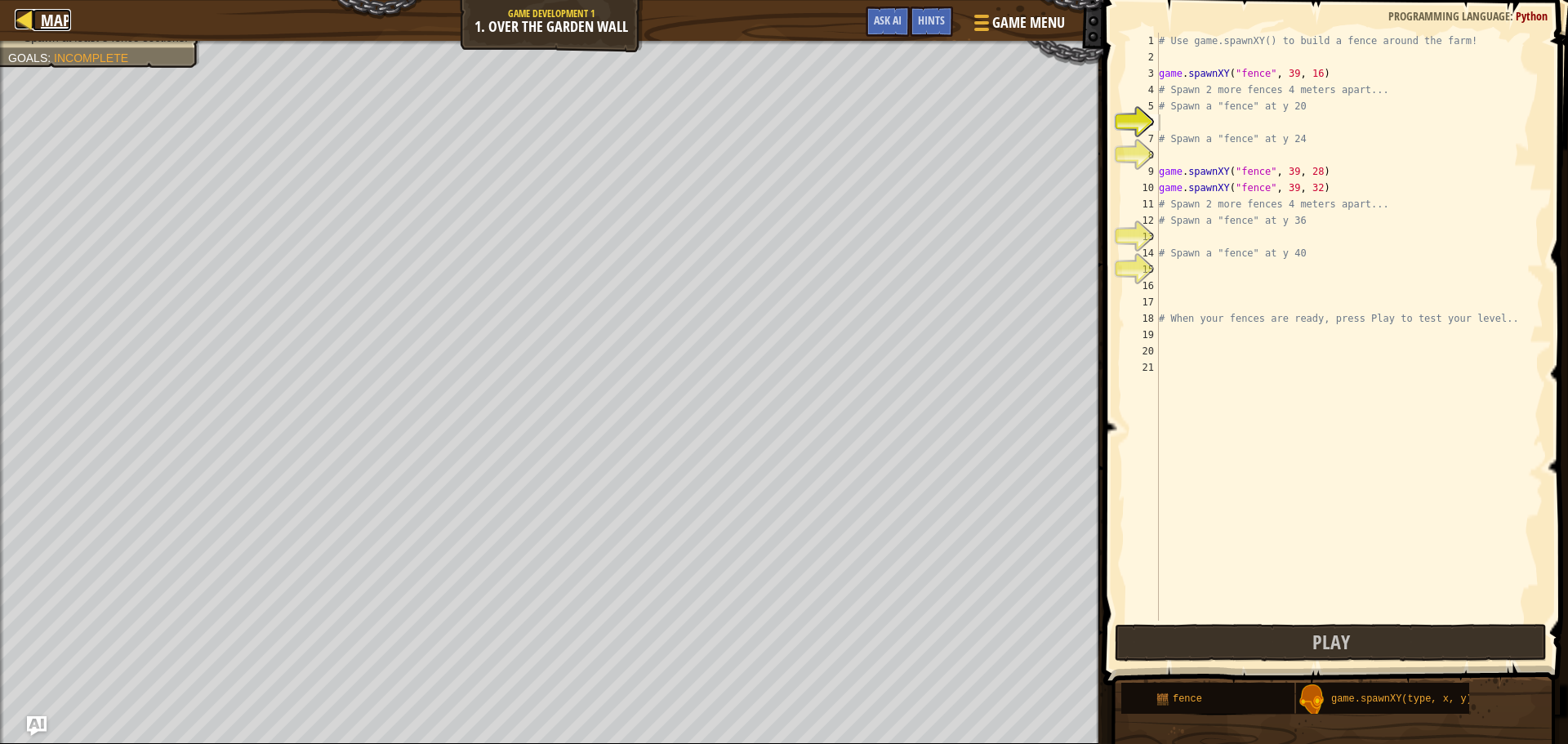
click at [17, 15] on div at bounding box center [24, 18] width 20 height 20
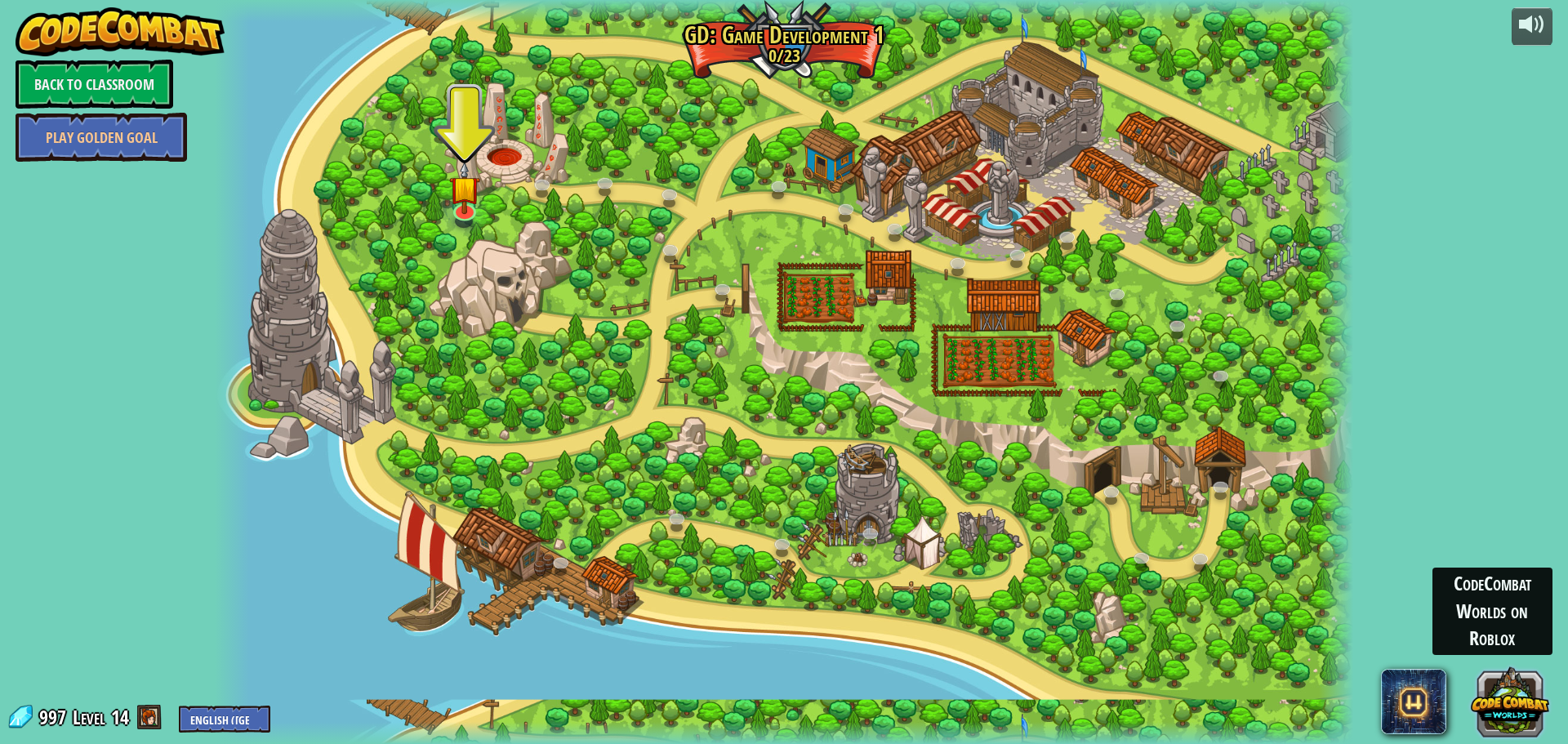
click at [1495, 680] on button at bounding box center [1511, 701] width 79 height 79
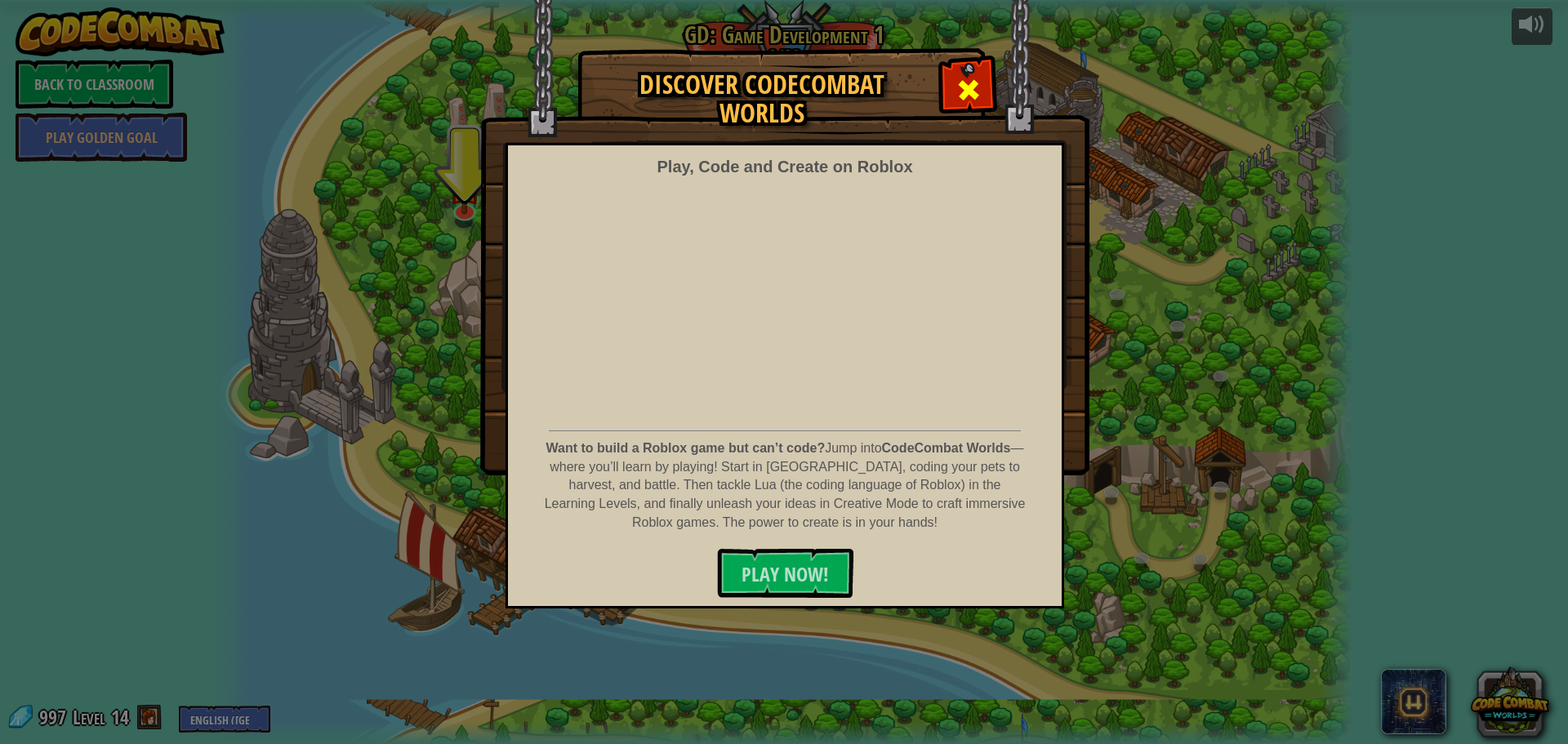
click at [971, 91] on span at bounding box center [968, 89] width 26 height 26
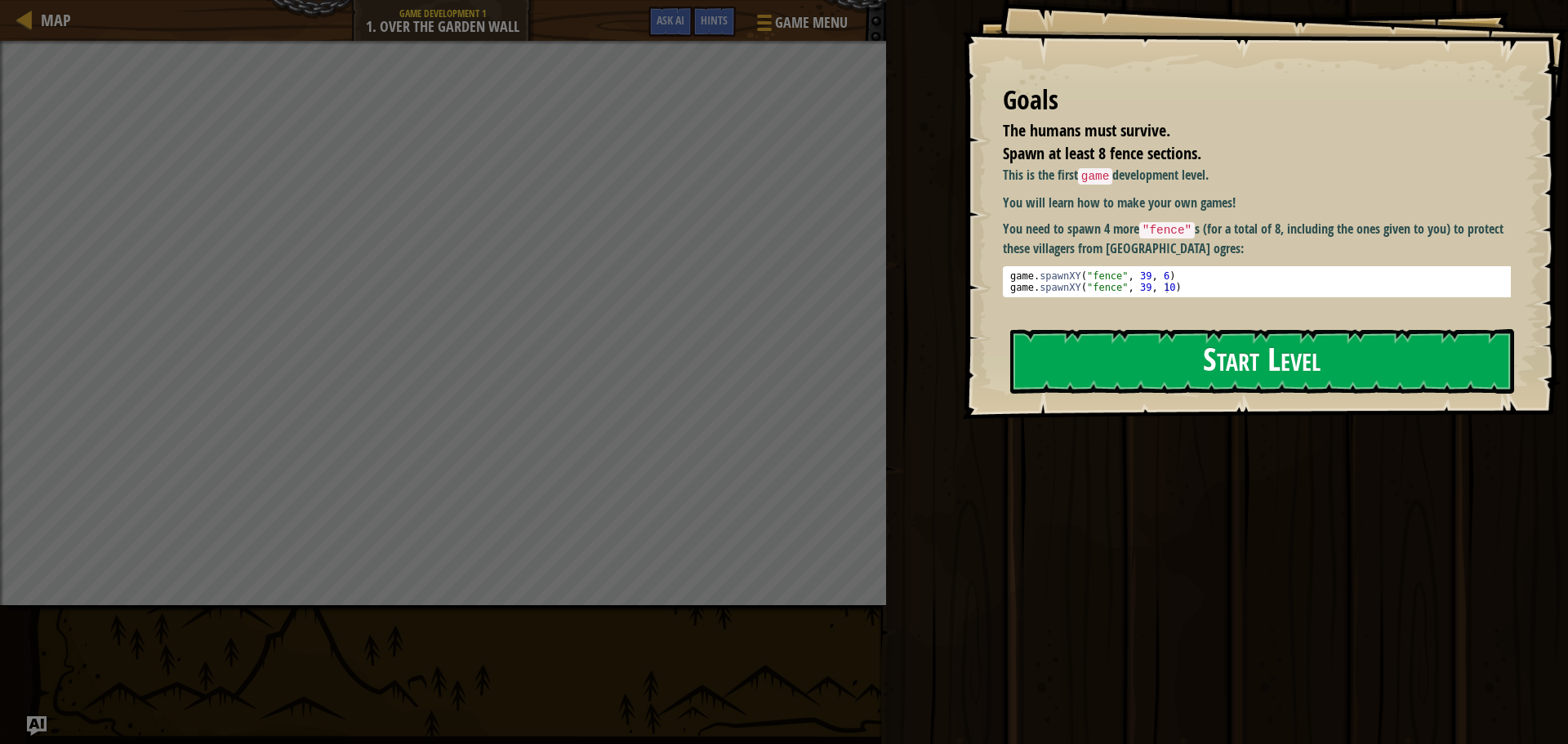
click at [1353, 329] on button "Start Level" at bounding box center [1262, 361] width 504 height 64
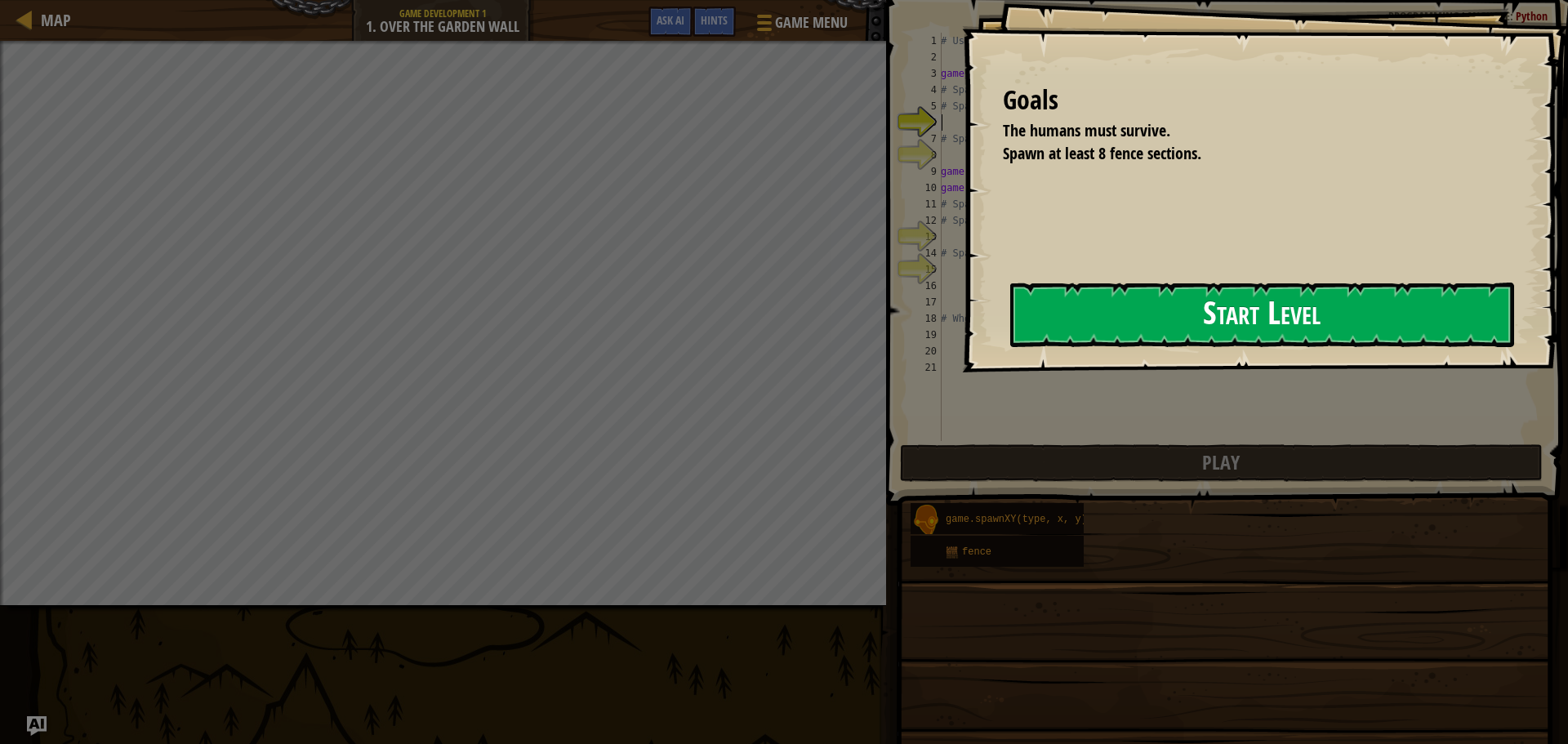
click at [1133, 313] on button "Start Level" at bounding box center [1262, 314] width 504 height 64
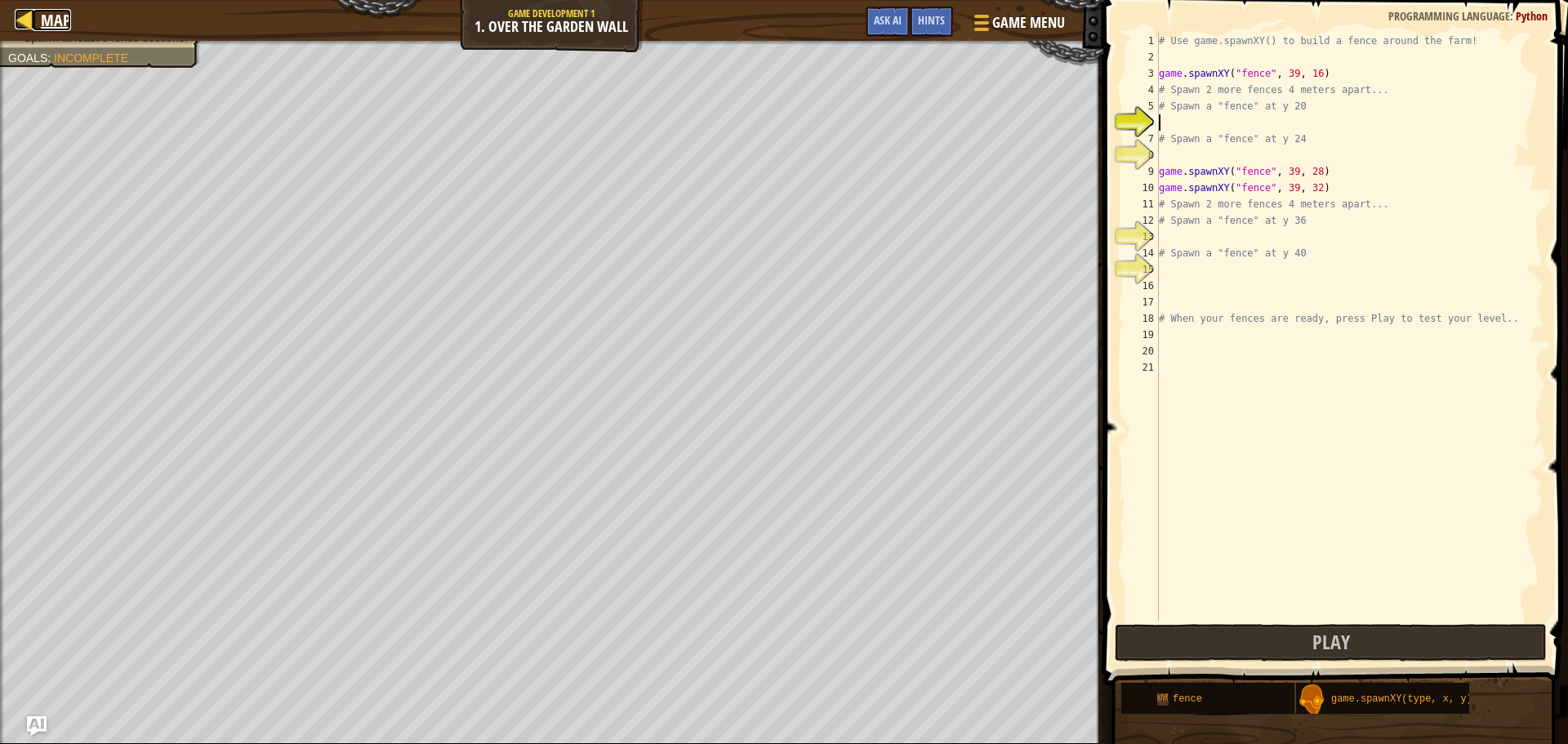
click at [32, 9] on div at bounding box center [24, 18] width 20 height 20
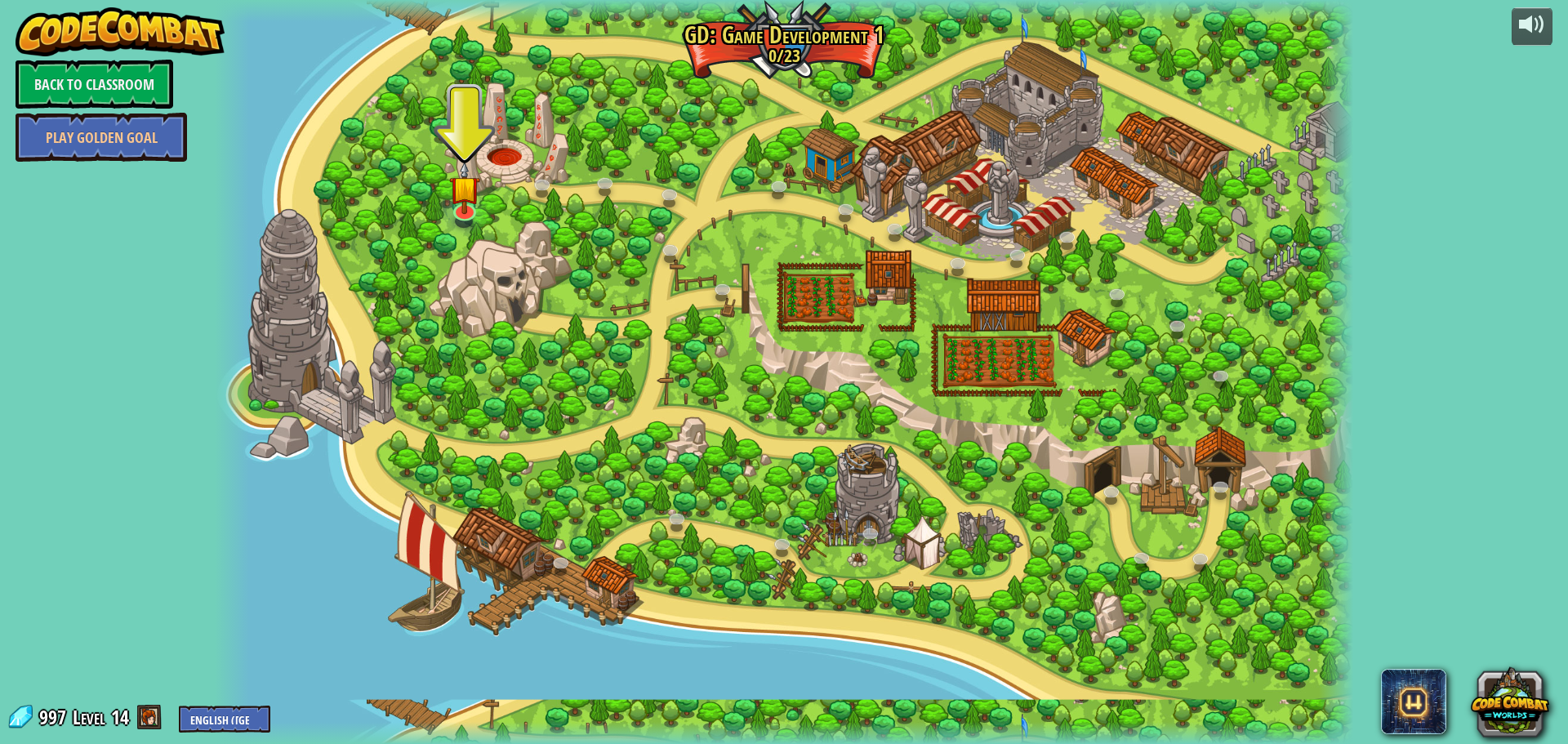
click at [727, 254] on div at bounding box center [784, 372] width 1139 height 744
click at [718, 289] on link at bounding box center [724, 290] width 33 height 33
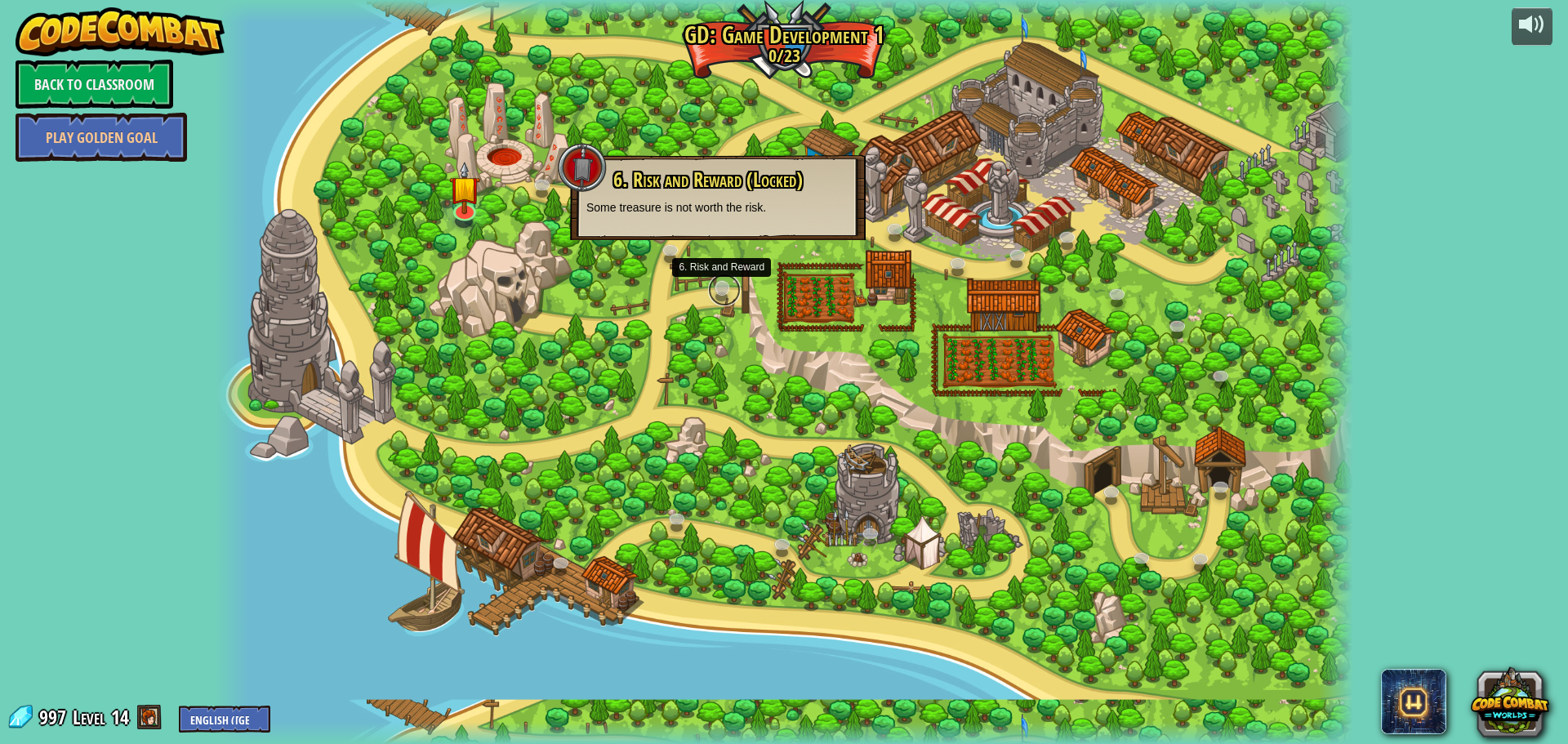
click at [718, 289] on link at bounding box center [724, 290] width 33 height 33
click at [655, 291] on div at bounding box center [784, 372] width 1139 height 744
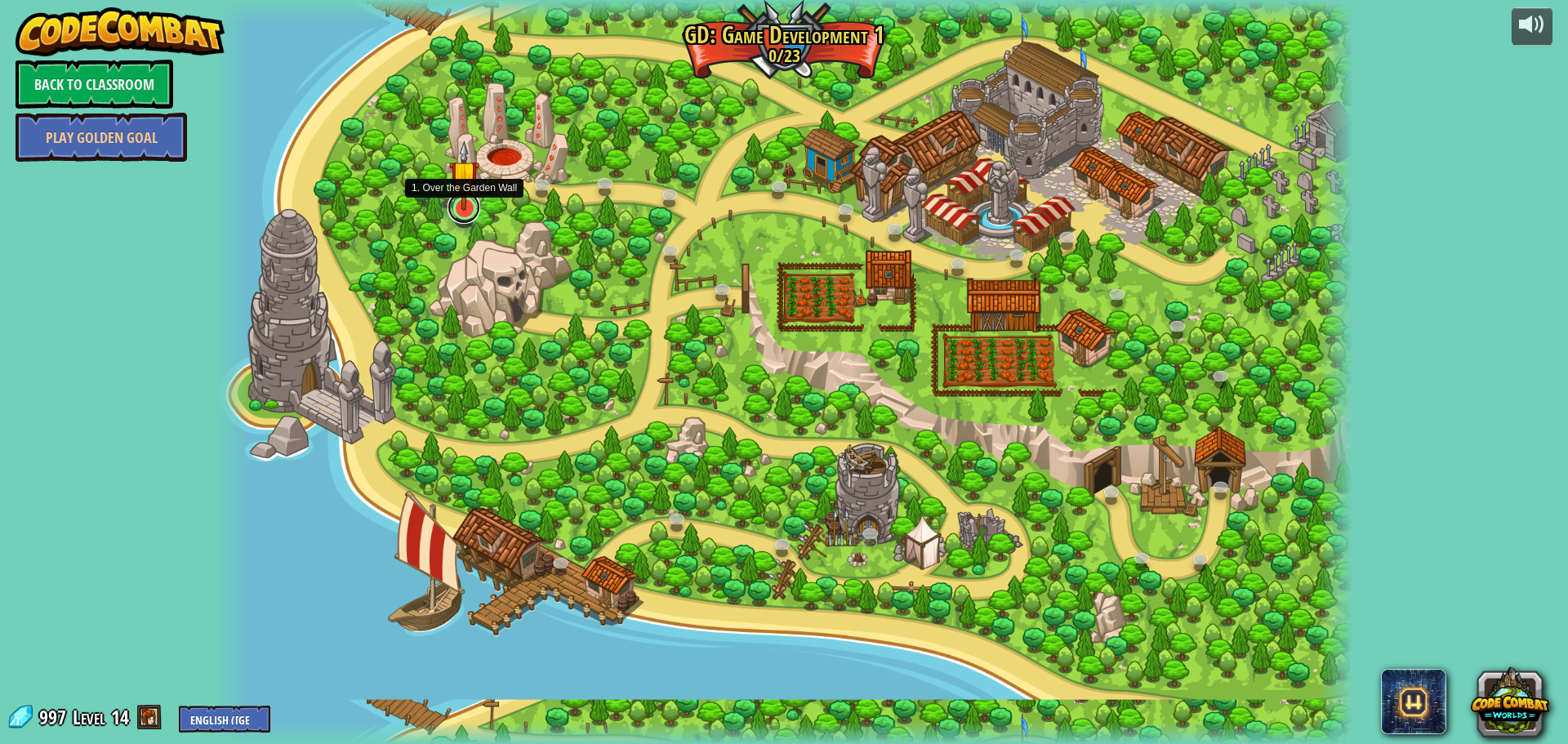
click at [460, 210] on link at bounding box center [464, 208] width 33 height 33
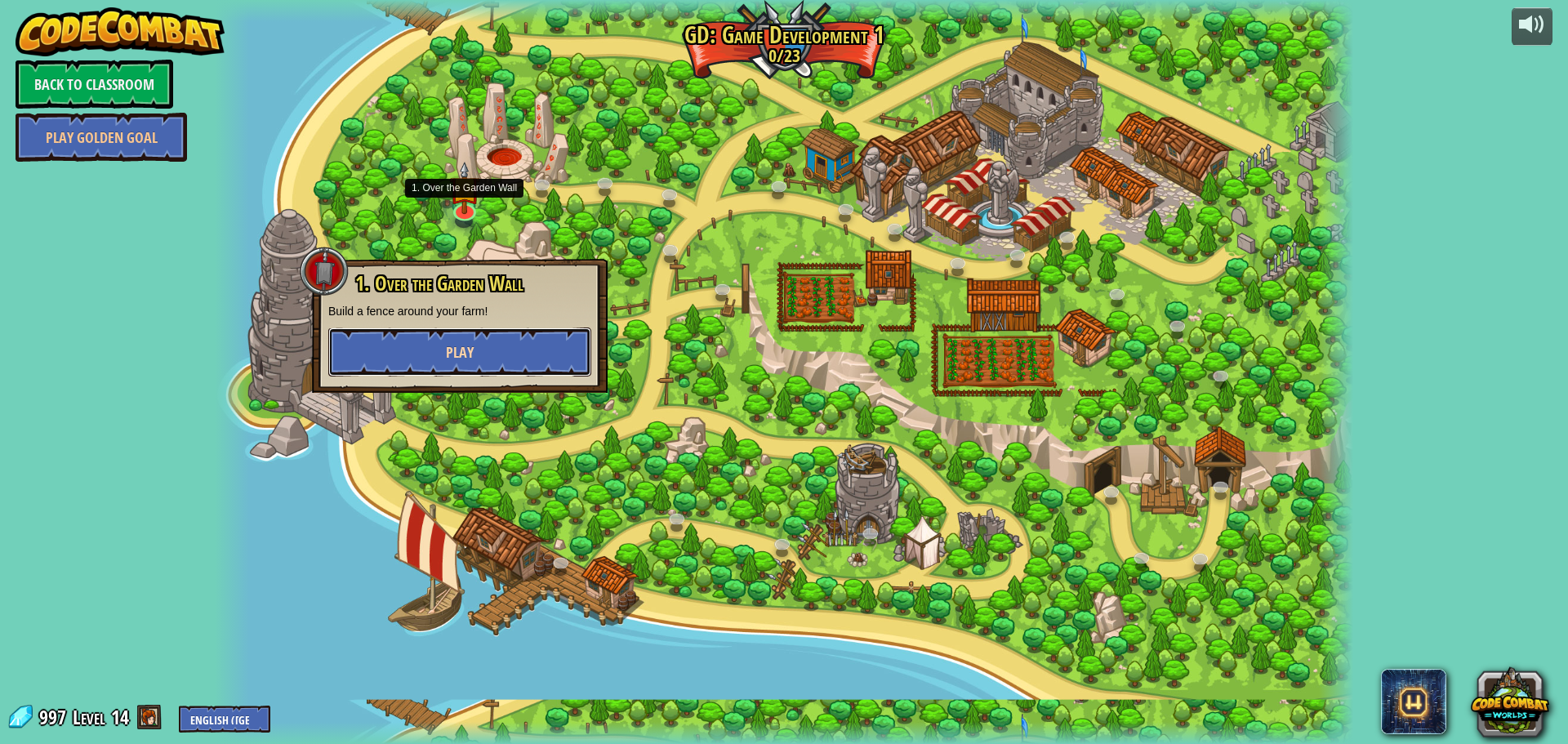
click at [563, 356] on button "Play" at bounding box center [460, 351] width 263 height 49
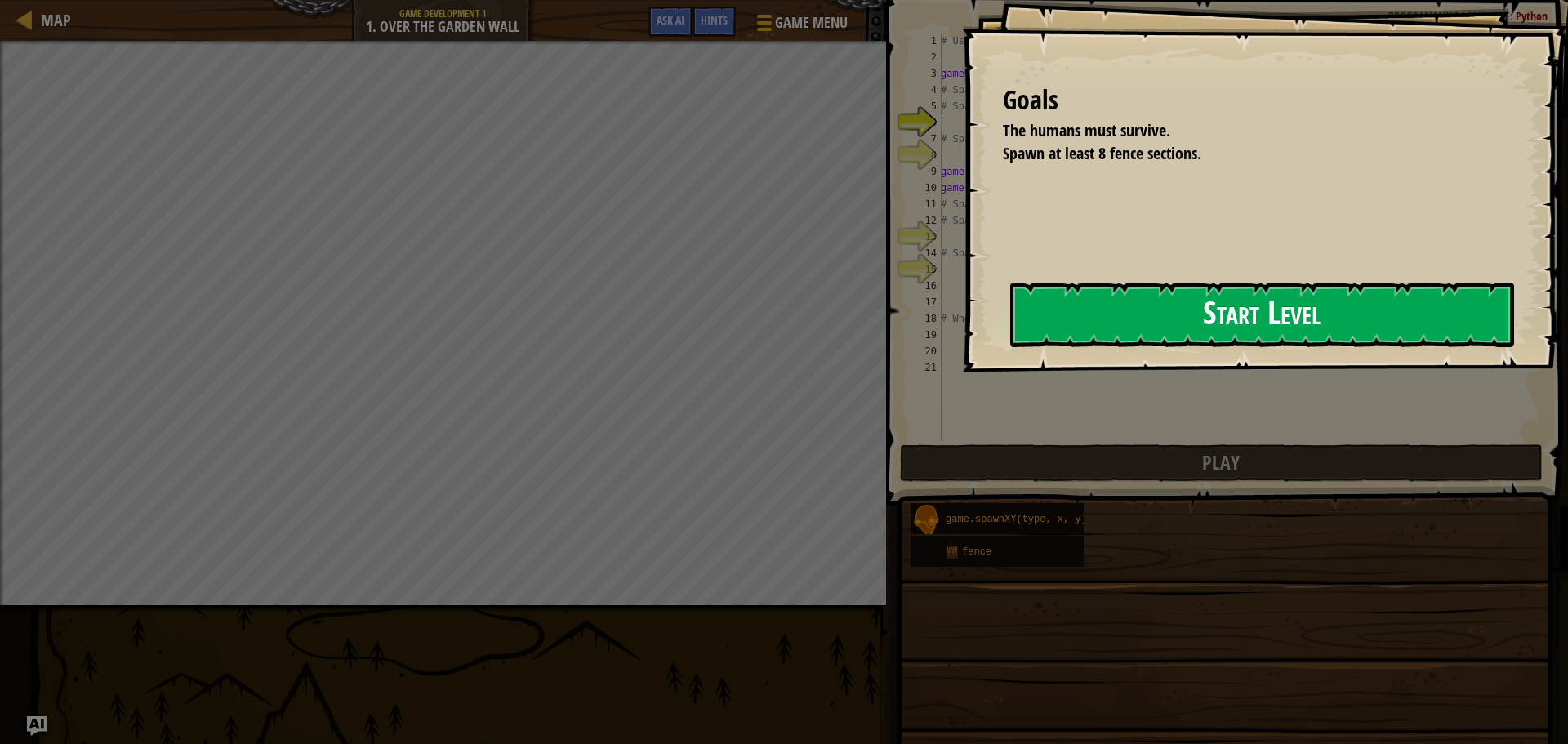
click at [1011, 343] on button "Start Level" at bounding box center [1262, 314] width 504 height 64
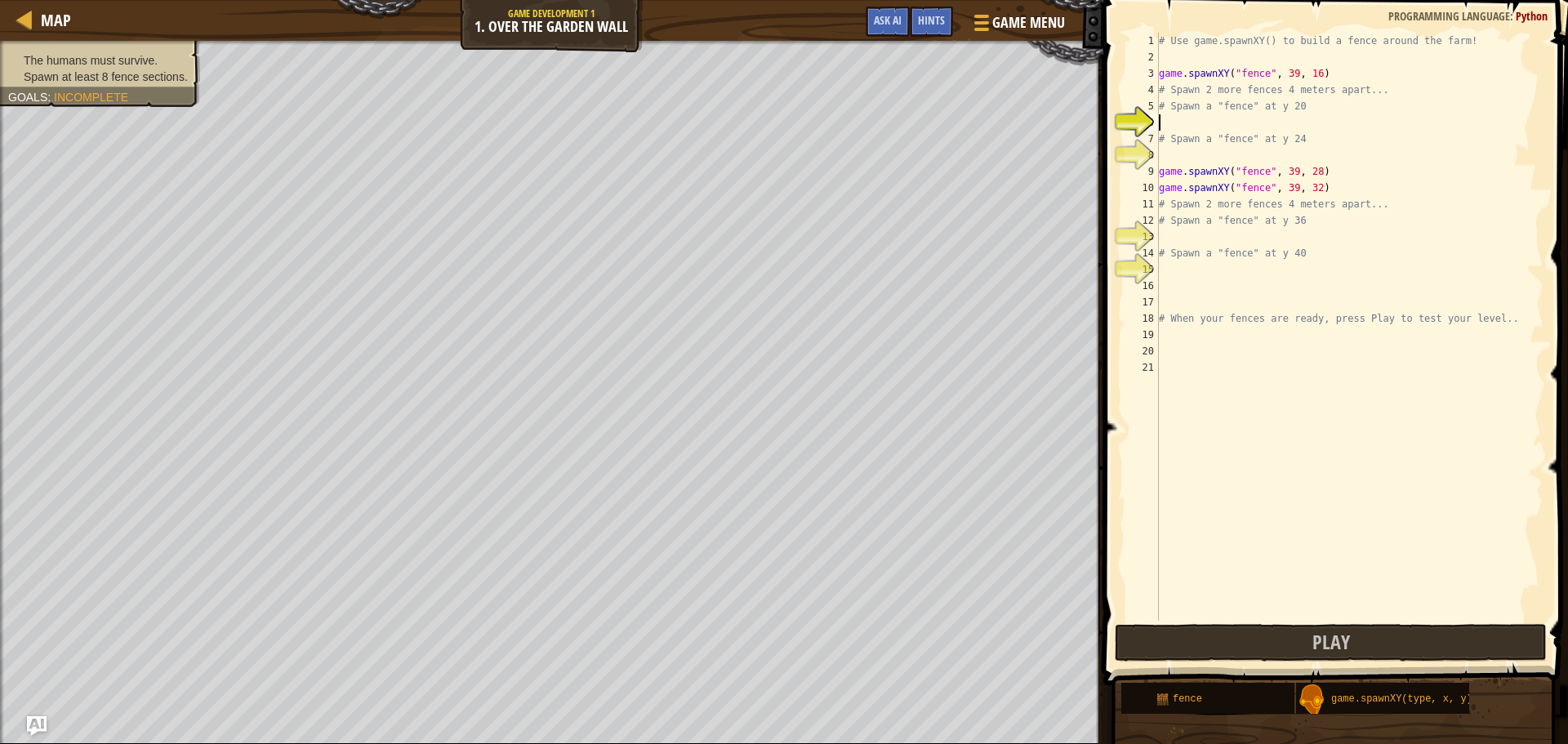
click at [1224, 277] on div "# Use game.spawnXY() to build a fence around the farm! game . spawnXY ( "fence"…" at bounding box center [1350, 343] width 388 height 620
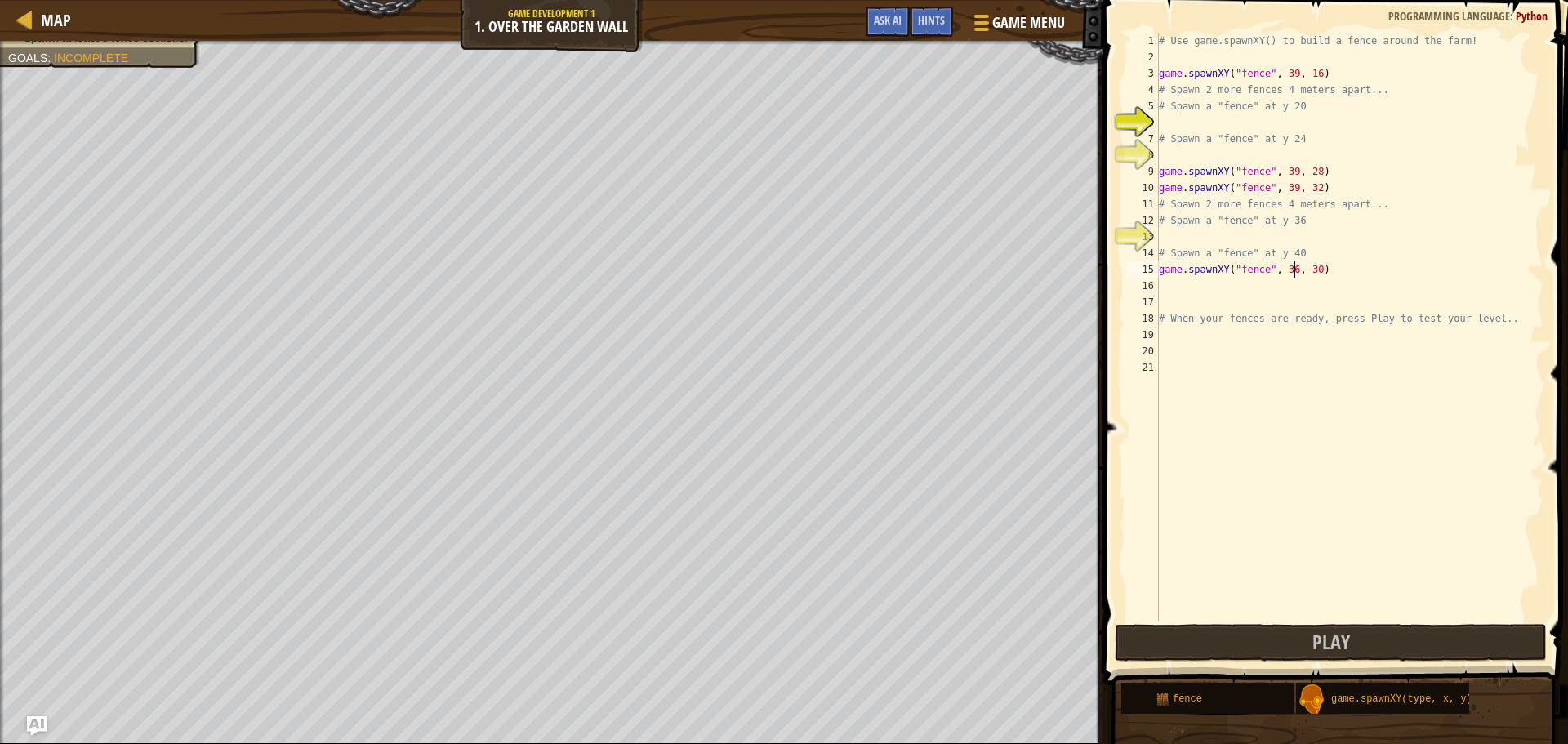
click at [1294, 267] on div "# Use game.spawnXY() to build a fence around the farm! game . spawnXY ( "fence"…" at bounding box center [1350, 343] width 388 height 620
click at [1291, 269] on div "# Use game.spawnXY() to build a fence around the farm! game . spawnXY ( "fence"…" at bounding box center [1350, 343] width 388 height 620
click at [1287, 271] on div "# Use game.spawnXY() to build a fence around the farm! game . spawnXY ( "fence"…" at bounding box center [1350, 343] width 388 height 620
click at [1309, 269] on div "# Use game.spawnXY() to build a fence around the farm! game . spawnXY ( "fence"…" at bounding box center [1350, 343] width 388 height 620
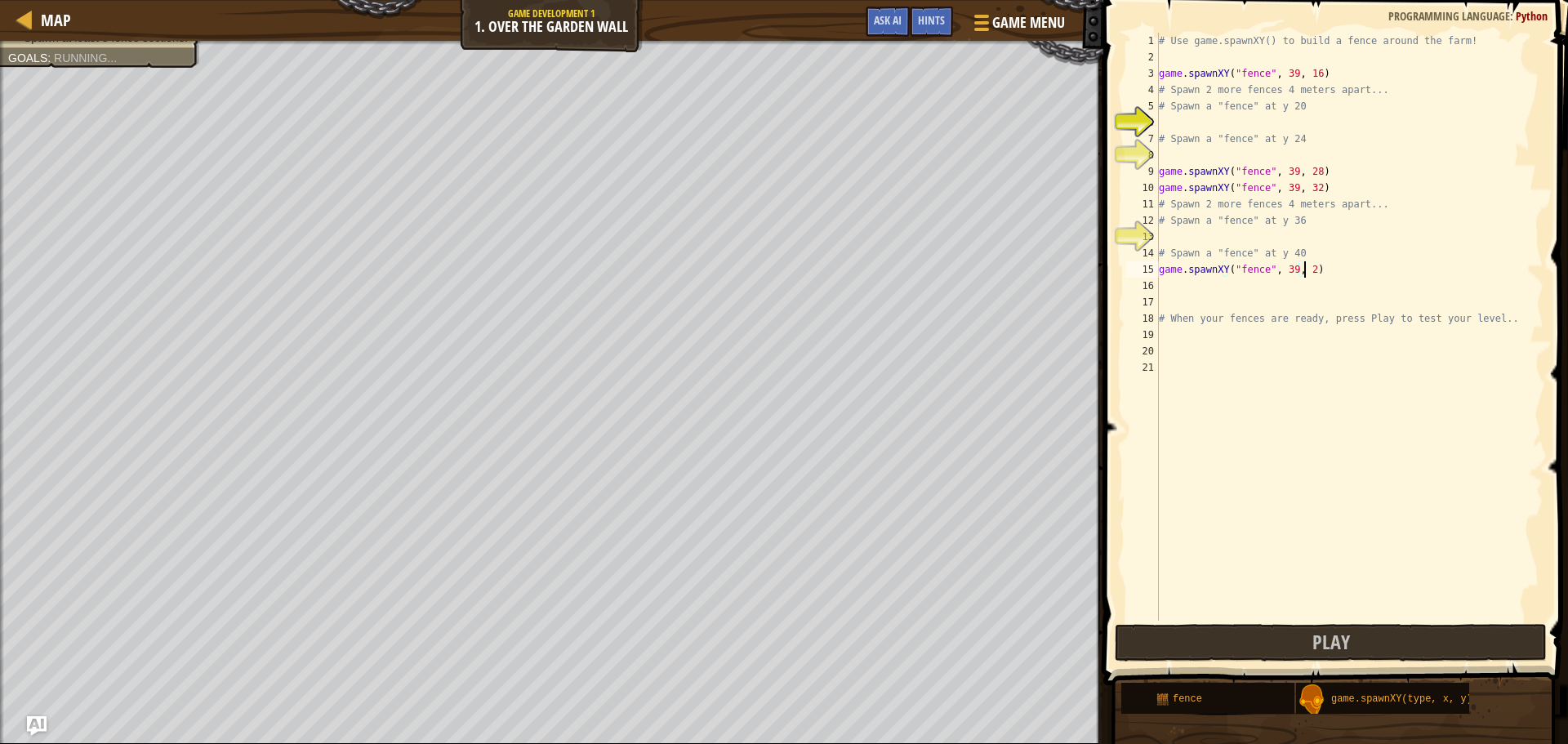
scroll to position [8, 11]
type textarea "game.spawnXY("fence", 39, 22)"
click at [1237, 282] on div "# Use game.spawnXY() to build a fence around the farm! game . spawnXY ( "fence"…" at bounding box center [1350, 343] width 388 height 620
click at [1289, 292] on div "# Use game.spawnXY() to build a fence around the farm! game . spawnXY ( "fence"…" at bounding box center [1350, 343] width 388 height 620
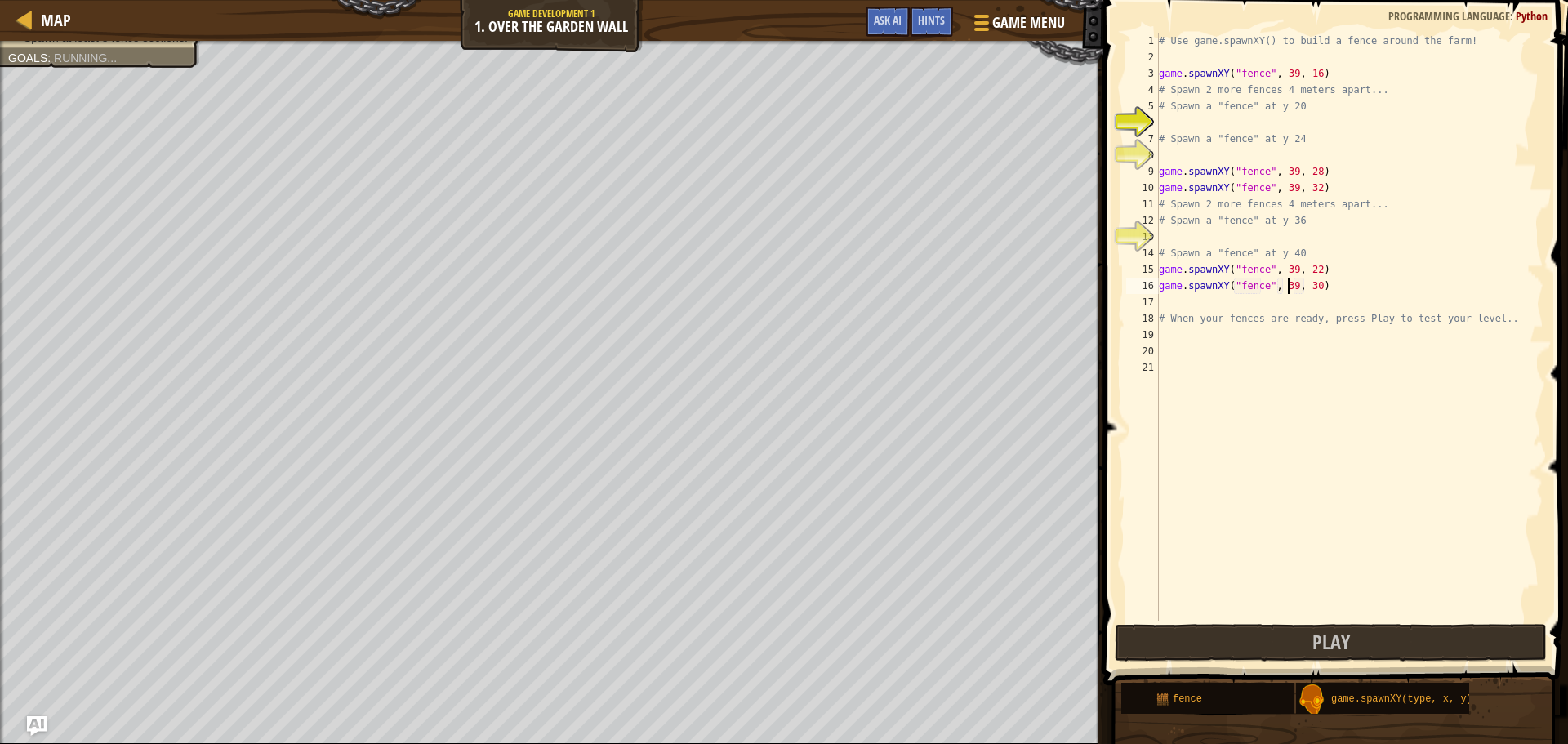
scroll to position [8, 11]
click at [1311, 283] on div "# Use game.spawnXY() to build a fence around the farm! game . spawnXY ( "fence"…" at bounding box center [1350, 343] width 388 height 620
type textarea "game.spawnXY("fence", 39, 38)"
click at [1355, 293] on div "# Use game.spawnXY() to build a fence around the farm! game . spawnXY ( "fence"…" at bounding box center [1350, 343] width 388 height 620
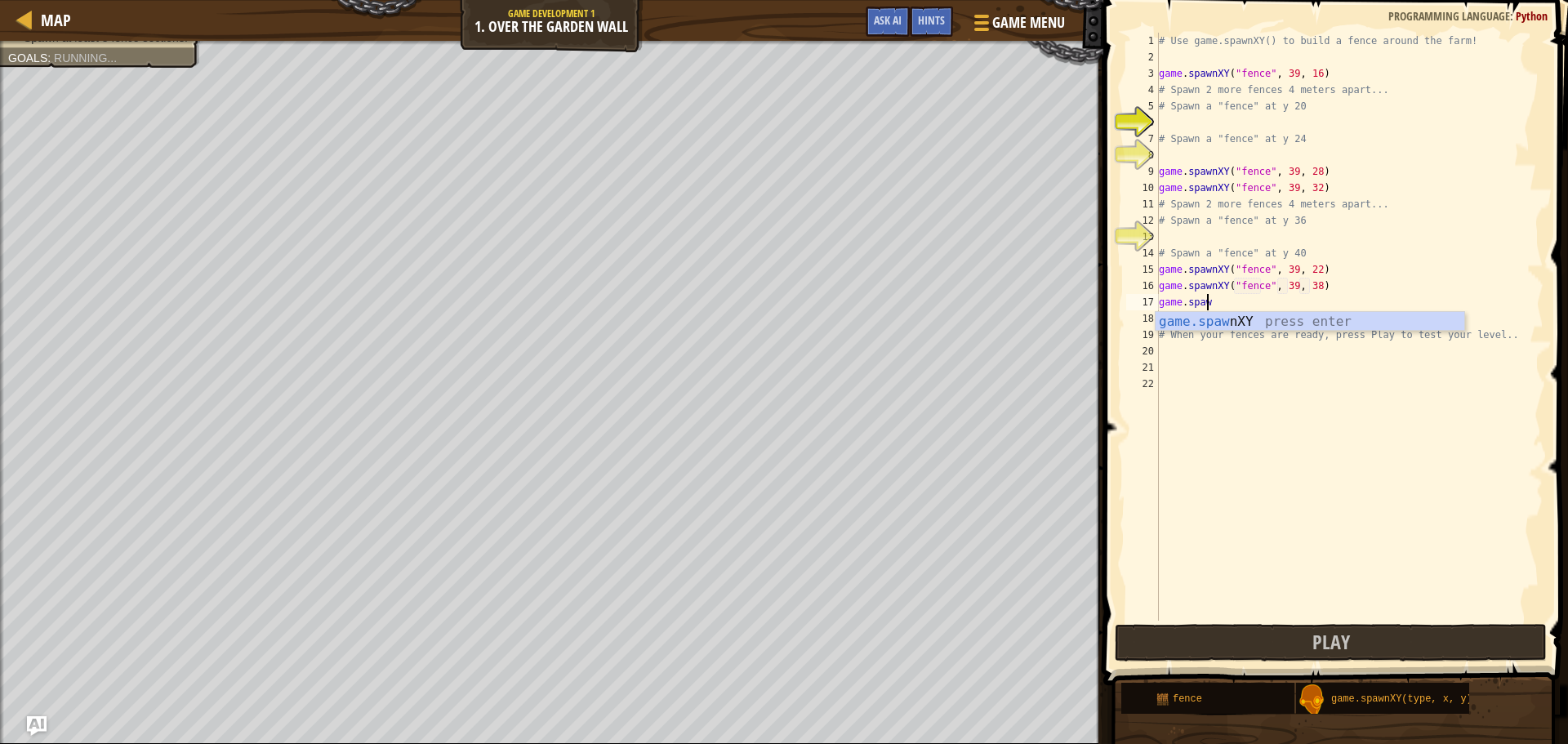
scroll to position [8, 3]
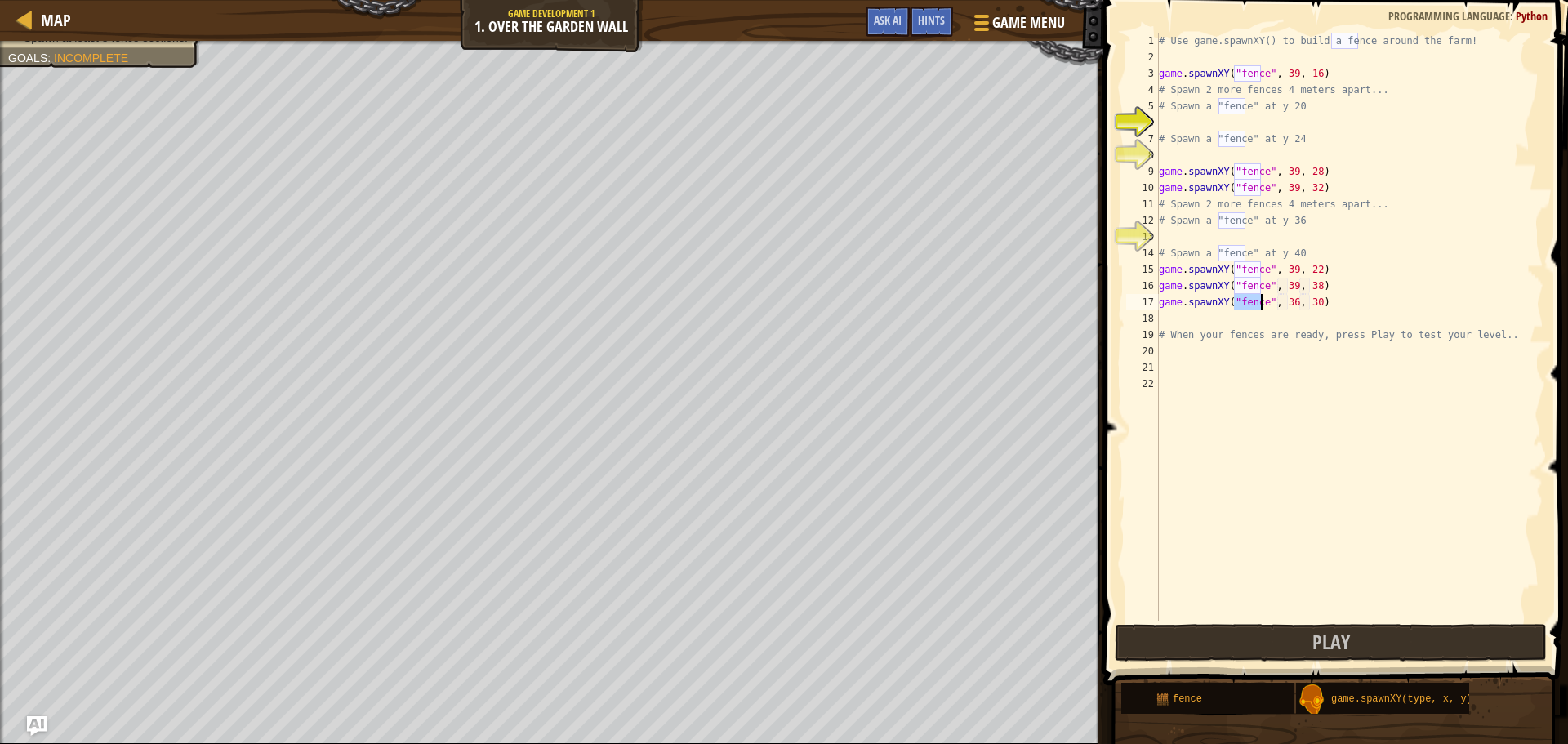
click at [1287, 301] on div "# Use game.spawnXY() to build a fence around the farm! game . spawnXY ( "fence"…" at bounding box center [1350, 343] width 388 height 620
click at [1307, 303] on div "# Use game.spawnXY() to build a fence around the farm! game . spawnXY ( "fence"…" at bounding box center [1350, 343] width 388 height 620
click at [1309, 301] on div "# Use game.spawnXY() to build a fence around the farm! game . spawnXY ( "fence"…" at bounding box center [1350, 343] width 388 height 620
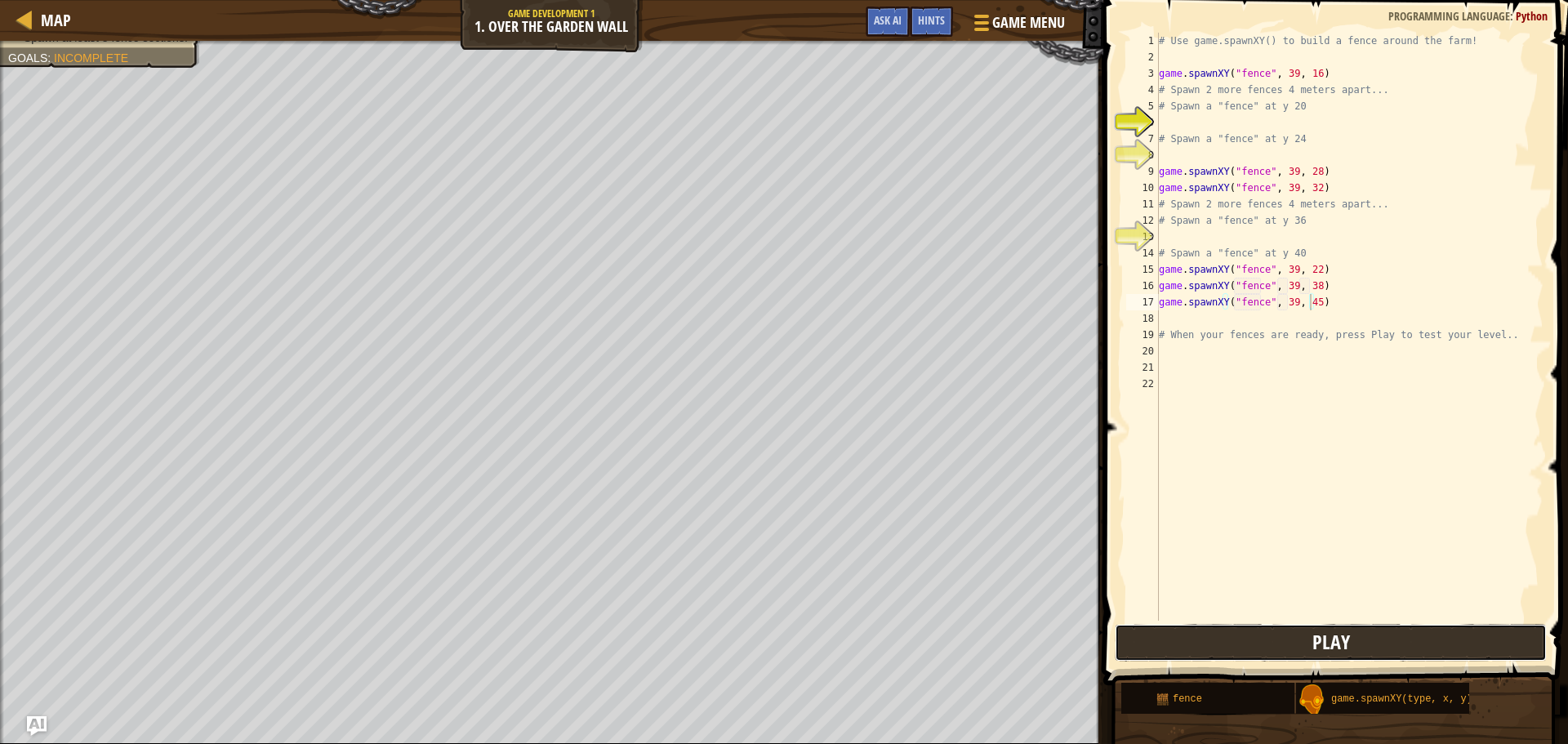
click at [1377, 647] on button "Play" at bounding box center [1330, 643] width 432 height 37
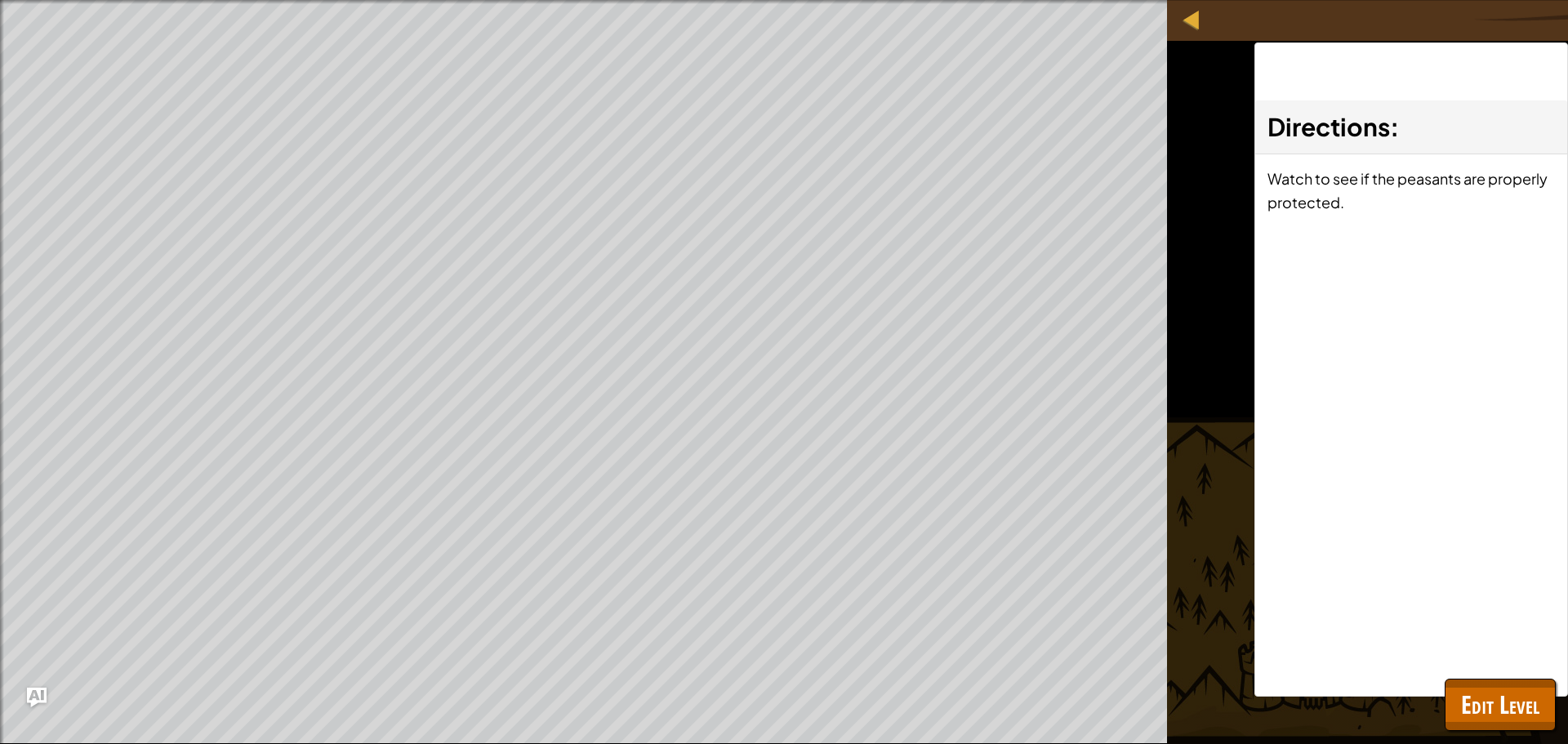
click at [1481, 678] on div "Directions : Watch to see if the peasants are properly protected." at bounding box center [1411, 369] width 313 height 654
click at [1487, 692] on span "Edit Level" at bounding box center [1501, 704] width 79 height 34
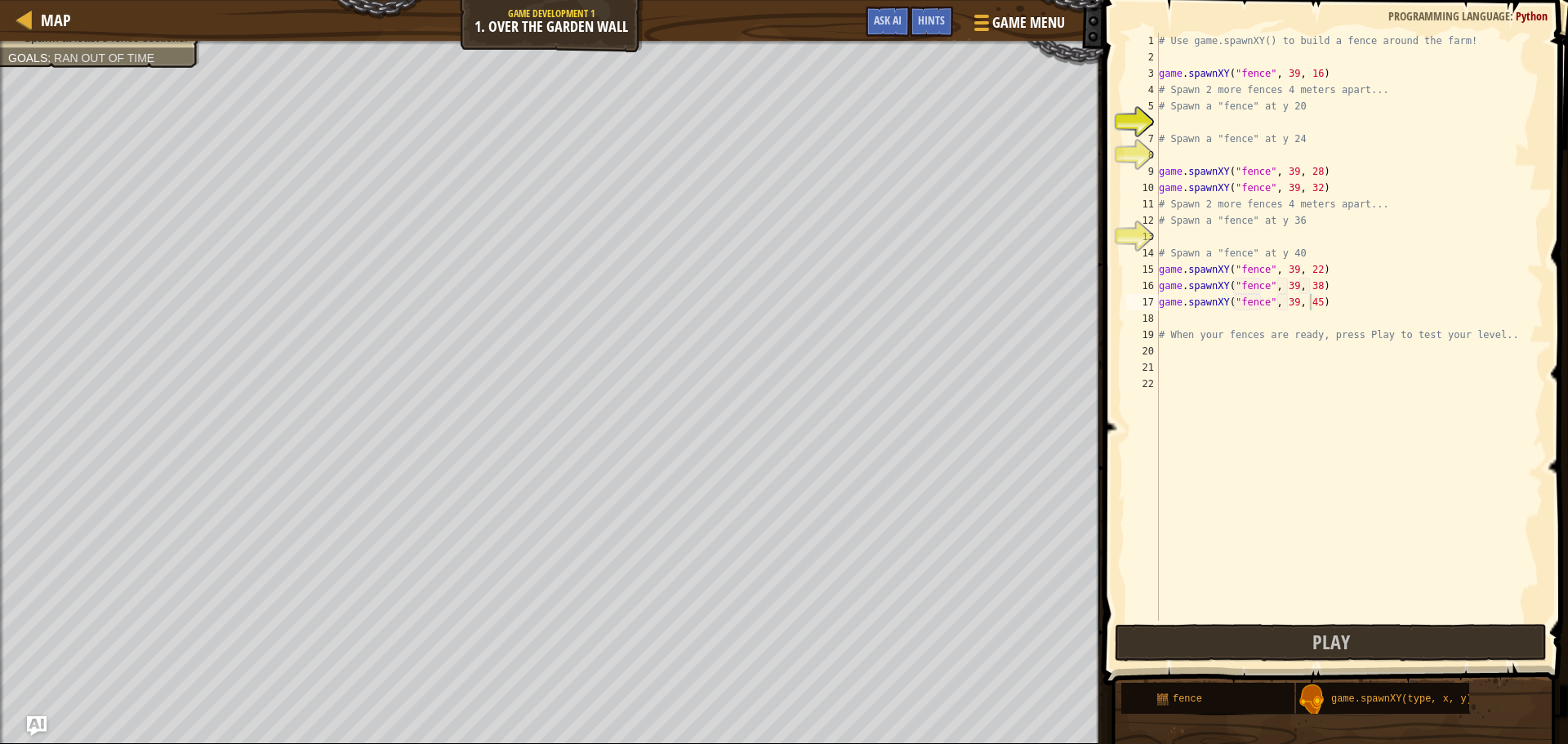
click at [1307, 300] on div "# Use game.spawnXY() to build a fence around the farm! game . spawnXY ( "fence"…" at bounding box center [1350, 343] width 388 height 620
click at [1311, 304] on div "# Use game.spawnXY() to build a fence around the farm! game . spawnXY ( "fence"…" at bounding box center [1350, 343] width 388 height 620
type textarea "game.spawnXY("fence", 39, 44)"
click at [1374, 643] on button "Play" at bounding box center [1330, 643] width 432 height 37
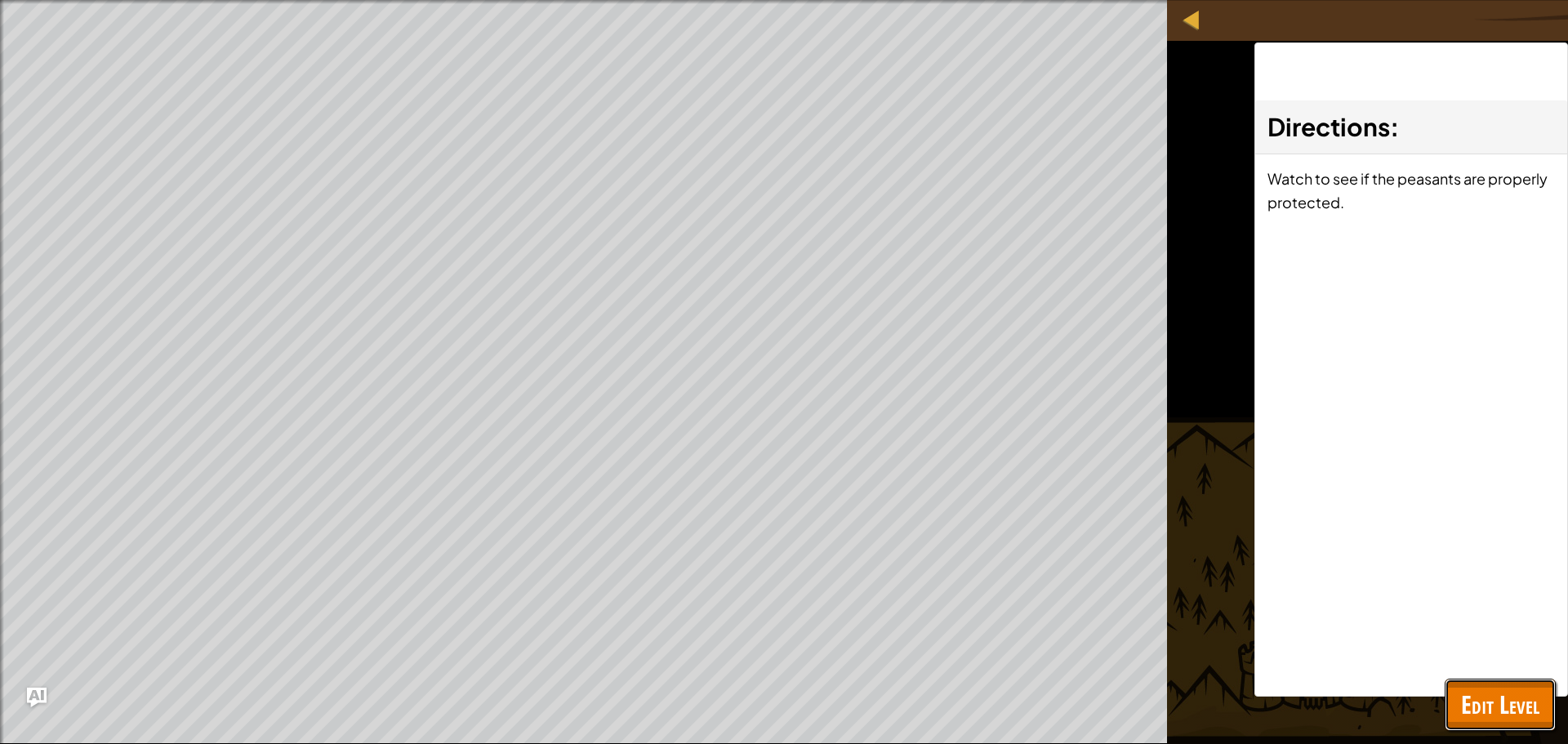
click at [1485, 701] on span "Edit Level" at bounding box center [1501, 704] width 79 height 34
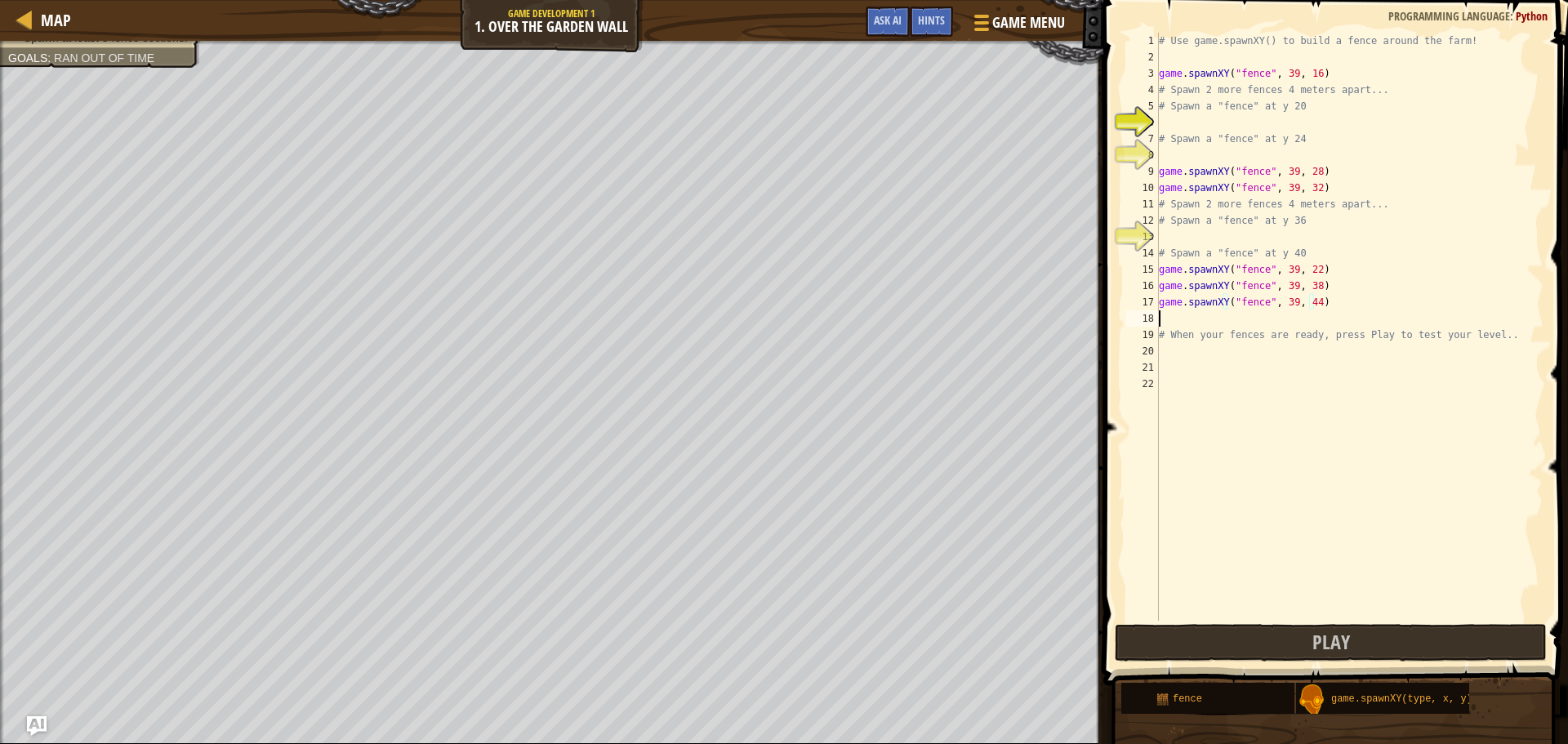
click at [1246, 315] on div "# Use game.spawnXY() to build a fence around the farm! game . spawnXY ( "fence"…" at bounding box center [1350, 343] width 388 height 620
click at [1285, 323] on div "# Use game.spawnXY() to build a fence around the farm! game . spawnXY ( "fence"…" at bounding box center [1350, 343] width 388 height 620
click at [1307, 319] on div "# Use game.spawnXY() to build a fence around the farm! game . spawnXY ( "fence"…" at bounding box center [1350, 343] width 388 height 620
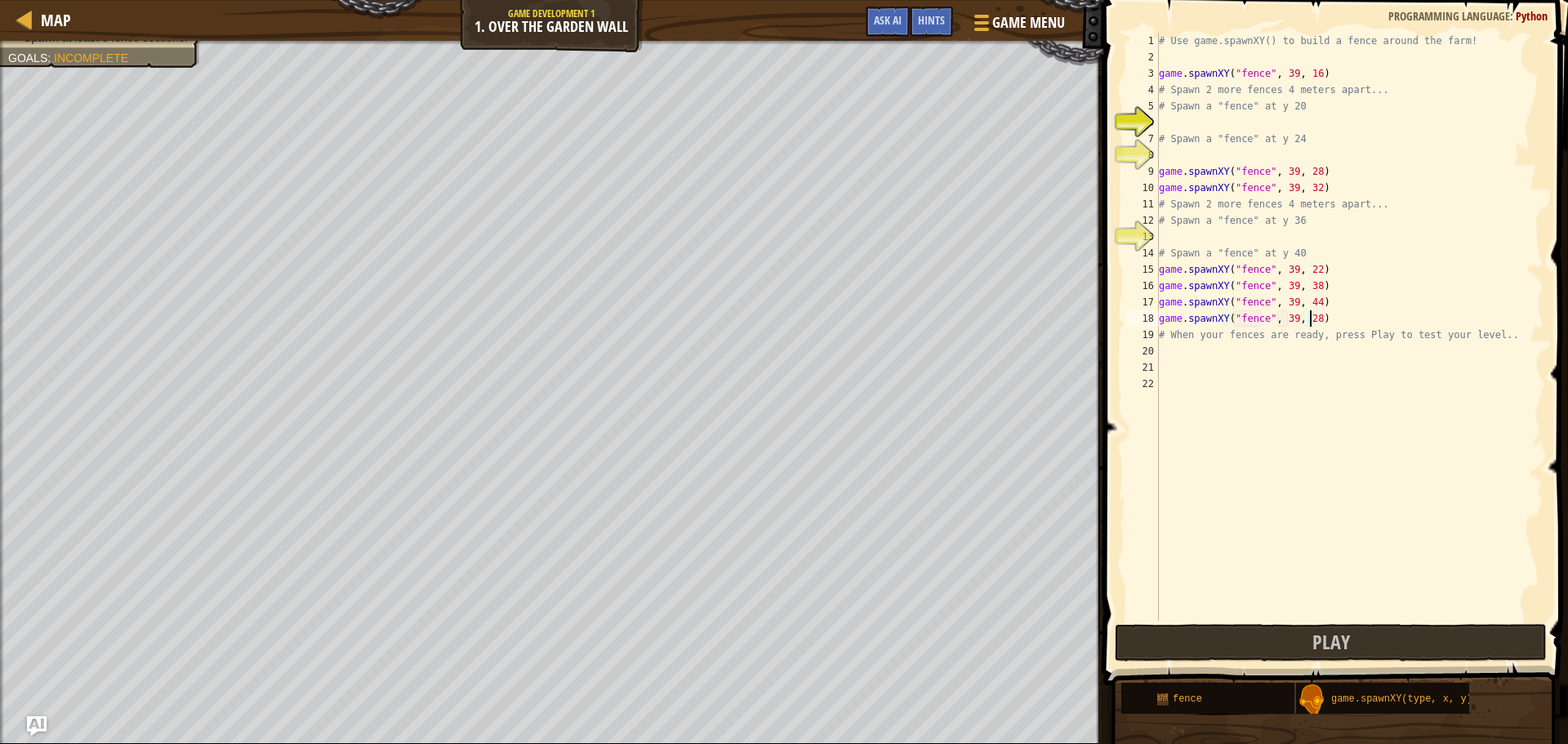
scroll to position [8, 11]
type textarea "game.spawnXY("fence", 39, 28)"
click at [1374, 656] on button "Play" at bounding box center [1330, 643] width 432 height 37
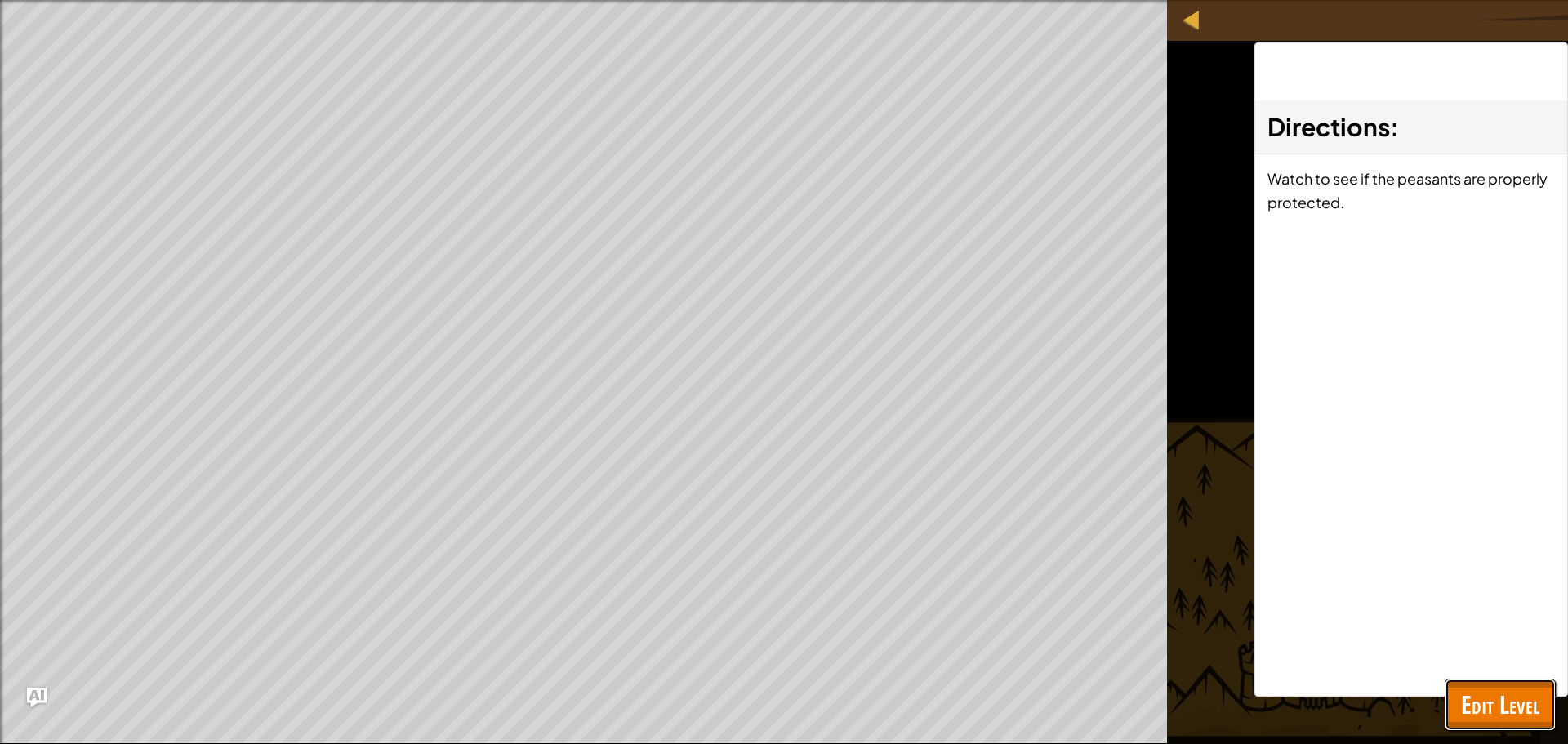
click at [1446, 682] on button "Edit Level" at bounding box center [1501, 705] width 111 height 53
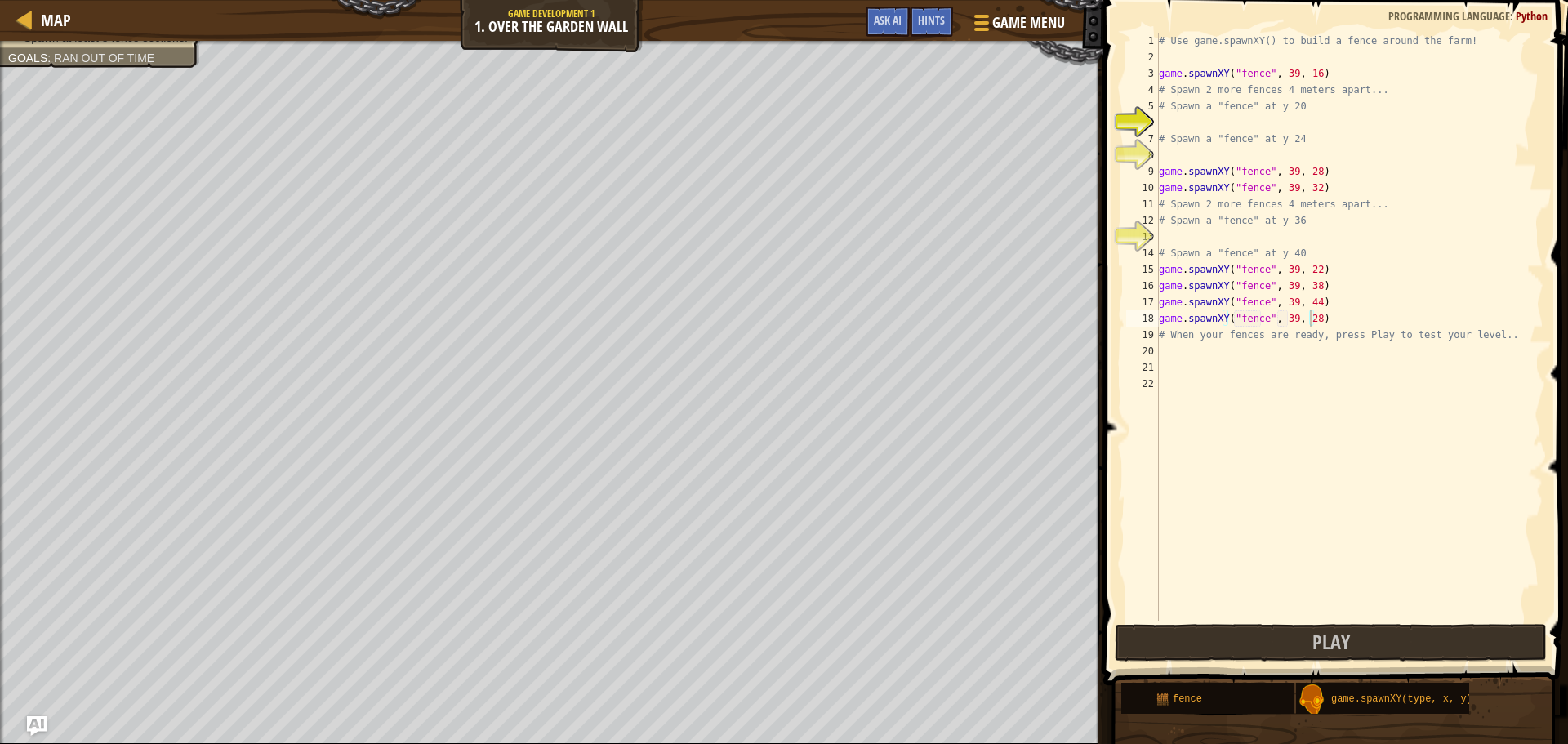
click at [1329, 321] on div "# Use game.spawnXY() to build a fence around the farm! game . spawnXY ( "fence"…" at bounding box center [1350, 343] width 388 height 620
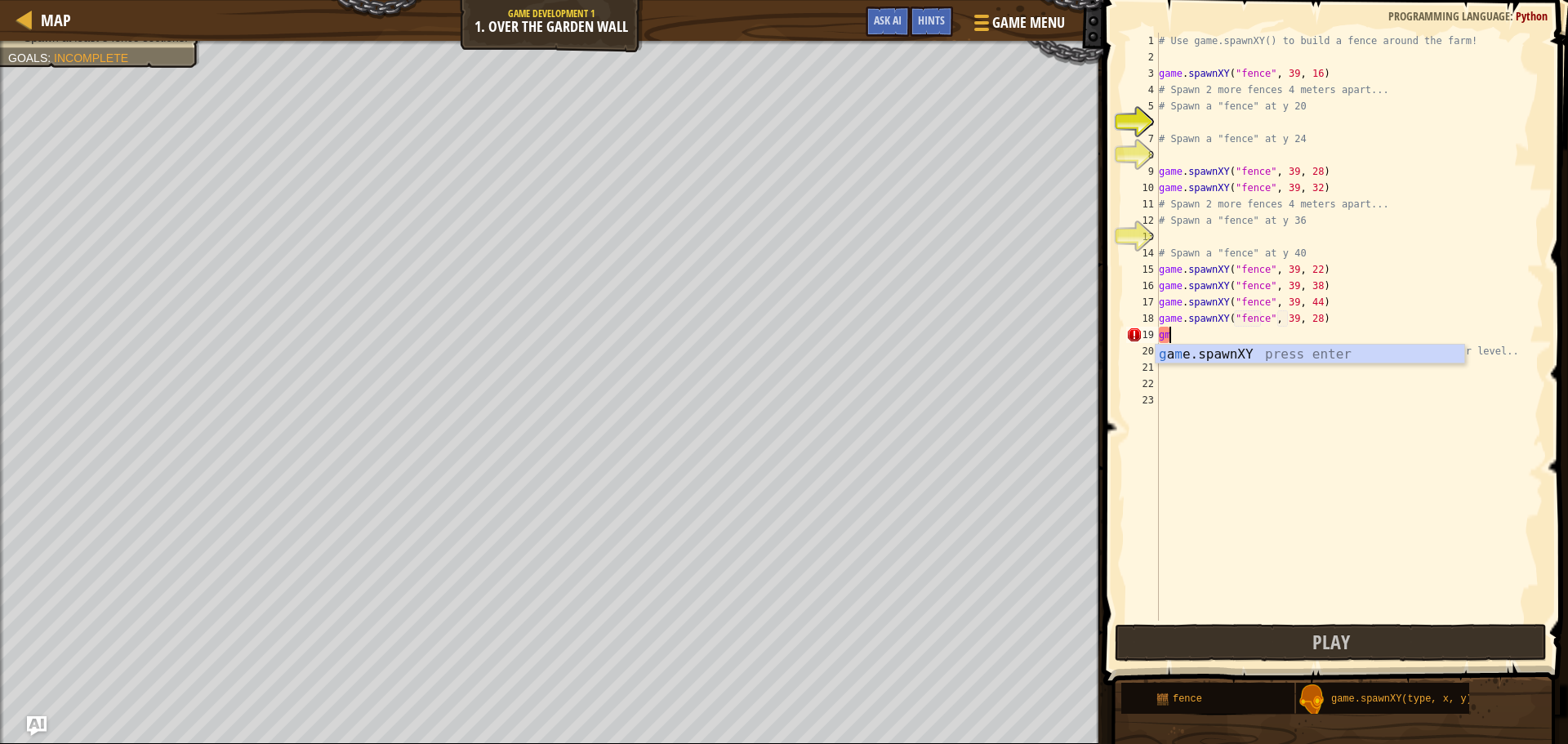
type textarea "g"
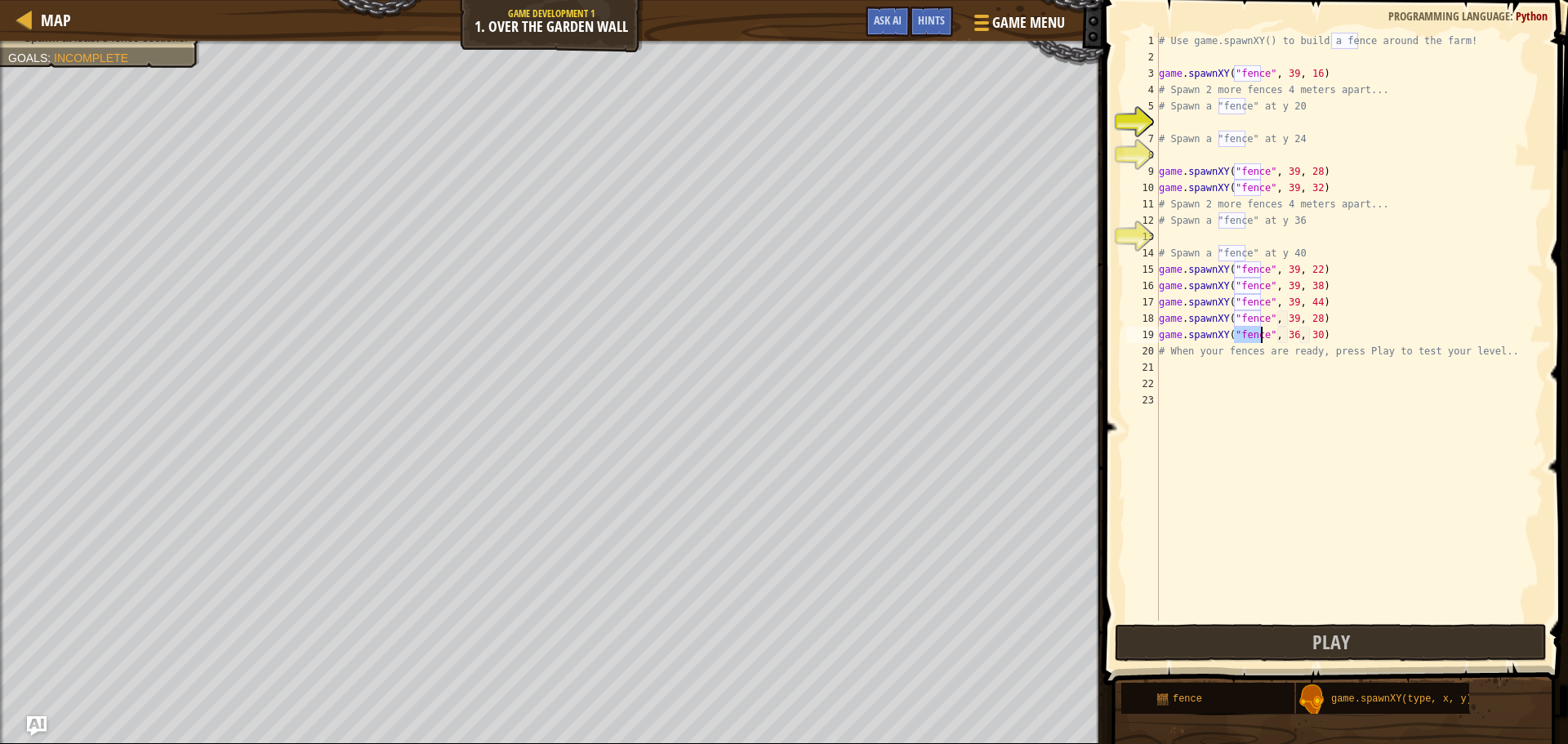
click at [1284, 349] on div "# Use game.spawnXY() to build a fence around the farm! game . spawnXY ( "fence"…" at bounding box center [1350, 343] width 388 height 620
click at [1290, 339] on div "# Use game.spawnXY() to build a fence around the farm! game . spawnXY ( "fence"…" at bounding box center [1350, 343] width 388 height 620
click at [1307, 339] on div "# Use game.spawnXY() to build a fence around the farm! game . spawnXY ( "fence"…" at bounding box center [1350, 343] width 388 height 620
click at [1309, 339] on div "# Use game.spawnXY() to build a fence around the farm! game . spawnXY ( "fence"…" at bounding box center [1350, 343] width 388 height 620
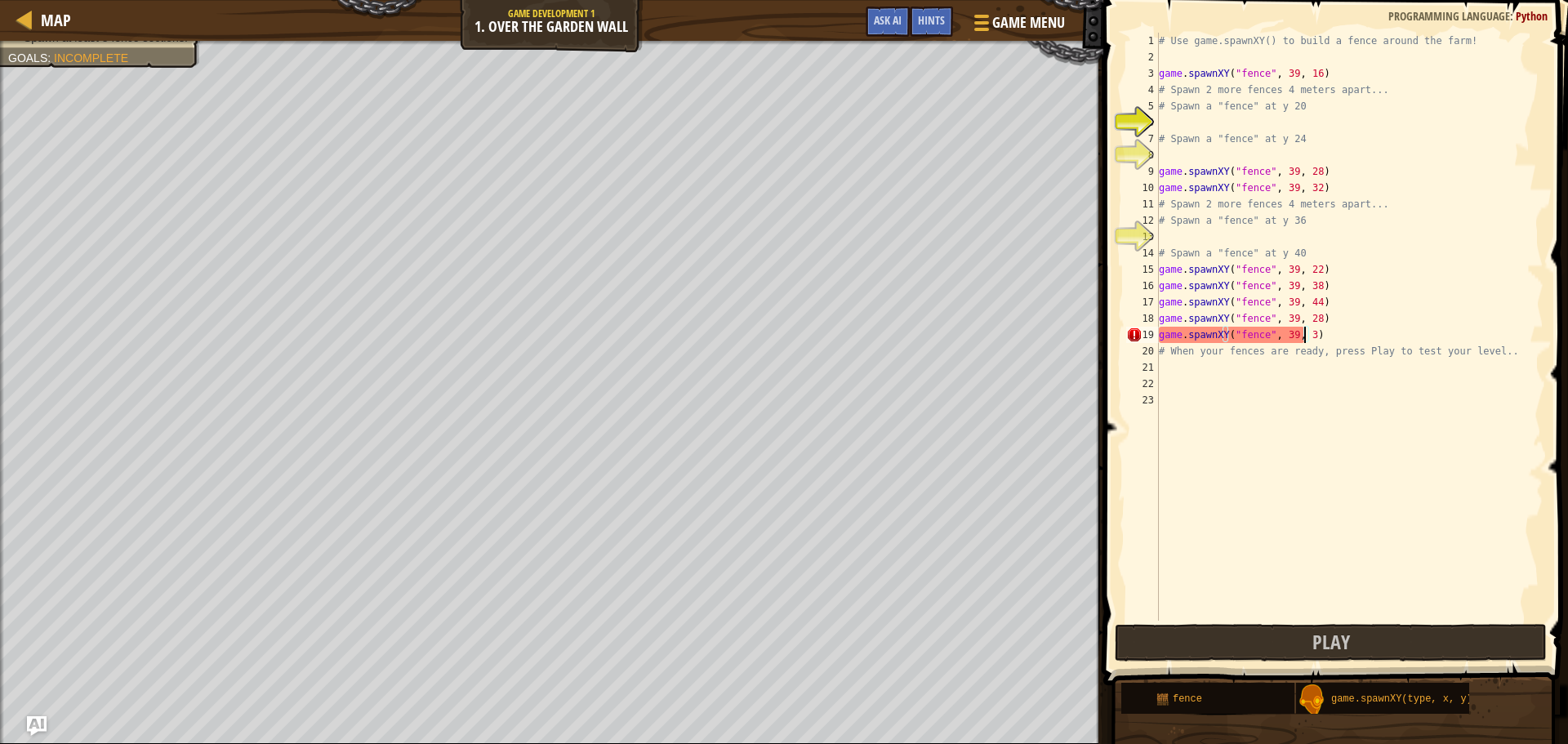
scroll to position [8, 11]
click at [1379, 639] on button "Play" at bounding box center [1330, 643] width 432 height 37
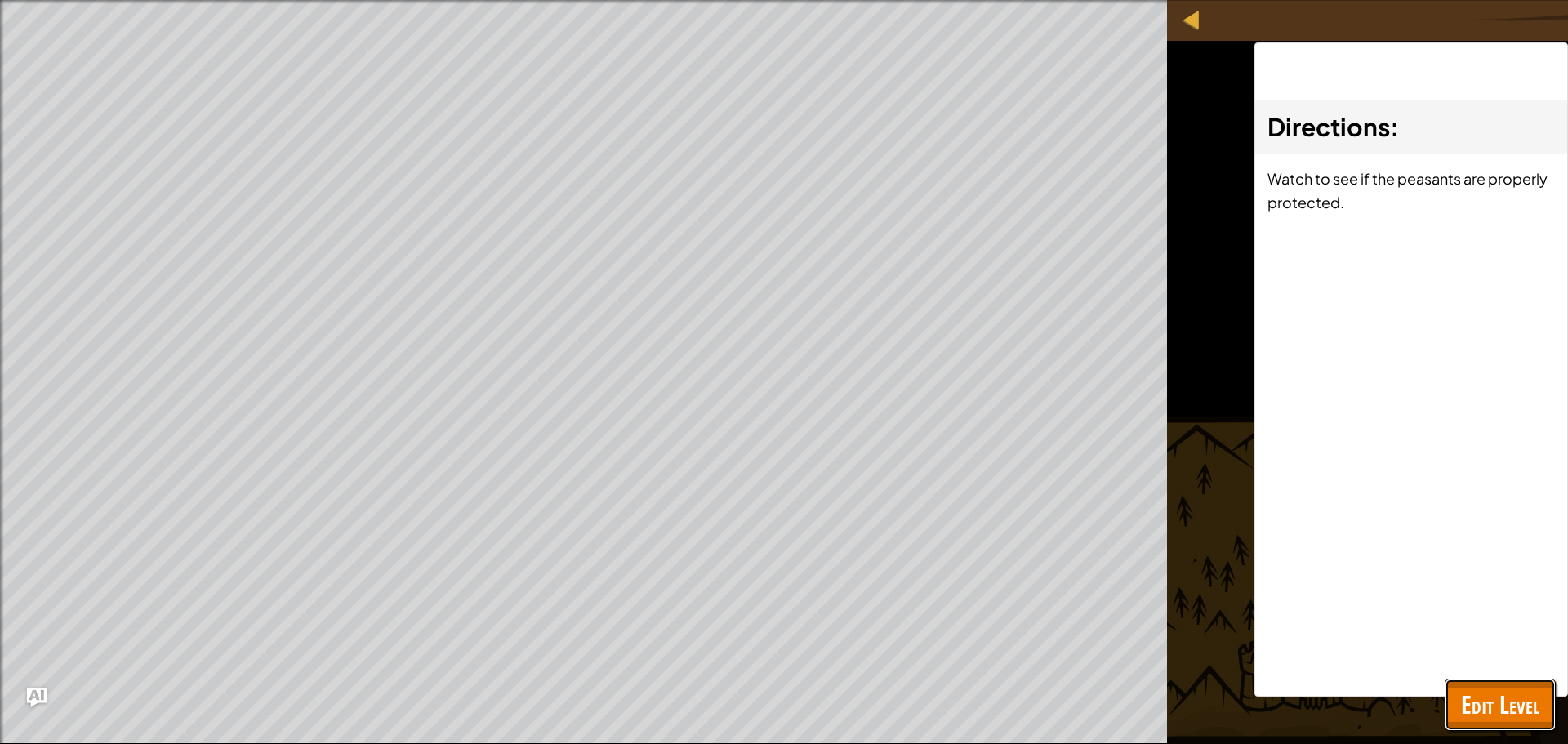
drag, startPoint x: 1507, startPoint y: 708, endPoint x: 1371, endPoint y: 619, distance: 162.5
click at [1507, 708] on span "Edit Level" at bounding box center [1501, 704] width 79 height 34
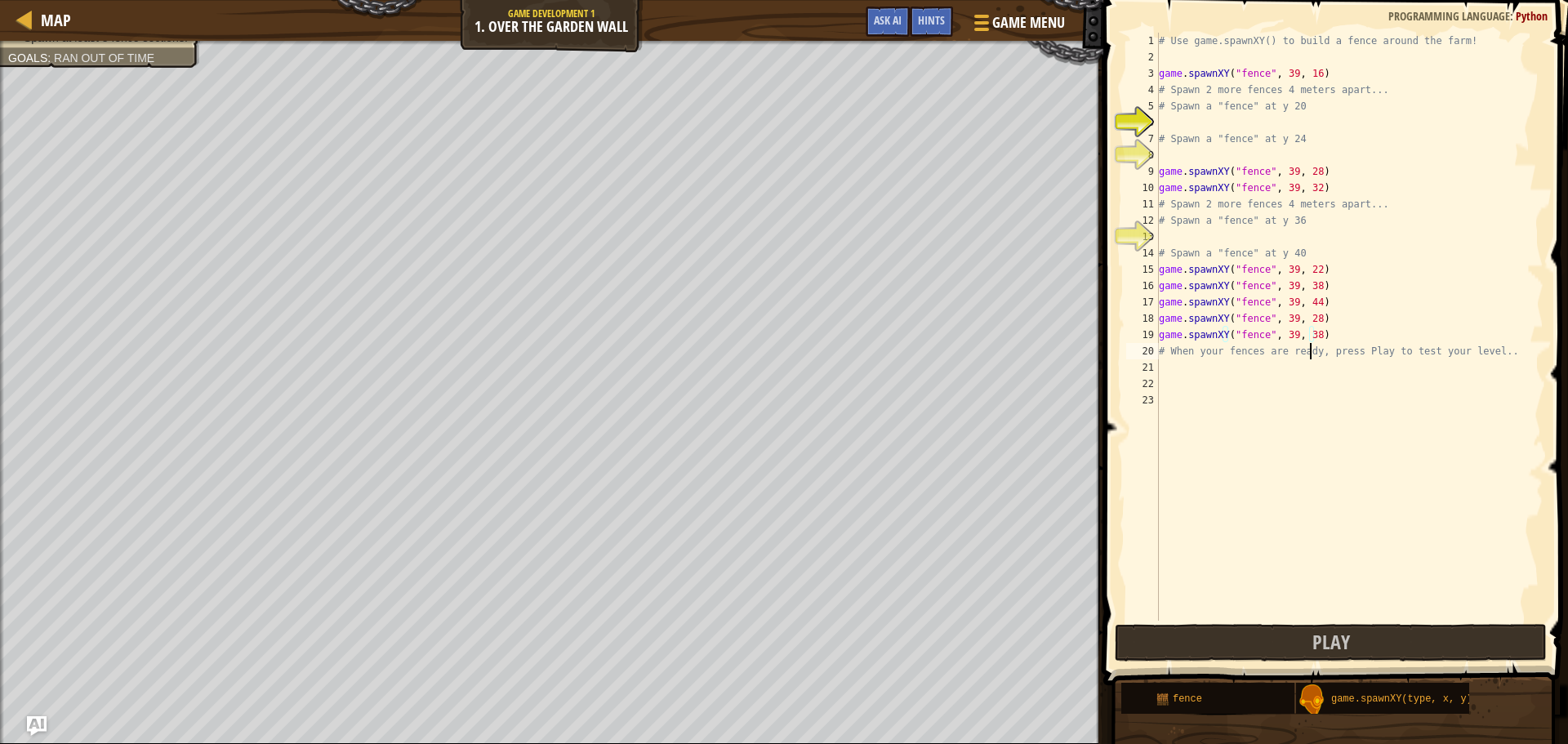
click at [1308, 343] on div "# Use game.spawnXY() to build a fence around the farm! game . spawnXY ( "fence"…" at bounding box center [1350, 343] width 388 height 620
click at [1309, 335] on div "# Use game.spawnXY() to build a fence around the farm! game . spawnXY ( "fence"…" at bounding box center [1350, 343] width 388 height 620
click at [1350, 645] on button "Play" at bounding box center [1330, 643] width 432 height 37
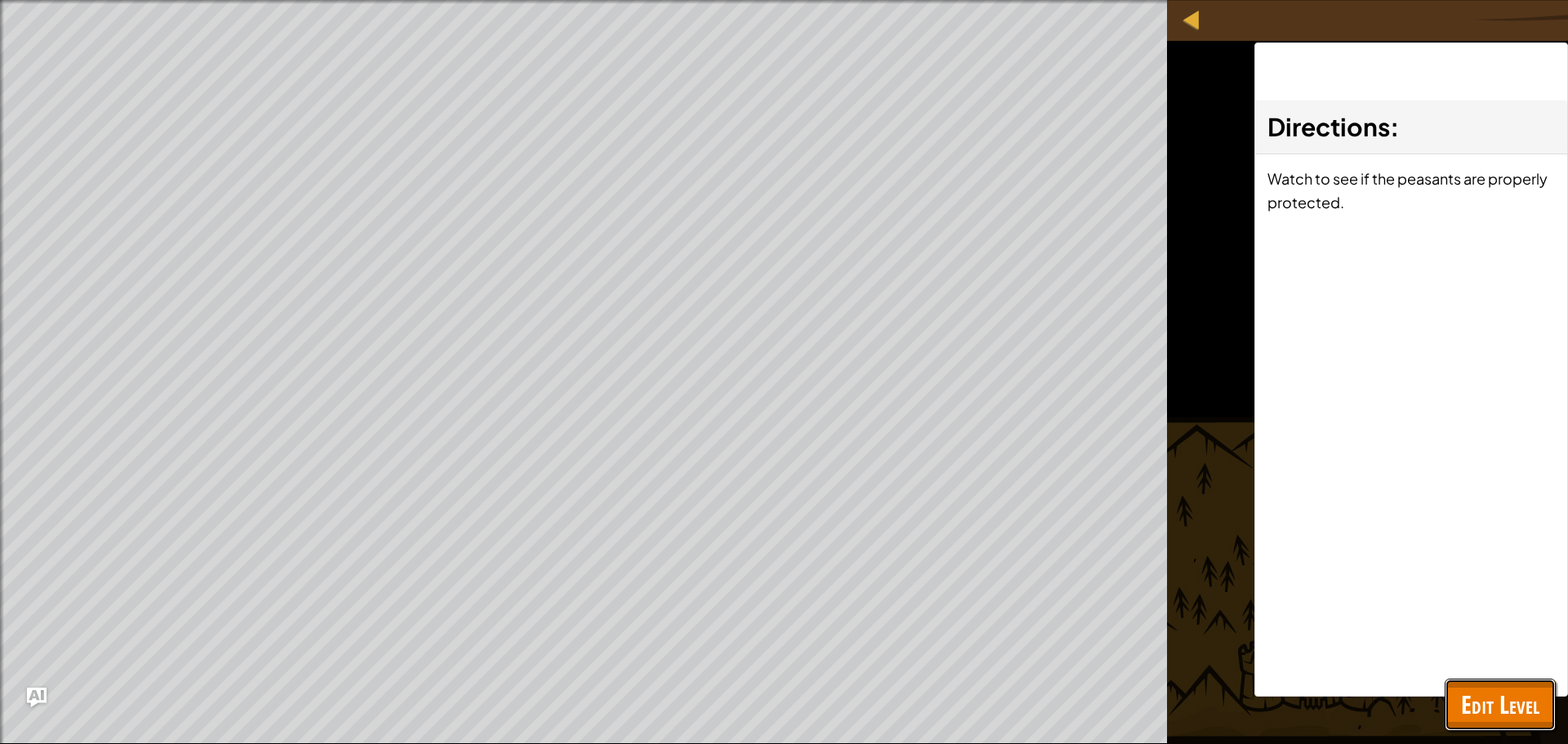
click at [1547, 690] on button "Edit Level" at bounding box center [1501, 705] width 111 height 53
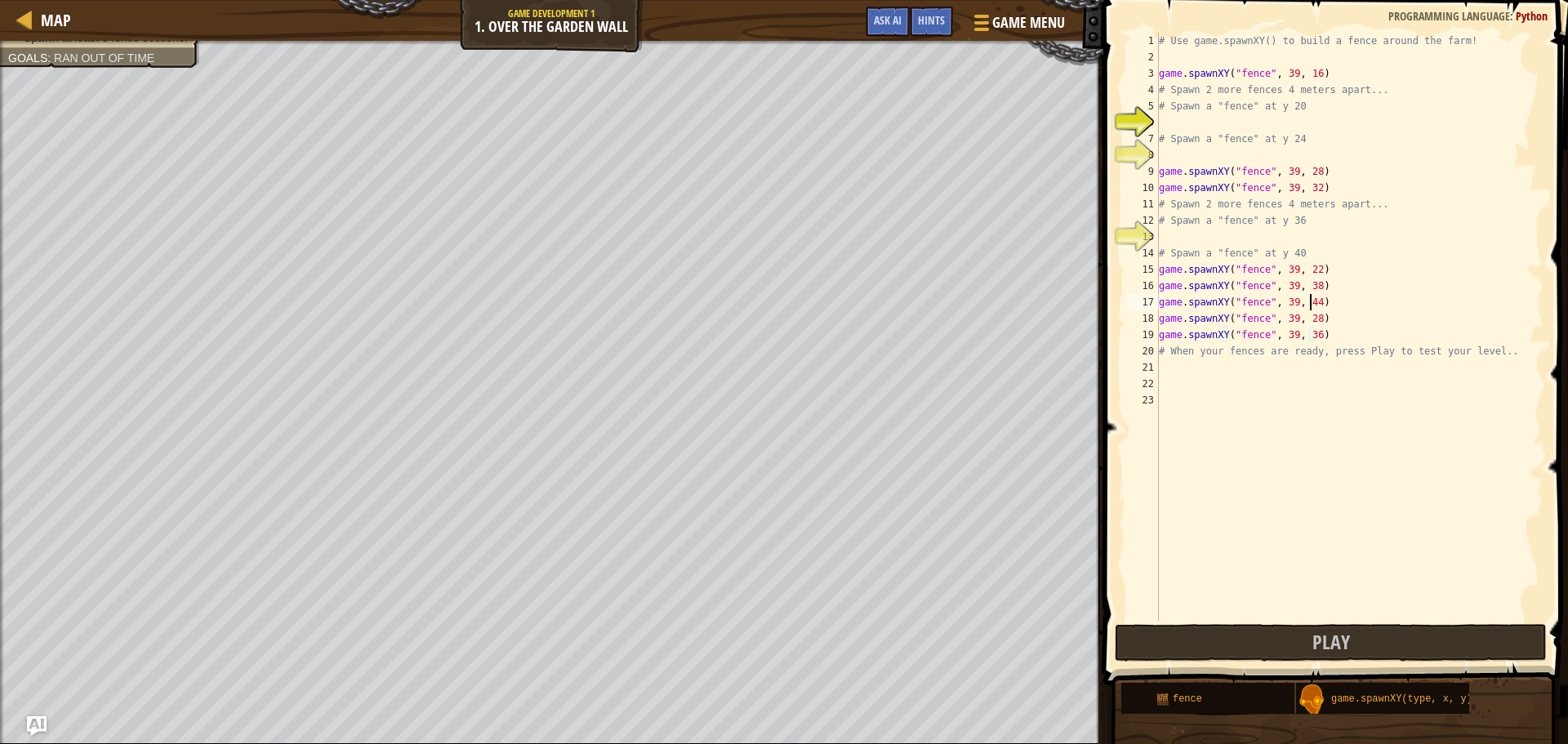
click at [1307, 304] on div "# Use game.spawnXY() to build a fence around the farm! game . spawnXY ( "fence"…" at bounding box center [1350, 343] width 388 height 620
click at [1318, 334] on div "# Use game.spawnXY() to build a fence around the farm! game . spawnXY ( "fence"…" at bounding box center [1350, 343] width 388 height 620
type textarea "game.spawnXY("fence", 39, 36)"
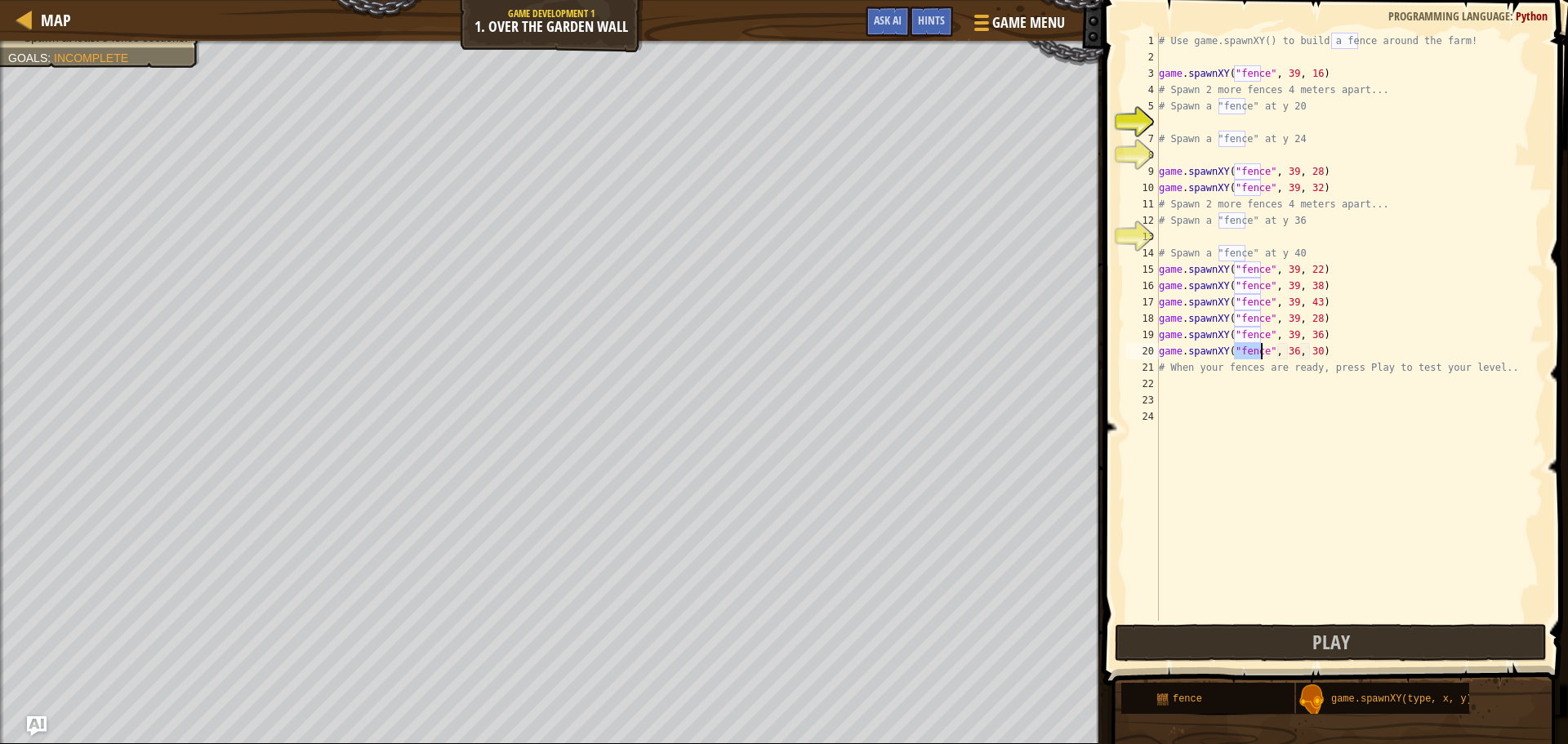
click at [1284, 347] on div "# Use game.spawnXY() to build a fence around the farm! game . spawnXY ( "fence"…" at bounding box center [1350, 343] width 388 height 620
click at [1285, 348] on div "# Use game.spawnXY() to build a fence around the farm! game . spawnXY ( "fence"…" at bounding box center [1350, 343] width 388 height 620
click at [1284, 352] on div "# Use game.spawnXY() to build a fence around the farm! game . spawnXY ( "fence"…" at bounding box center [1350, 327] width 388 height 588
click at [1284, 351] on div "# Use game.spawnXY() to build a fence around the farm! game . spawnXY ( "fence"…" at bounding box center [1350, 343] width 388 height 620
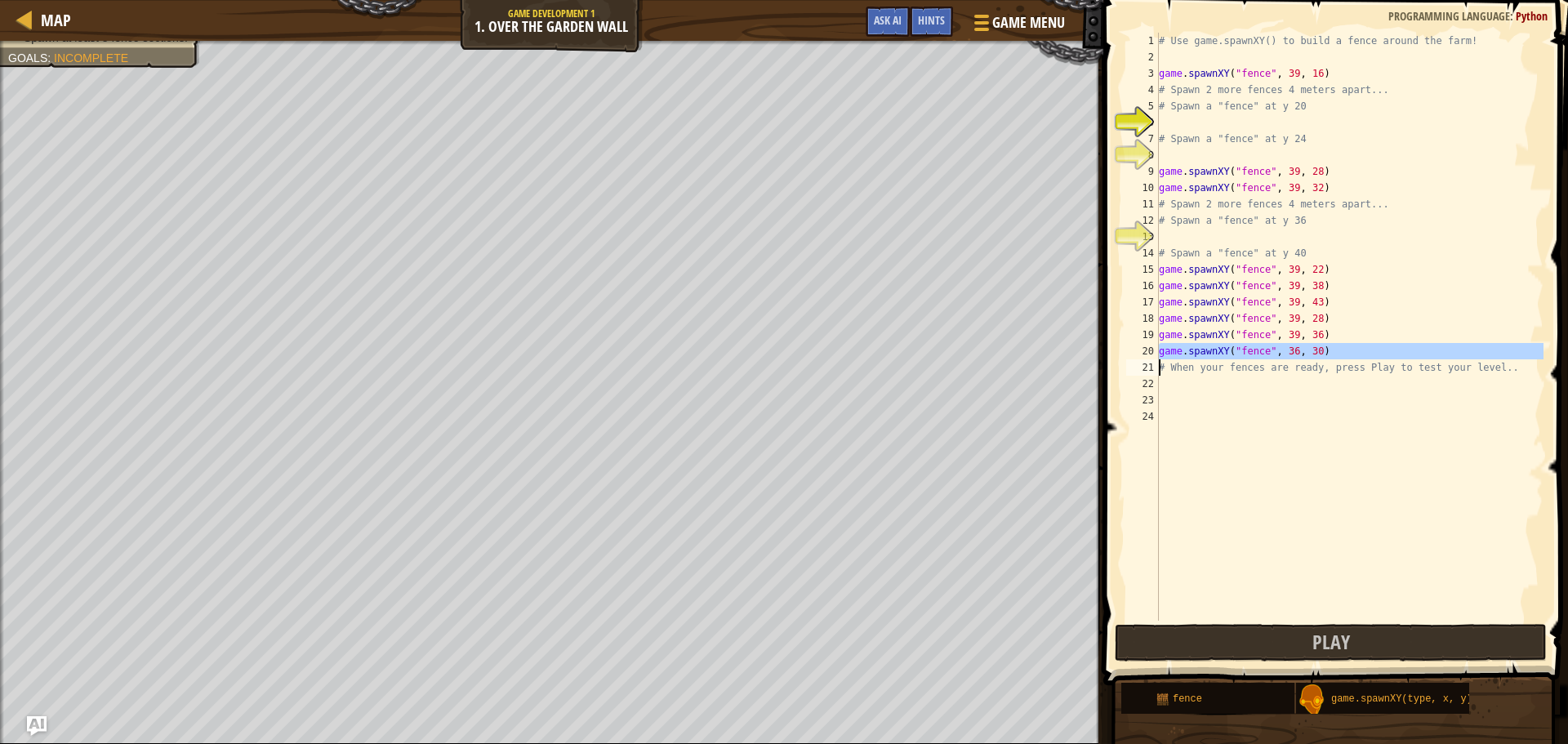
click at [1286, 352] on div "# Use game.spawnXY() to build a fence around the farm! game . spawnXY ( "fence"…" at bounding box center [1350, 343] width 388 height 620
click at [1287, 352] on div "# Use game.spawnXY() to build a fence around the farm! game . spawnXY ( "fence"…" at bounding box center [1350, 327] width 388 height 588
click at [1307, 353] on div "# Use game.spawnXY() to build a fence around the farm! game . spawnXY ( "fence"…" at bounding box center [1350, 343] width 388 height 620
click at [1310, 352] on div "# Use game.spawnXY() to build a fence around the farm! game . spawnXY ( "fence"…" at bounding box center [1350, 343] width 388 height 620
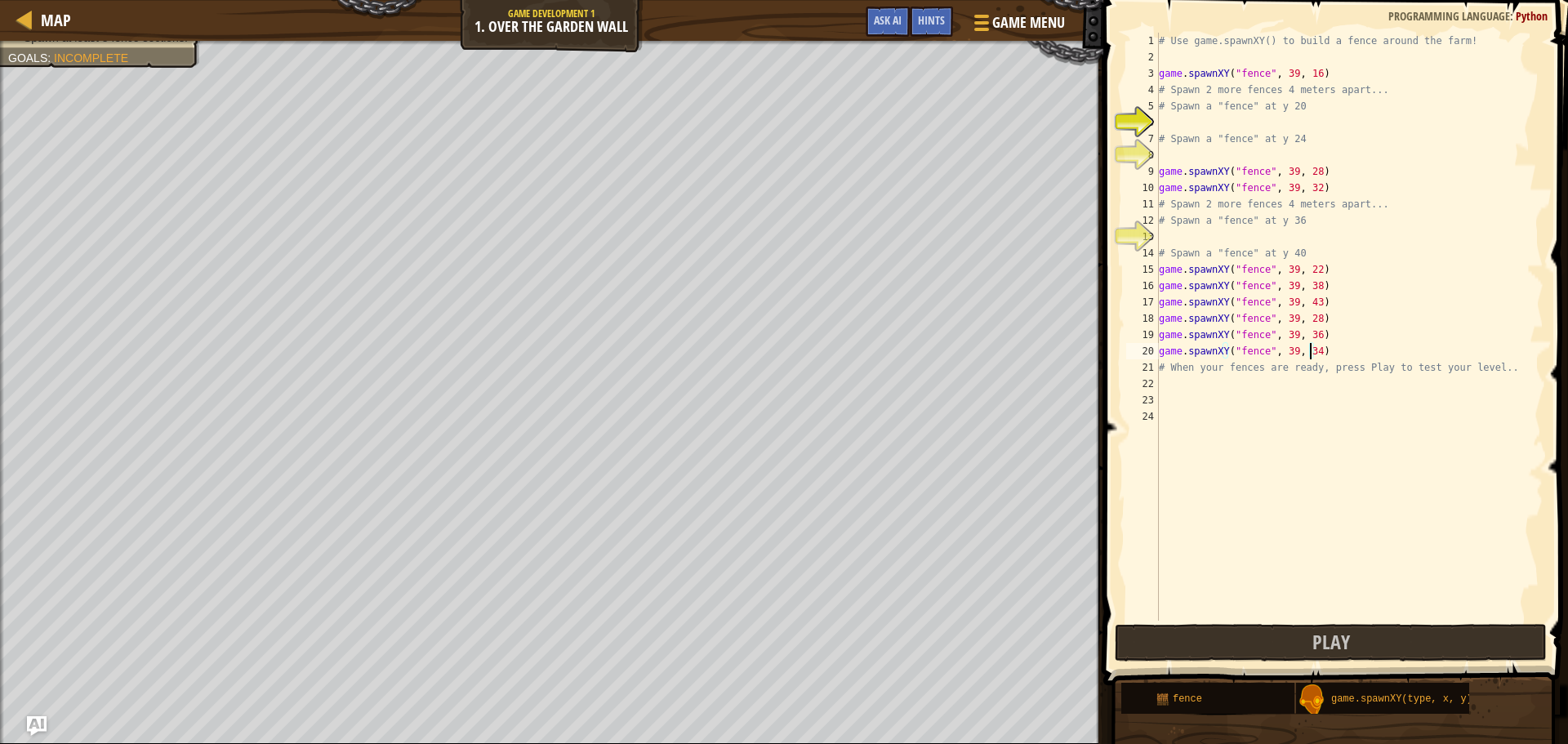
scroll to position [8, 11]
type textarea "game.spawnXY("fence", 39, 49)"
click at [1451, 649] on button "Play" at bounding box center [1330, 643] width 432 height 37
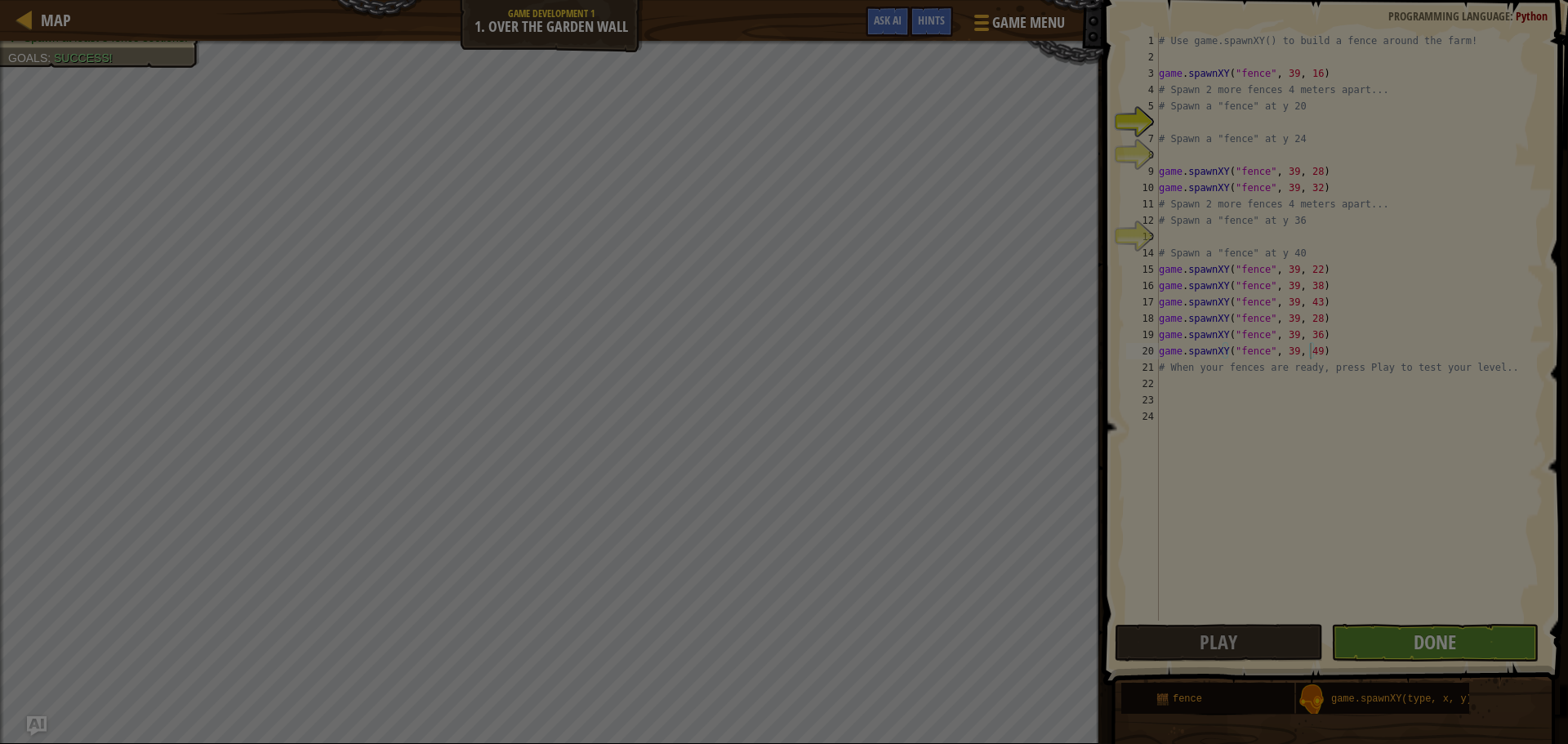
click at [0, 0] on div "Loading..." at bounding box center [0, 0] width 0 height 0
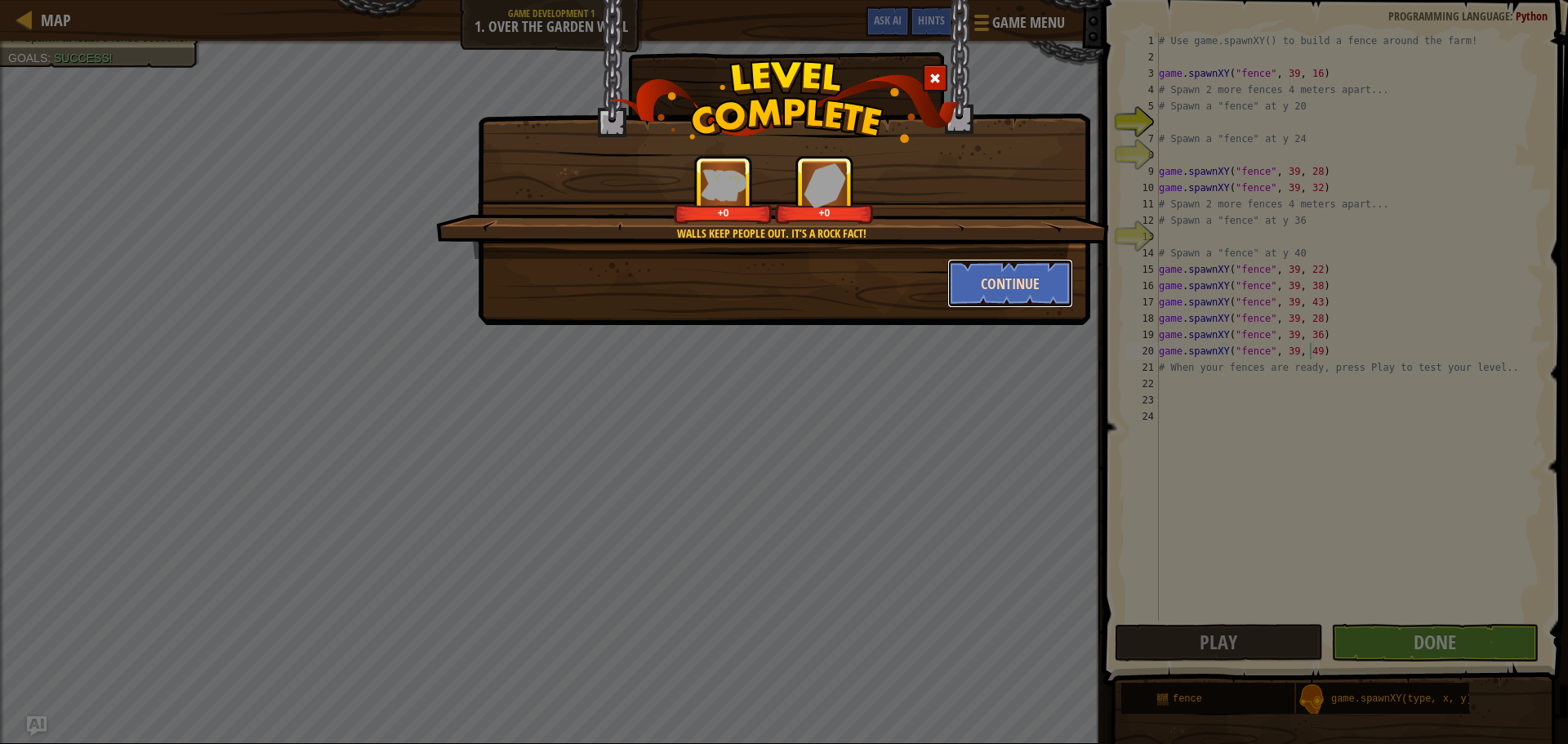
click at [1000, 278] on button "Continue" at bounding box center [1011, 282] width 126 height 49
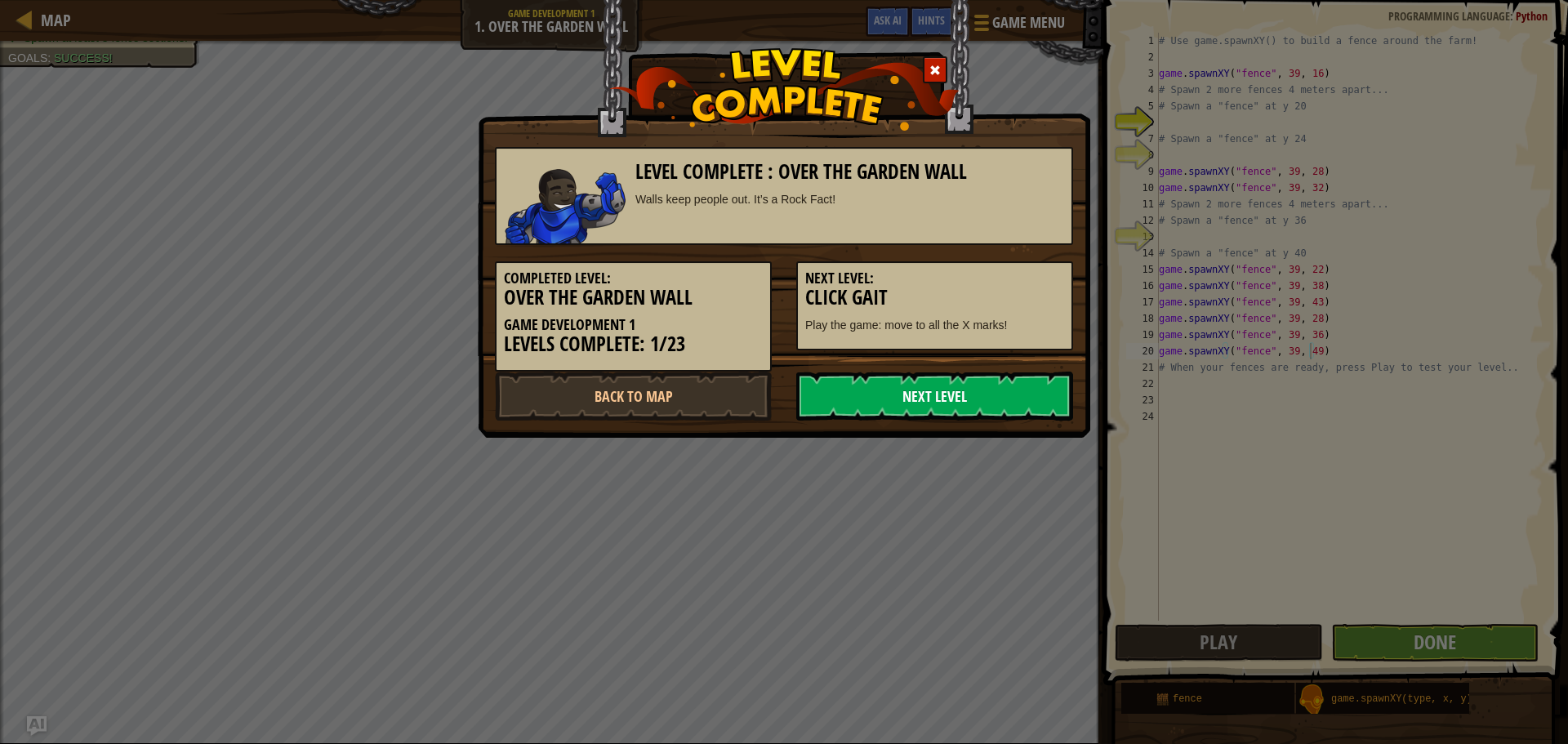
click at [1002, 404] on link "Next Level" at bounding box center [934, 395] width 277 height 49
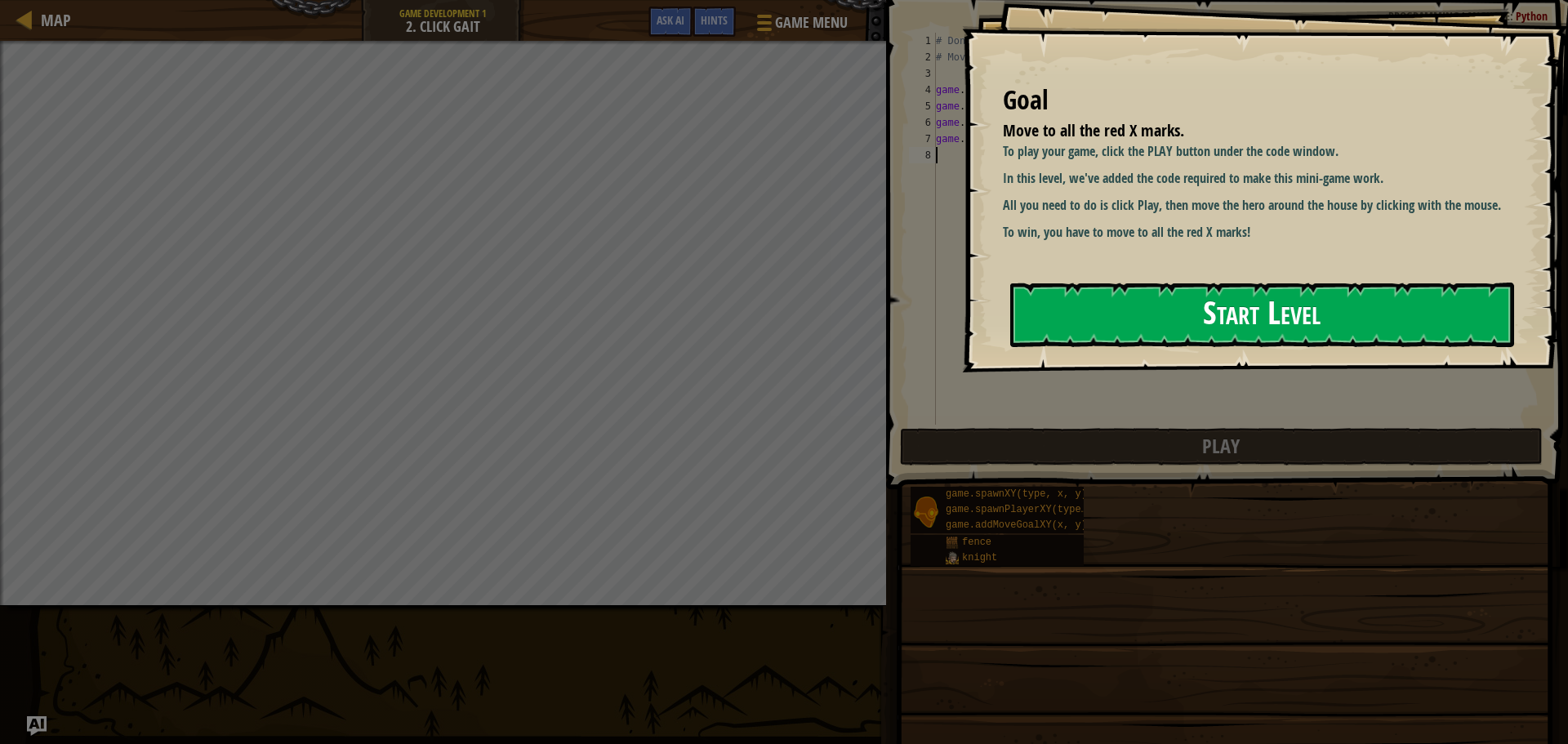
click at [1363, 318] on button "Start Level" at bounding box center [1262, 314] width 504 height 64
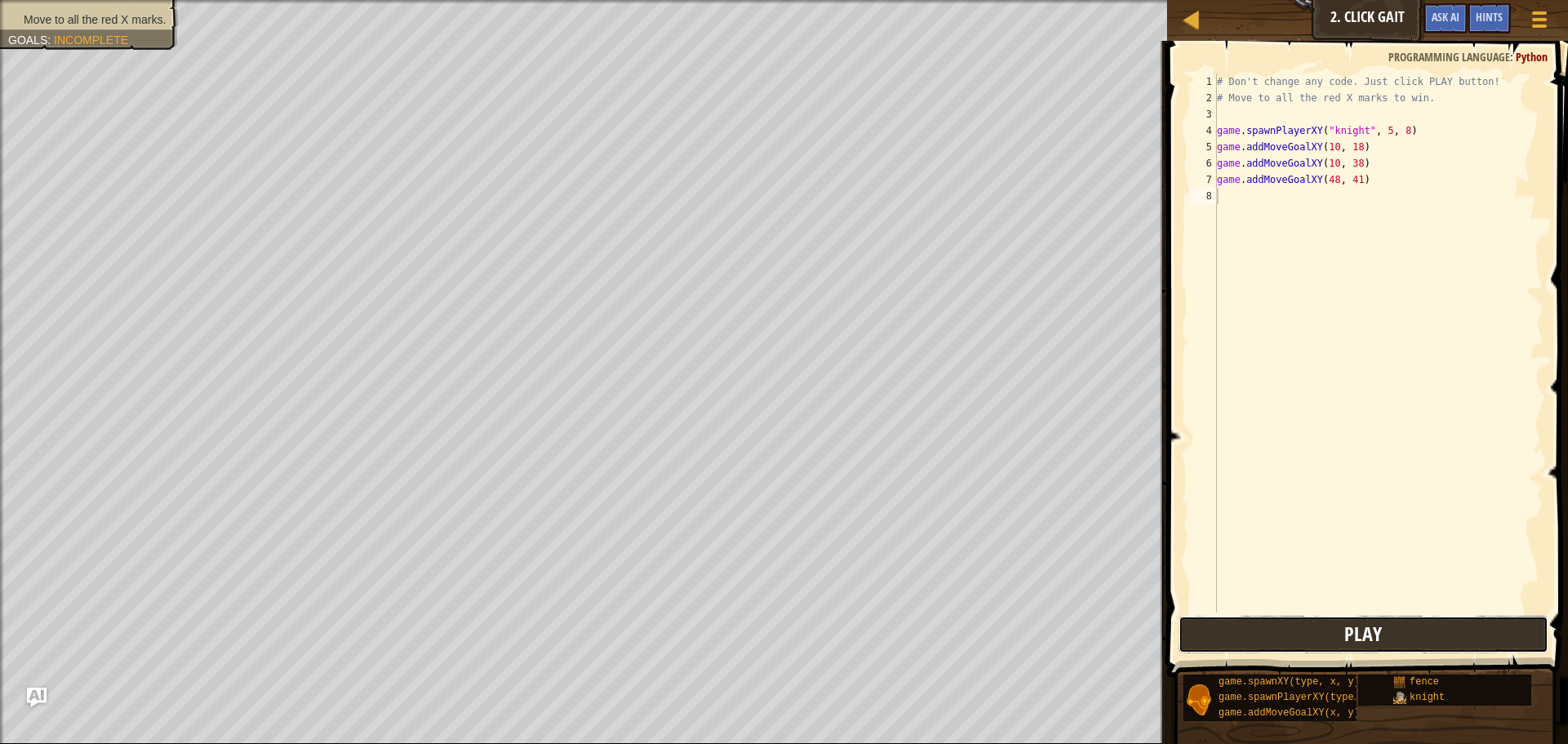
click at [1395, 636] on button "Play" at bounding box center [1364, 634] width 370 height 37
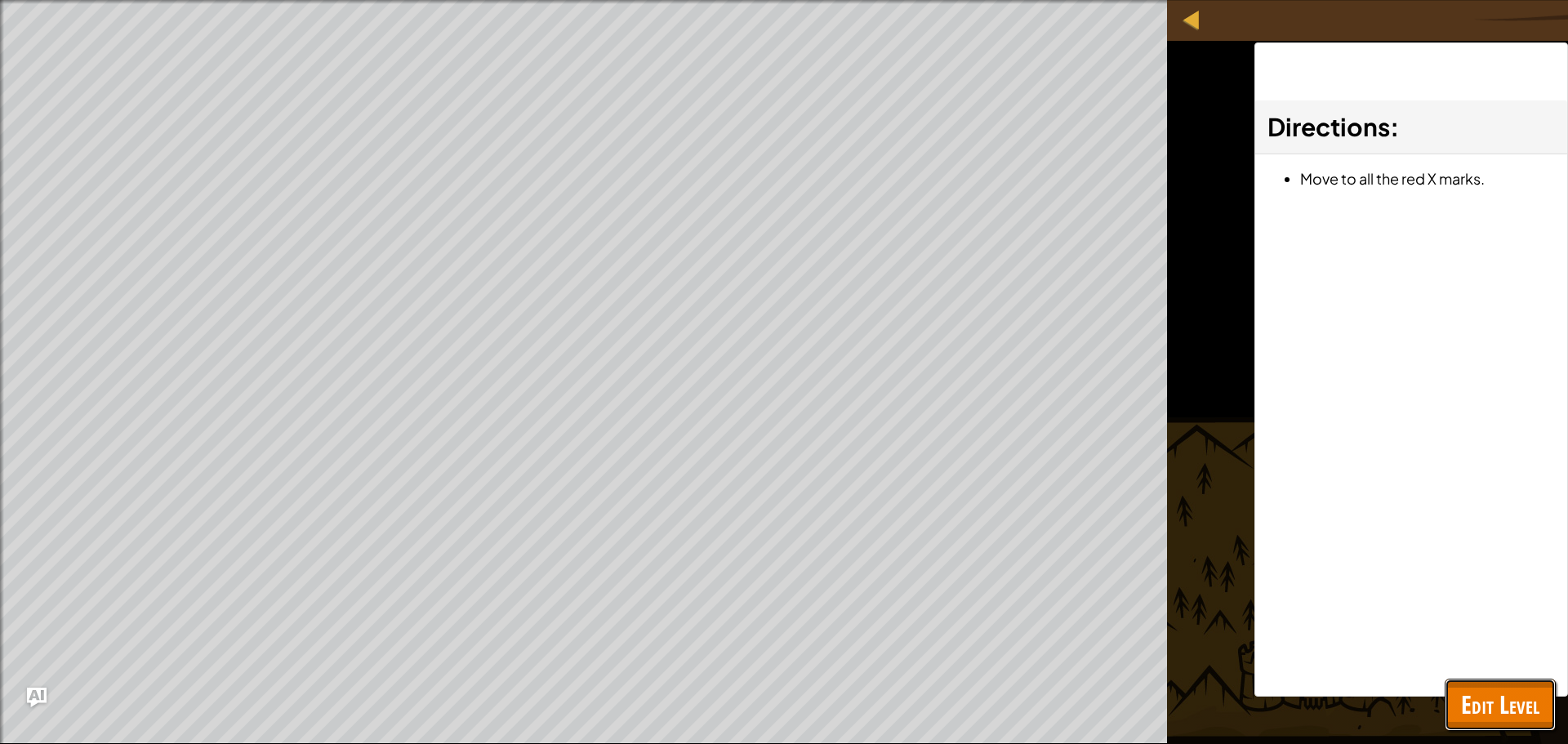
drag, startPoint x: 1492, startPoint y: 694, endPoint x: 1481, endPoint y: 677, distance: 20.2
click at [1492, 694] on span "Edit Level" at bounding box center [1501, 704] width 79 height 34
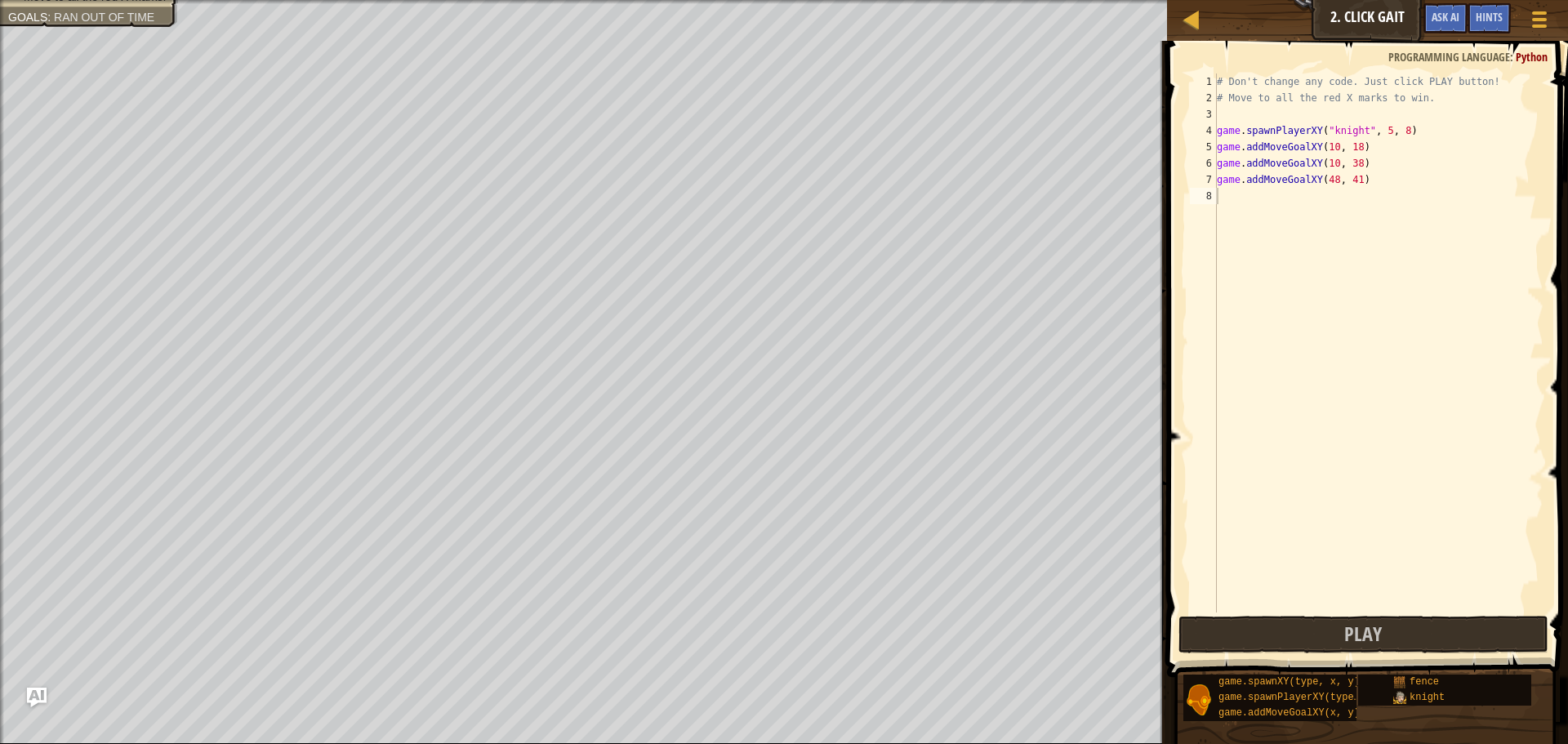
click at [1270, 191] on div "# Don't change any code. Just click PLAY button! # Move to all the red X marks …" at bounding box center [1378, 359] width 330 height 572
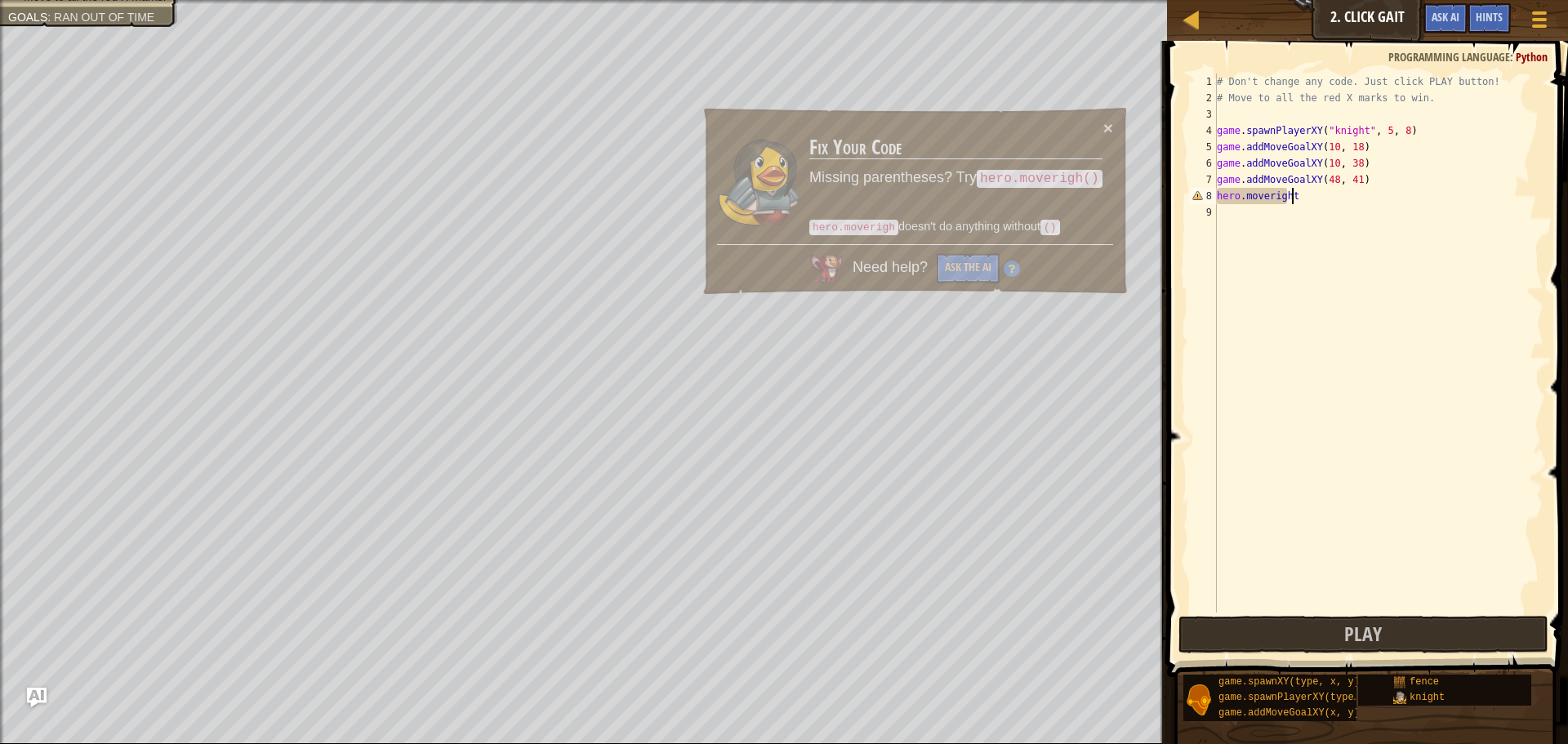
scroll to position [8, 6]
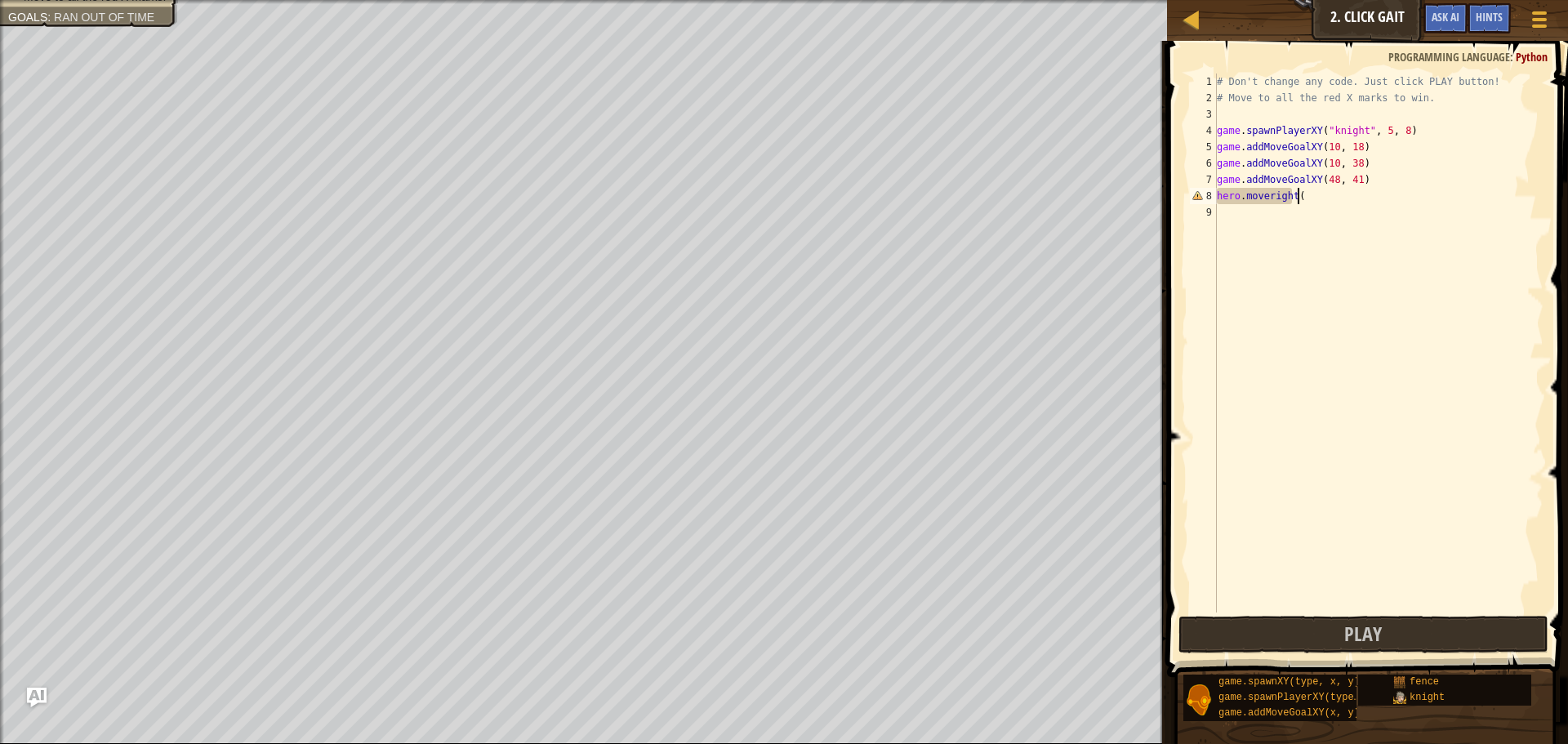
type textarea "hero.moveright()"
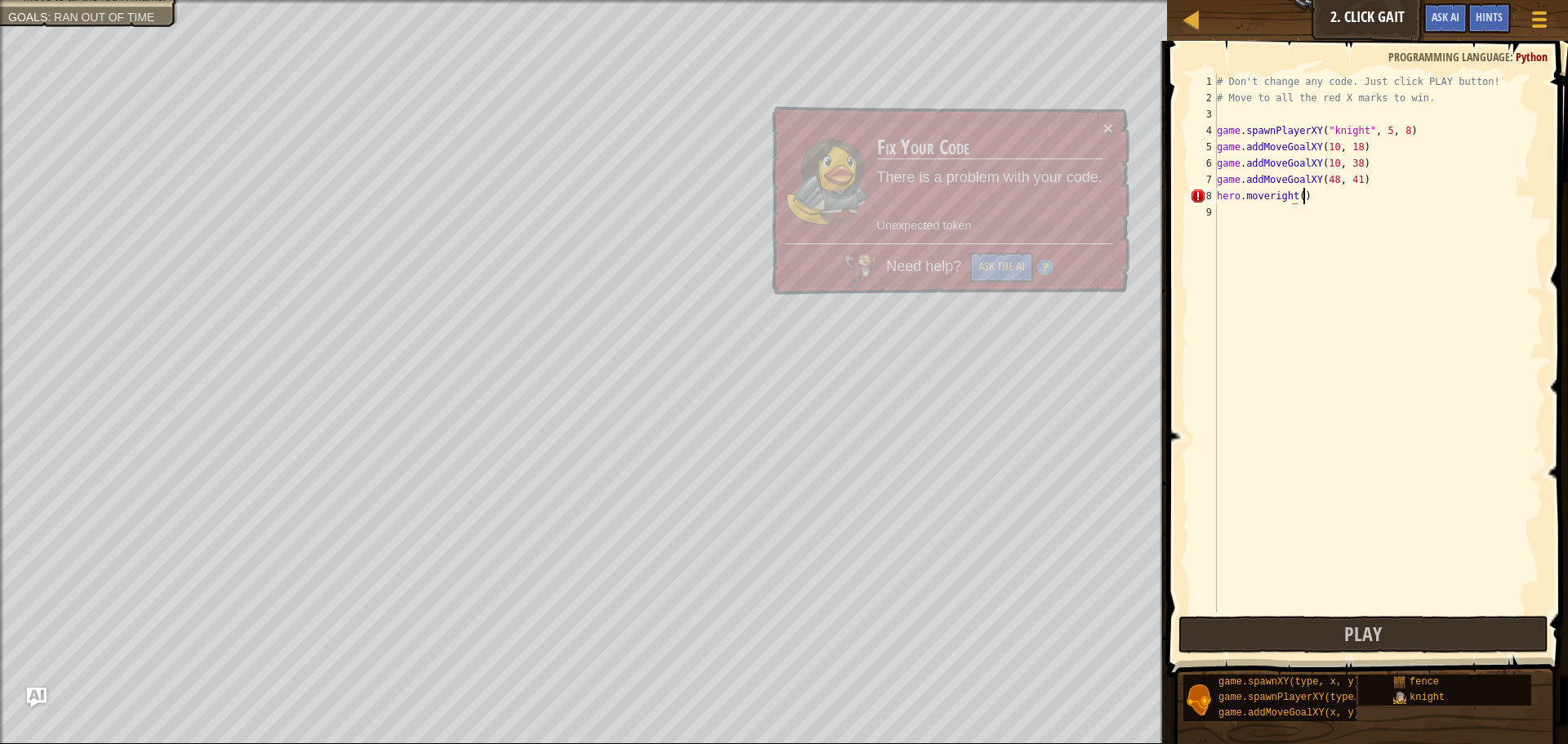
scroll to position [8, 7]
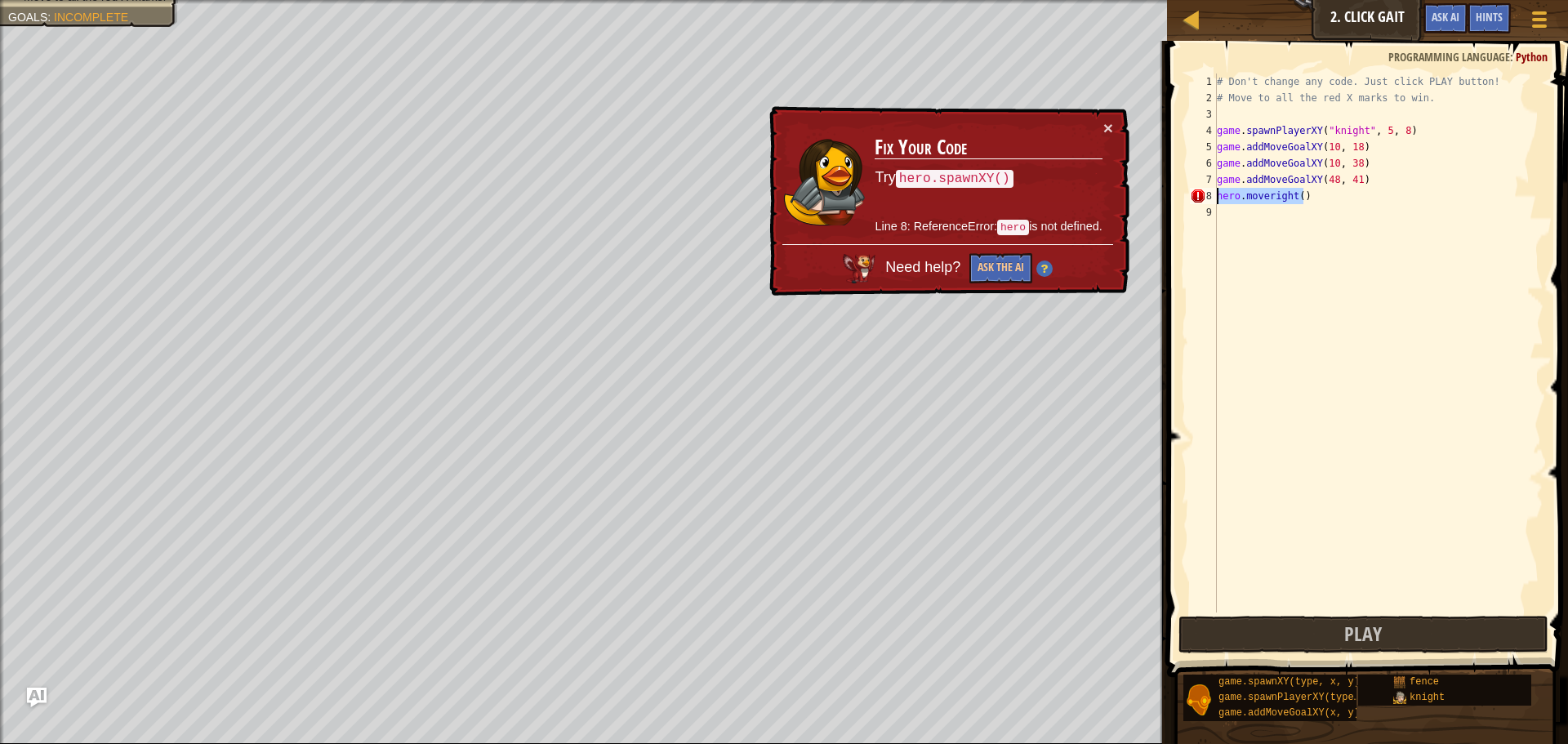
drag, startPoint x: 1319, startPoint y: 192, endPoint x: 1191, endPoint y: 197, distance: 128.1
click at [1191, 197] on div "hero.moveright() 1 2 3 4 5 6 7 8 9 # Don't change any code. Just click PLAY but…" at bounding box center [1365, 343] width 357 height 539
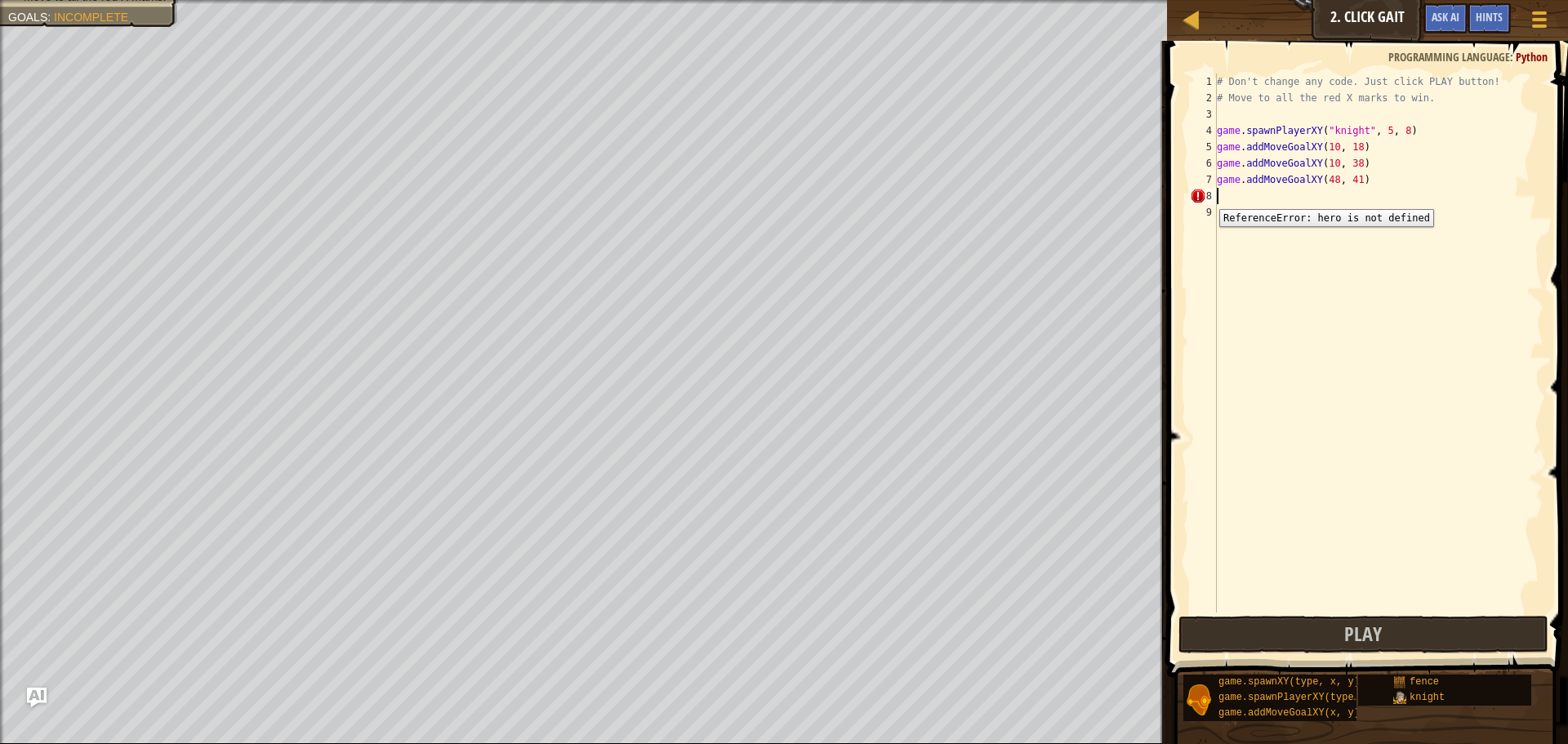
scroll to position [8, 0]
type textarea "herospawn"
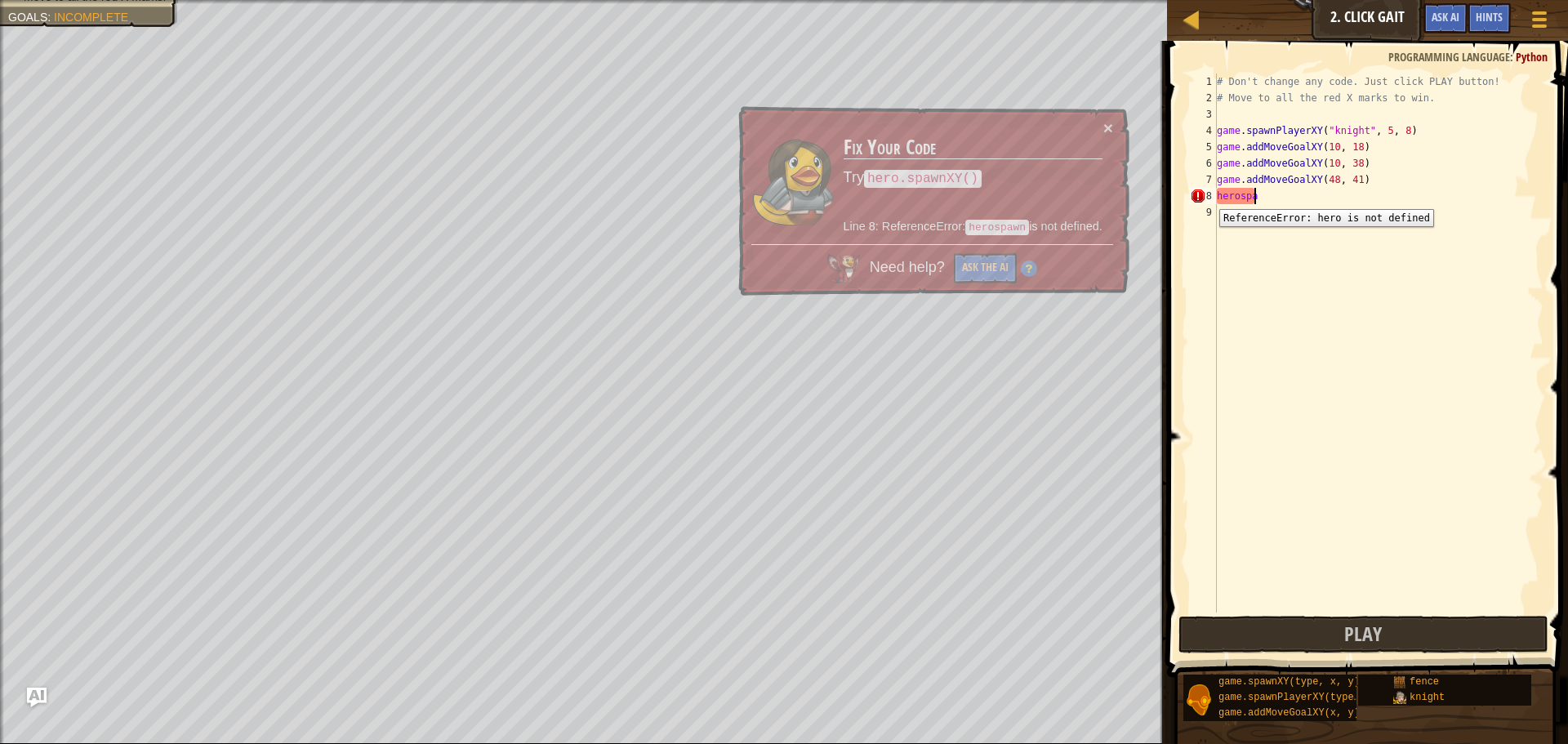
type textarea "h"
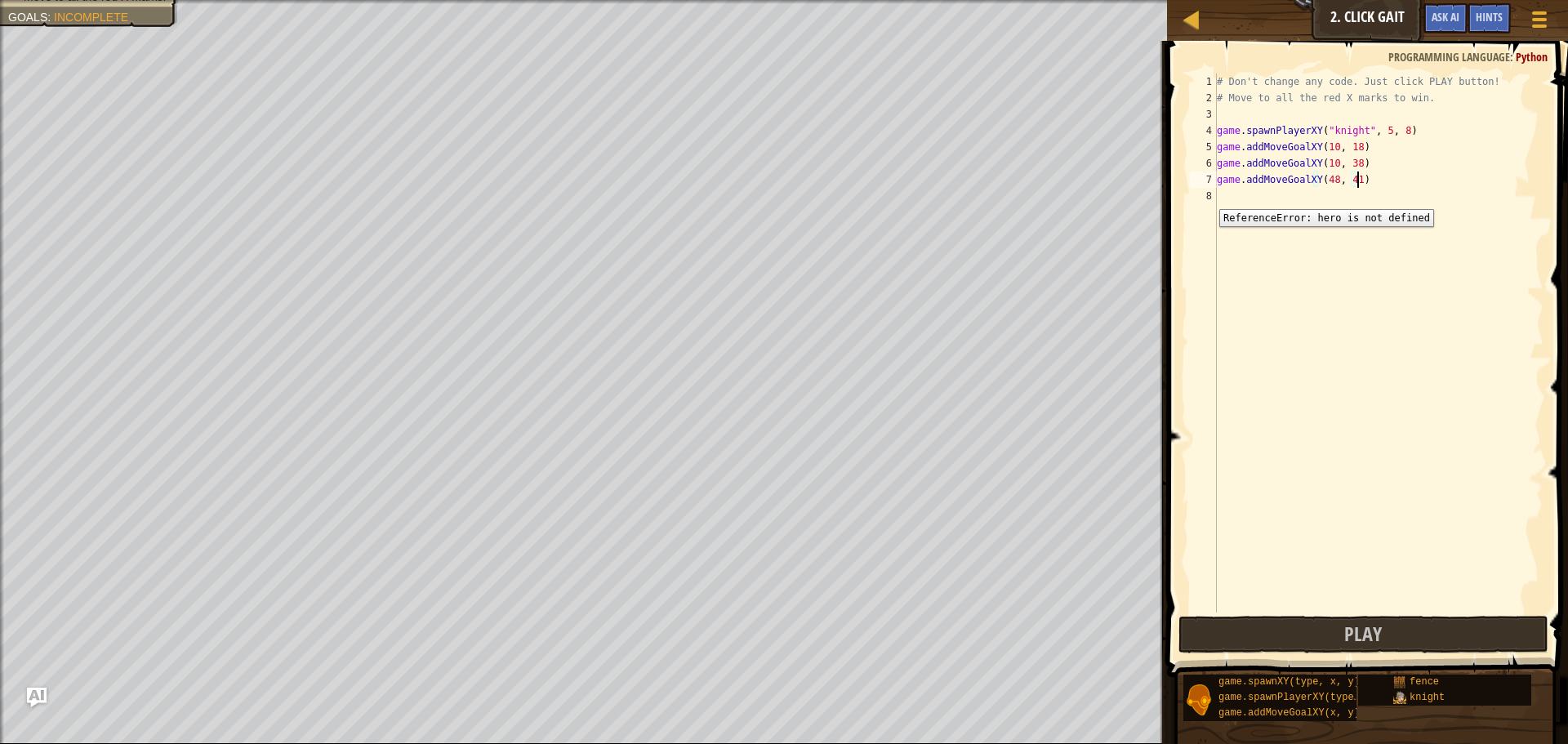
scroll to position [8, 11]
type textarea "game.addMoveGoalXY(48, 41)"
click at [1432, 635] on button "Play" at bounding box center [1364, 634] width 370 height 37
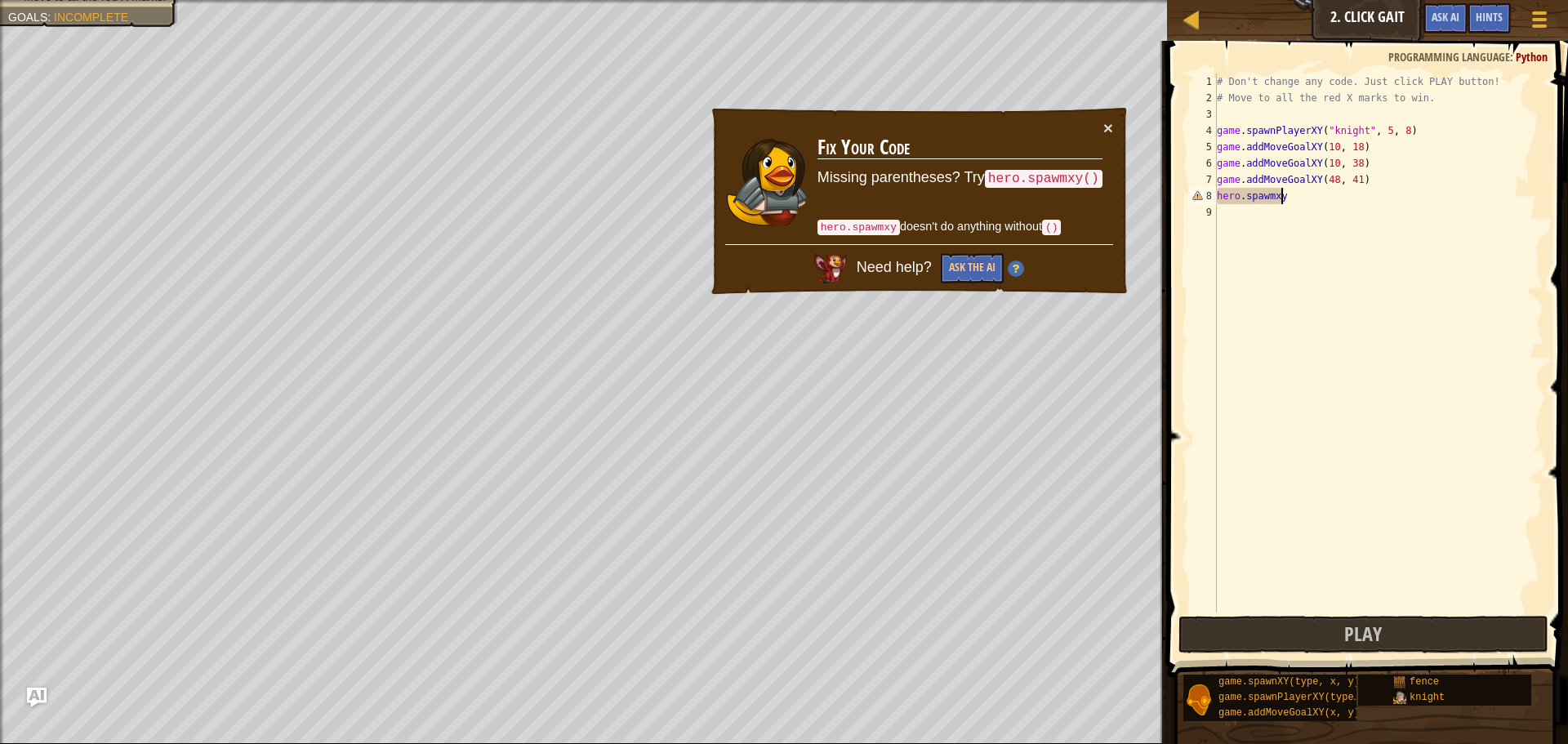
click at [1302, 197] on div "# Don't change any code. Just click PLAY button! # Move to all the red X marks …" at bounding box center [1378, 359] width 330 height 572
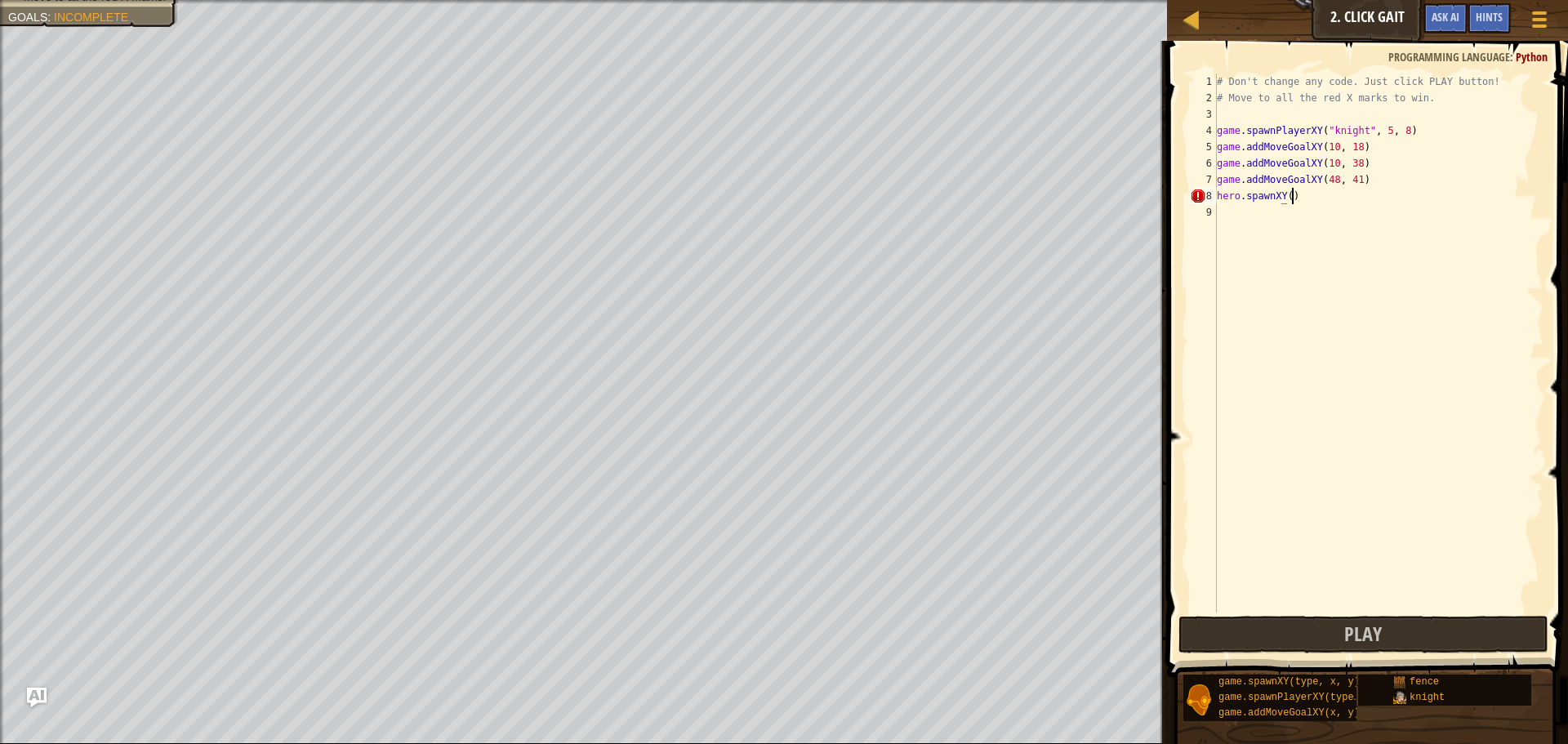
scroll to position [8, 6]
click at [1385, 622] on button "Play" at bounding box center [1364, 634] width 370 height 37
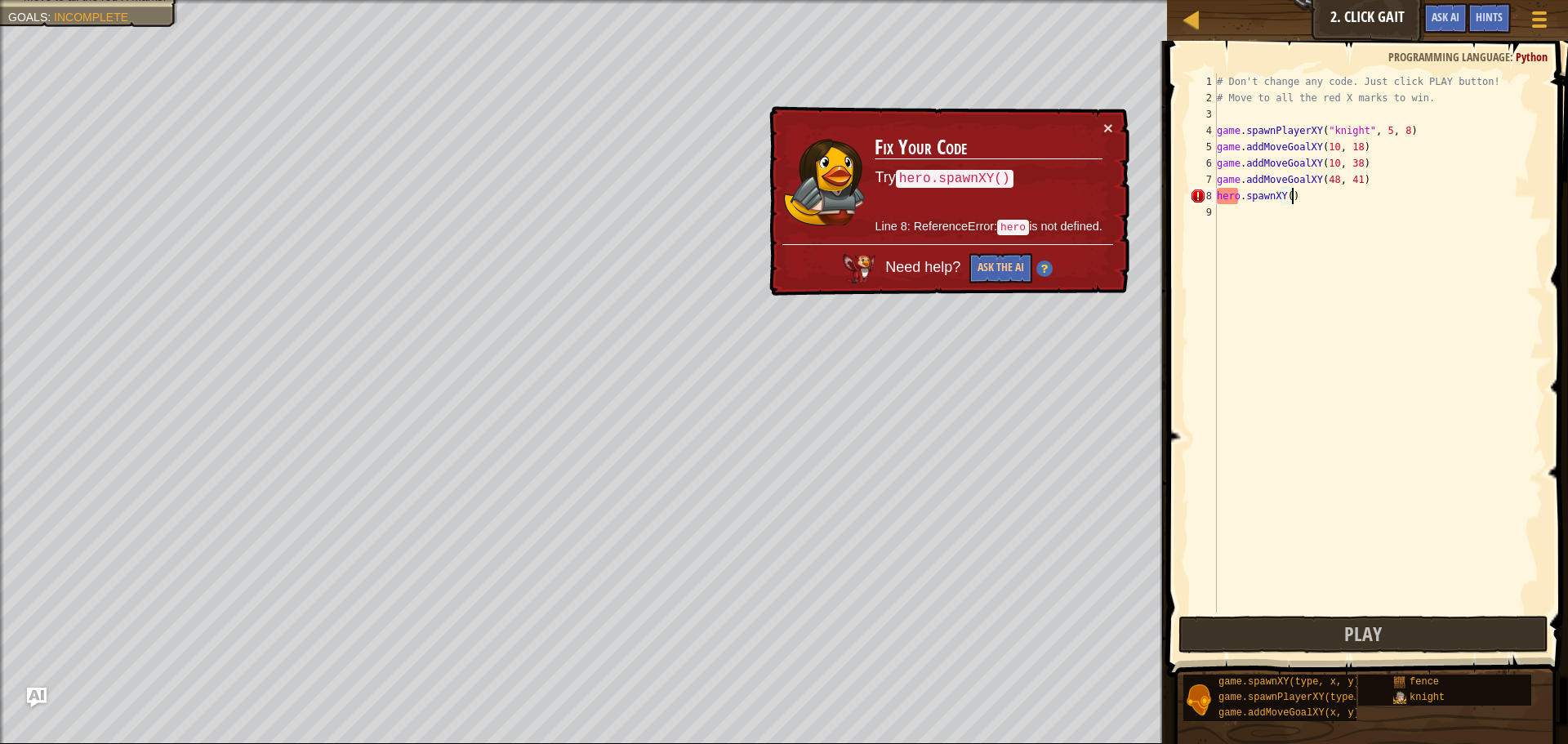
click at [1285, 197] on div "# Don't change any code. Just click PLAY button! # Move to all the red X marks …" at bounding box center [1378, 359] width 330 height 572
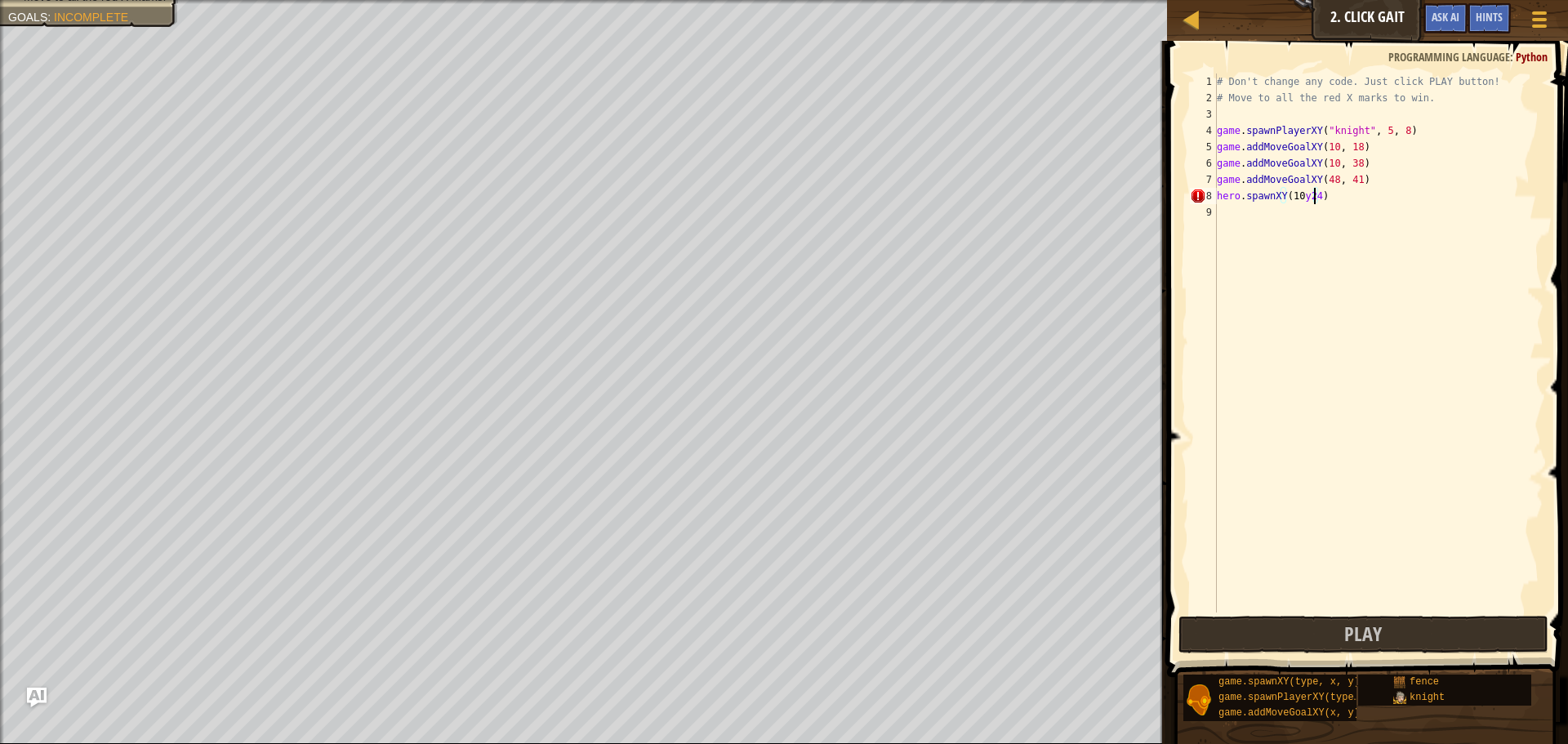
scroll to position [8, 9]
click at [1381, 638] on span "Play" at bounding box center [1363, 633] width 37 height 26
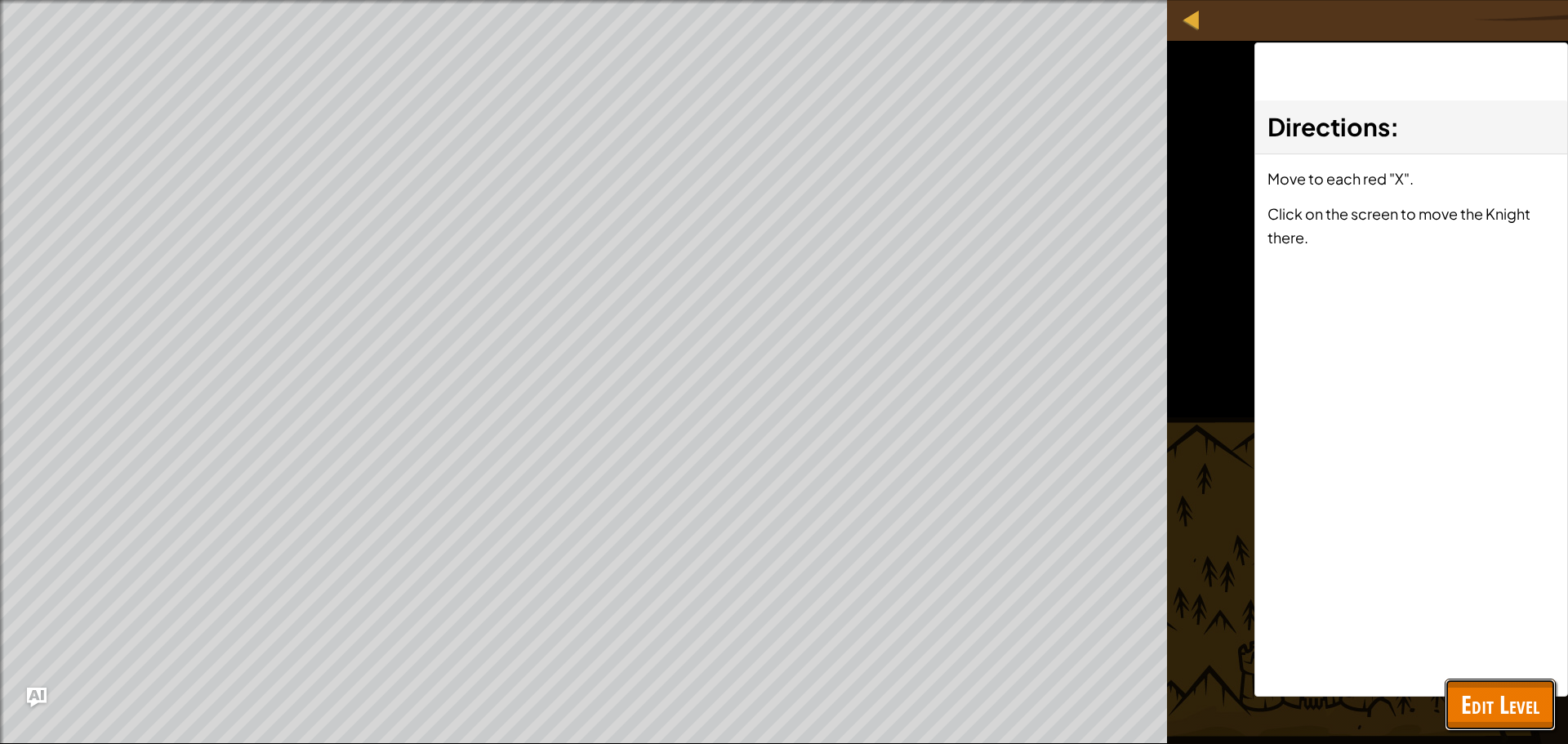
click at [1493, 713] on span "Edit Level" at bounding box center [1501, 704] width 79 height 34
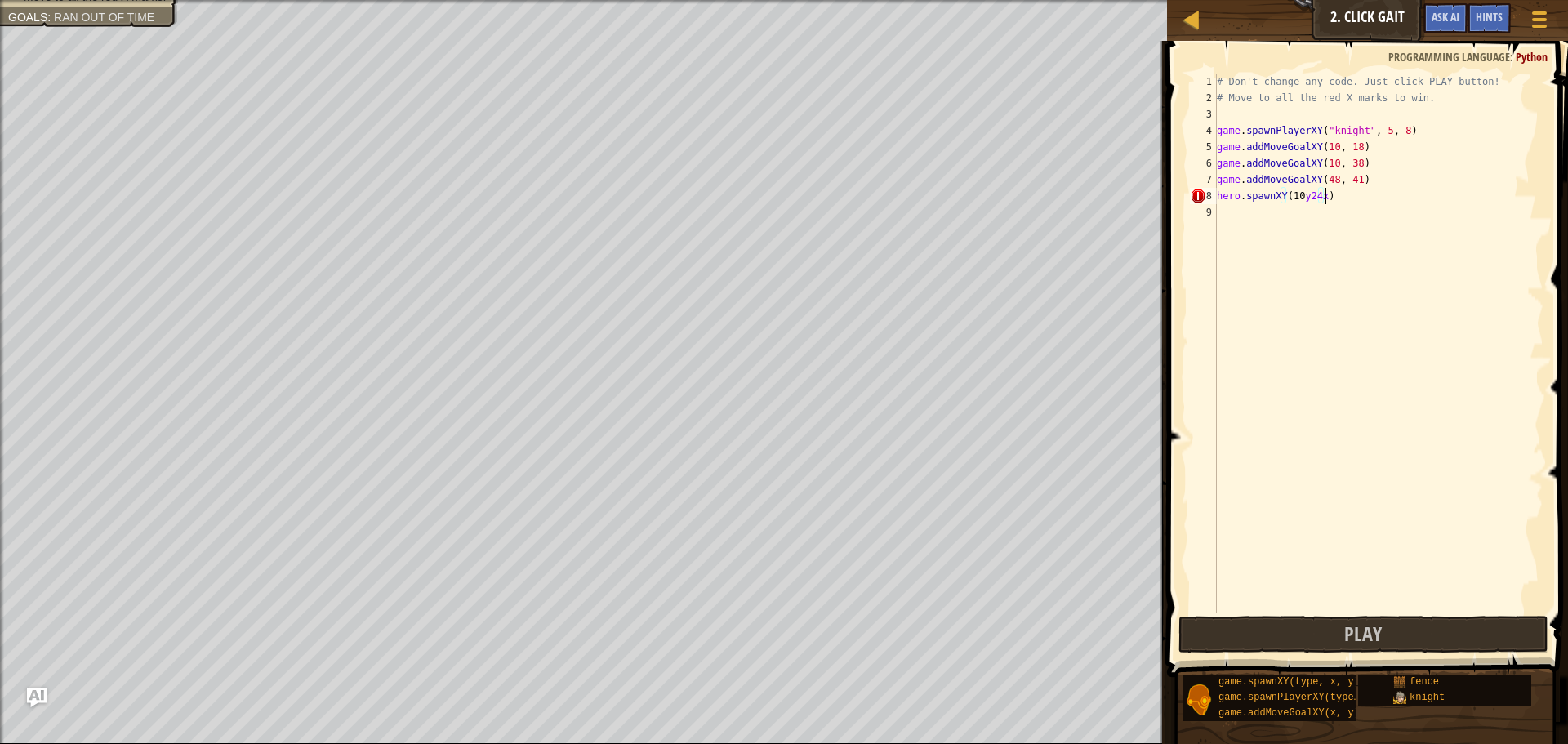
drag, startPoint x: 1340, startPoint y: 198, endPoint x: 1340, endPoint y: 189, distance: 9.0
click at [1340, 197] on div "# Don't change any code. Just click PLAY button! # Move to all the red X marks …" at bounding box center [1378, 359] width 330 height 572
click at [1328, 148] on div "# Don't change any code. Just click PLAY button! # Move to all the red X marks …" at bounding box center [1378, 359] width 330 height 572
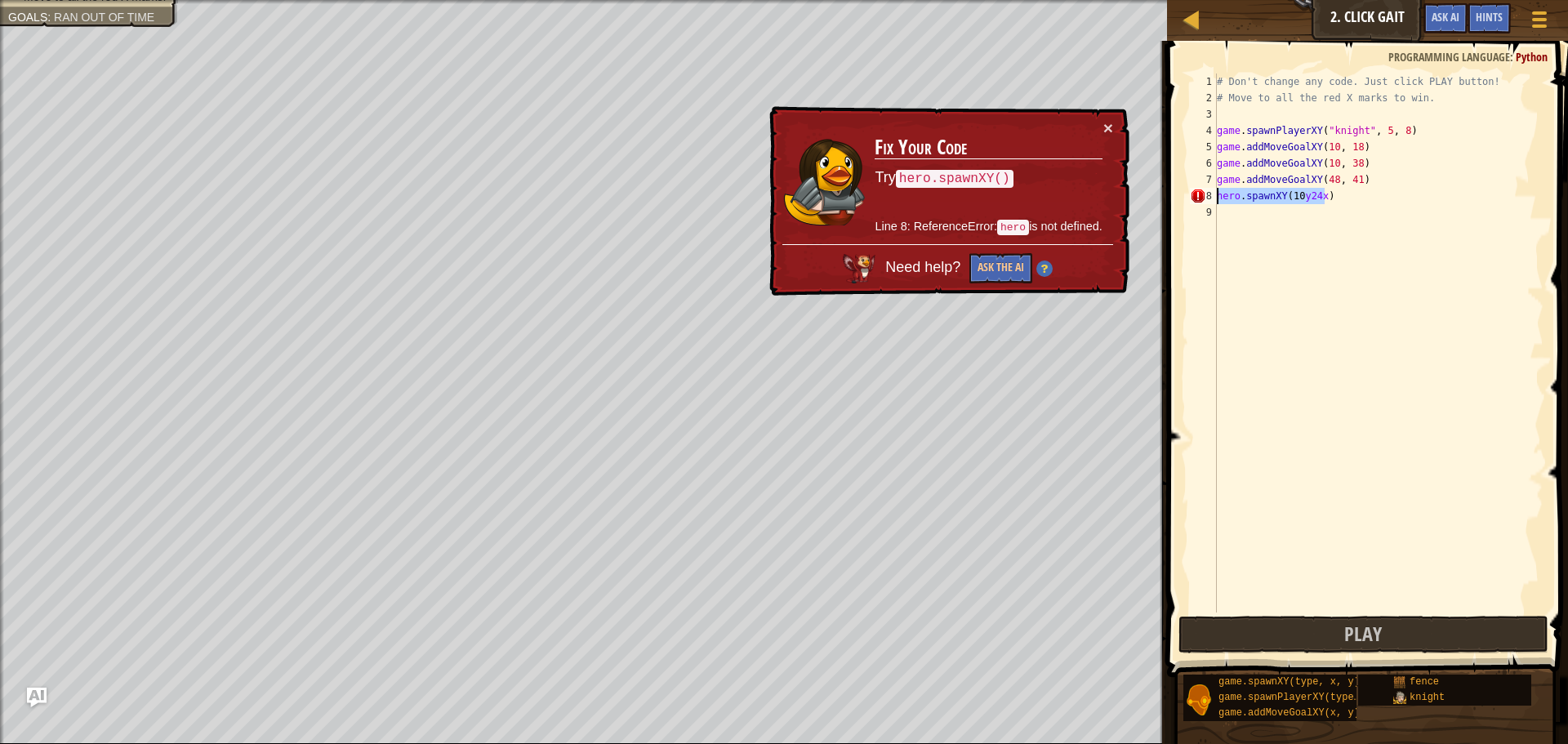
drag, startPoint x: 1341, startPoint y: 191, endPoint x: 1207, endPoint y: 192, distance: 134.0
click at [1207, 192] on div "game.addMoveGoalXY(10, 18) 1 2 3 4 5 6 7 8 9 # Don't change any code. Just clic…" at bounding box center [1365, 343] width 357 height 539
type textarea "hero.spawnXY(10y24x)"
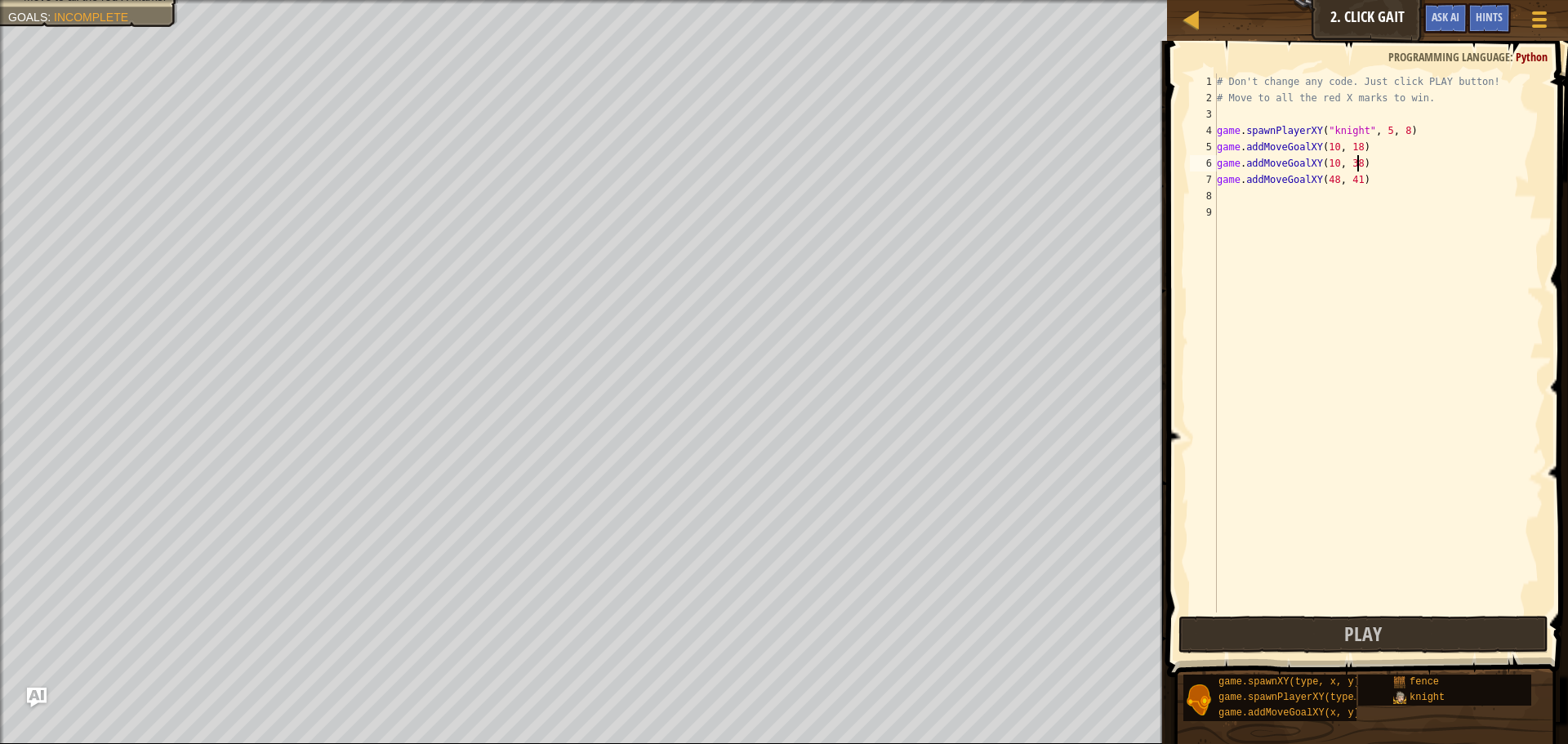
click at [1370, 167] on div "# Don't change any code. Just click PLAY button! # Move to all the red X marks …" at bounding box center [1378, 359] width 330 height 572
type textarea "game.addMoveGoalXY(10, 38)"
click at [1408, 624] on button "Play" at bounding box center [1364, 634] width 370 height 37
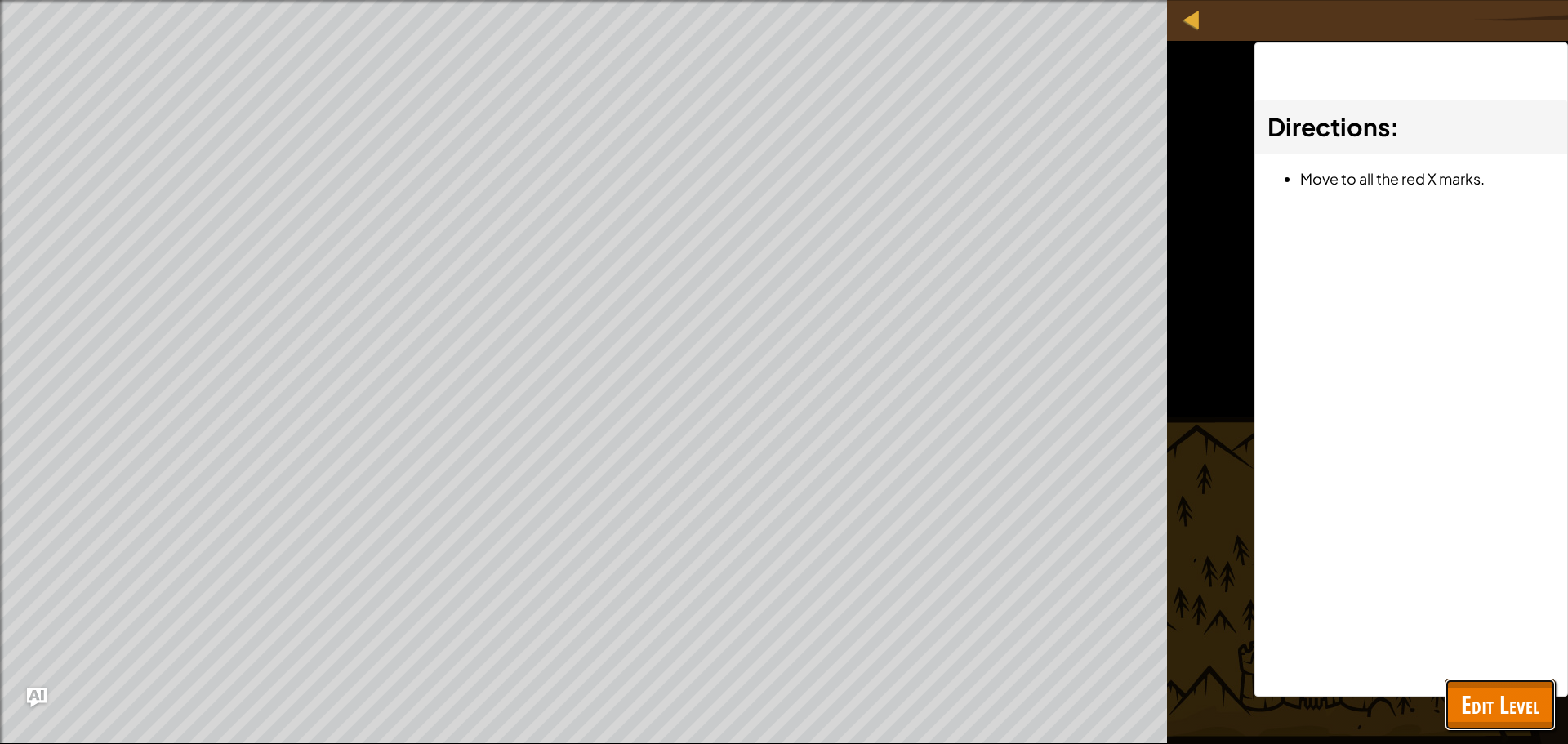
click at [1458, 700] on button "Edit Level" at bounding box center [1501, 705] width 111 height 53
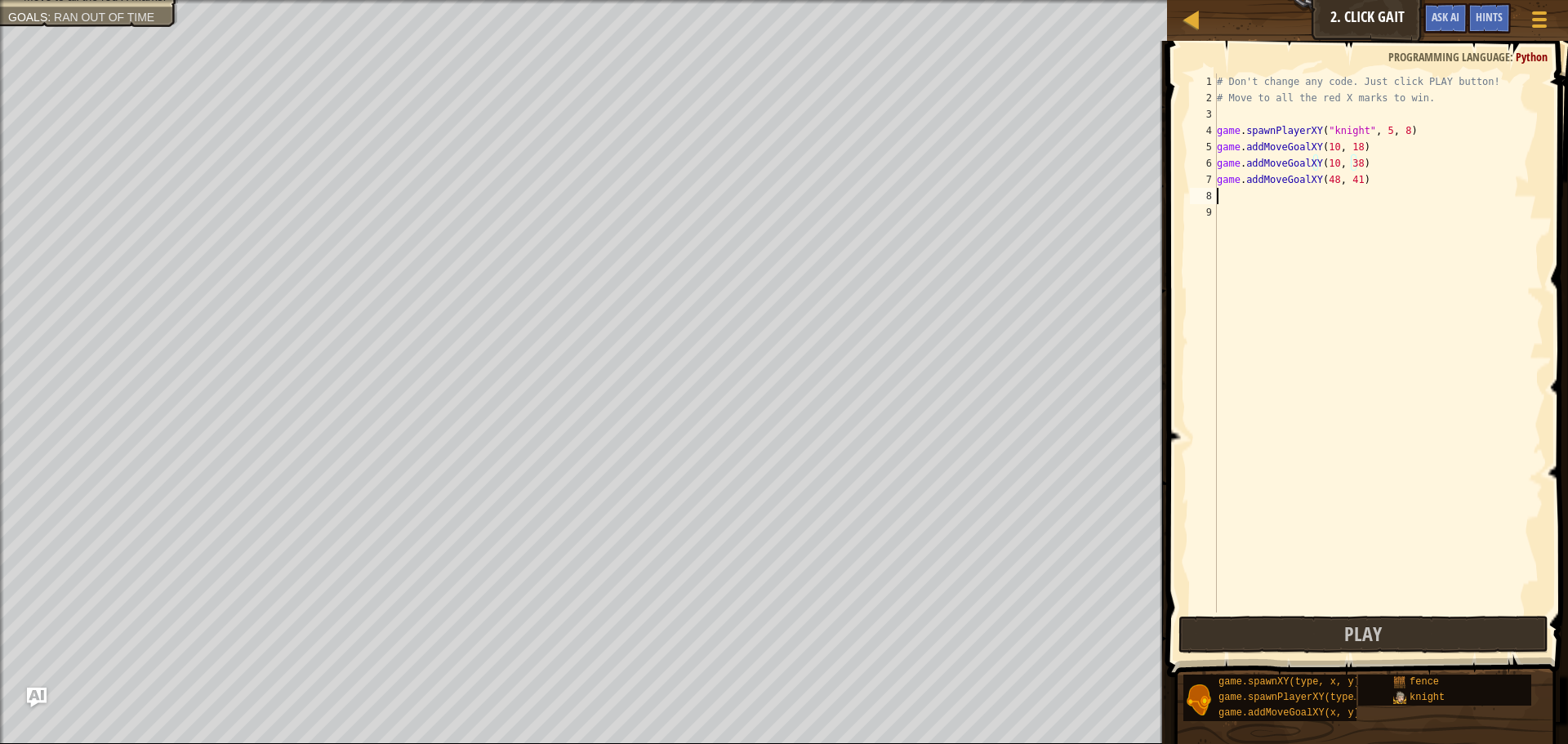
click at [1274, 194] on div "# Don't change any code. Just click PLAY button! # Move to all the red X marks …" at bounding box center [1378, 359] width 330 height 572
type textarea "h"
drag, startPoint x: 1345, startPoint y: 174, endPoint x: 1216, endPoint y: 188, distance: 129.8
click at [1216, 188] on div "game.addMoveGoalXY(48, 1 2 3 4 5 6 7 8 # Don't change any code. Just click PLAY…" at bounding box center [1365, 343] width 357 height 539
click at [1347, 181] on div "# Don't change any code. Just click PLAY button! # Move to all the red X marks …" at bounding box center [1378, 343] width 330 height 539
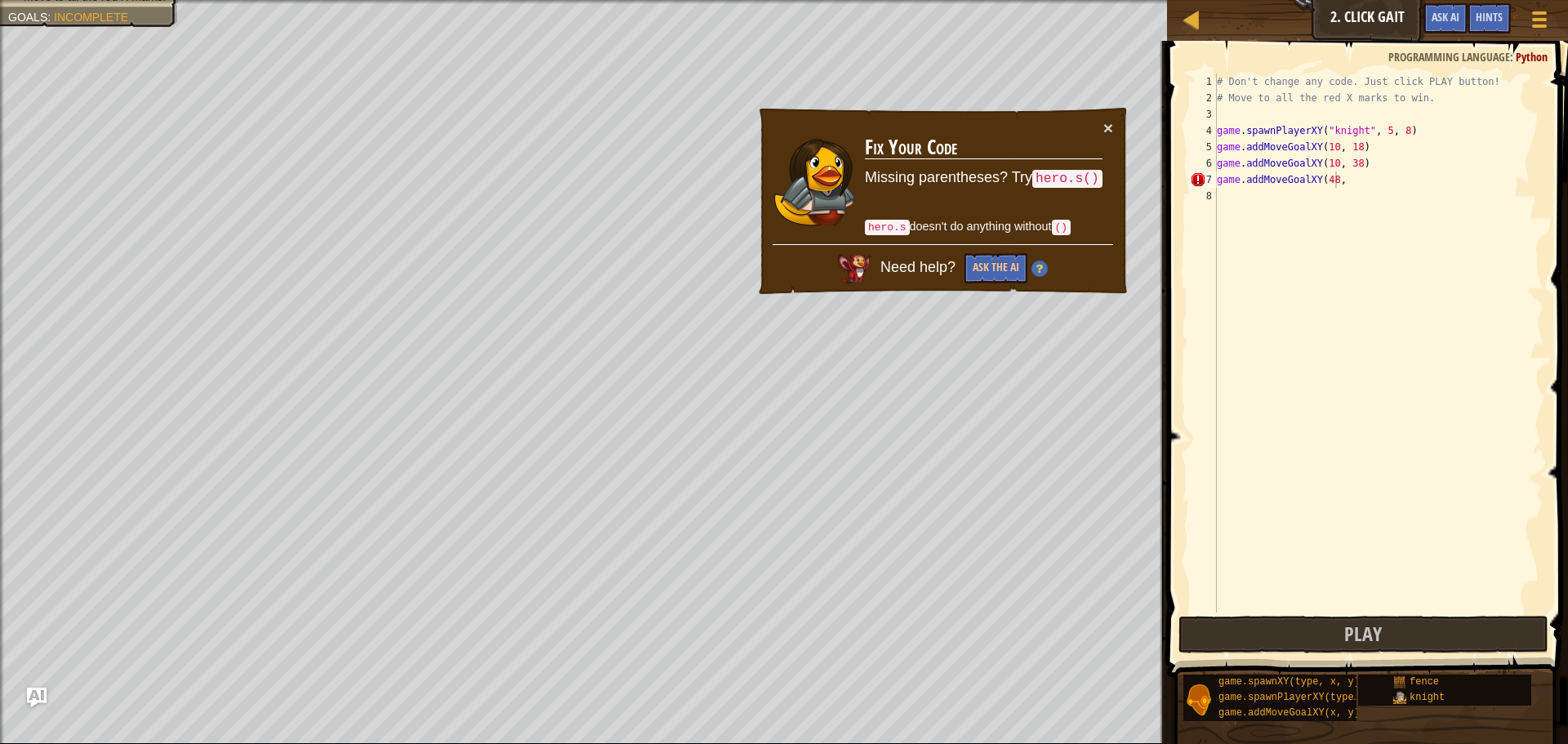
click at [1117, 123] on div "× Fix Your Code Missing parentheses? Try hero.s() hero.s doesn't do anything wi…" at bounding box center [943, 201] width 375 height 192
click at [1105, 124] on button "×" at bounding box center [1108, 128] width 10 height 17
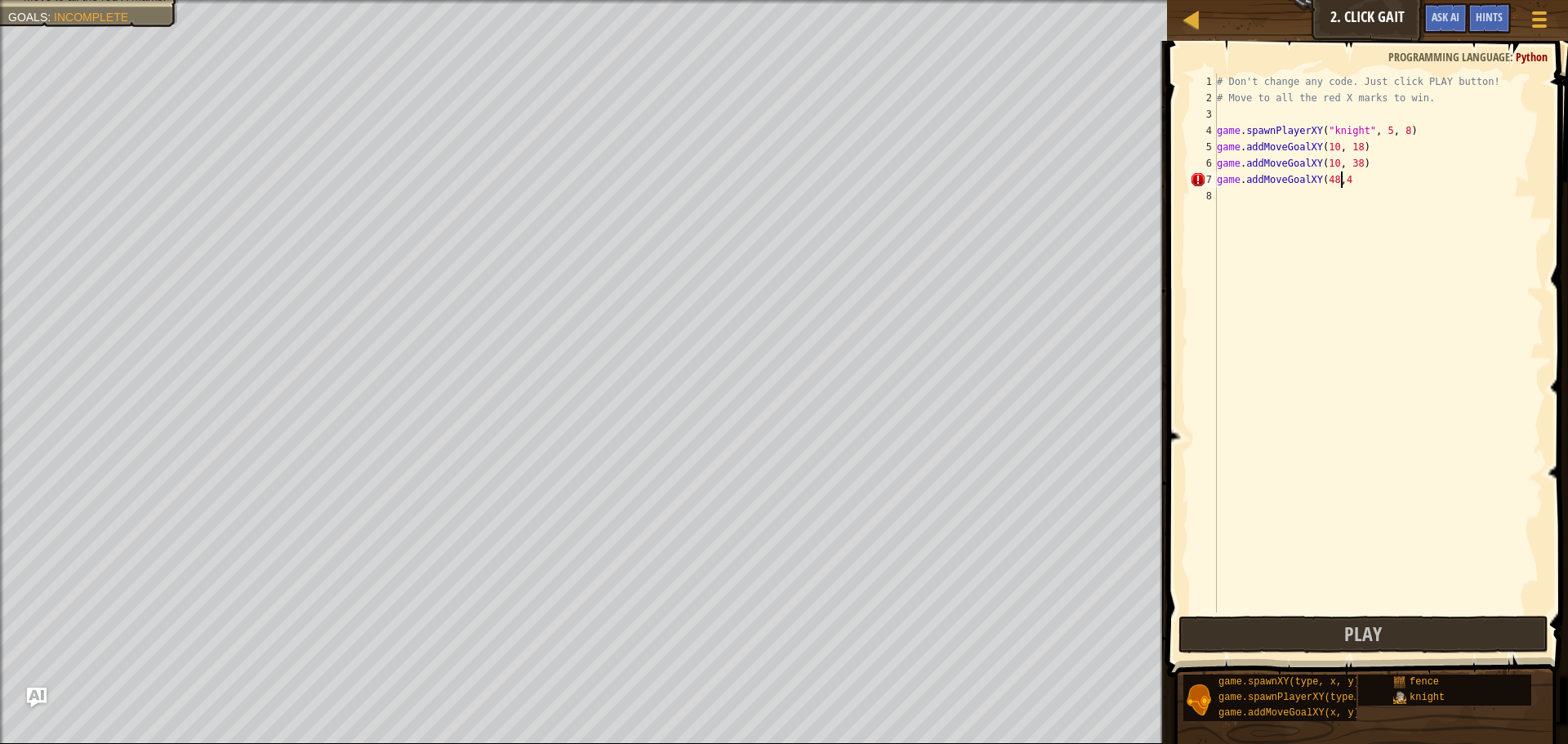
scroll to position [8, 10]
type textarea "game.addMoveGoalXY(48,42)"
click at [1301, 192] on div "# Don't change any code. Just click PLAY button! # Move to all the red X marks …" at bounding box center [1378, 359] width 330 height 572
click at [1307, 192] on div "# Don't change any code. Just click PLAY button! # Move to all the red X marks …" at bounding box center [1378, 359] width 330 height 572
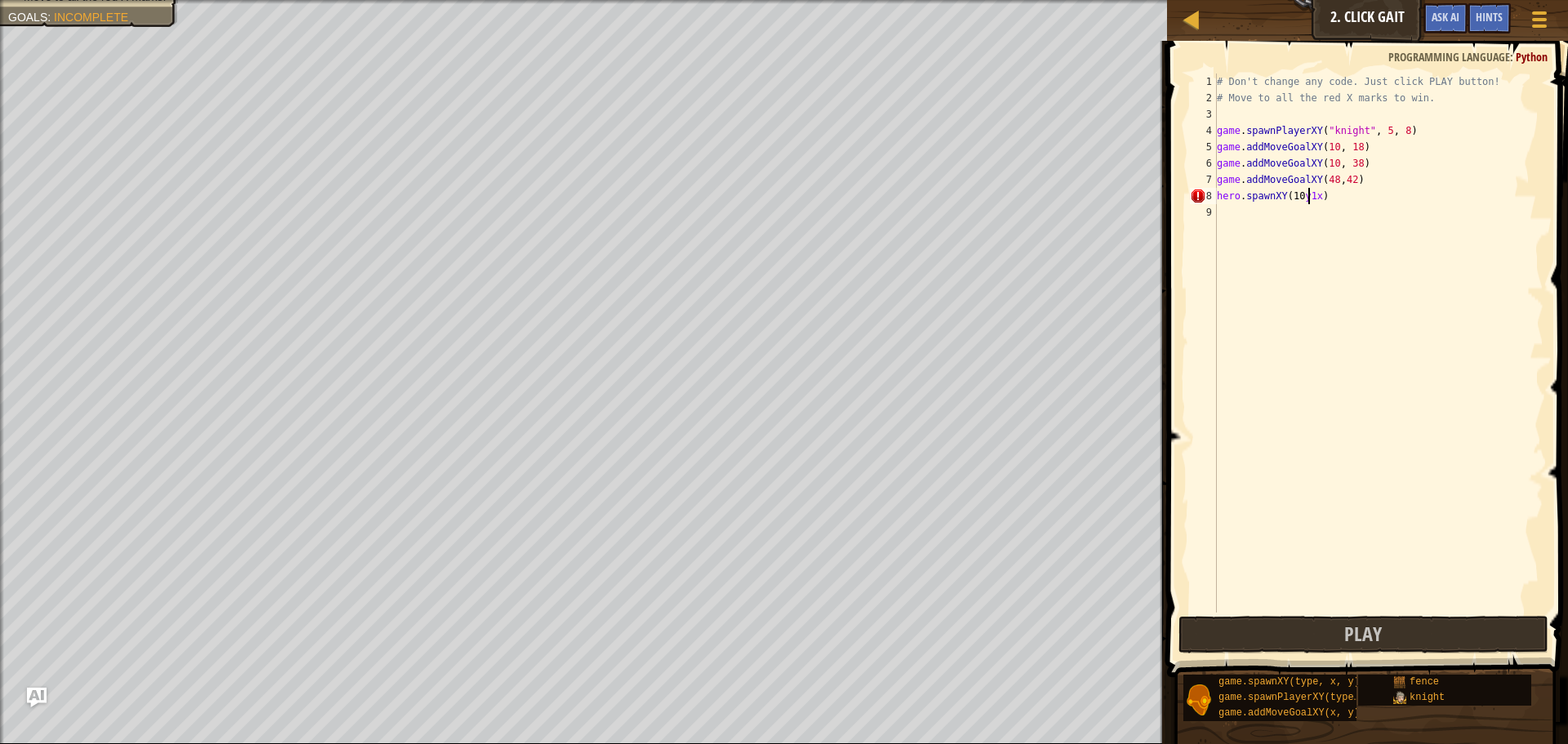
scroll to position [8, 9]
type textarea "hero.spawnXY(10y19x)"
click at [1406, 631] on button "Play" at bounding box center [1364, 634] width 370 height 37
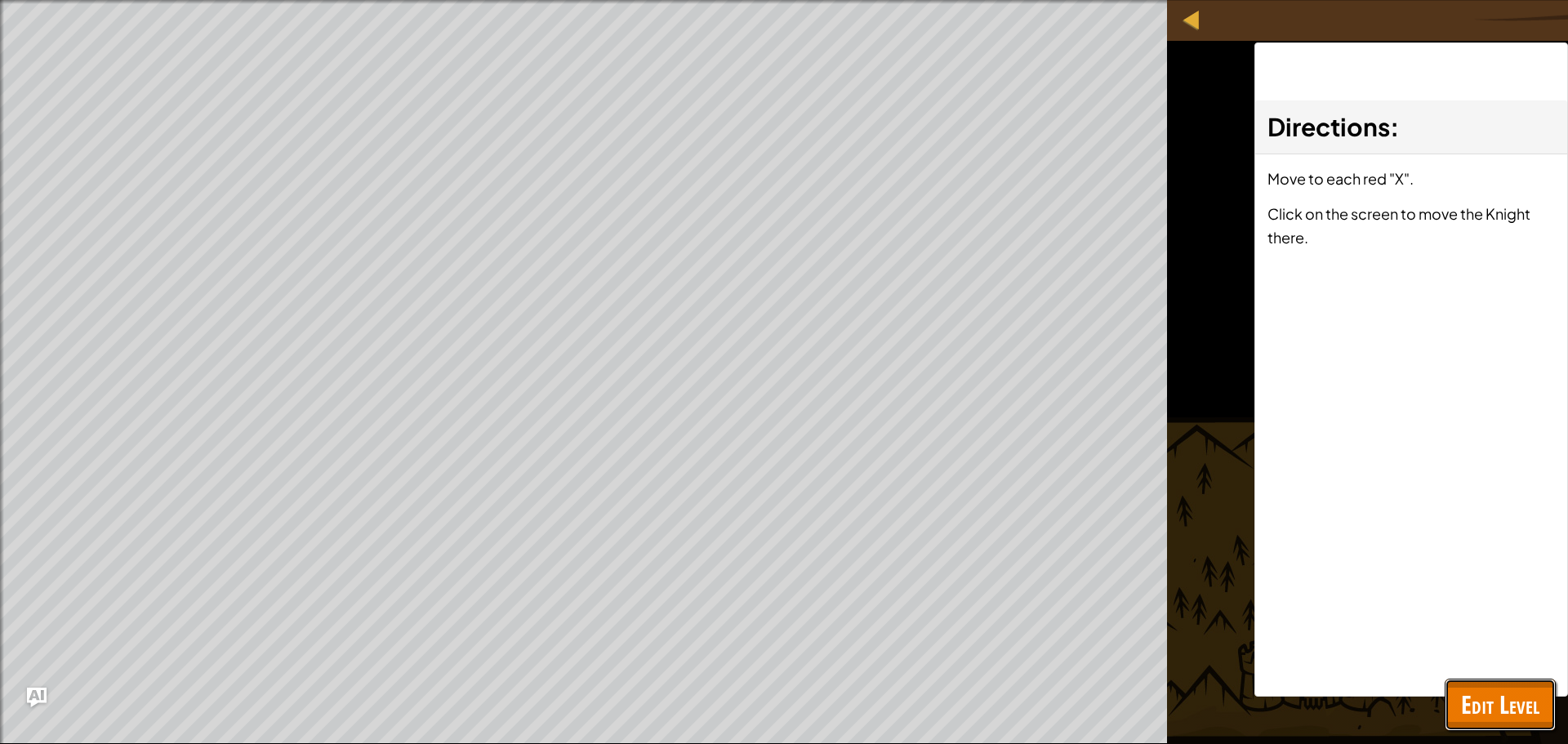
click at [1489, 684] on button "Edit Level" at bounding box center [1501, 705] width 111 height 53
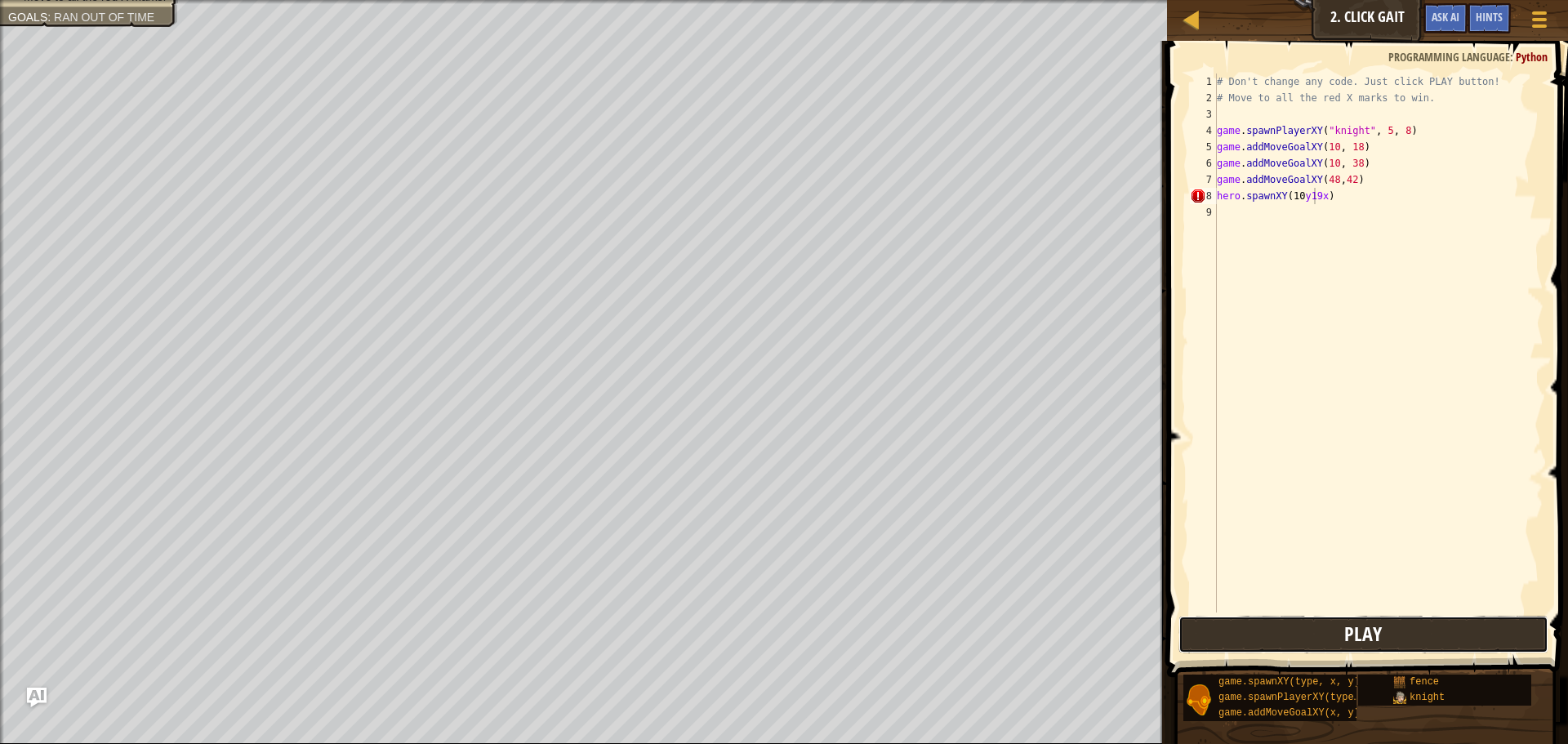
click at [1421, 643] on button "Play" at bounding box center [1364, 634] width 370 height 37
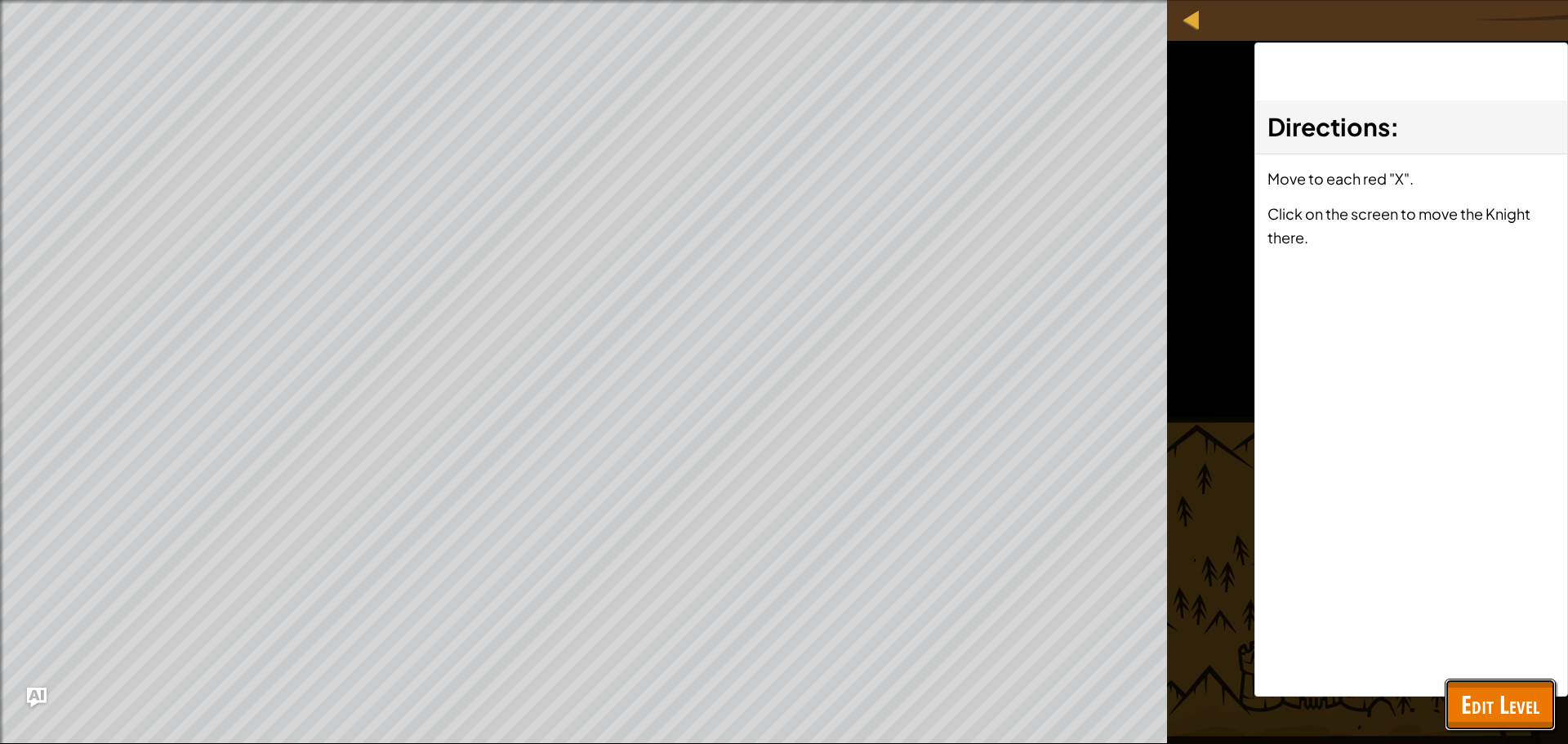
click at [1492, 698] on span "Edit Level" at bounding box center [1501, 704] width 79 height 34
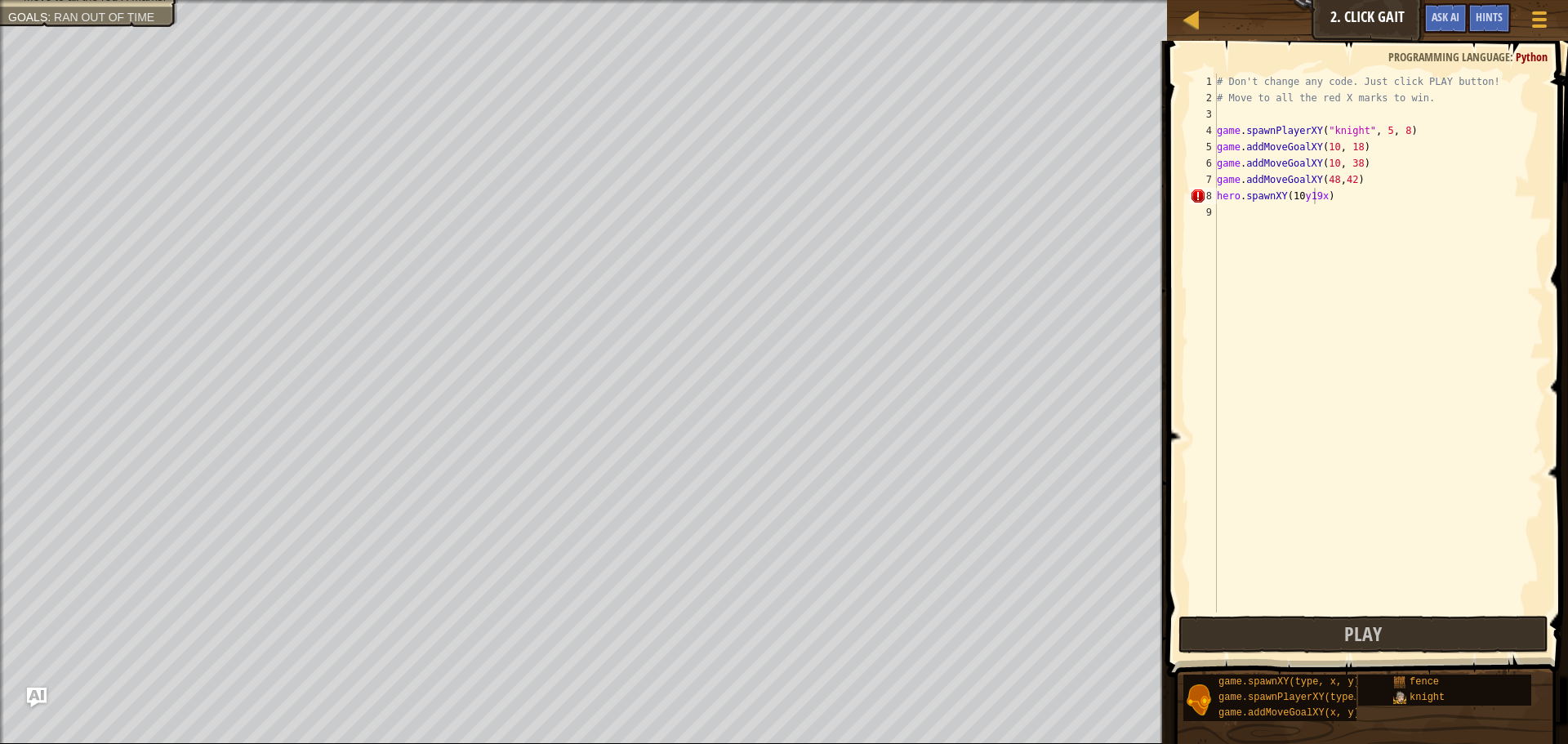
scroll to position [8, 0]
click at [1379, 209] on div "# Don't change any code. Just click PLAY button! # Move to all the red X marks …" at bounding box center [1378, 359] width 330 height 572
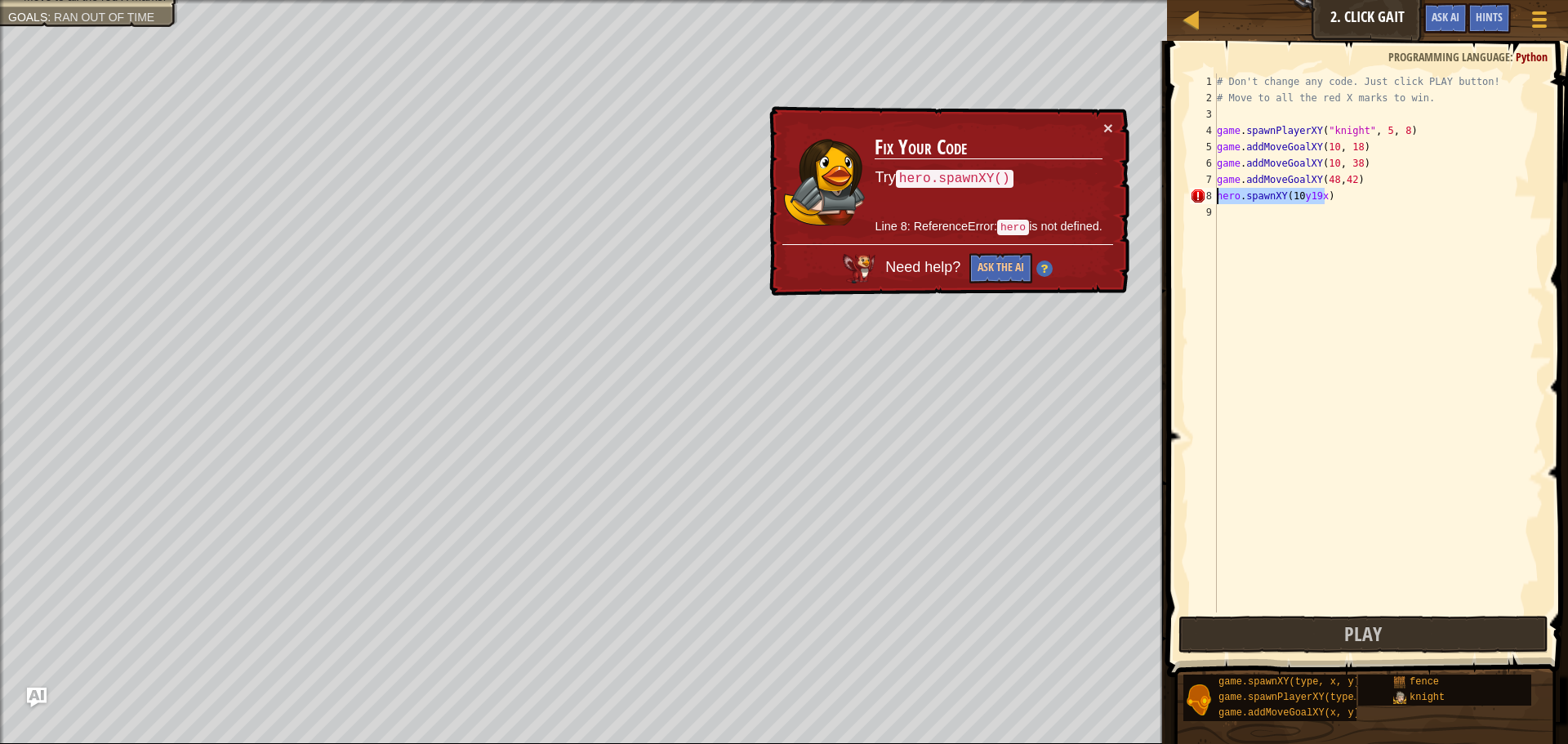
drag, startPoint x: 1325, startPoint y: 193, endPoint x: 1211, endPoint y: 198, distance: 114.1
click at [1211, 198] on div "1 2 3 4 5 6 7 8 9 # Don't change any code. Just click PLAY button! # Move to al…" at bounding box center [1365, 343] width 357 height 539
type textarea "hero.spawnXY(10y19x)"
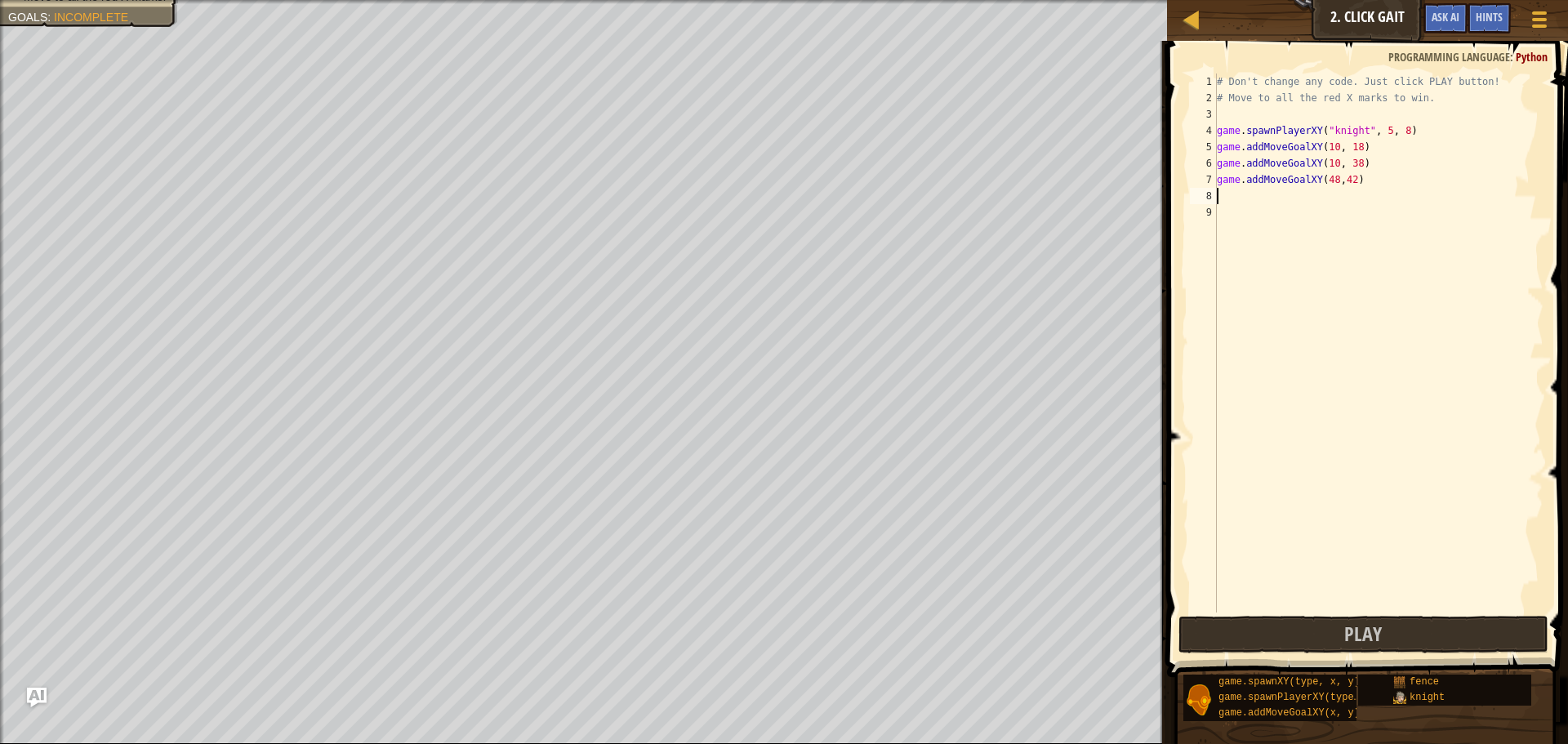
click at [1351, 188] on div "# Don't change any code. Just click PLAY button! # Move to all the red X marks …" at bounding box center [1378, 359] width 330 height 572
click at [1412, 636] on button "Play" at bounding box center [1364, 634] width 370 height 37
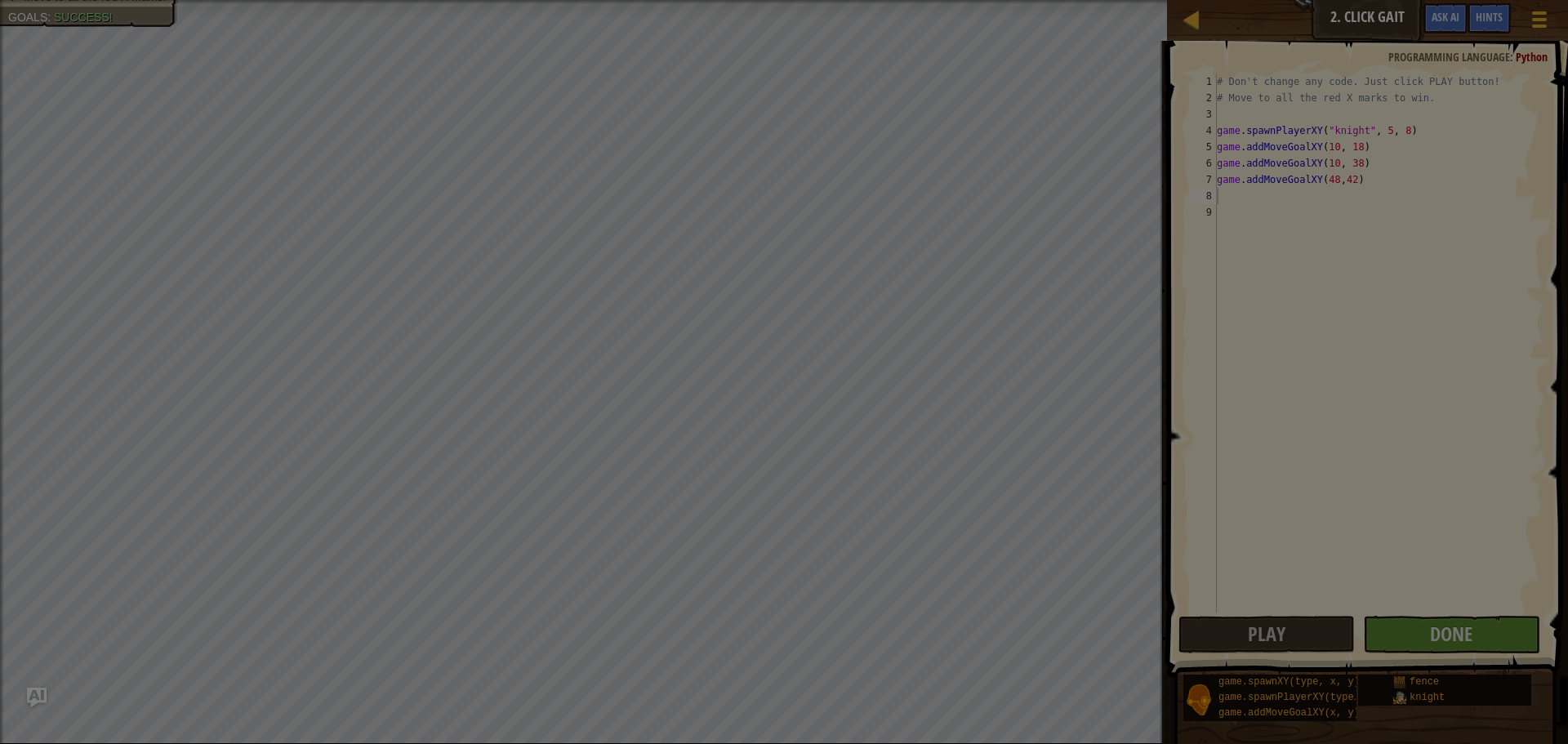
click at [0, 0] on div "Loading..." at bounding box center [0, 0] width 0 height 0
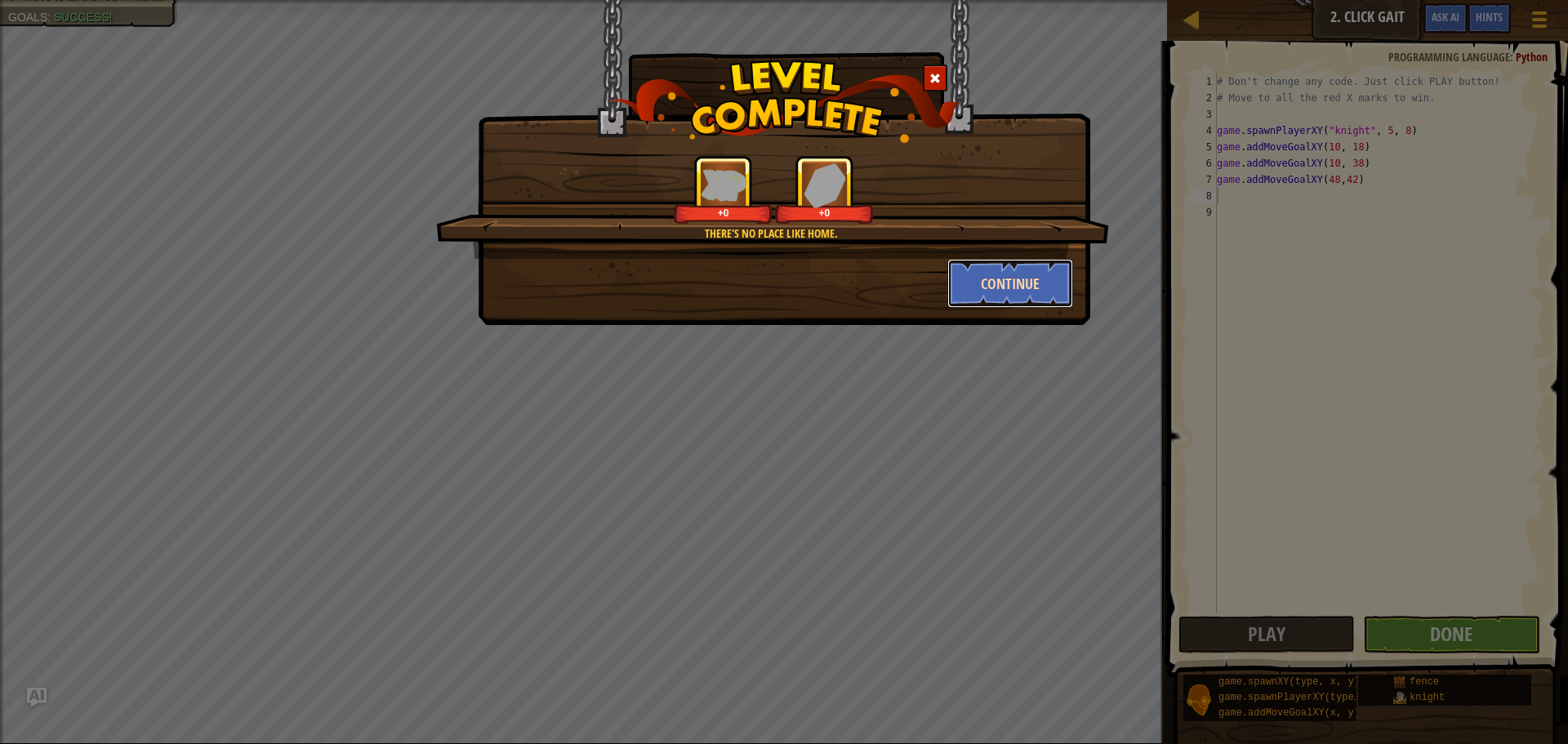
click at [1022, 293] on button "Continue" at bounding box center [1011, 282] width 126 height 49
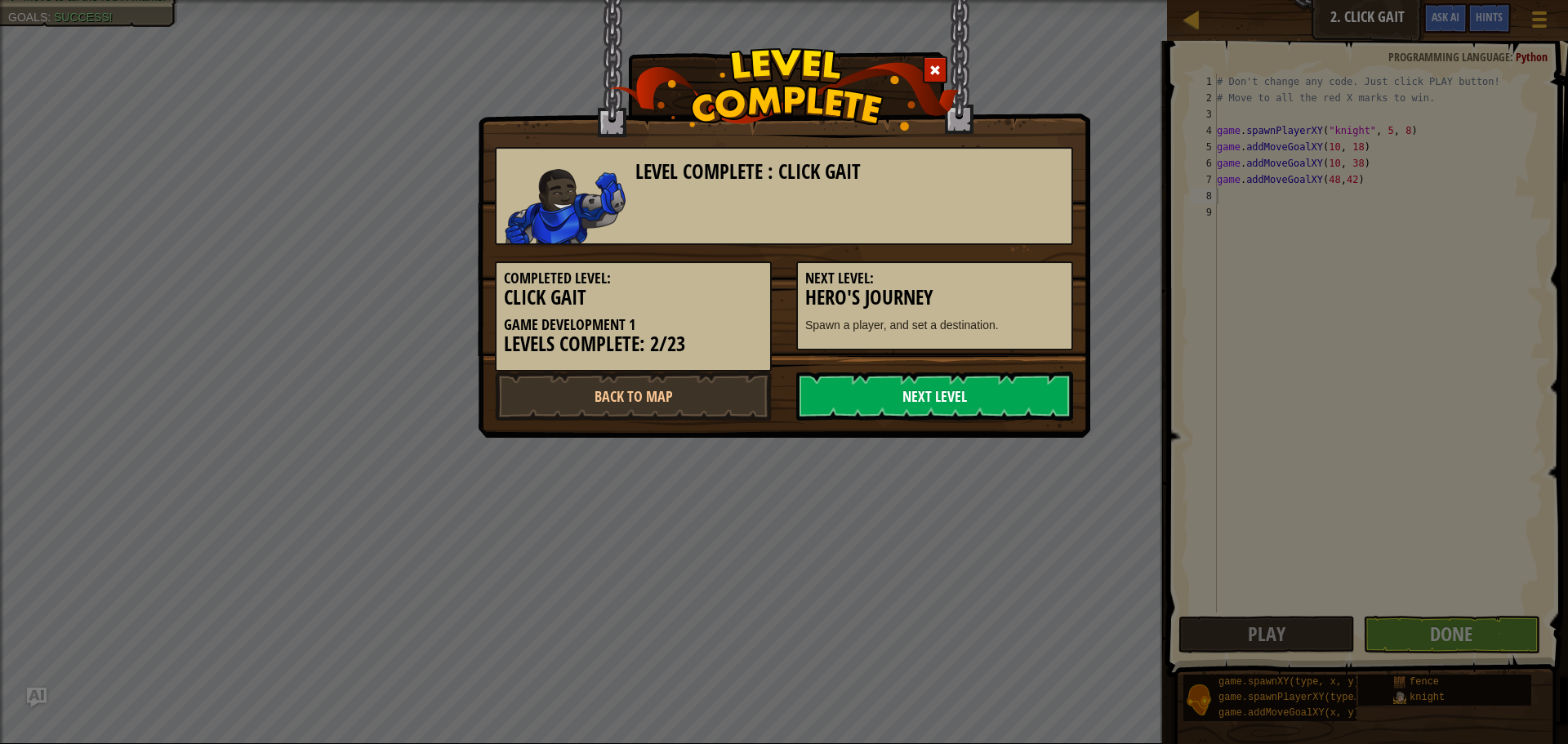
click at [976, 388] on link "Next Level" at bounding box center [934, 395] width 277 height 49
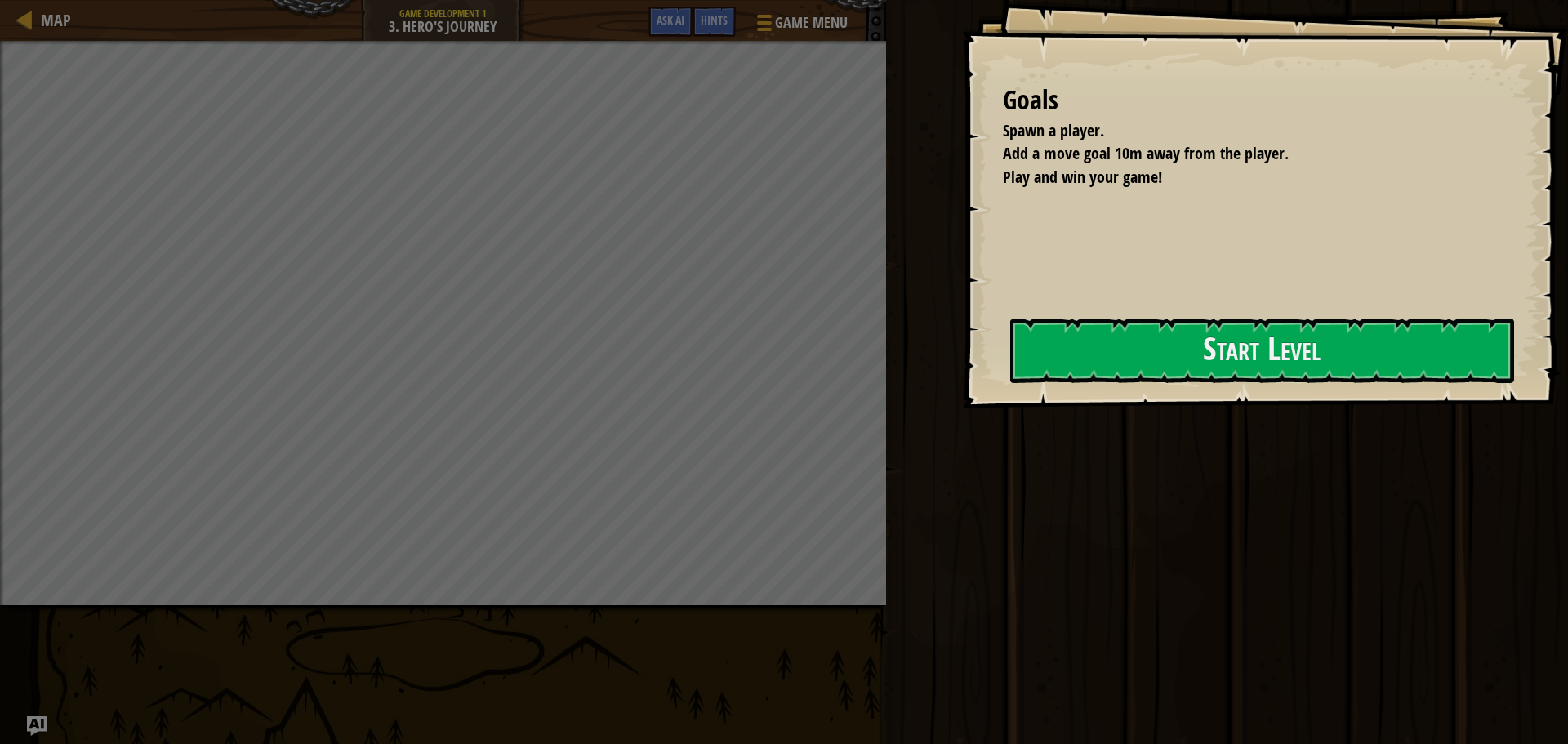
drag, startPoint x: 1153, startPoint y: 400, endPoint x: 1157, endPoint y: 384, distance: 16.5
click at [1153, 396] on div "Goals Spawn a player. Add a move goal 10m away from the player. Play and win yo…" at bounding box center [1265, 204] width 606 height 408
click at [1162, 379] on button "Start Level" at bounding box center [1262, 350] width 504 height 64
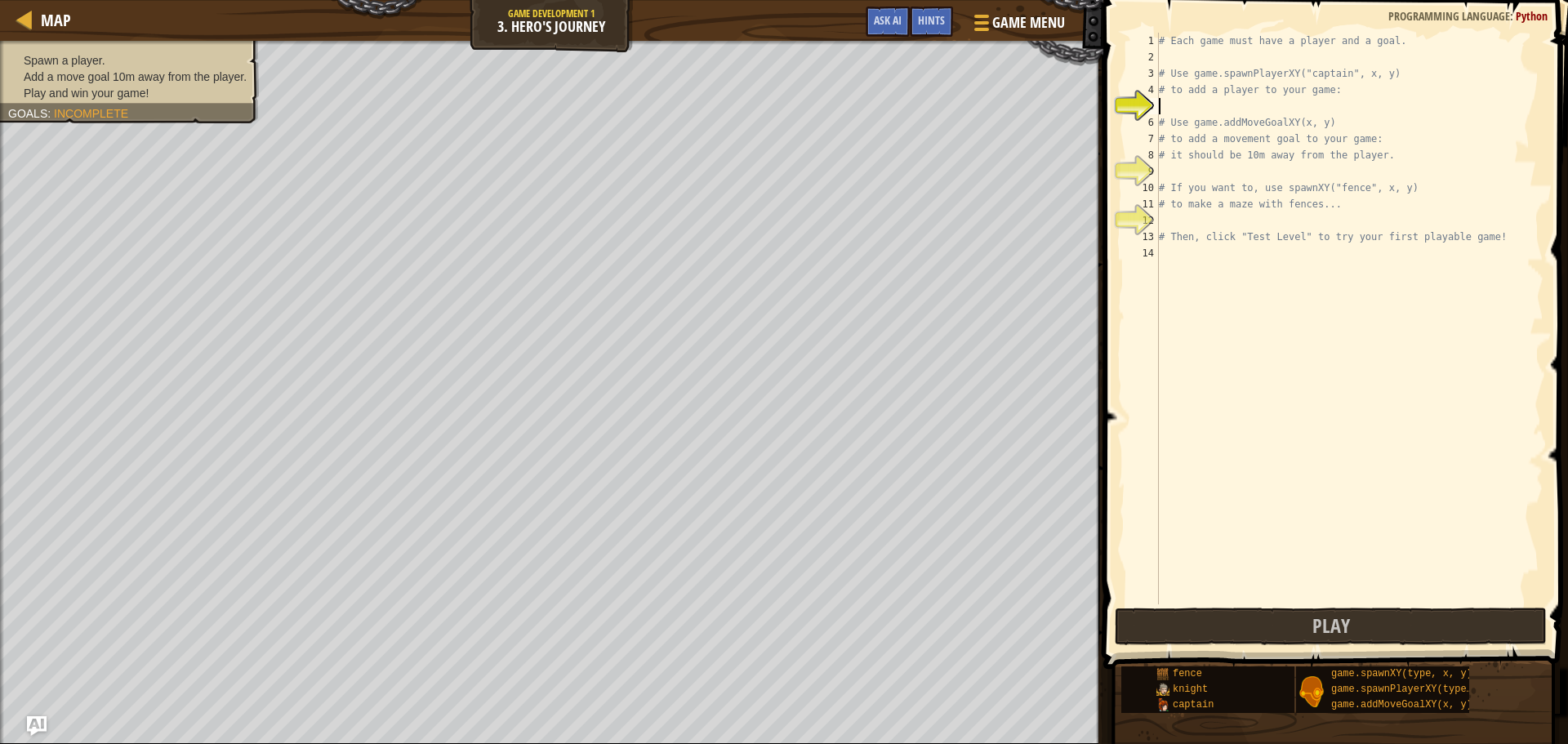
click at [1239, 269] on div "# Each game must have a player and a goal. # Use game.spawnPlayerXY("captain", …" at bounding box center [1350, 334] width 388 height 604
click at [1445, 605] on span at bounding box center [1337, 311] width 478 height 717
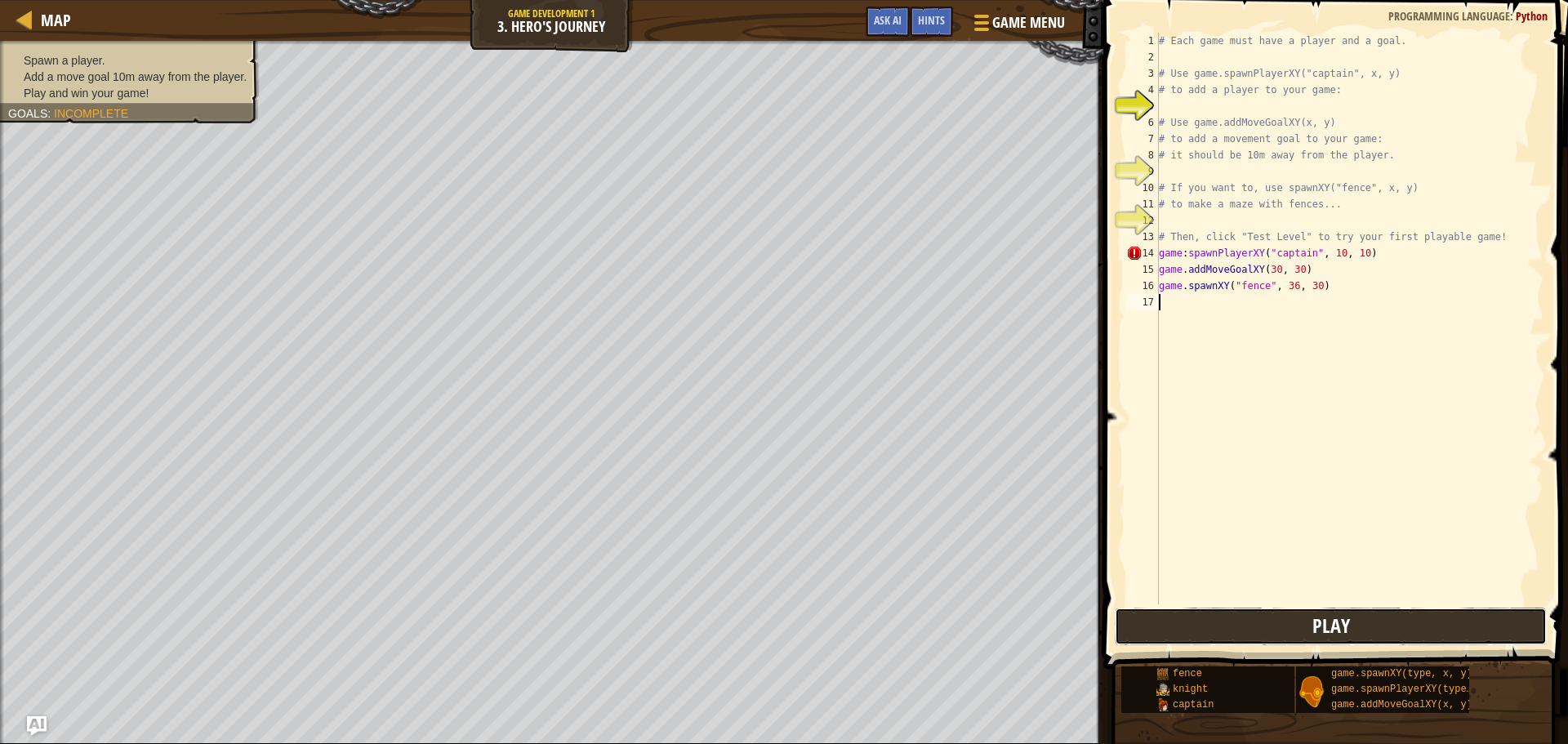
click at [1440, 607] on button "Play" at bounding box center [1330, 625] width 432 height 37
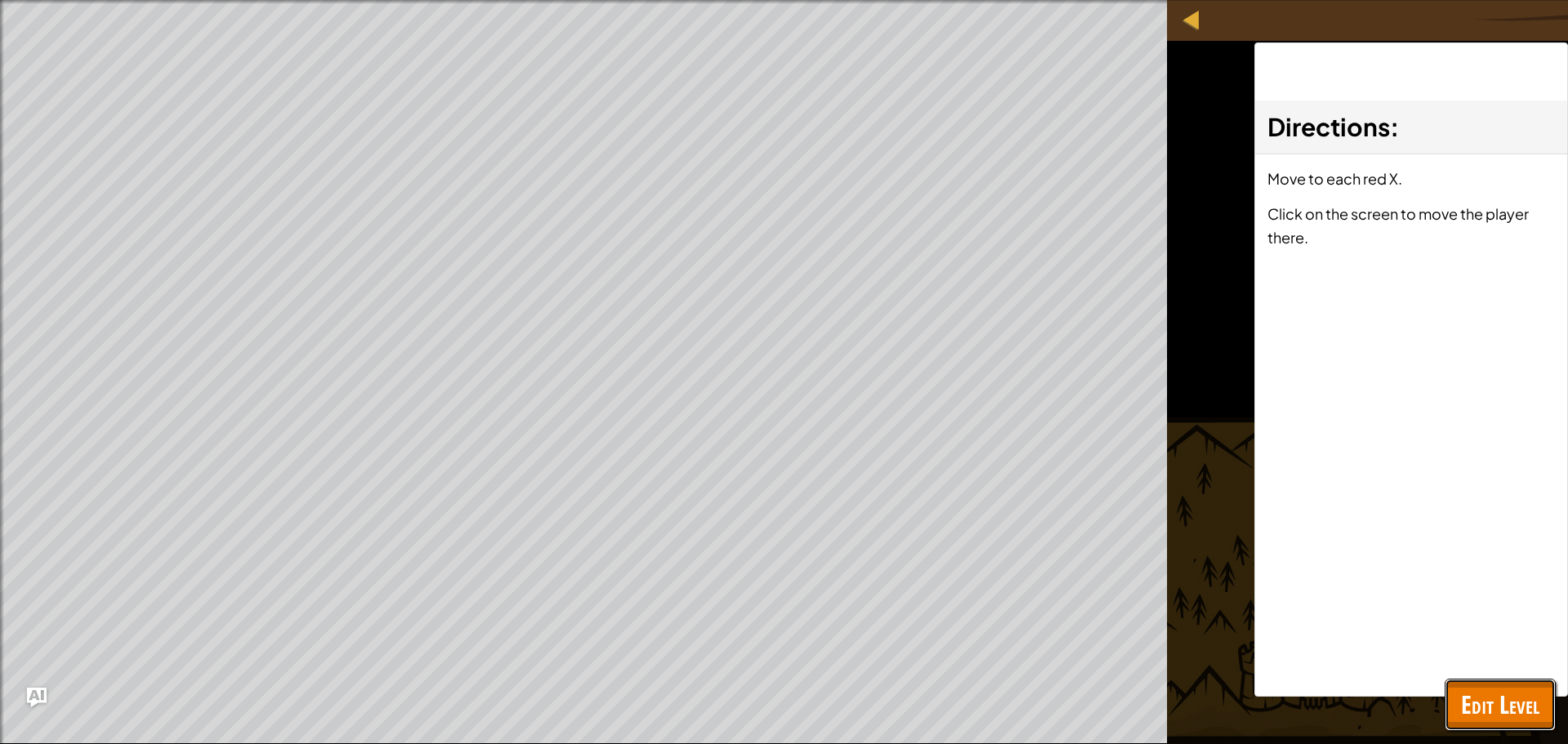
click at [1493, 690] on span "Edit Level" at bounding box center [1501, 704] width 79 height 34
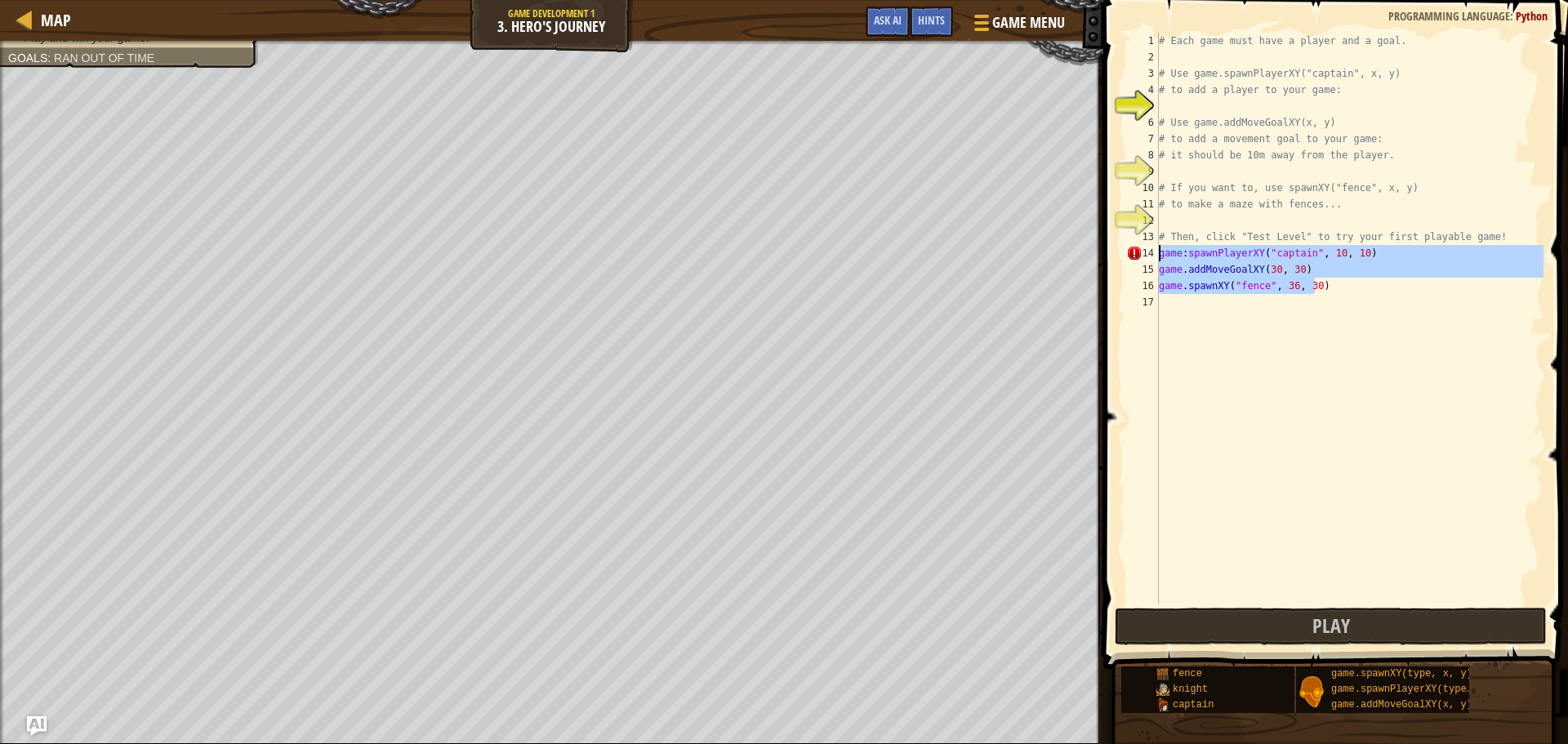
drag, startPoint x: 1361, startPoint y: 285, endPoint x: 1146, endPoint y: 253, distance: 217.4
click at [1146, 253] on div "game.spawnXY("fence", 36, 30) 1 2 3 4 5 6 7 8 9 10 11 12 13 14 15 16 17 # Each …" at bounding box center [1333, 318] width 420 height 572
type textarea "game:spawnPlayerXY("captain", 10, 10) game.addMoveGoalXY(30, 30)"
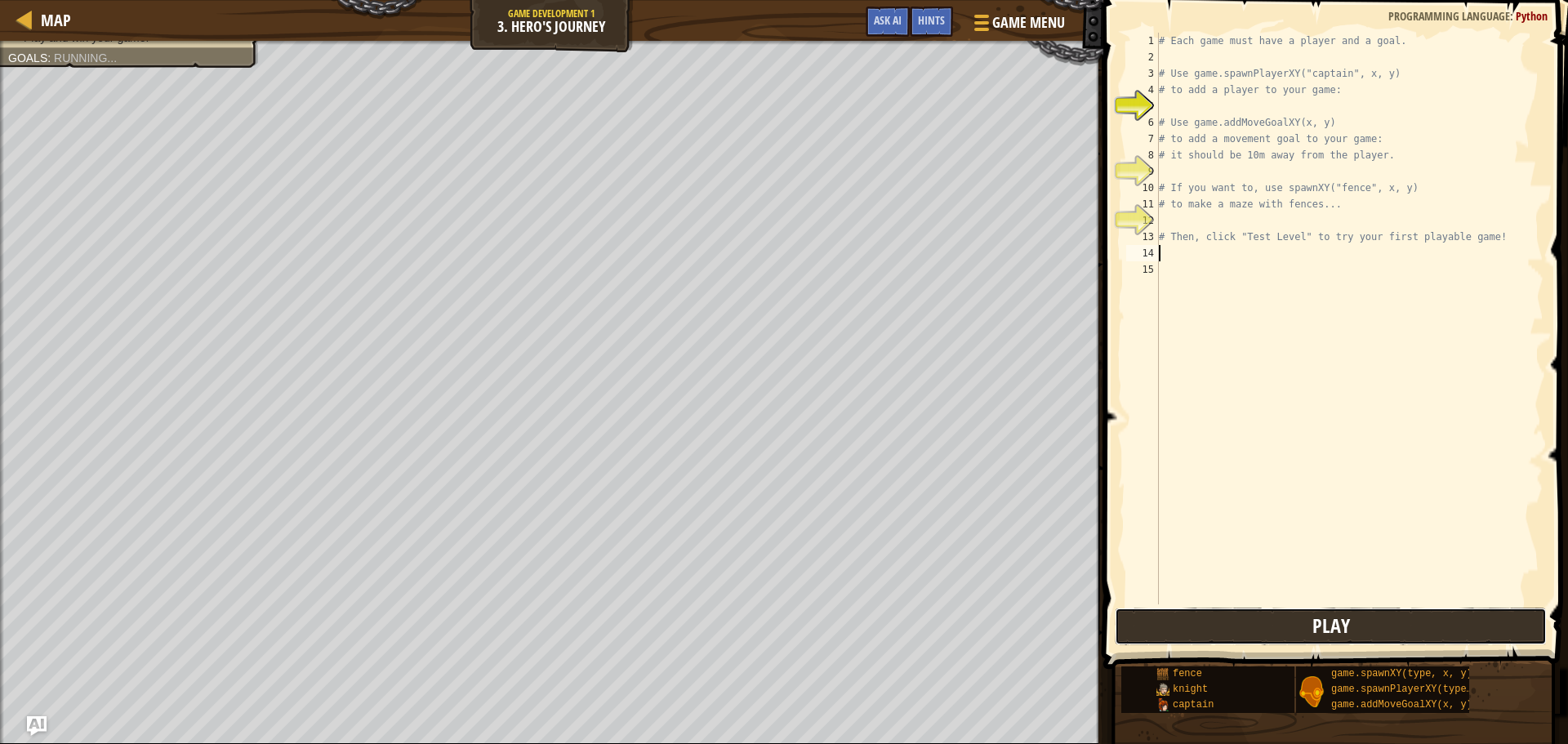
click at [1402, 621] on button "Play" at bounding box center [1330, 625] width 432 height 37
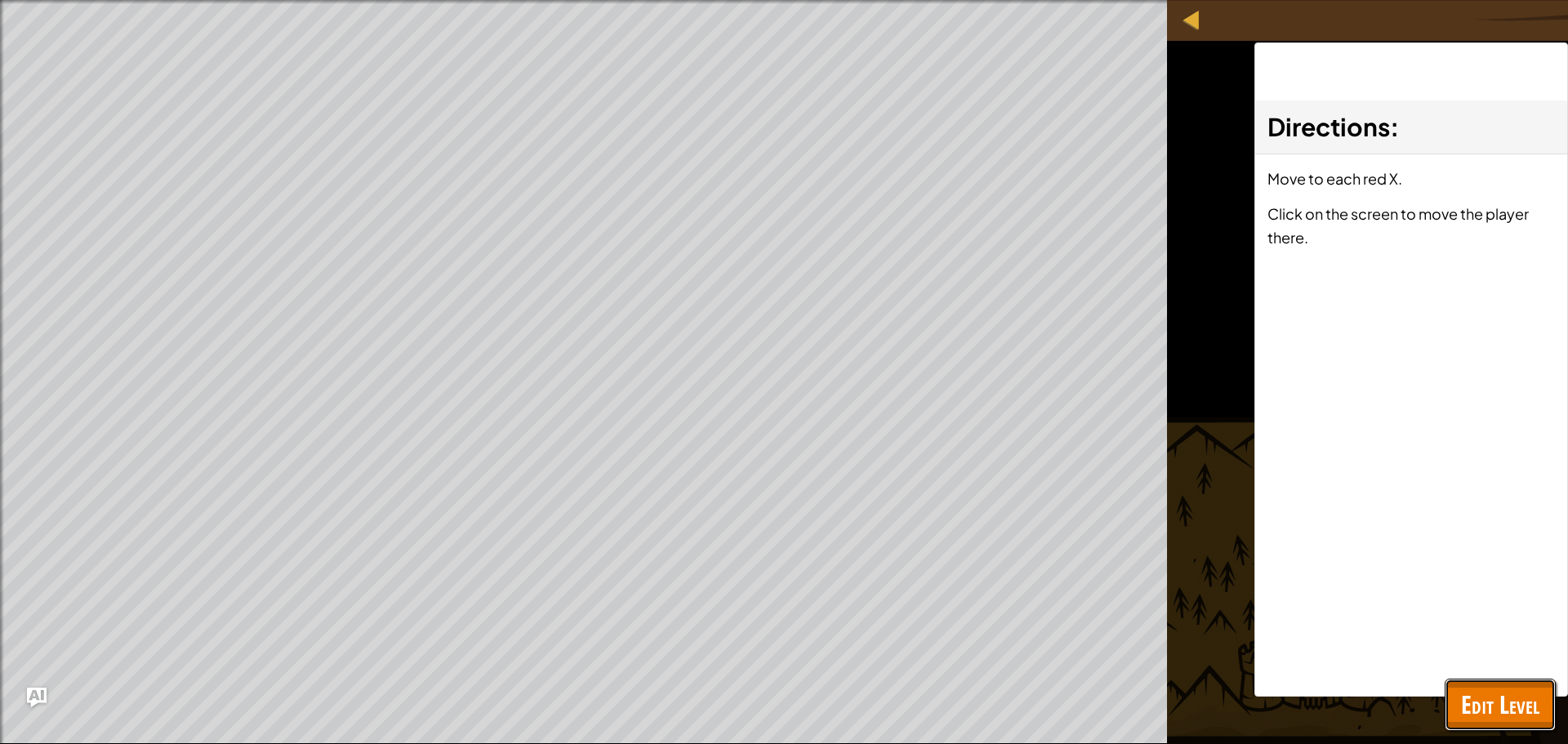
click at [1518, 694] on span "Edit Level" at bounding box center [1501, 704] width 79 height 34
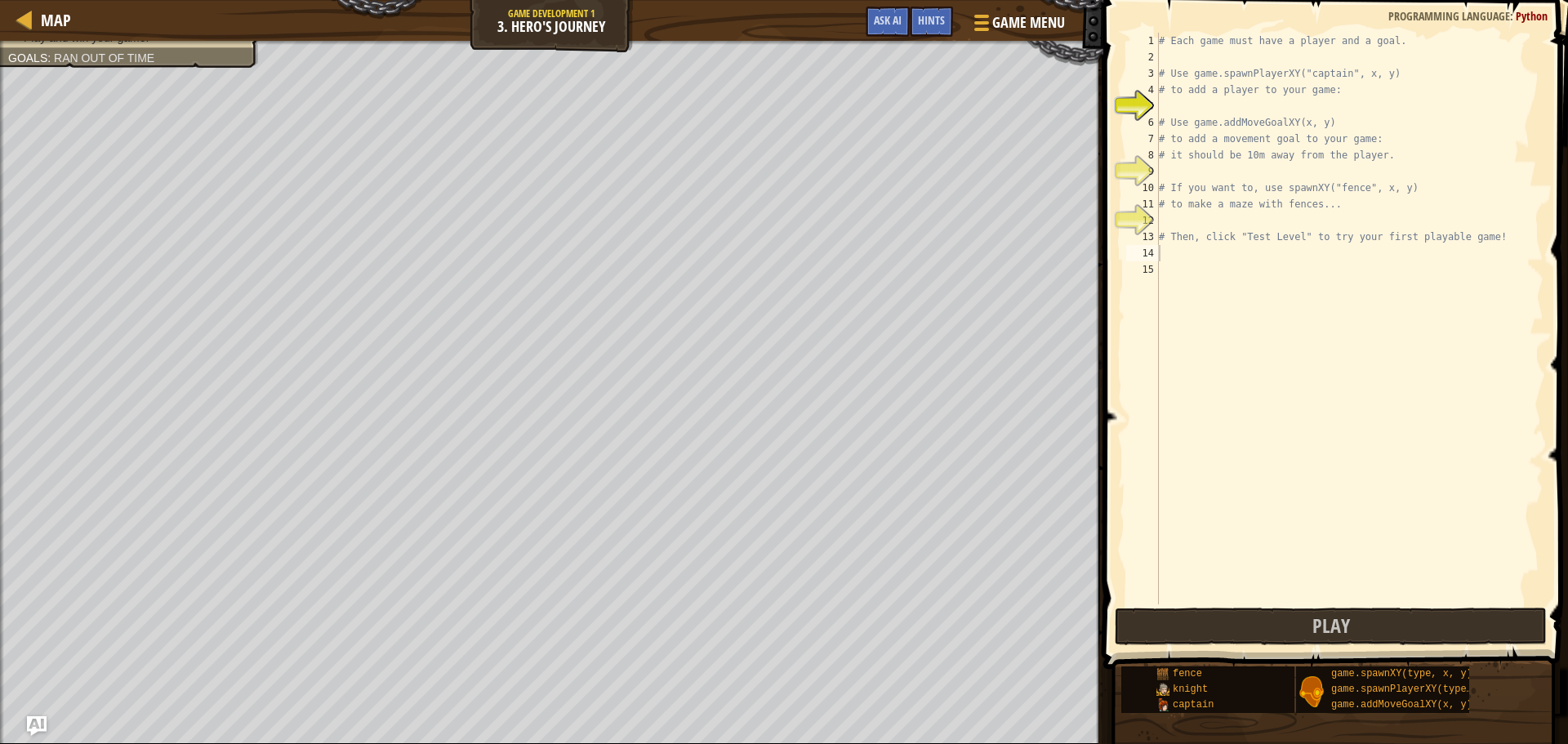
type textarea "# Then, click "Test Level" to try your first playable game!"
click at [1520, 235] on div "# Each game must have a player and a goal. # Use game.spawnPlayerXY("captain", …" at bounding box center [1350, 334] width 388 height 604
type textarea "player = game.spawnPlayerXY("captain", 36, 30)"
click at [1326, 285] on div "# Each game must have a player and a goal. # Use game.spawnPlayerXY("captain", …" at bounding box center [1350, 334] width 388 height 604
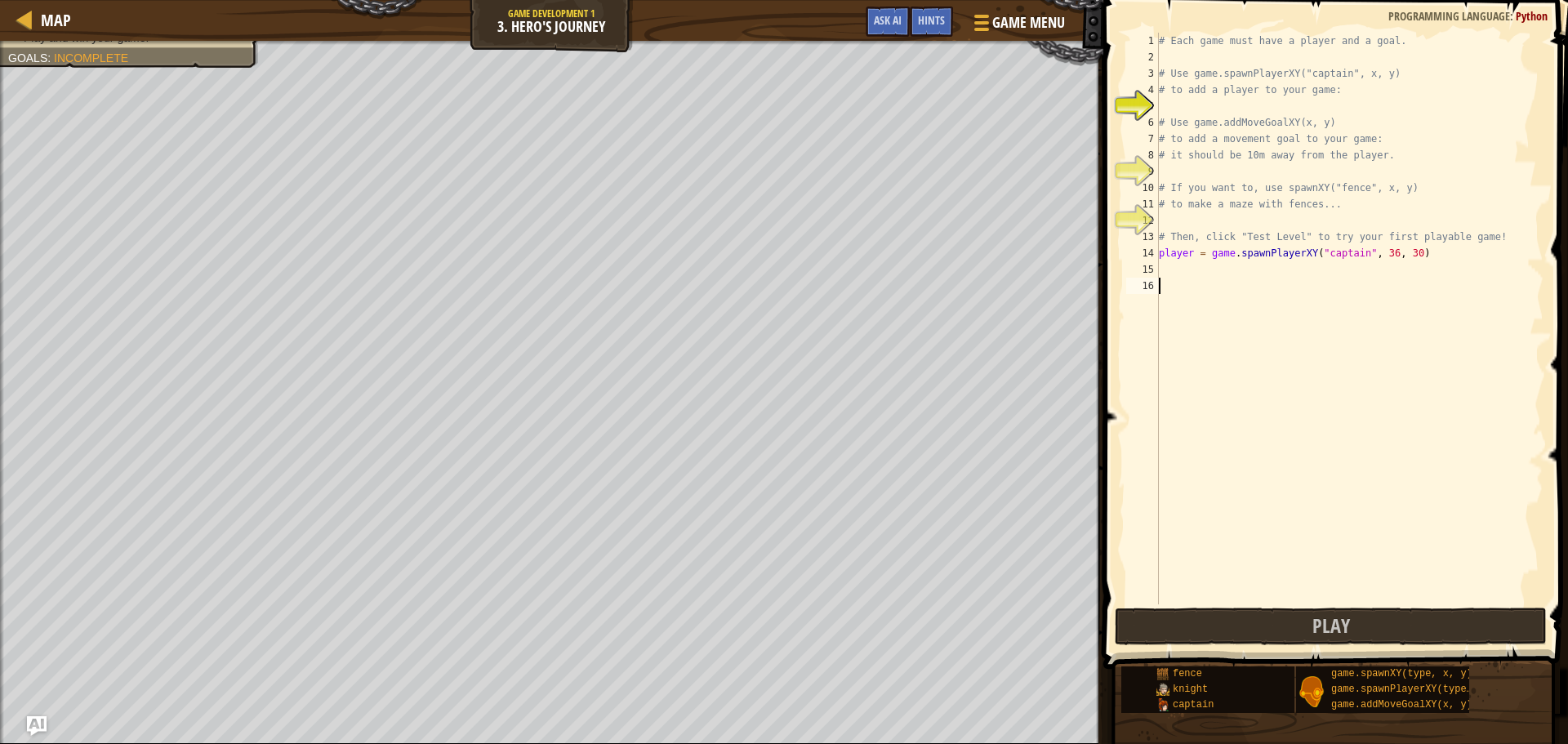
scroll to position [8, 0]
click at [1378, 265] on div "# Each game must have a player and a goal. # Use game.spawnPlayerXY("captain", …" at bounding box center [1350, 334] width 388 height 604
click at [1380, 263] on div "# Each game must have a player and a goal. # Use game.spawnPlayerXY("captain", …" at bounding box center [1350, 334] width 388 height 604
click at [1374, 244] on div "# Each game must have a player and a goal. # Use game.spawnPlayerXY("captain", …" at bounding box center [1350, 334] width 388 height 604
click at [1376, 250] on div "# Each game must have a player and a goal. # Use game.spawnPlayerXY("captain", …" at bounding box center [1350, 334] width 388 height 604
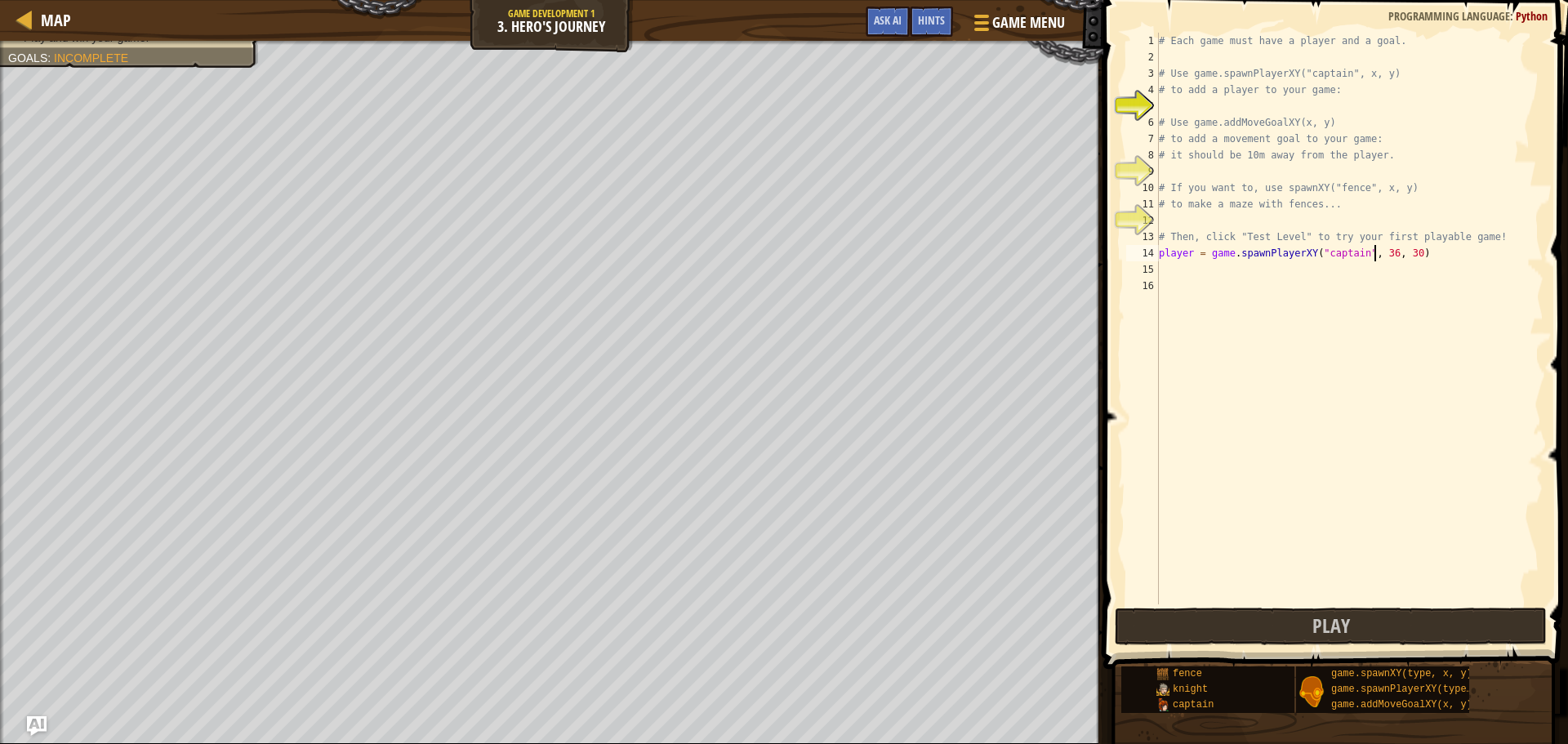
click at [1378, 249] on div "# Each game must have a player and a goal. # Use game.spawnPlayerXY("captain", …" at bounding box center [1350, 334] width 388 height 604
type textarea "player = game.spawnPlayerXY("captain", 36, 30)"
click at [1382, 613] on button "Play" at bounding box center [1330, 625] width 432 height 37
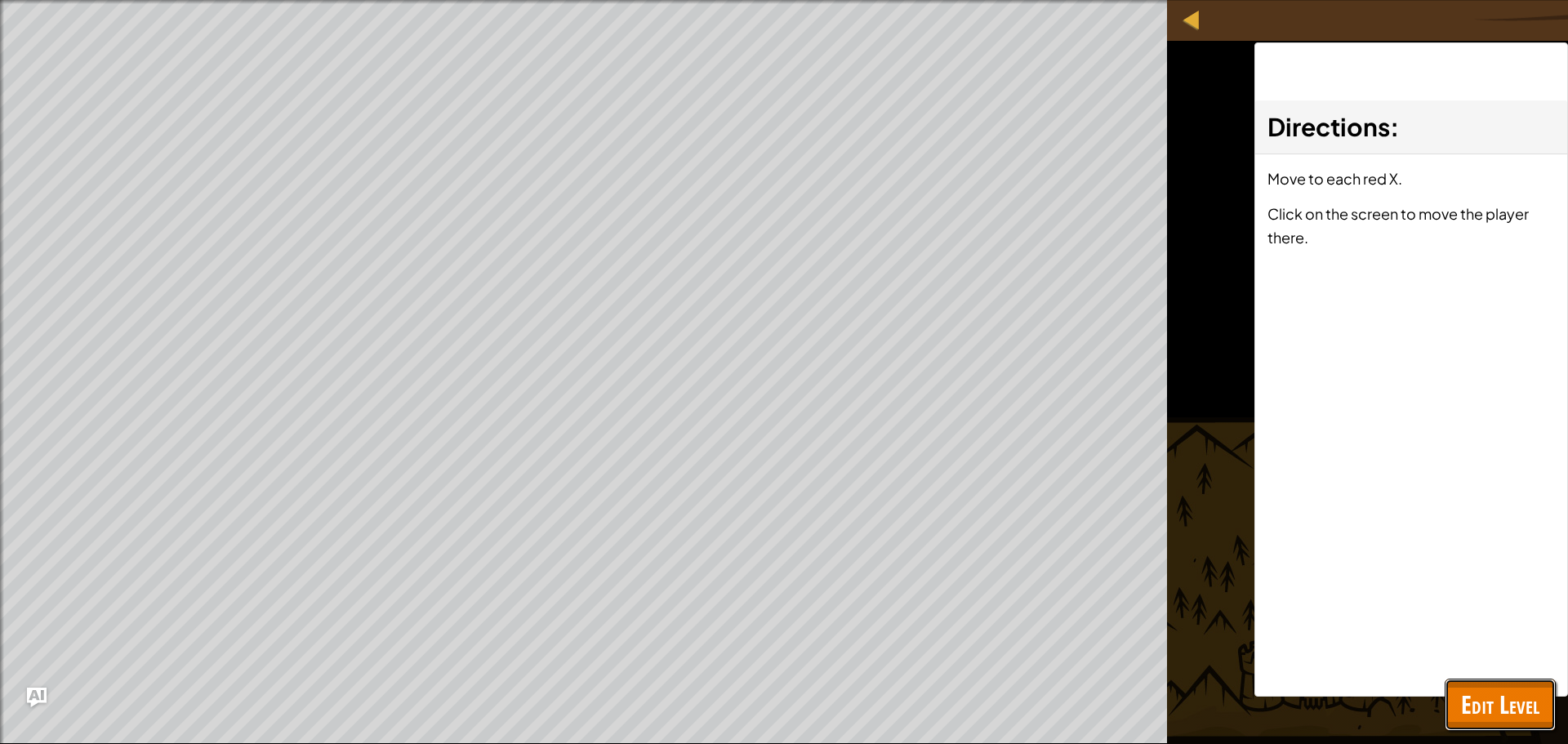
click at [1479, 690] on span "Edit Level" at bounding box center [1501, 704] width 79 height 34
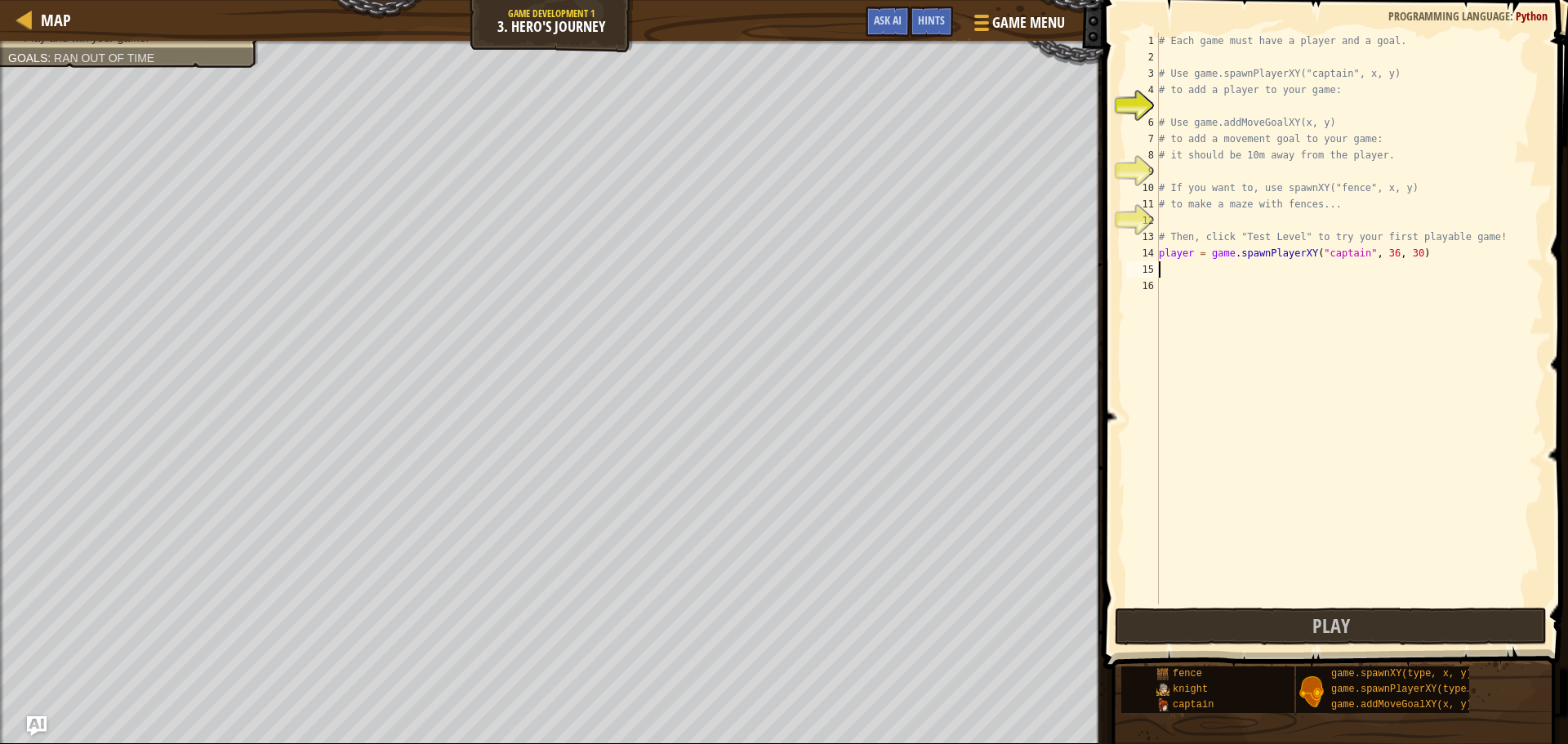
drag, startPoint x: 1416, startPoint y: 266, endPoint x: 1418, endPoint y: 255, distance: 11.2
click at [1416, 263] on div "# Each game must have a player and a goal. # Use game.spawnPlayerXY("captain", …" at bounding box center [1350, 334] width 388 height 604
click at [1420, 251] on div "# Each game must have a player and a goal. # Use game.spawnPlayerXY("captain", …" at bounding box center [1350, 334] width 388 height 604
type textarea "player = game.spawnPlayerXY("captain", 36, 30)"
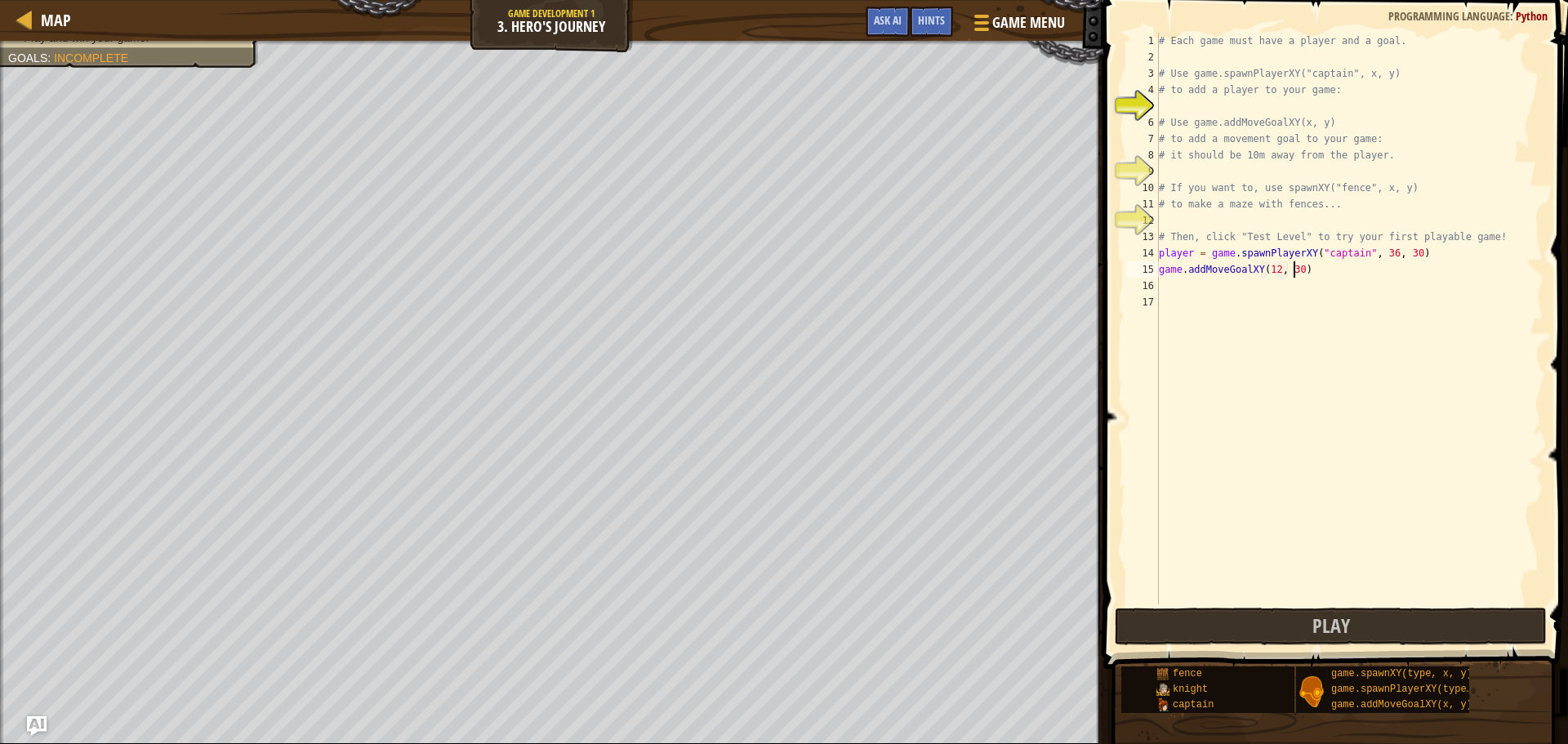
click at [1294, 274] on div "# Each game must have a player and a goal. # Use game.spawnPlayerXY("captain", …" at bounding box center [1350, 334] width 388 height 604
type textarea "game.addMoveGoalXY(12, 36)"
click at [1370, 623] on button "Play" at bounding box center [1330, 625] width 432 height 37
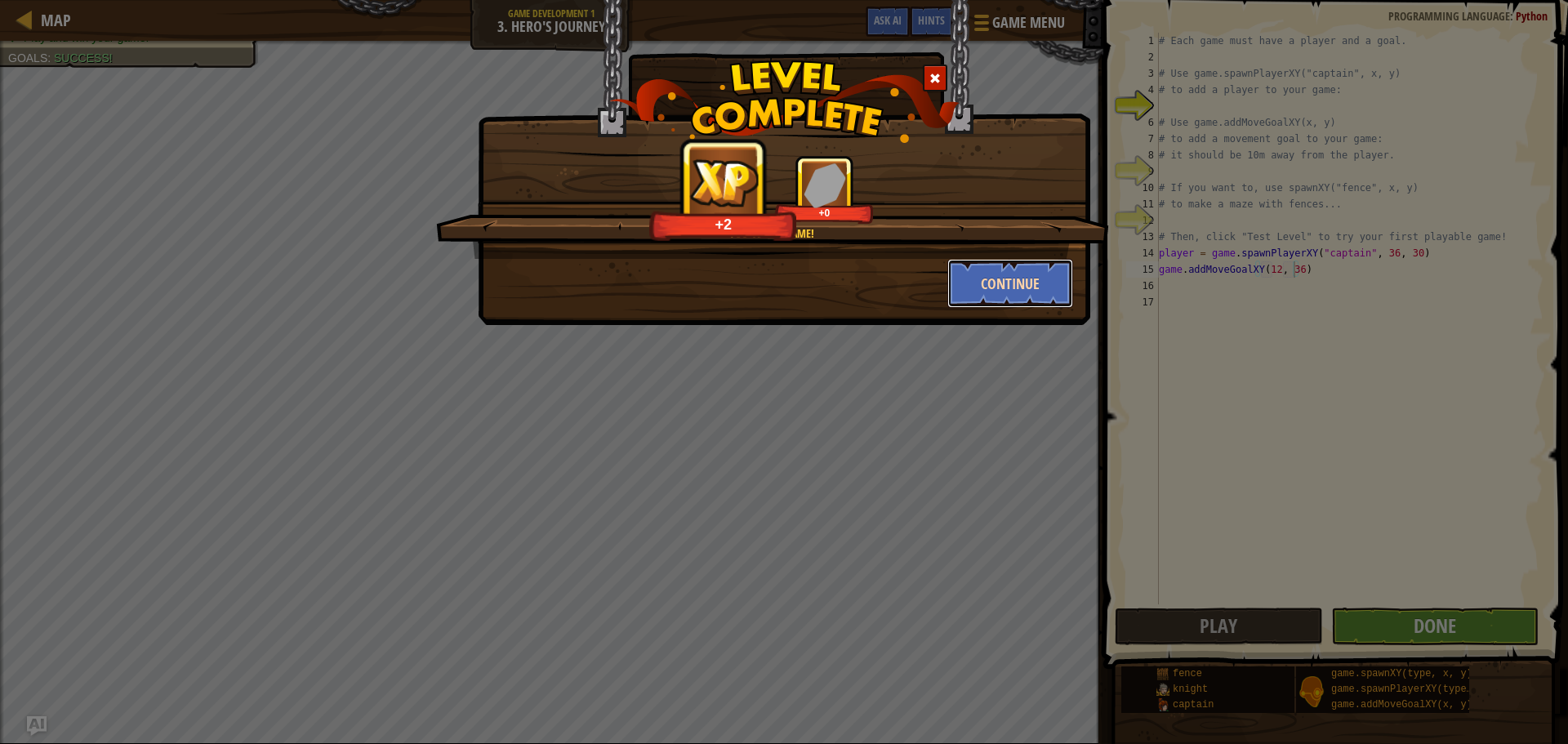
click at [1029, 282] on button "Continue" at bounding box center [1011, 282] width 126 height 49
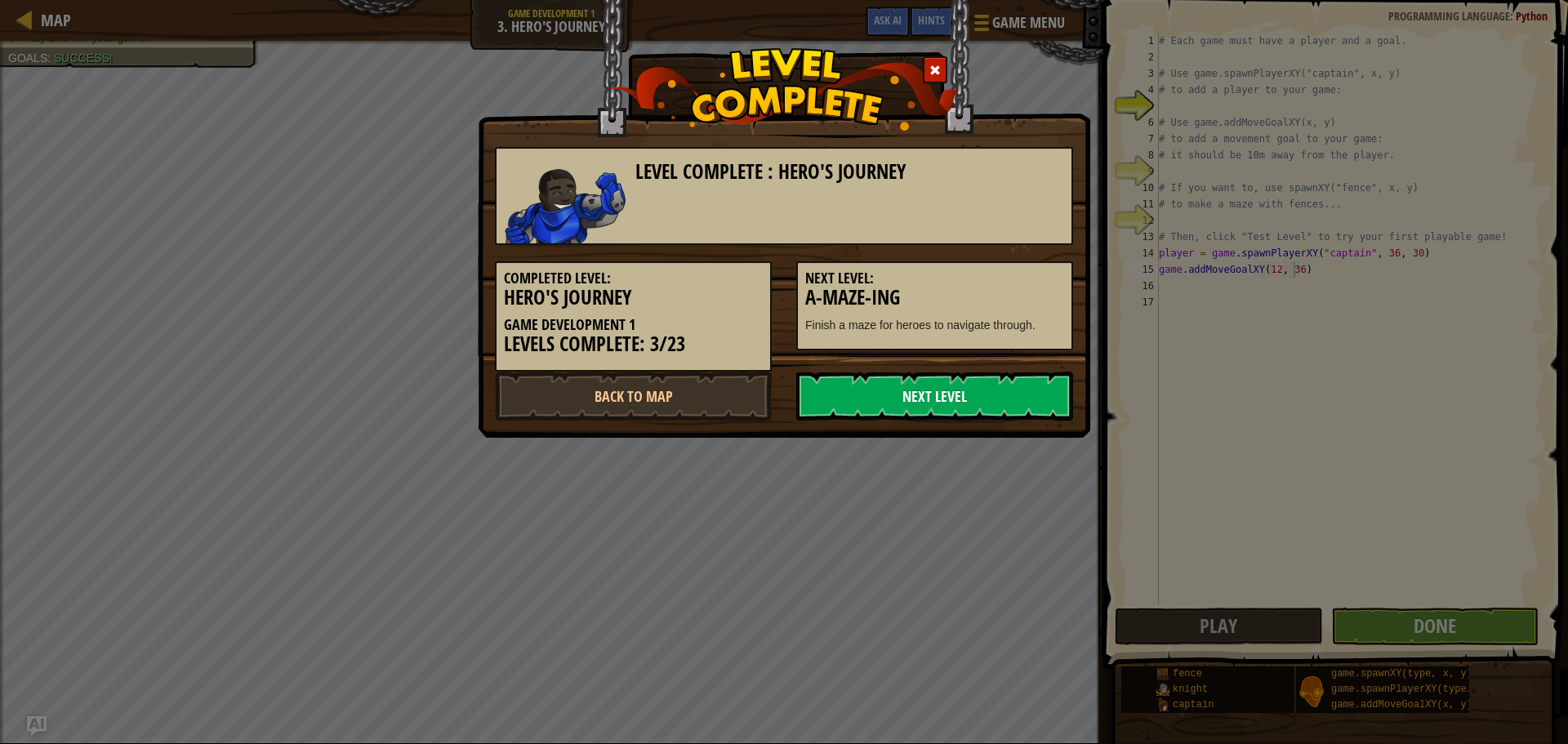
click at [996, 388] on link "Next Level" at bounding box center [934, 395] width 277 height 49
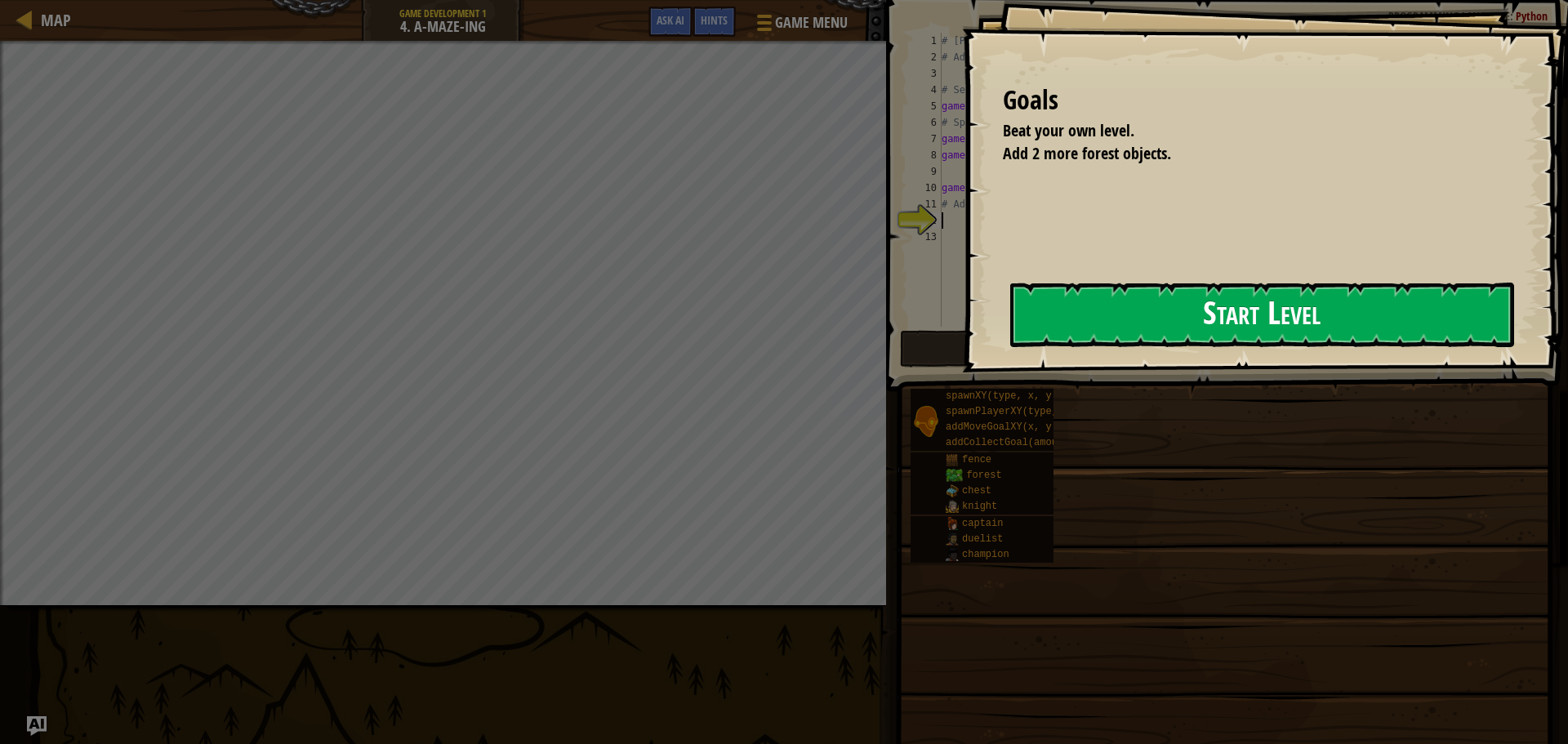
click at [1216, 341] on button "Start Level" at bounding box center [1262, 314] width 504 height 64
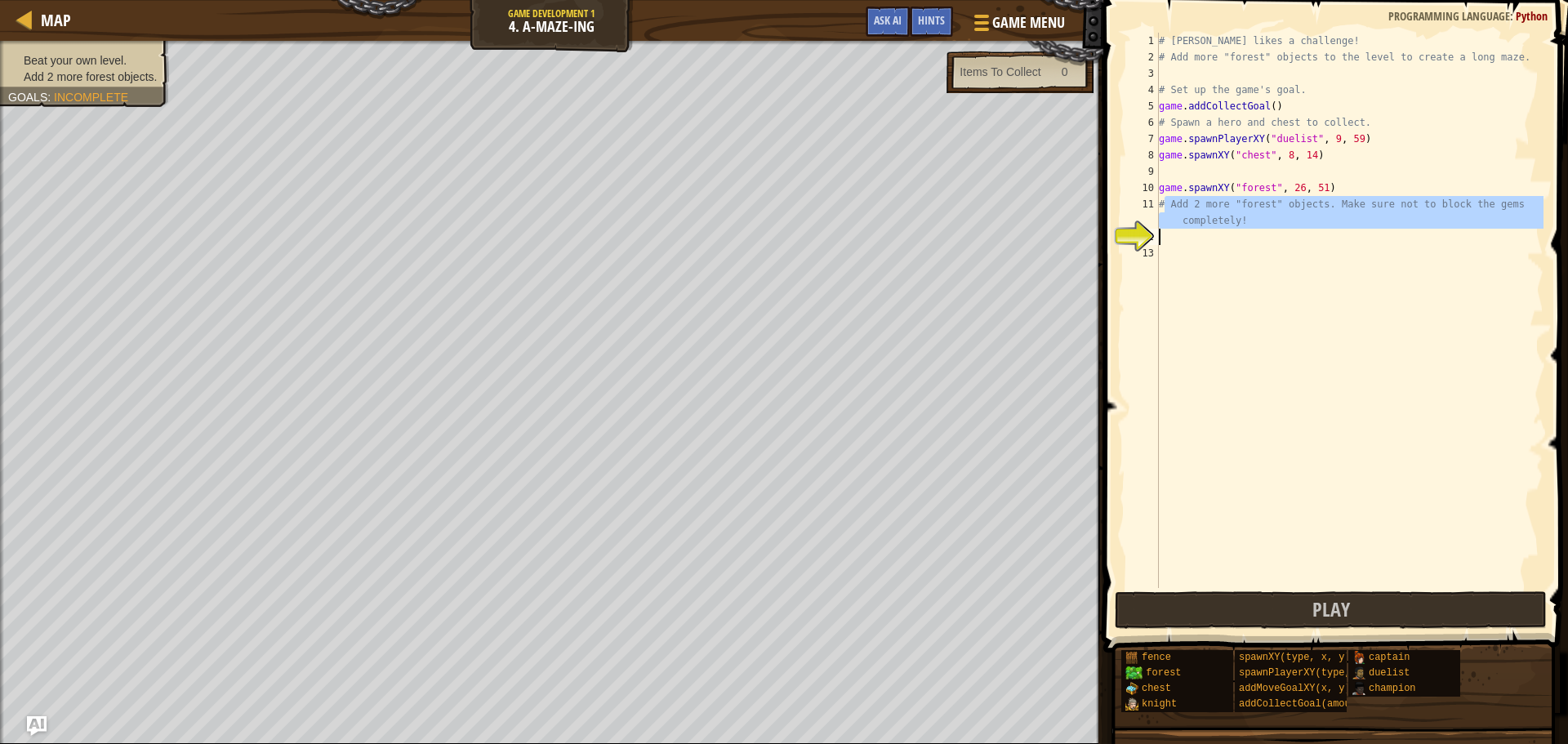
drag, startPoint x: 1163, startPoint y: 203, endPoint x: 1251, endPoint y: 230, distance: 92.0
click at [1251, 230] on div "# [PERSON_NAME] likes a challenge! # Add more "forest" objects to the level to …" at bounding box center [1350, 327] width 388 height 588
type textarea "# Add 2 more "forest" objects. Make sure not to block the gems completely!"
click at [1329, 297] on div "# [PERSON_NAME] likes a challenge! # Add more "forest" objects to the level to …" at bounding box center [1350, 327] width 388 height 588
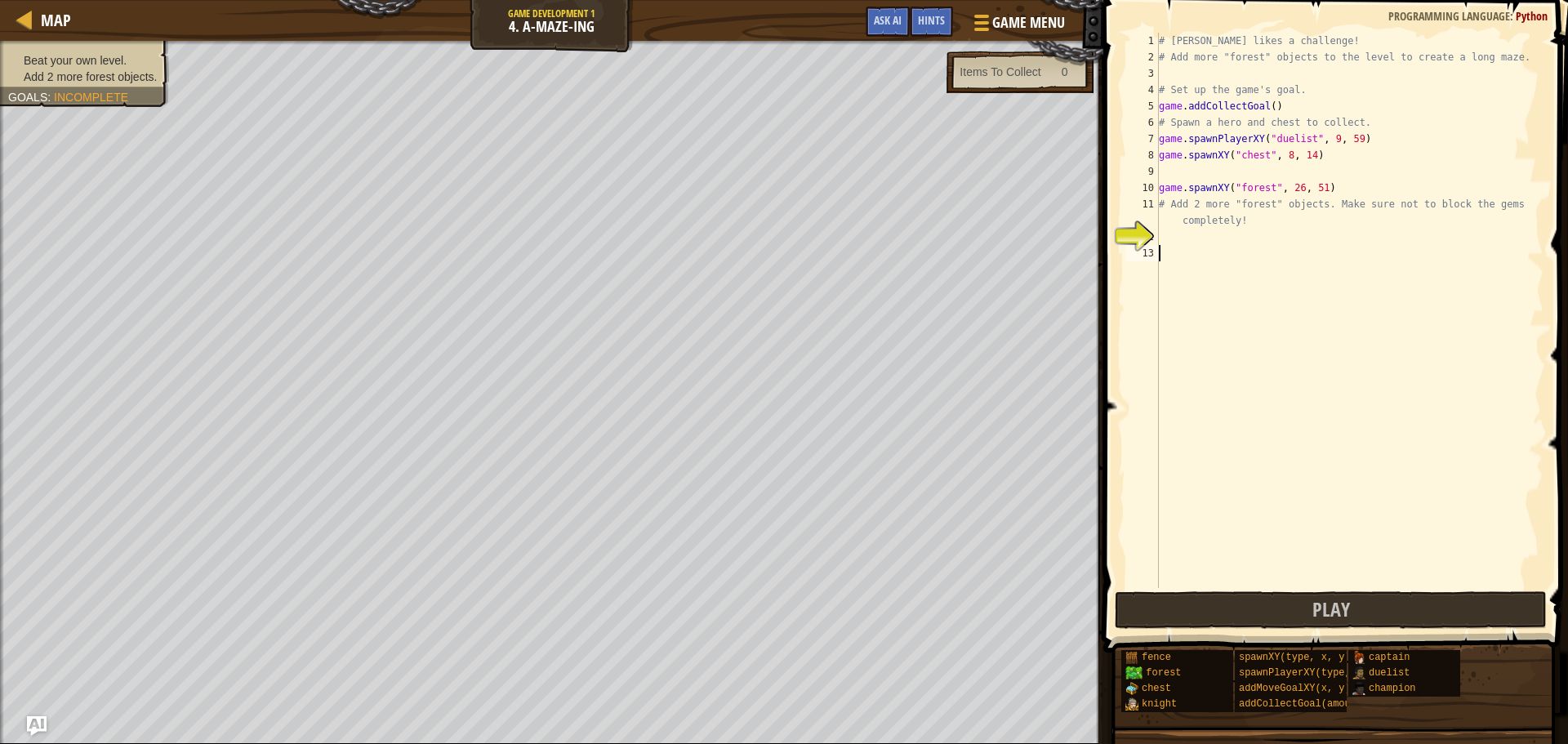
click at [1301, 225] on div "# [PERSON_NAME] likes a challenge! # Add more "forest" objects to the level to …" at bounding box center [1350, 327] width 388 height 588
type textarea "# Add 2 more "forest" objects. Make sure not to block the gems completely!"
click at [1282, 239] on div "# [PERSON_NAME] likes a challenge! # Add more "forest" objects to the level to …" at bounding box center [1350, 327] width 388 height 588
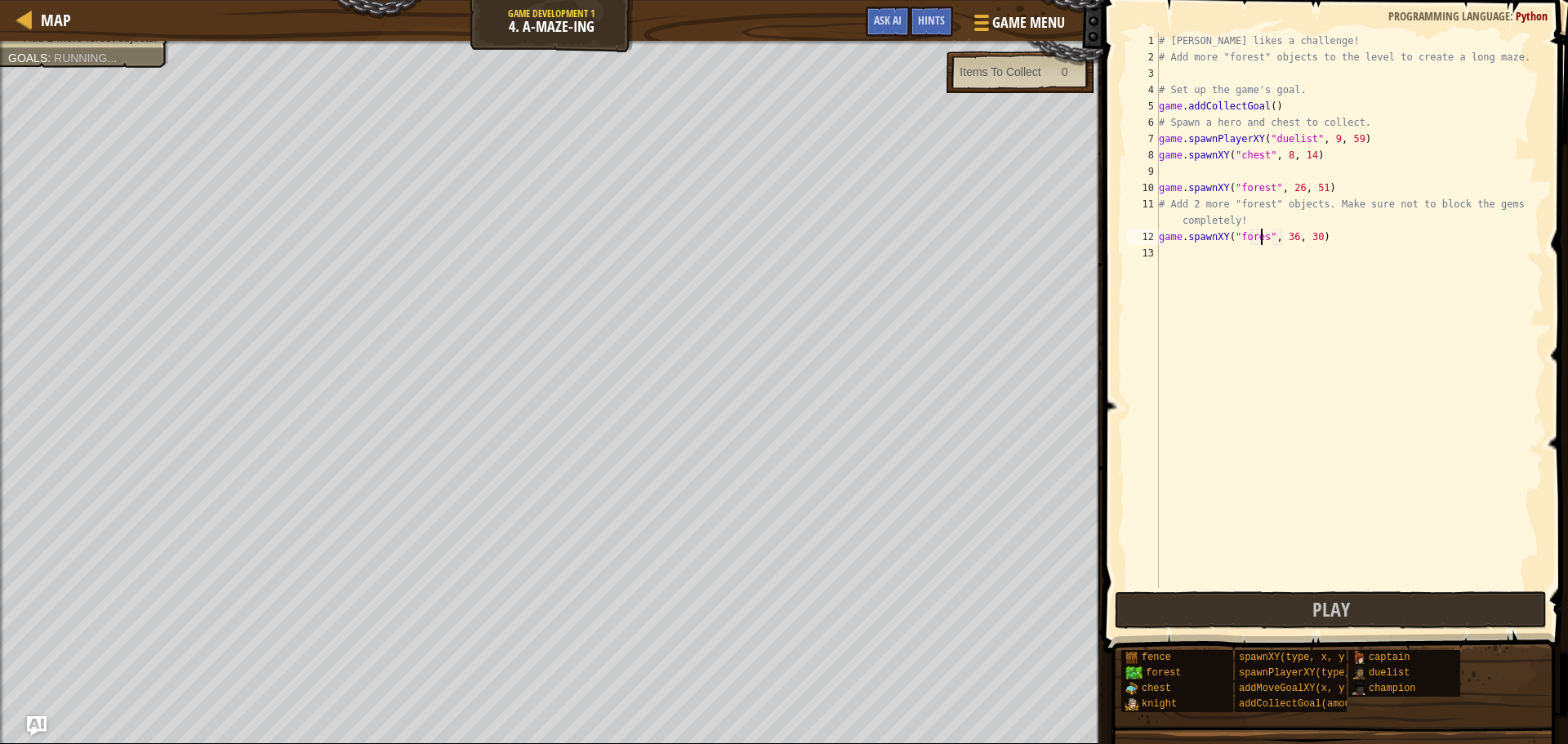
scroll to position [8, 9]
click at [1290, 243] on div "# [PERSON_NAME] likes a challenge! # Add more "forest" objects to the level to …" at bounding box center [1350, 327] width 388 height 588
click at [1295, 241] on div "# [PERSON_NAME] likes a challenge! # Add more "forest" objects to the level to …" at bounding box center [1350, 327] width 388 height 588
type textarea "game.spawnXY("forest", 16, 30)"
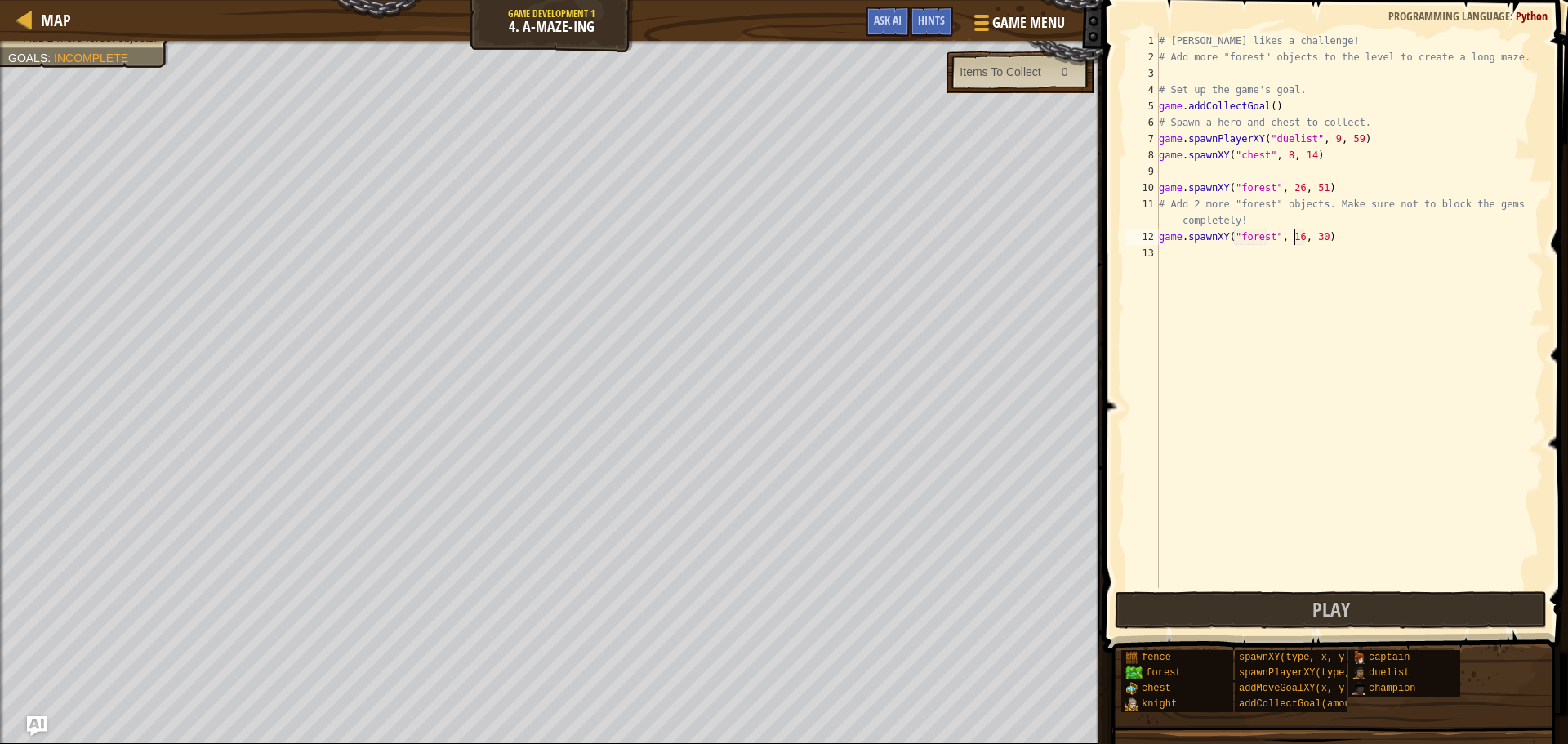
click at [1325, 241] on div "# [PERSON_NAME] likes a challenge! # Add more "forest" objects to the level to …" at bounding box center [1350, 327] width 388 height 588
click at [1312, 246] on div "# [PERSON_NAME] likes a challenge! # Add more "forest" objects to the level to …" at bounding box center [1350, 327] width 388 height 588
click at [1318, 238] on div "# [PERSON_NAME] likes a challenge! # Add more "forest" objects to the level to …" at bounding box center [1350, 327] width 388 height 588
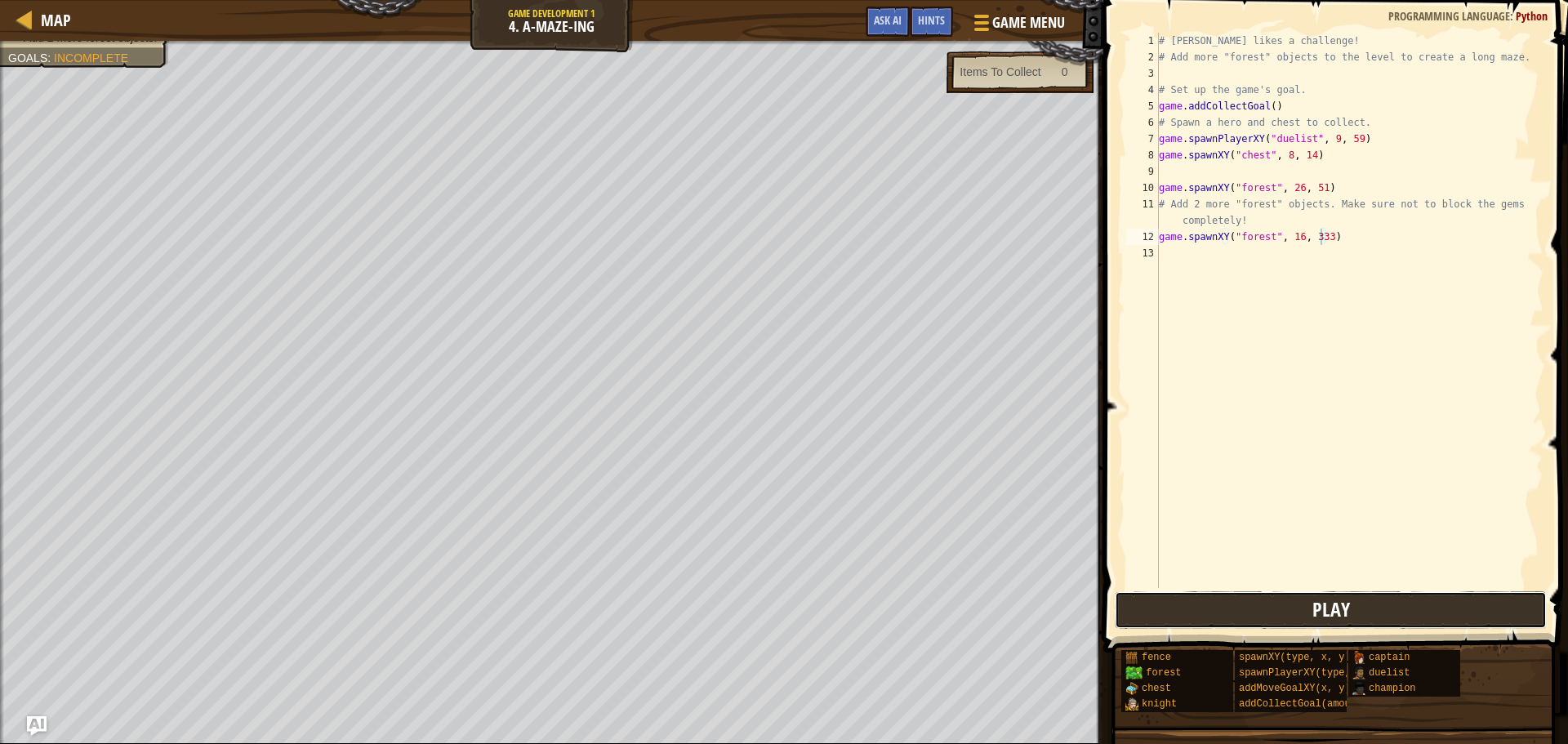
click at [1418, 610] on button "Play" at bounding box center [1330, 609] width 432 height 37
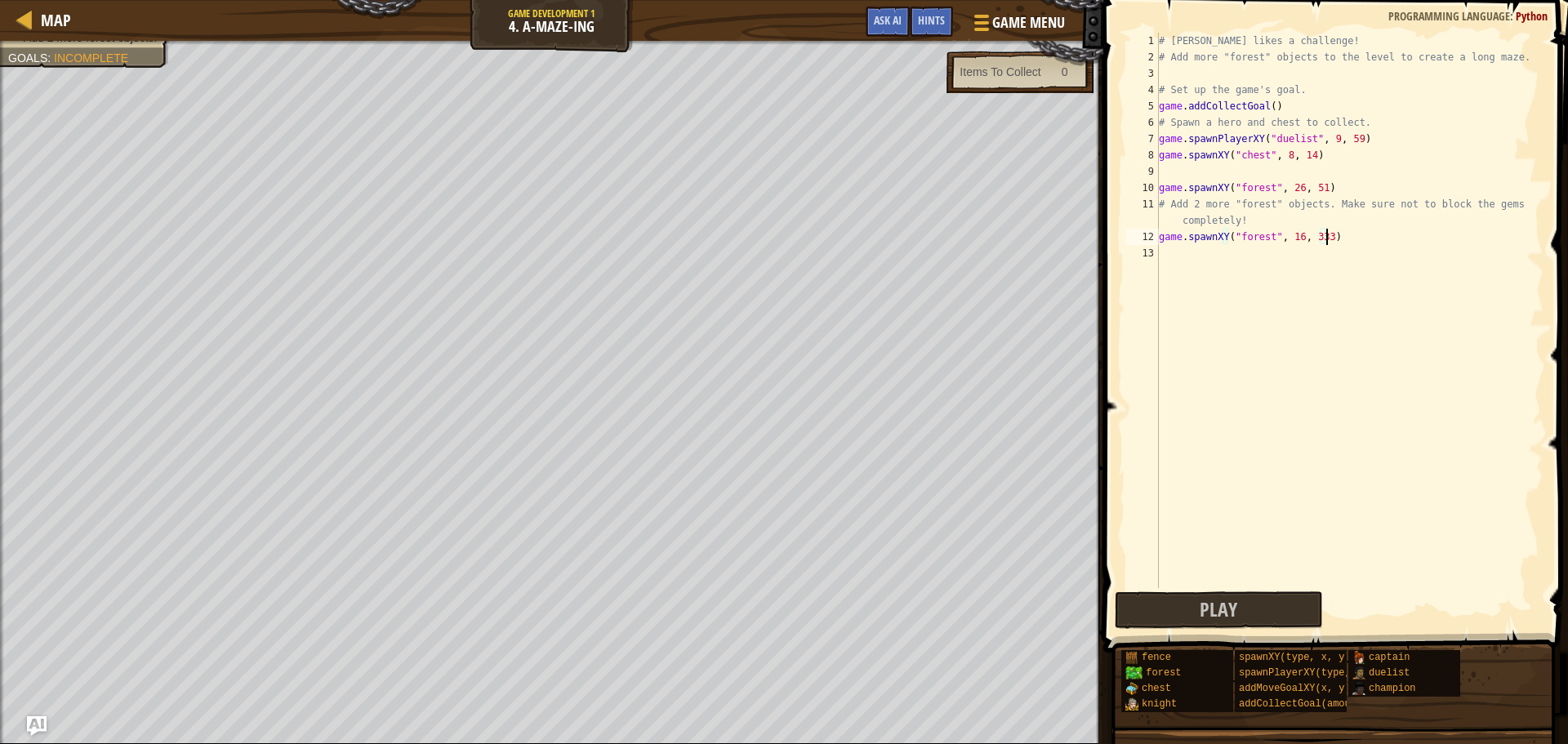
click at [1338, 238] on div "# [PERSON_NAME] likes a challenge! # Add more "forest" objects to the level to …" at bounding box center [1350, 327] width 388 height 588
type textarea "game.spawnXY("forest", 16, 33)"
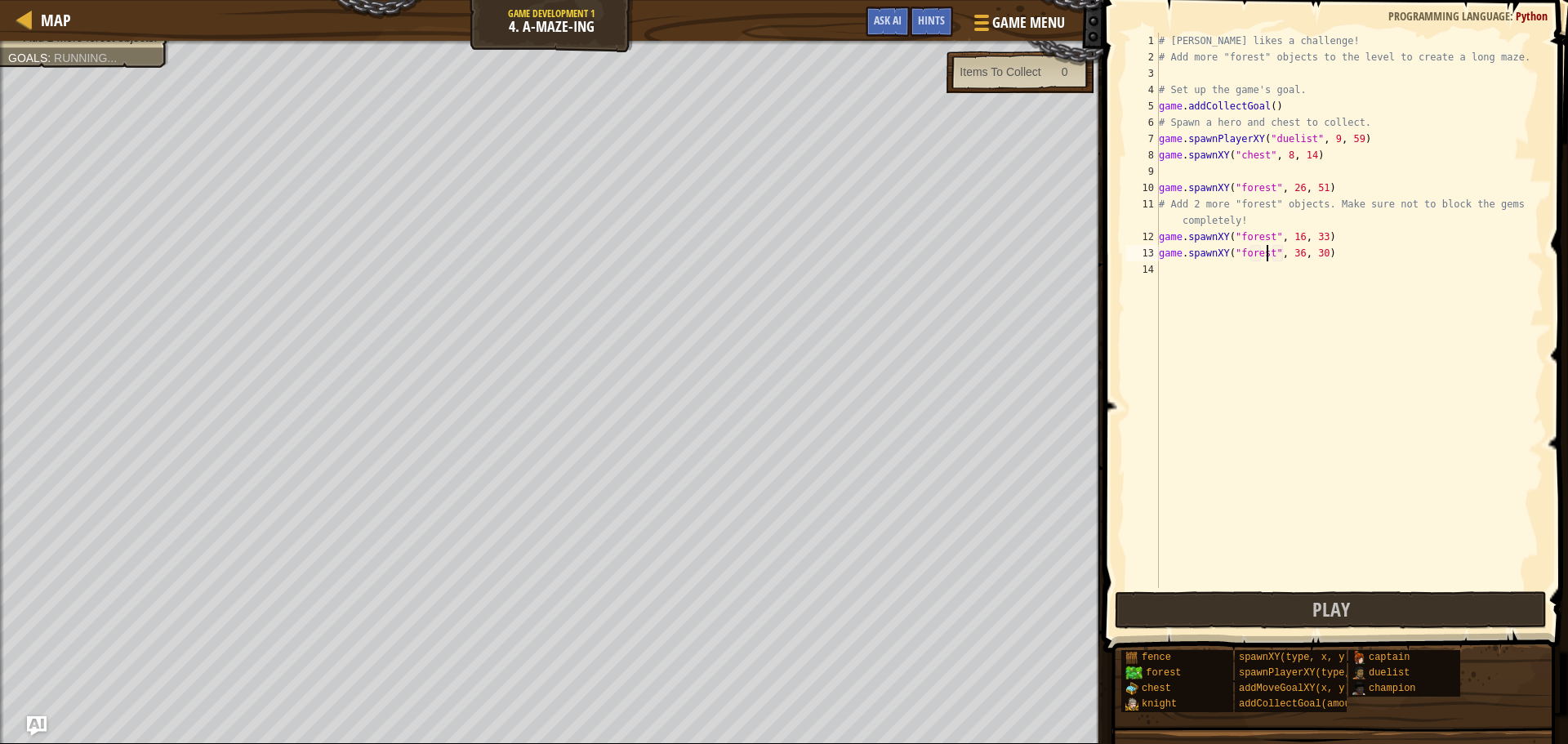
scroll to position [8, 9]
click at [1297, 252] on div "# [PERSON_NAME] likes a challenge! # Add more "forest" objects to the level to …" at bounding box center [1350, 327] width 388 height 588
click at [1294, 253] on div "# [PERSON_NAME] likes a challenge! # Add more "forest" objects to the level to …" at bounding box center [1350, 327] width 388 height 588
click at [1316, 251] on div "# [PERSON_NAME] likes a challenge! # Add more "forest" objects to the level to …" at bounding box center [1350, 327] width 388 height 588
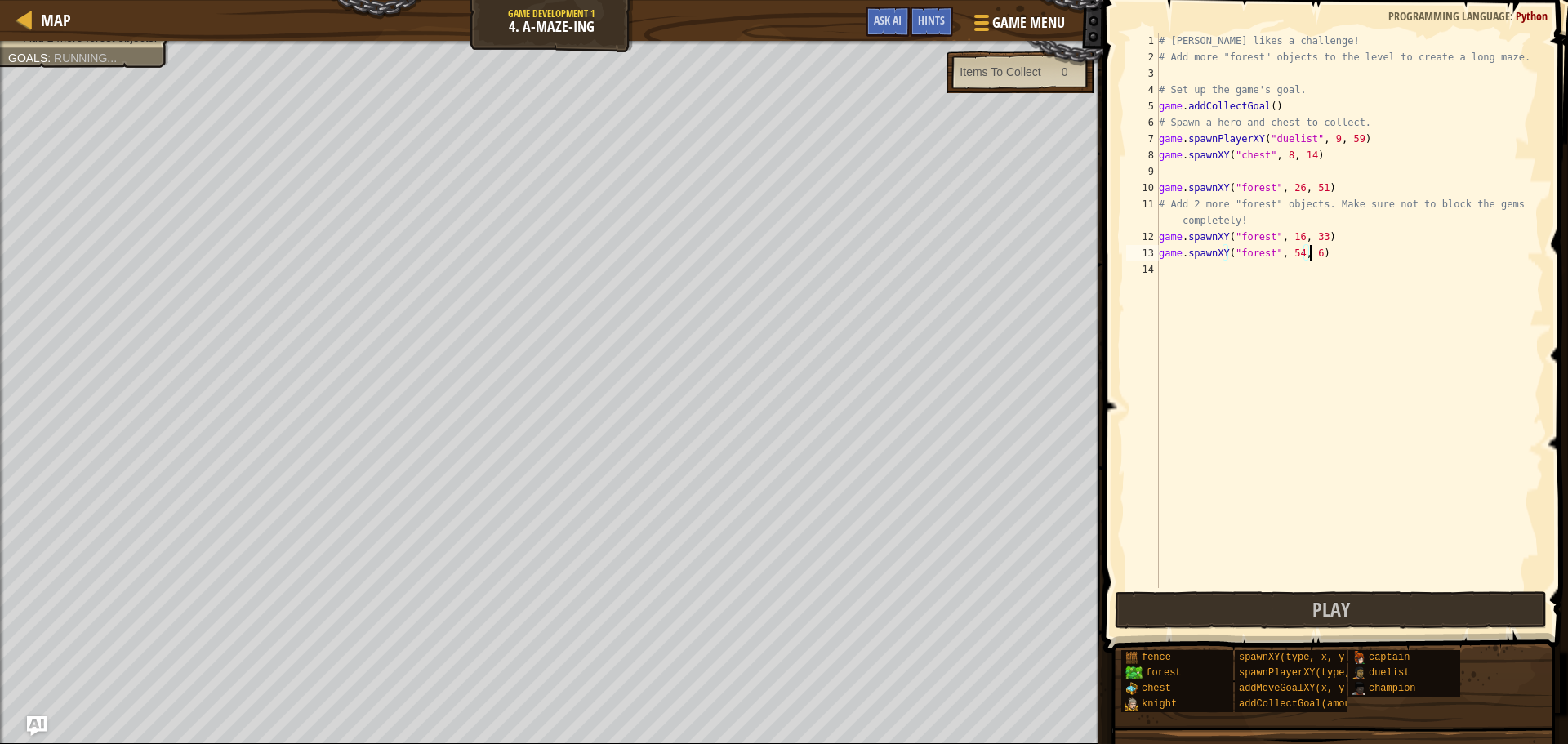
scroll to position [8, 12]
type textarea "game.spawnXY("forest", 54, 63)"
click at [1340, 602] on span "Play" at bounding box center [1330, 609] width 37 height 26
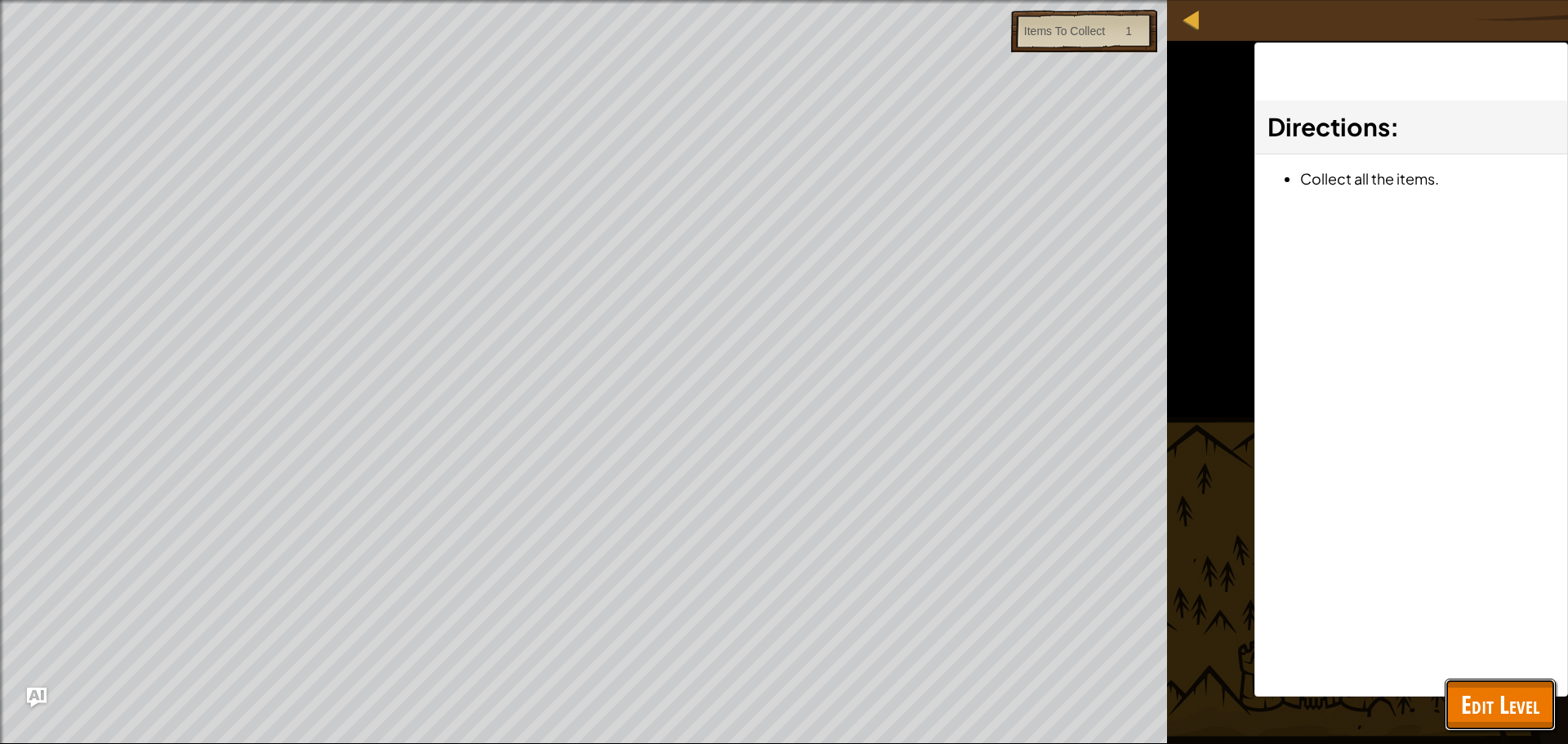
click at [1523, 697] on span "Edit Level" at bounding box center [1501, 704] width 79 height 34
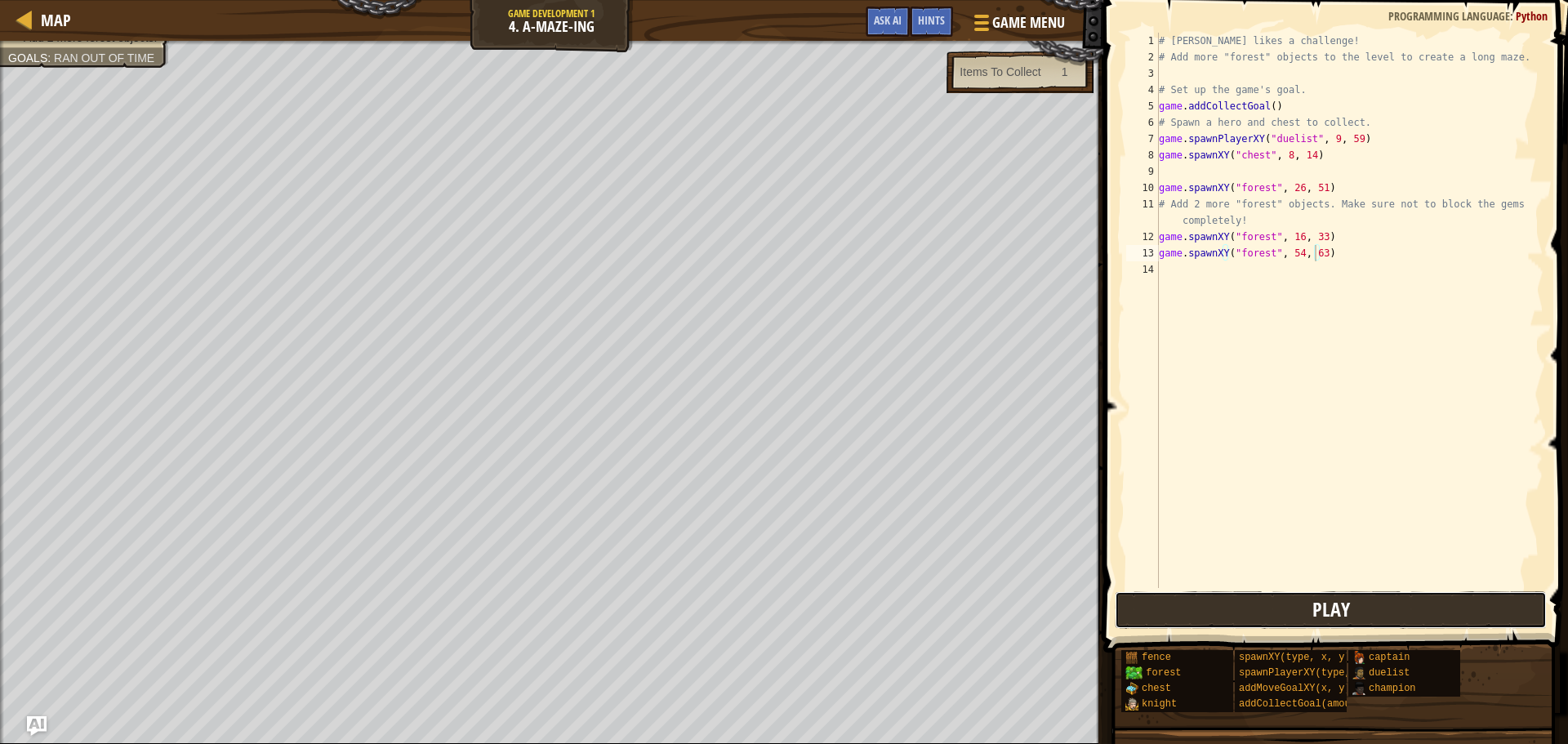
click at [1396, 604] on button "Play" at bounding box center [1330, 609] width 432 height 37
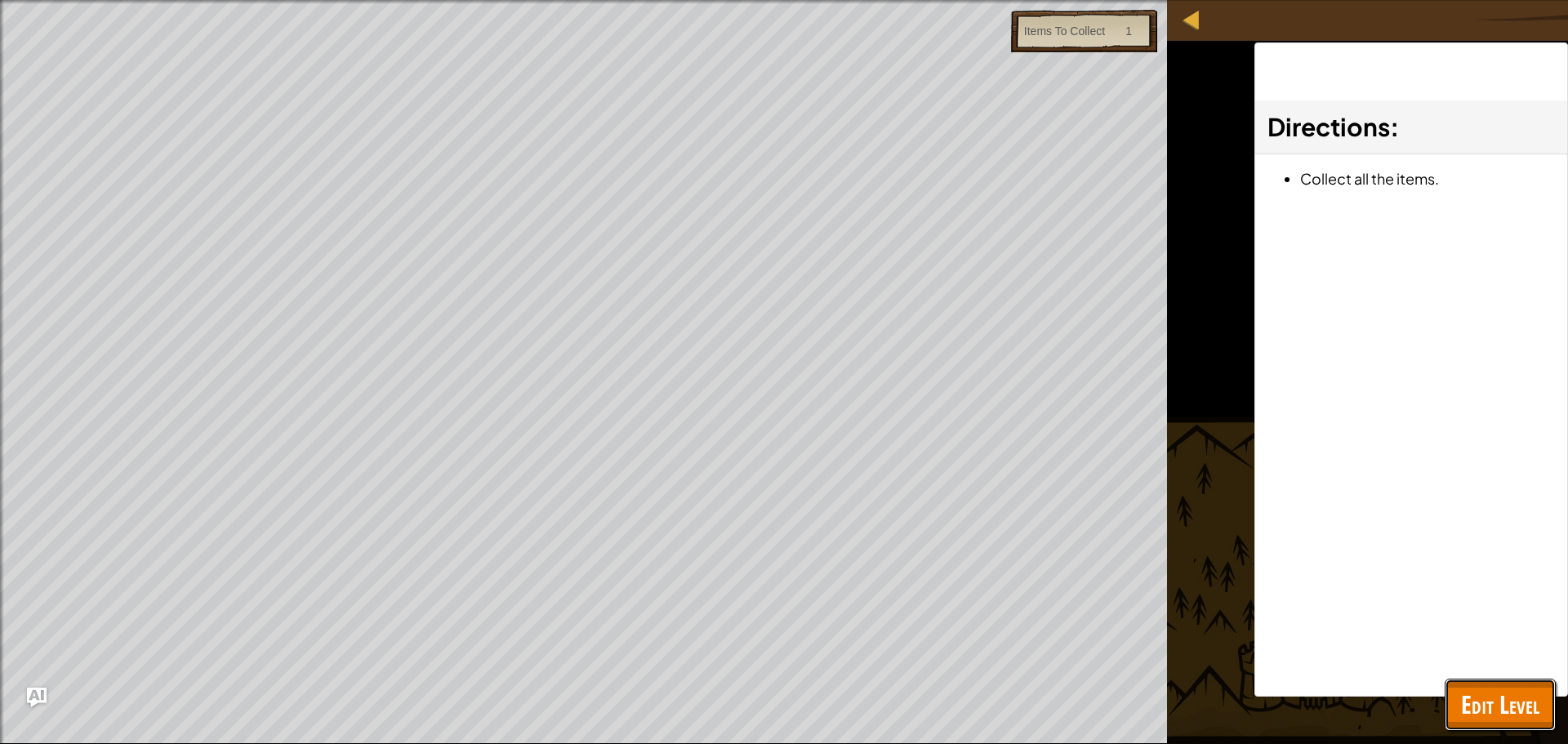
click at [1483, 700] on span "Edit Level" at bounding box center [1501, 704] width 79 height 34
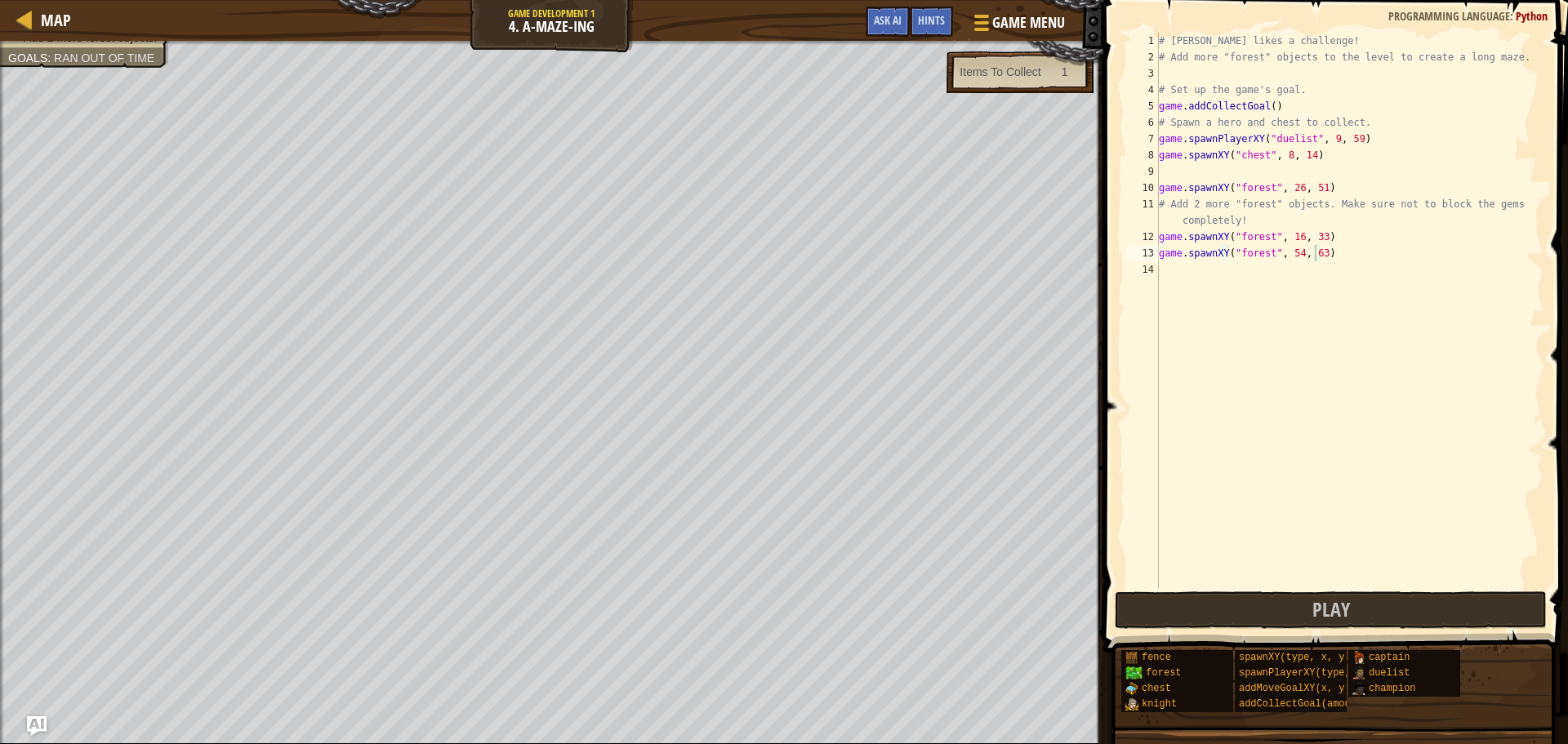
scroll to position [8, 0]
drag, startPoint x: 1340, startPoint y: 267, endPoint x: 1134, endPoint y: 257, distance: 206.2
click at [1134, 257] on div "1 2 3 4 5 6 7 8 9 10 11 12 13 14 # [PERSON_NAME] likes a challenge! # Add more …" at bounding box center [1333, 310] width 420 height 555
type textarea "game.spawnXY("forest", 54, 63)"
click at [1409, 613] on button "Play" at bounding box center [1330, 609] width 432 height 37
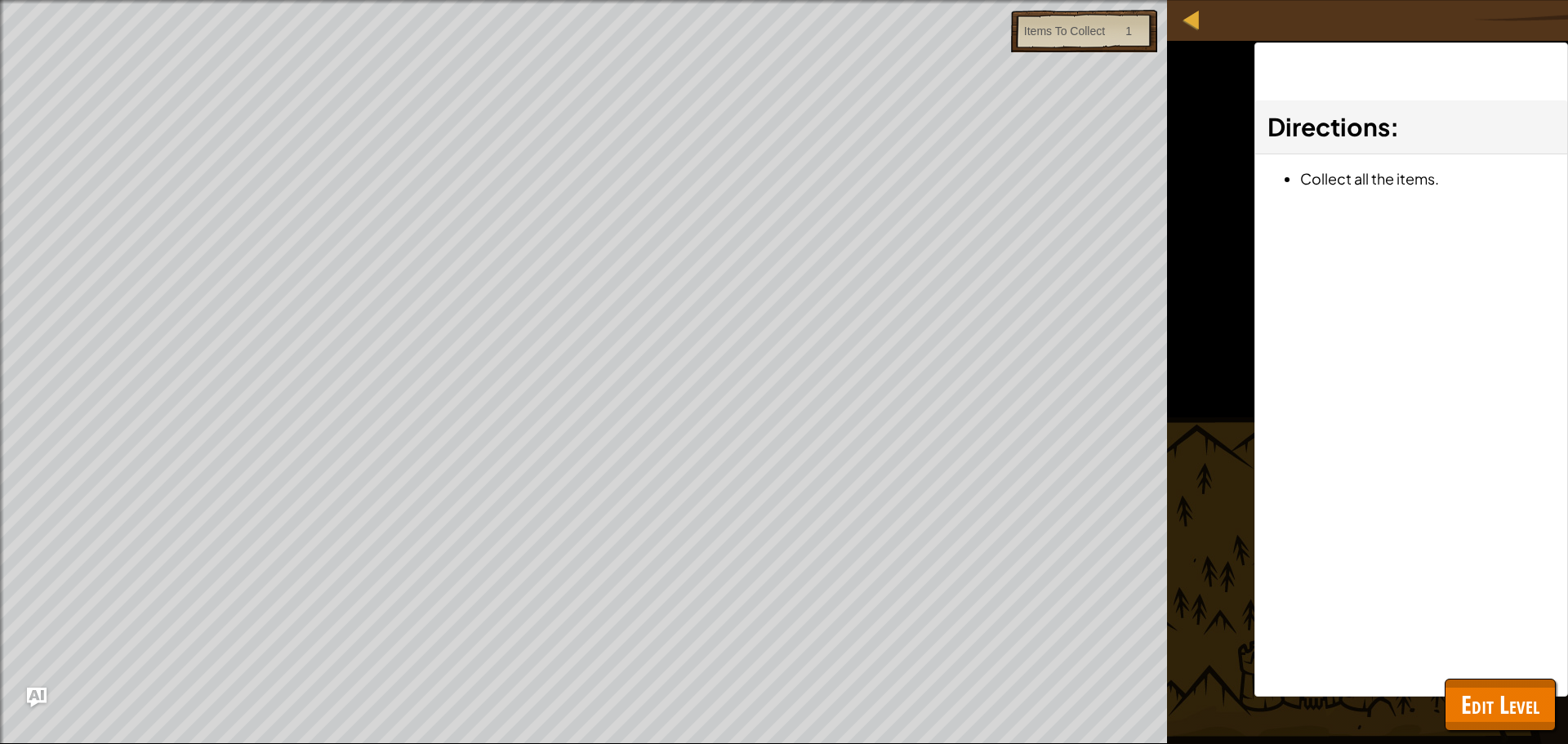
drag, startPoint x: 1497, startPoint y: 676, endPoint x: 1490, endPoint y: 694, distance: 19.3
click at [1499, 683] on div "Map Game Development 1 4. A-maze-ing Game Menu Done Hints Ask AI 1 הההההההההההה…" at bounding box center [784, 372] width 1568 height 744
click at [1490, 695] on span "Edit Level" at bounding box center [1501, 704] width 79 height 34
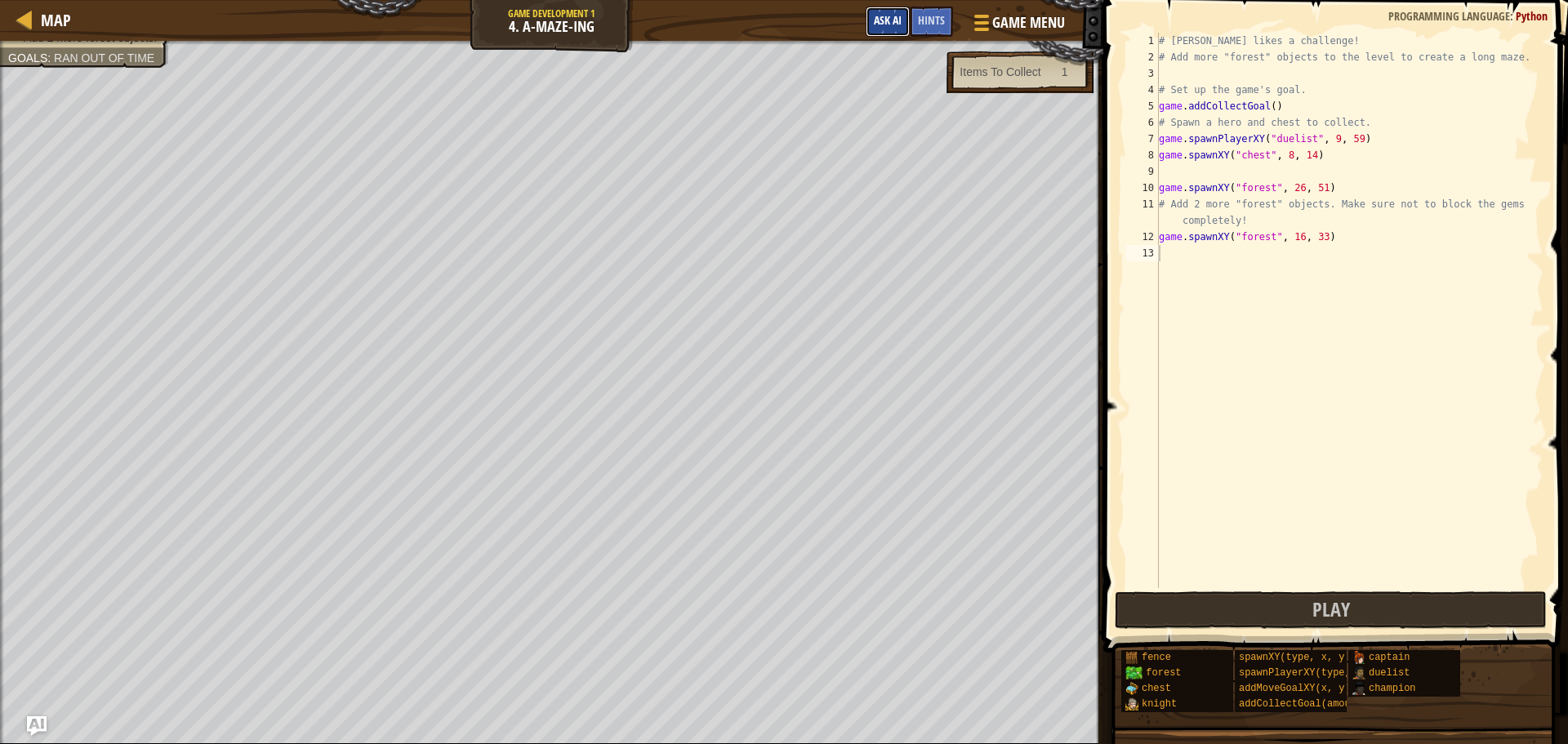
click at [899, 21] on span "Ask AI" at bounding box center [887, 20] width 28 height 15
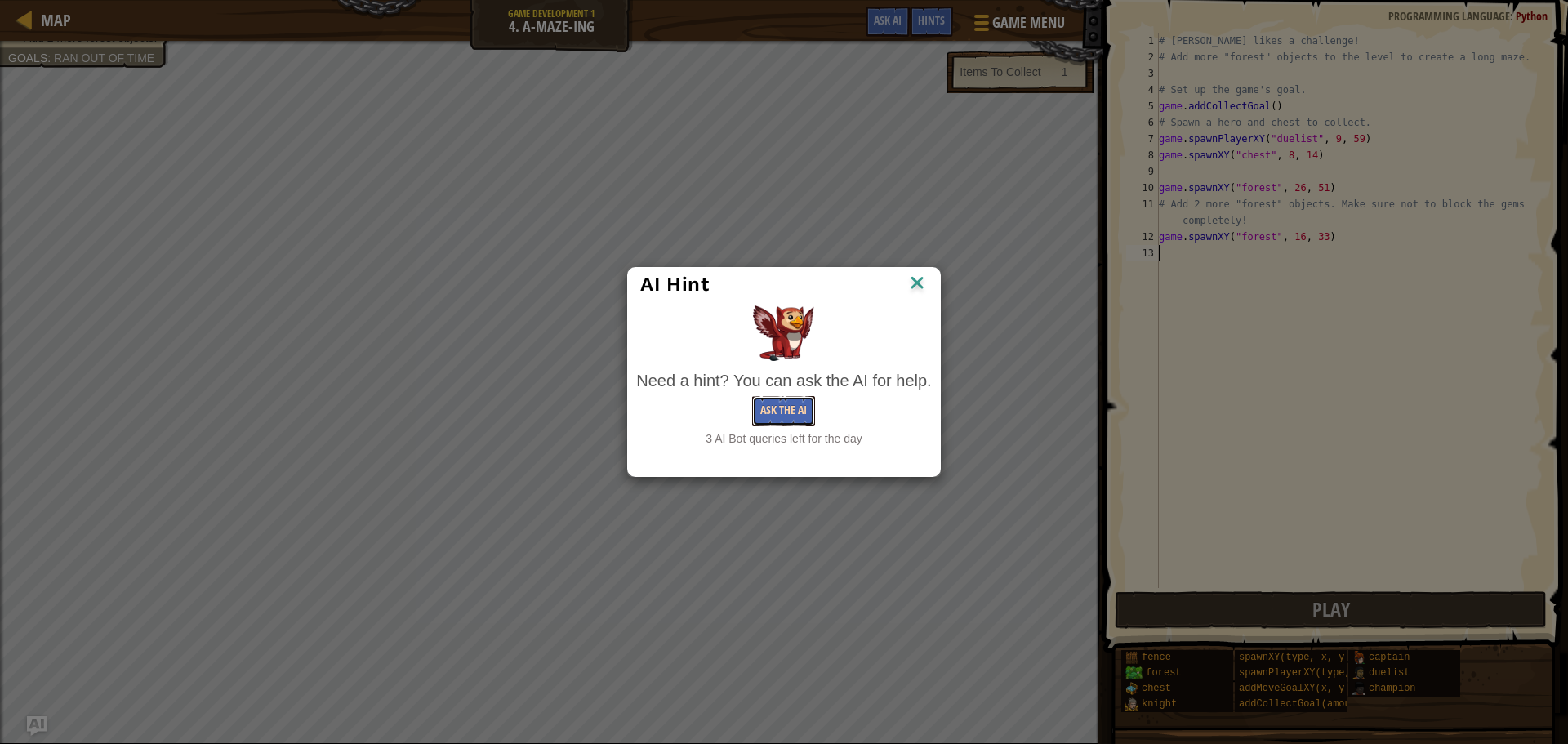
click at [768, 402] on button "Ask the AI" at bounding box center [784, 412] width 63 height 31
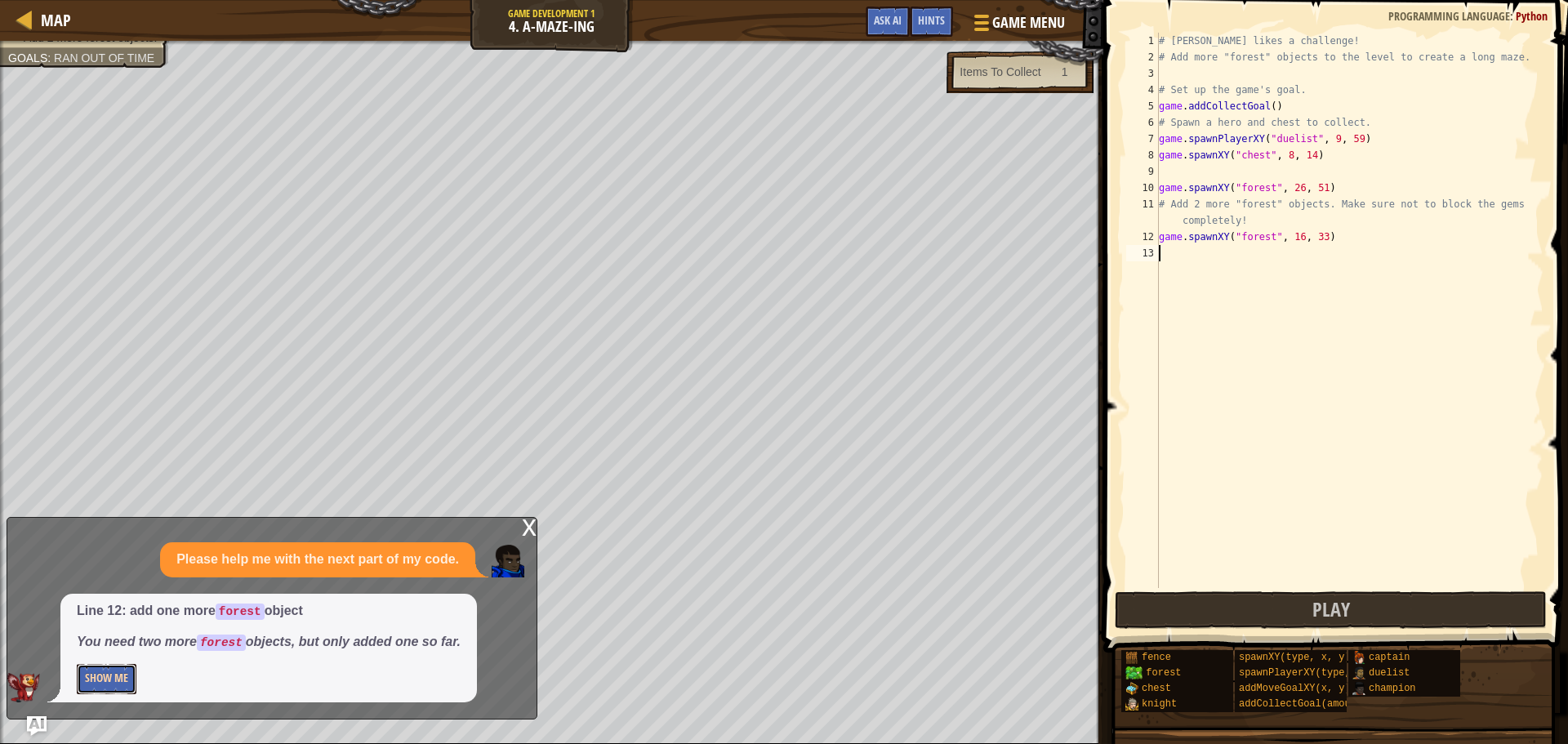
click at [128, 679] on button "Show Me" at bounding box center [106, 679] width 59 height 31
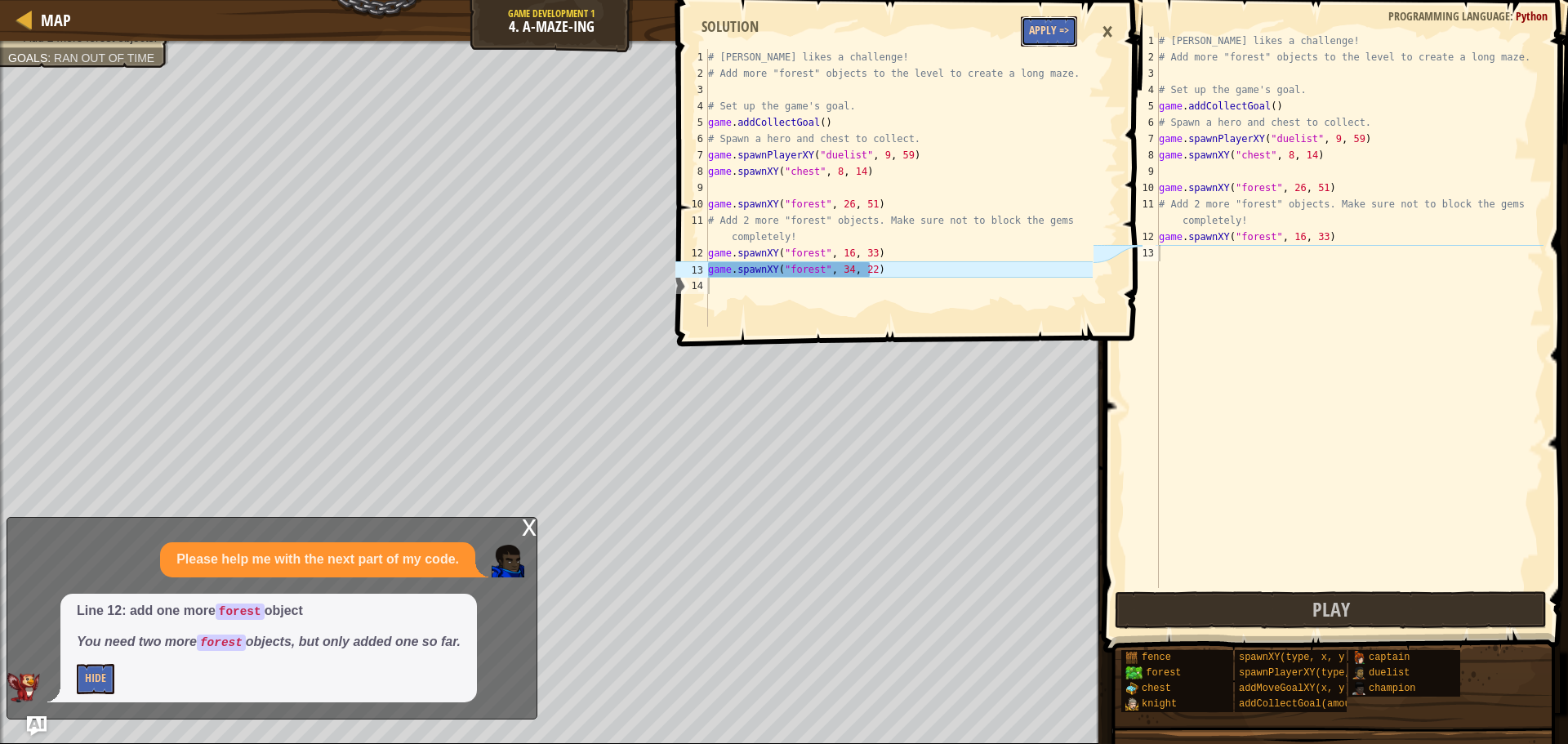
click at [1059, 31] on button "Apply =>" at bounding box center [1049, 32] width 57 height 31
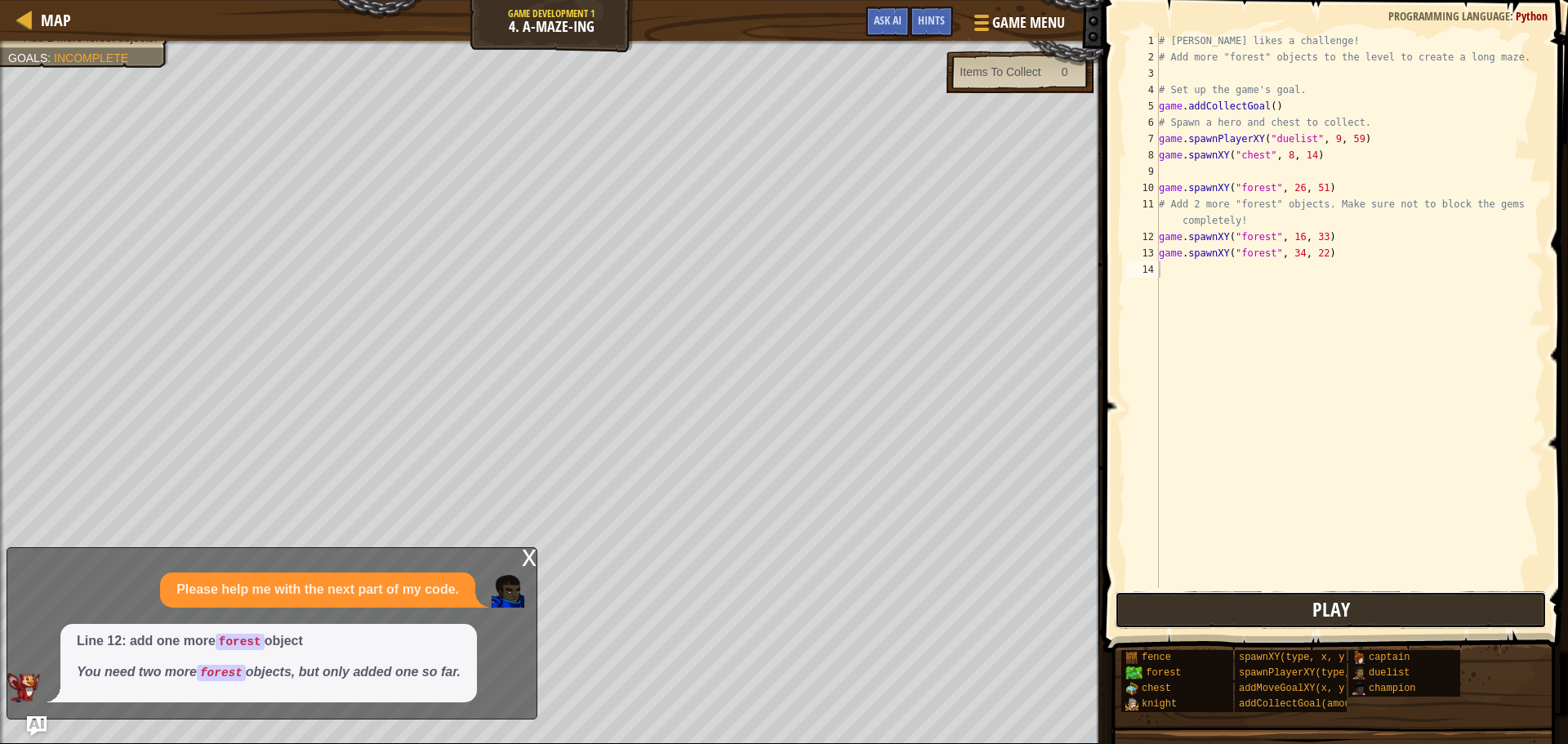
click at [1471, 604] on button "Play" at bounding box center [1330, 609] width 432 height 37
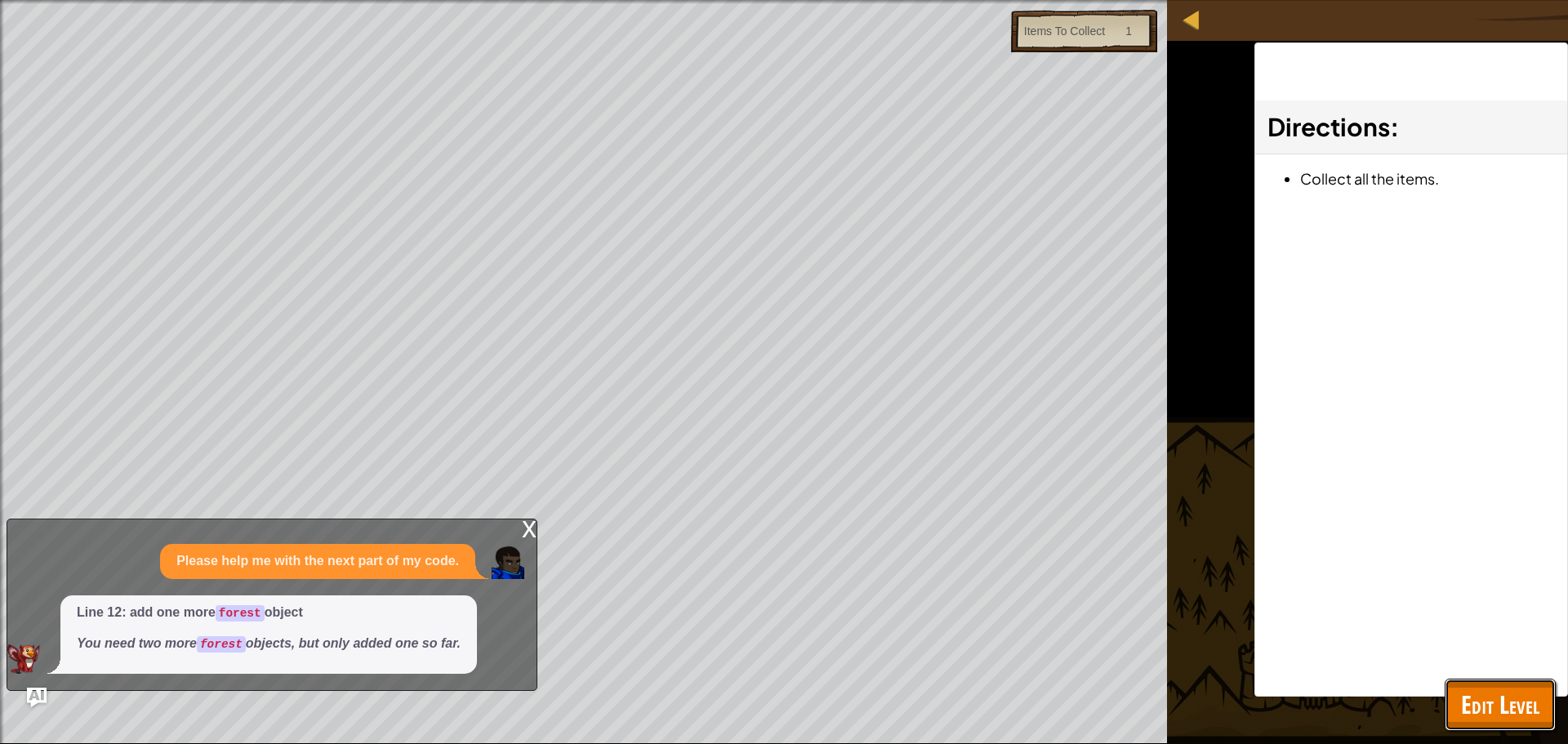
click at [1469, 710] on span "Edit Level" at bounding box center [1501, 704] width 79 height 34
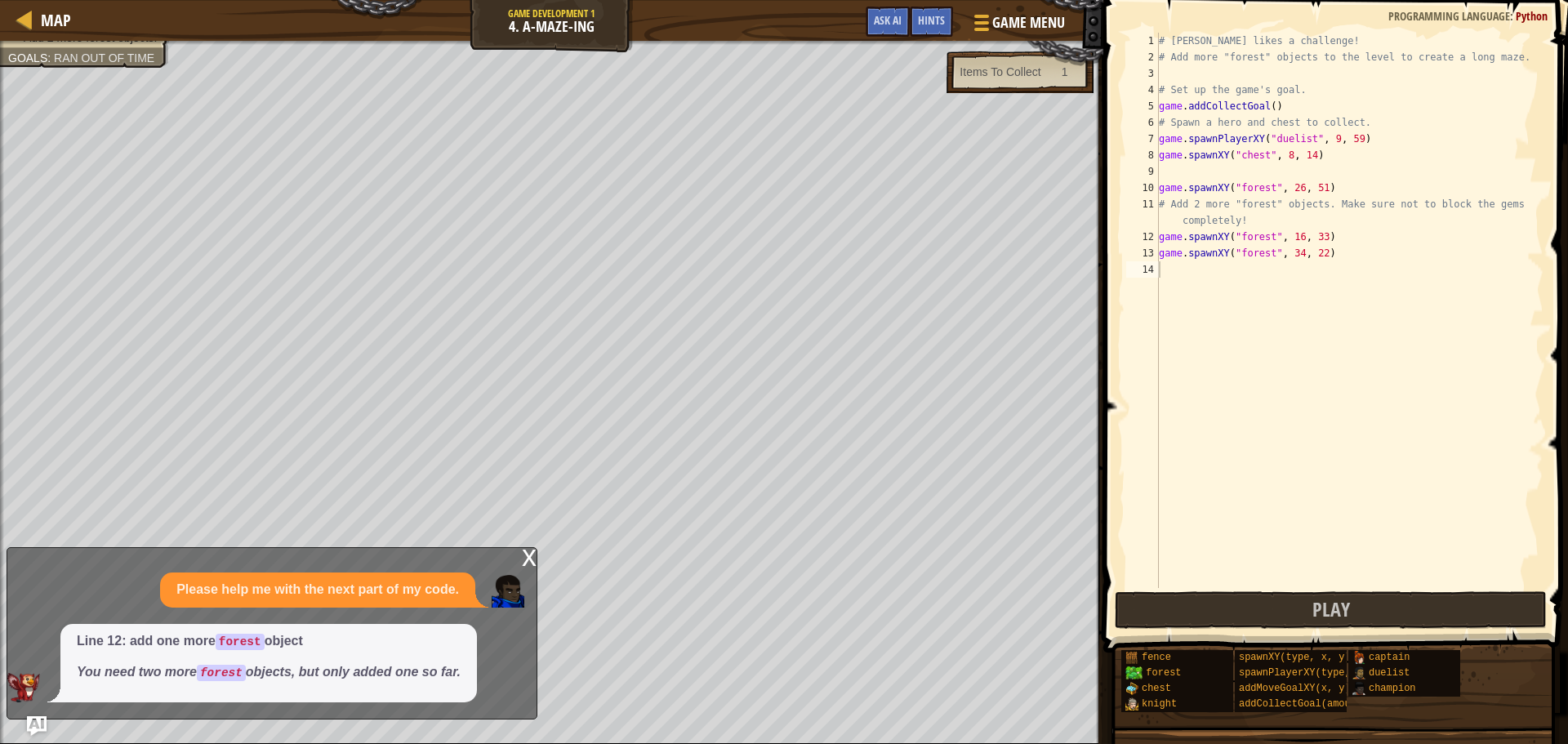
type textarea "game.spawnXY("forest", 16, 33)"
drag, startPoint x: 1344, startPoint y: 230, endPoint x: 1154, endPoint y: 242, distance: 190.4
click at [1154, 242] on div "game.spawnXY("forest", 16, 33) 1 2 3 4 5 6 7 8 9 10 11 12 13 14 # [PERSON_NAME]…" at bounding box center [1333, 310] width 420 height 555
click at [1334, 240] on div "# [PERSON_NAME] likes a challenge! # Add more "forest" objects to the level to …" at bounding box center [1350, 327] width 388 height 588
type textarea "game.spawnXY("forest", 34, 22)"
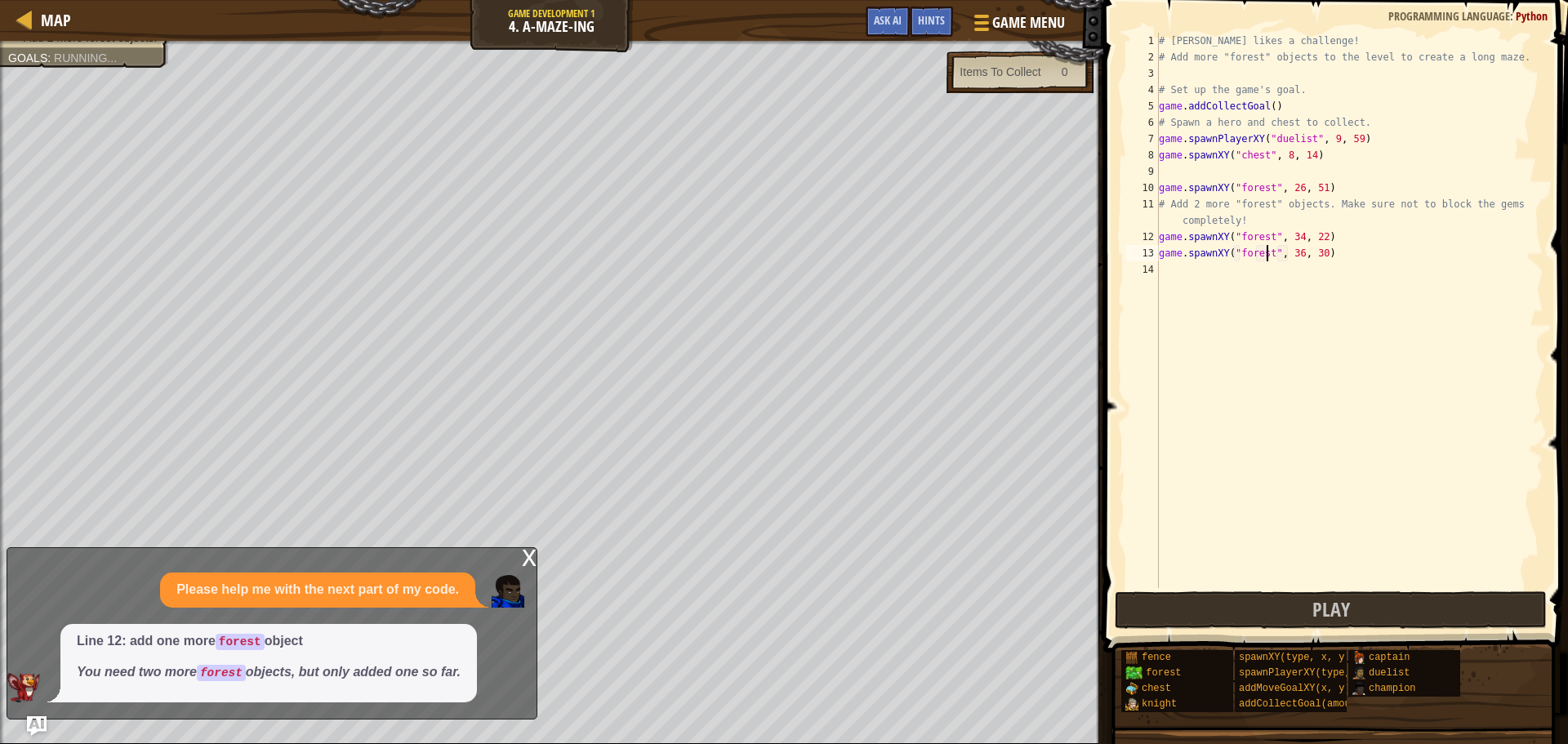
scroll to position [8, 9]
click at [1291, 251] on div "# [PERSON_NAME] likes a challenge! # Add more "forest" objects to the level to …" at bounding box center [1350, 327] width 388 height 588
click at [1318, 259] on div "# [PERSON_NAME] likes a challenge! # Add more "forest" objects to the level to …" at bounding box center [1350, 327] width 388 height 588
click at [1318, 259] on div "# [PERSON_NAME] likes a challenge! # Add more "forest" objects to the level to …" at bounding box center [1350, 310] width 388 height 555
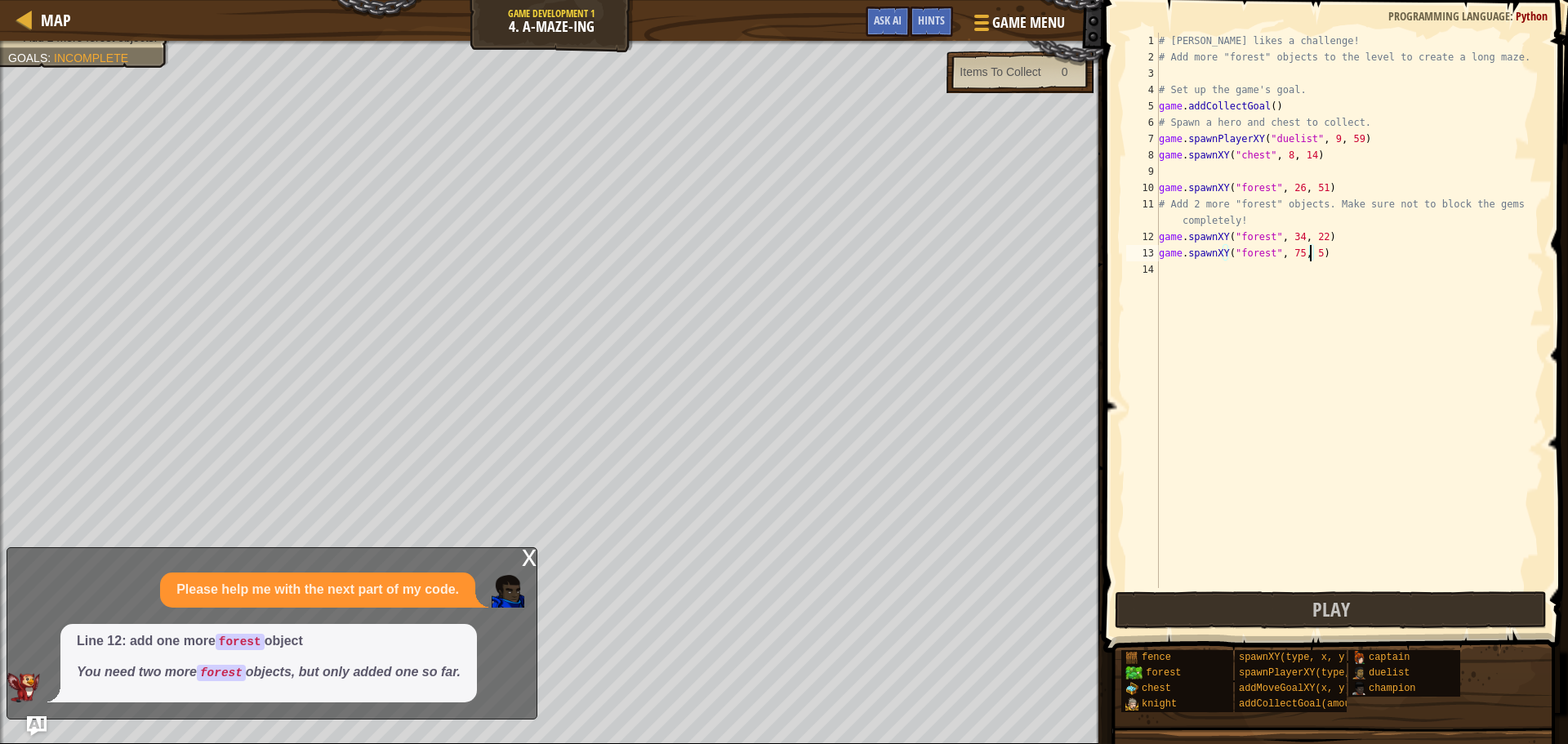
scroll to position [8, 11]
type textarea "game.spawnXY("forest", 75, 5)"
click at [1376, 601] on button "Play" at bounding box center [1330, 609] width 432 height 37
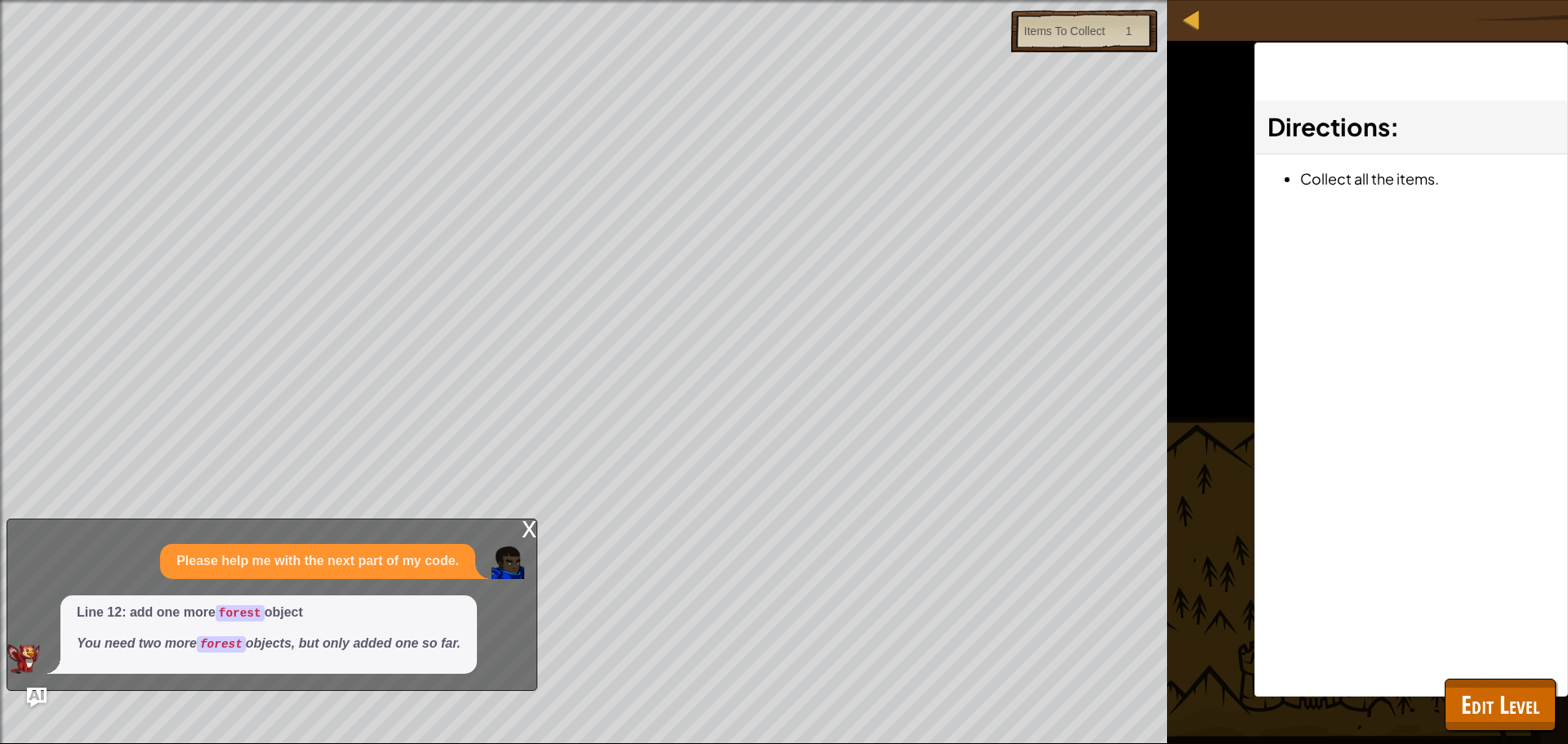
click at [532, 530] on div "x" at bounding box center [529, 527] width 14 height 16
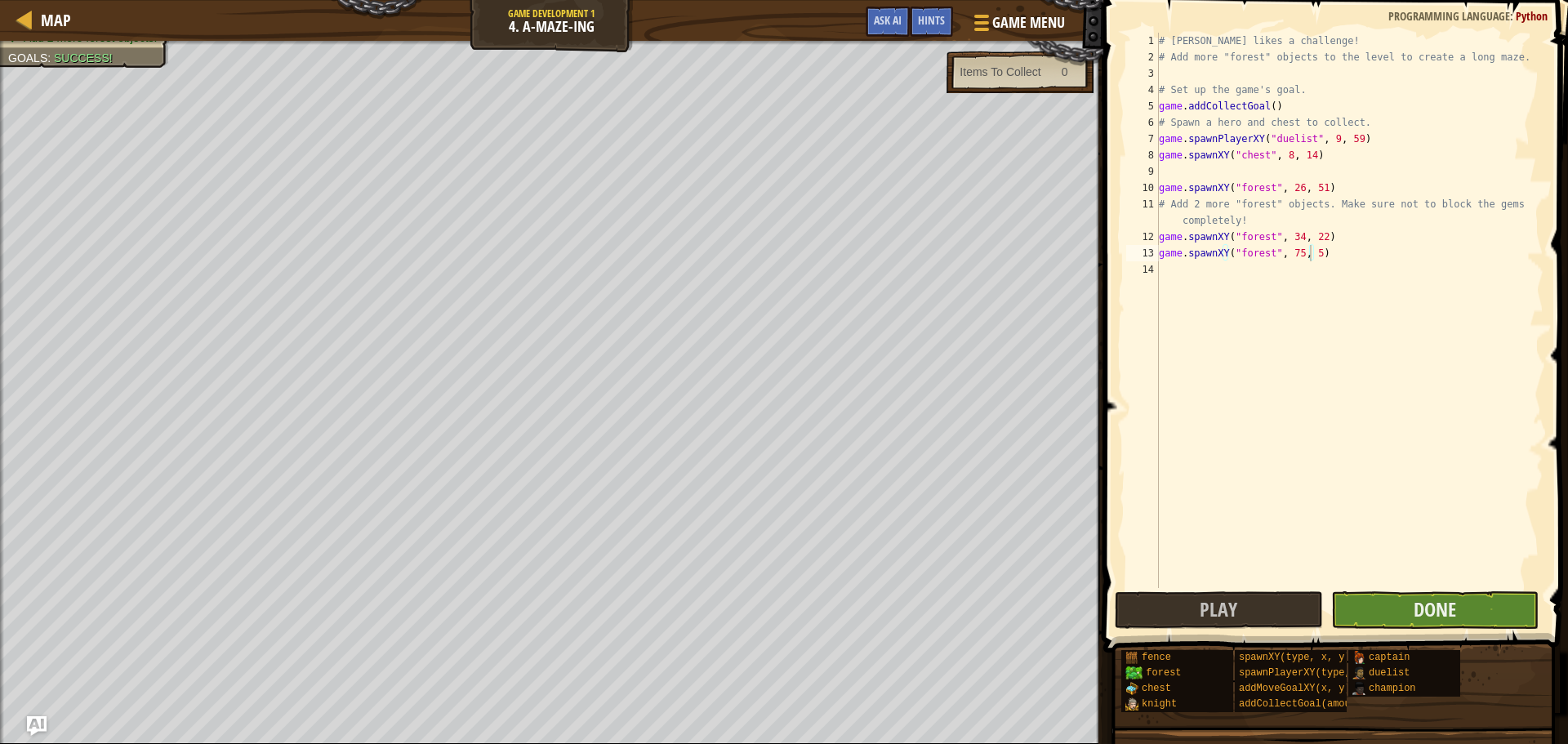
click at [1484, 0] on body "Map Game Development 1 4. A-maze-ing Game Menu Done Hints Ask AI 1 2 3 4 5 6 7 …" at bounding box center [784, 0] width 1568 height 0
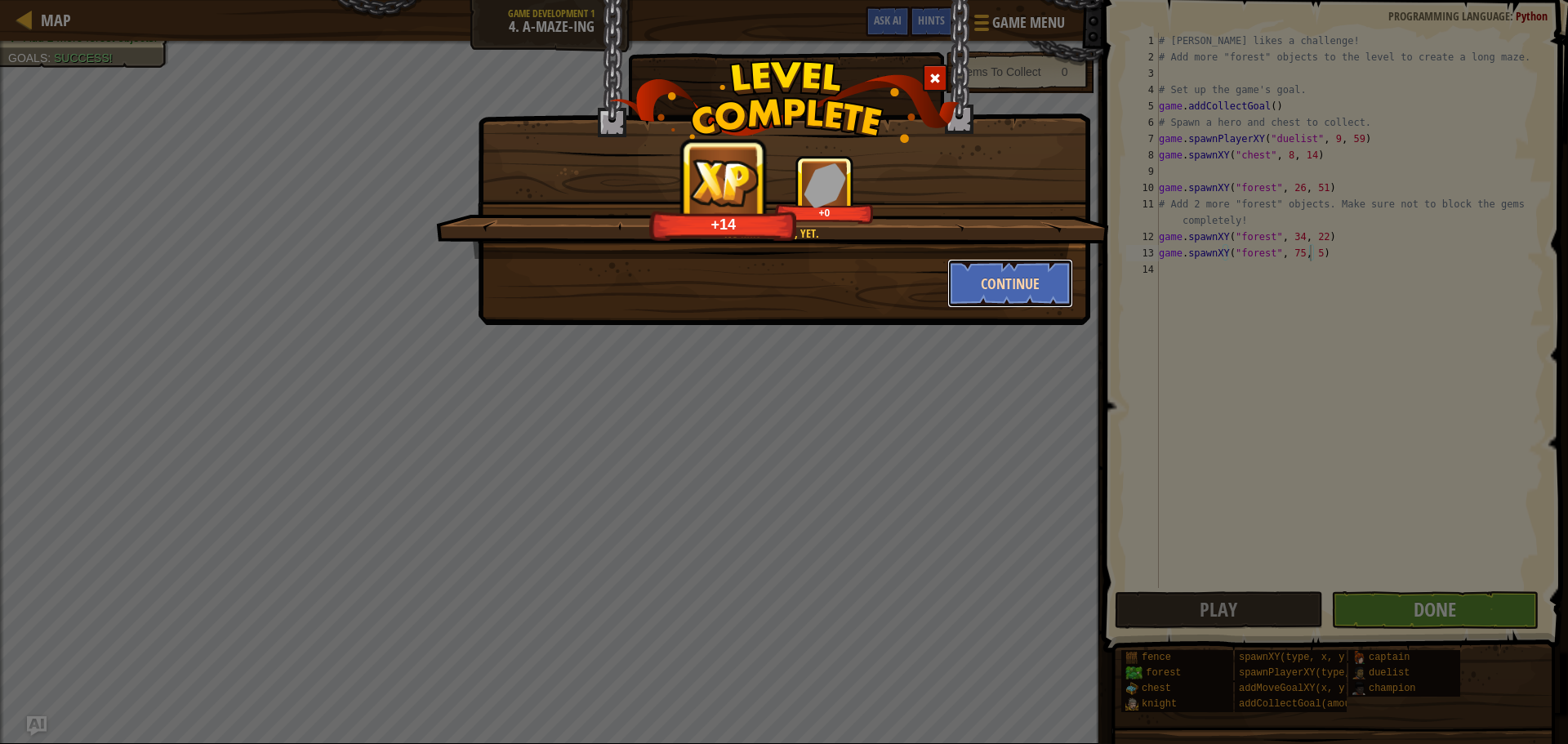
click at [1046, 282] on button "Continue" at bounding box center [1011, 282] width 126 height 49
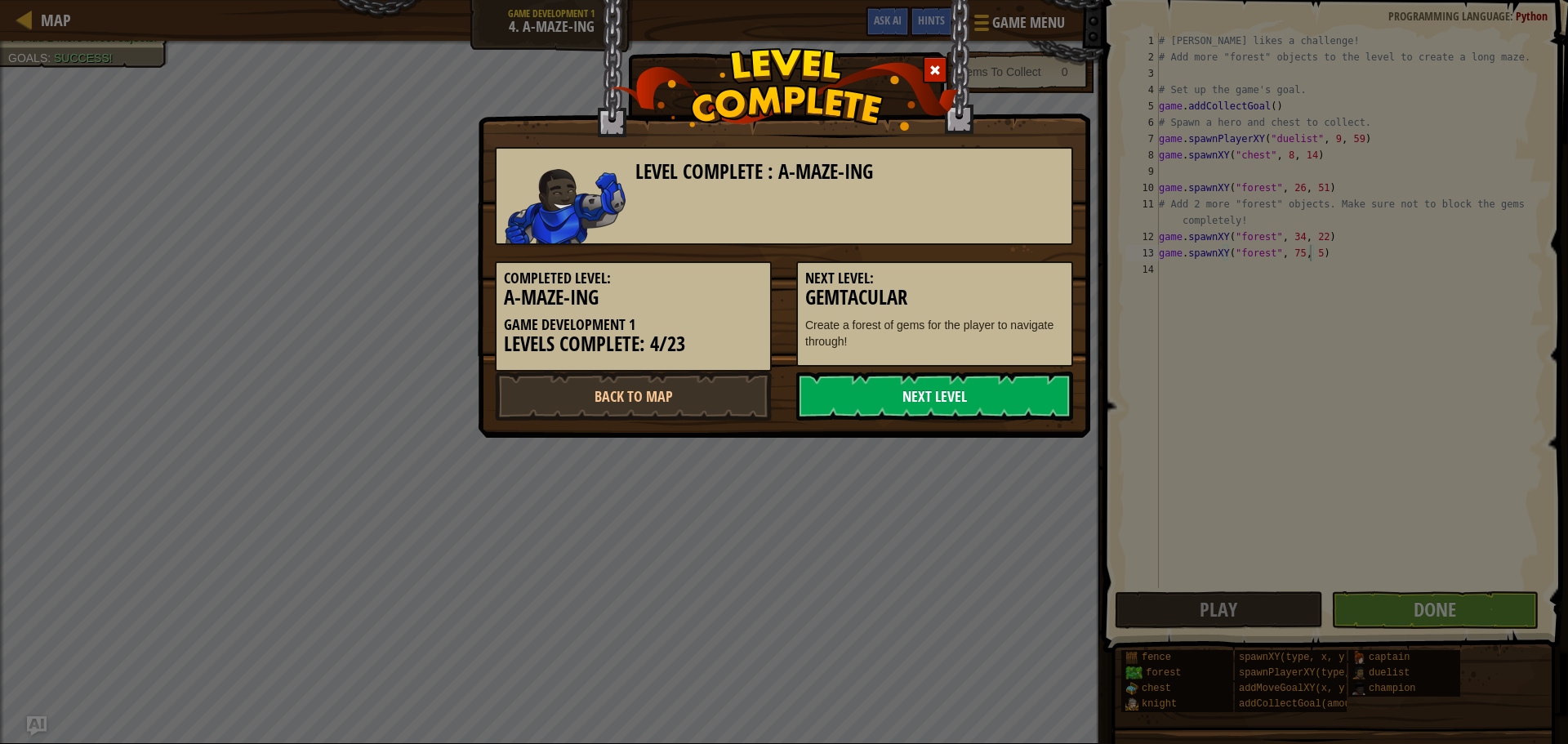
click at [980, 408] on link "Next Level" at bounding box center [934, 395] width 277 height 49
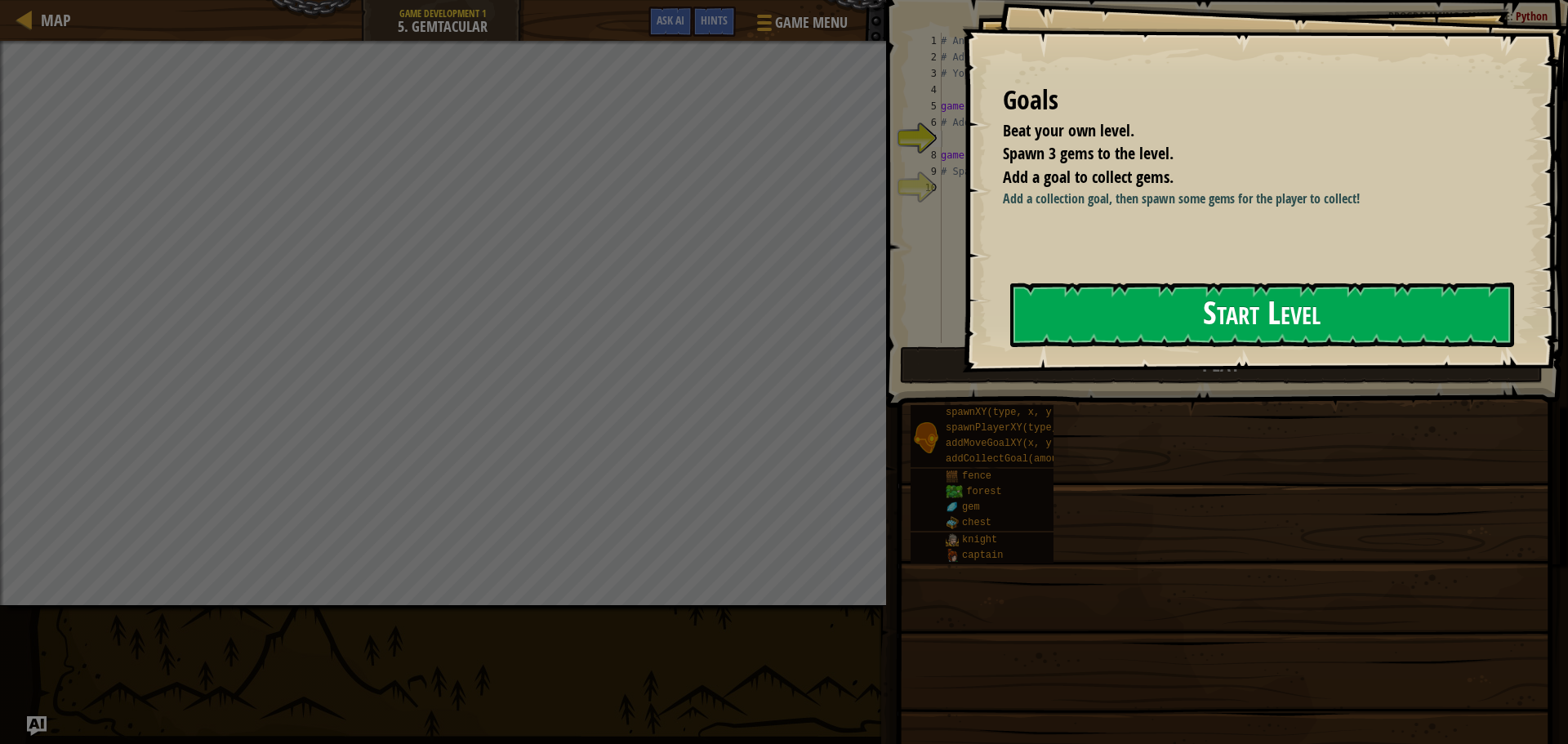
click at [1356, 328] on button "Start Level" at bounding box center [1262, 314] width 504 height 64
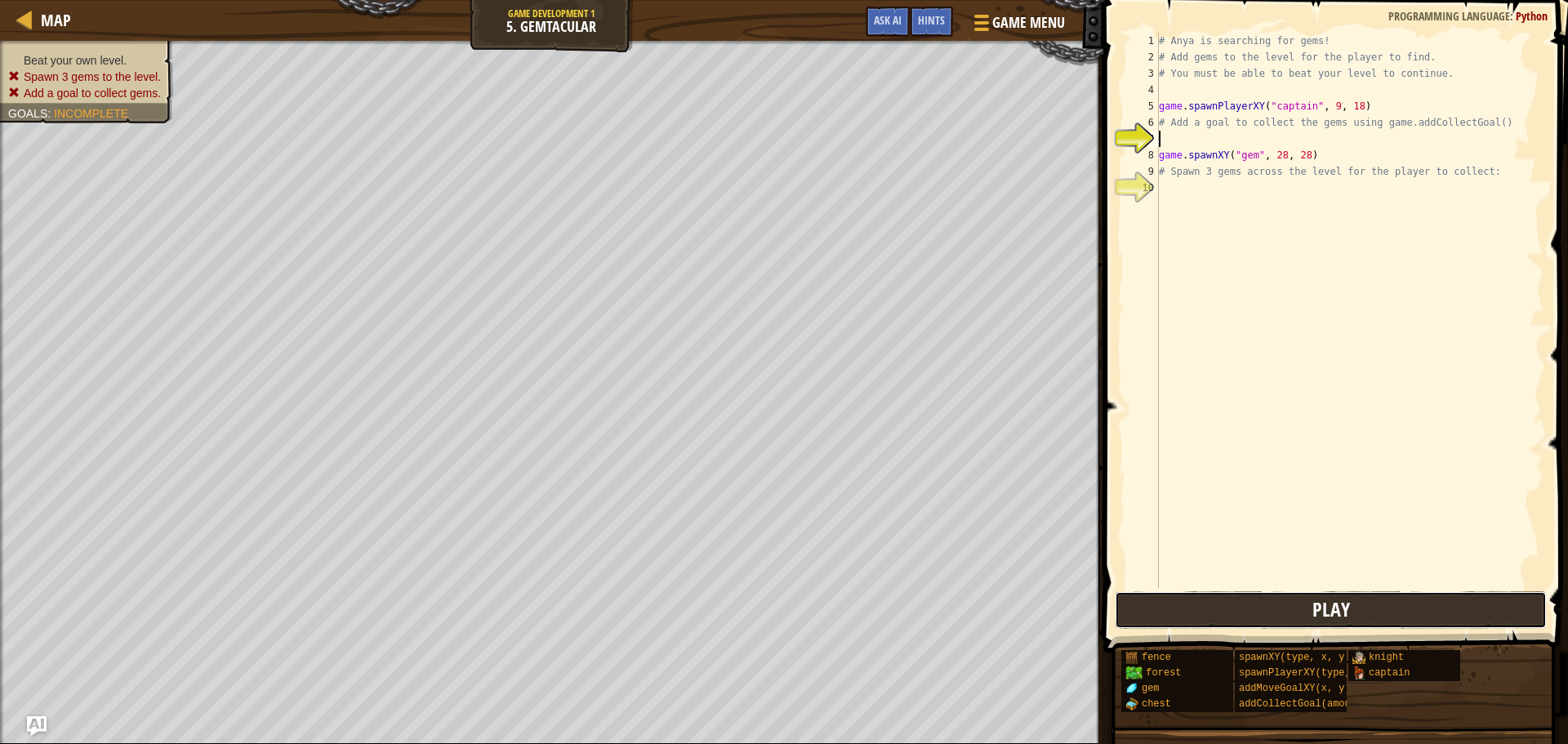
click at [1395, 616] on button "Play" at bounding box center [1330, 609] width 432 height 37
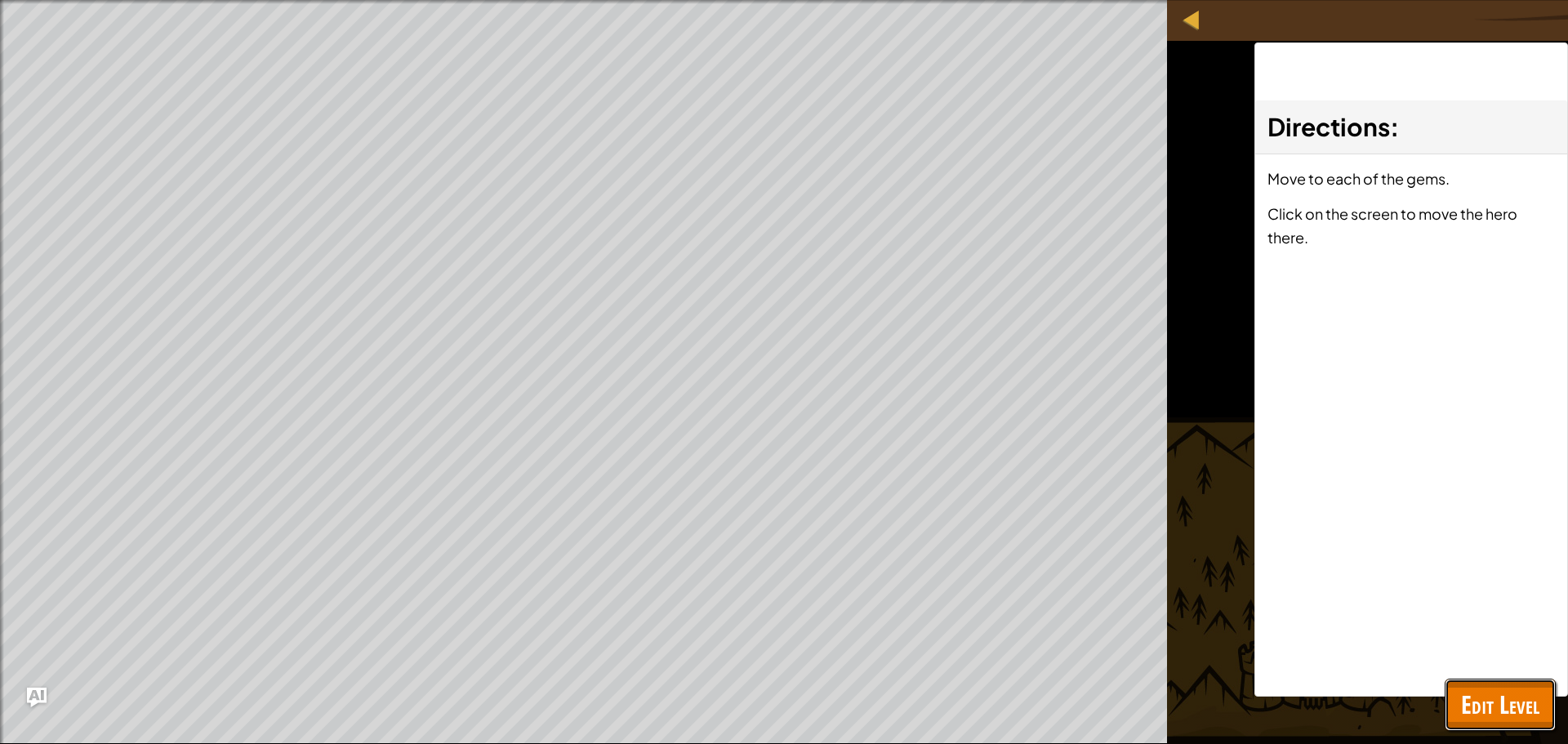
click at [1504, 702] on span "Edit Level" at bounding box center [1501, 704] width 79 height 34
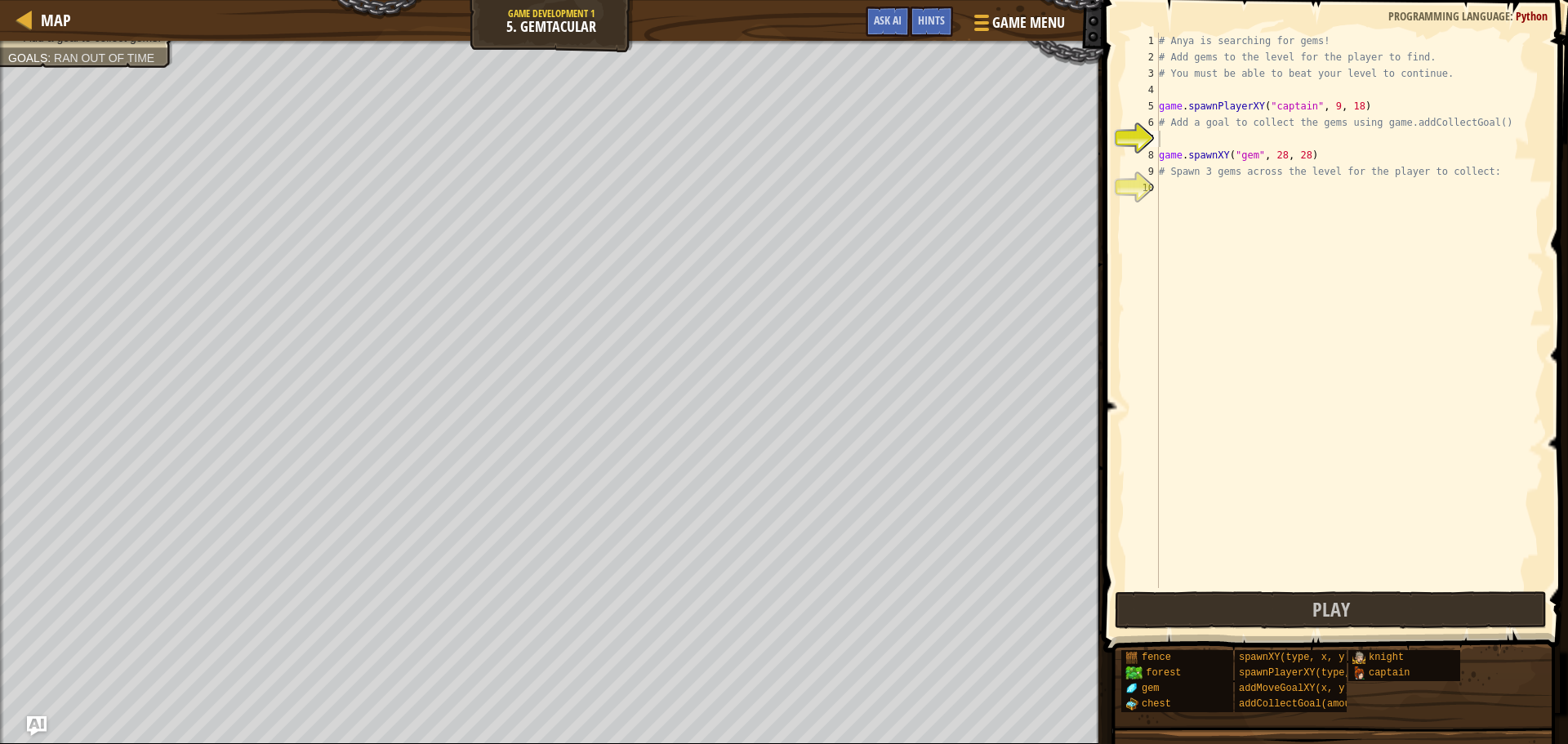
click at [1301, 193] on div "# Anya is searching for gems! # Add gems to the level for the player to find. #…" at bounding box center [1350, 327] width 388 height 588
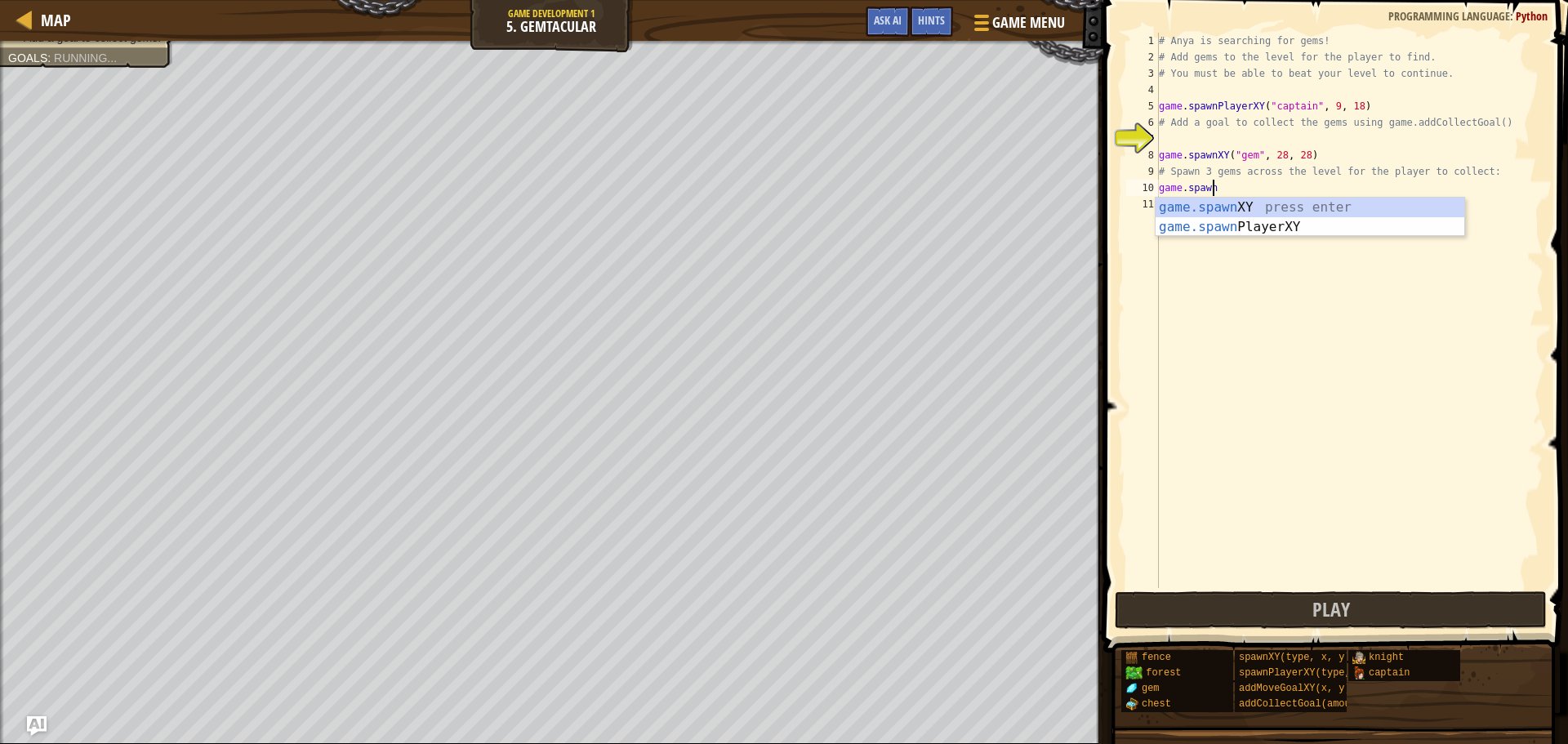
scroll to position [8, 3]
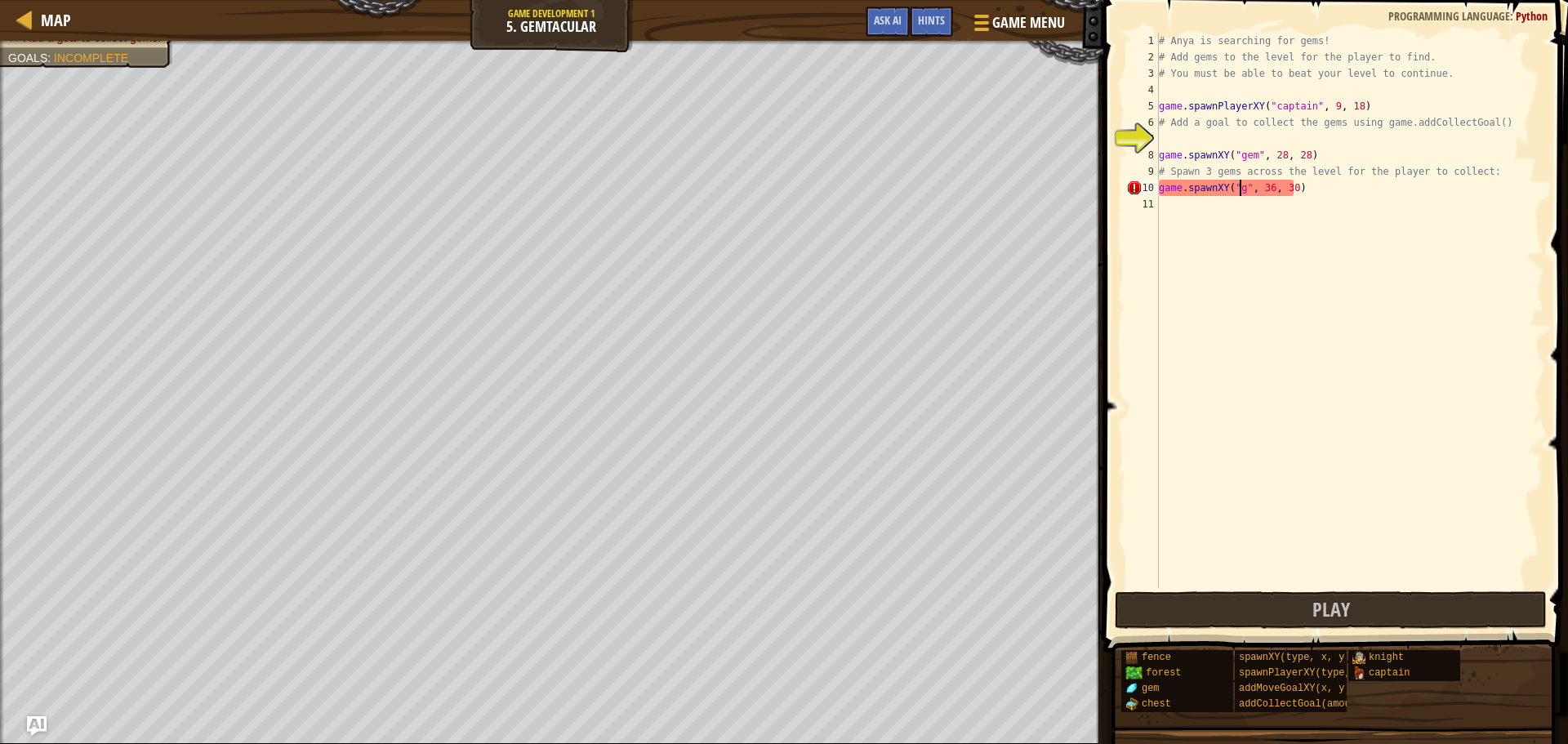
type textarea "game.spawnXY("gem", 36, 30)"
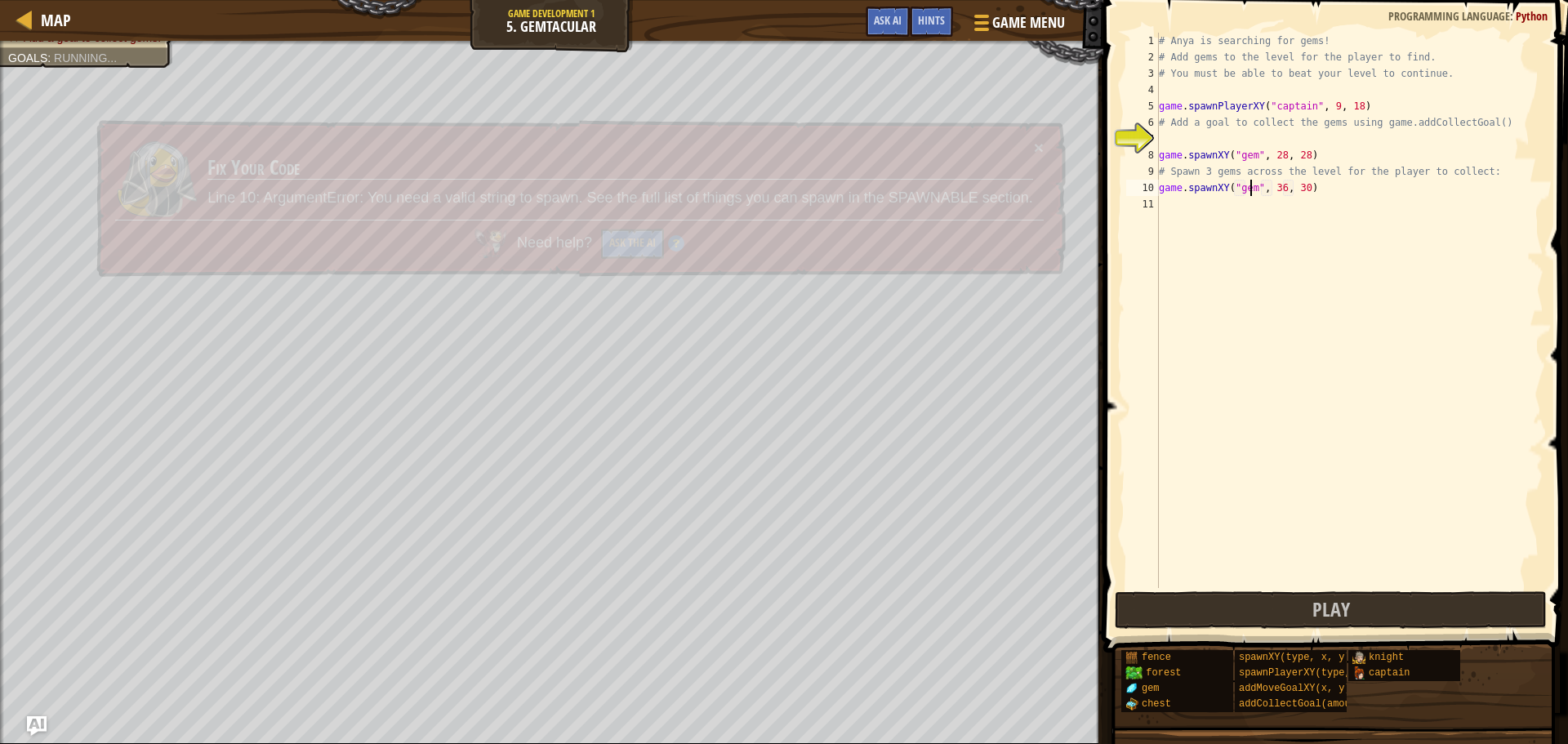
scroll to position [8, 8]
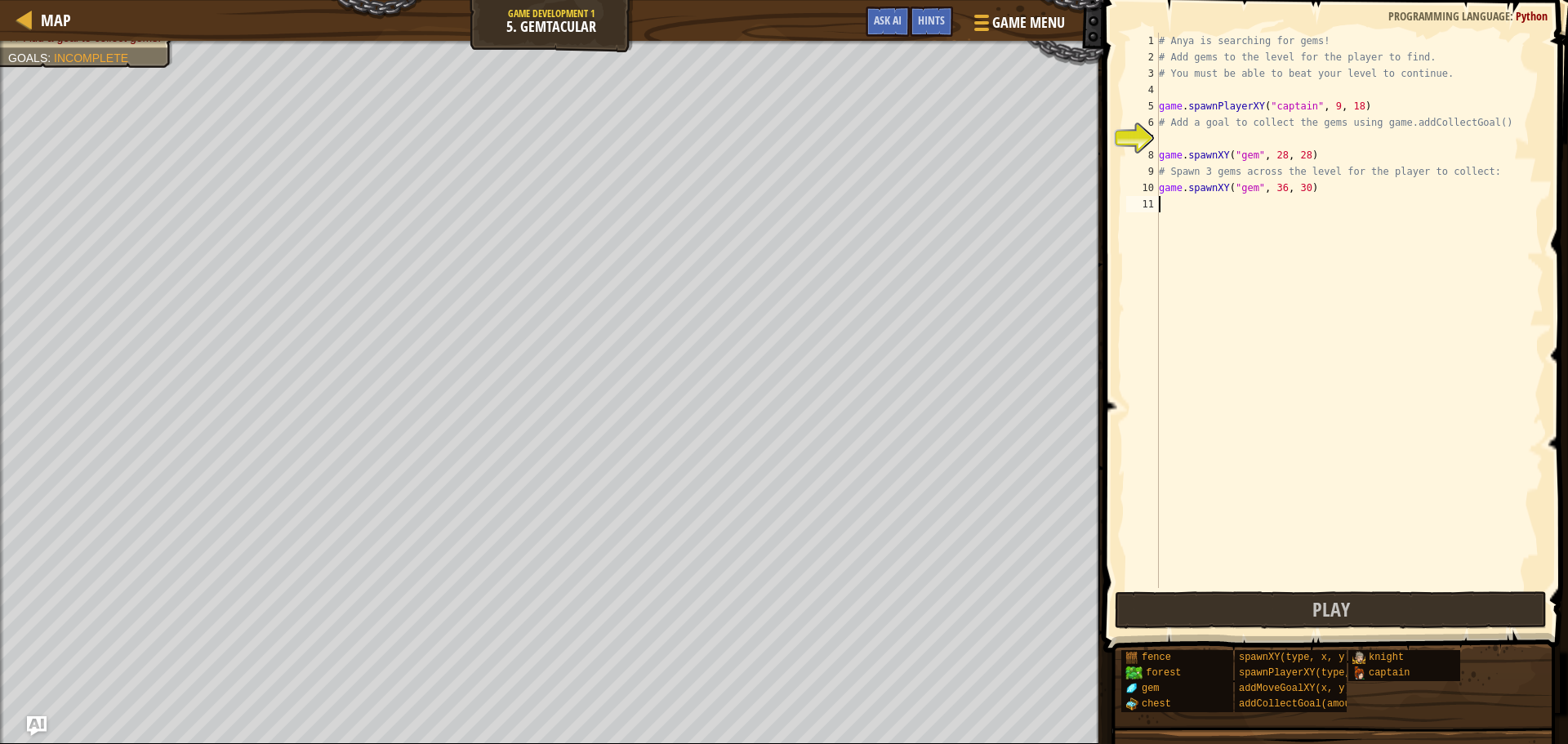
click at [1279, 198] on div "# Anya is searching for gems! # Add gems to the level for the player to find. #…" at bounding box center [1350, 327] width 388 height 588
click at [1273, 191] on div "# Anya is searching for gems! # Add gems to the level for the player to find. #…" at bounding box center [1350, 327] width 388 height 588
click at [1275, 188] on div "# Anya is searching for gems! # Add gems to the level for the player to find. #…" at bounding box center [1350, 327] width 388 height 588
type textarea "game.spawnXY("gem", 47, 30)"
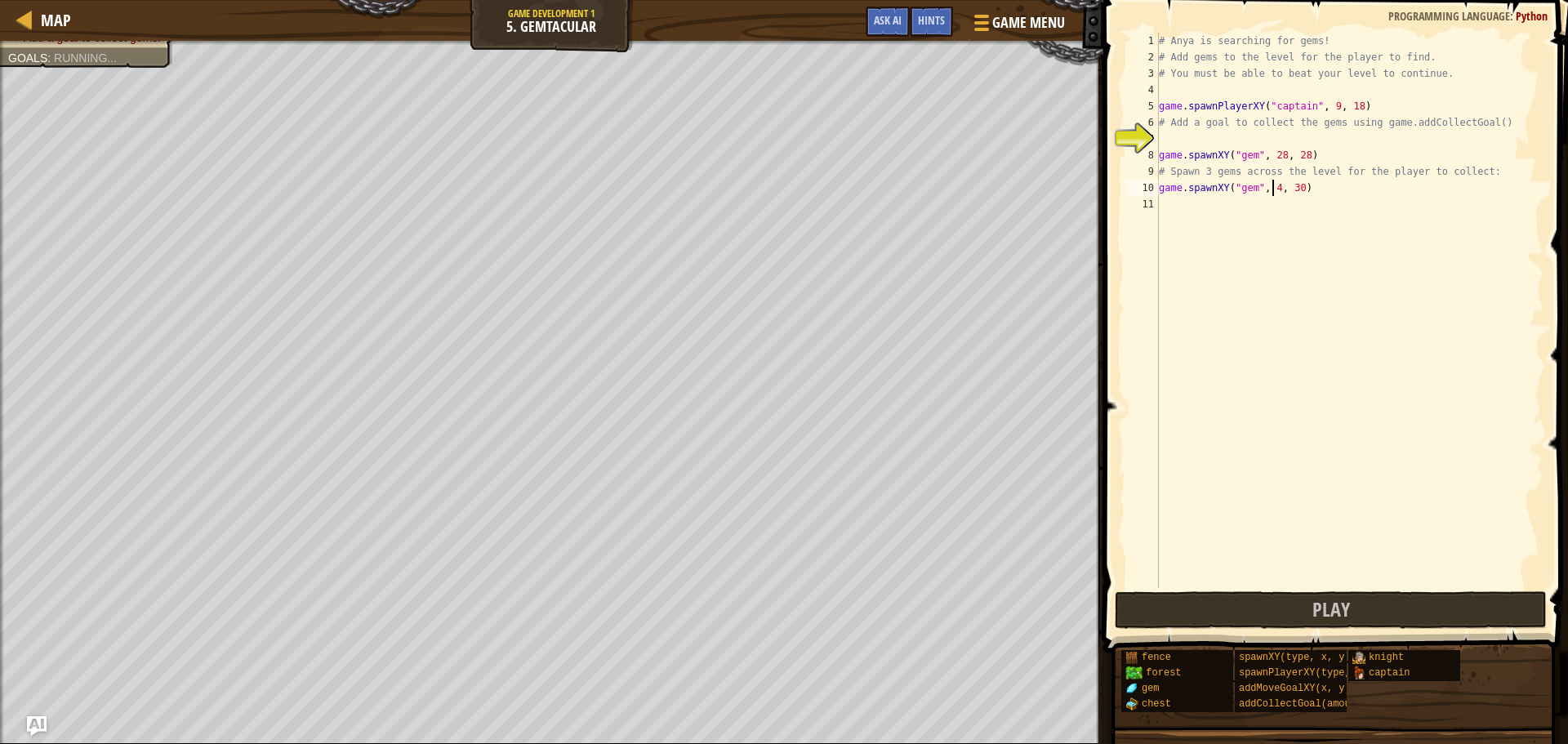
scroll to position [8, 10]
click at [1299, 197] on div "# Anya is searching for gems! # Add gems to the level for the player to find. #…" at bounding box center [1350, 327] width 388 height 588
click at [1299, 192] on div "# Anya is searching for gems! # Add gems to the level for the player to find. #…" at bounding box center [1350, 327] width 388 height 588
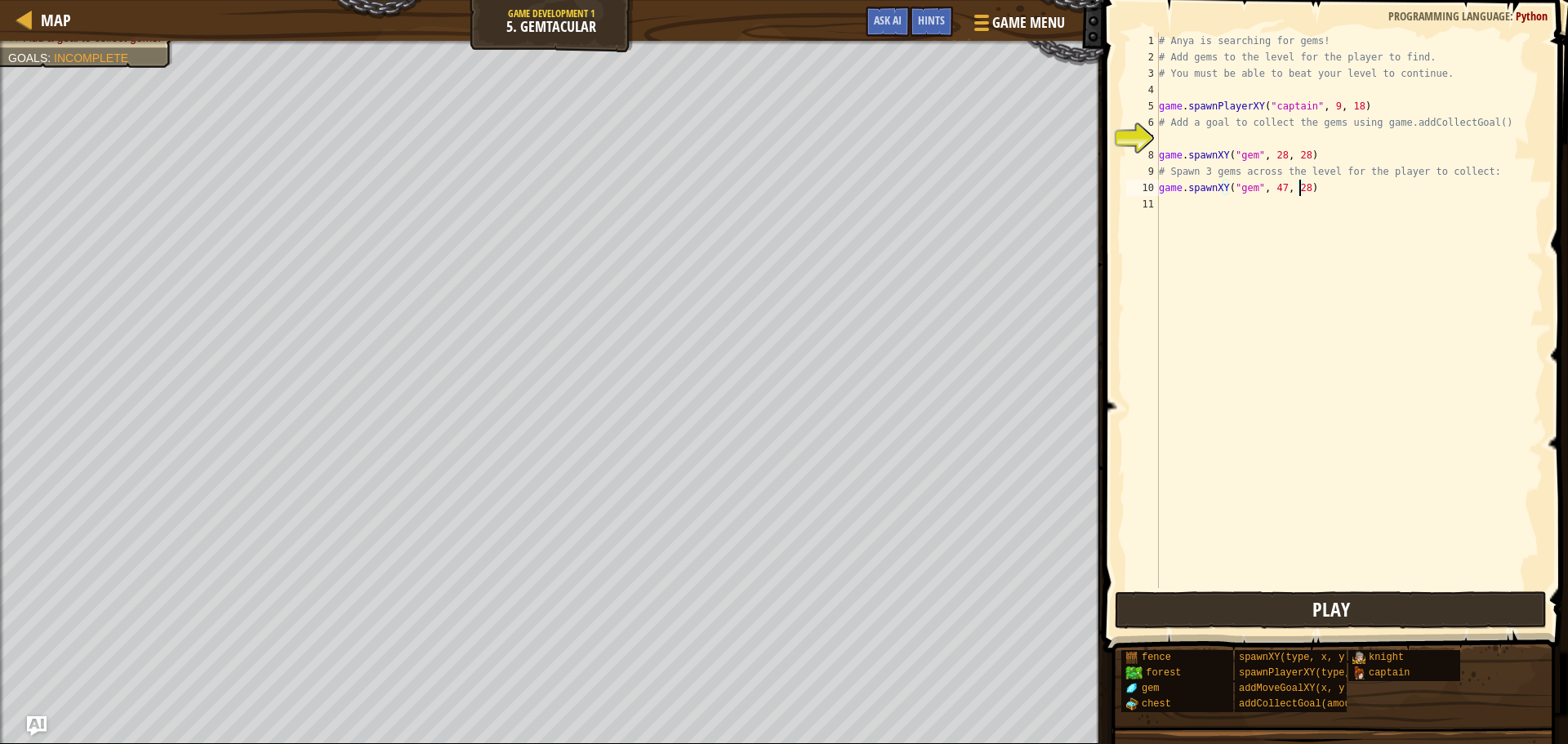
type textarea "game.spawnXY("gem", 47, 28)"
click at [1340, 619] on span "Play" at bounding box center [1330, 609] width 37 height 26
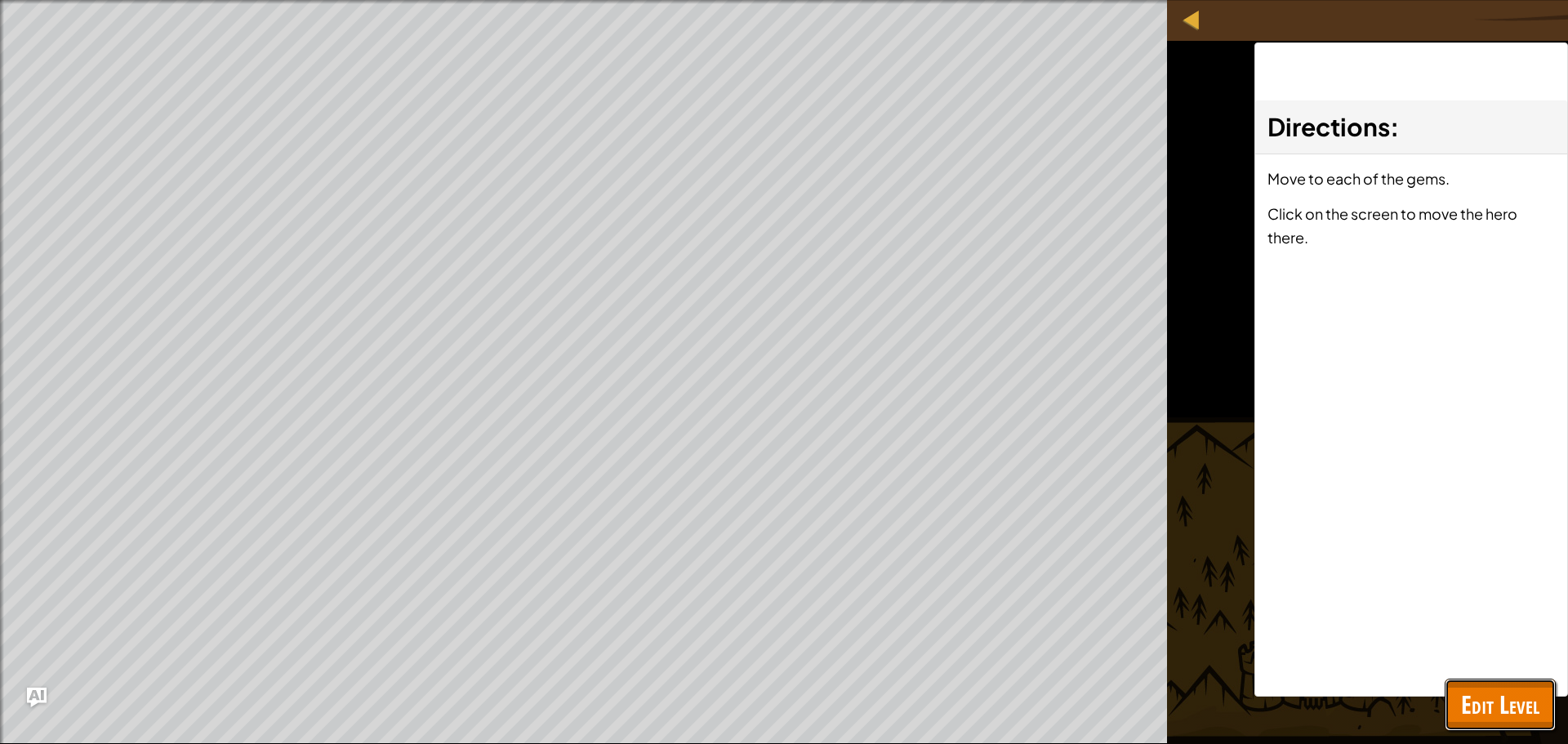
click at [1546, 720] on button "Edit Level" at bounding box center [1501, 705] width 111 height 53
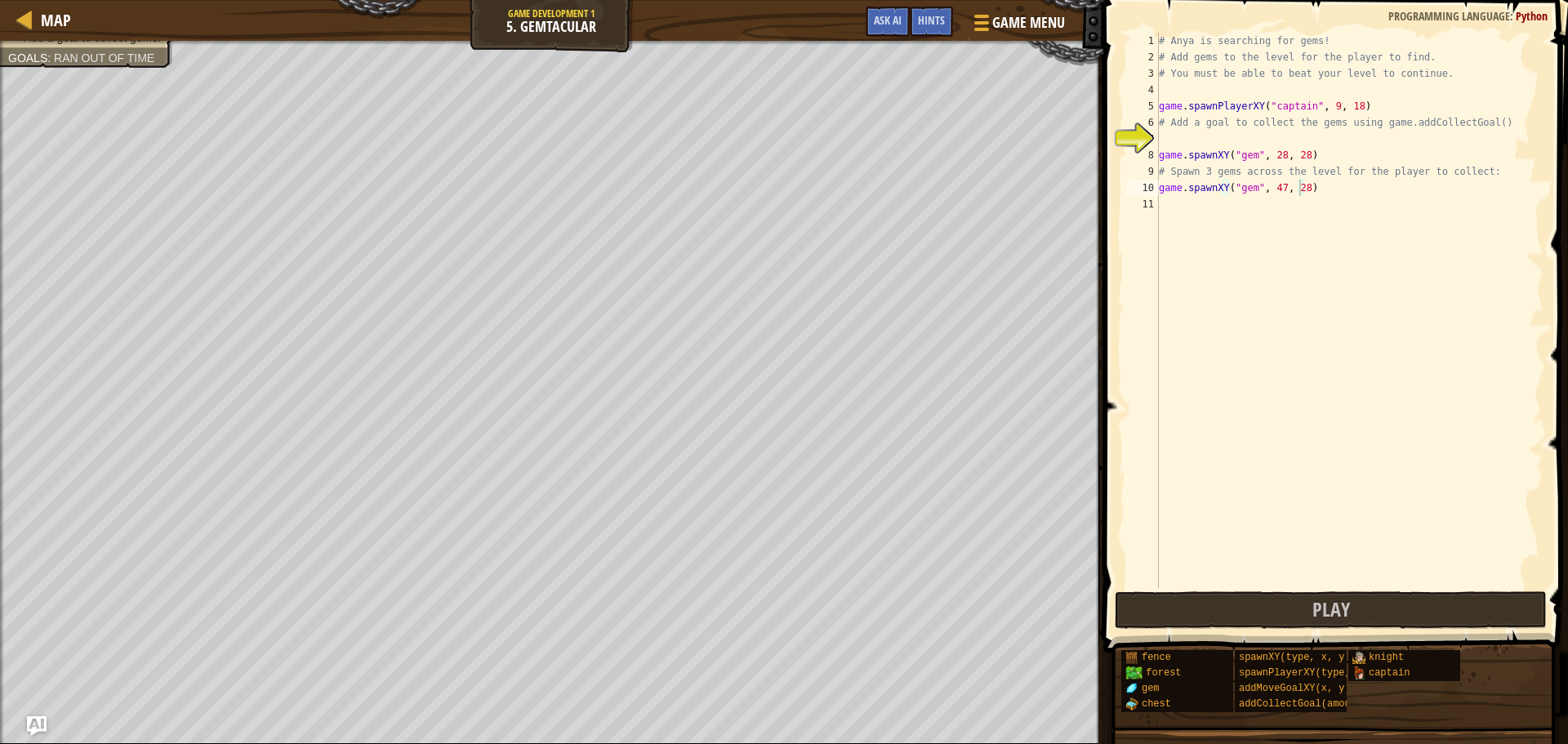
click at [1338, 188] on div "# Anya is searching for gems! # Add gems to the level for the player to find. #…" at bounding box center [1350, 327] width 388 height 588
click at [1180, 137] on div "# Anya is searching for gems! # Add gems to the level for the player to find. #…" at bounding box center [1350, 327] width 388 height 588
type textarea "a"
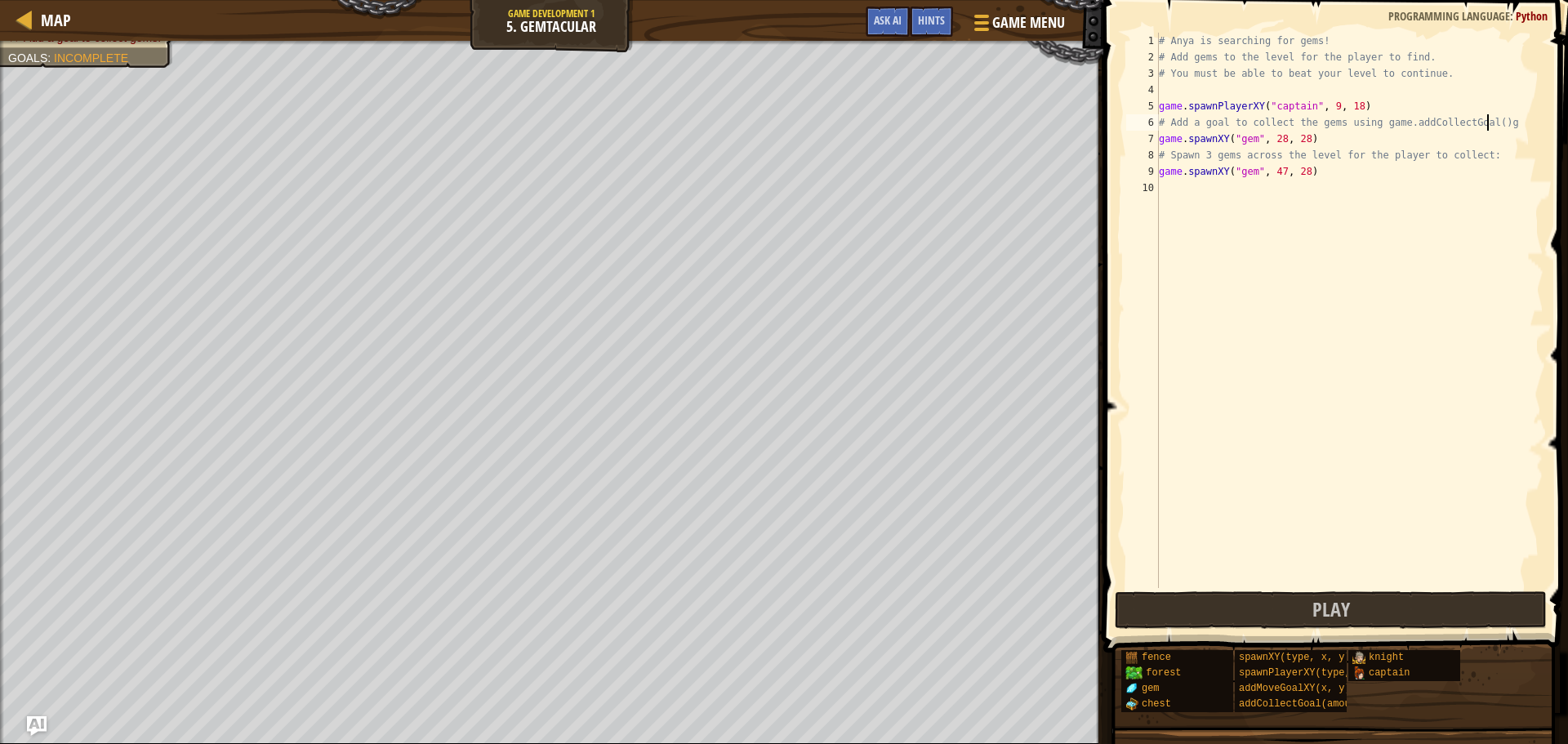
type textarea "# Add a goal to collect the gems using game.addCollectGoal()"
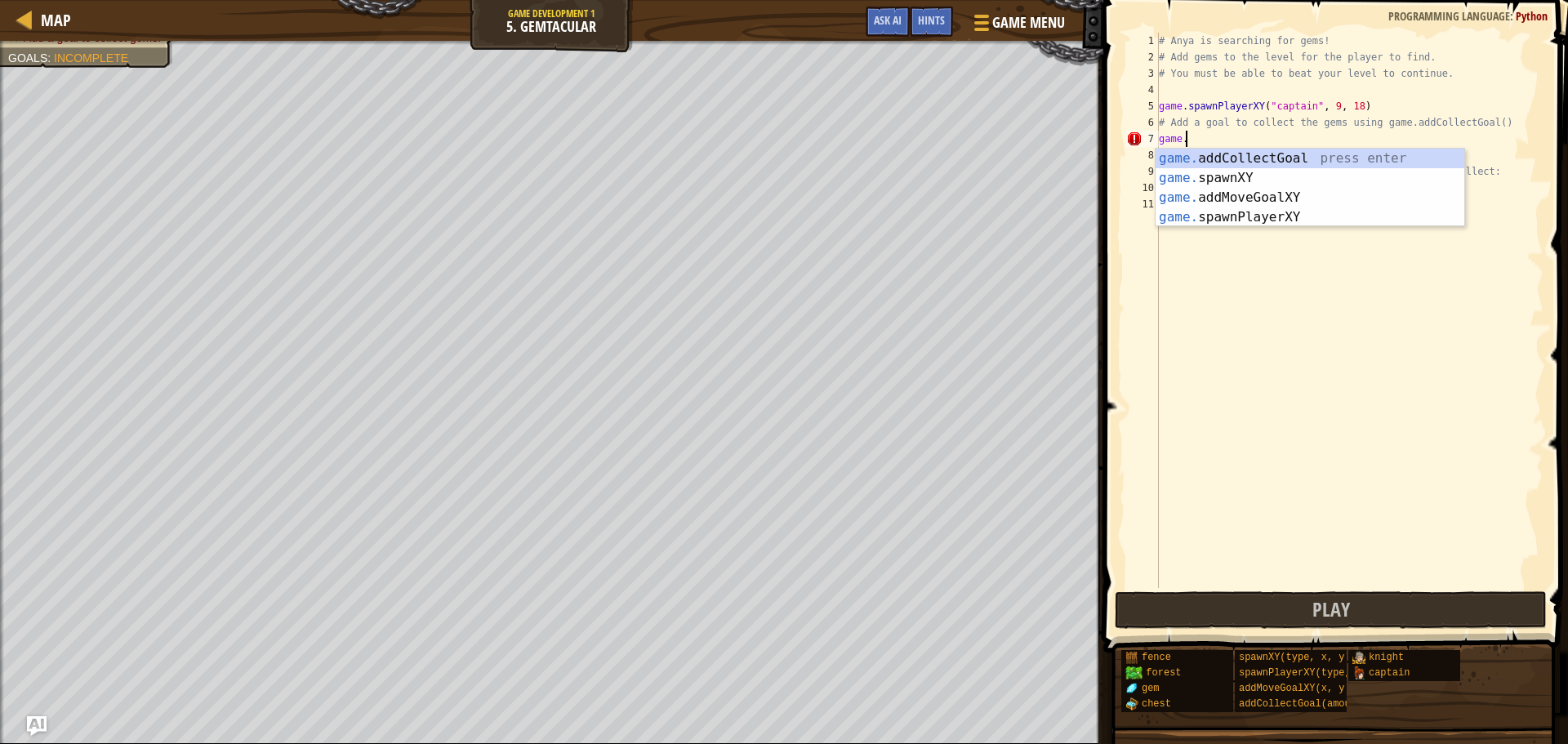
type textarea "game.add"
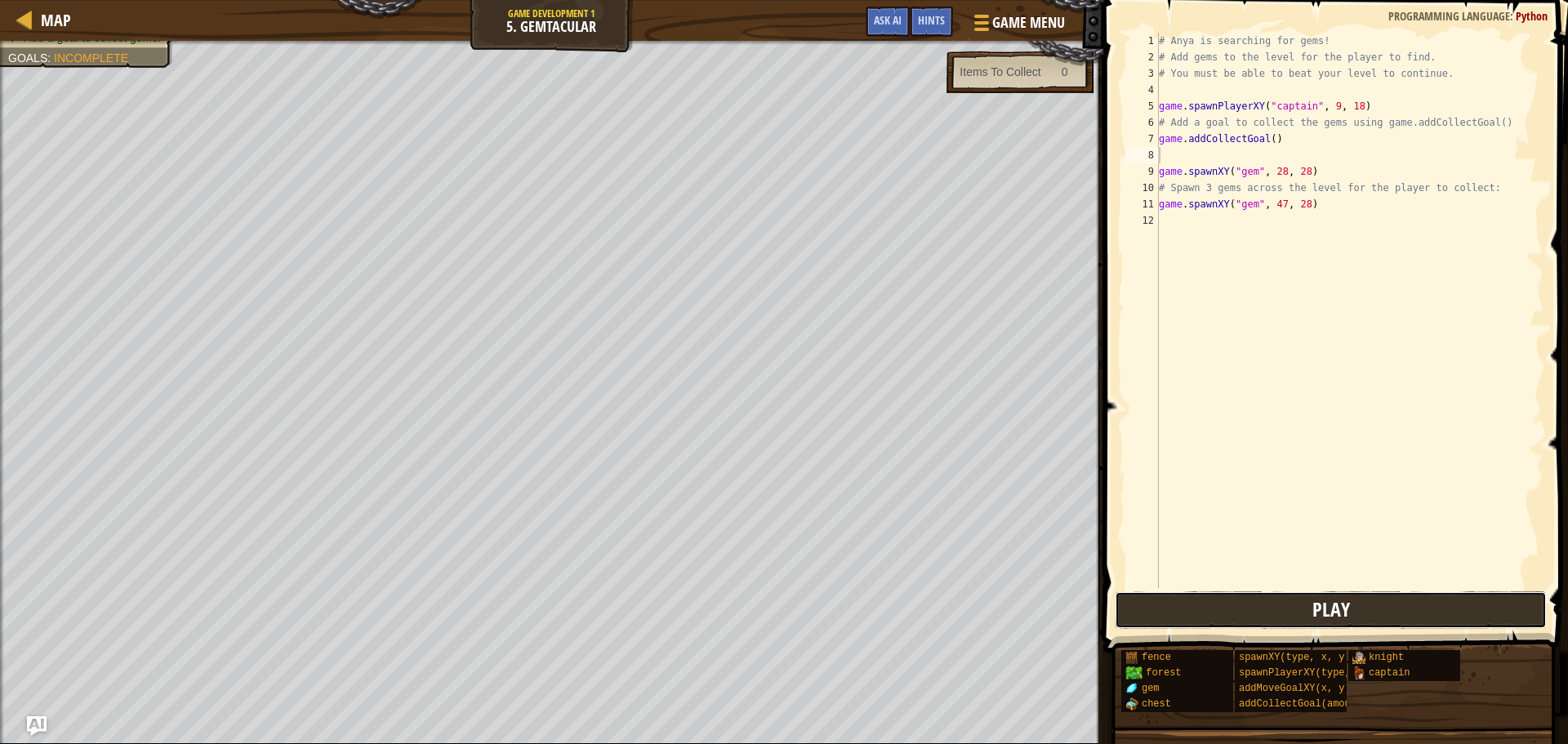
click at [1395, 623] on button "Play" at bounding box center [1330, 609] width 432 height 37
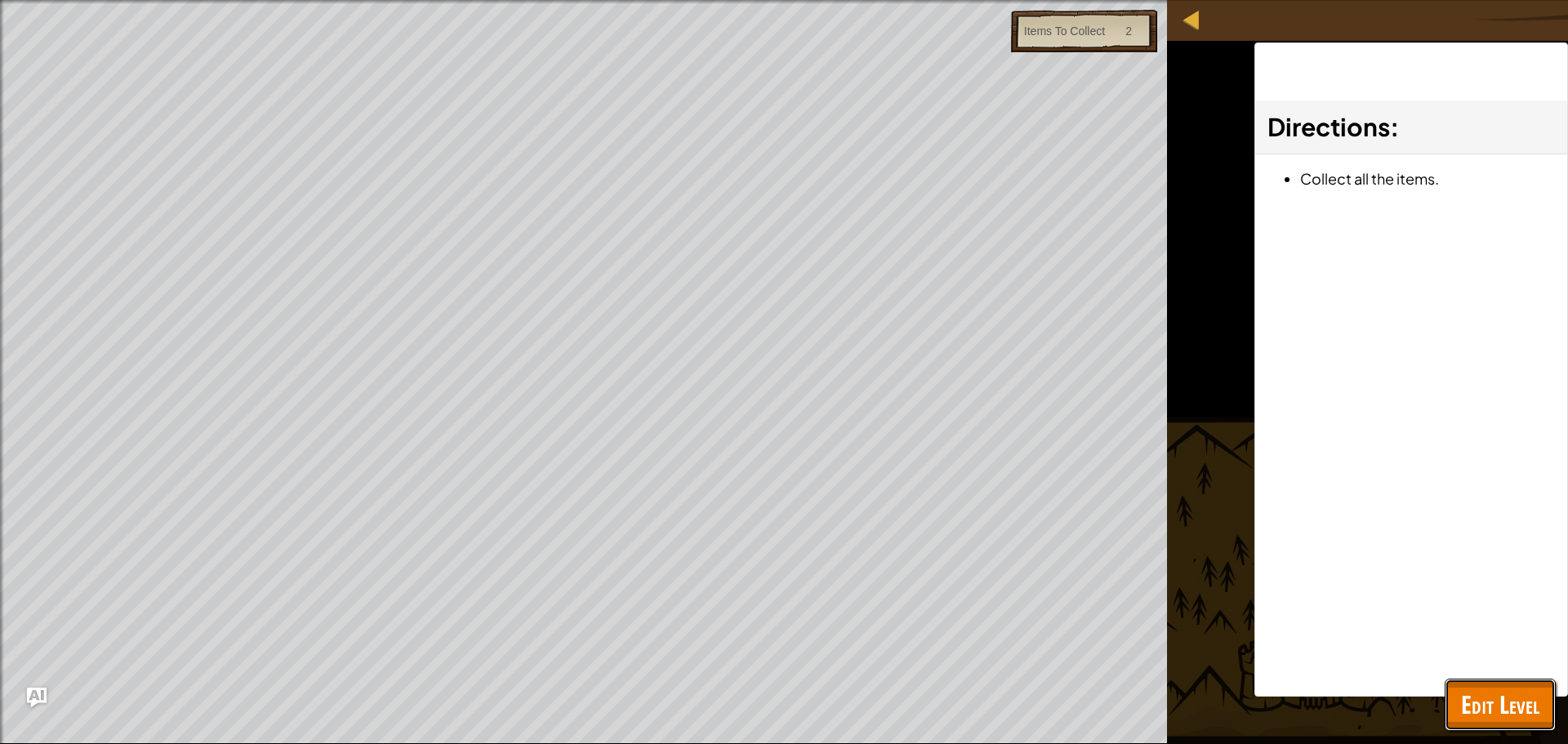
click at [1491, 715] on span "Edit Level" at bounding box center [1501, 704] width 79 height 34
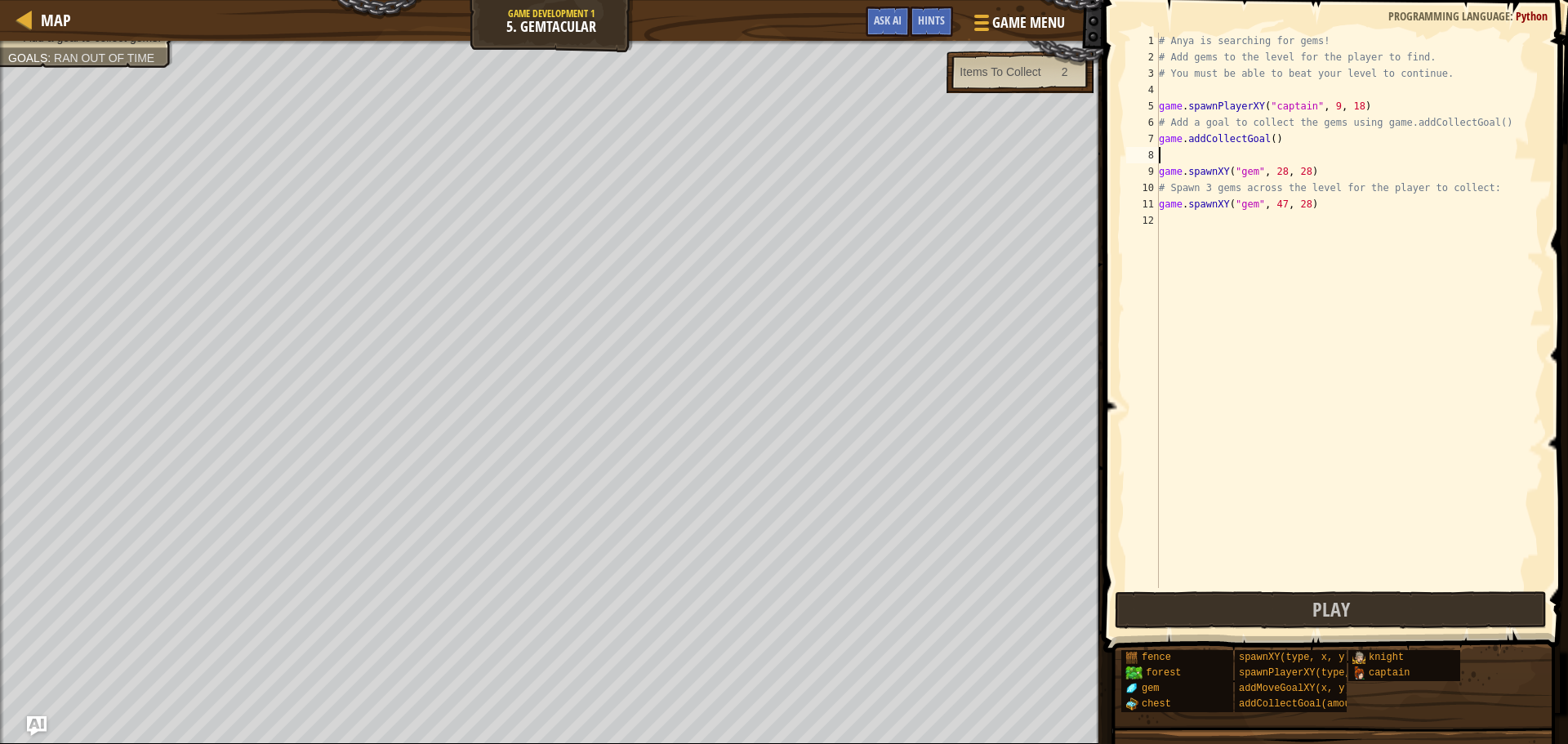
click at [1251, 160] on div "# Anya is searching for gems! # Add gems to the level for the player to find. #…" at bounding box center [1350, 327] width 388 height 588
click at [1282, 146] on div "# Anya is searching for gems! # Add gems to the level for the player to find. #…" at bounding box center [1350, 327] width 388 height 588
click at [1327, 205] on div "# Anya is searching for gems! # Add gems to the level for the player to find. #…" at bounding box center [1350, 327] width 388 height 588
type textarea "game.spawnXY("gem", 47, 28)"
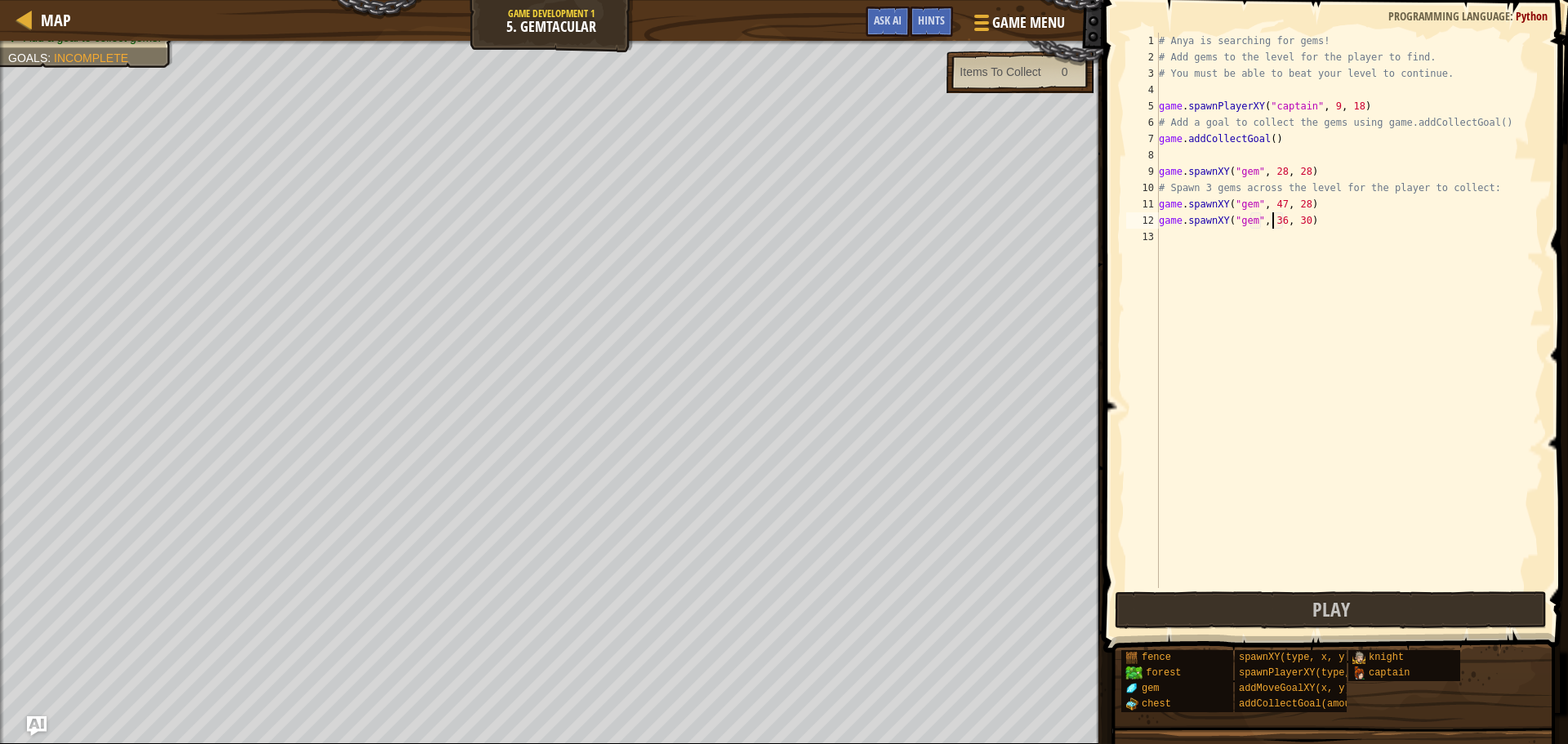
click at [1273, 222] on div "# Anya is searching for gems! # Add gems to the level for the player to find. #…" at bounding box center [1350, 327] width 388 height 588
click at [1278, 220] on div "# Anya is searching for gems! # Add gems to the level for the player to find. #…" at bounding box center [1350, 327] width 388 height 588
click at [1296, 225] on div "# Anya is searching for gems! # Add gems to the level for the player to find. #…" at bounding box center [1350, 327] width 388 height 588
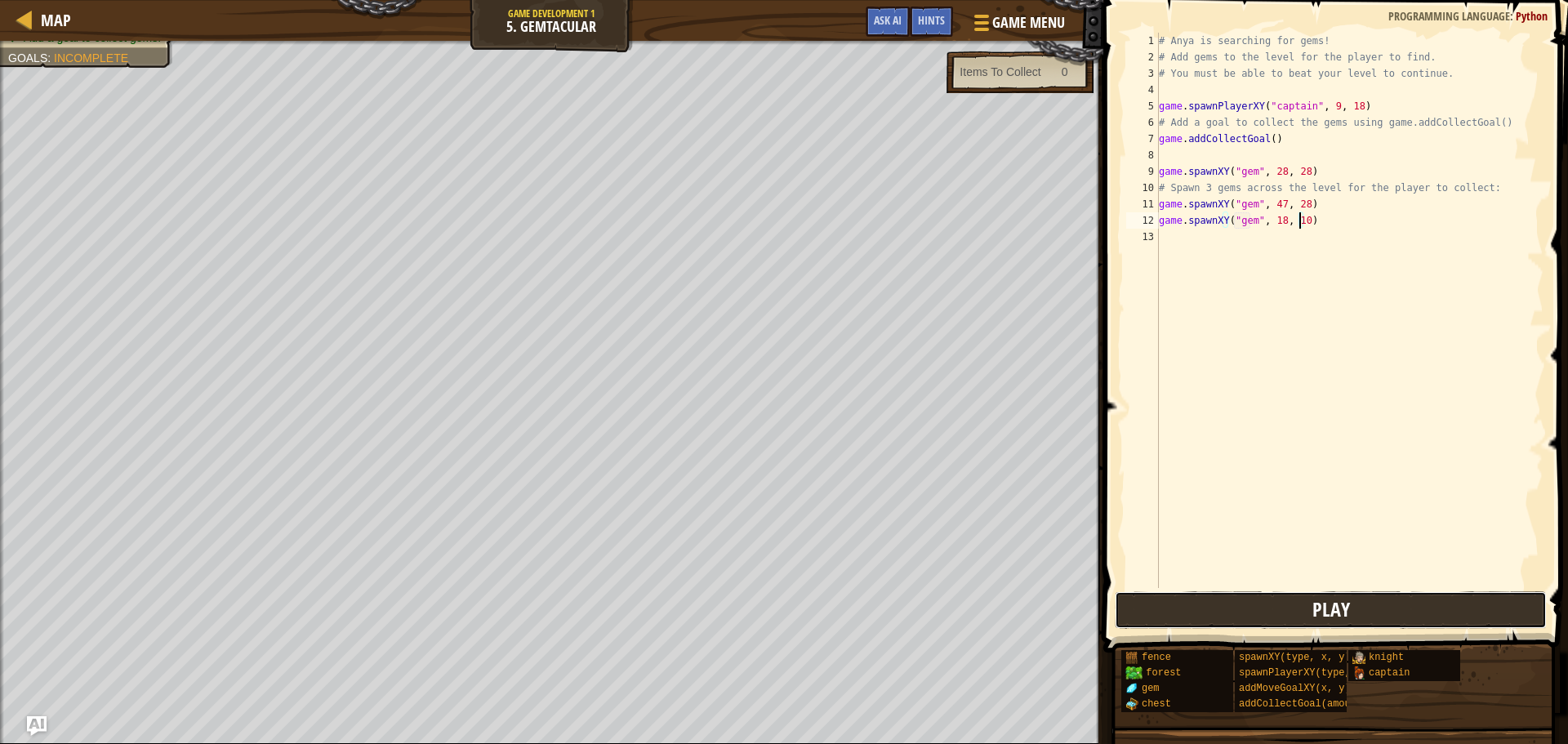
click at [1366, 600] on button "Play" at bounding box center [1330, 609] width 432 height 37
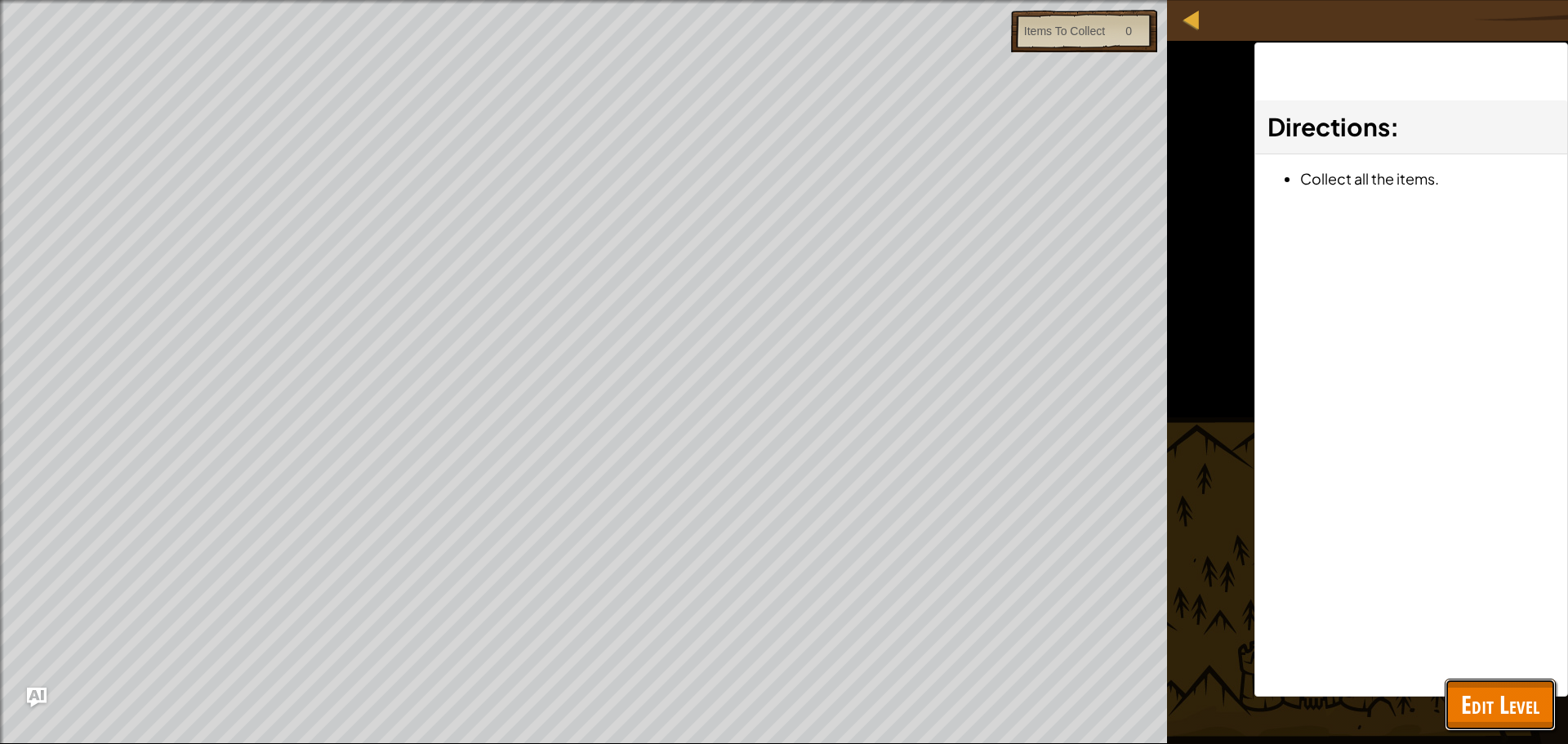
click at [1511, 703] on span "Edit Level" at bounding box center [1501, 704] width 79 height 34
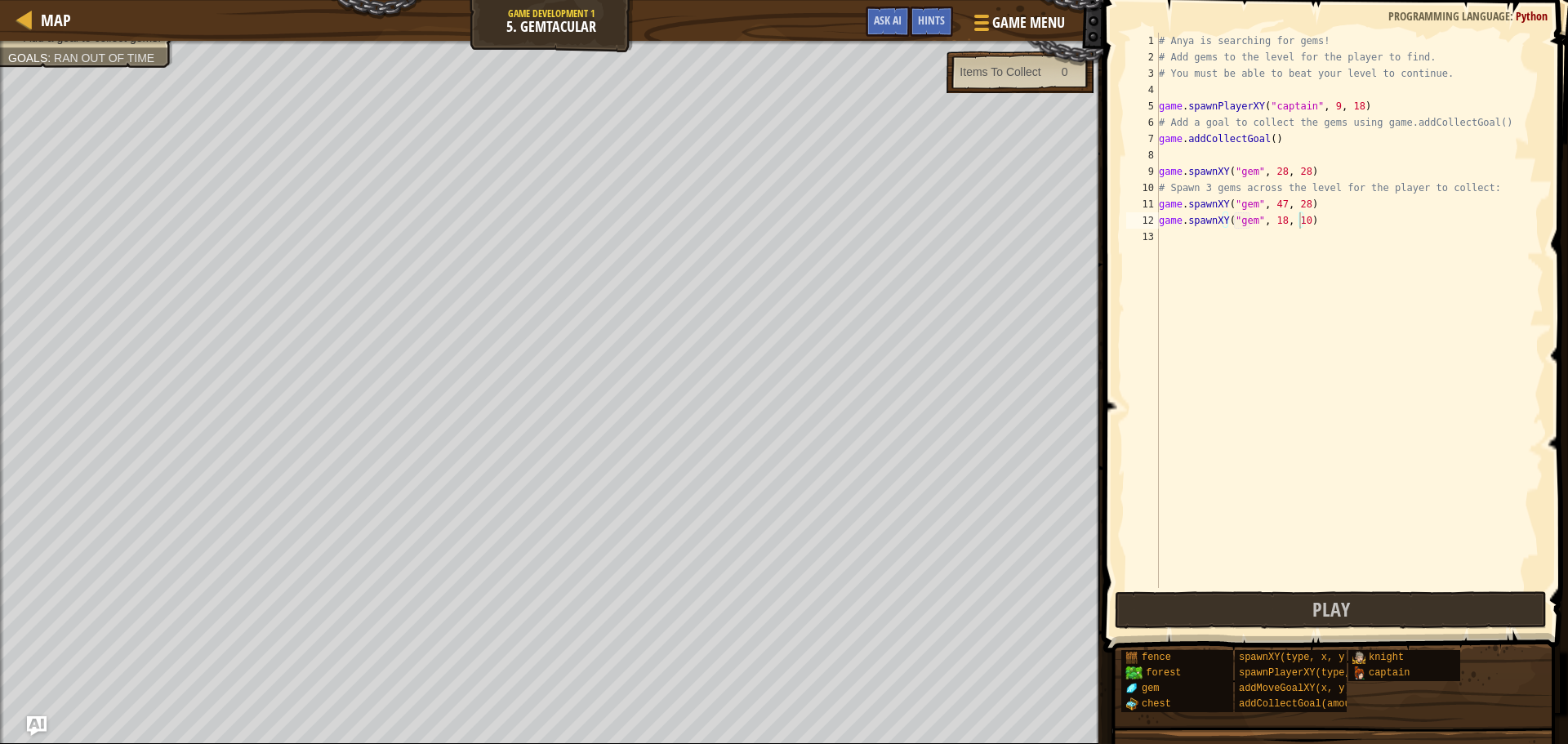
click at [1340, 214] on div "# Anya is searching for gems! # Add gems to the level for the player to find. #…" at bounding box center [1350, 327] width 388 height 588
click at [1030, 80] on div "Items To Collect 0" at bounding box center [1019, 72] width 147 height 42
click at [1284, 147] on div "# Anya is searching for gems! # Add gems to the level for the player to find. #…" at bounding box center [1350, 327] width 388 height 588
type textarea "game.addCollectGoal"
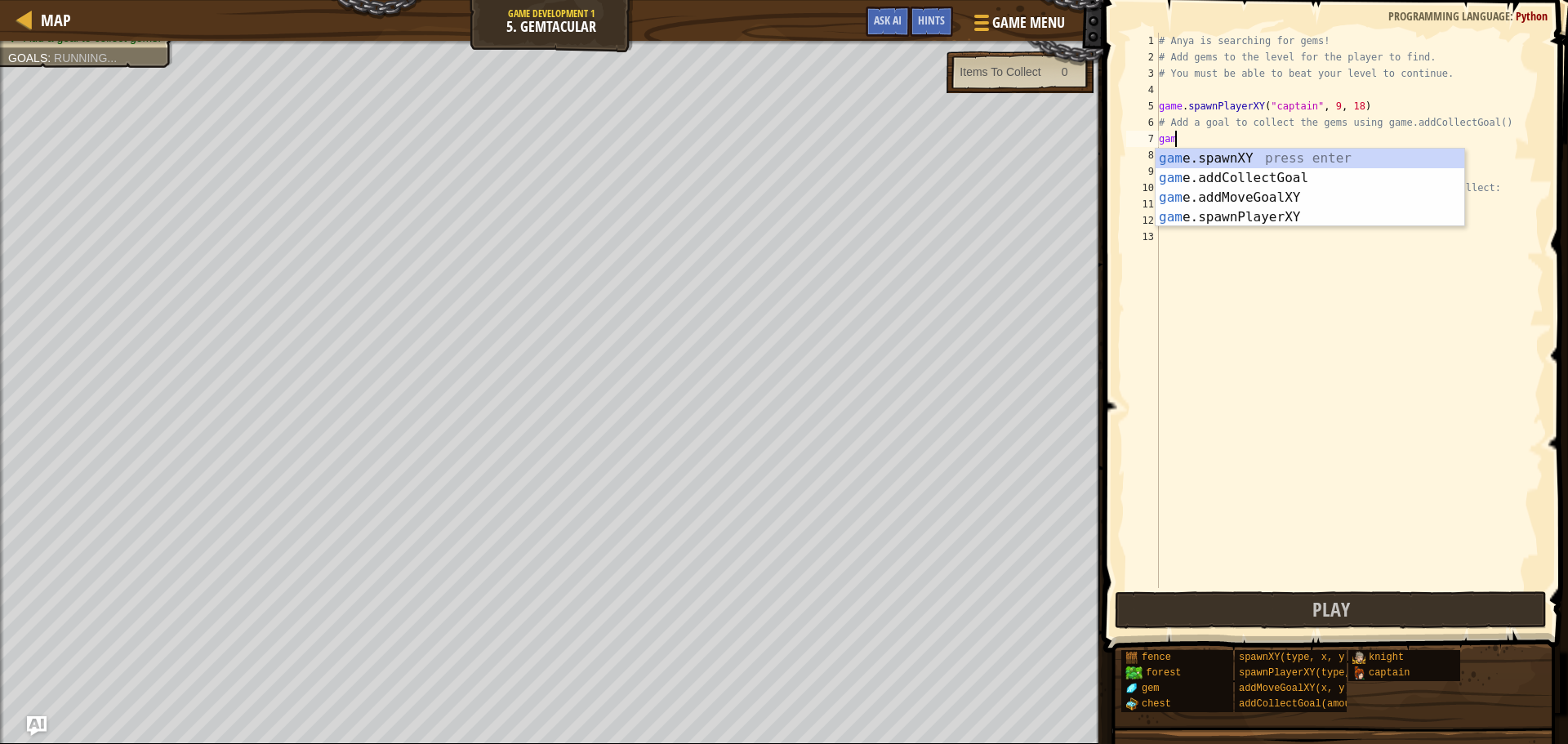
type textarea "g"
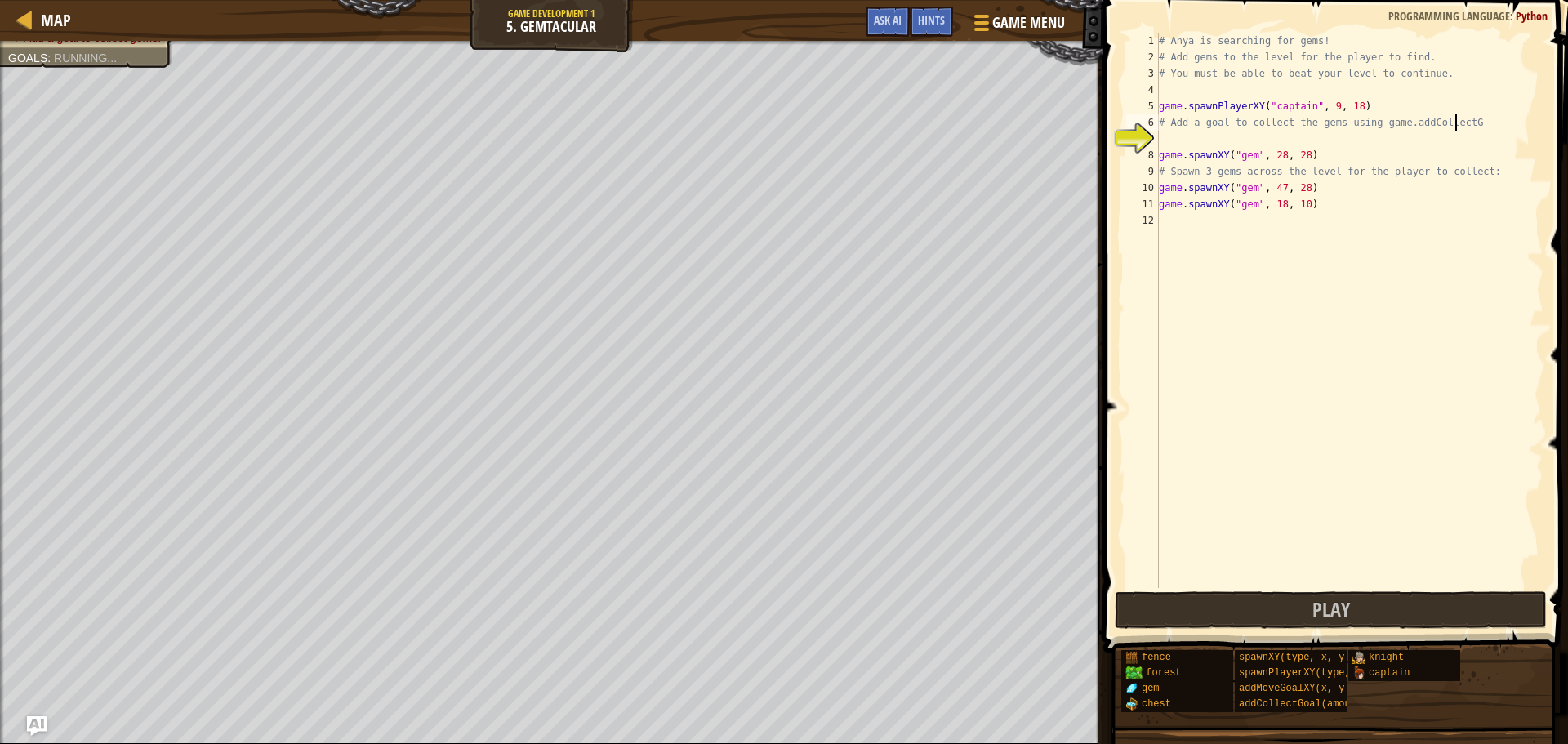
type textarea "# Add a goal to collect the gems using game.addCollec"
